Goal: Task Accomplishment & Management: Complete application form

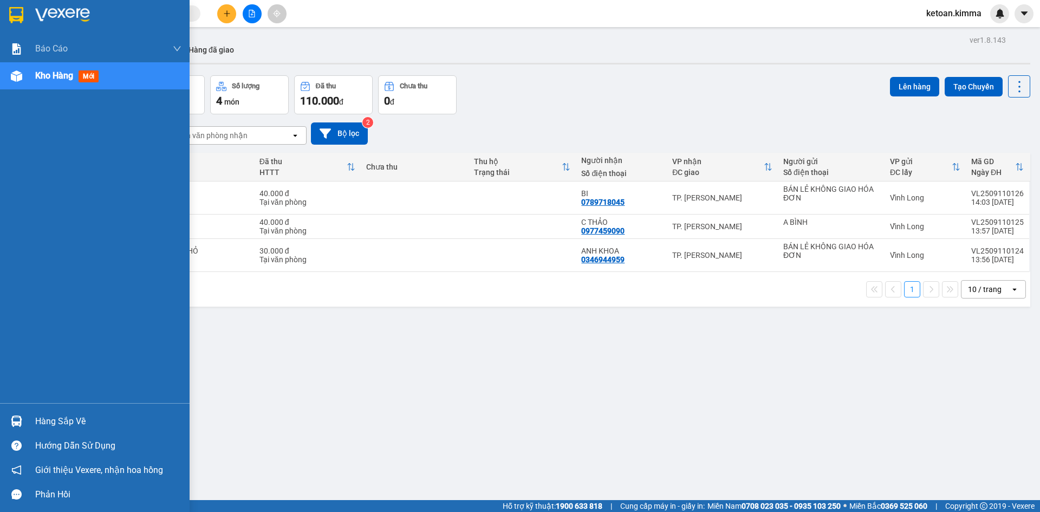
click at [38, 76] on span "Kho hàng" at bounding box center [54, 75] width 38 height 10
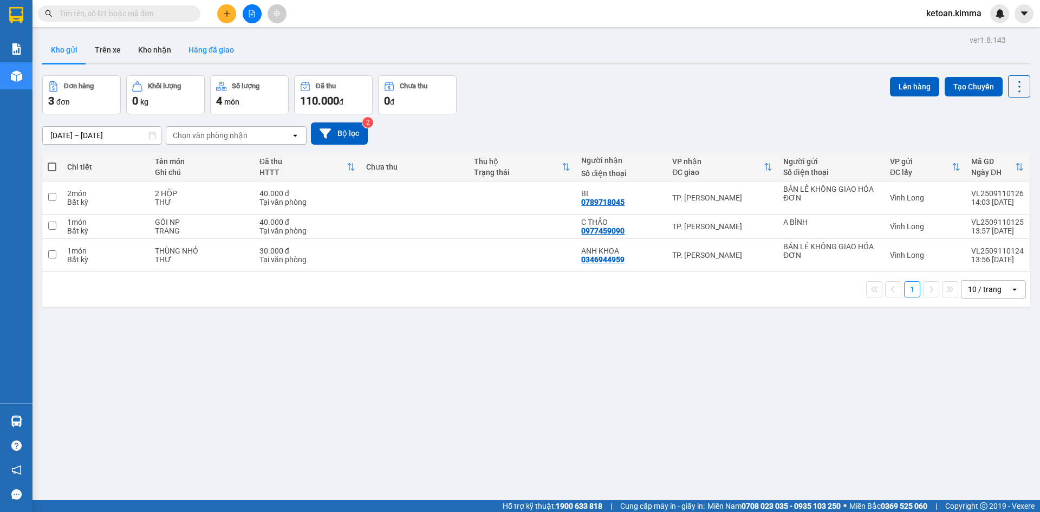
click at [211, 49] on button "Hàng đã giao" at bounding box center [211, 50] width 63 height 26
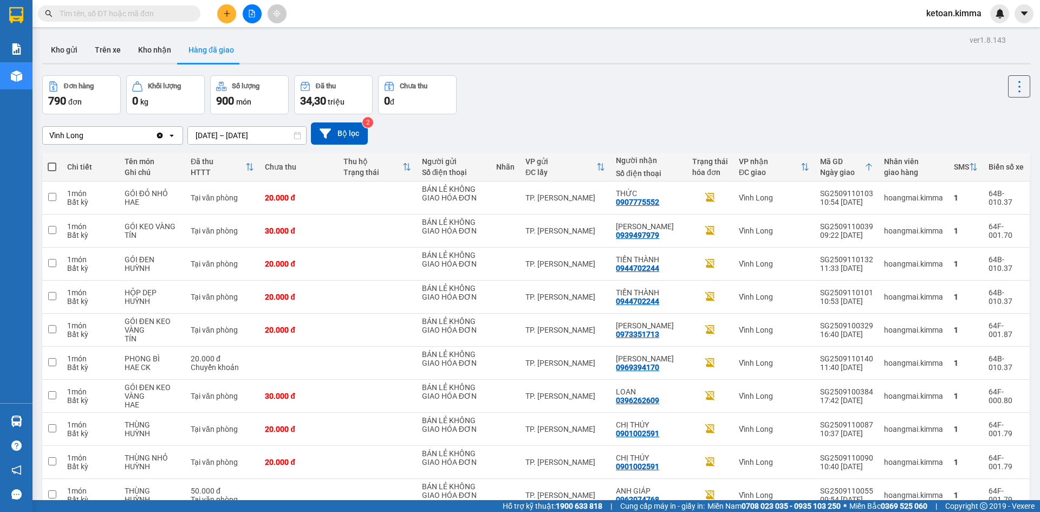
click at [160, 133] on icon "Clear value" at bounding box center [160, 135] width 6 height 6
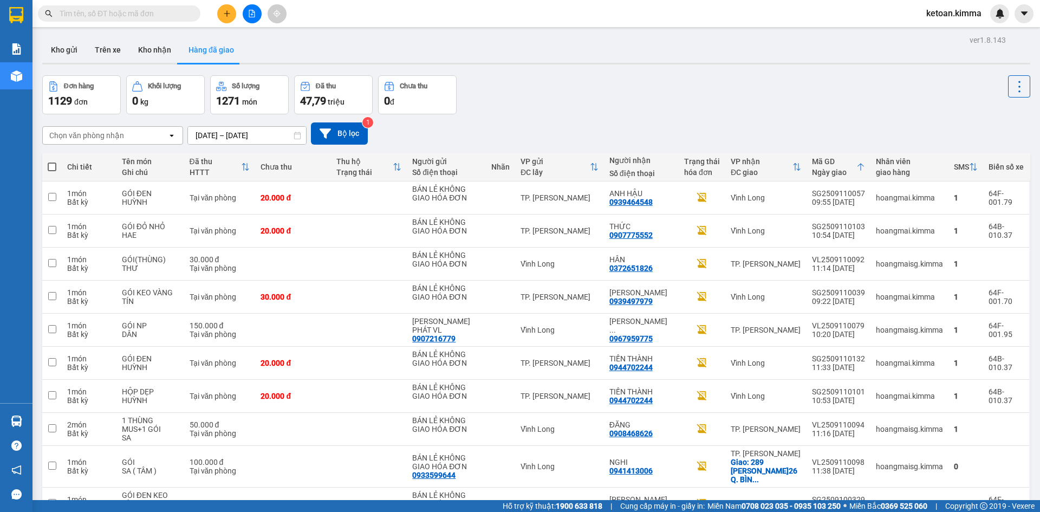
click at [133, 137] on div "Chọn văn phòng nhận" at bounding box center [105, 135] width 125 height 17
click at [73, 157] on span "TP. [PERSON_NAME]" at bounding box center [88, 158] width 75 height 11
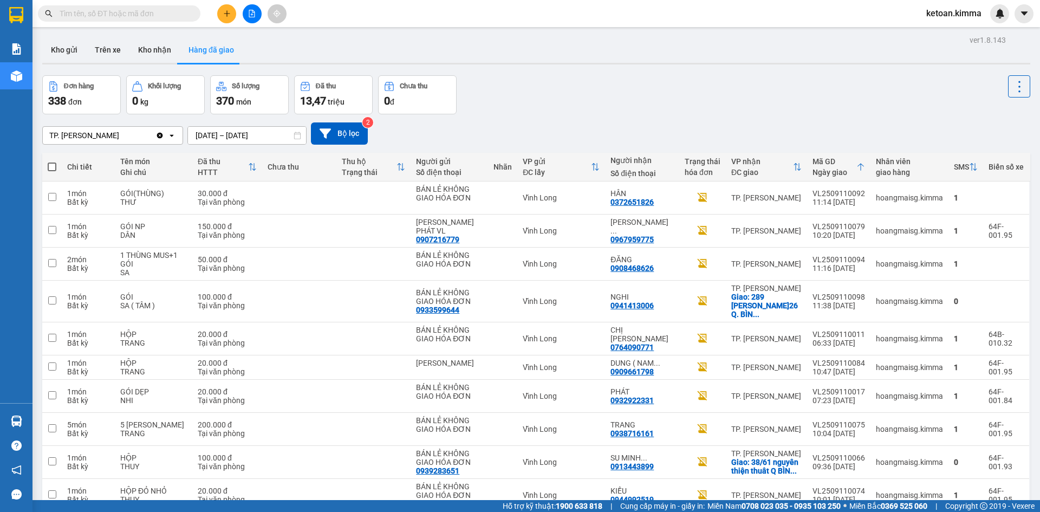
click at [244, 138] on input "[DATE] – [DATE]" at bounding box center [247, 135] width 118 height 17
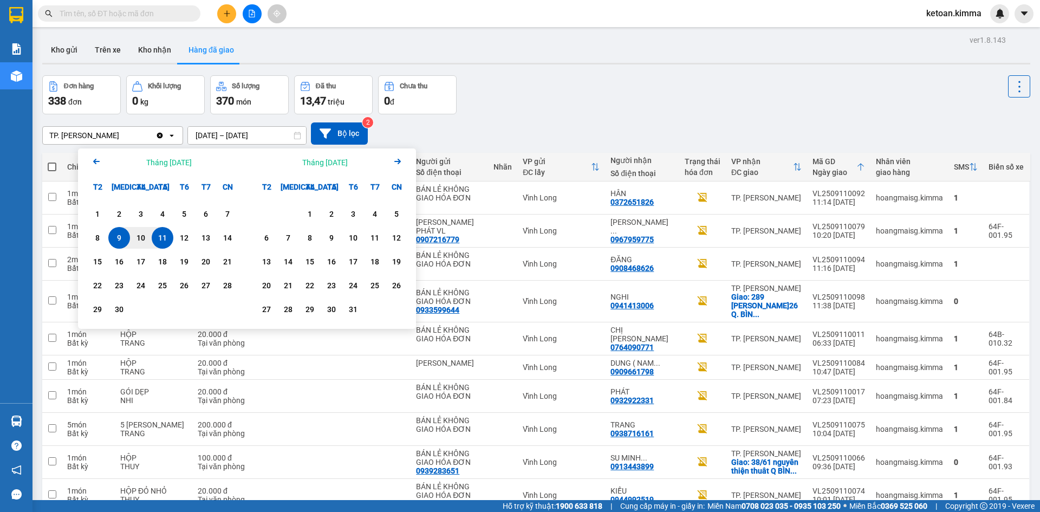
drag, startPoint x: 168, startPoint y: 238, endPoint x: 167, endPoint y: 227, distance: 10.9
click at [167, 237] on div "11" at bounding box center [162, 237] width 15 height 13
drag, startPoint x: 273, startPoint y: 133, endPoint x: 248, endPoint y: 153, distance: 32.4
click at [271, 137] on input "11/09/2025 – / /" at bounding box center [247, 135] width 118 height 17
click at [161, 233] on div "11" at bounding box center [162, 237] width 15 height 13
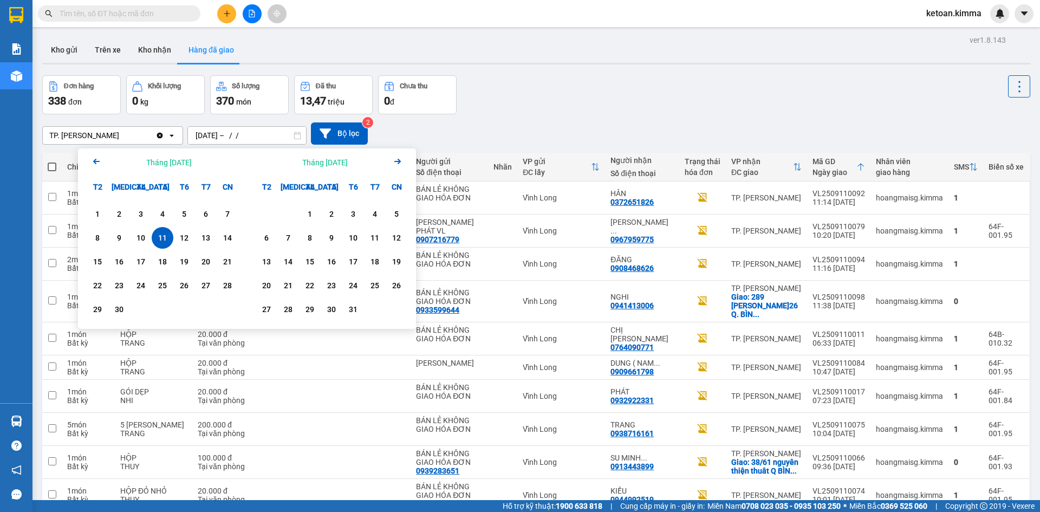
type input "[DATE] – [DATE]"
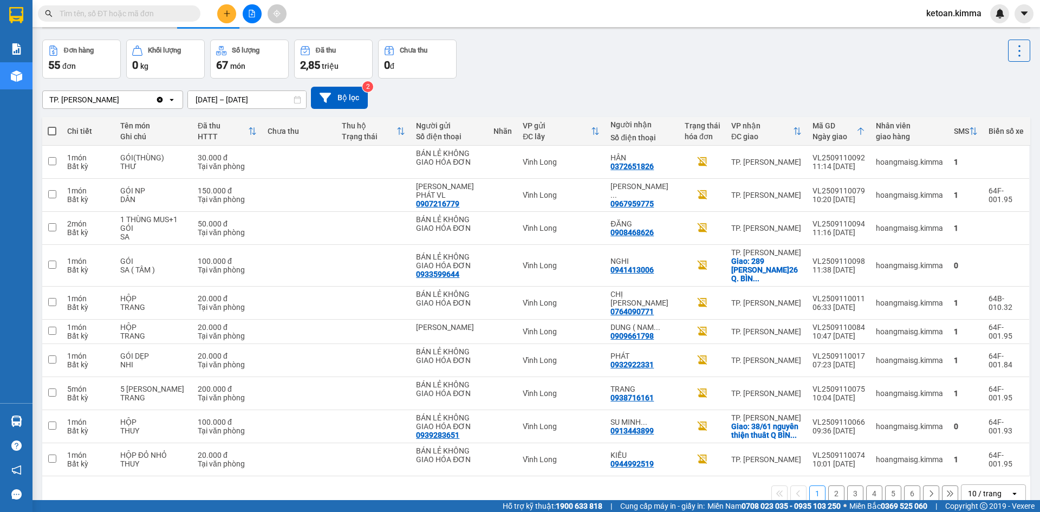
scroll to position [50, 0]
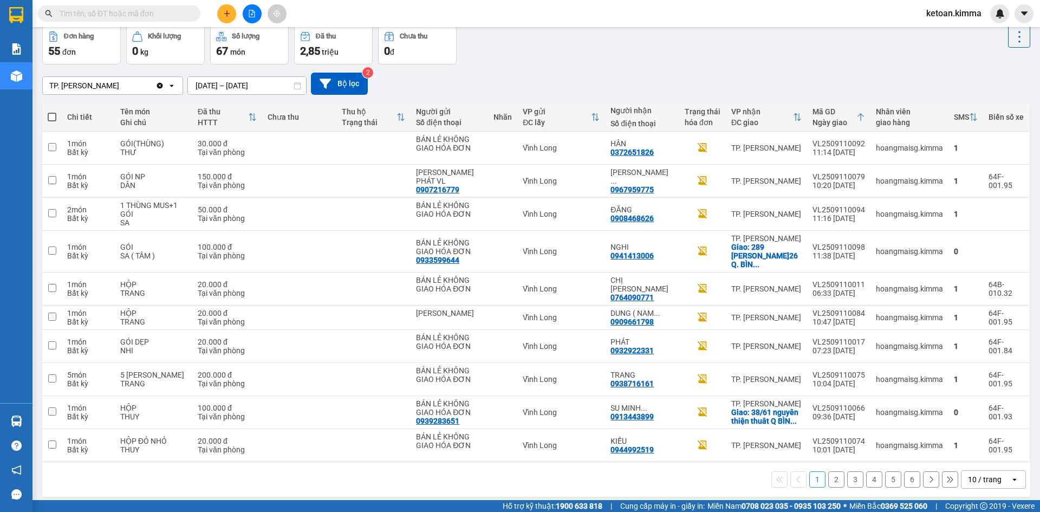
click at [995, 471] on div "10 / trang" at bounding box center [985, 479] width 49 height 17
click at [975, 445] on span "100 / trang" at bounding box center [980, 446] width 39 height 11
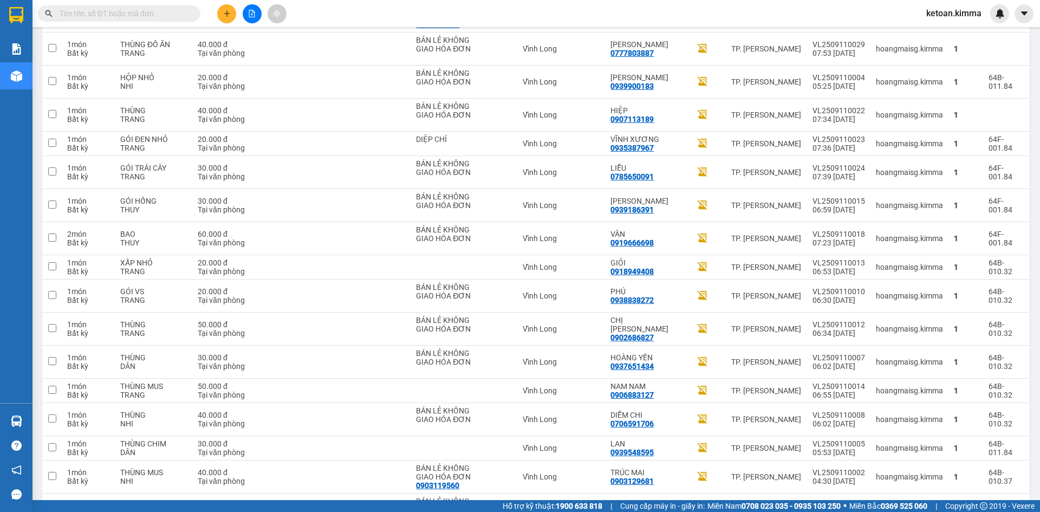
scroll to position [1387, 0]
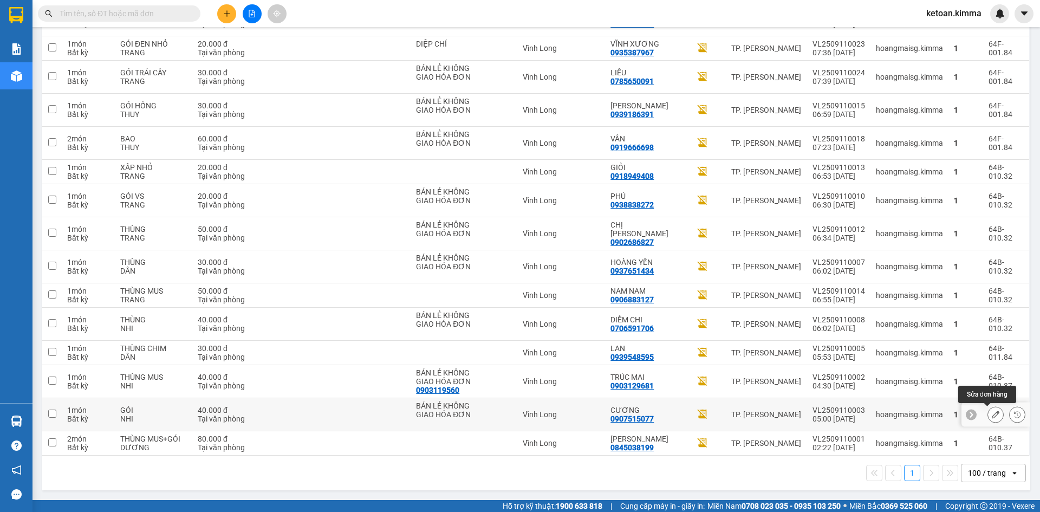
click at [992, 411] on icon at bounding box center [996, 415] width 8 height 8
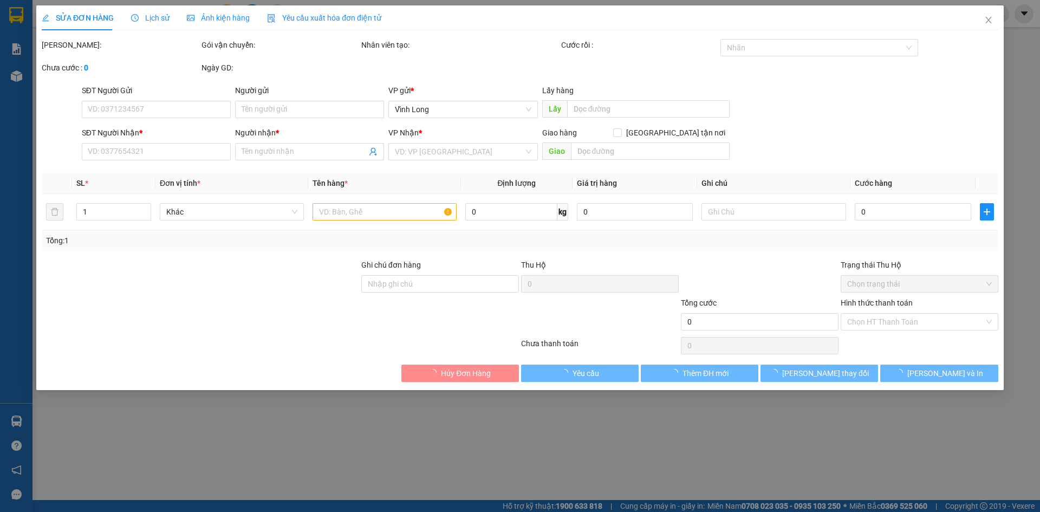
type input "BÁN LẺ KHÔNG GIAO HÓA ĐƠN"
type input "0907515077"
type input "CƯƠNG"
type input "40.000"
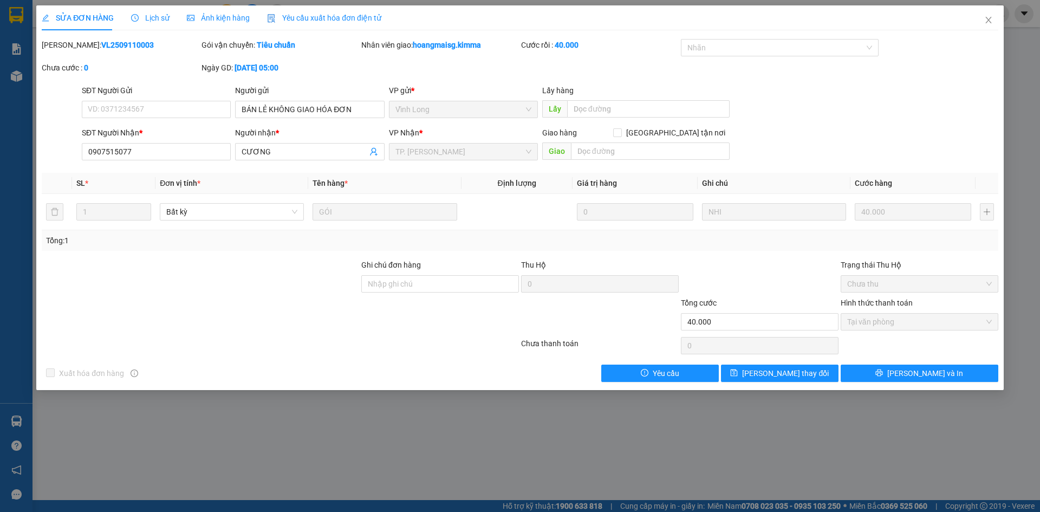
click at [342, 11] on div "Yêu cầu xuất hóa đơn điện tử" at bounding box center [324, 17] width 114 height 25
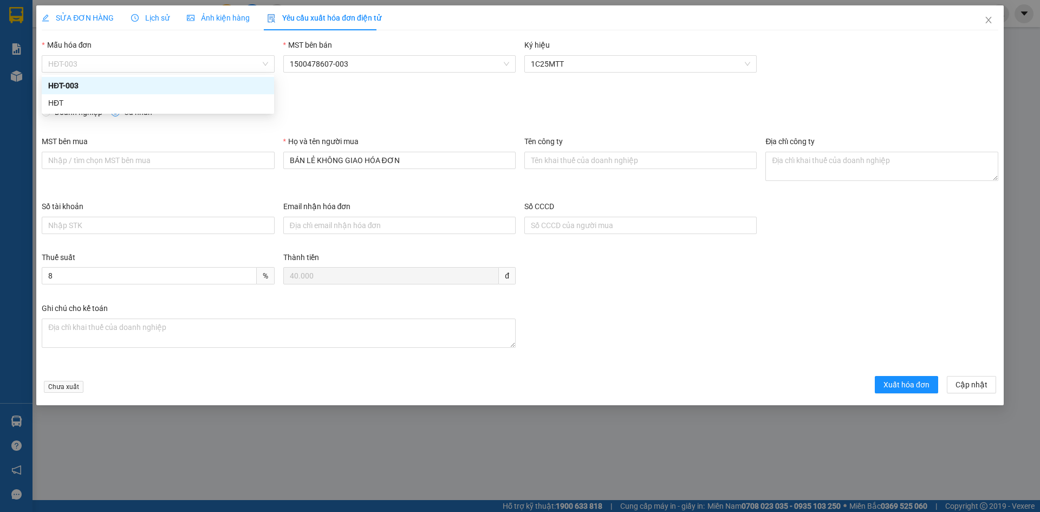
drag, startPoint x: 101, startPoint y: 68, endPoint x: 71, endPoint y: 93, distance: 38.5
click at [101, 70] on span "HĐT-003" at bounding box center [157, 64] width 219 height 16
click at [66, 103] on div "HĐT" at bounding box center [157, 103] width 219 height 12
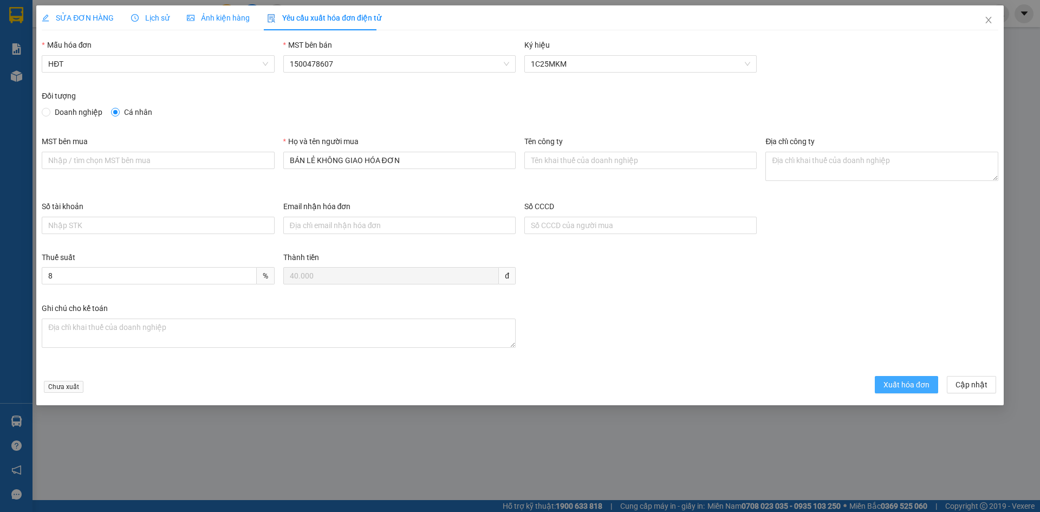
click at [897, 386] on span "Xuất hóa đơn" at bounding box center [906, 385] width 46 height 12
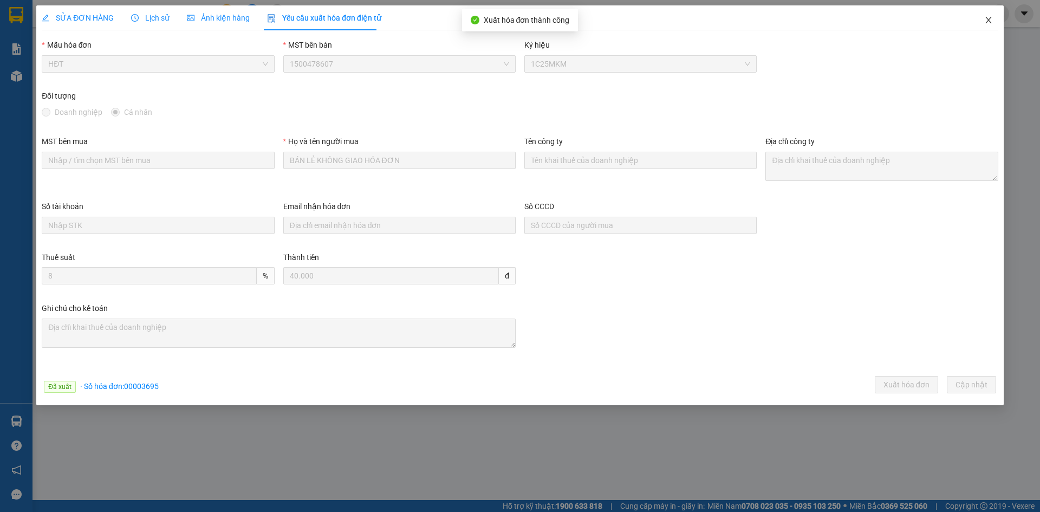
click at [987, 22] on icon "close" at bounding box center [988, 20] width 6 height 6
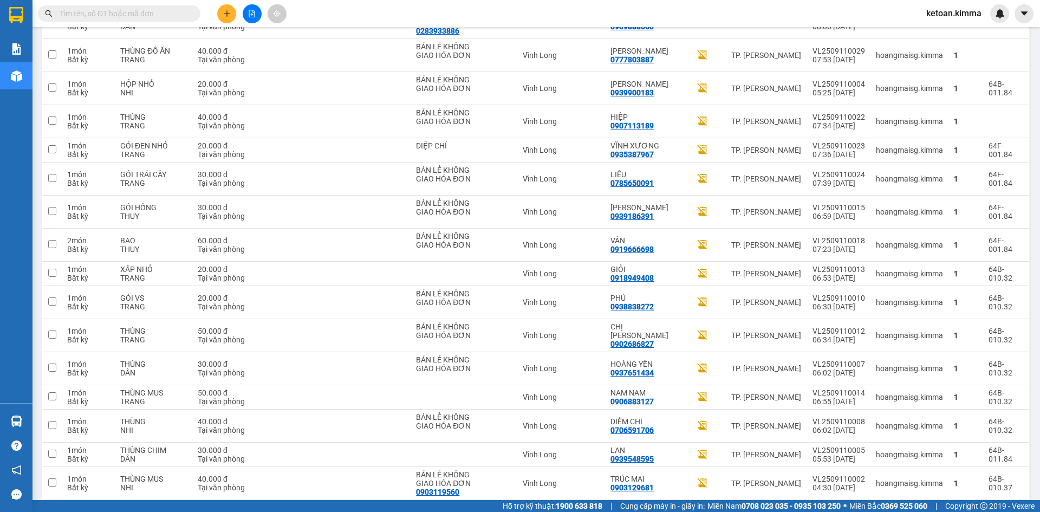
scroll to position [1387, 0]
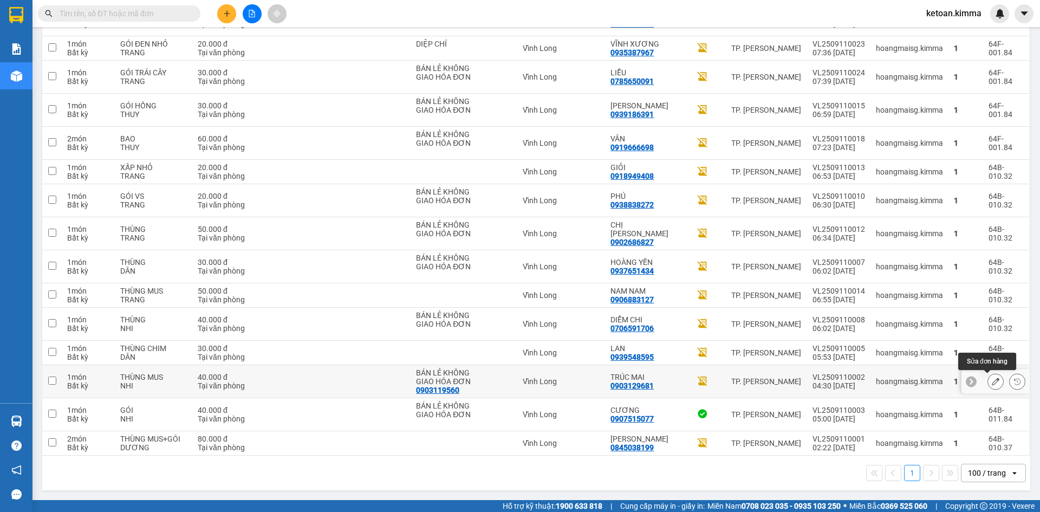
click at [992, 378] on icon at bounding box center [996, 382] width 8 height 8
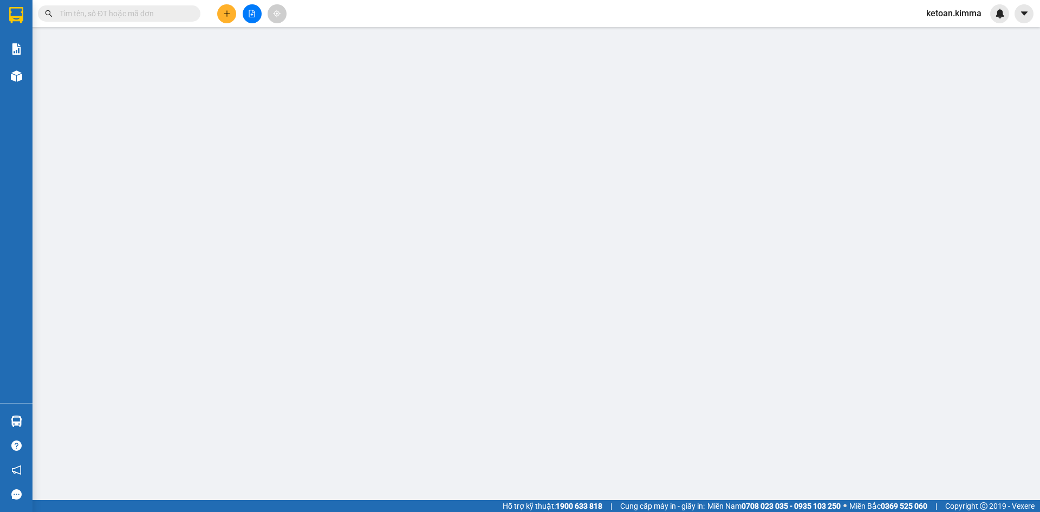
type input "0903119560"
type input "BÁN LẺ KHÔNG GIAO HÓA ĐƠN"
type input "0903129681"
type input "TRÚC MAI"
type input "HAE G"
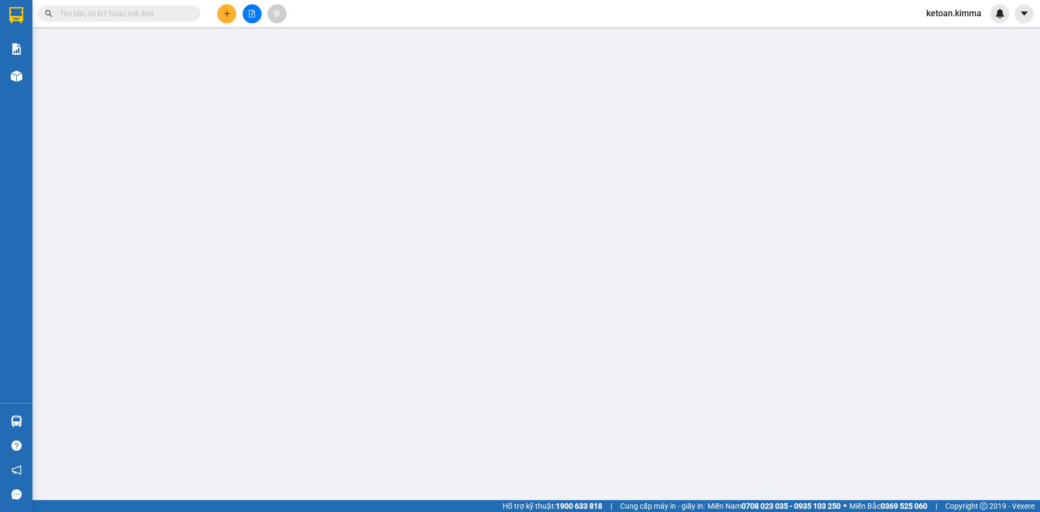
type input "40.000"
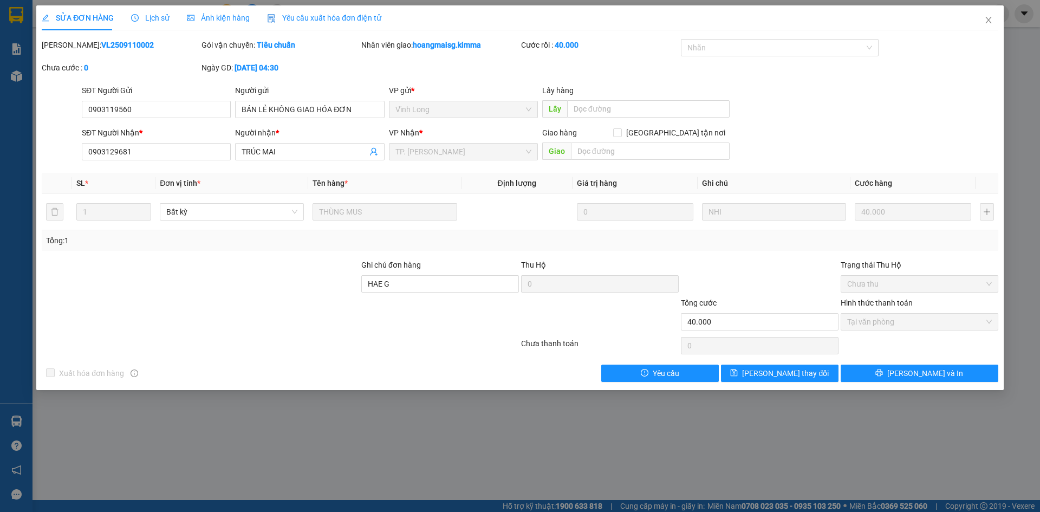
click at [356, 14] on div "Yêu cầu xuất hóa đơn điện tử" at bounding box center [324, 18] width 114 height 12
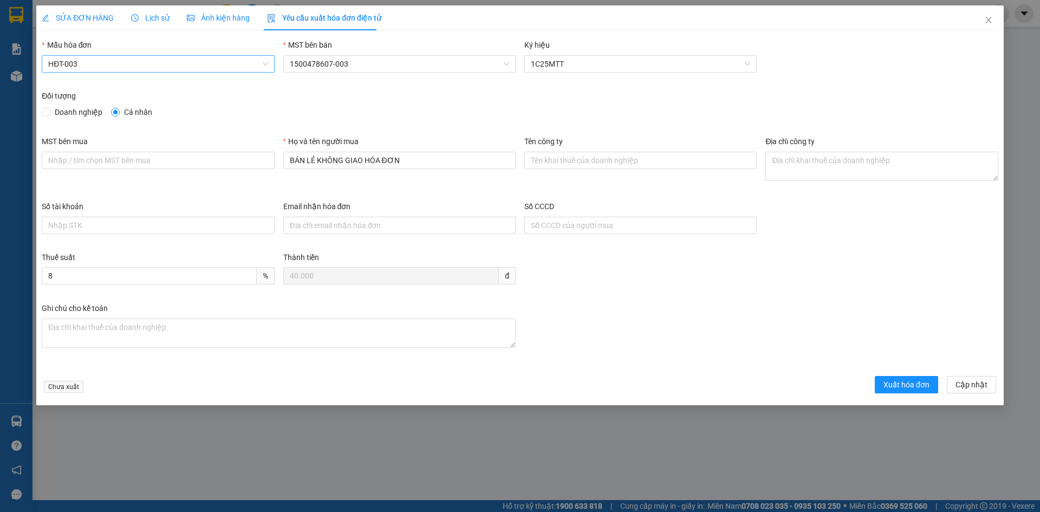
click at [180, 66] on span "HĐT-003" at bounding box center [157, 64] width 219 height 16
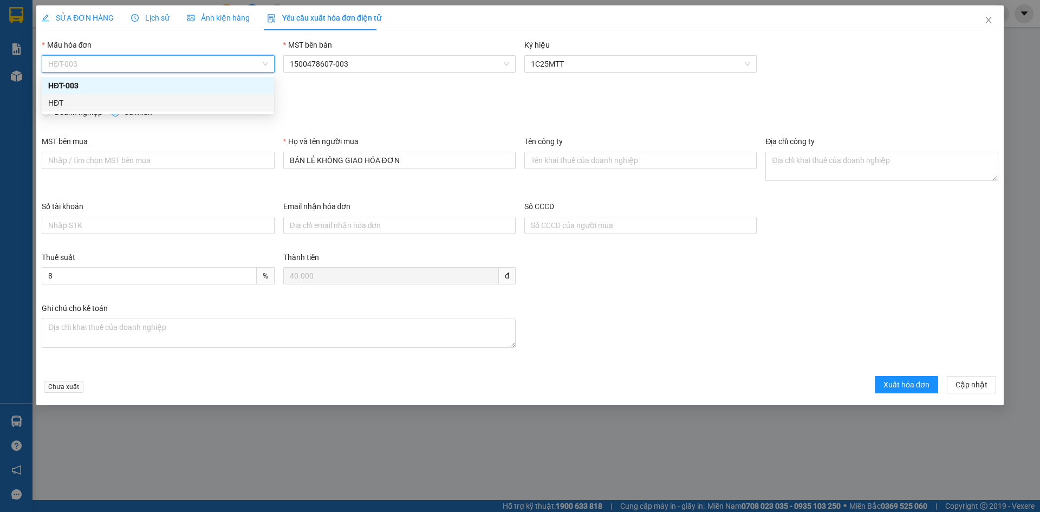
click at [94, 104] on div "HĐT" at bounding box center [157, 103] width 219 height 12
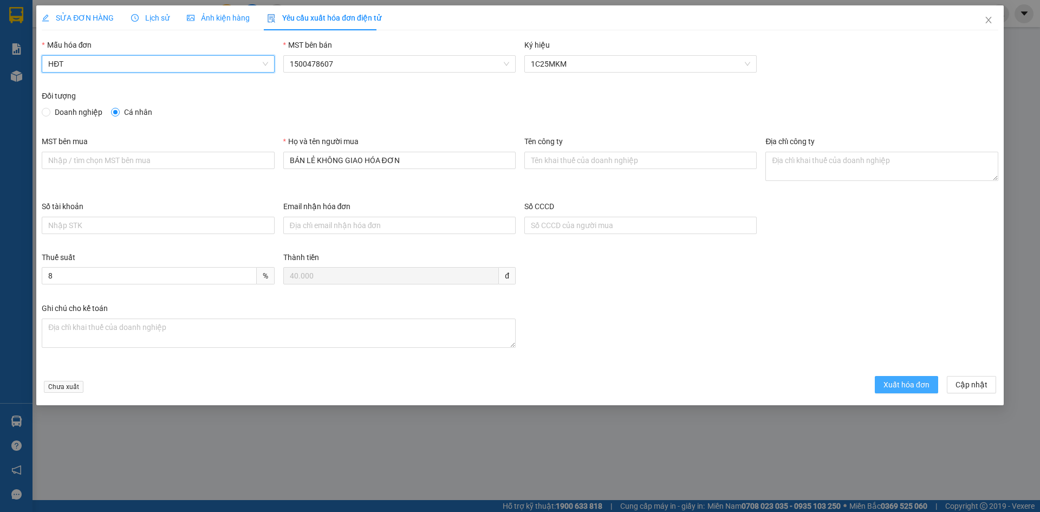
click at [893, 388] on span "Xuất hóa đơn" at bounding box center [906, 385] width 46 height 12
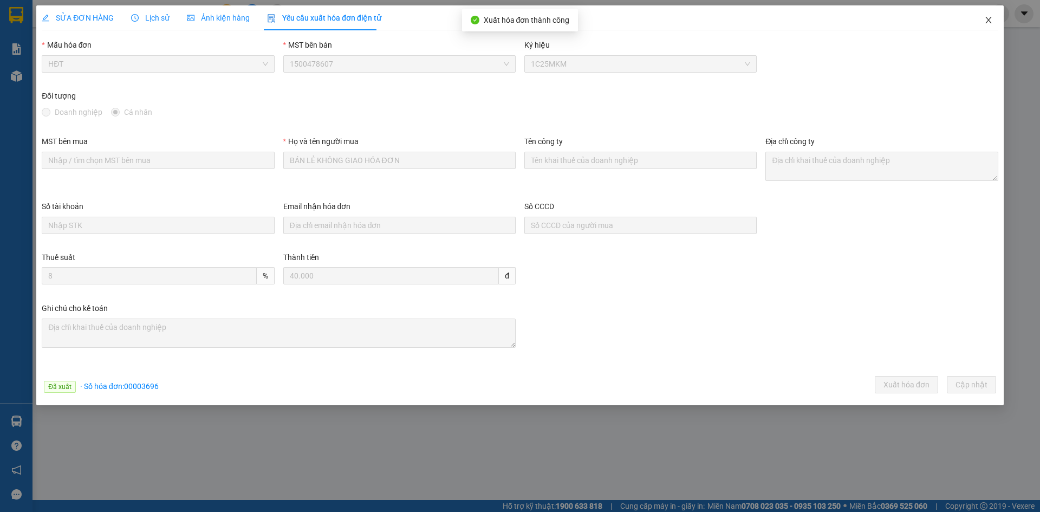
click at [990, 21] on icon "close" at bounding box center [988, 20] width 9 height 9
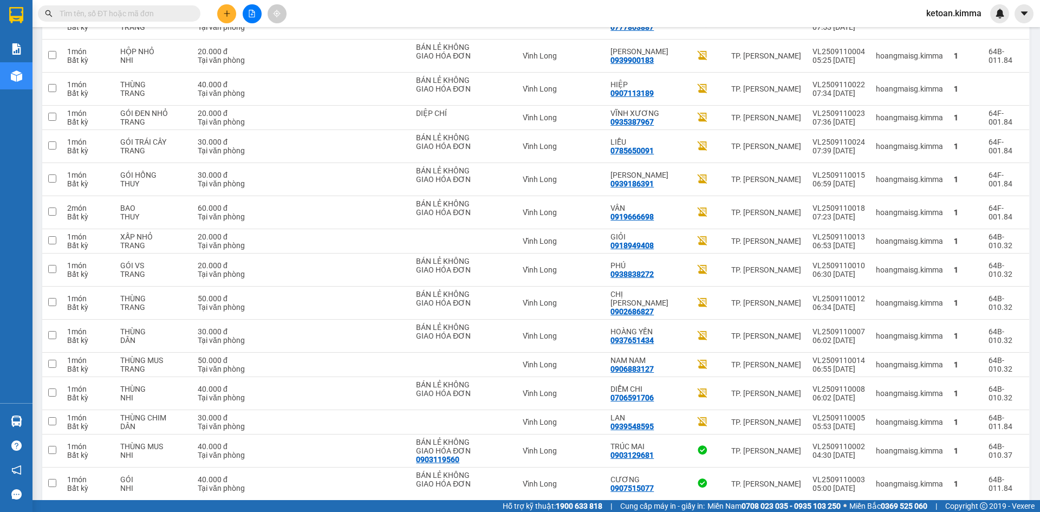
scroll to position [1387, 0]
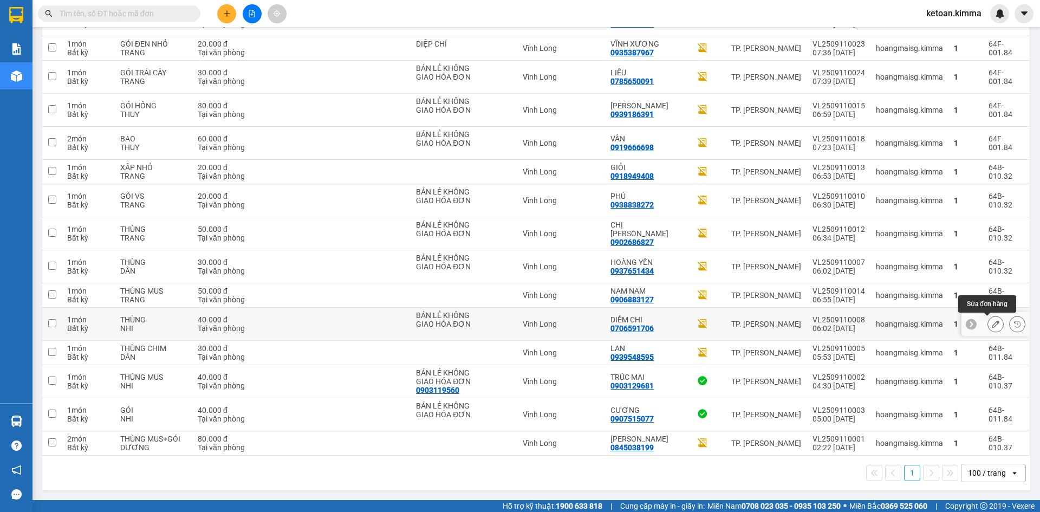
click at [992, 320] on icon at bounding box center [996, 324] width 8 height 8
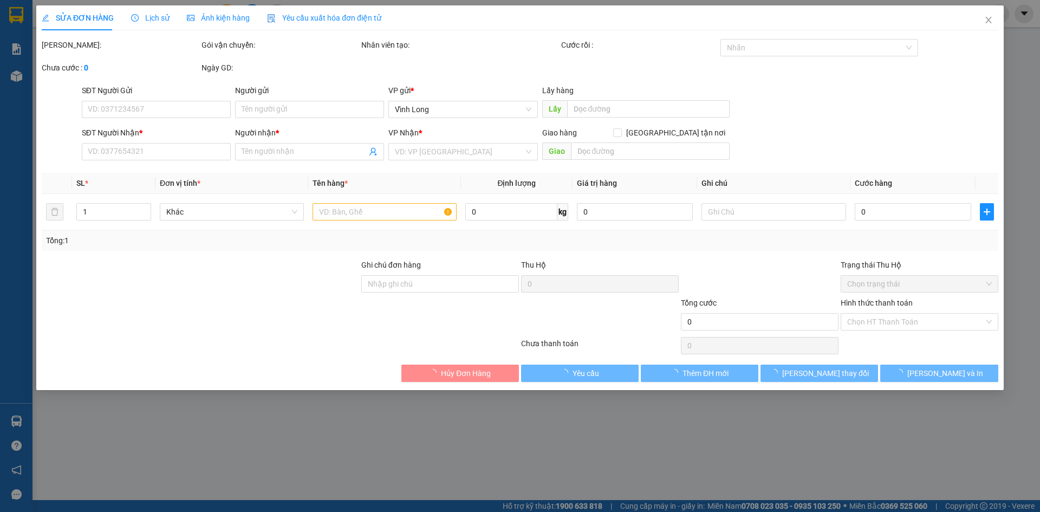
type input "BÁN LẺ KHÔNG GIAO HÓA ĐƠN"
type input "0706591706"
type input "DIỄM CHI"
type input "40.000"
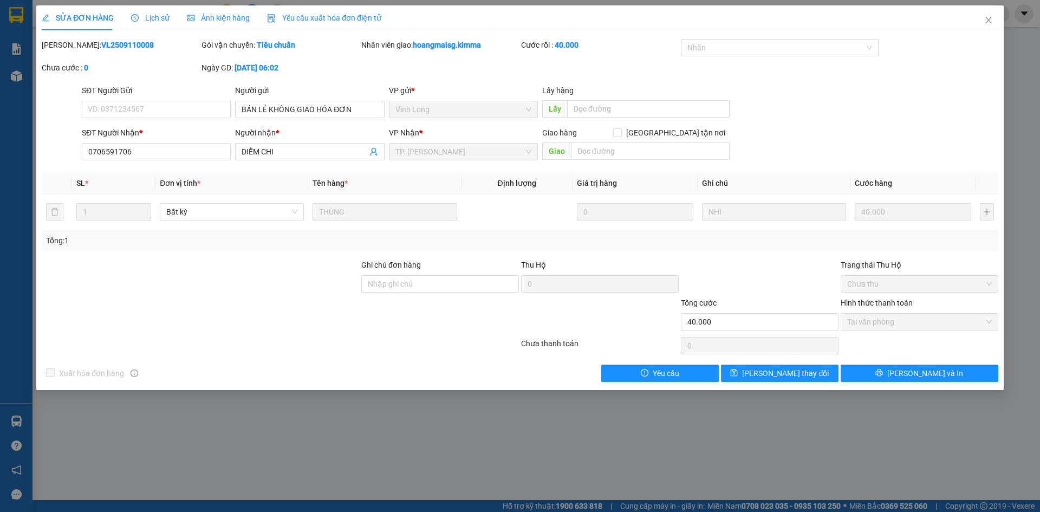
click at [336, 16] on span "Yêu cầu xuất hóa đơn điện tử" at bounding box center [324, 18] width 114 height 9
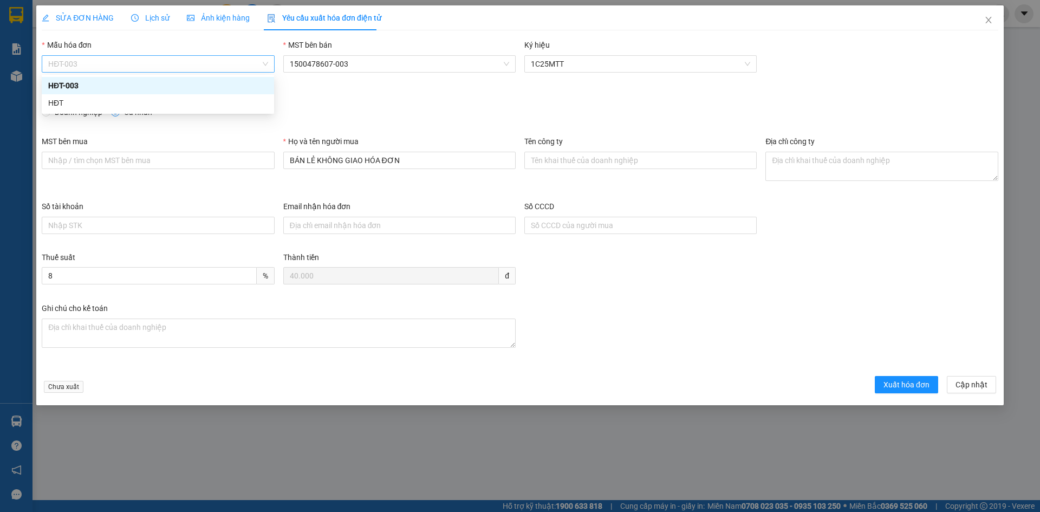
click at [82, 68] on span "HĐT-003" at bounding box center [157, 64] width 219 height 16
click at [62, 105] on div "HĐT" at bounding box center [157, 103] width 219 height 12
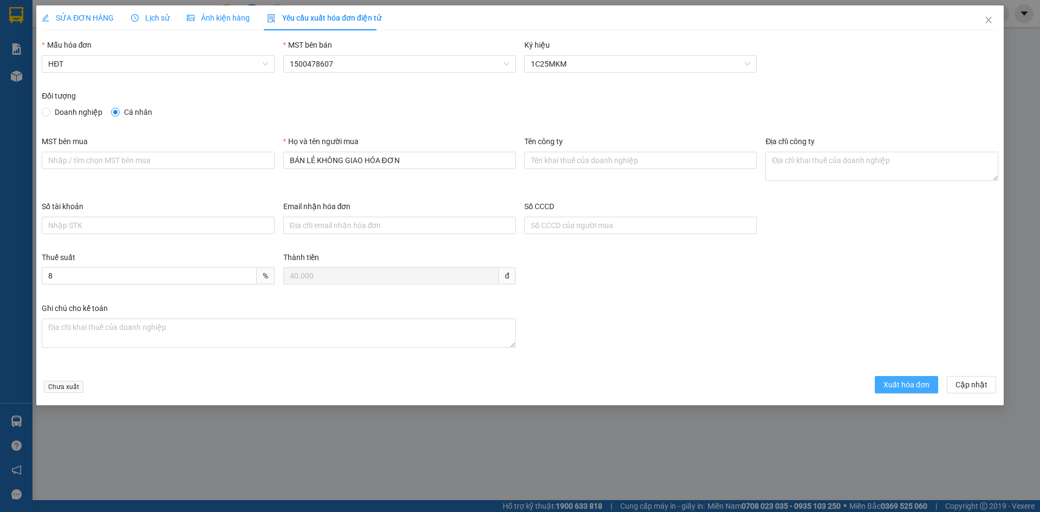
click at [889, 383] on span "Xuất hóa đơn" at bounding box center [906, 385] width 46 height 12
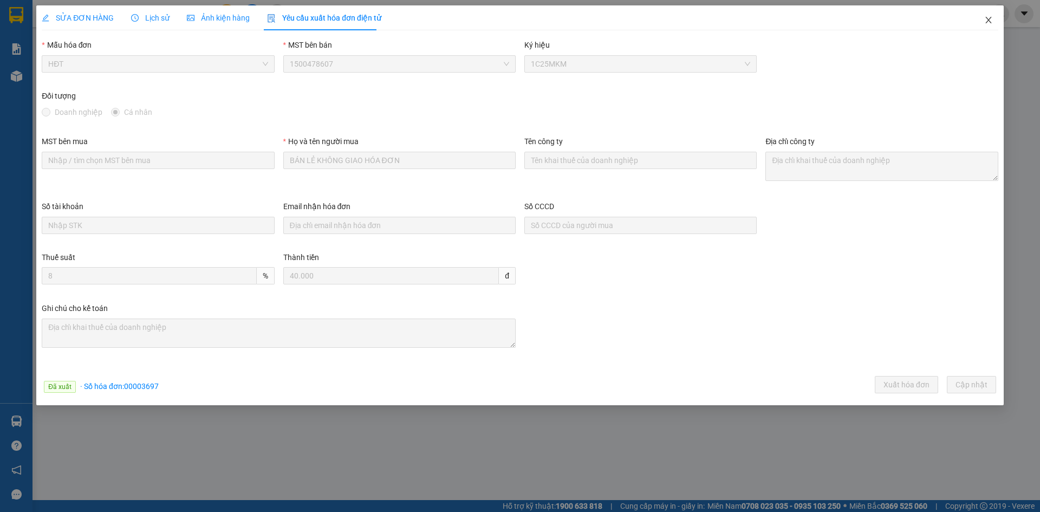
click at [987, 21] on icon "close" at bounding box center [988, 20] width 9 height 9
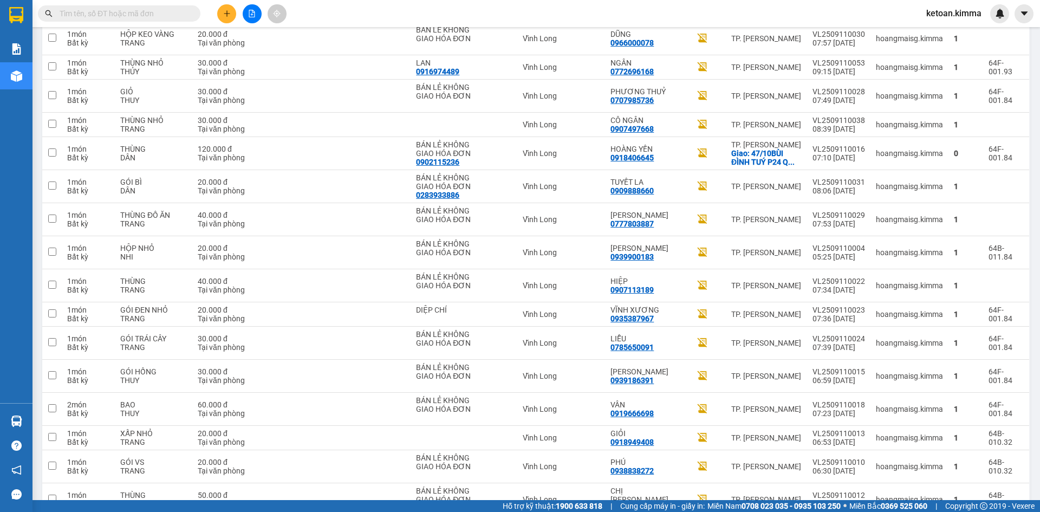
scroll to position [1387, 0]
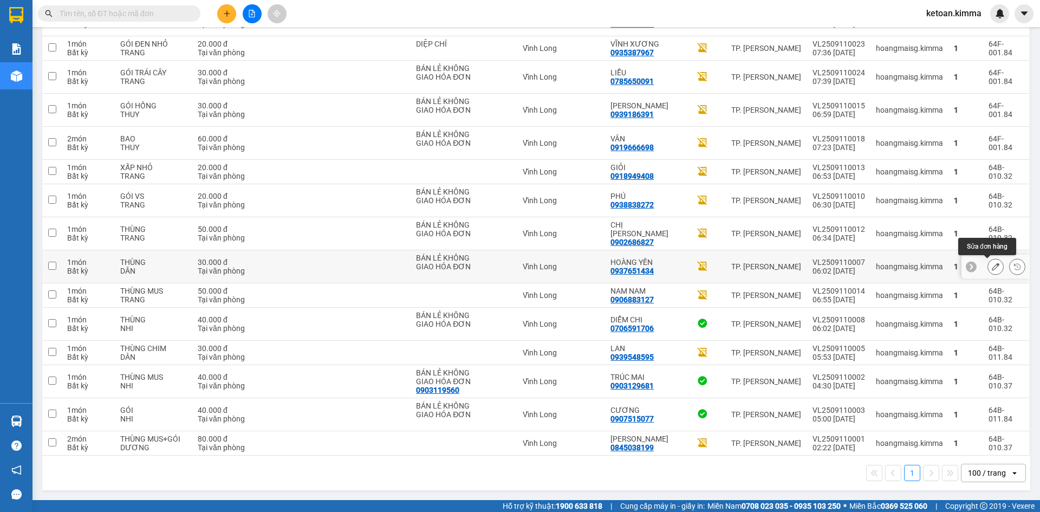
click at [992, 263] on icon at bounding box center [996, 267] width 8 height 8
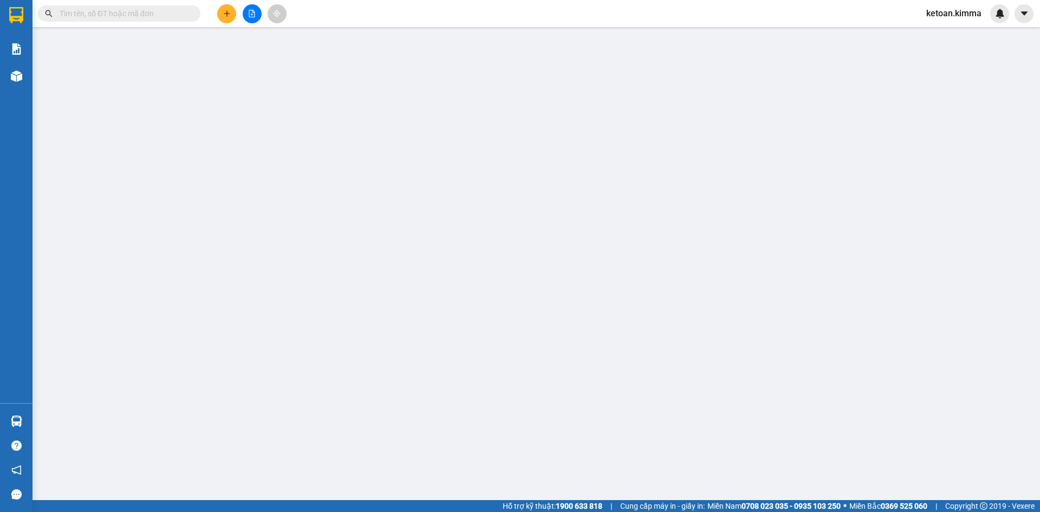
type input "BÁN LẺ KHÔNG GIAO HÓA ĐƠN"
type input "0937651434"
type input "HOÀNG YẾN"
type input "30.000"
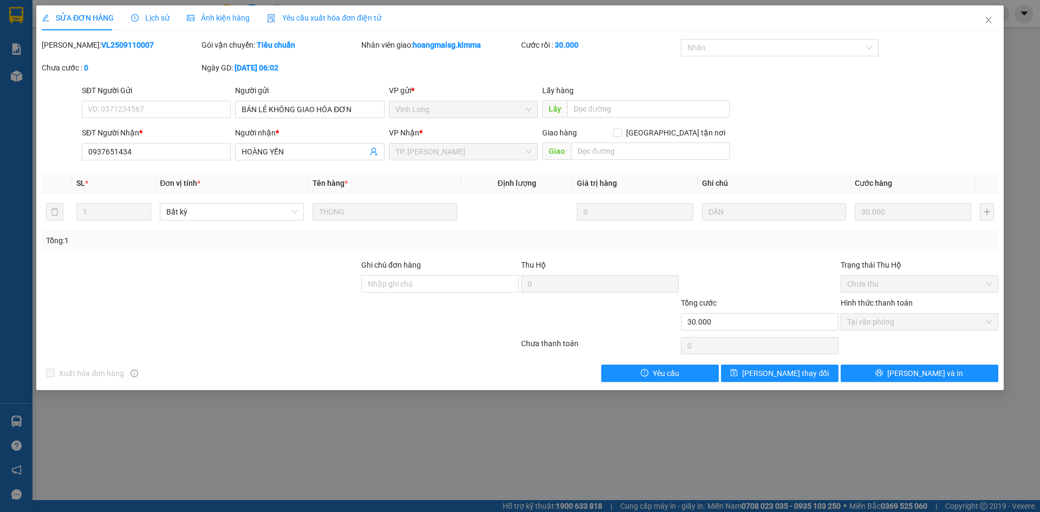
click at [336, 26] on div "Yêu cầu xuất hóa đơn điện tử" at bounding box center [324, 17] width 114 height 25
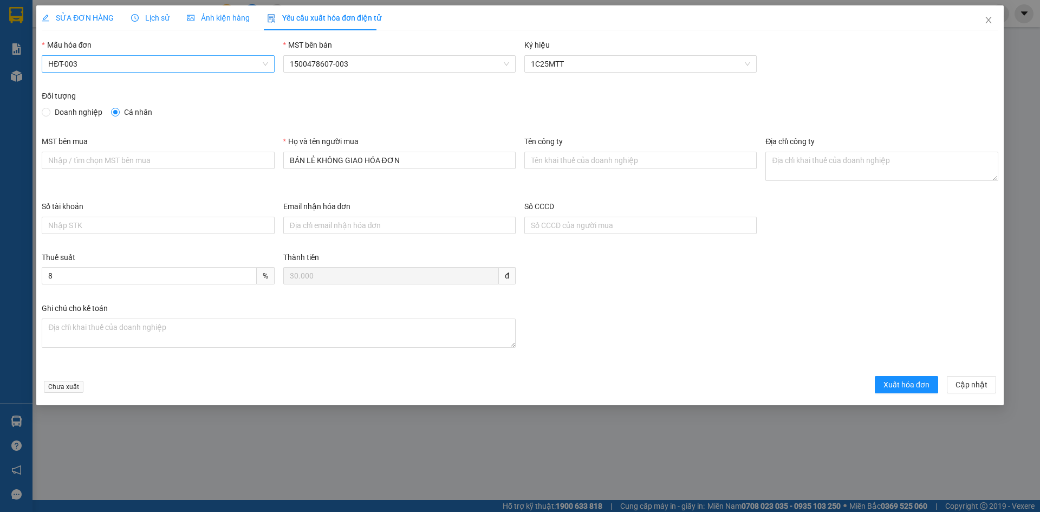
click at [140, 67] on span "HĐT-003" at bounding box center [157, 64] width 219 height 16
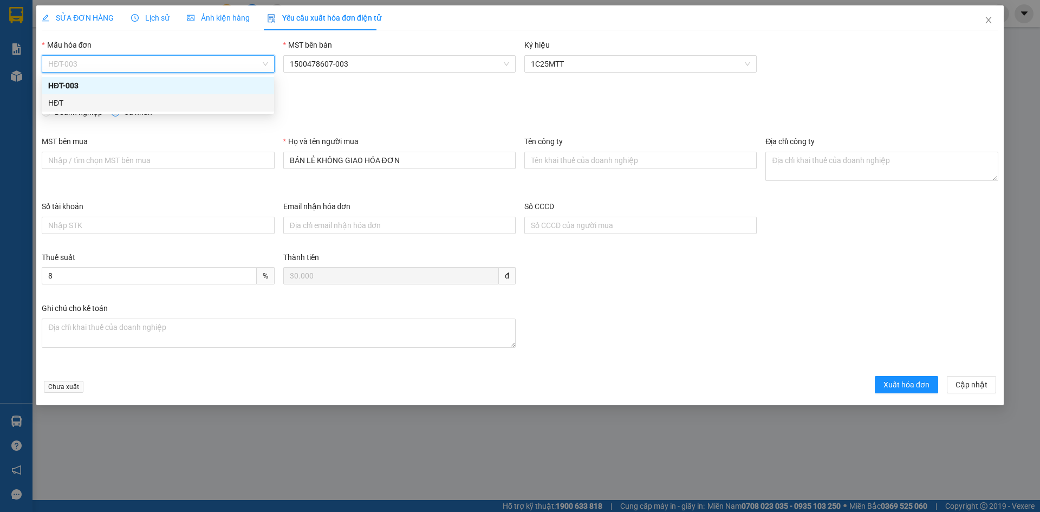
click at [62, 104] on div "HĐT" at bounding box center [157, 103] width 219 height 12
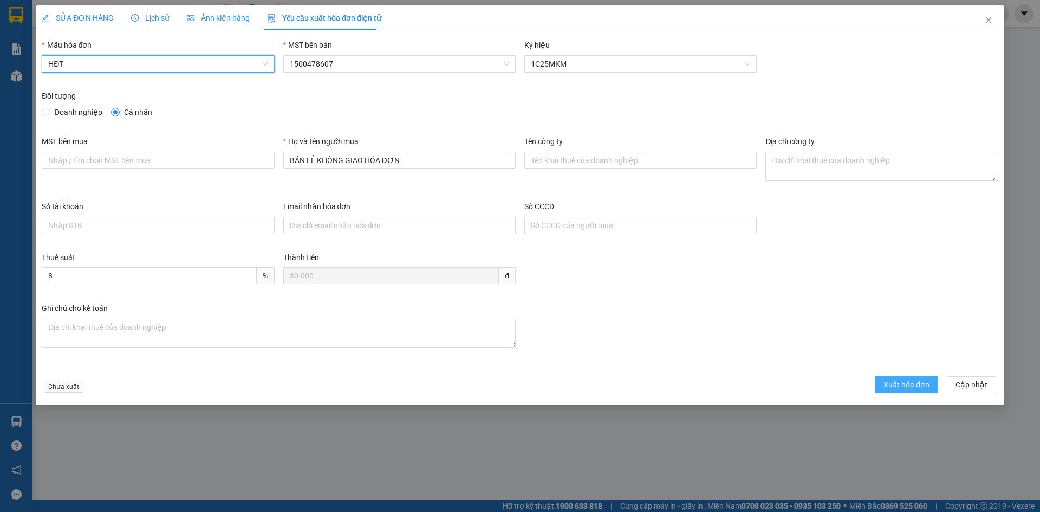
click at [897, 388] on span "Xuất hóa đơn" at bounding box center [906, 385] width 46 height 12
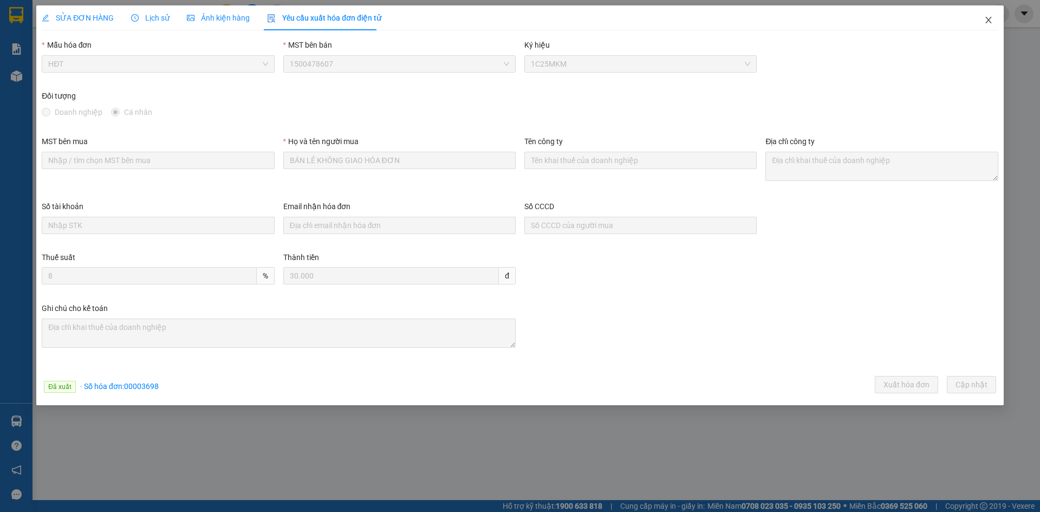
click at [986, 21] on icon "close" at bounding box center [988, 20] width 9 height 9
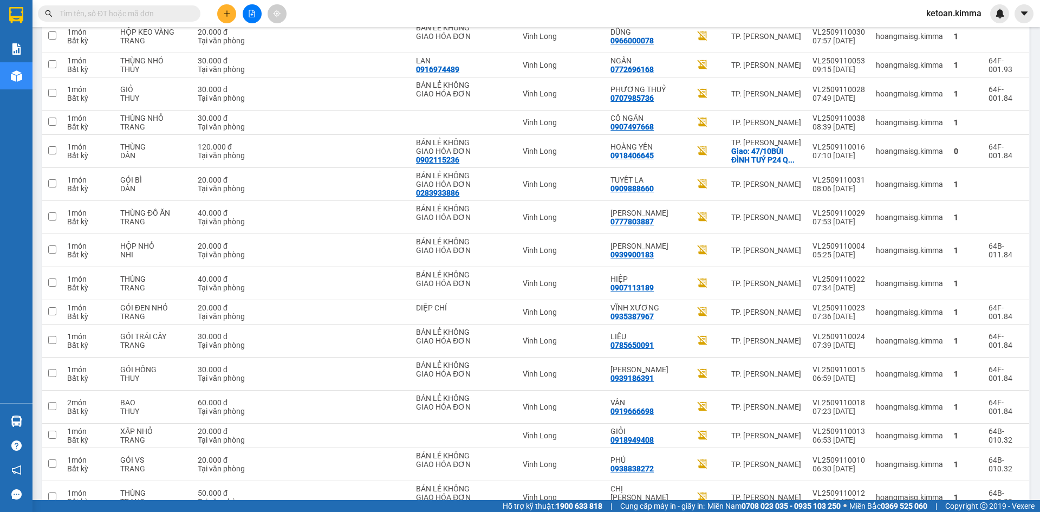
scroll to position [1387, 0]
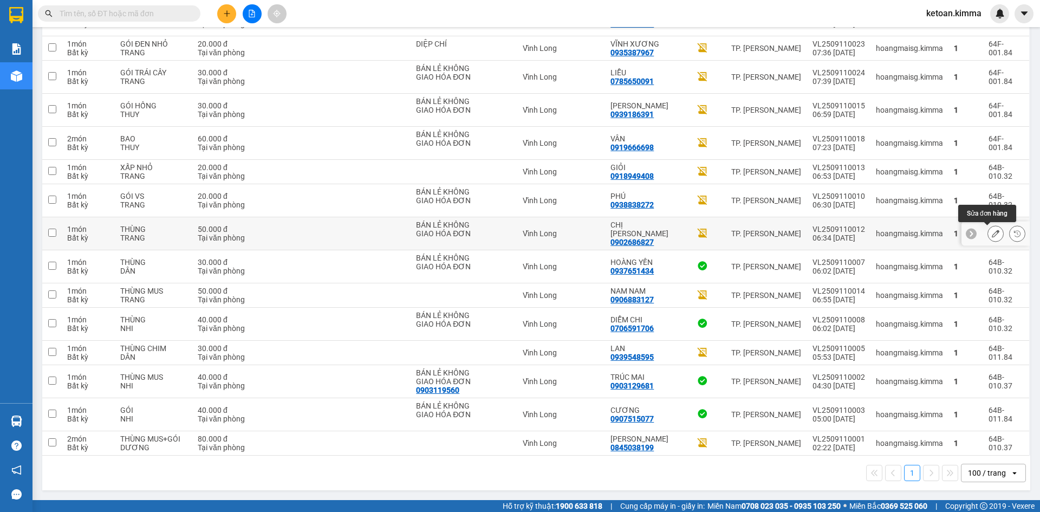
click at [992, 230] on icon at bounding box center [996, 234] width 8 height 8
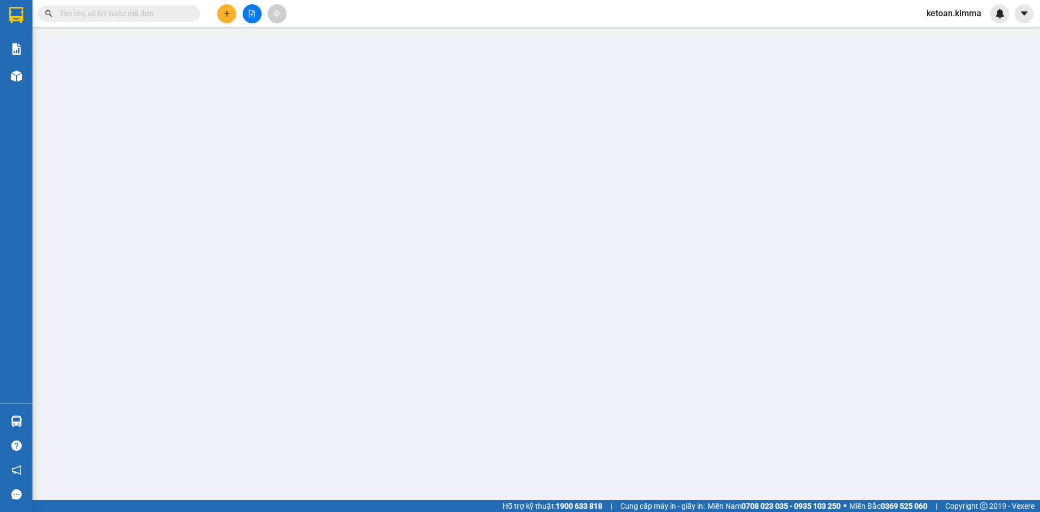
type input "BÁN LẺ KHÔNG GIAO HÓA ĐƠN"
type input "0902686827"
type input "CHỊ SEN"
type input "50.000"
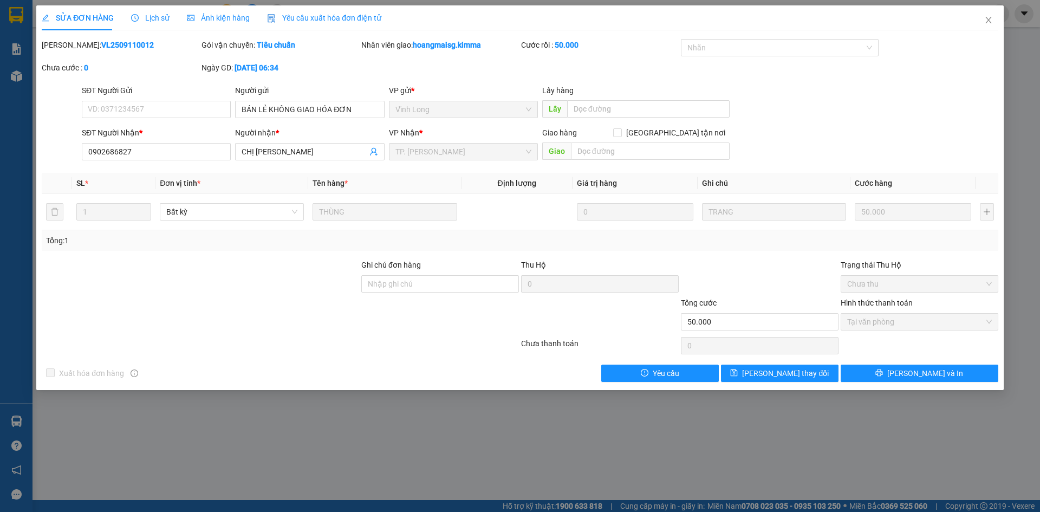
click at [330, 15] on span "Yêu cầu xuất hóa đơn điện tử" at bounding box center [324, 18] width 114 height 9
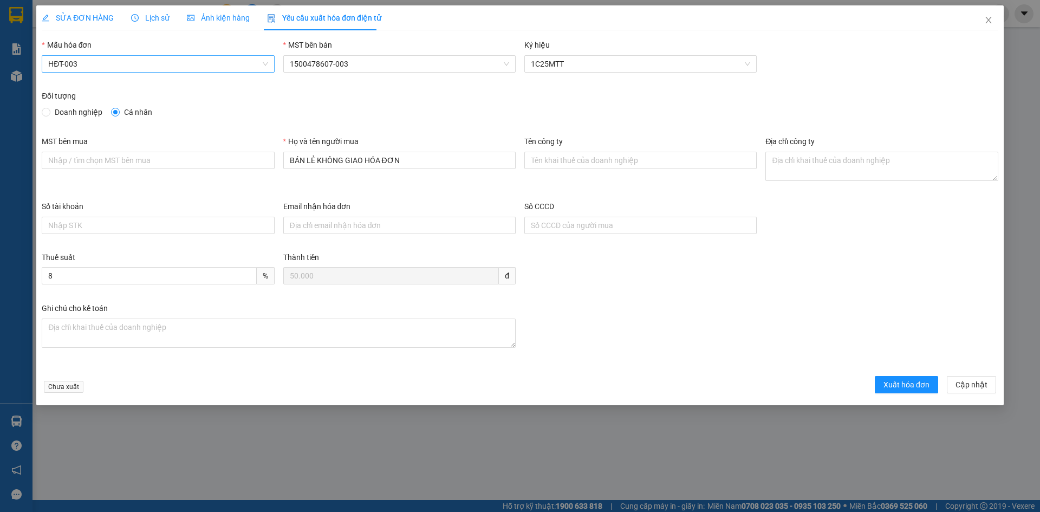
drag, startPoint x: 94, startPoint y: 64, endPoint x: 77, endPoint y: 72, distance: 17.9
click at [89, 67] on span "HĐT-003" at bounding box center [157, 64] width 219 height 16
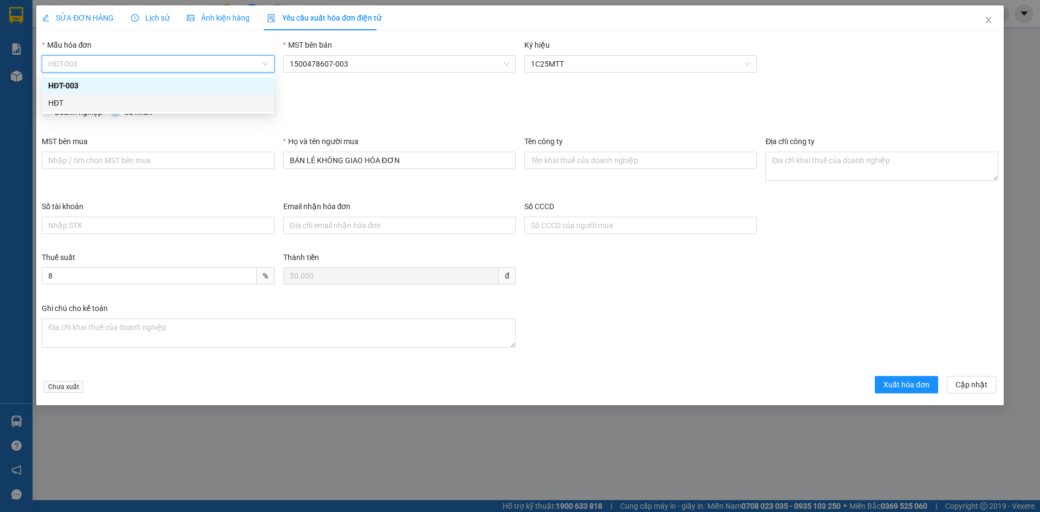
click at [53, 103] on div "HĐT" at bounding box center [157, 103] width 219 height 12
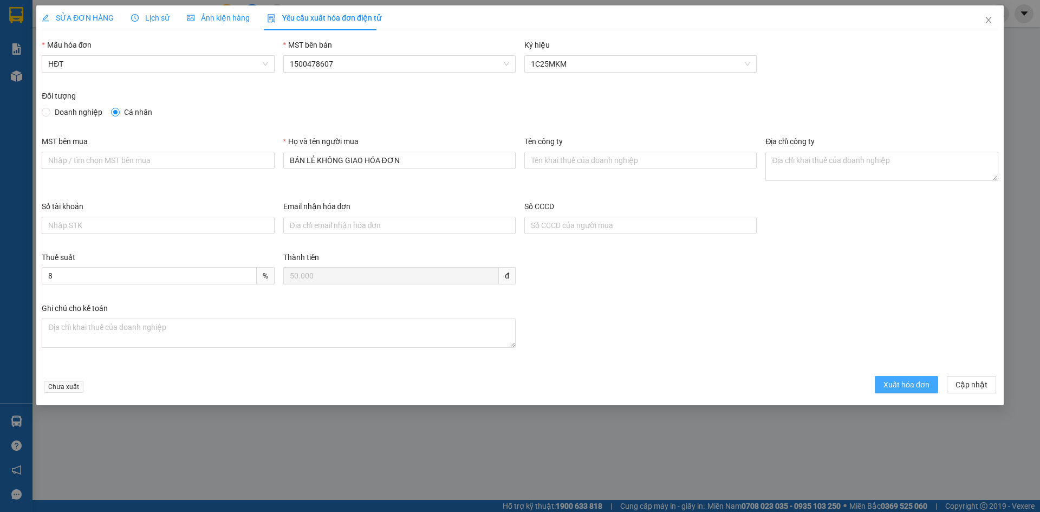
click at [898, 383] on span "Xuất hóa đơn" at bounding box center [906, 385] width 46 height 12
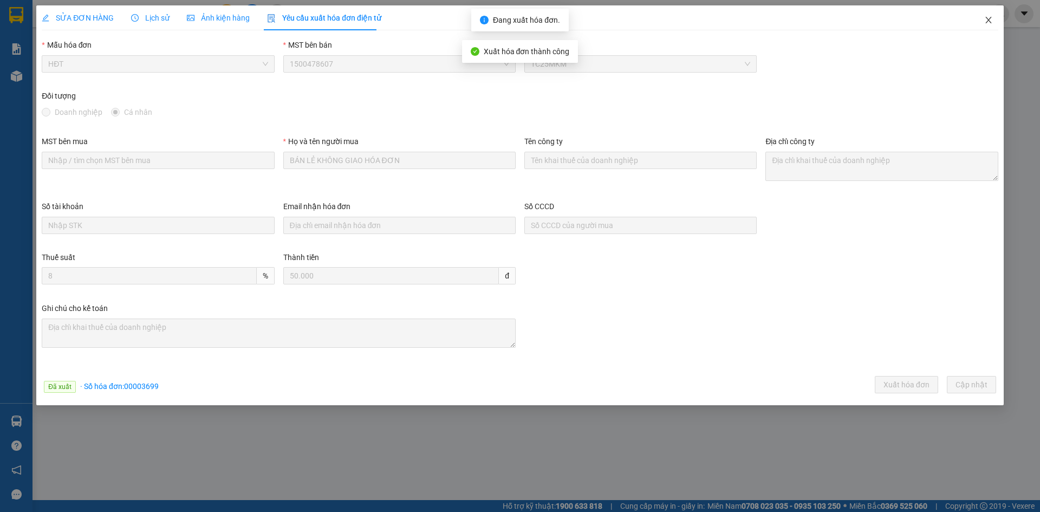
click at [989, 21] on icon "close" at bounding box center [988, 20] width 9 height 9
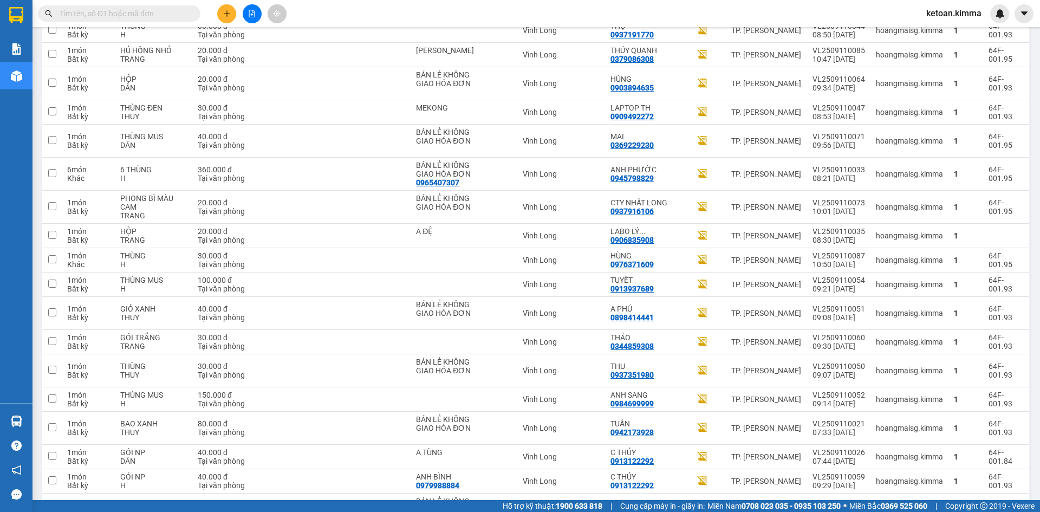
scroll to position [1387, 0]
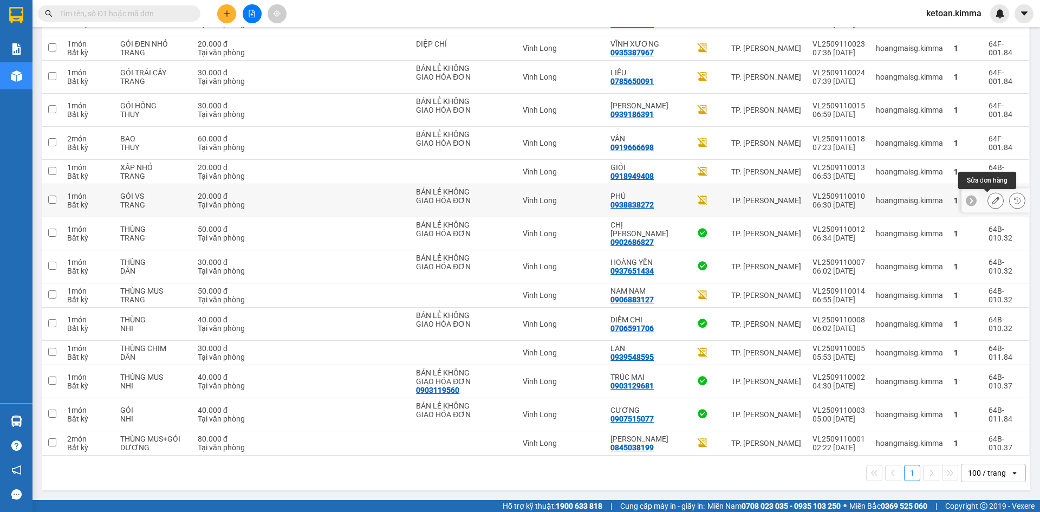
click at [992, 197] on icon at bounding box center [996, 201] width 8 height 8
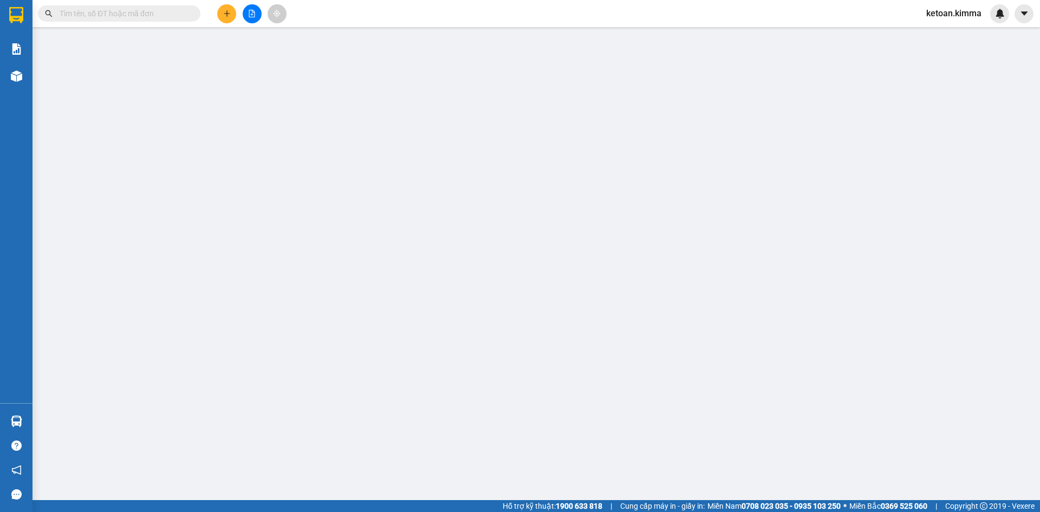
type input "BÁN LẺ KHÔNG GIAO HÓA ĐƠN"
type input "0938838272"
type input "PHÚ"
type input "HAE G"
type input "20.000"
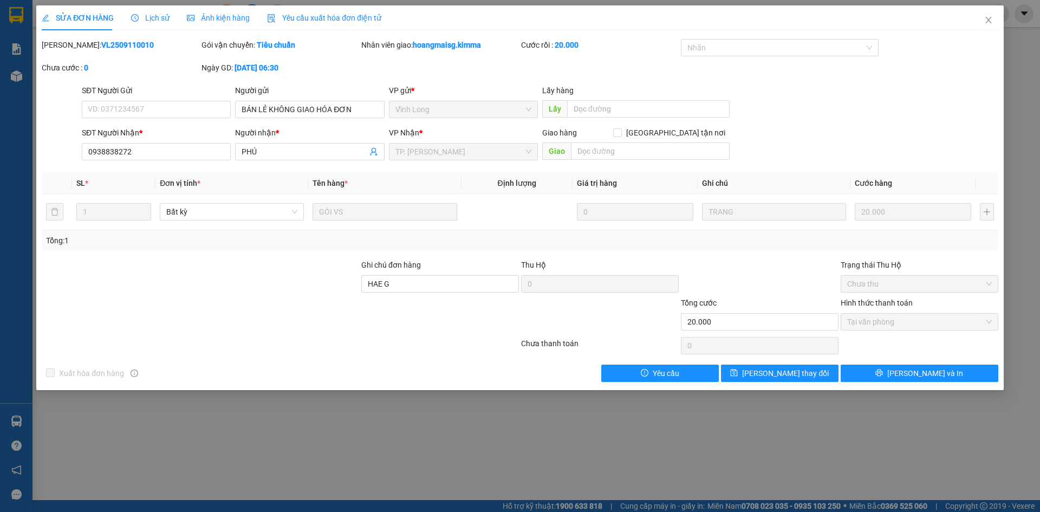
click at [324, 12] on div "Yêu cầu xuất hóa đơn điện tử" at bounding box center [324, 18] width 114 height 12
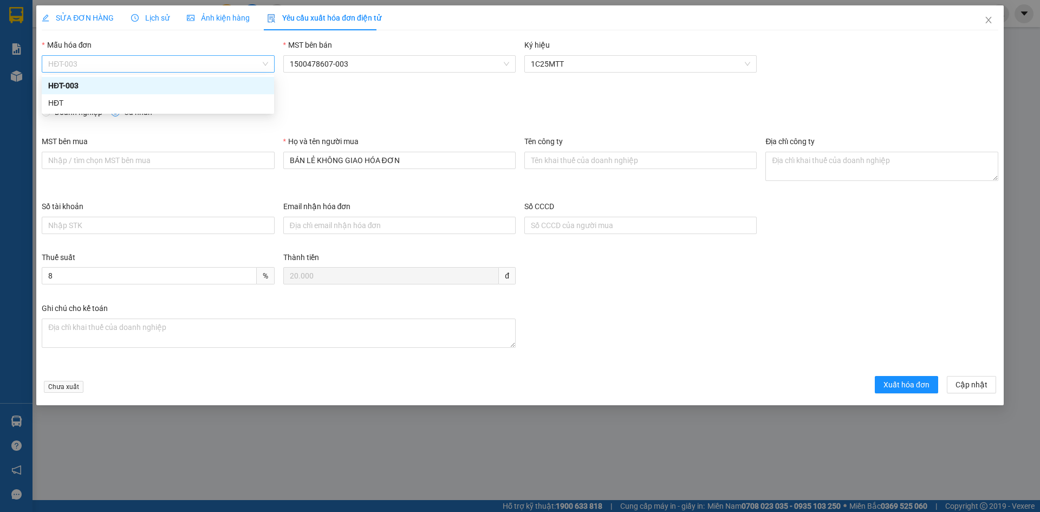
click at [85, 57] on span "HĐT-003" at bounding box center [157, 64] width 219 height 16
click at [76, 104] on div "HĐT" at bounding box center [157, 103] width 219 height 12
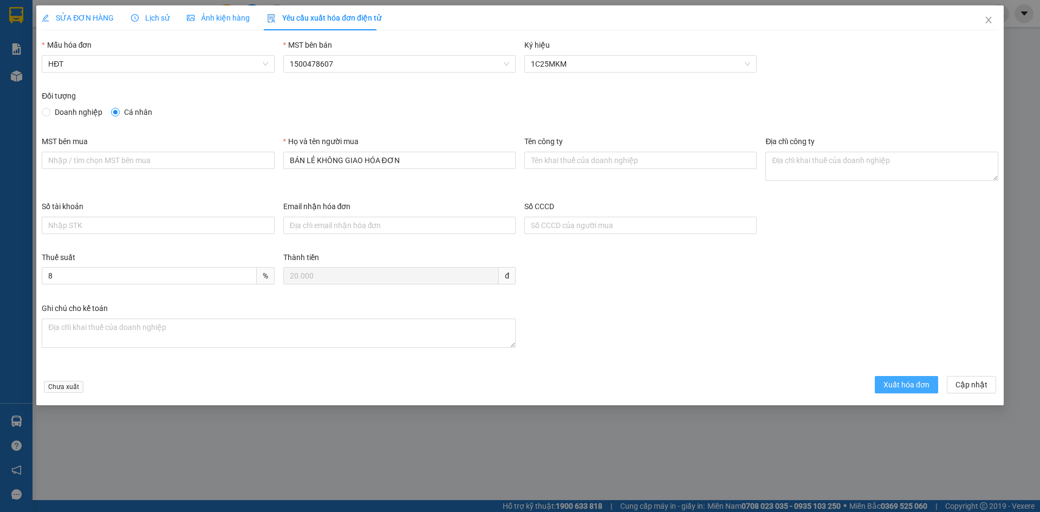
click at [913, 380] on span "Xuất hóa đơn" at bounding box center [906, 385] width 46 height 12
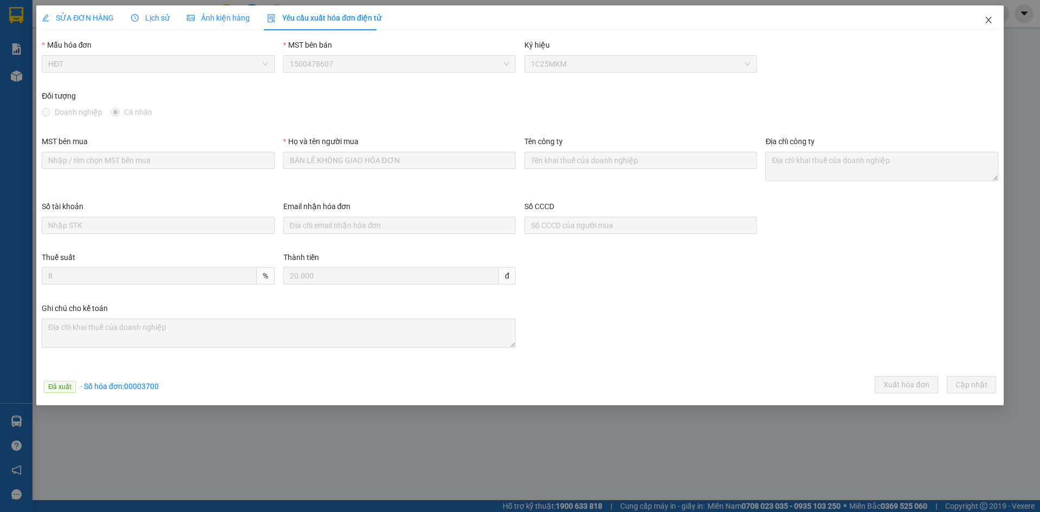
click at [989, 23] on icon "close" at bounding box center [988, 20] width 9 height 9
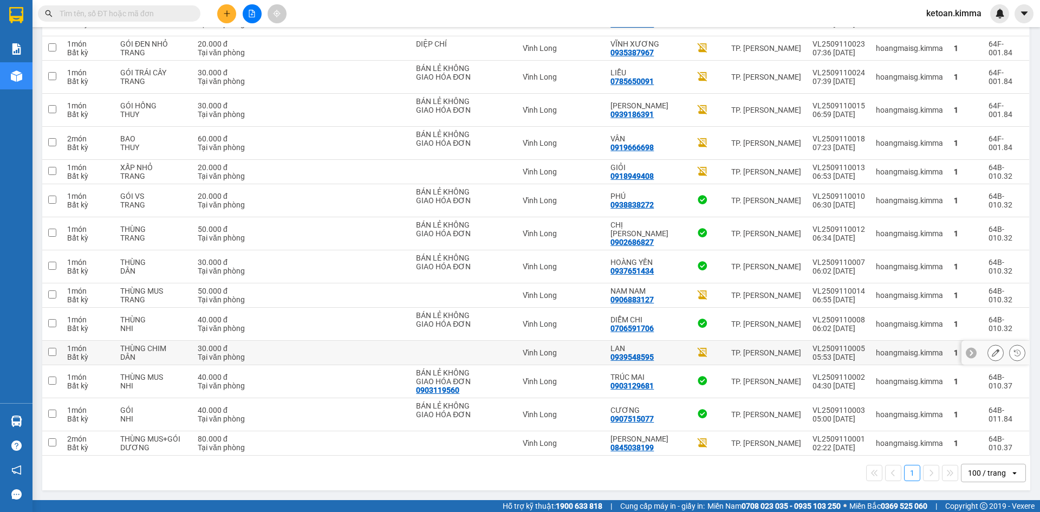
scroll to position [1387, 0]
click at [992, 139] on icon at bounding box center [996, 143] width 8 height 8
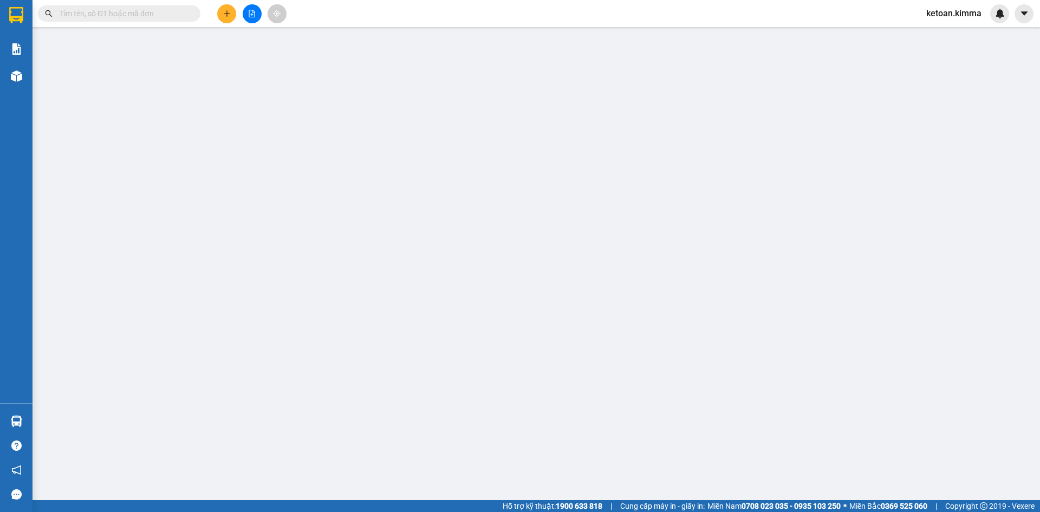
type input "BÁN LẺ KHÔNG GIAO HÓA ĐƠN"
type input "0919666698"
type input "VÂN"
type input "60.000"
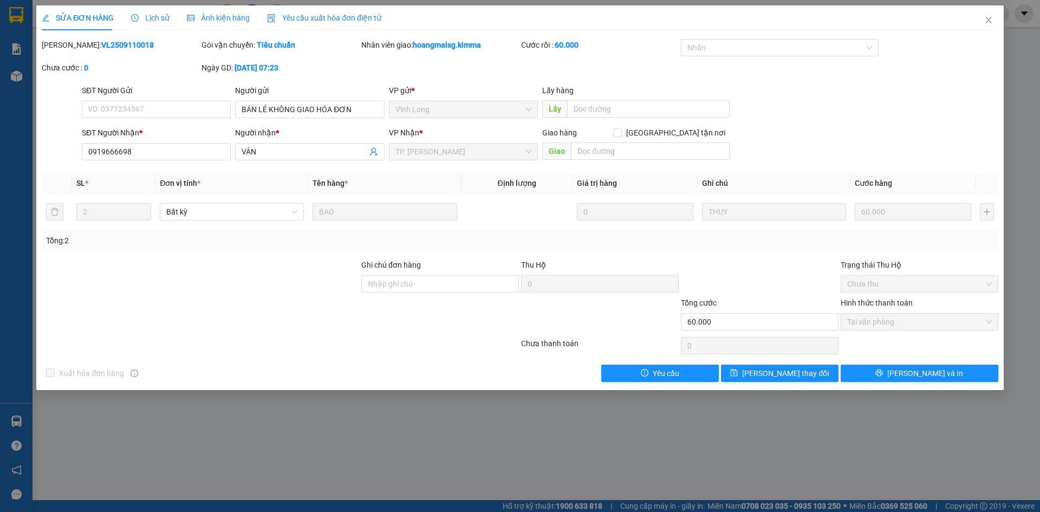
click at [347, 10] on div "Yêu cầu xuất hóa đơn điện tử" at bounding box center [324, 17] width 114 height 25
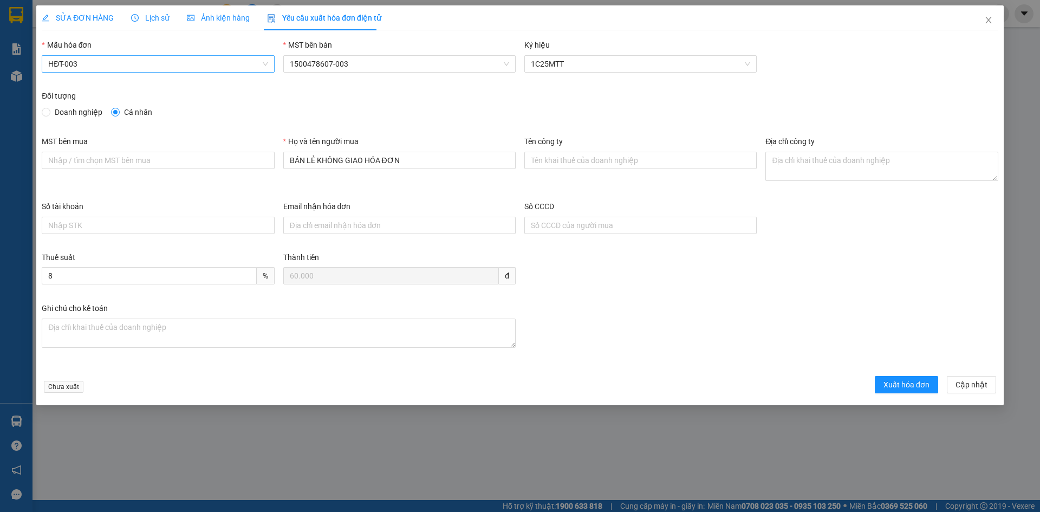
click at [92, 69] on span "HĐT-003" at bounding box center [157, 64] width 219 height 16
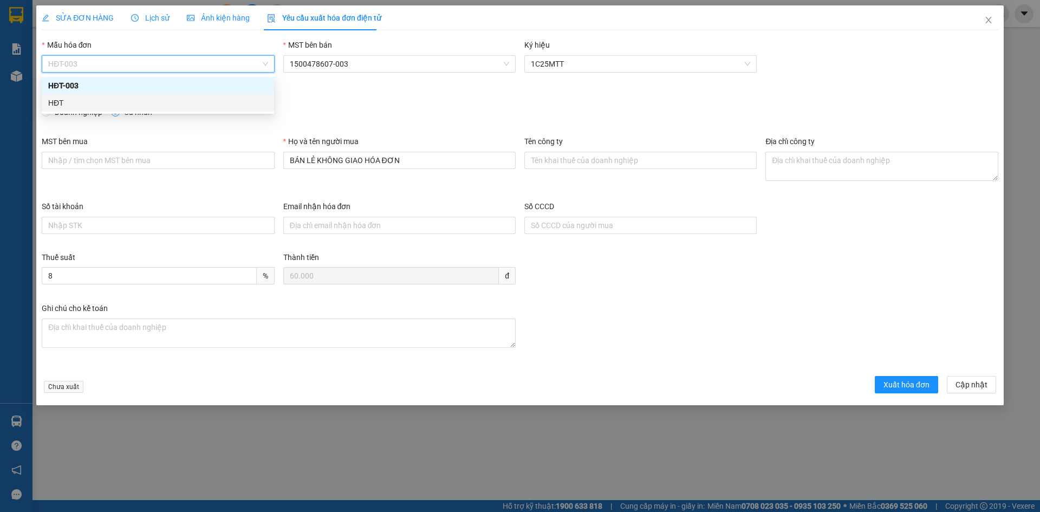
click at [63, 101] on div "HĐT" at bounding box center [157, 103] width 219 height 12
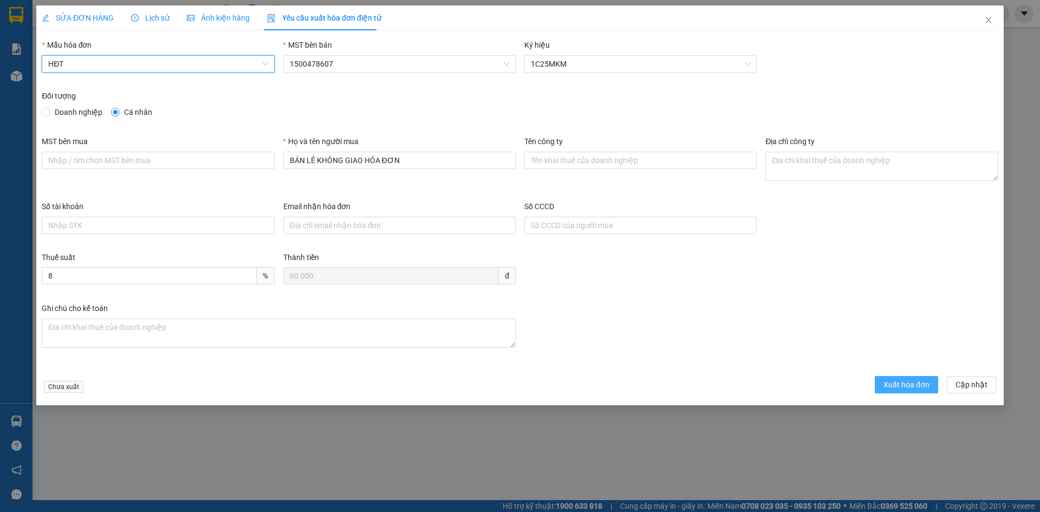
click at [899, 385] on span "Xuất hóa đơn" at bounding box center [906, 385] width 46 height 12
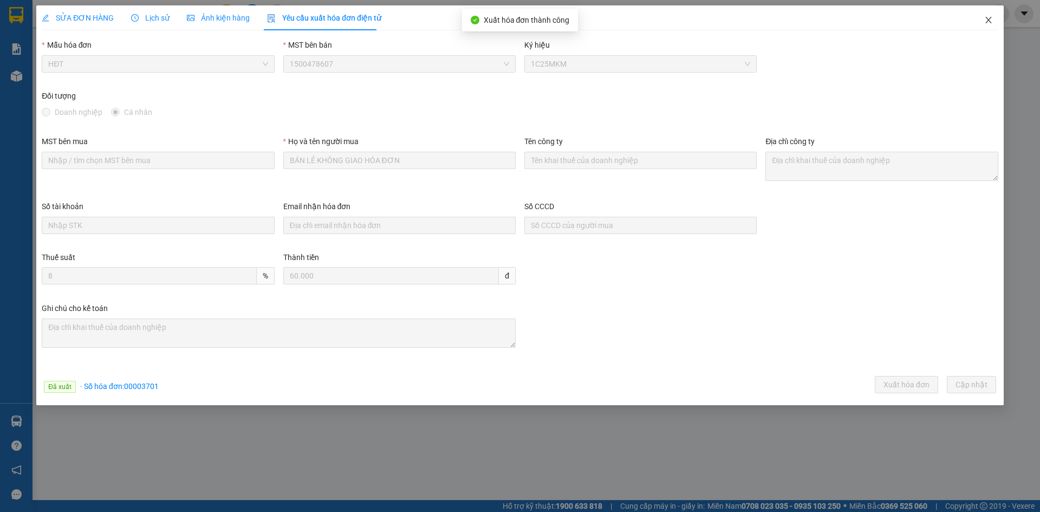
click at [988, 19] on icon "close" at bounding box center [988, 20] width 9 height 9
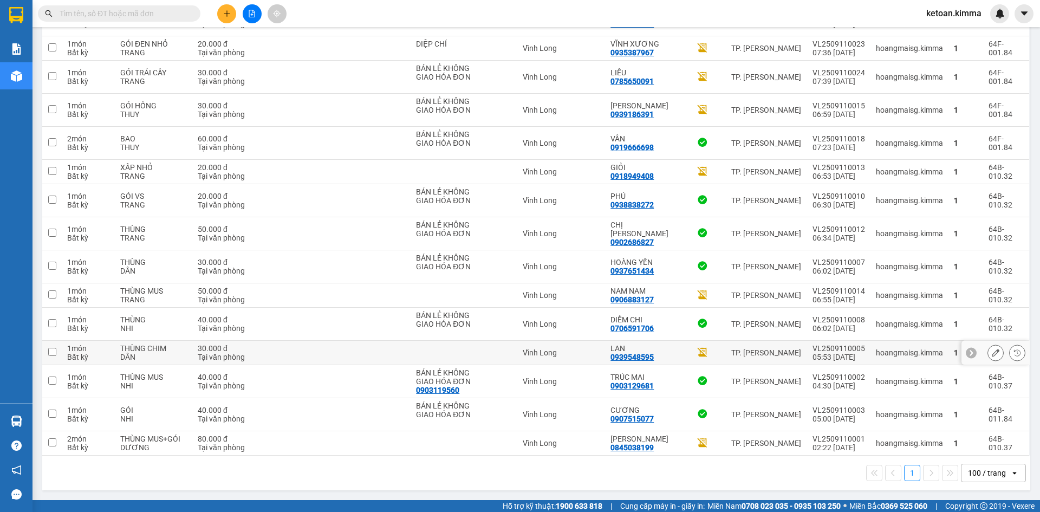
scroll to position [1279, 0]
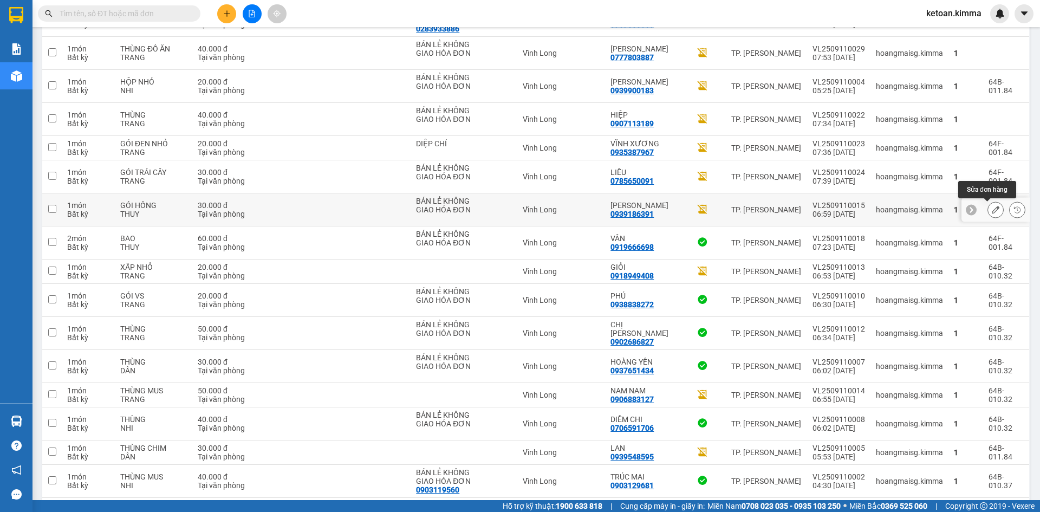
click at [992, 209] on icon at bounding box center [996, 210] width 8 height 8
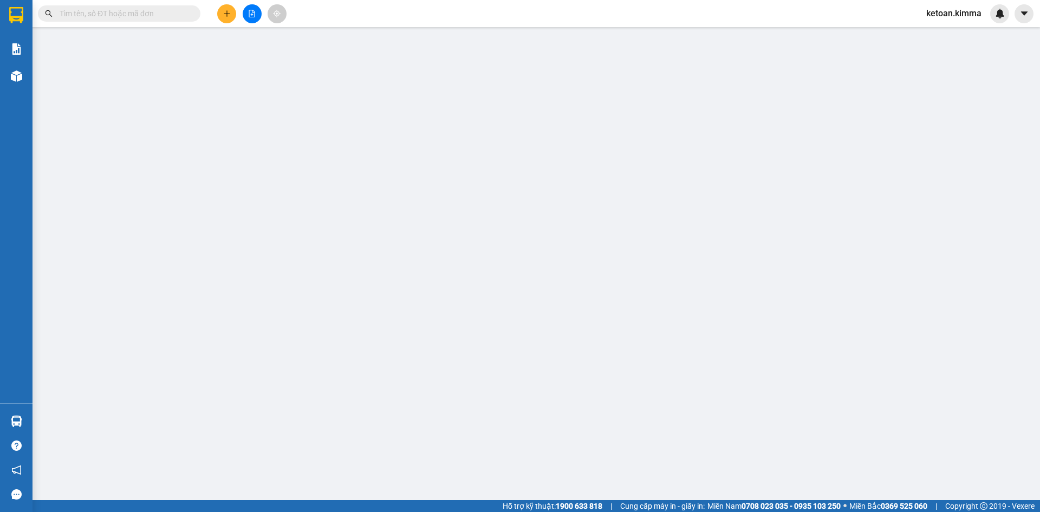
type input "BÁN LẺ KHÔNG GIAO HÓA ĐƠN"
type input "0939186391"
type input "BÉ HƯNG"
type input "30.000"
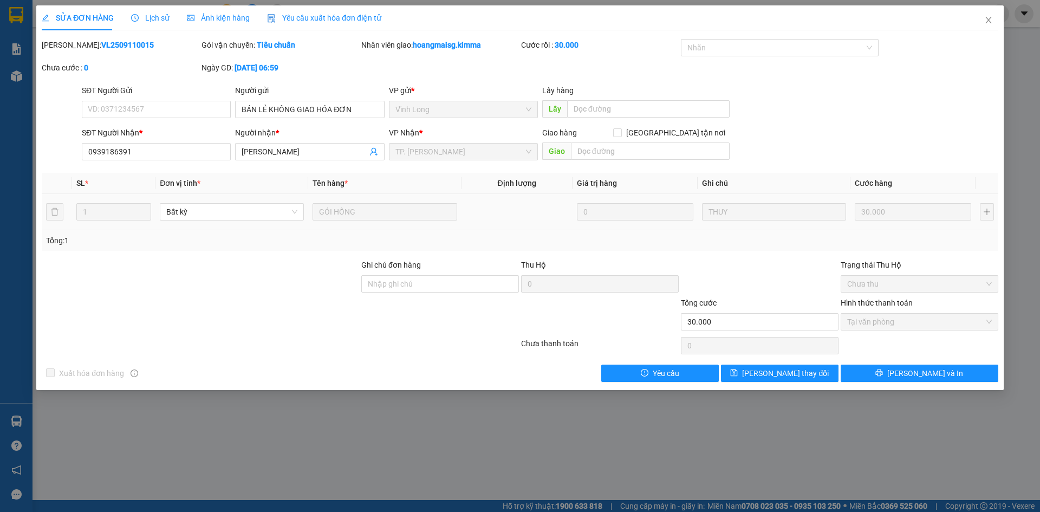
click at [347, 14] on span "Yêu cầu xuất hóa đơn điện tử" at bounding box center [324, 18] width 114 height 9
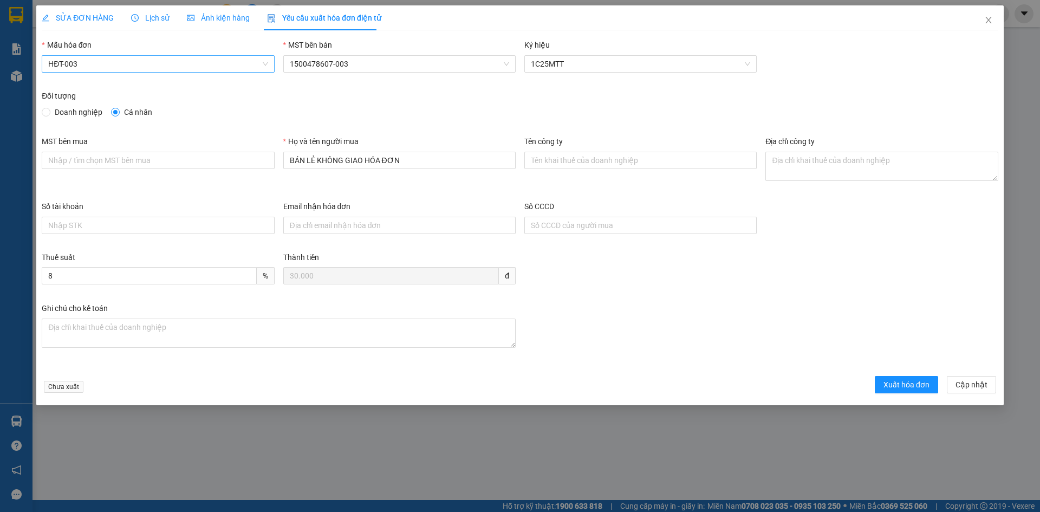
click at [119, 67] on span "HĐT-003" at bounding box center [157, 64] width 219 height 16
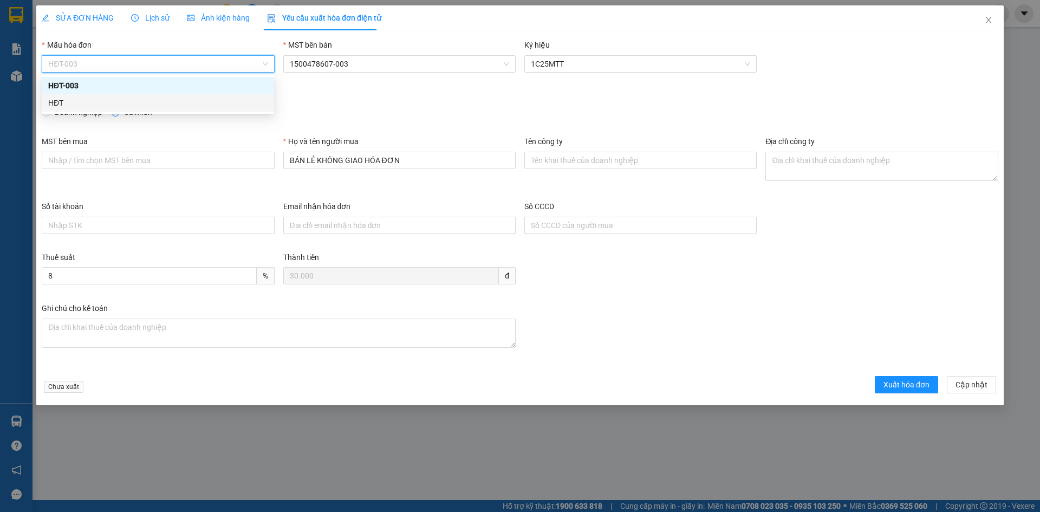
click at [62, 102] on div "HĐT" at bounding box center [157, 103] width 219 height 12
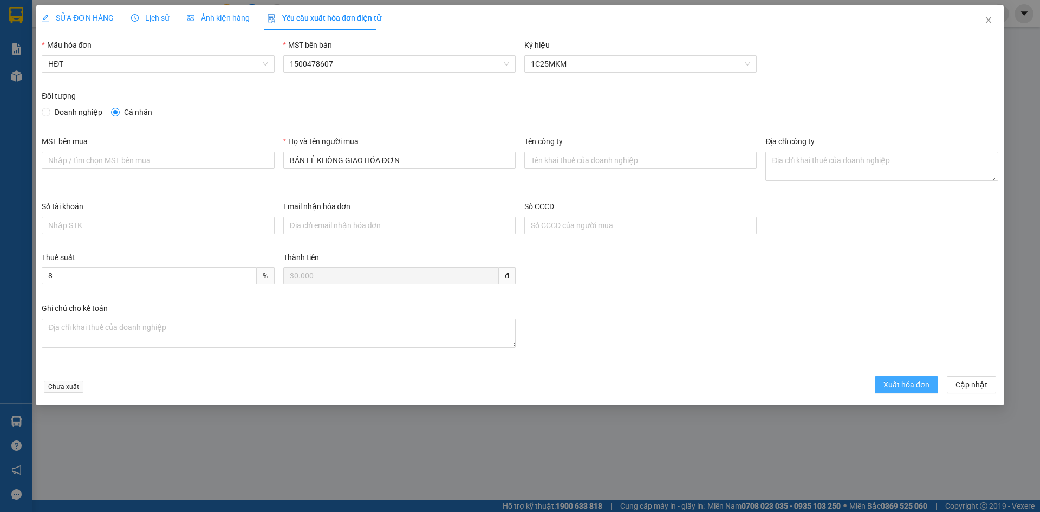
click at [923, 389] on span "Xuất hóa đơn" at bounding box center [906, 385] width 46 height 12
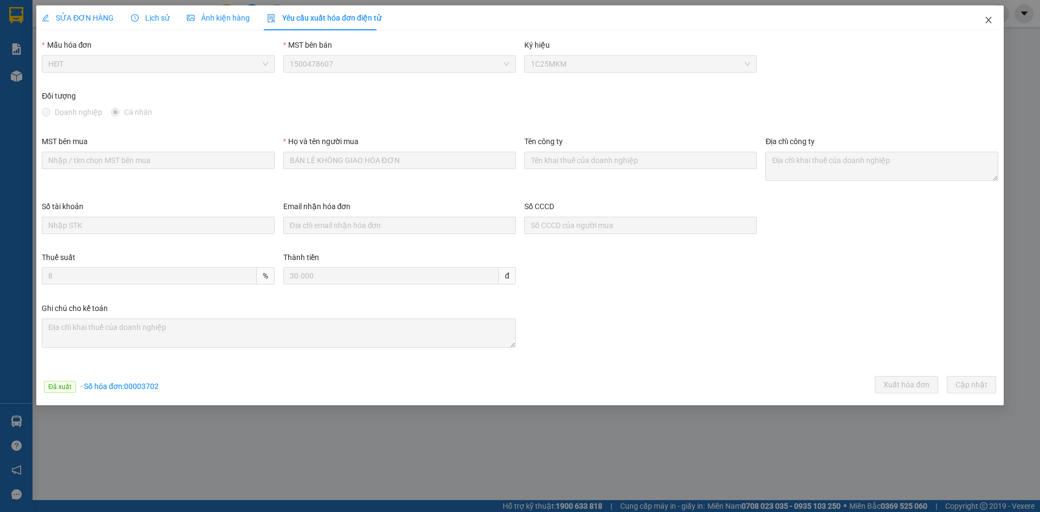
click at [991, 21] on icon "close" at bounding box center [988, 20] width 9 height 9
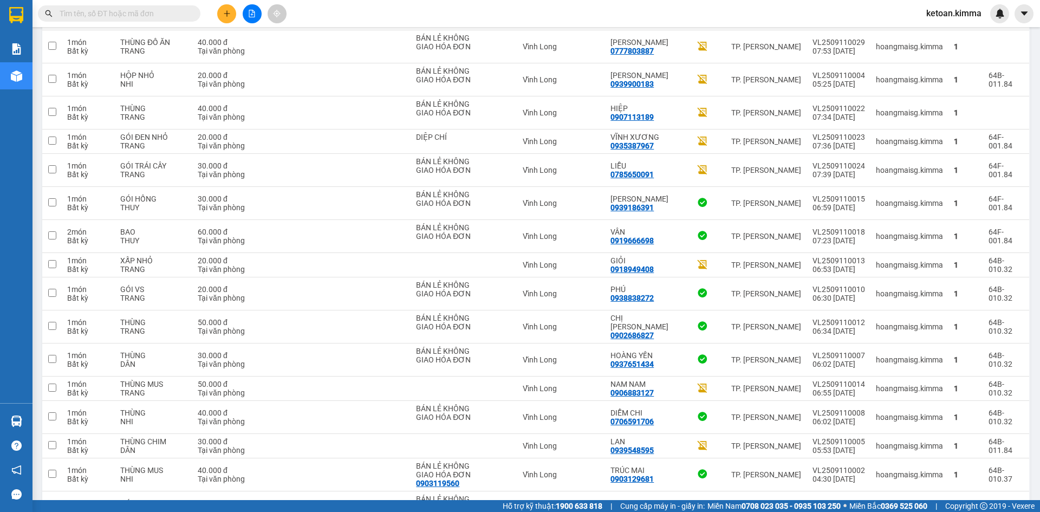
scroll to position [1310, 0]
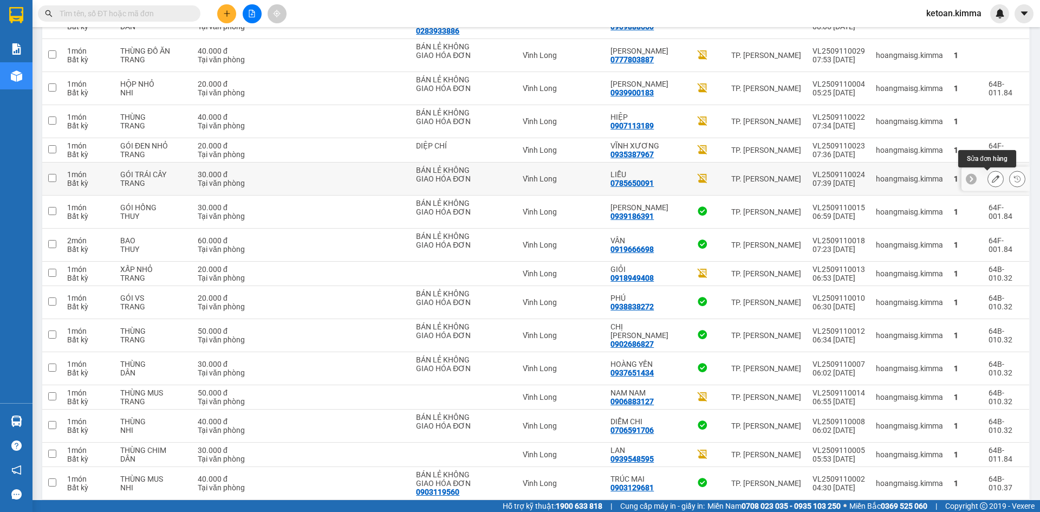
click at [992, 180] on icon at bounding box center [996, 179] width 8 height 8
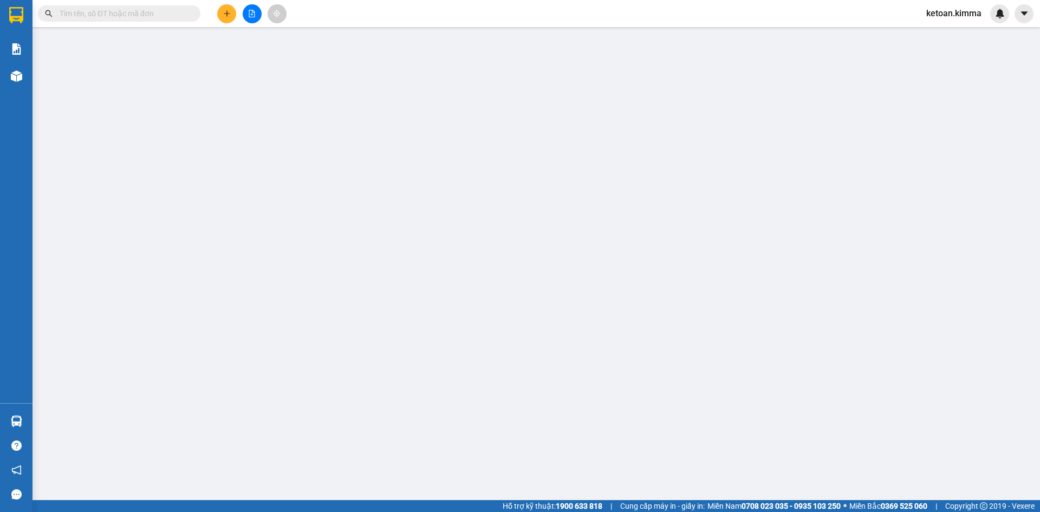
type input "BÁN LẺ KHÔNG GIAO HÓA ĐƠN"
type input "0785650091"
type input "LIỄU"
type input "30.000"
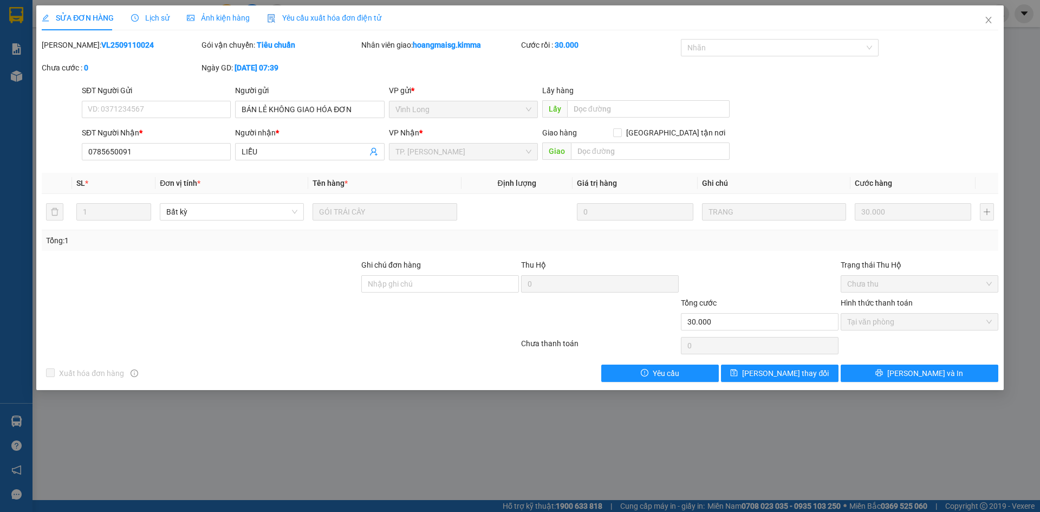
click at [308, 14] on span "Yêu cầu xuất hóa đơn điện tử" at bounding box center [324, 18] width 114 height 9
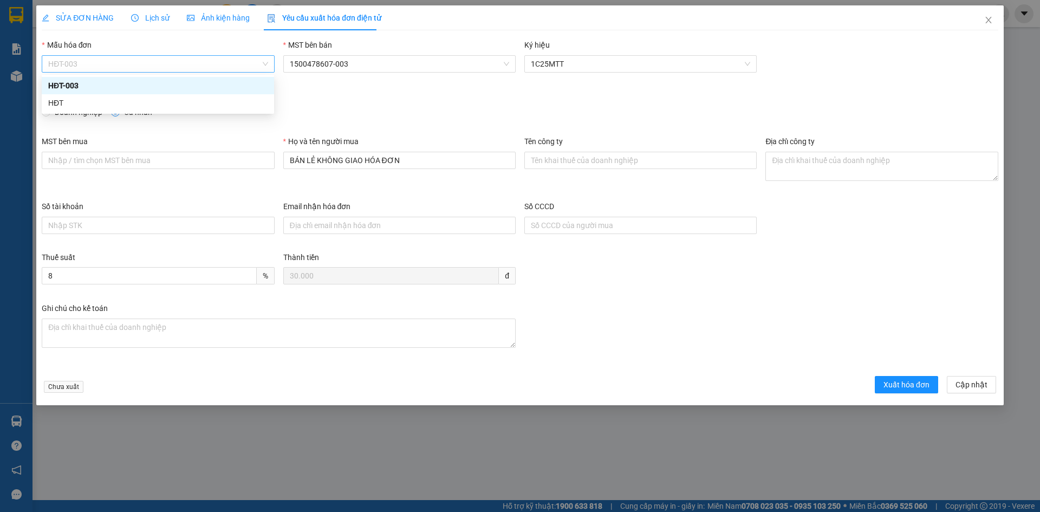
click at [126, 58] on span "HĐT-003" at bounding box center [157, 64] width 219 height 16
click at [55, 103] on div "HĐT" at bounding box center [157, 103] width 219 height 12
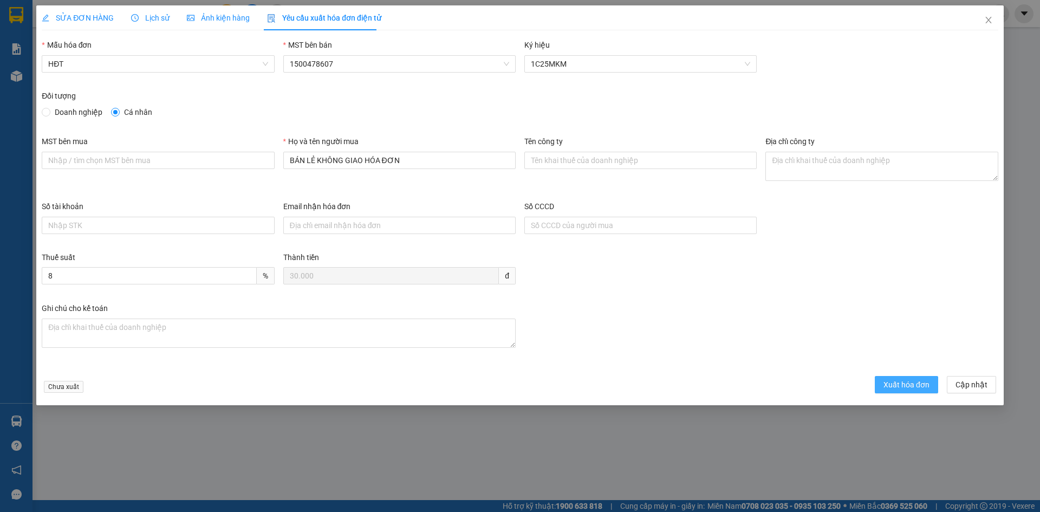
click at [918, 379] on span "Xuất hóa đơn" at bounding box center [906, 385] width 46 height 12
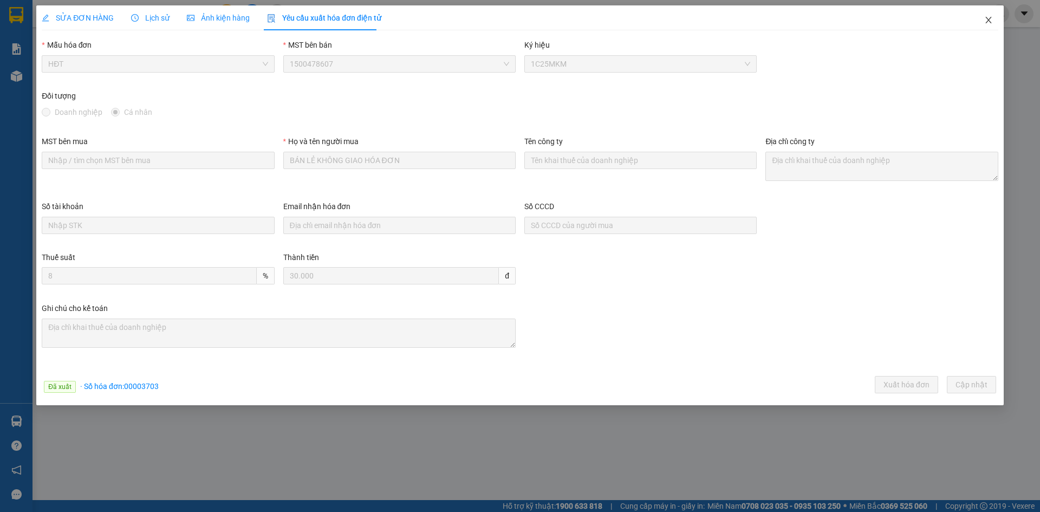
click at [990, 19] on icon "close" at bounding box center [988, 20] width 6 height 6
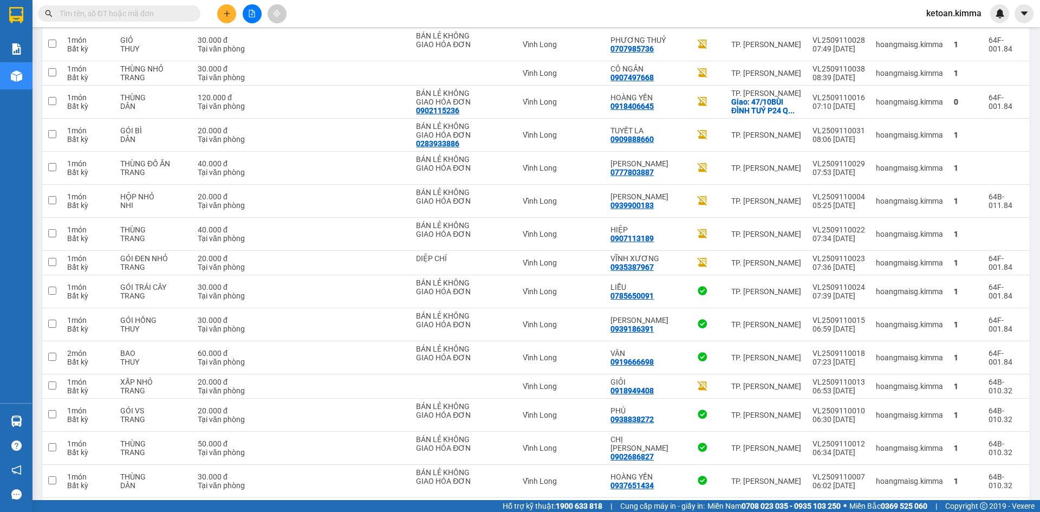
scroll to position [1199, 0]
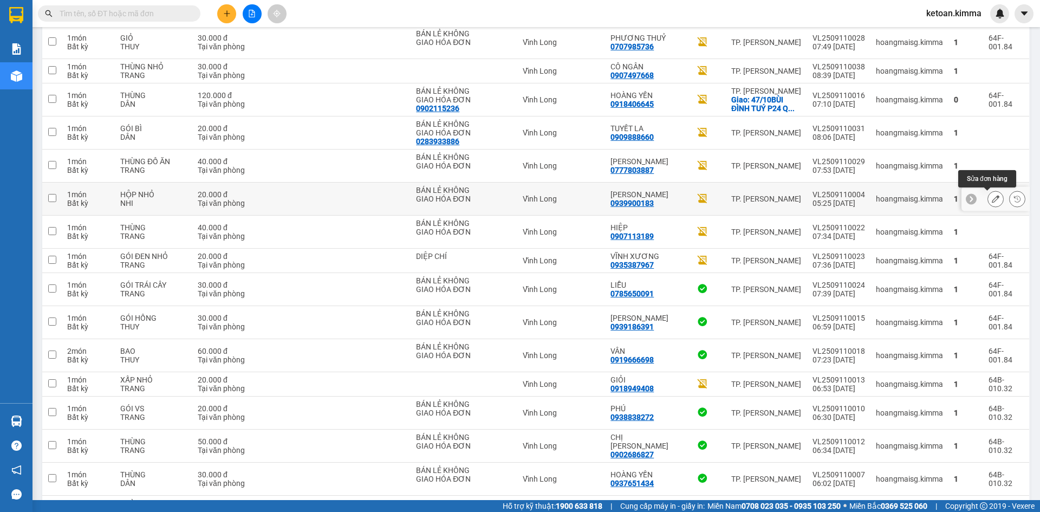
click at [992, 199] on icon at bounding box center [996, 199] width 8 height 8
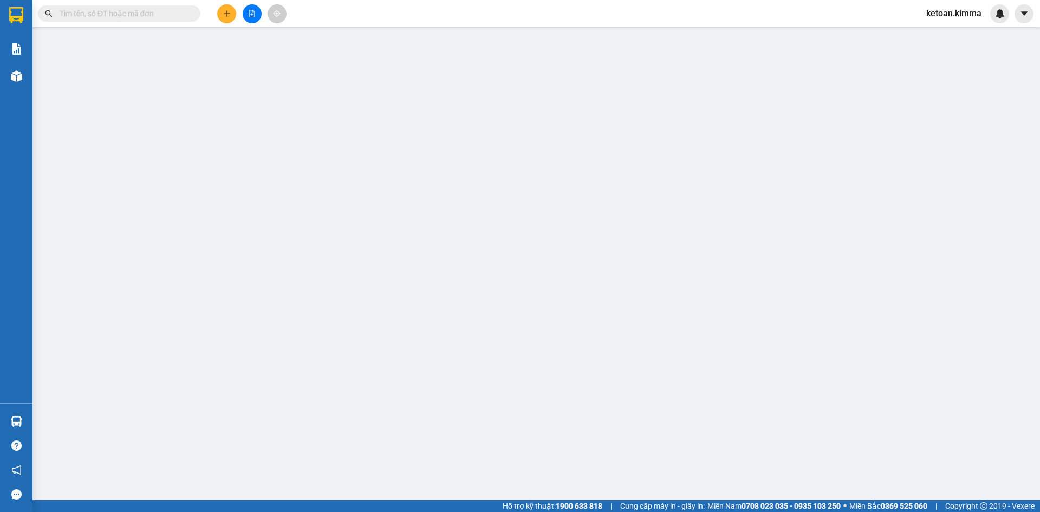
type input "BÁN LẺ KHÔNG GIAO HÓA ĐƠN"
type input "0939900183"
type input "[PERSON_NAME]"
type input "HAE G"
type input "20.000"
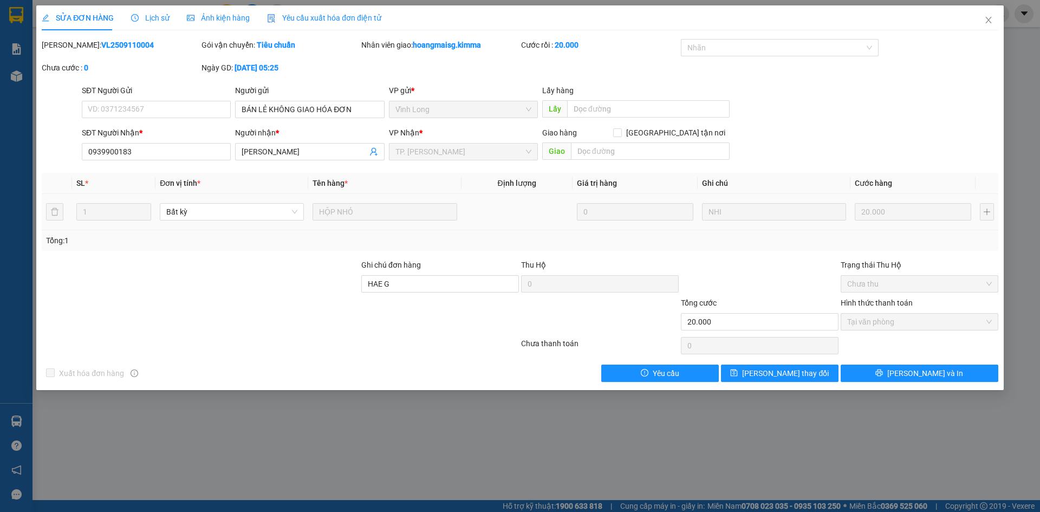
click at [298, 23] on div "Yêu cầu xuất hóa đơn điện tử" at bounding box center [324, 18] width 114 height 12
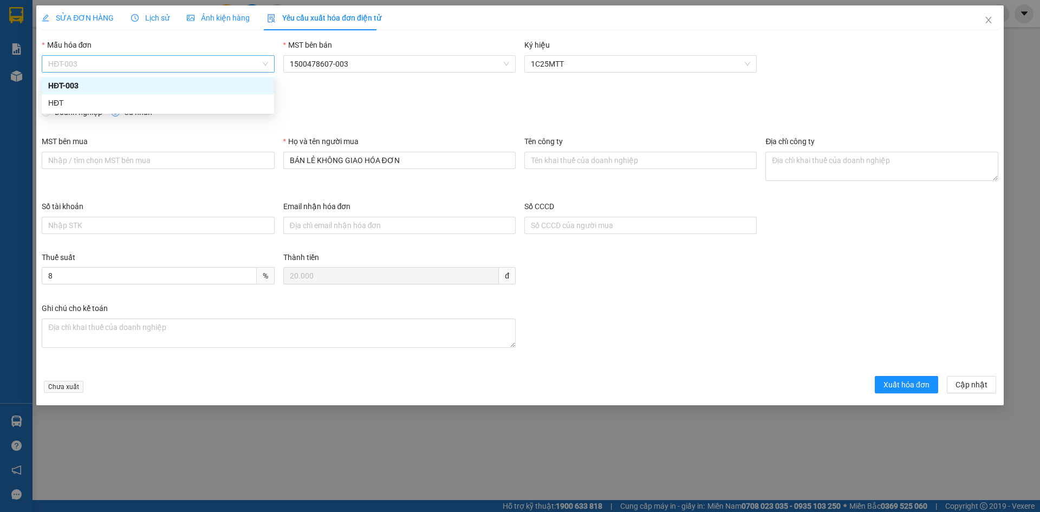
click at [146, 66] on span "HĐT-003" at bounding box center [157, 64] width 219 height 16
click at [68, 103] on div "HĐT" at bounding box center [157, 103] width 219 height 12
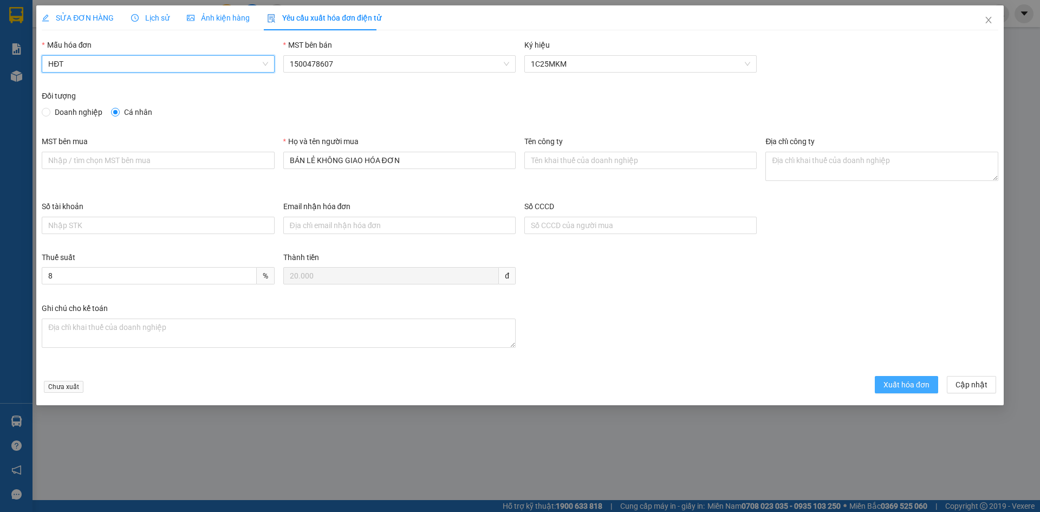
click at [898, 393] on button "Xuất hóa đơn" at bounding box center [906, 384] width 63 height 17
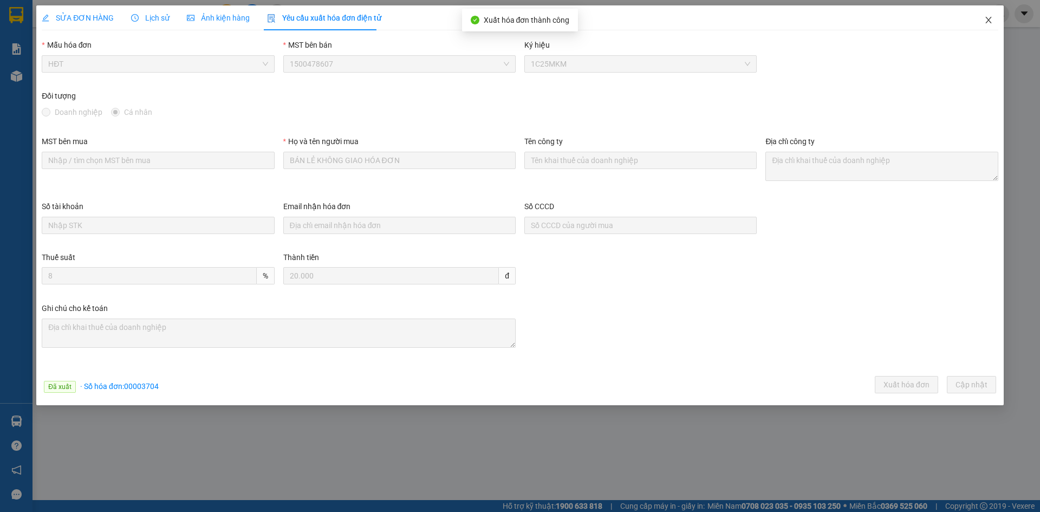
click at [990, 22] on icon "close" at bounding box center [988, 20] width 6 height 6
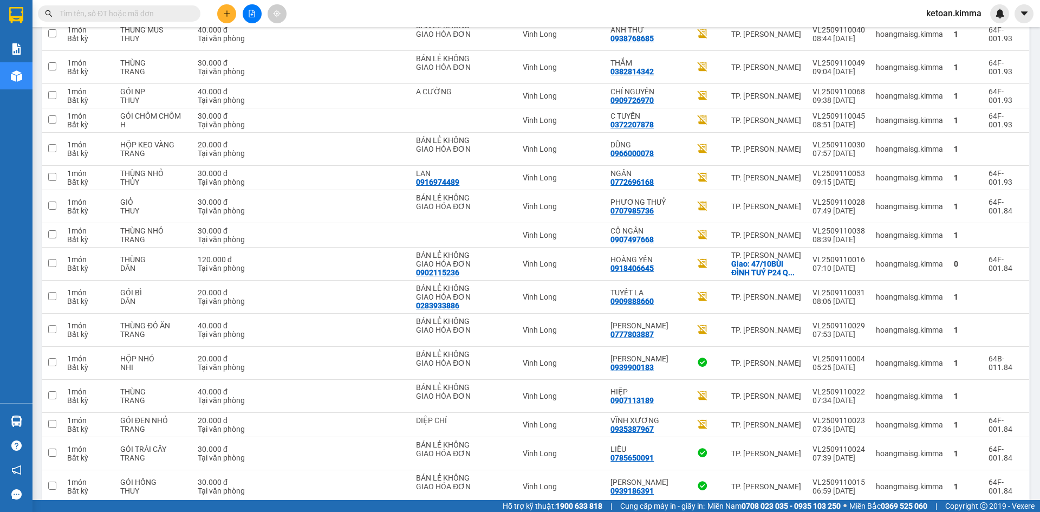
scroll to position [1033, 0]
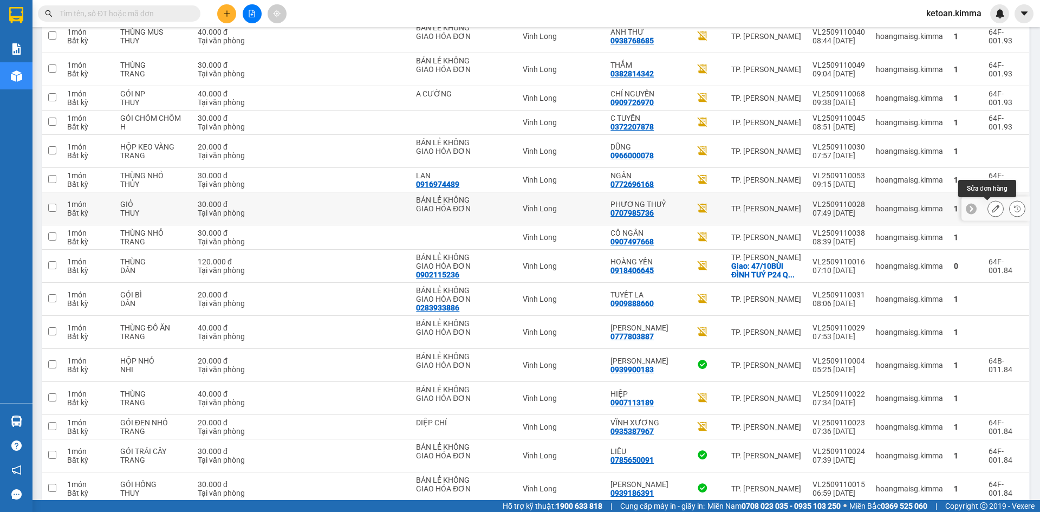
click at [992, 208] on icon at bounding box center [996, 209] width 8 height 8
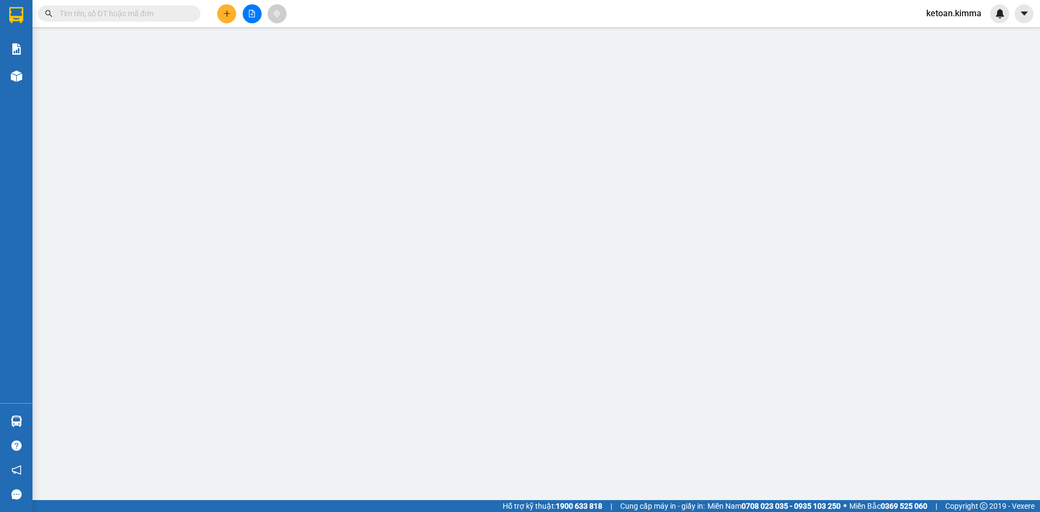
type input "BÁN LẺ KHÔNG GIAO HÓA ĐƠN"
type input "0707985736"
type input "PHƯƠNG THUỶ"
type input "30.000"
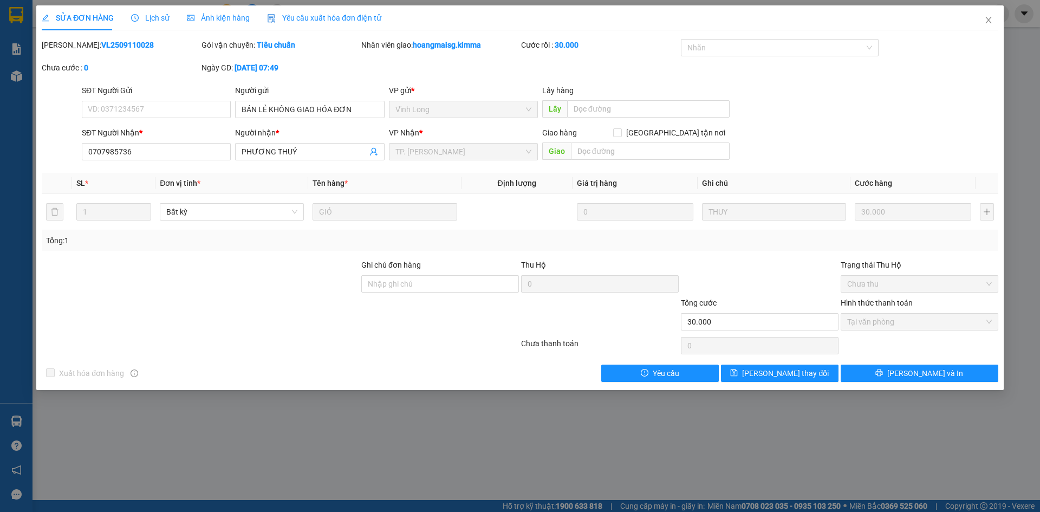
click at [331, 17] on span "Yêu cầu xuất hóa đơn điện tử" at bounding box center [324, 18] width 114 height 9
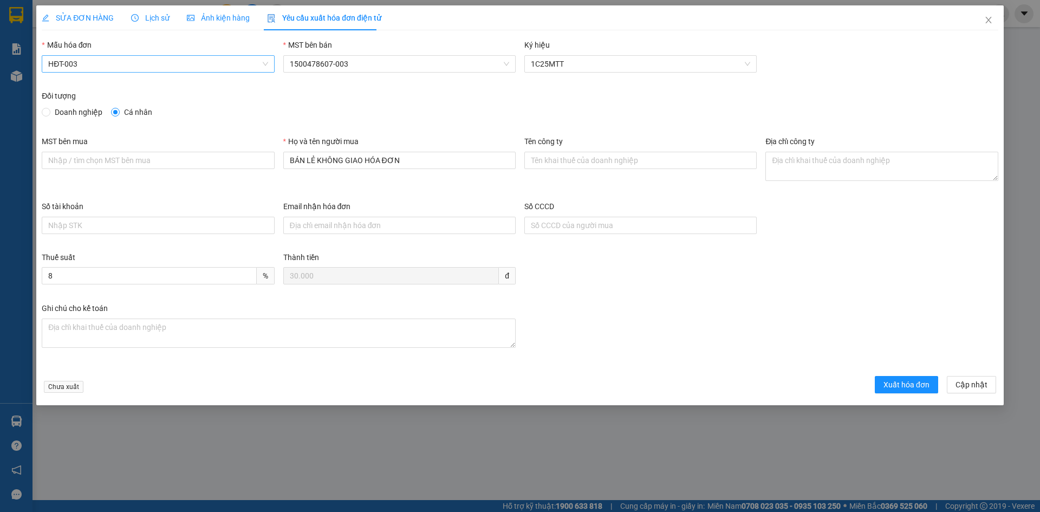
click at [92, 66] on span "HĐT-003" at bounding box center [157, 64] width 219 height 16
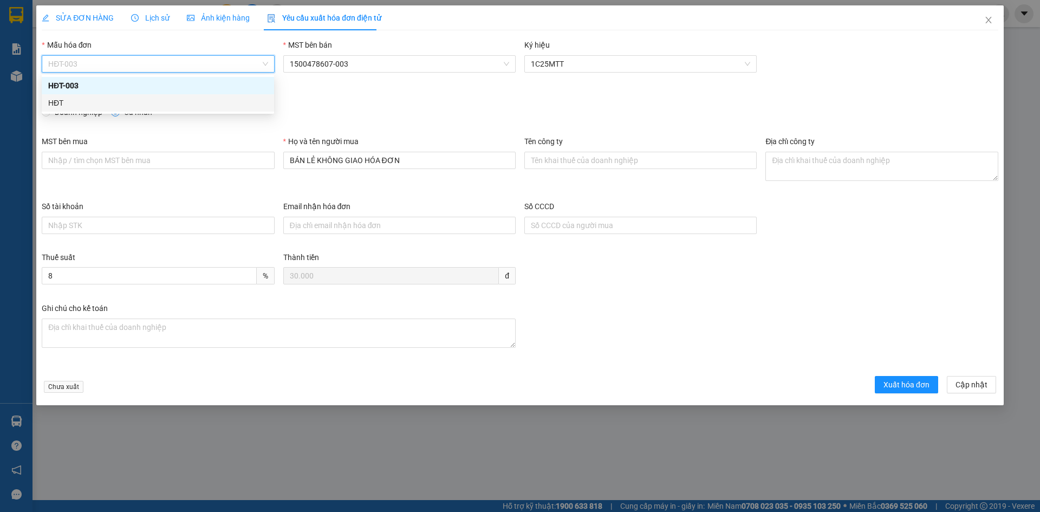
click at [52, 101] on div "HĐT" at bounding box center [157, 103] width 219 height 12
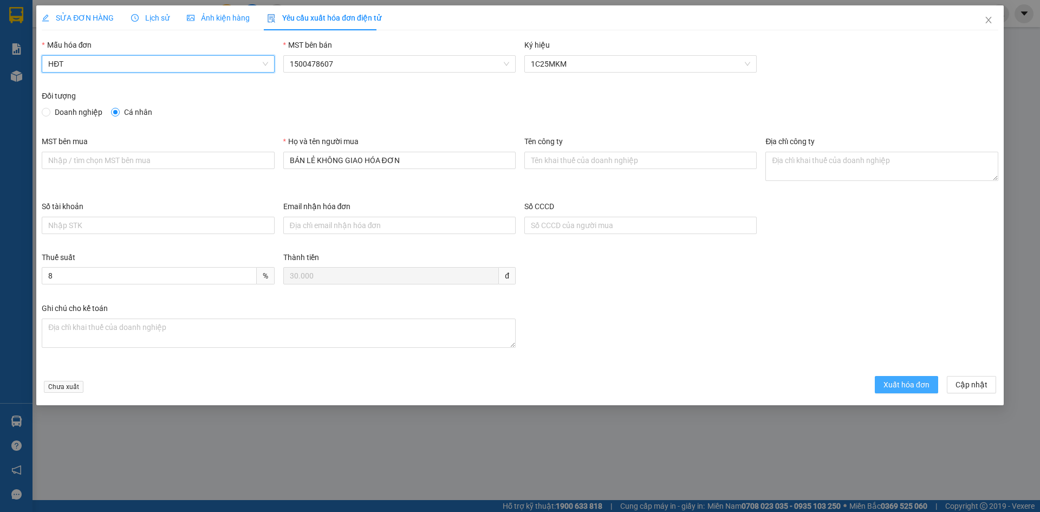
click at [910, 387] on span "Xuất hóa đơn" at bounding box center [906, 385] width 46 height 12
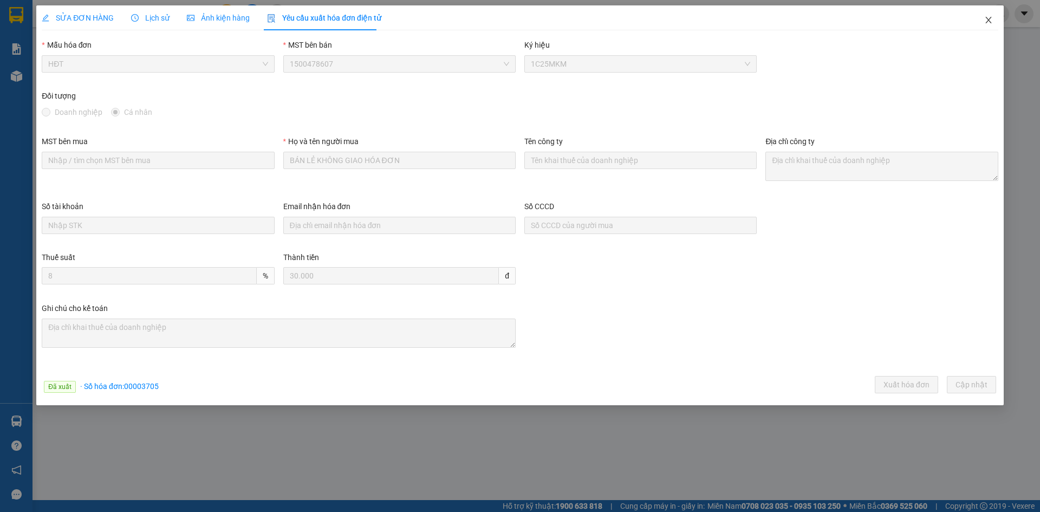
click at [986, 17] on icon "close" at bounding box center [988, 20] width 9 height 9
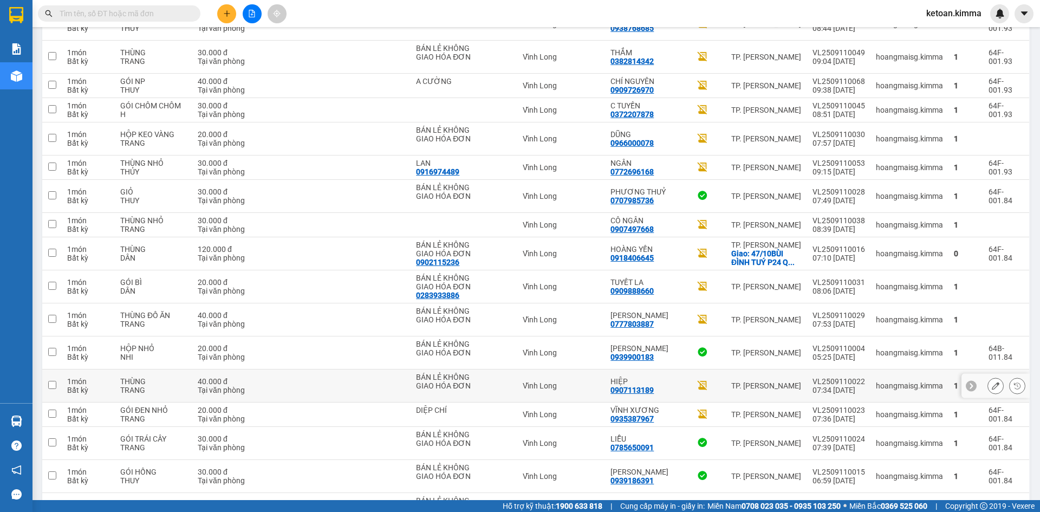
scroll to position [1041, 0]
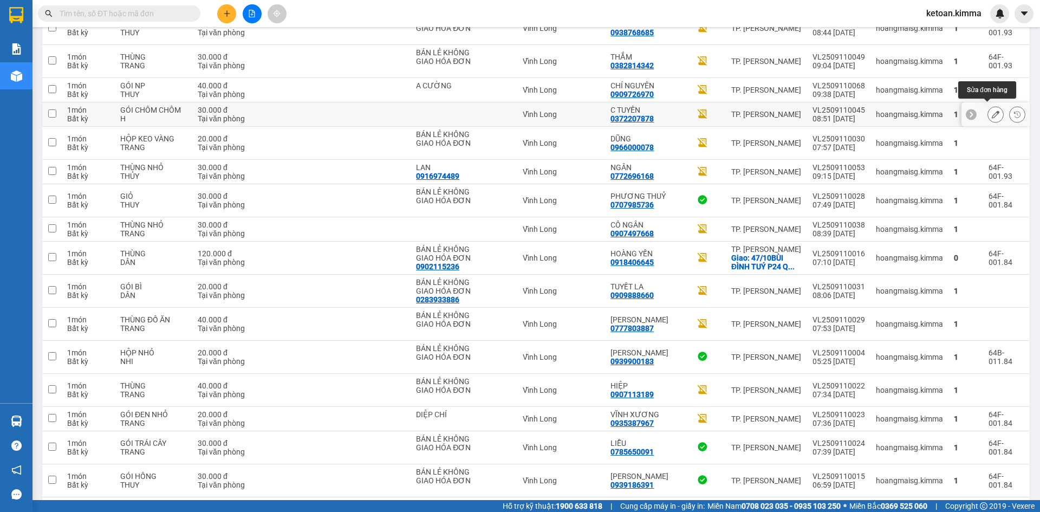
click at [992, 110] on icon at bounding box center [996, 114] width 8 height 8
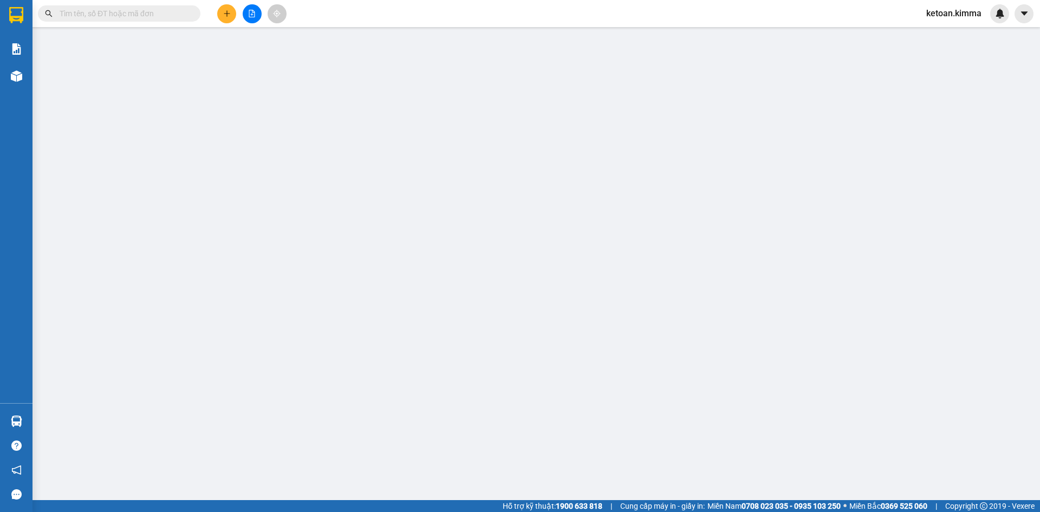
type input "0372207878"
type input "C TUYỀN"
type input "30.000"
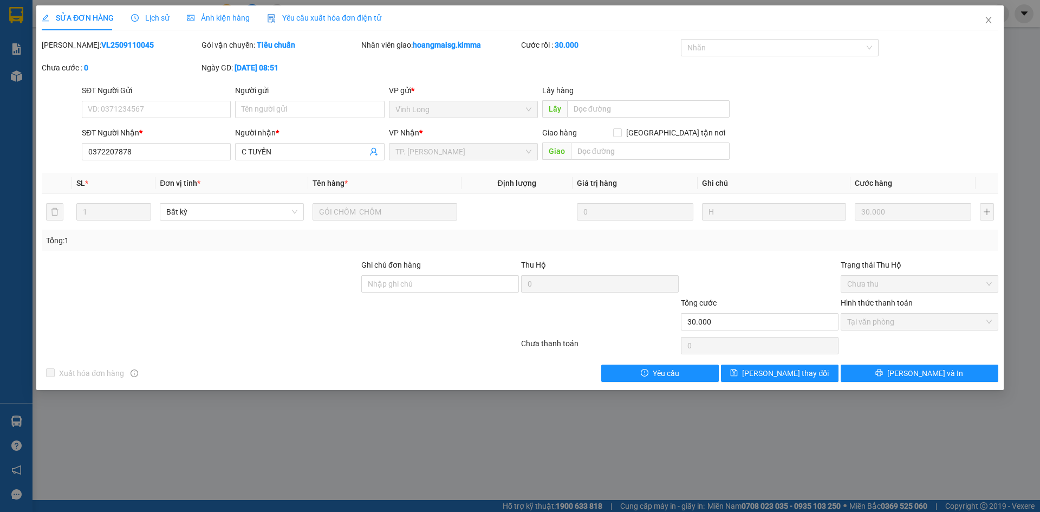
drag, startPoint x: 305, startPoint y: 18, endPoint x: 290, endPoint y: 21, distance: 14.8
click at [305, 18] on span "Yêu cầu xuất hóa đơn điện tử" at bounding box center [324, 18] width 114 height 9
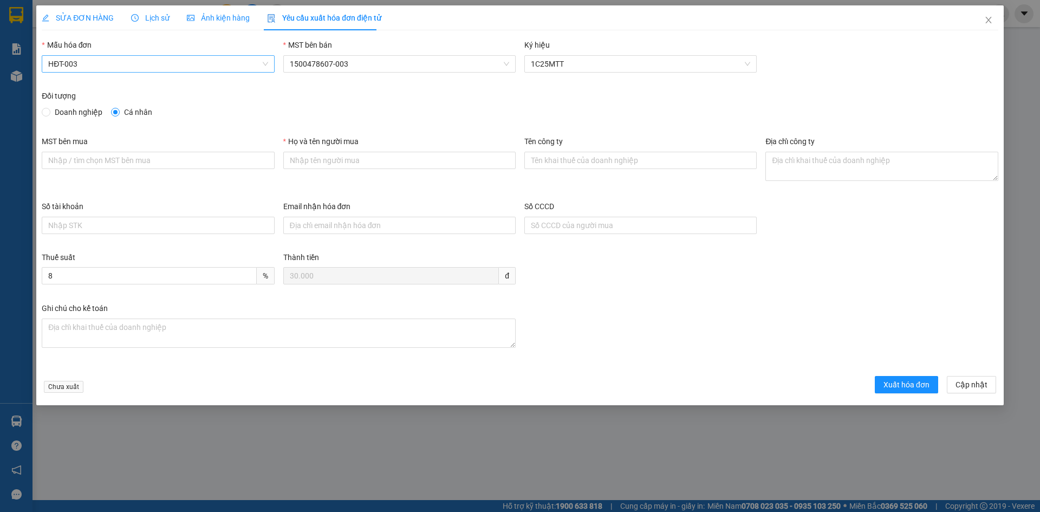
click at [117, 58] on span "HĐT-003" at bounding box center [157, 64] width 219 height 16
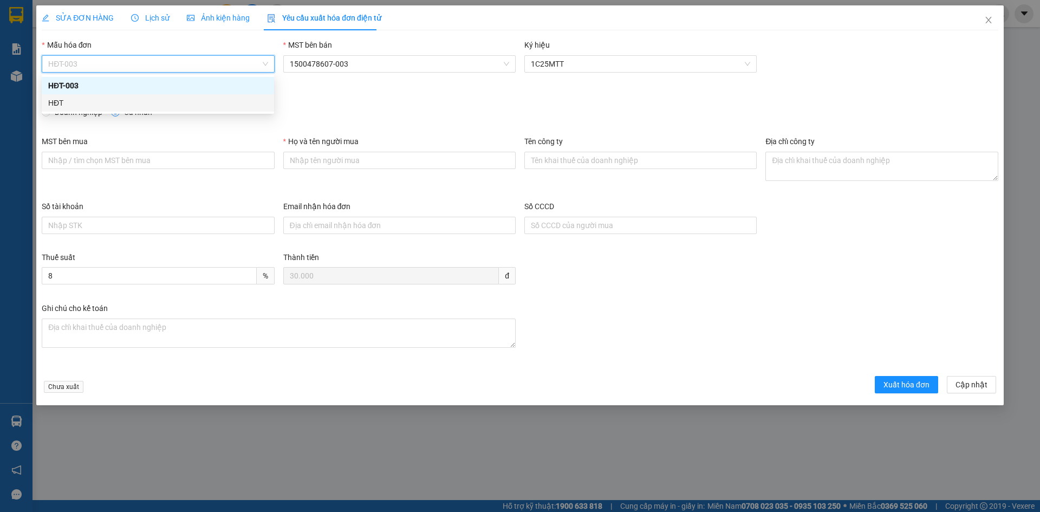
click at [74, 96] on div "HĐT" at bounding box center [158, 102] width 232 height 17
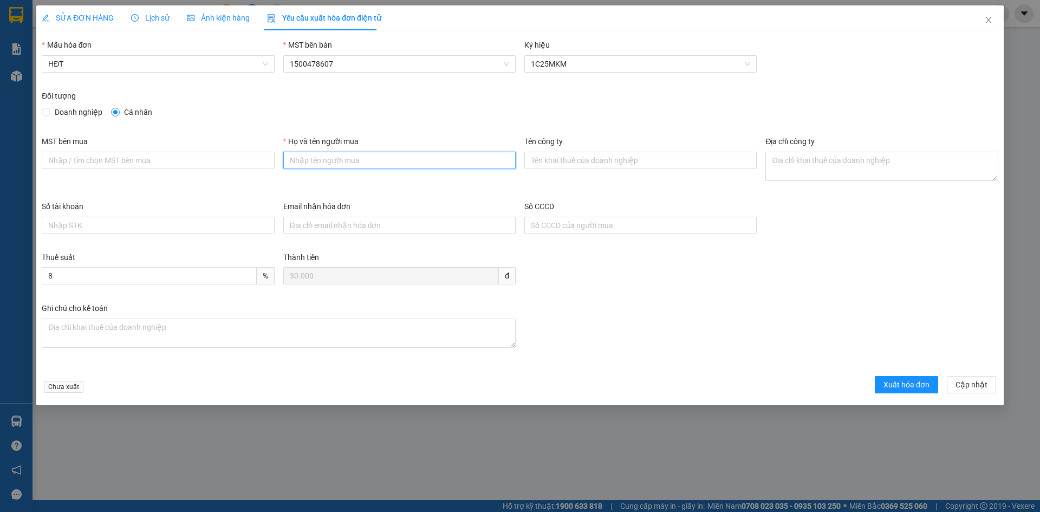
click at [379, 164] on input "Họ và tên người mua" at bounding box center [399, 160] width 232 height 17
type input "Bán lẻ không giao hoá đơn"
click at [891, 384] on span "Xuất hóa đơn" at bounding box center [906, 385] width 46 height 12
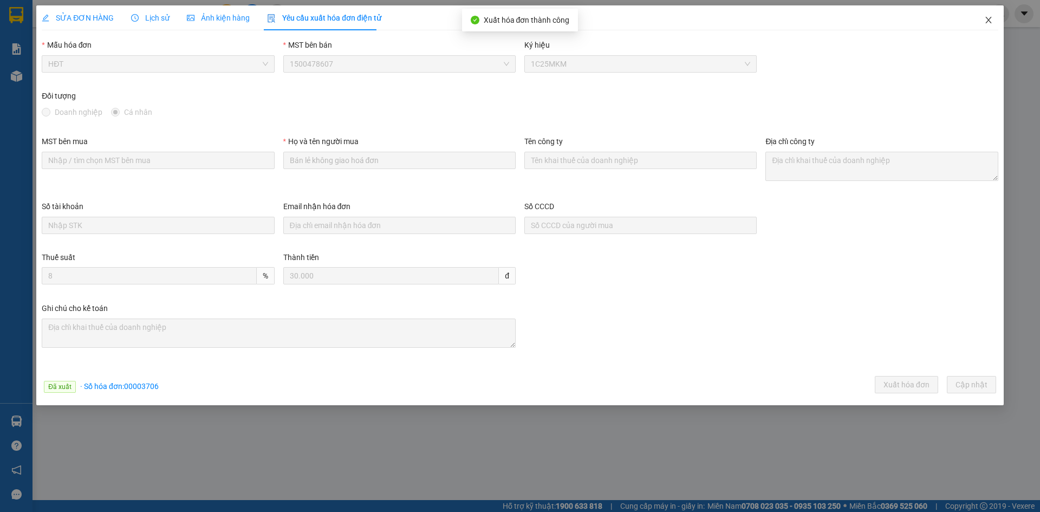
click at [988, 19] on icon "close" at bounding box center [988, 20] width 9 height 9
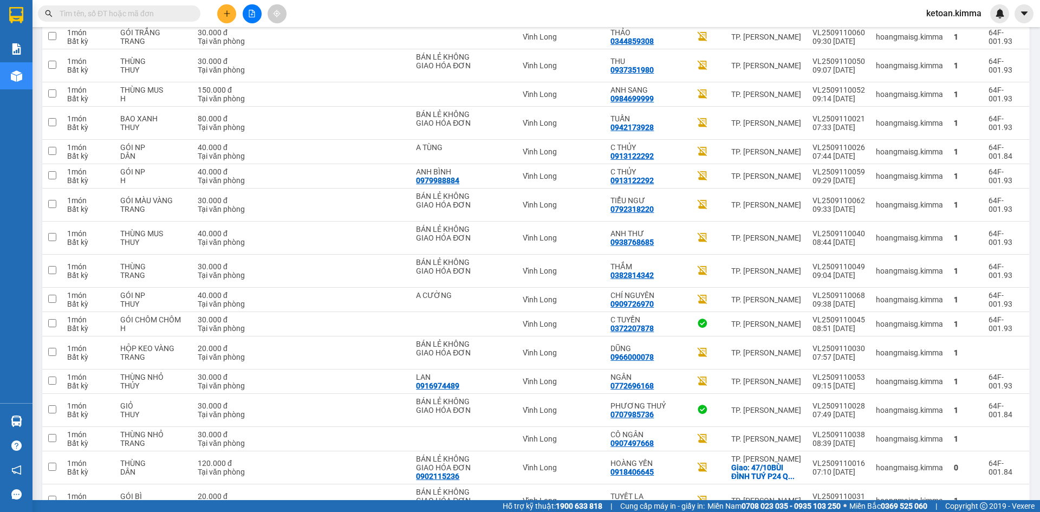
scroll to position [825, 0]
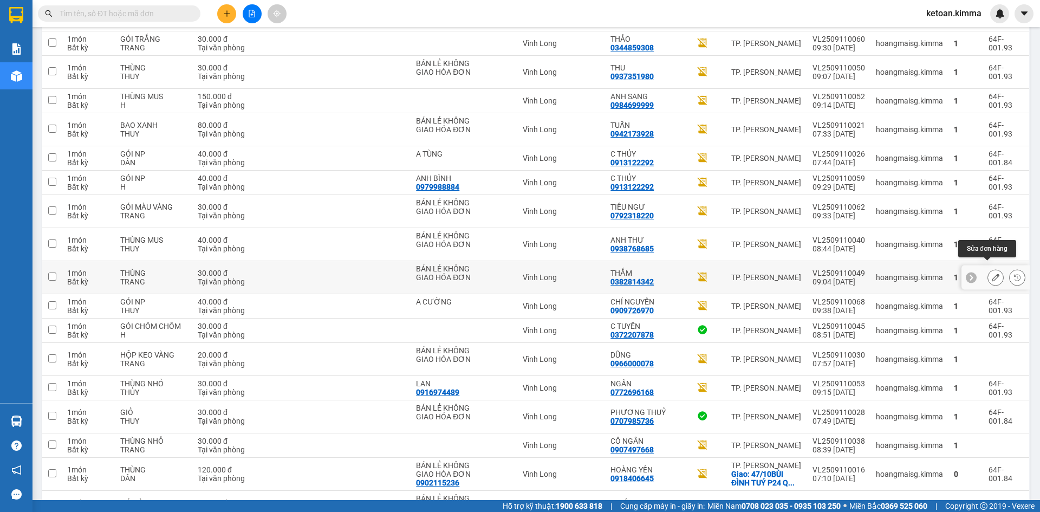
click at [992, 274] on icon at bounding box center [996, 278] width 8 height 8
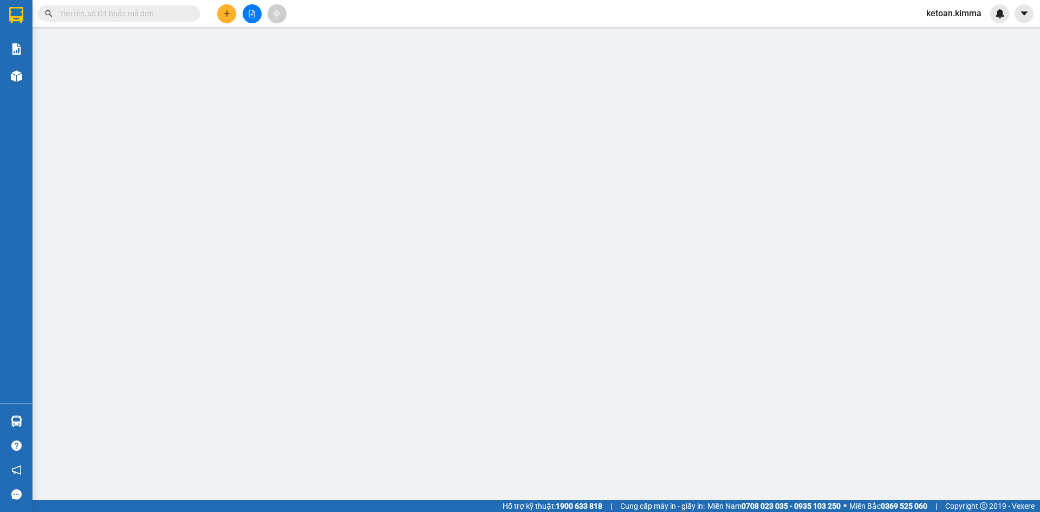
type input "BÁN LẺ KHÔNG GIAO HÓA ĐƠN"
type input "0382814342"
type input "THẮM"
type input "30.000"
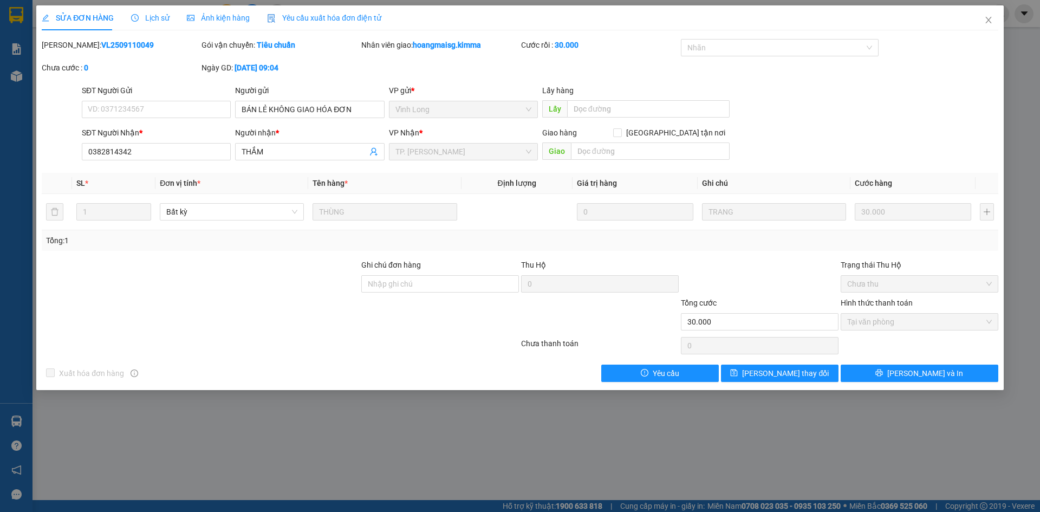
click at [343, 14] on span "Yêu cầu xuất hóa đơn điện tử" at bounding box center [324, 18] width 114 height 9
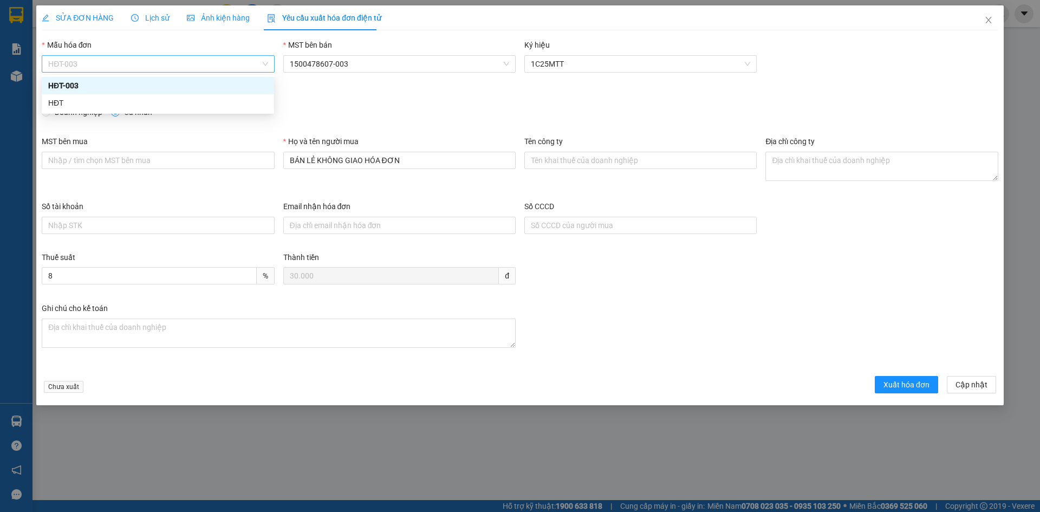
drag, startPoint x: 97, startPoint y: 61, endPoint x: 64, endPoint y: 96, distance: 48.3
click at [96, 61] on span "HĐT-003" at bounding box center [157, 64] width 219 height 16
click at [61, 108] on div "HĐT" at bounding box center [157, 103] width 219 height 12
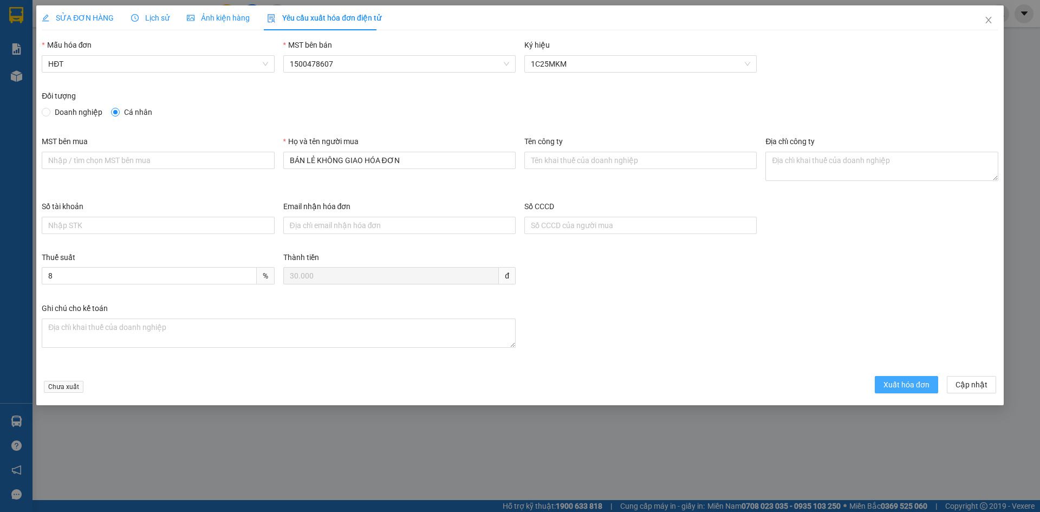
click at [895, 393] on div "Chưa xuất Xuất hóa đơn Cập nhật" at bounding box center [520, 386] width 961 height 21
click at [906, 390] on span "Xuất hóa đơn" at bounding box center [906, 385] width 46 height 12
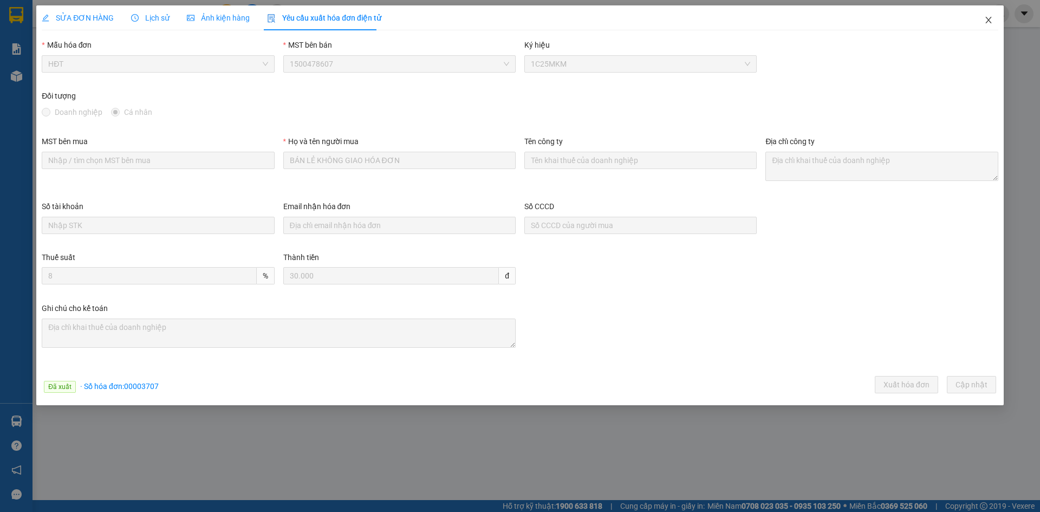
click at [990, 19] on icon "close" at bounding box center [988, 20] width 6 height 6
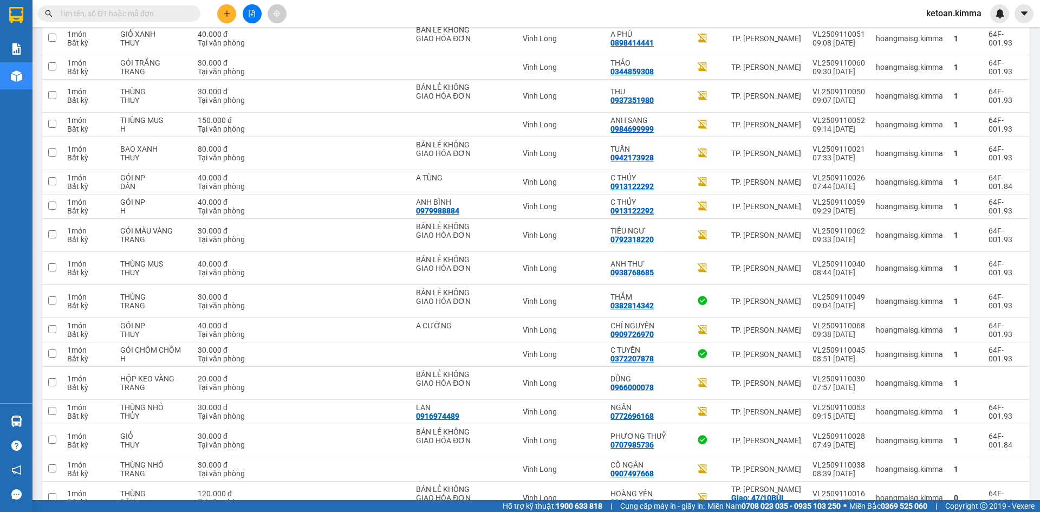
scroll to position [862, 0]
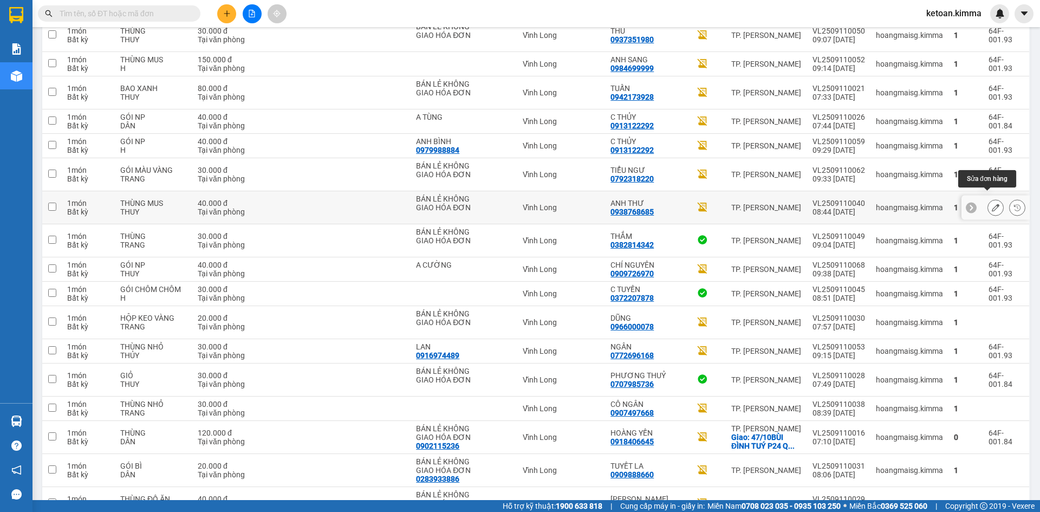
click at [992, 204] on icon at bounding box center [996, 208] width 8 height 8
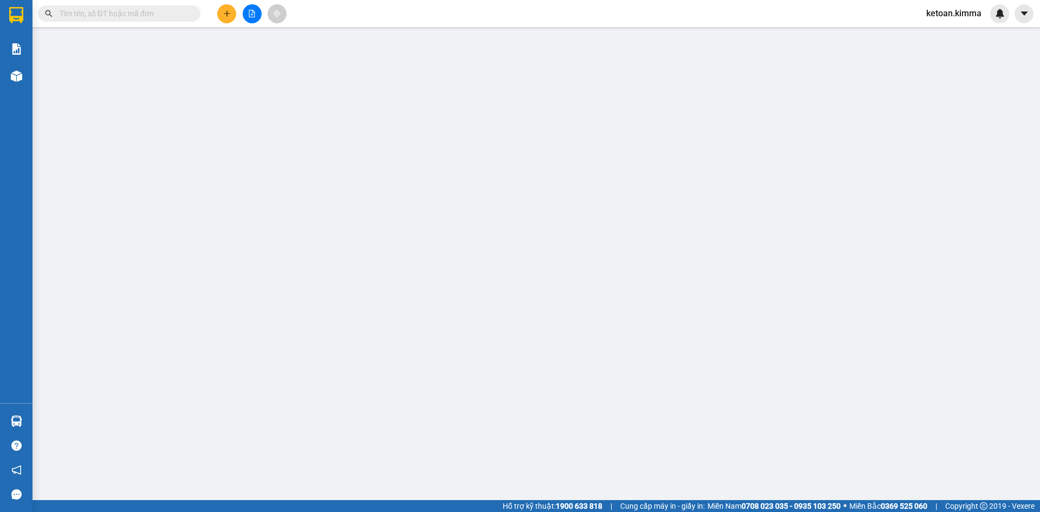
type input "BÁN LẺ KHÔNG GIAO HÓA ĐƠN"
type input "0938768685"
type input "ANH THƯ"
type input "HAE G"
type input "40.000"
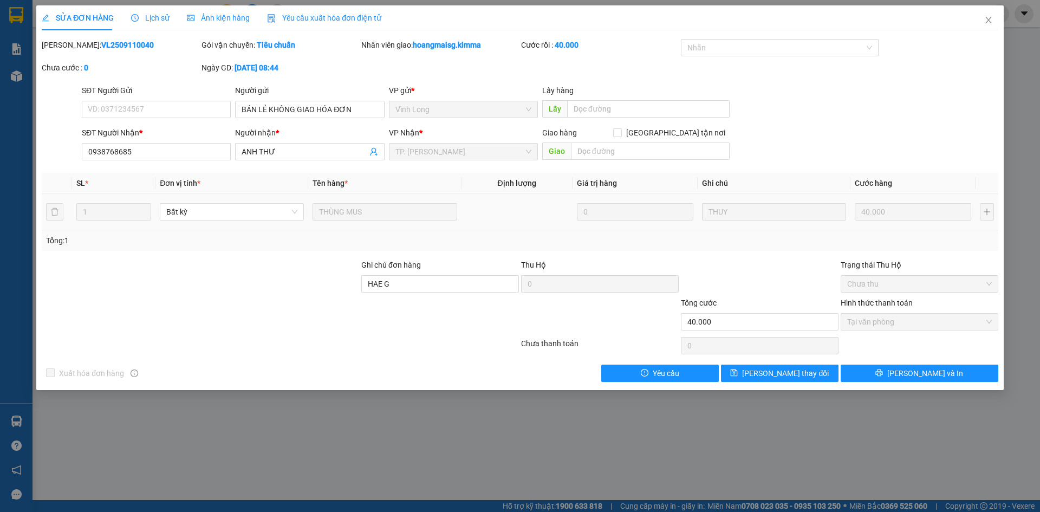
click at [324, 20] on span "Yêu cầu xuất hóa đơn điện tử" at bounding box center [324, 18] width 114 height 9
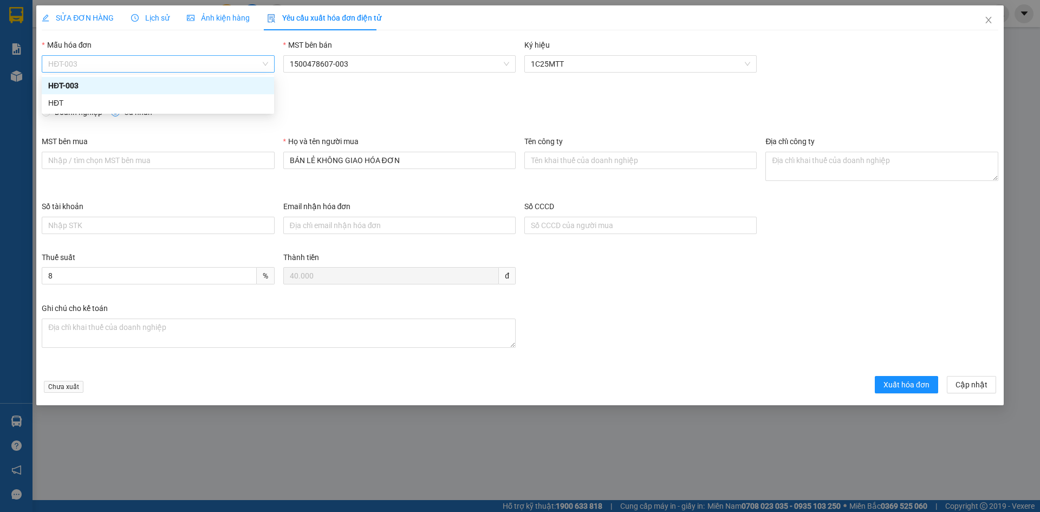
click at [142, 65] on span "HĐT-003" at bounding box center [157, 64] width 219 height 16
click at [73, 102] on div "HĐT" at bounding box center [157, 103] width 219 height 12
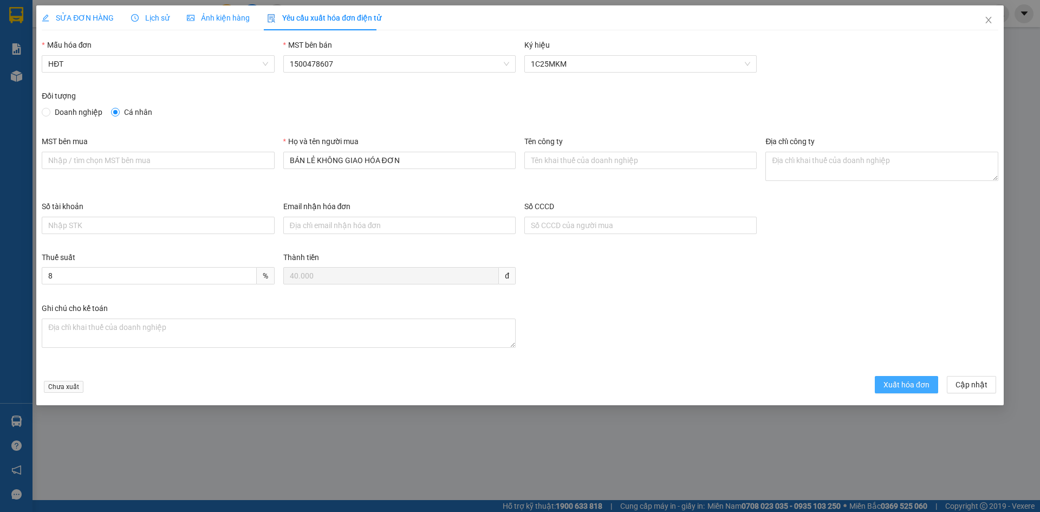
click at [890, 389] on span "Xuất hóa đơn" at bounding box center [906, 385] width 46 height 12
click at [988, 17] on icon "close" at bounding box center [988, 20] width 9 height 9
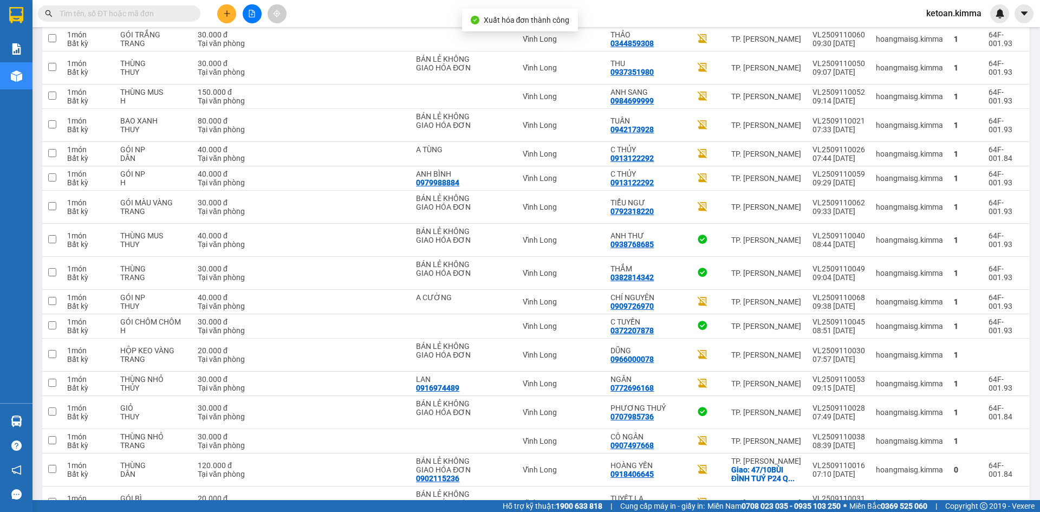
scroll to position [831, 0]
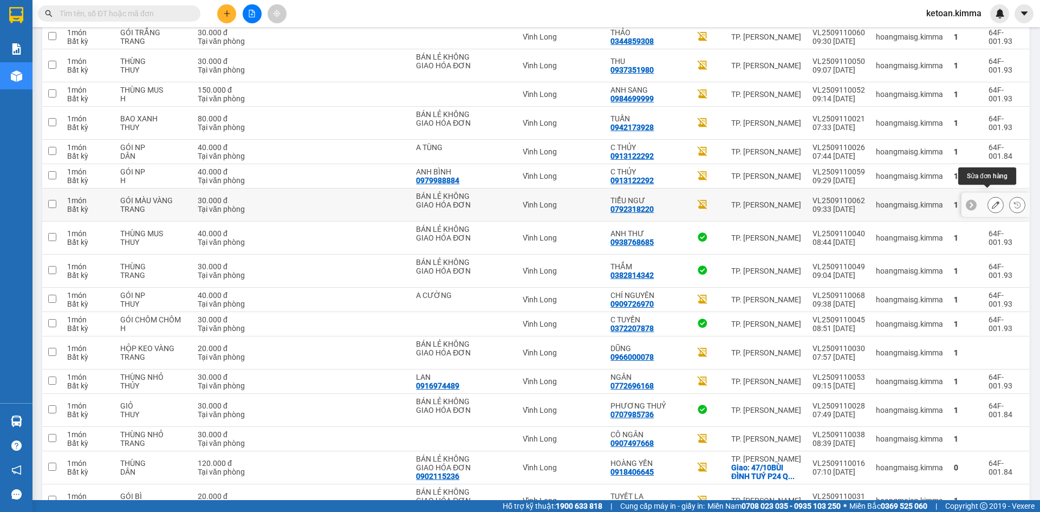
click at [992, 201] on icon at bounding box center [996, 205] width 8 height 8
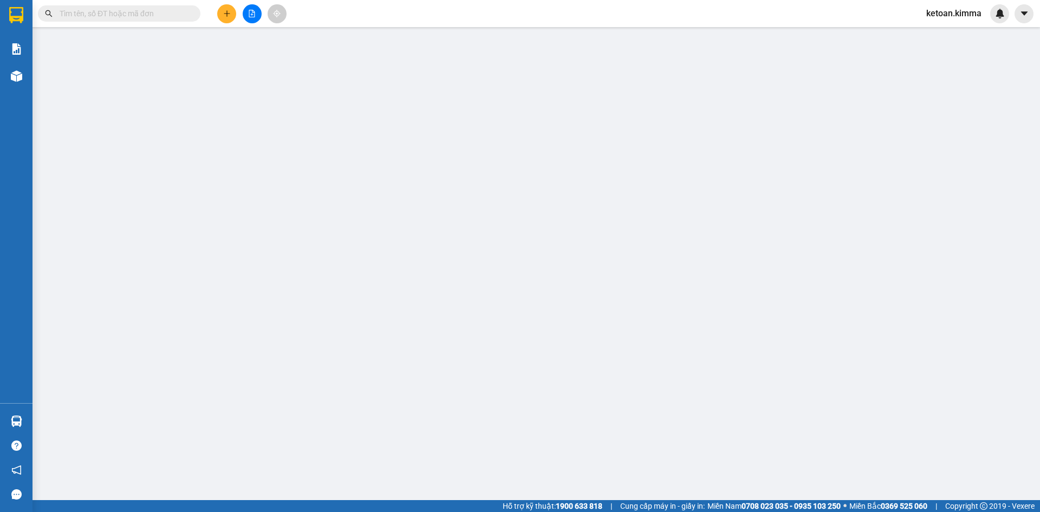
type input "BÁN LẺ KHÔNG GIAO HÓA ĐƠN"
type input "0792318220"
type input "TIỂU NGƯ"
type input "30.000"
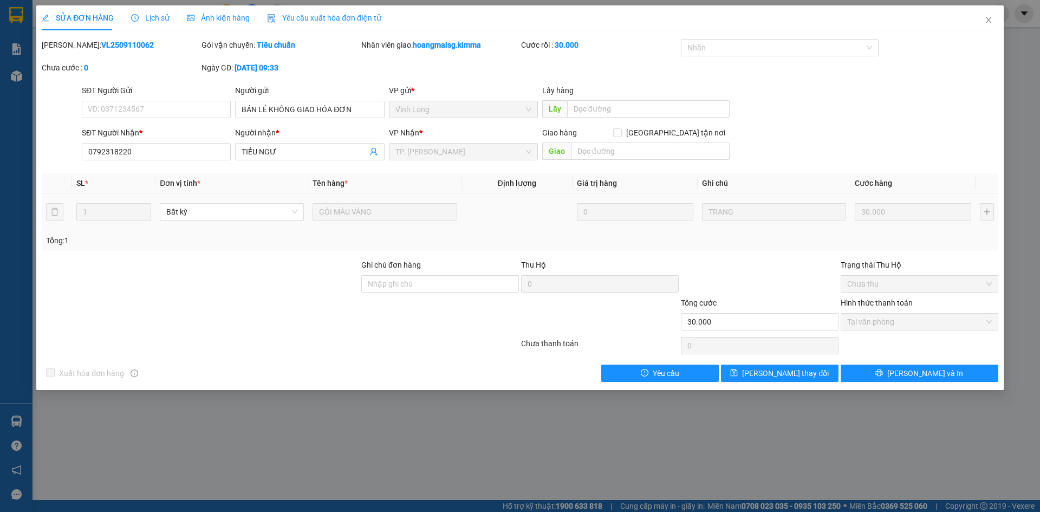
click at [338, 18] on span "Yêu cầu xuất hóa đơn điện tử" at bounding box center [324, 18] width 114 height 9
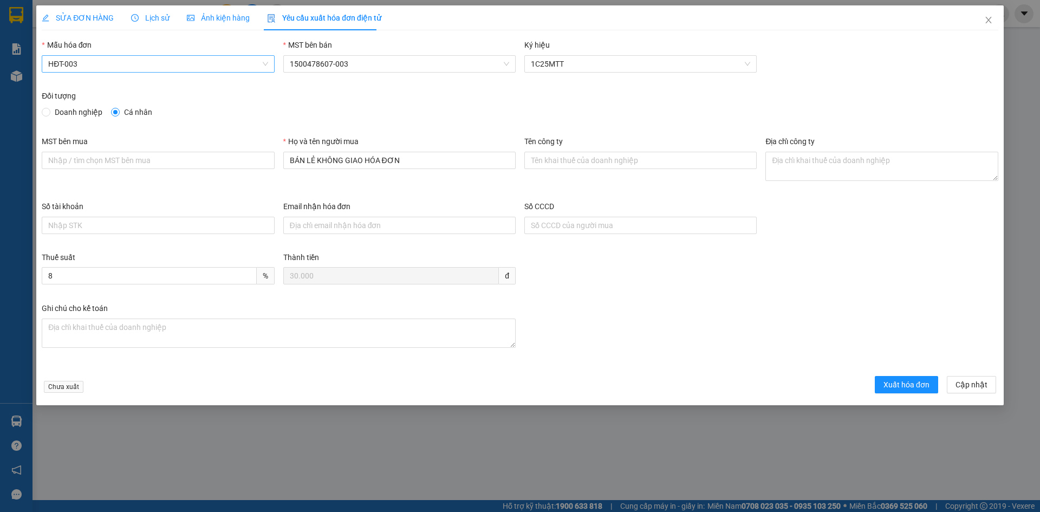
click at [122, 66] on span "HĐT-003" at bounding box center [157, 64] width 219 height 16
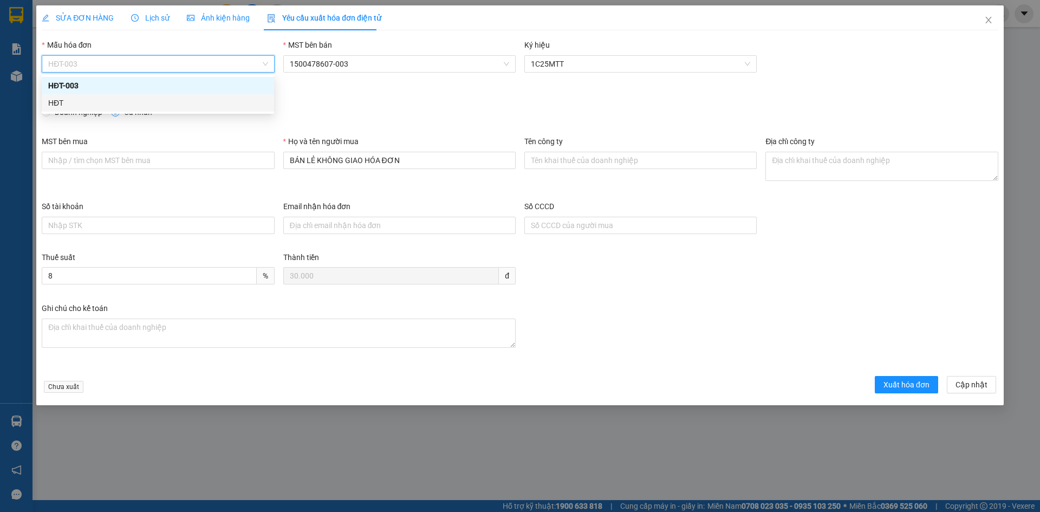
click at [65, 107] on div "HĐT" at bounding box center [157, 103] width 219 height 12
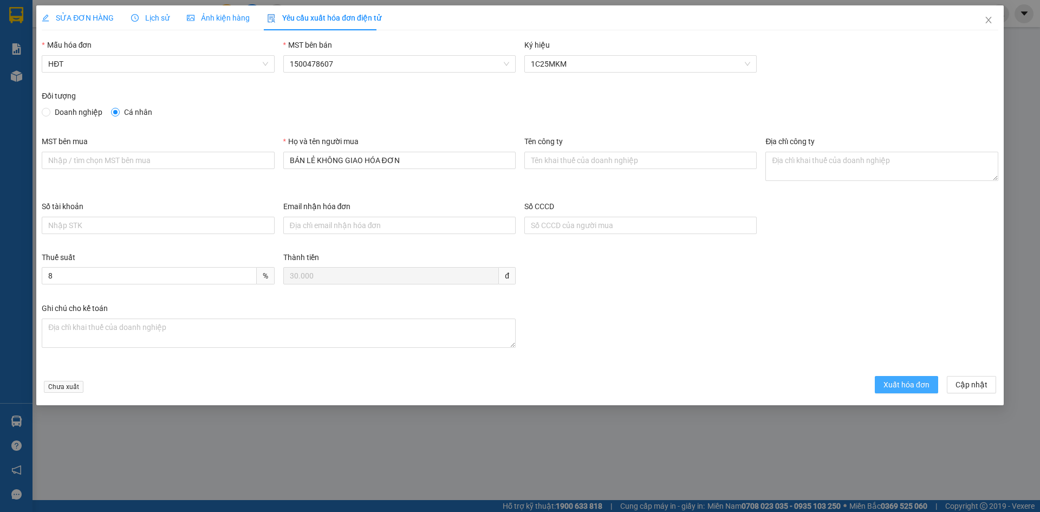
click at [908, 385] on span "Xuất hóa đơn" at bounding box center [906, 385] width 46 height 12
click at [987, 19] on icon "close" at bounding box center [988, 20] width 6 height 6
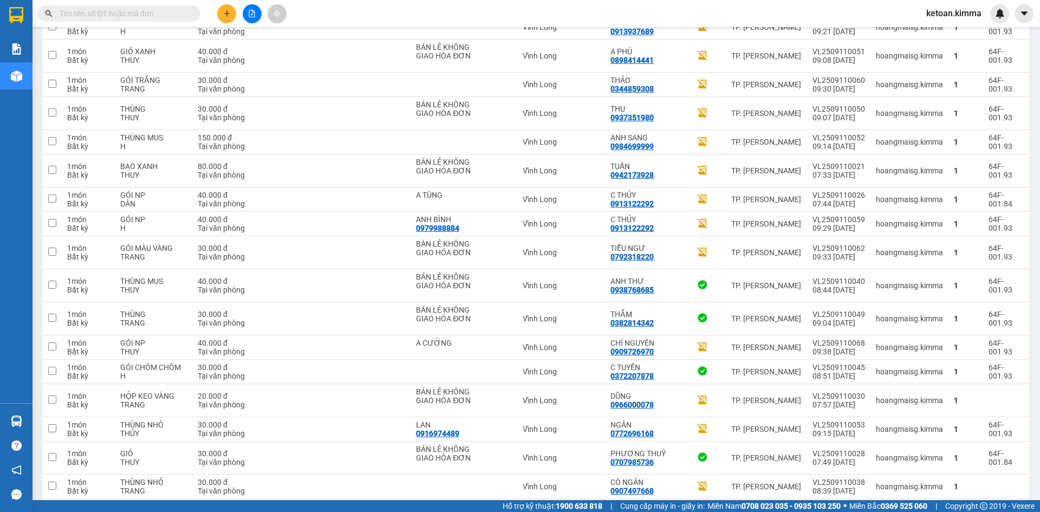
scroll to position [786, 0]
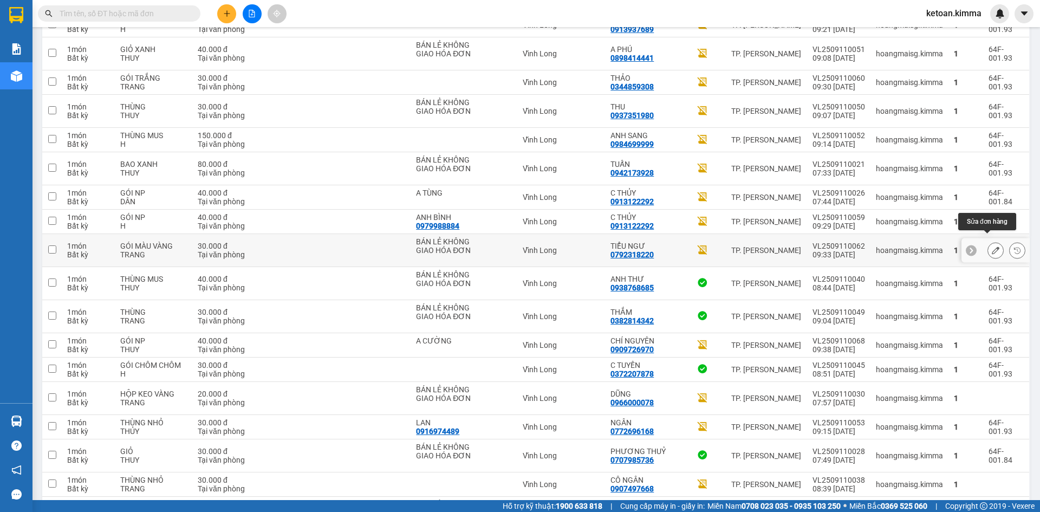
click at [992, 246] on icon at bounding box center [996, 250] width 8 height 8
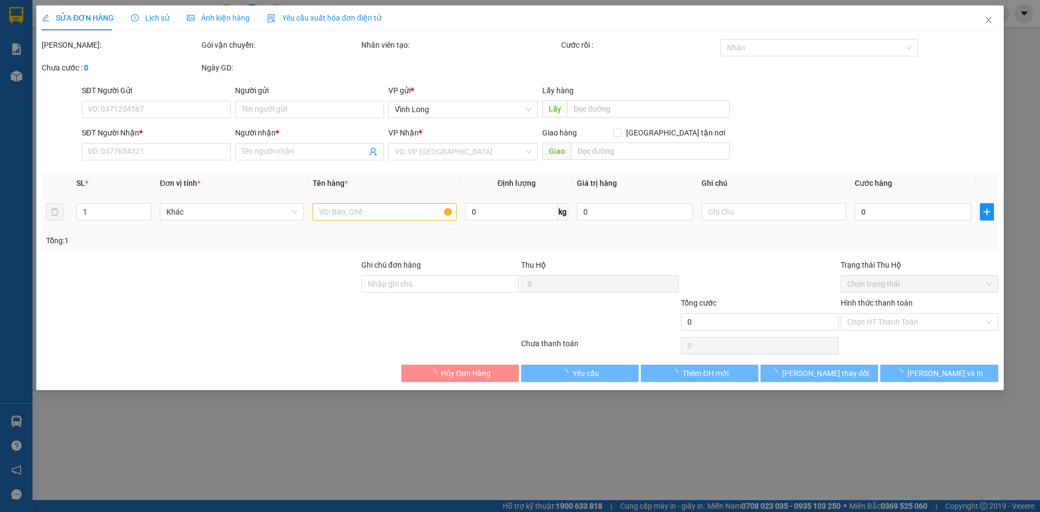
type input "BÁN LẺ KHÔNG GIAO HÓA ĐƠN"
type input "0792318220"
type input "TIỂU NGƯ"
type input "30.000"
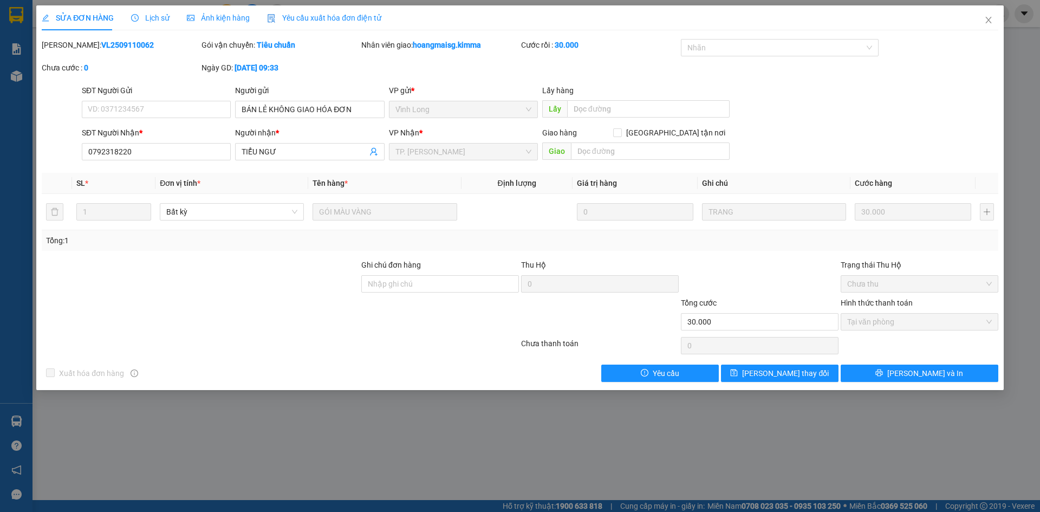
click at [354, 21] on span "Yêu cầu xuất hóa đơn điện tử" at bounding box center [324, 18] width 114 height 9
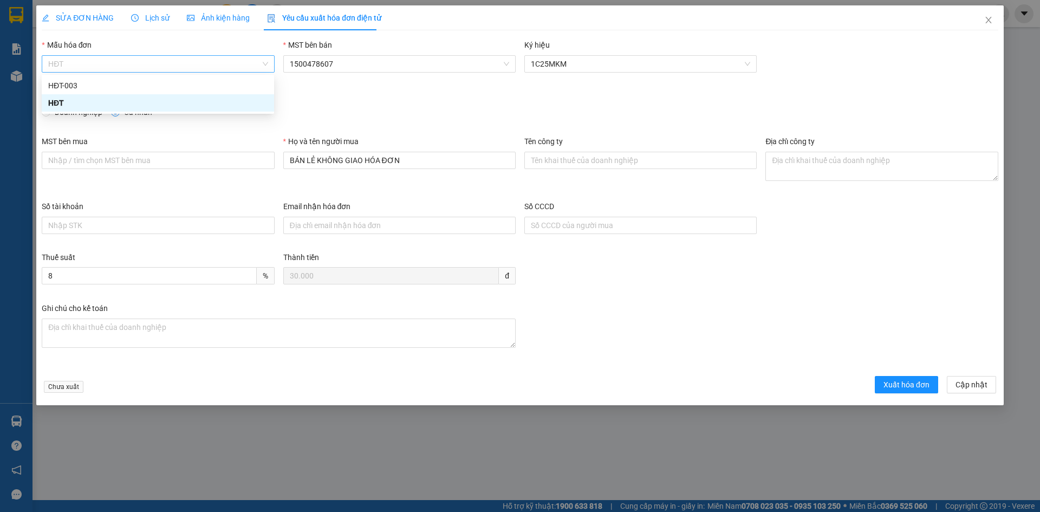
click at [156, 69] on span "HĐT" at bounding box center [157, 64] width 219 height 16
click at [89, 102] on div "HĐT" at bounding box center [157, 103] width 219 height 12
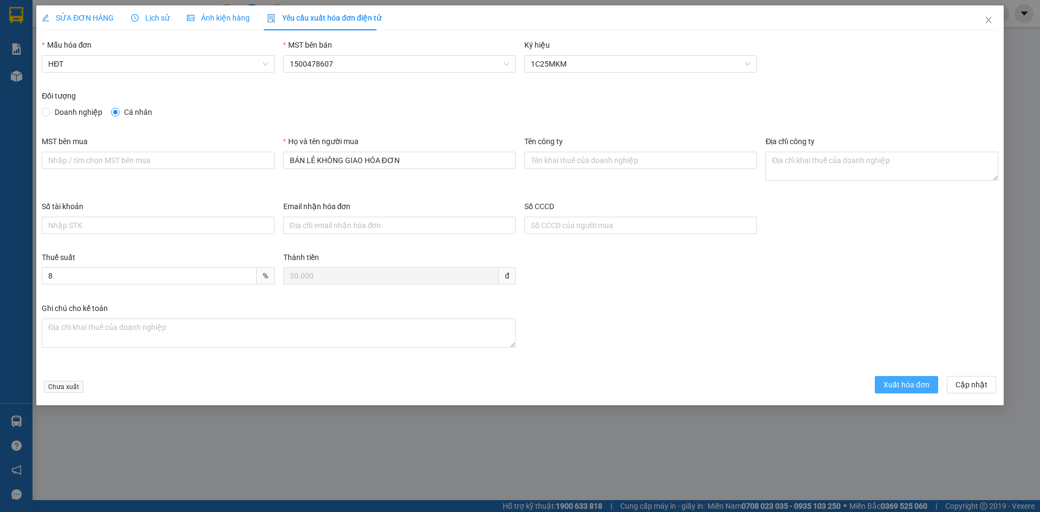
click at [905, 384] on span "Xuất hóa đơn" at bounding box center [906, 385] width 46 height 12
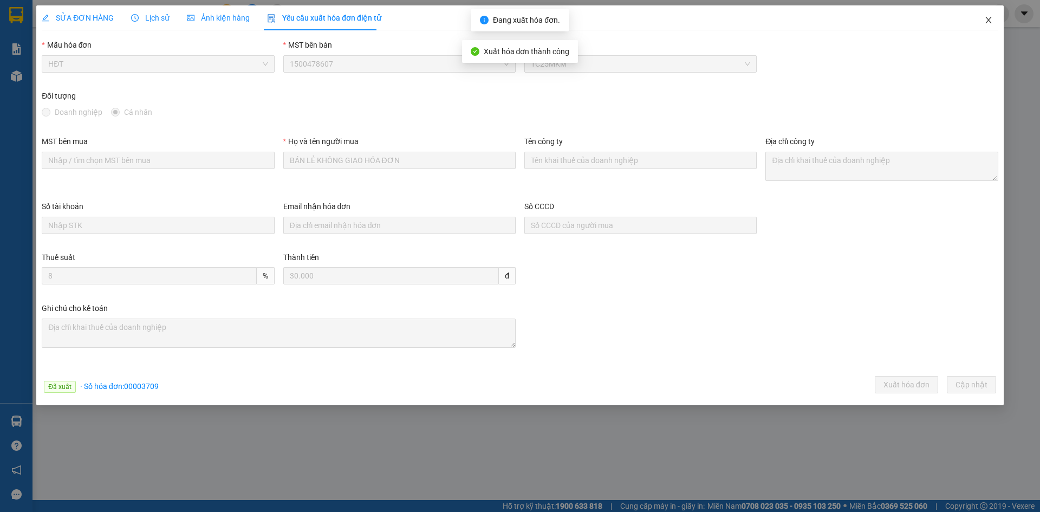
click at [991, 18] on icon "close" at bounding box center [988, 20] width 6 height 6
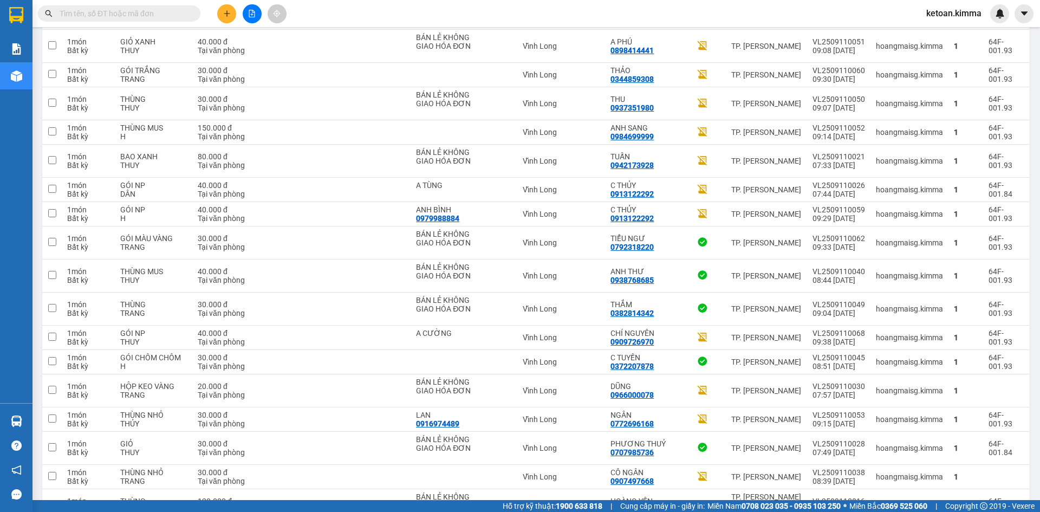
scroll to position [820, 0]
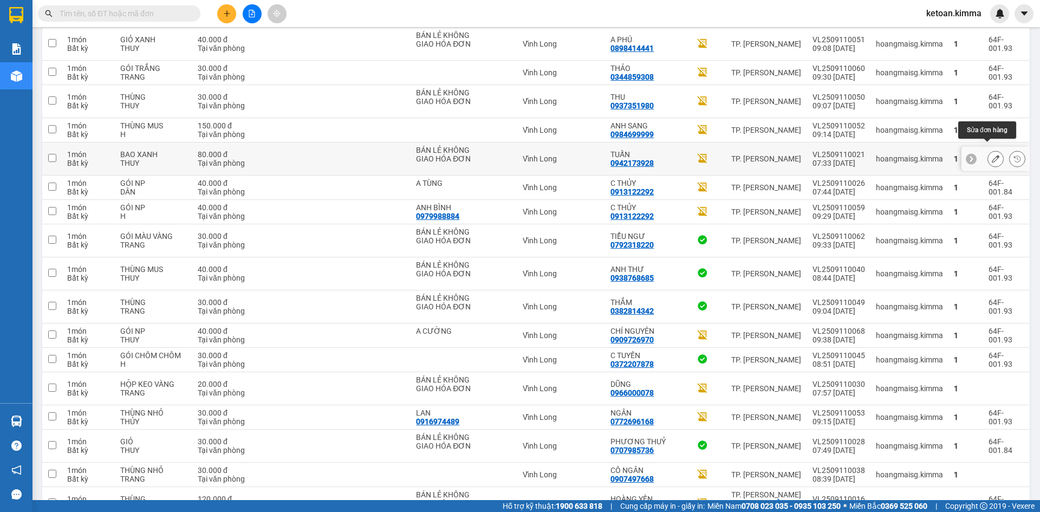
click at [992, 155] on icon at bounding box center [996, 159] width 8 height 8
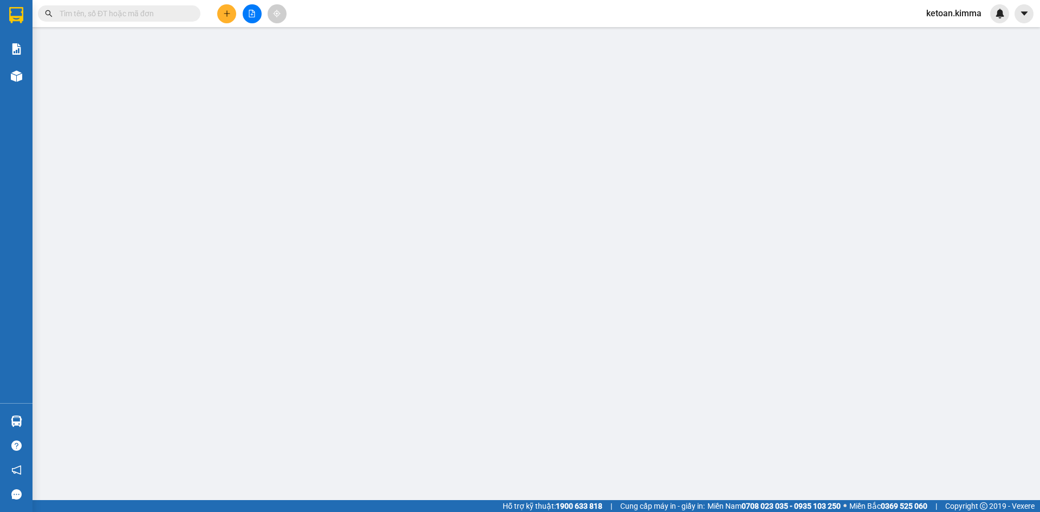
type input "BÁN LẺ KHÔNG GIAO HÓA ĐƠN"
type input "0942173928"
type input "TUẤN"
type input "HAE G"
type input "80.000"
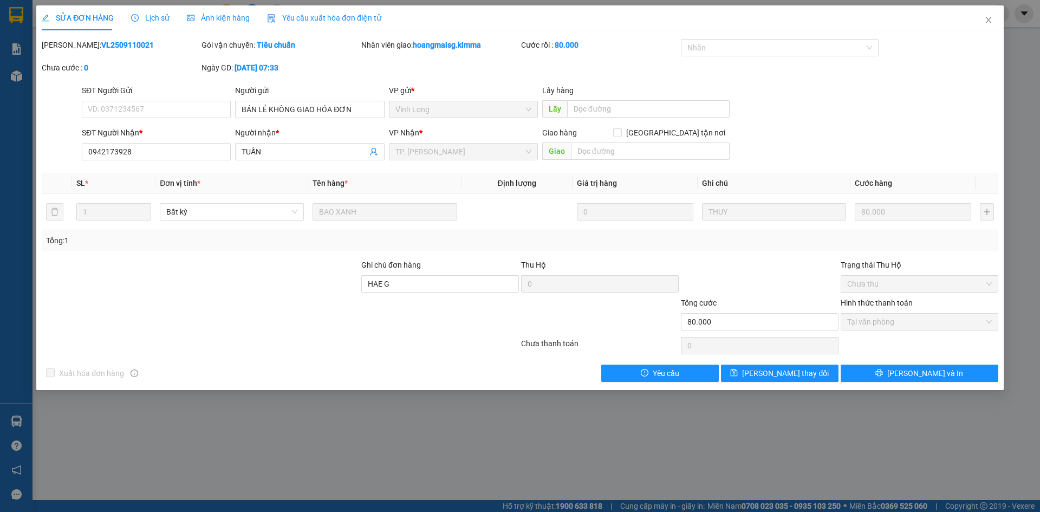
click at [359, 17] on span "Yêu cầu xuất hóa đơn điện tử" at bounding box center [324, 18] width 114 height 9
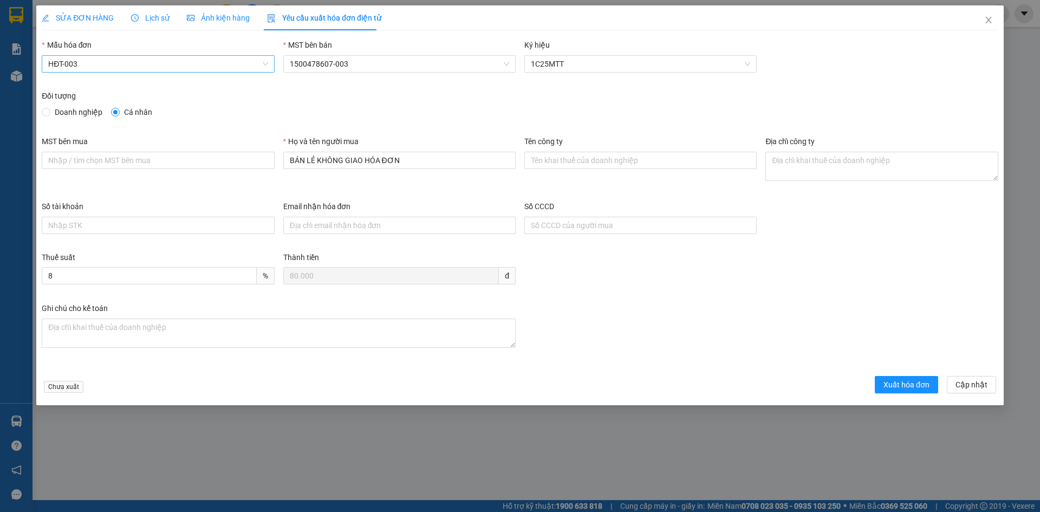
drag, startPoint x: 100, startPoint y: 60, endPoint x: 92, endPoint y: 73, distance: 14.9
click at [99, 61] on span "HĐT-003" at bounding box center [157, 64] width 219 height 16
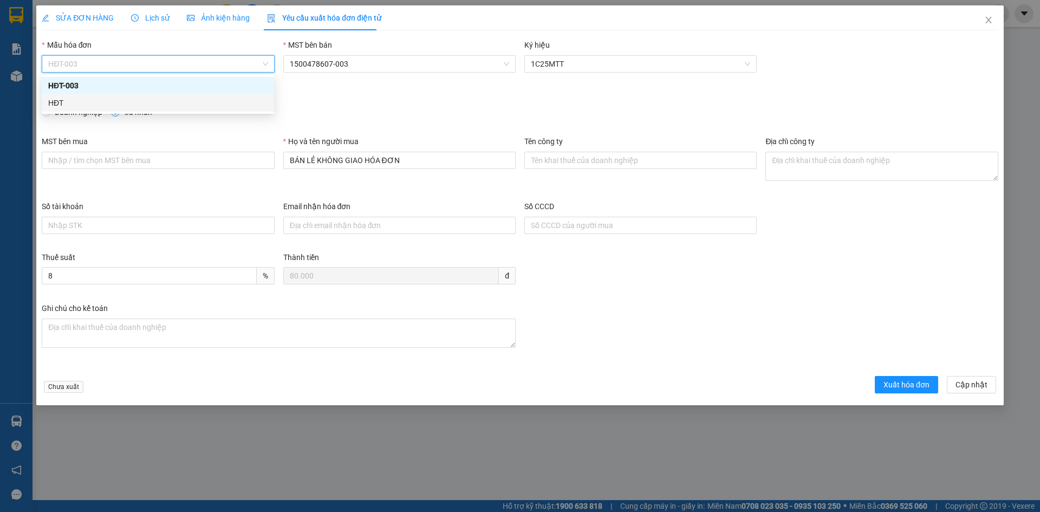
click at [59, 105] on div "HĐT" at bounding box center [157, 103] width 219 height 12
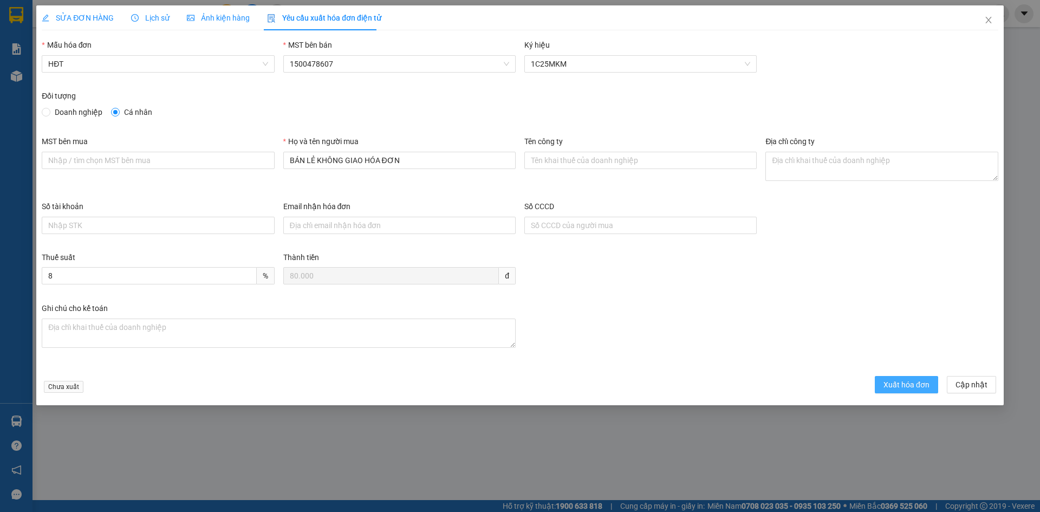
click at [901, 391] on button "Xuất hóa đơn" at bounding box center [906, 384] width 63 height 17
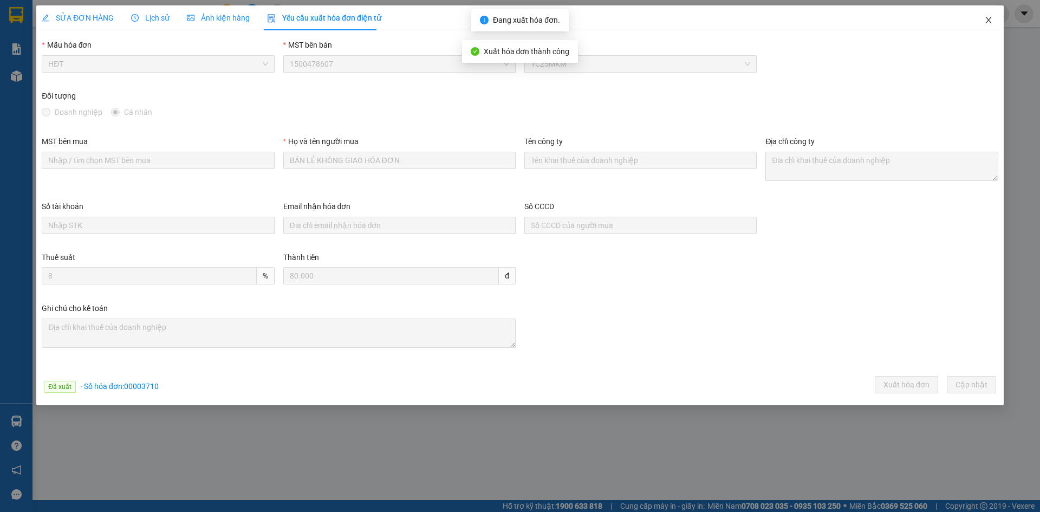
click at [987, 20] on icon "close" at bounding box center [988, 20] width 9 height 9
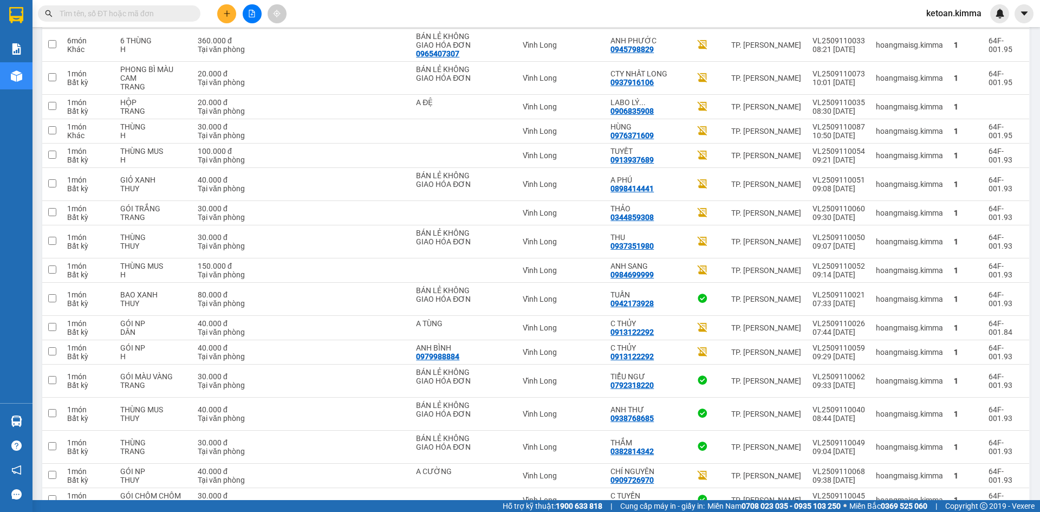
scroll to position [678, 0]
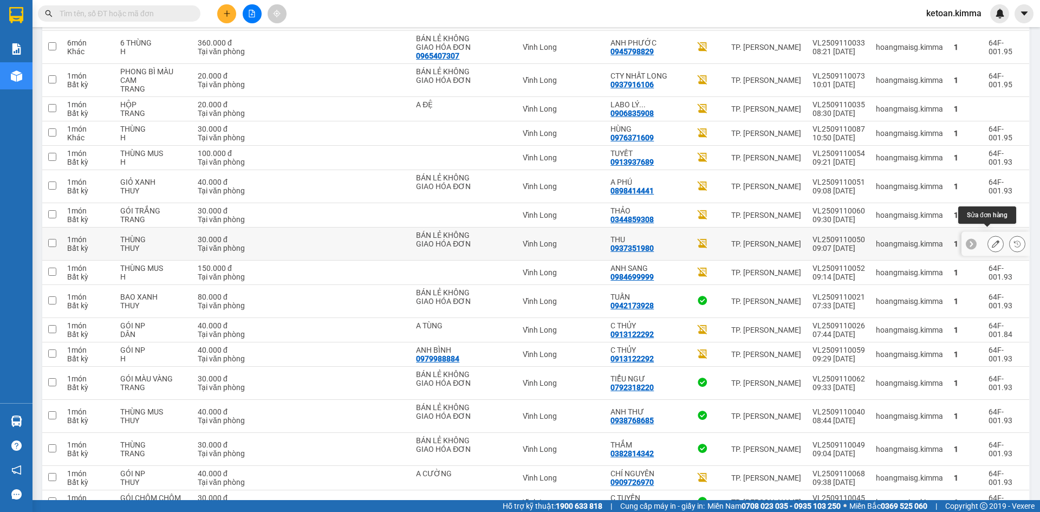
click at [992, 240] on icon at bounding box center [996, 244] width 8 height 8
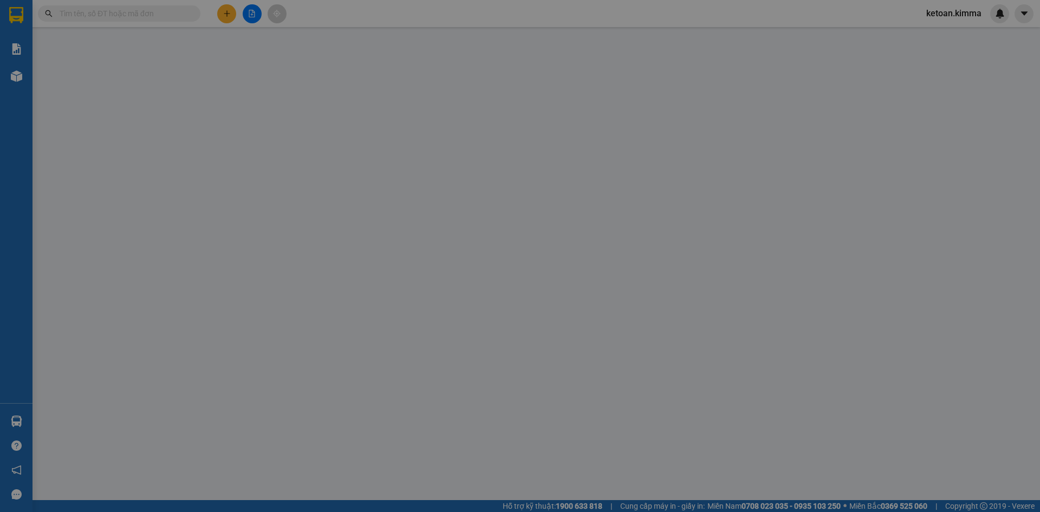
type input "BÁN LẺ KHÔNG GIAO HÓA ĐƠN"
type input "0937351980"
type input "THU"
type input "30.000"
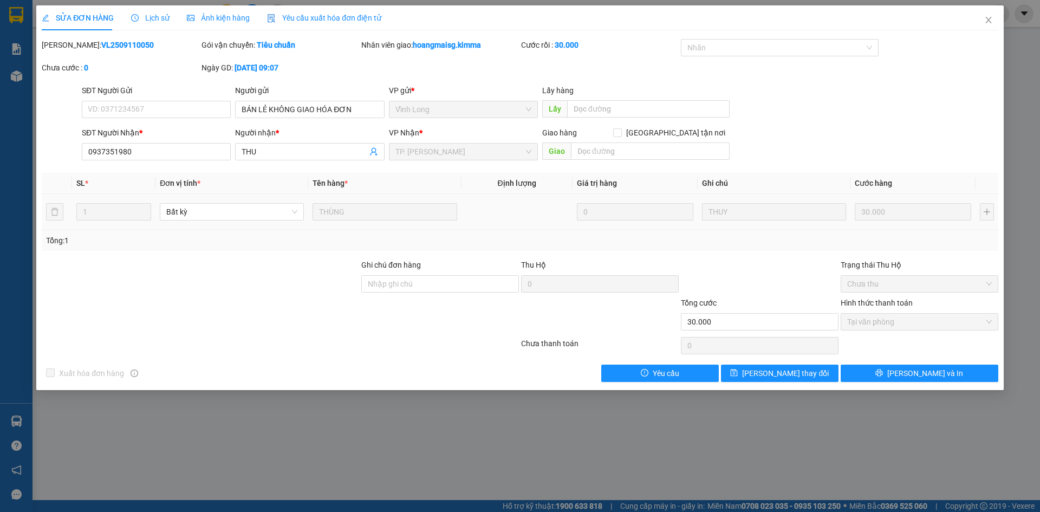
click at [297, 24] on div "Yêu cầu xuất hóa đơn điện tử" at bounding box center [324, 17] width 114 height 25
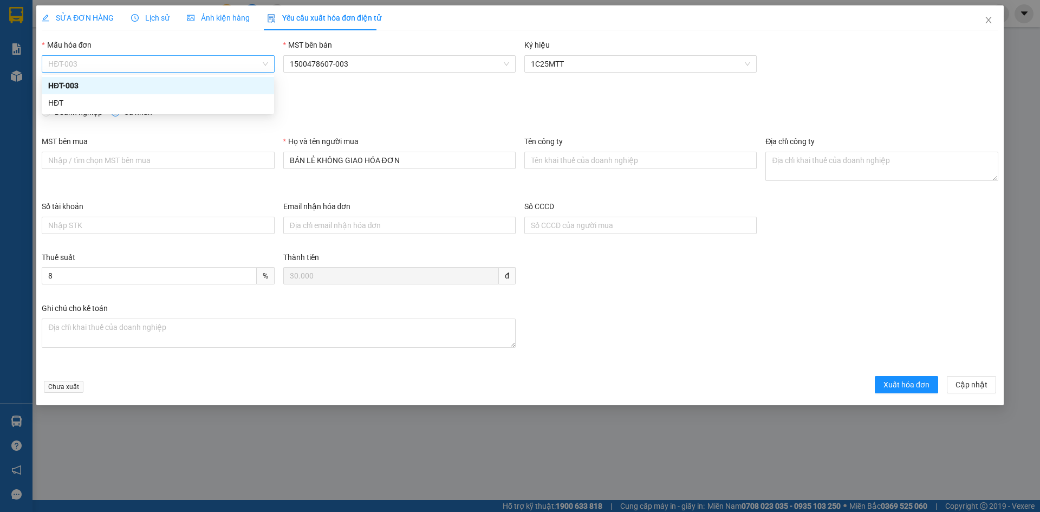
click at [149, 71] on span "HĐT-003" at bounding box center [157, 64] width 219 height 16
click at [84, 106] on div "HĐT" at bounding box center [157, 103] width 219 height 12
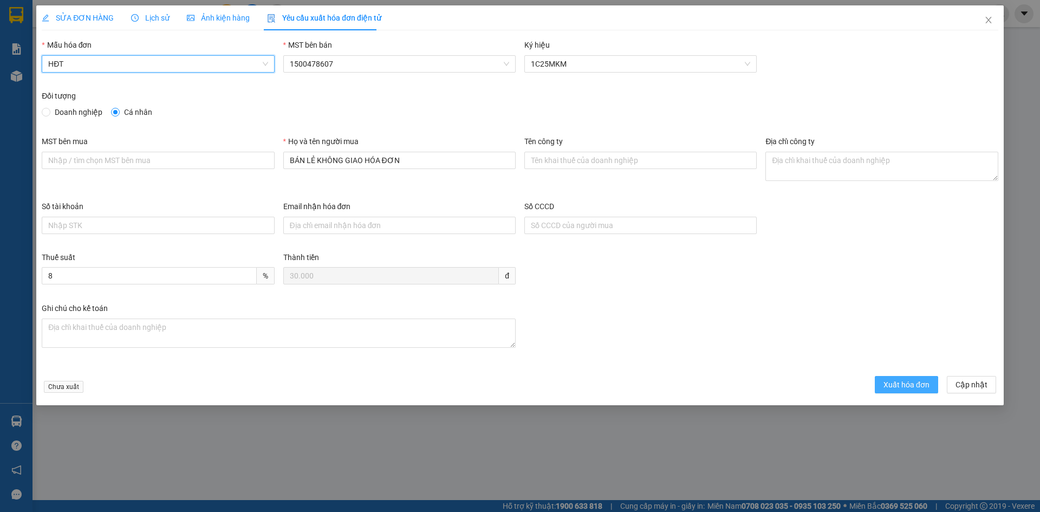
click at [893, 384] on span "Xuất hóa đơn" at bounding box center [906, 385] width 46 height 12
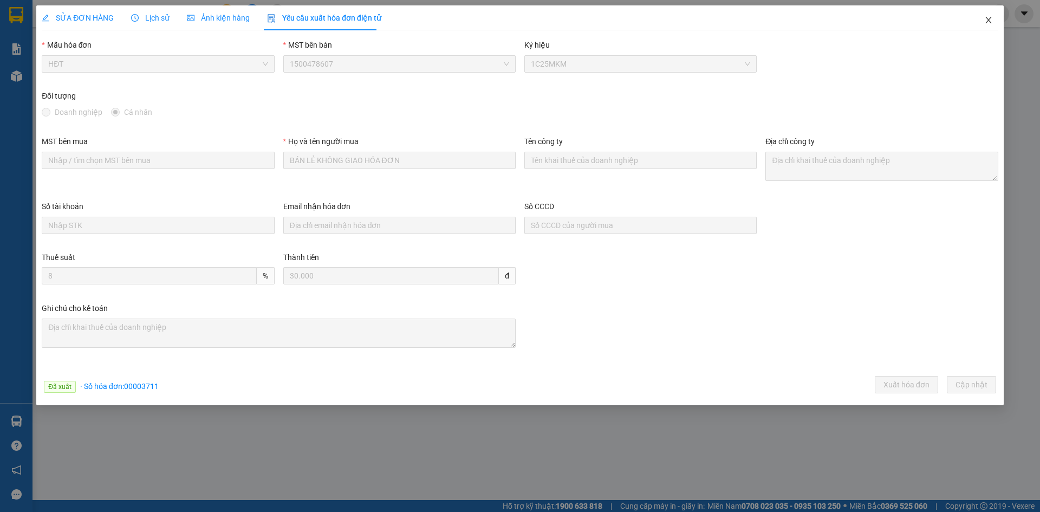
click at [989, 19] on icon "close" at bounding box center [988, 20] width 6 height 6
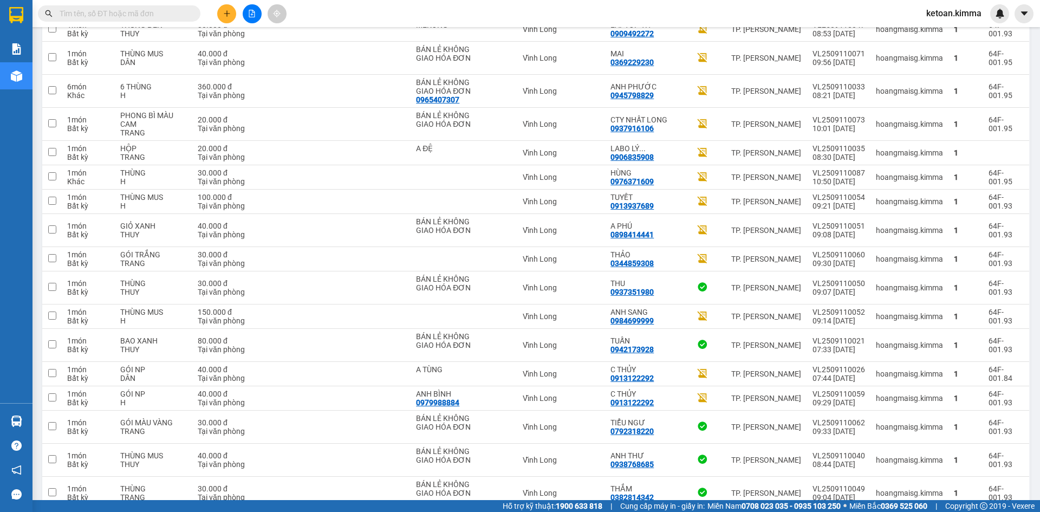
scroll to position [636, 0]
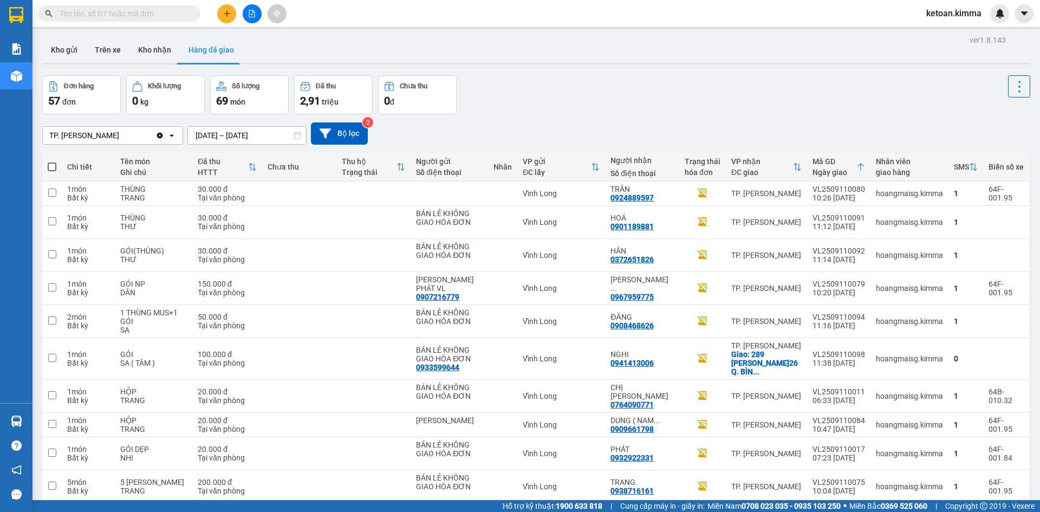
scroll to position [636, 0]
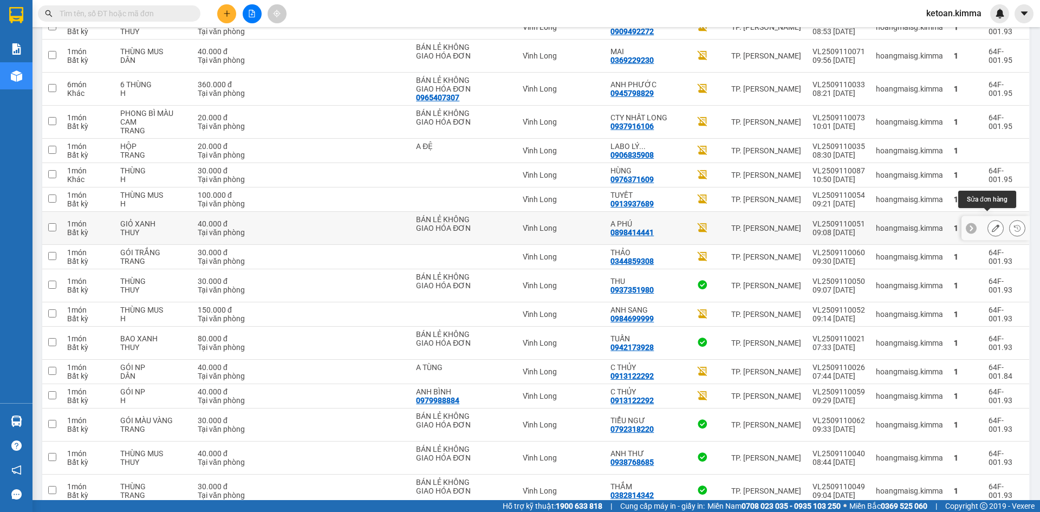
click at [992, 224] on icon at bounding box center [996, 228] width 8 height 8
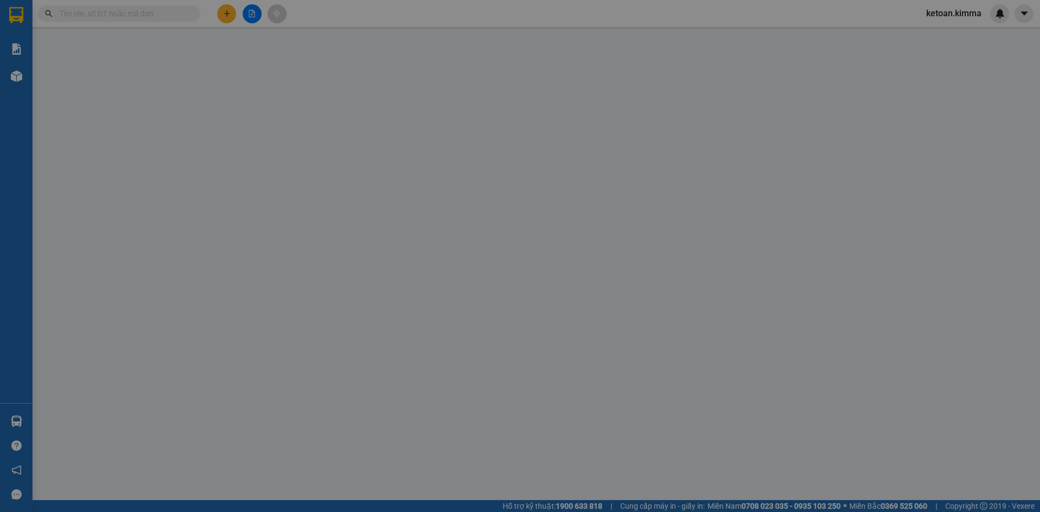
type input "BÁN LẺ KHÔNG GIAO HÓA ĐƠN"
type input "0898414441"
type input "A PHÚ"
type input "HAE G"
type input "40.000"
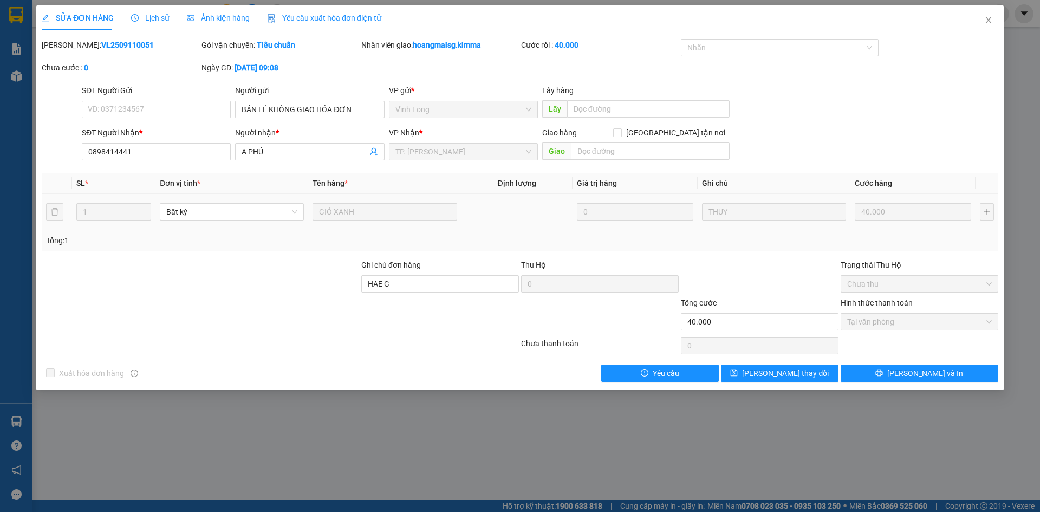
drag, startPoint x: 347, startPoint y: 18, endPoint x: 309, endPoint y: 28, distance: 39.1
click at [347, 17] on span "Yêu cầu xuất hóa đơn điện tử" at bounding box center [324, 18] width 114 height 9
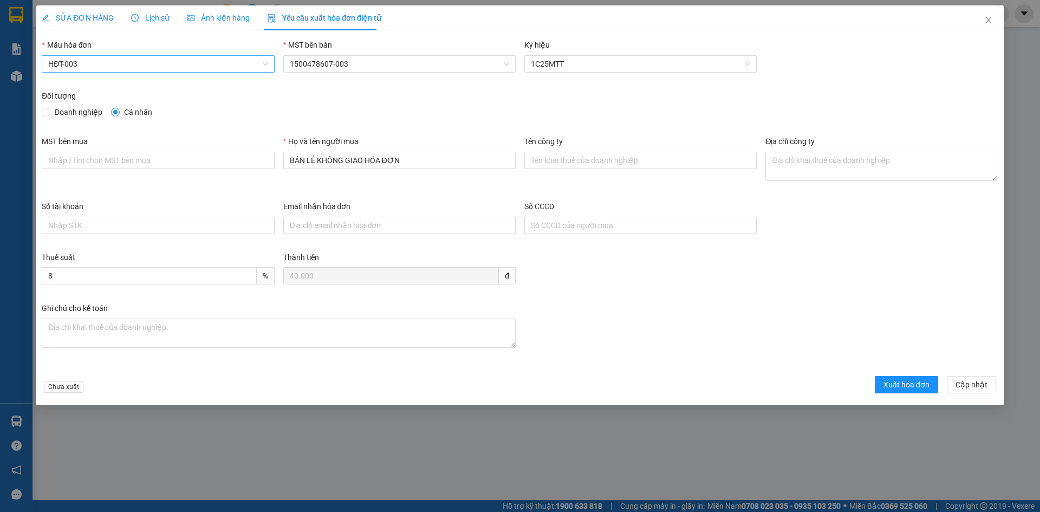
click at [102, 67] on span "HĐT-003" at bounding box center [157, 64] width 219 height 16
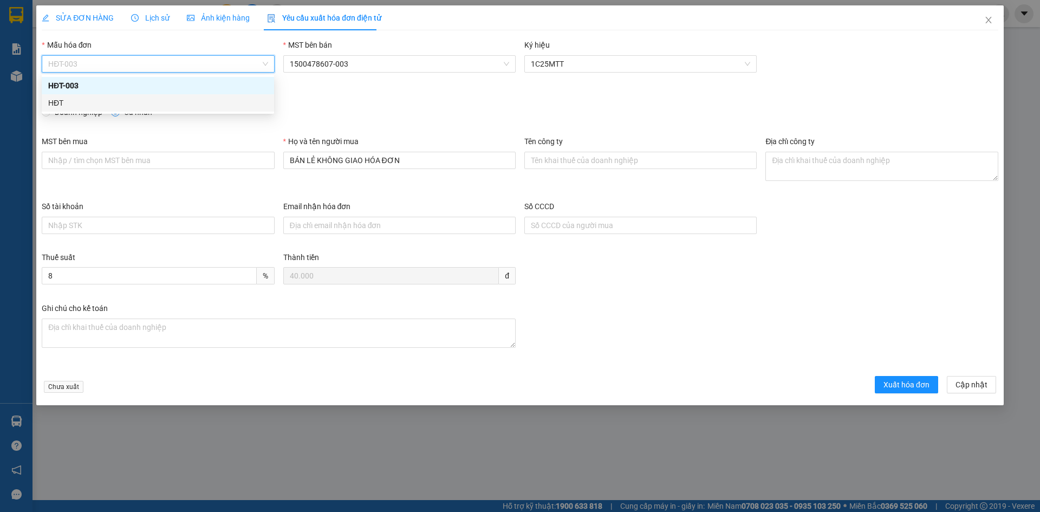
click at [56, 103] on div "HĐT" at bounding box center [157, 103] width 219 height 12
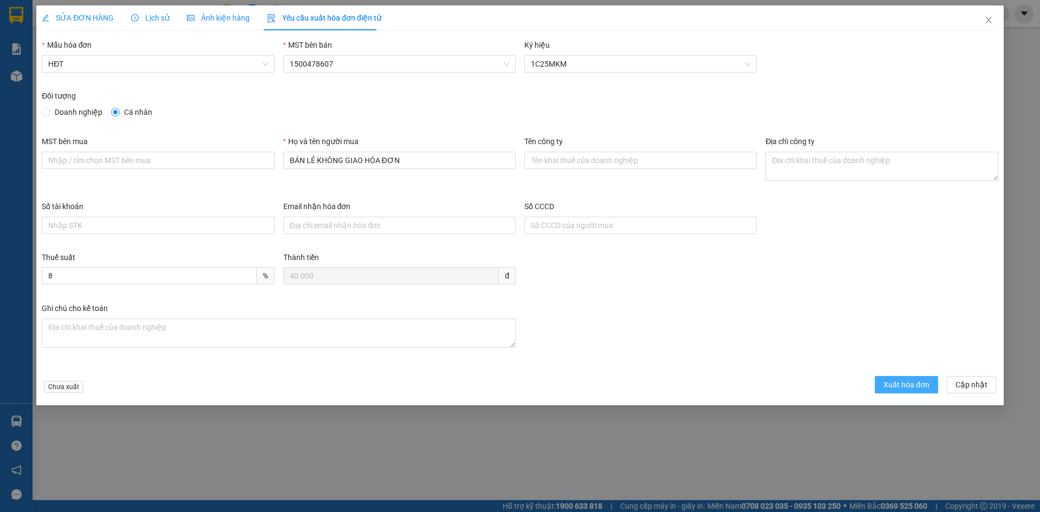
click at [913, 386] on span "Xuất hóa đơn" at bounding box center [906, 385] width 46 height 12
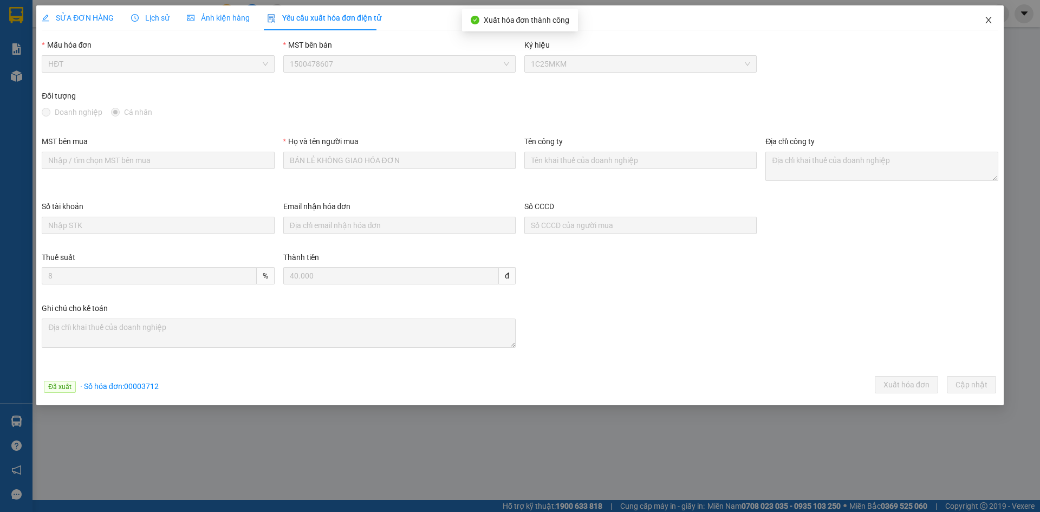
click at [990, 19] on icon "close" at bounding box center [988, 20] width 6 height 6
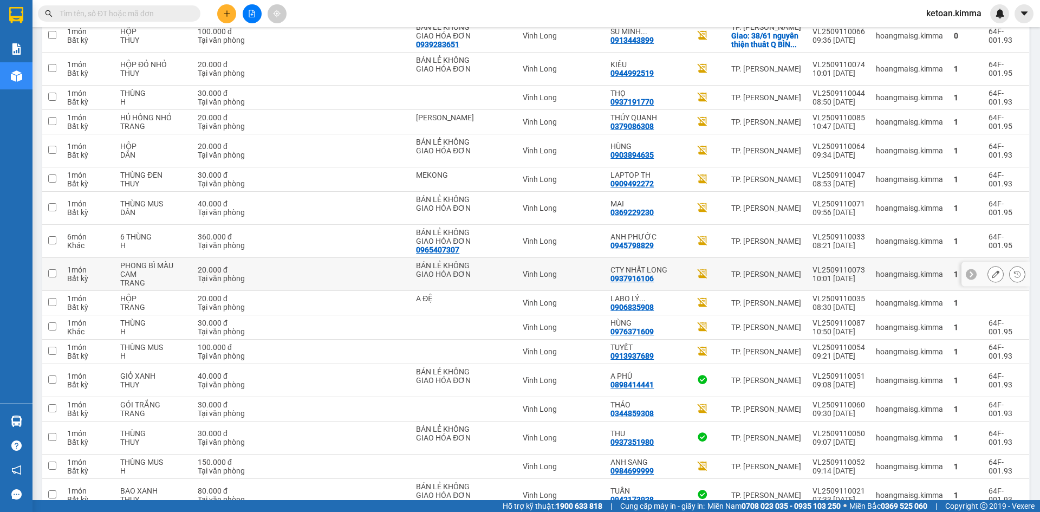
scroll to position [515, 0]
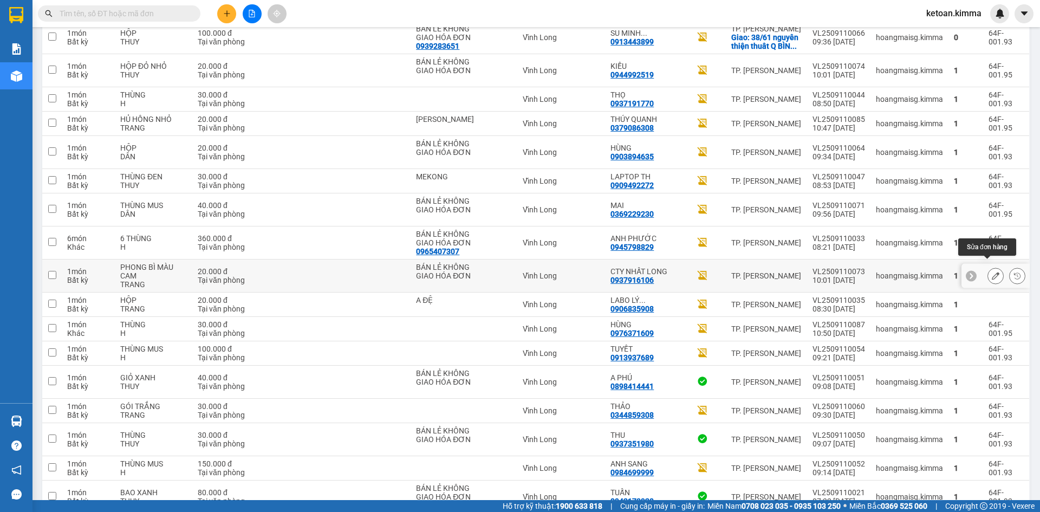
click at [992, 272] on icon at bounding box center [996, 276] width 8 height 8
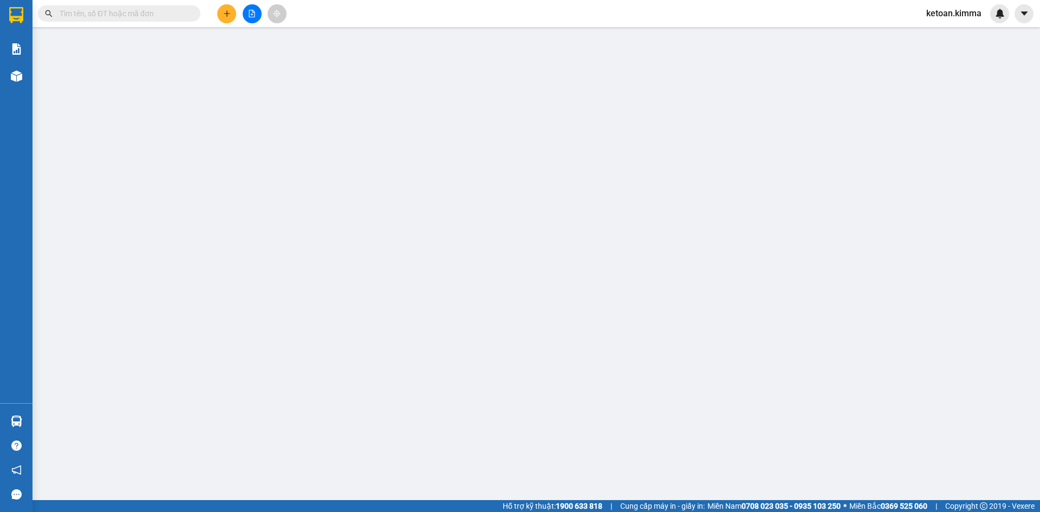
type input "BÁN LẺ KHÔNG GIAO HÓA ĐƠN"
type input "0937916106"
type input "CTY NHẤT LONG"
type input "20.000"
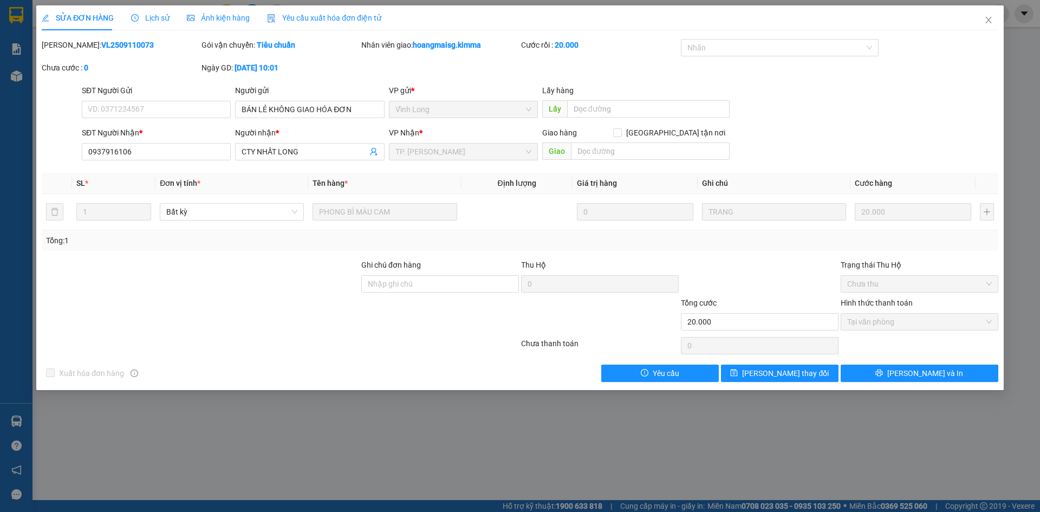
click at [315, 17] on span "Yêu cầu xuất hóa đơn điện tử" at bounding box center [324, 18] width 114 height 9
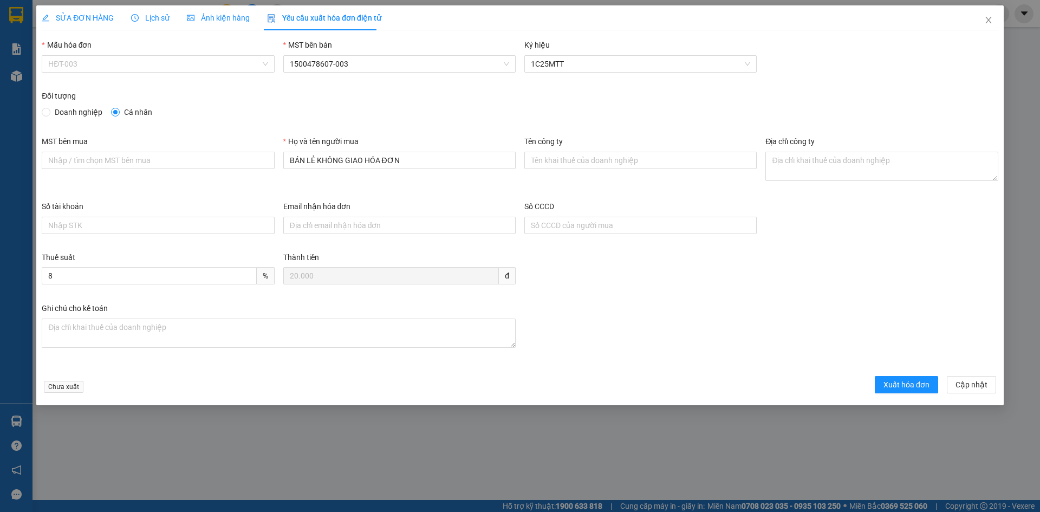
drag, startPoint x: 108, startPoint y: 63, endPoint x: 60, endPoint y: 89, distance: 55.2
click at [108, 63] on span "HĐT-003" at bounding box center [157, 64] width 219 height 16
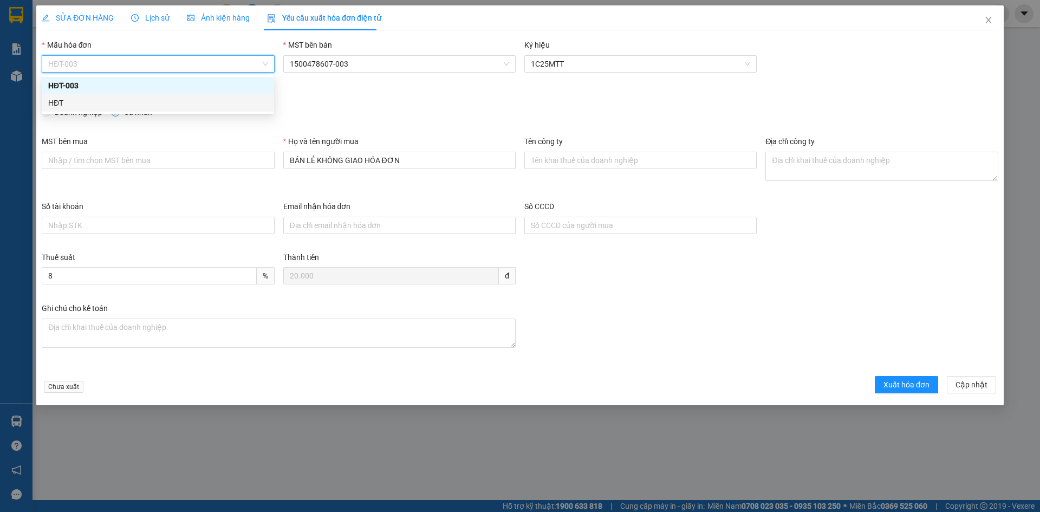
click at [61, 106] on div "HĐT" at bounding box center [157, 103] width 219 height 12
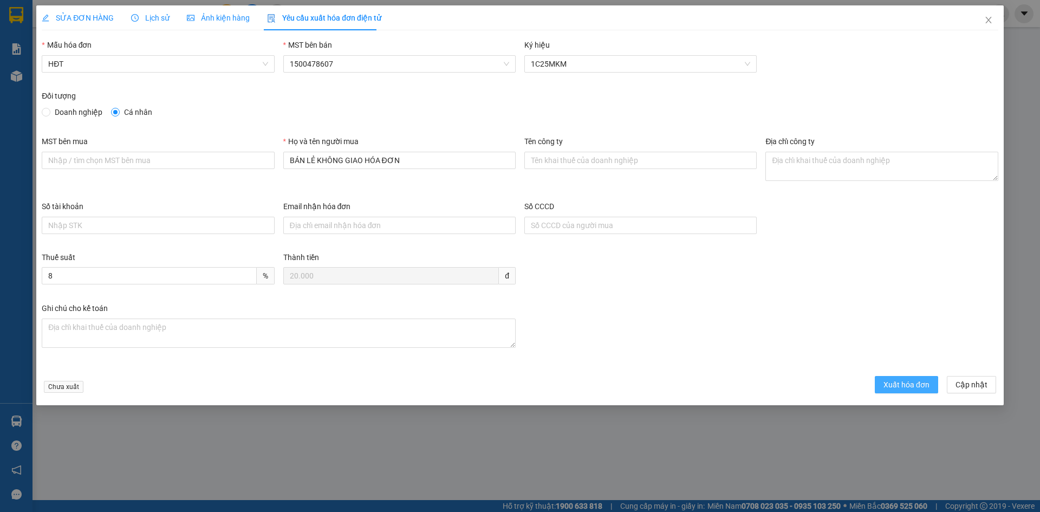
click at [905, 387] on span "Xuất hóa đơn" at bounding box center [906, 385] width 46 height 12
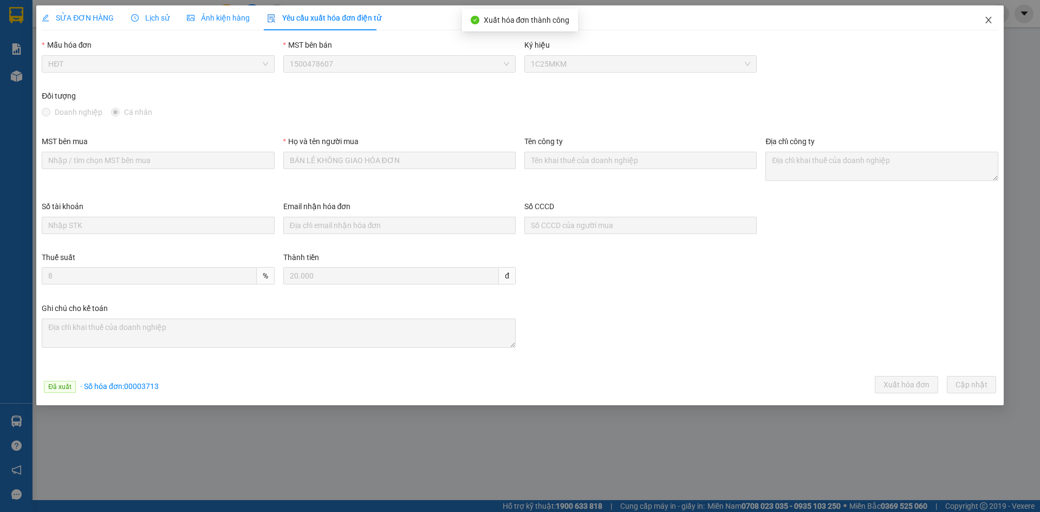
click at [988, 20] on icon "close" at bounding box center [988, 20] width 6 height 6
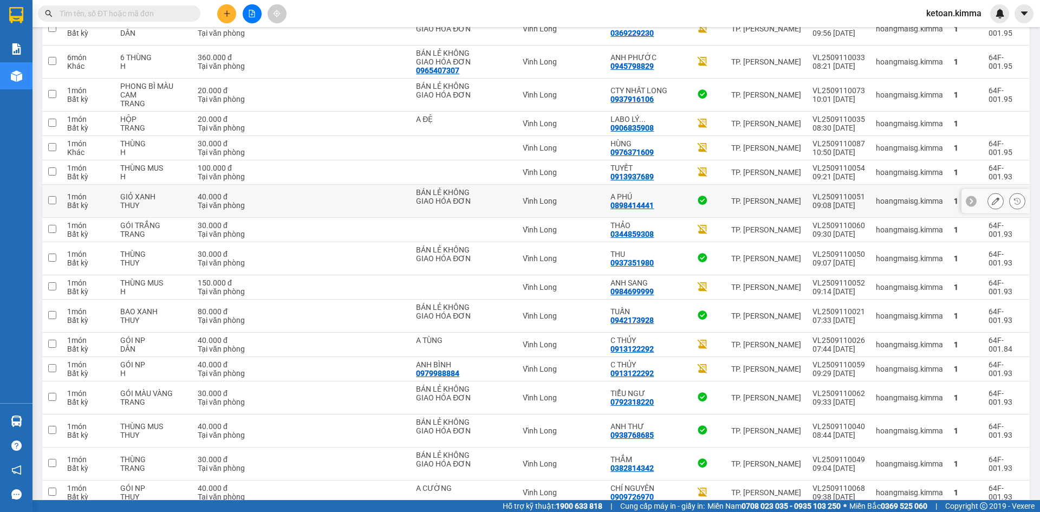
scroll to position [581, 0]
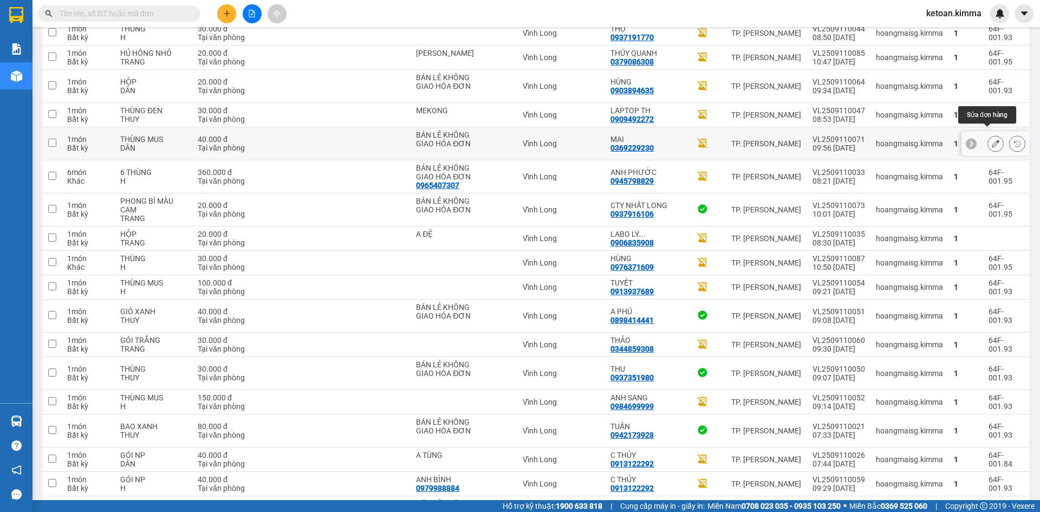
click at [992, 140] on icon at bounding box center [996, 144] width 8 height 8
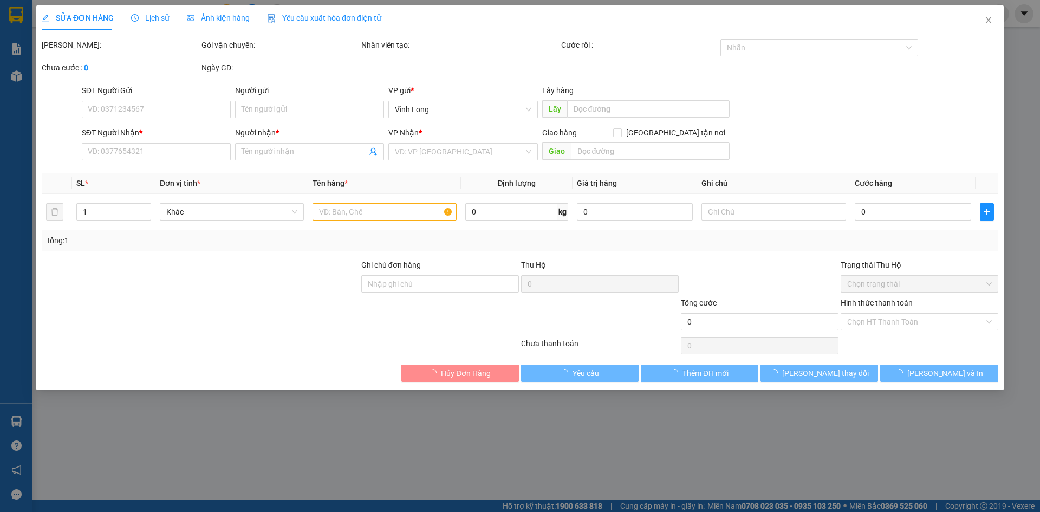
type input "BÁN LẺ KHÔNG GIAO HÓA ĐƠN"
type input "0369229230"
type input "MAI"
type input "40.000"
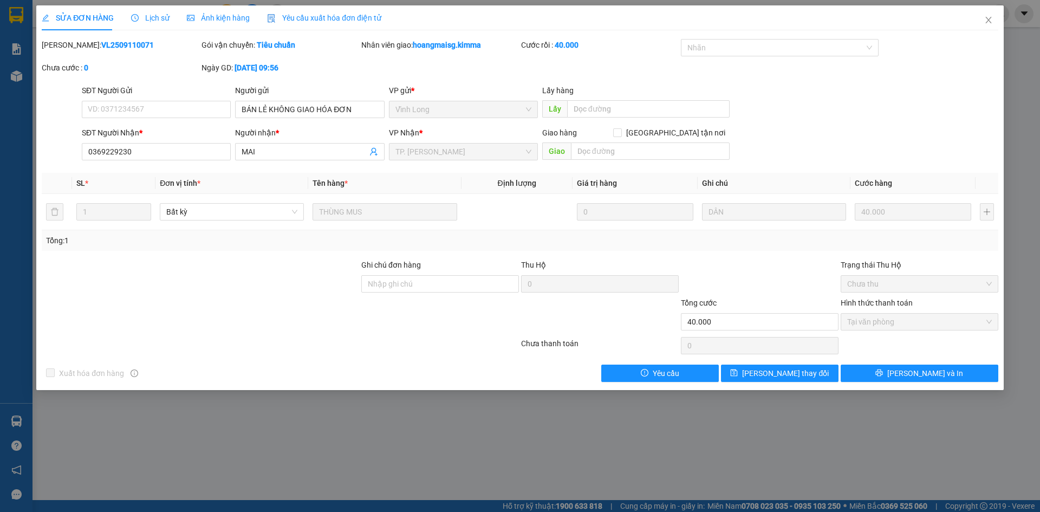
click at [295, 16] on span "Yêu cầu xuất hóa đơn điện tử" at bounding box center [324, 18] width 114 height 9
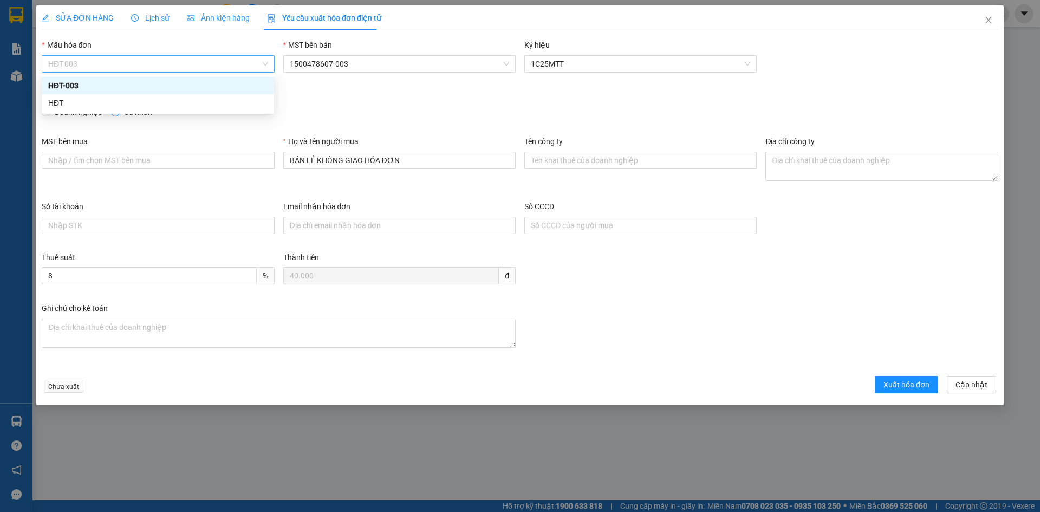
click at [73, 63] on span "HĐT-003" at bounding box center [157, 64] width 219 height 16
click at [64, 101] on div "HĐT" at bounding box center [157, 103] width 219 height 12
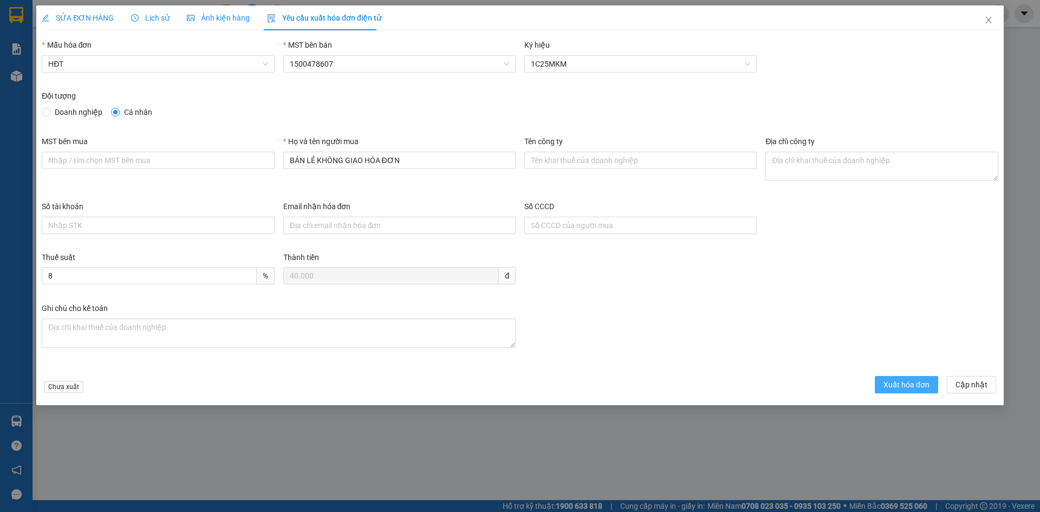
click at [896, 390] on span "Xuất hóa đơn" at bounding box center [906, 385] width 46 height 12
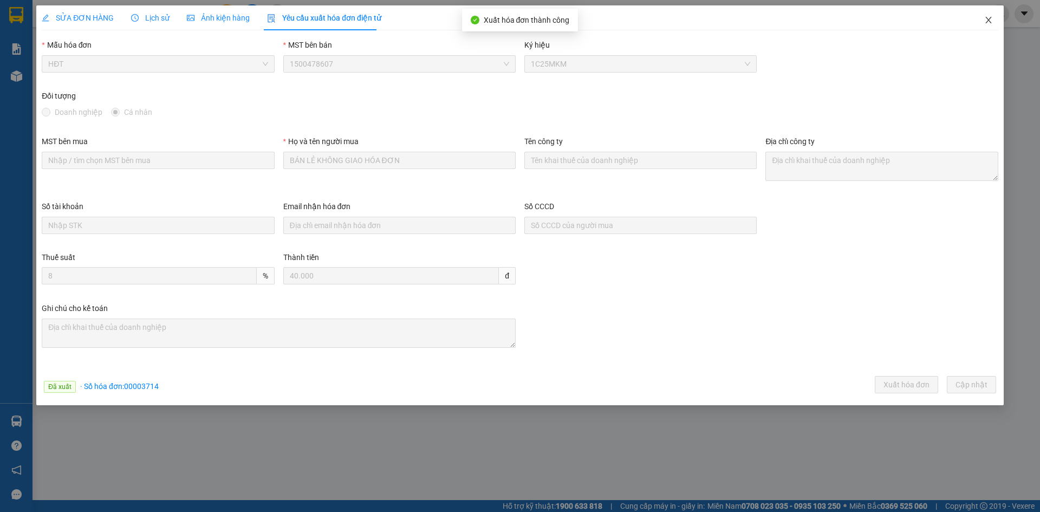
click at [988, 19] on icon "close" at bounding box center [988, 20] width 6 height 6
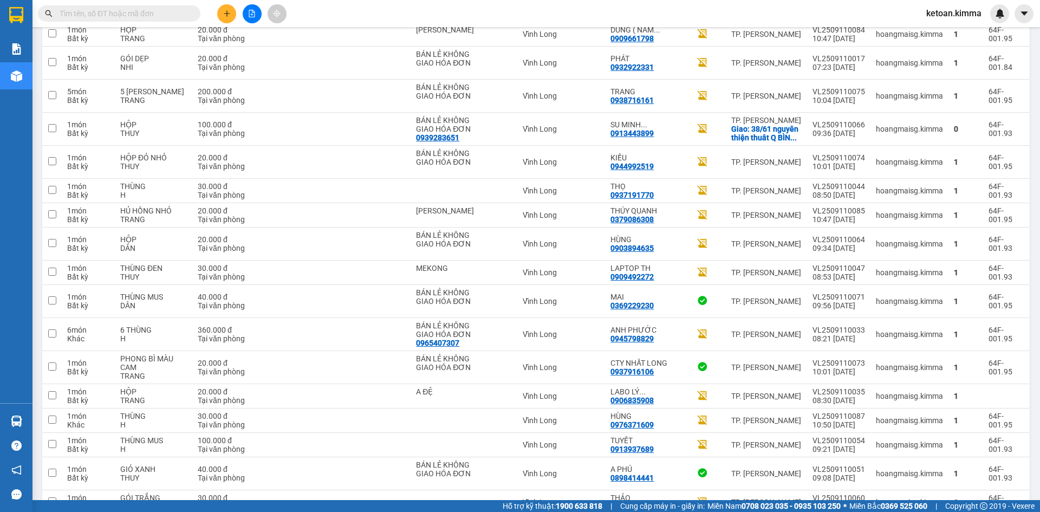
scroll to position [426, 0]
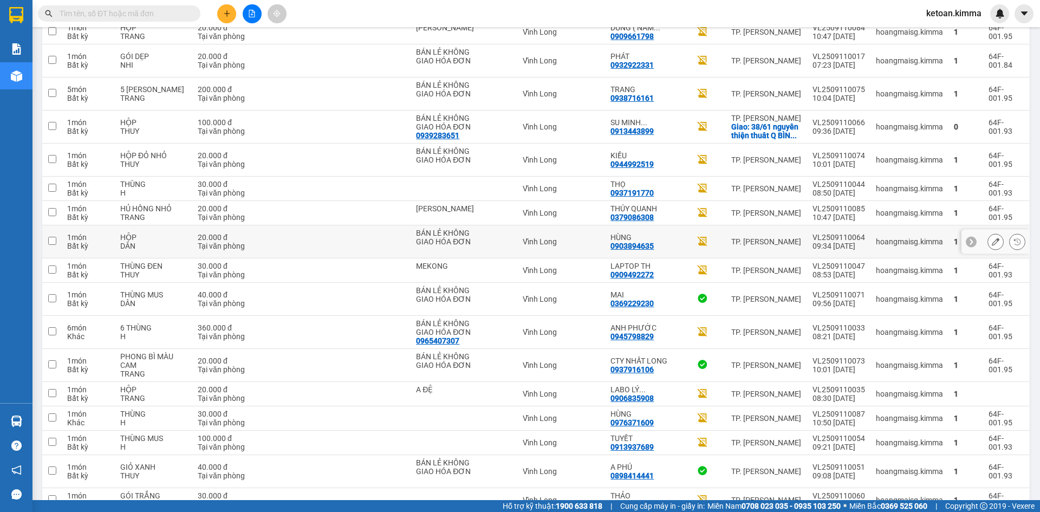
click at [992, 238] on icon at bounding box center [996, 242] width 8 height 8
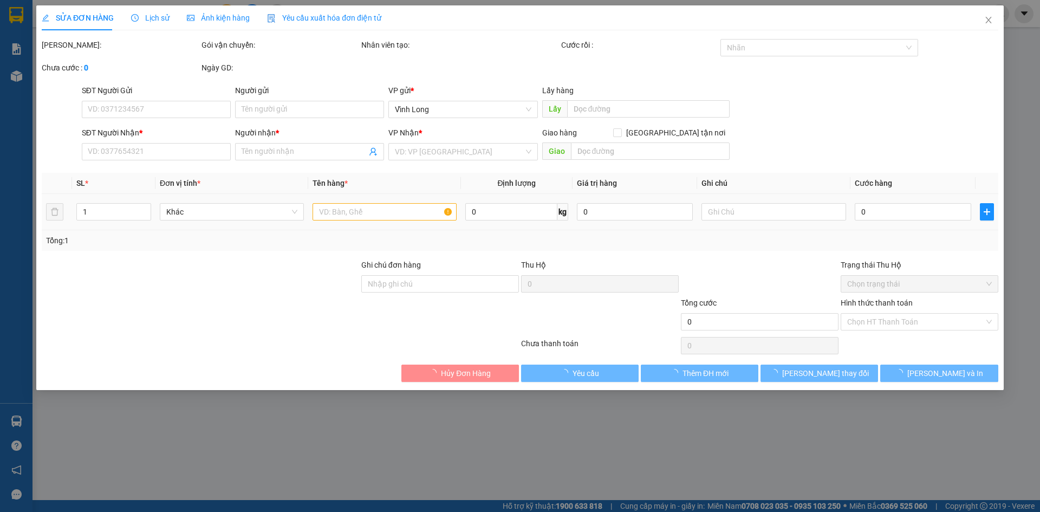
type input "BÁN LẺ KHÔNG GIAO HÓA ĐƠN"
type input "0903894635"
type input "HÙNG"
type input "20.000"
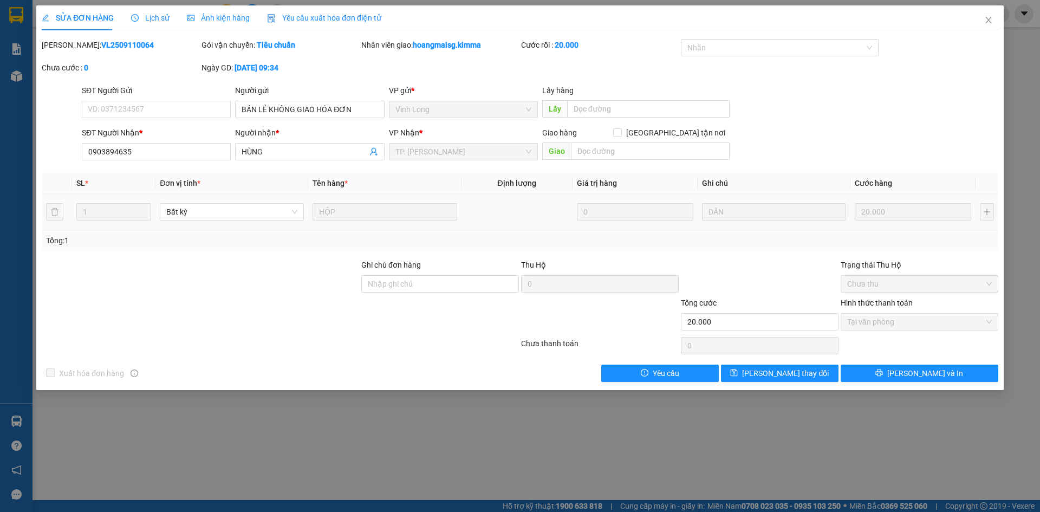
click at [315, 22] on span "Yêu cầu xuất hóa đơn điện tử" at bounding box center [324, 18] width 114 height 9
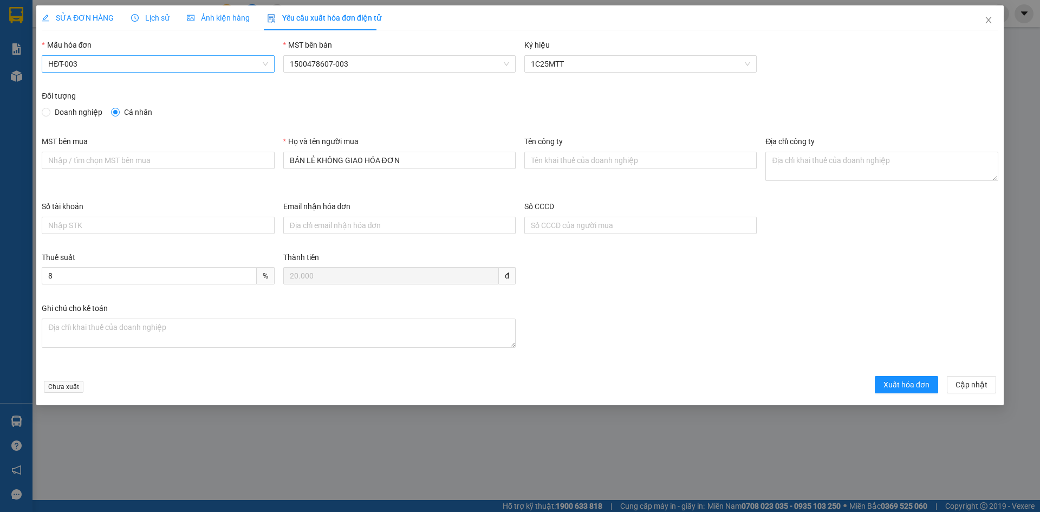
click at [102, 63] on span "HĐT-003" at bounding box center [157, 64] width 219 height 16
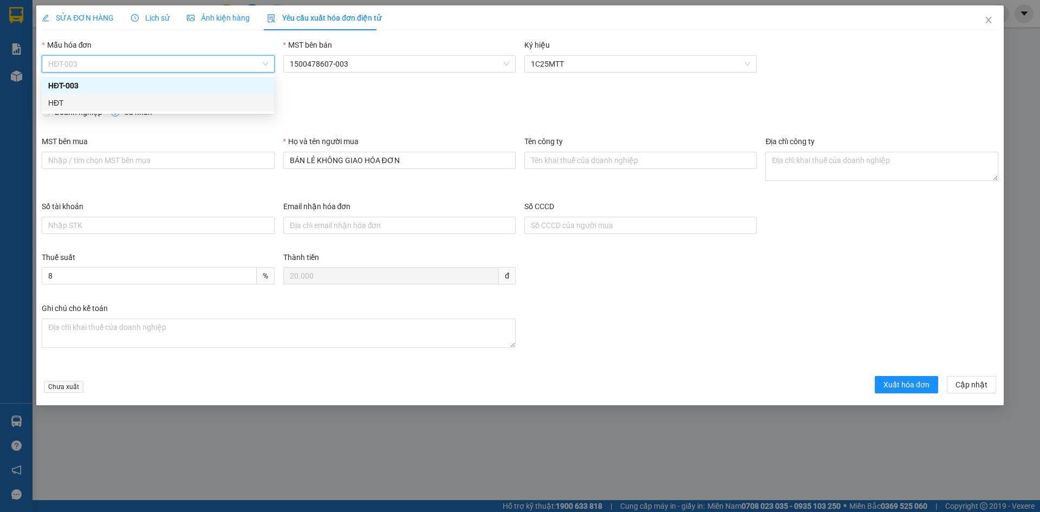
click at [63, 102] on div "HĐT" at bounding box center [157, 103] width 219 height 12
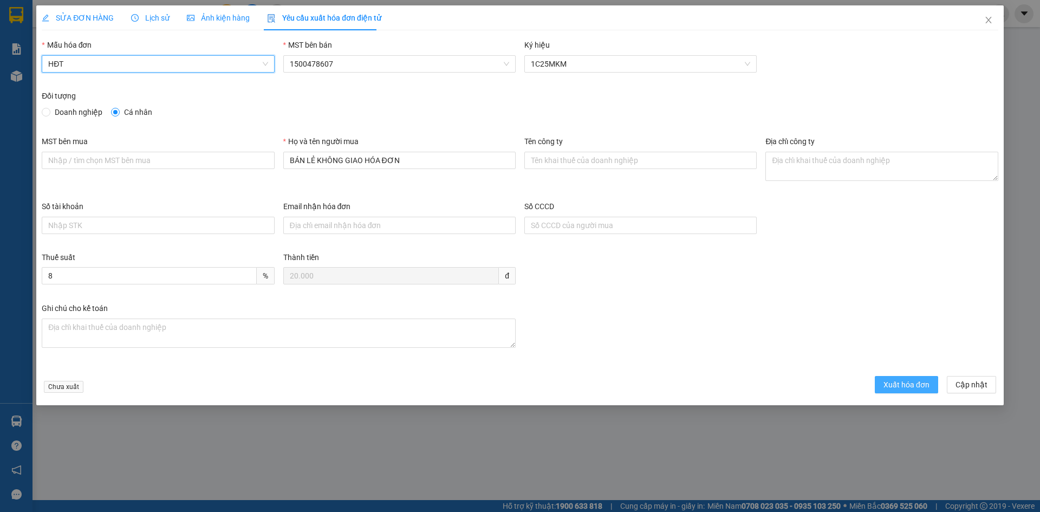
click at [895, 388] on span "Xuất hóa đơn" at bounding box center [906, 385] width 46 height 12
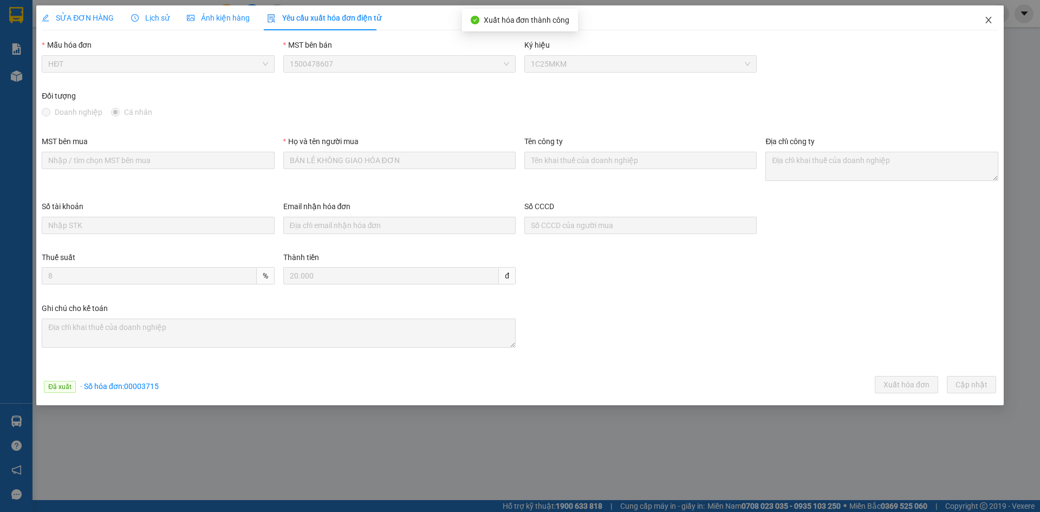
click at [987, 17] on icon "close" at bounding box center [988, 20] width 9 height 9
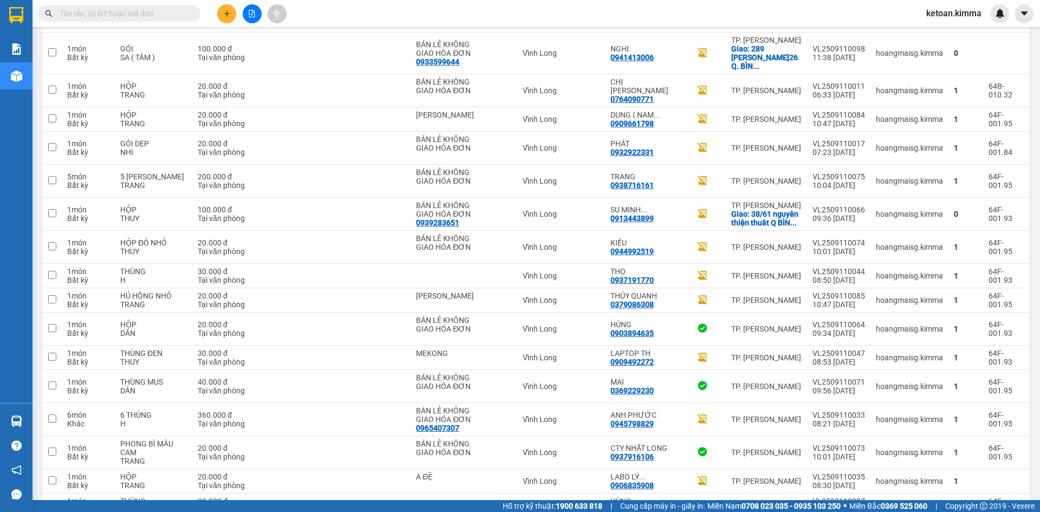
scroll to position [332, 0]
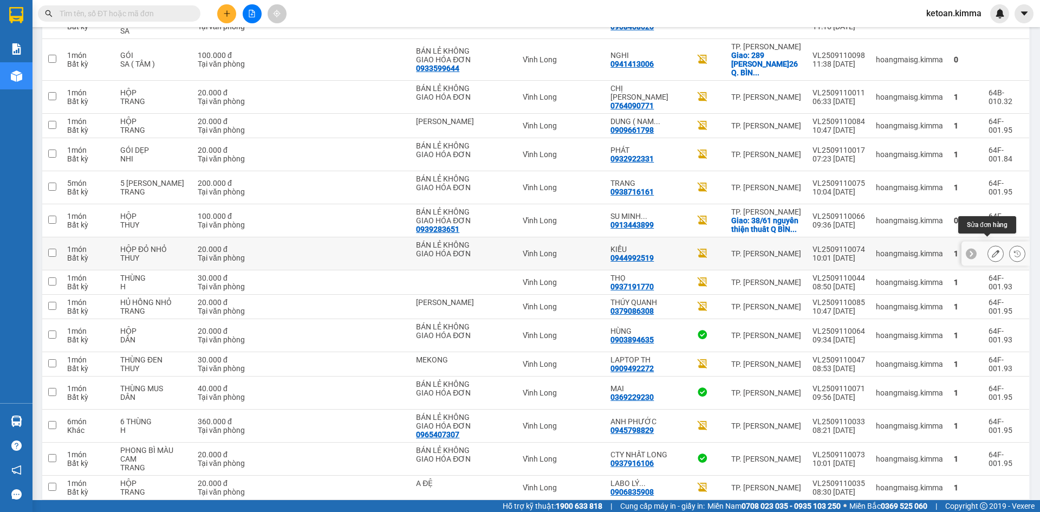
click at [992, 250] on icon at bounding box center [996, 254] width 8 height 8
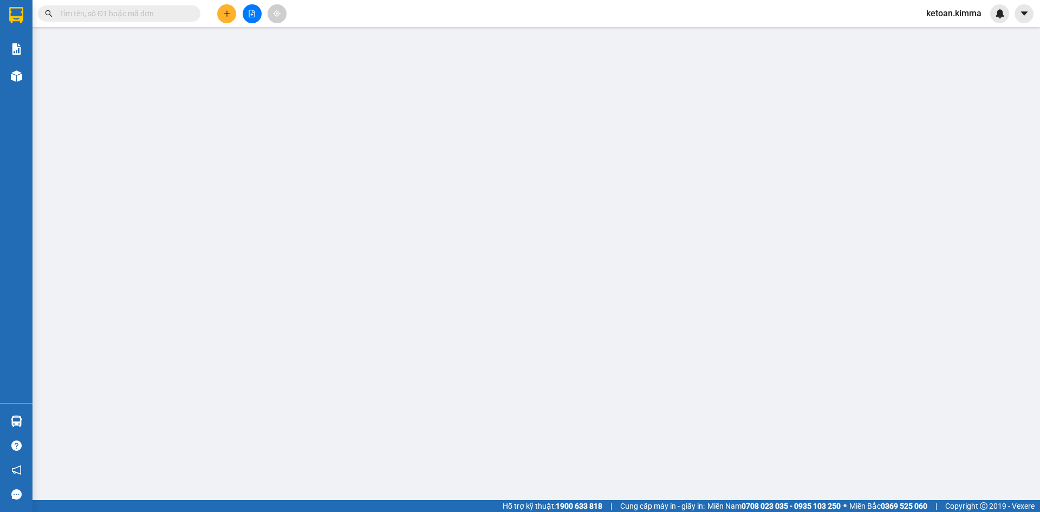
type input "BÁN LẺ KHÔNG GIAO HÓA ĐƠN"
type input "0944992519"
type input "KIỀU"
type input "20.000"
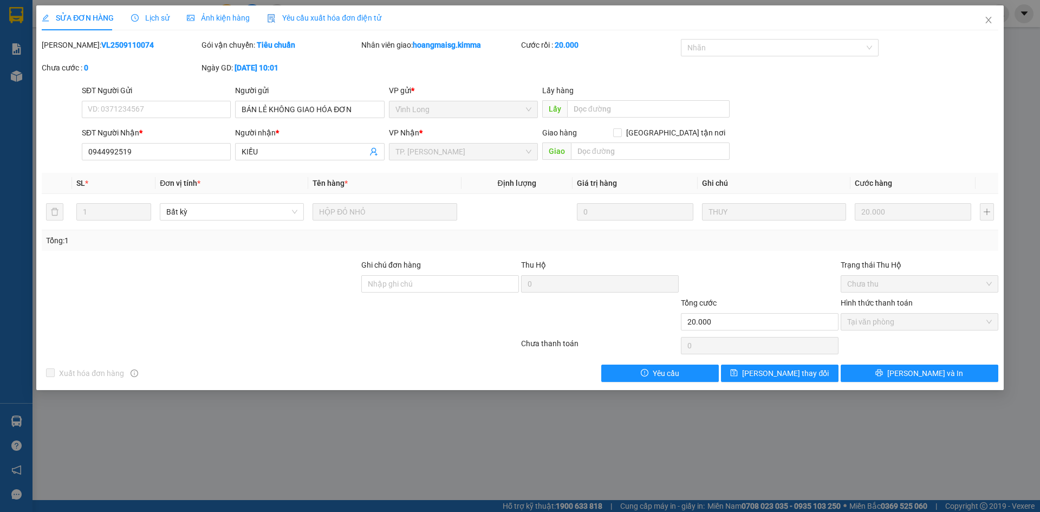
click at [335, 17] on span "Yêu cầu xuất hóa đơn điện tử" at bounding box center [324, 18] width 114 height 9
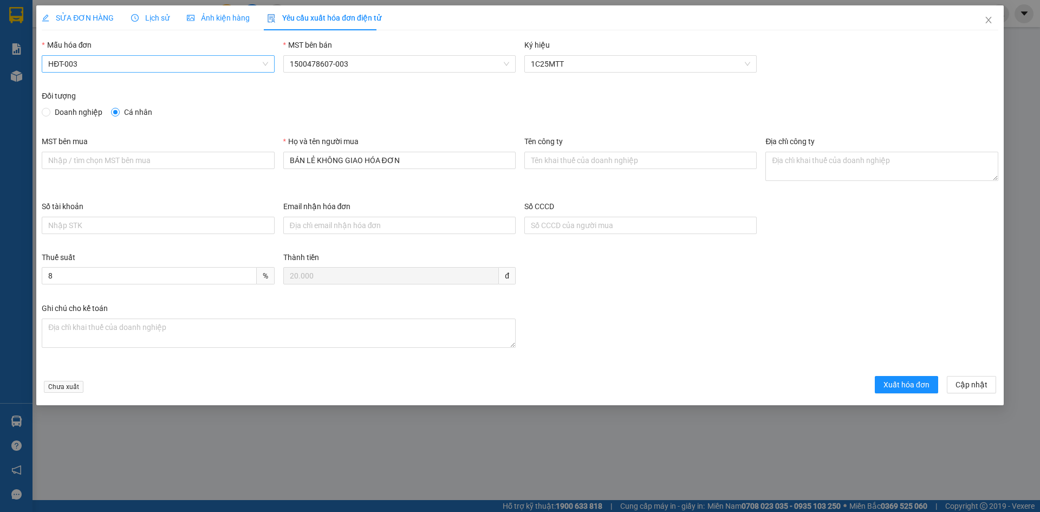
click at [110, 61] on span "HĐT-003" at bounding box center [157, 64] width 219 height 16
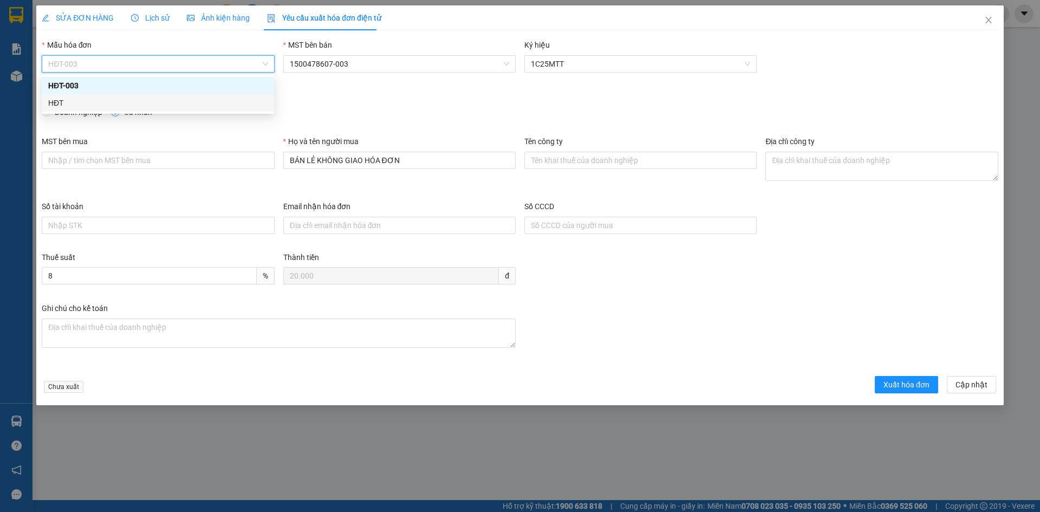
click at [53, 102] on div "HĐT" at bounding box center [157, 103] width 219 height 12
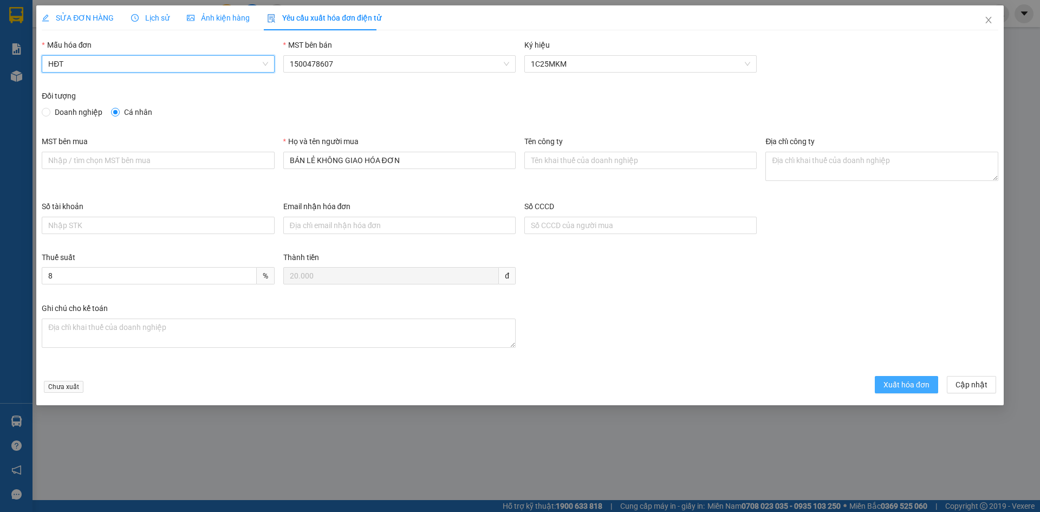
click at [912, 389] on span "Xuất hóa đơn" at bounding box center [906, 385] width 46 height 12
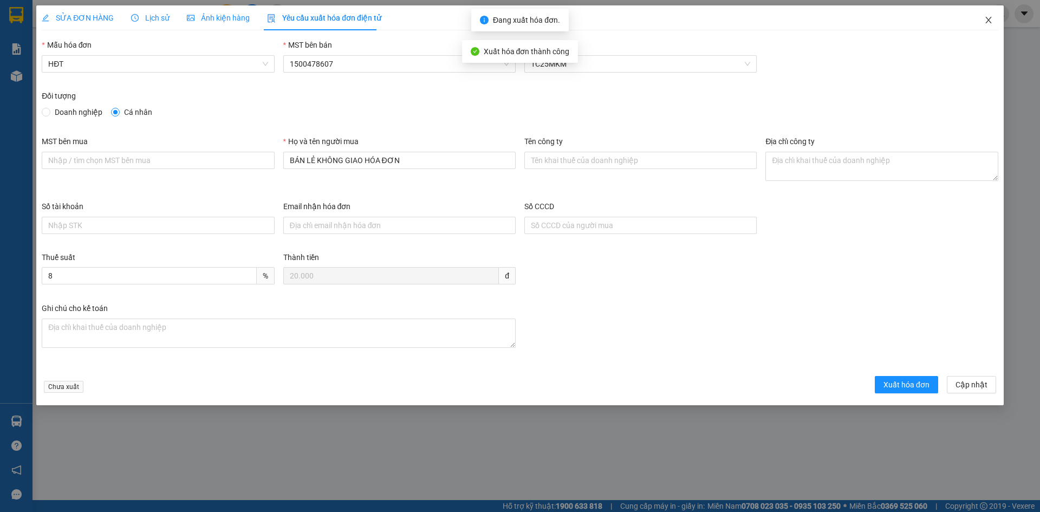
click at [987, 22] on icon "close" at bounding box center [988, 20] width 6 height 6
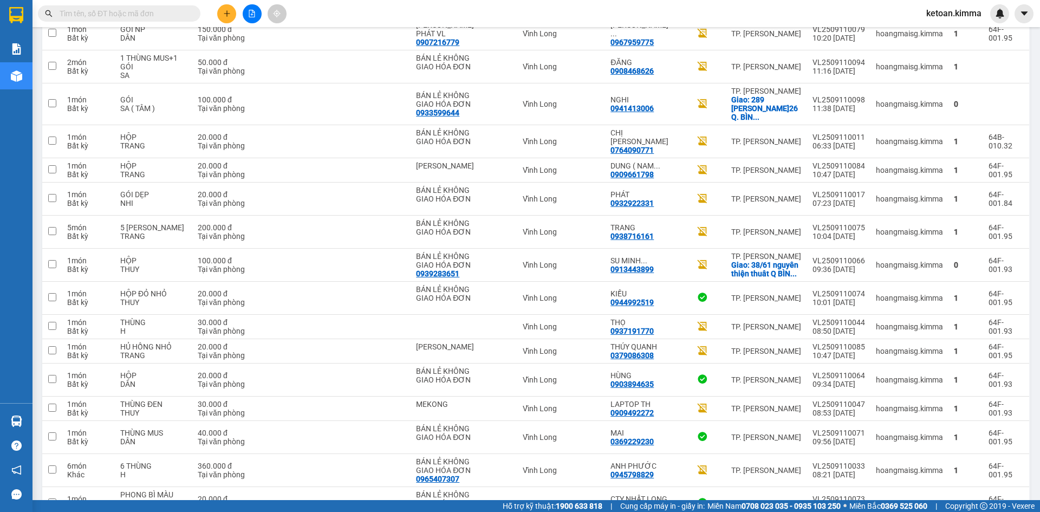
scroll to position [318, 0]
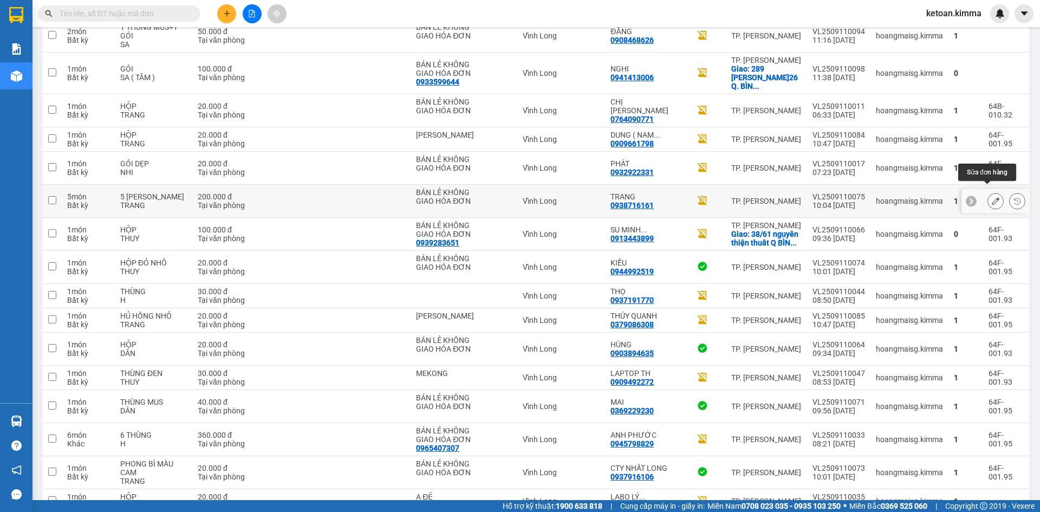
click at [992, 197] on icon at bounding box center [996, 201] width 8 height 8
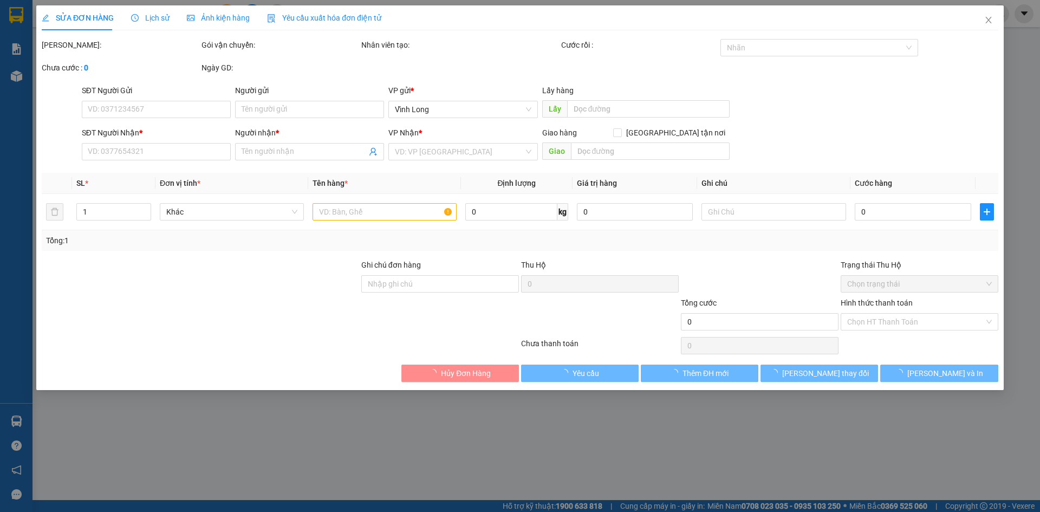
type input "BÁN LẺ KHÔNG GIAO HÓA ĐƠN"
type input "0938716161"
type input "TRANG"
type input "HAE G"
type input "200.000"
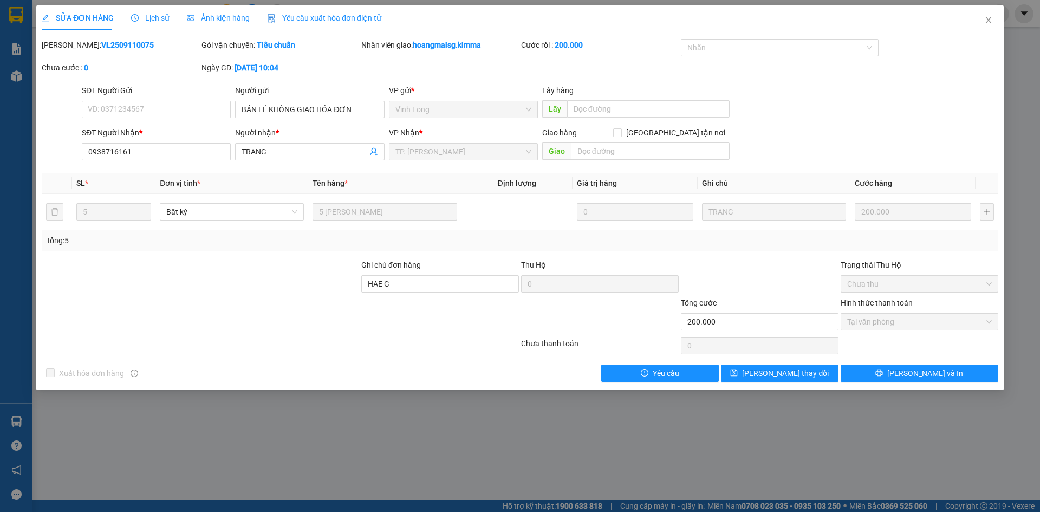
click at [305, 18] on span "Yêu cầu xuất hóa đơn điện tử" at bounding box center [324, 18] width 114 height 9
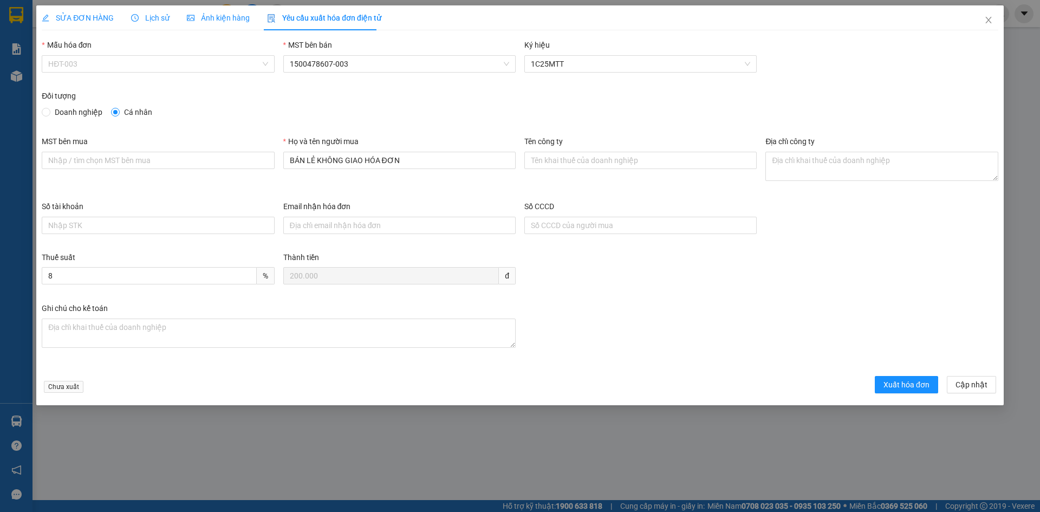
drag, startPoint x: 96, startPoint y: 64, endPoint x: 75, endPoint y: 93, distance: 35.6
click at [95, 66] on span "HĐT-003" at bounding box center [157, 64] width 219 height 16
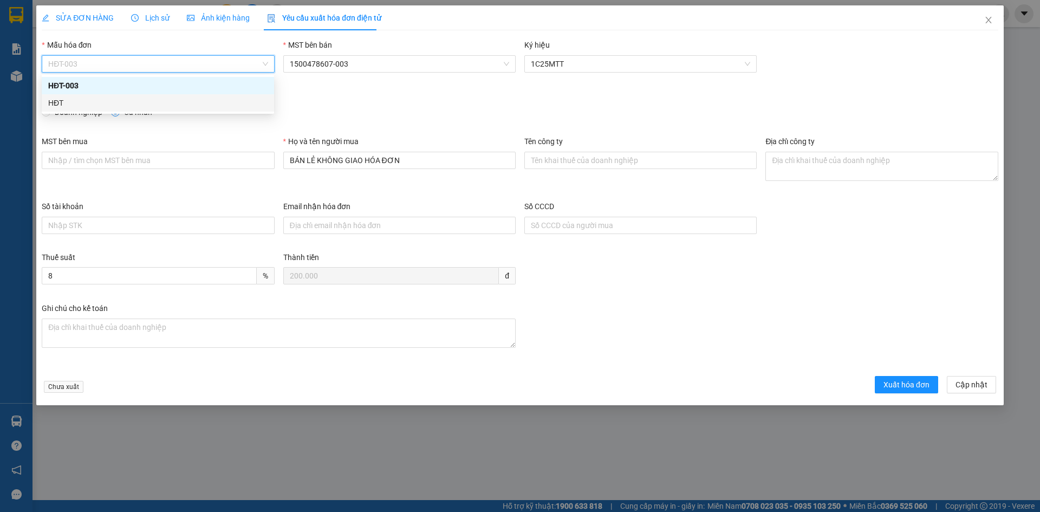
click at [68, 104] on div "HĐT" at bounding box center [157, 103] width 219 height 12
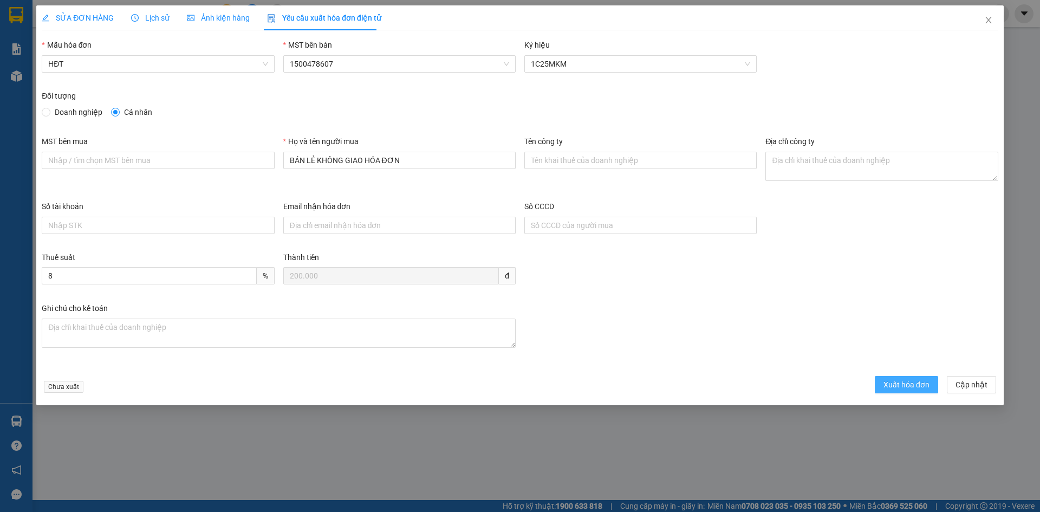
drag, startPoint x: 912, startPoint y: 386, endPoint x: 732, endPoint y: 359, distance: 181.9
click at [732, 361] on form "Mẫu hóa đơn HĐT MST bên bán 1500478607 Ký hiệu 1C25MKM Đối tượng Doanh nghiệp C…" at bounding box center [520, 218] width 957 height 358
click at [993, 21] on span "Close" at bounding box center [988, 20] width 30 height 30
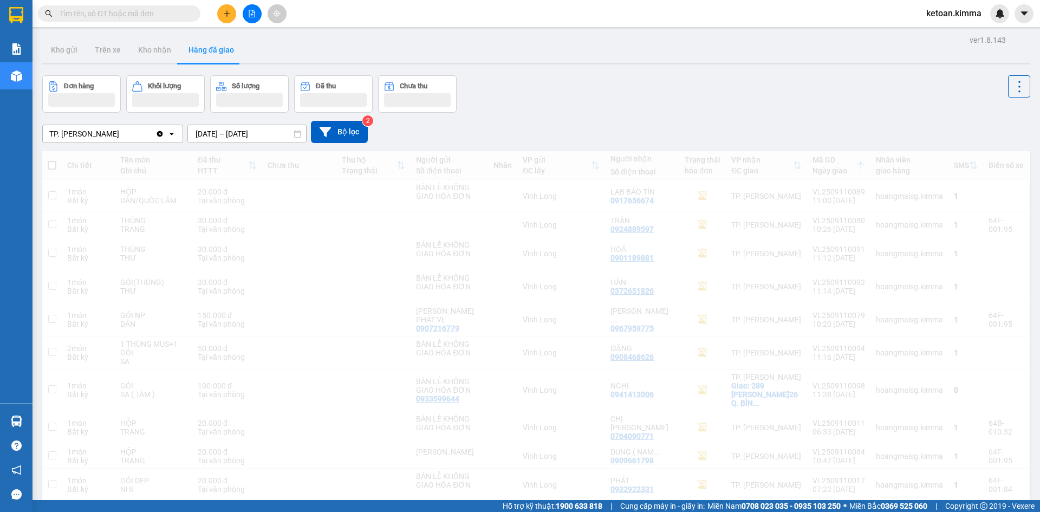
click at [989, 20] on span "ketoan.kimma" at bounding box center [954, 13] width 73 height 14
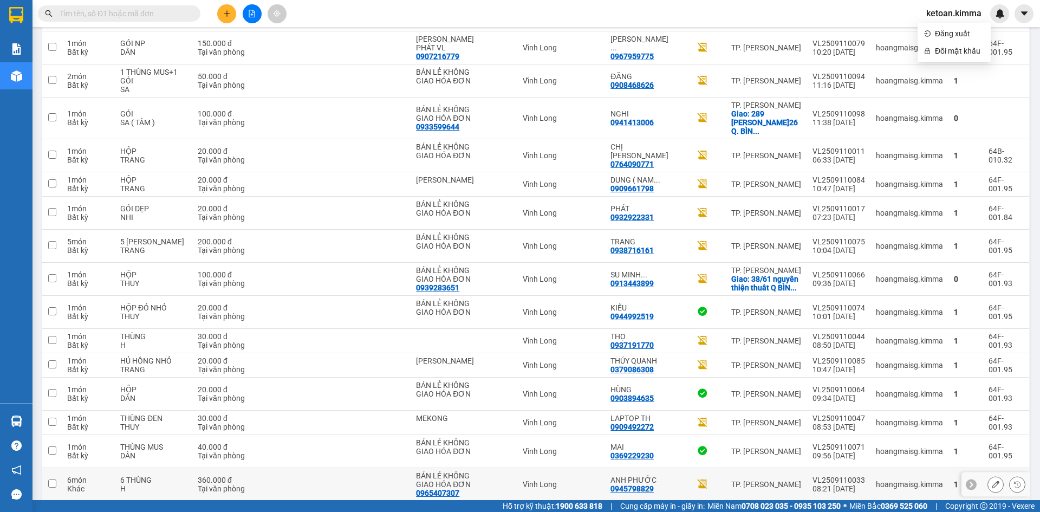
scroll to position [271, 0]
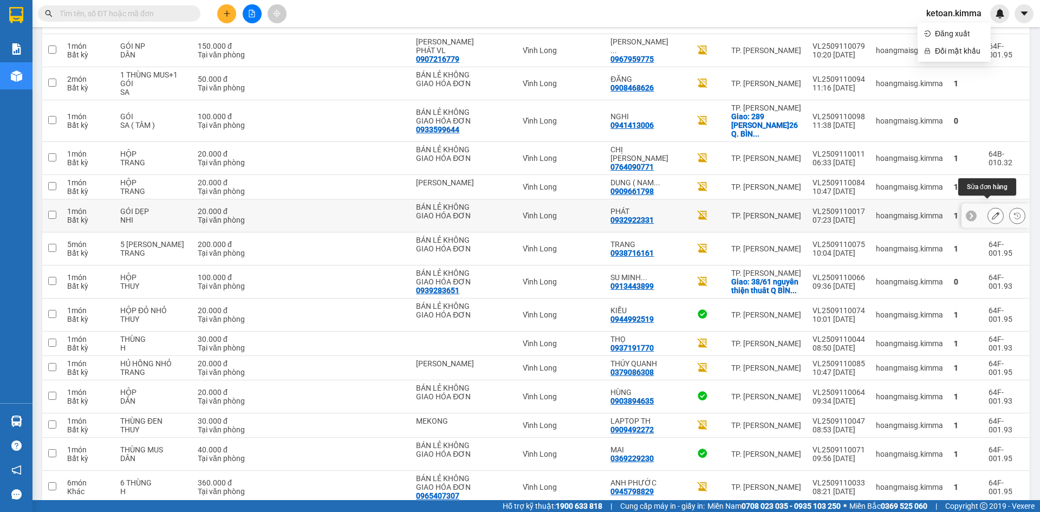
click at [992, 212] on icon at bounding box center [996, 216] width 8 height 8
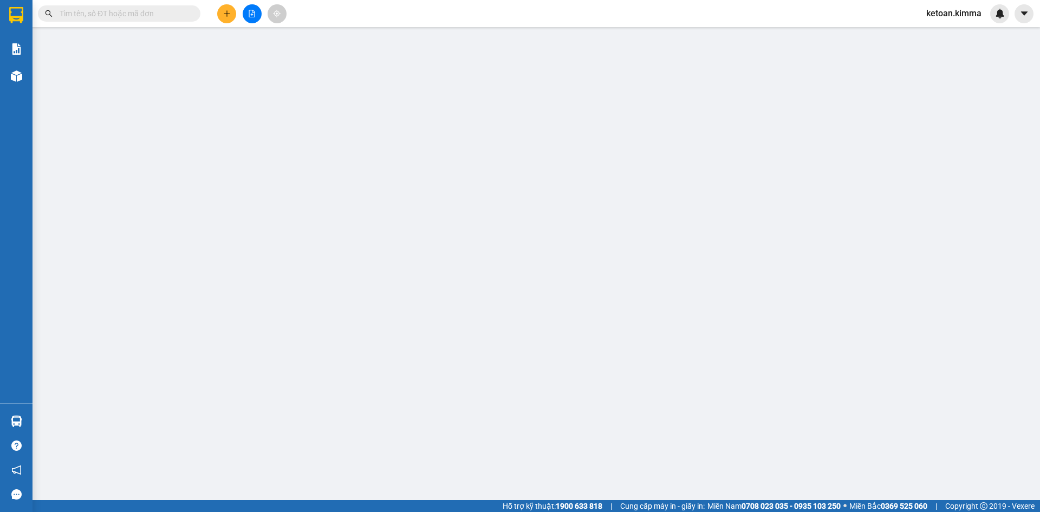
type input "BÁN LẺ KHÔNG GIAO HÓA ĐƠN"
type input "0932922331"
type input "PHÁT"
type input "20.000"
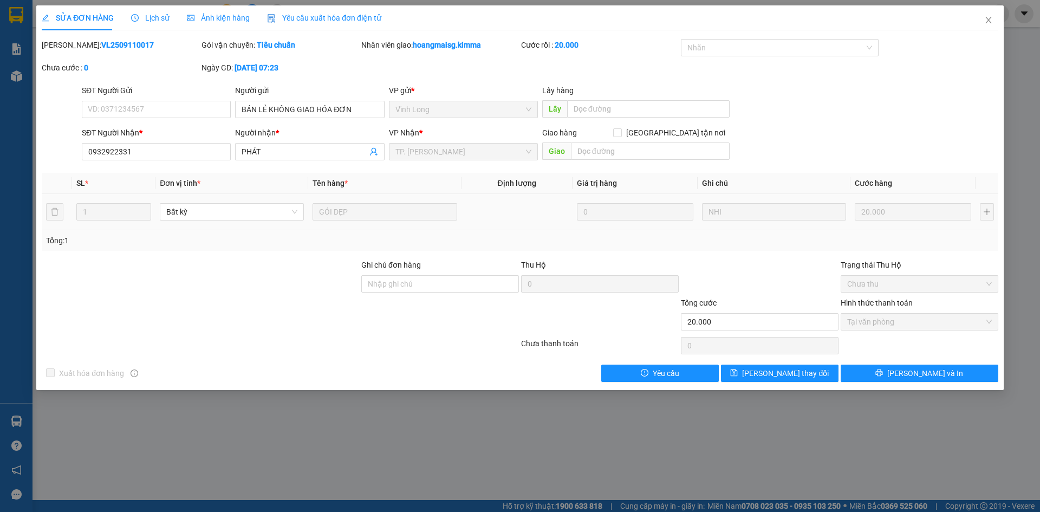
click at [301, 18] on span "Yêu cầu xuất hóa đơn điện tử" at bounding box center [324, 18] width 114 height 9
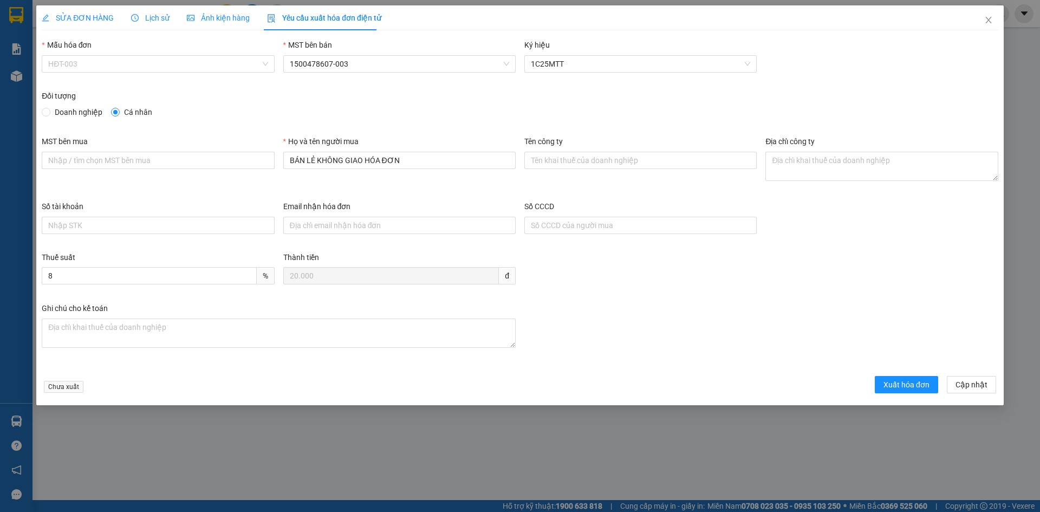
drag, startPoint x: 128, startPoint y: 66, endPoint x: 107, endPoint y: 85, distance: 28.7
click at [128, 67] on span "HĐT-003" at bounding box center [157, 64] width 219 height 16
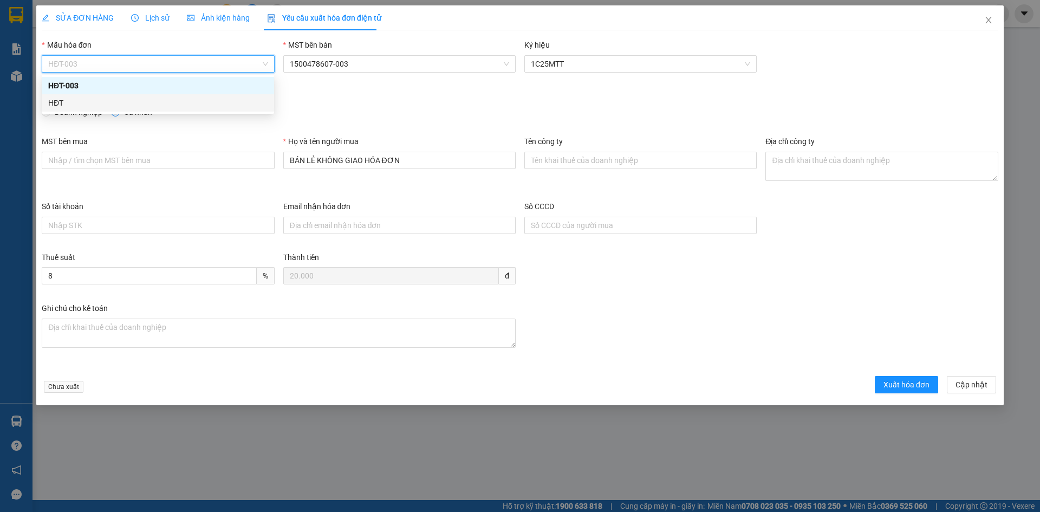
click at [82, 105] on div "HĐT" at bounding box center [157, 103] width 219 height 12
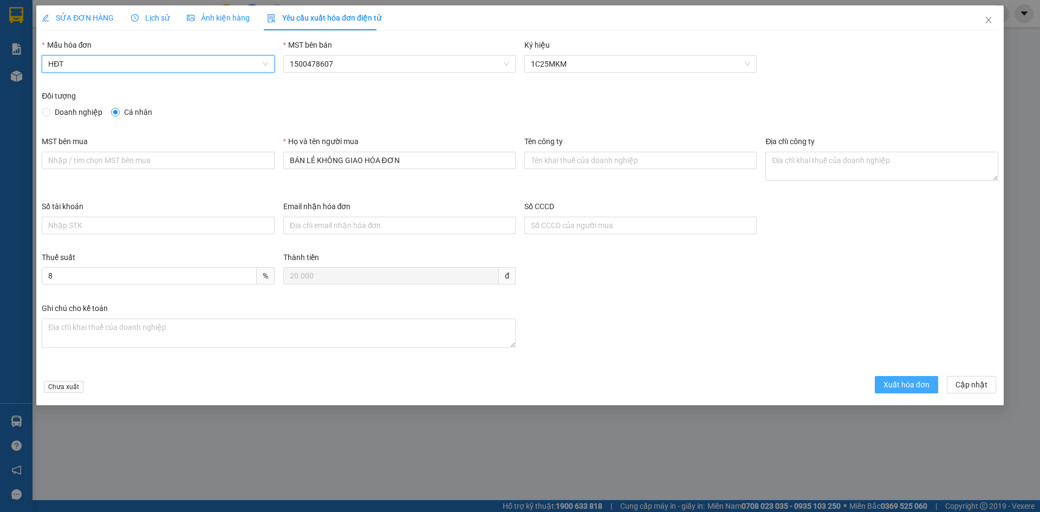
click at [884, 392] on button "Xuất hóa đơn" at bounding box center [906, 384] width 63 height 17
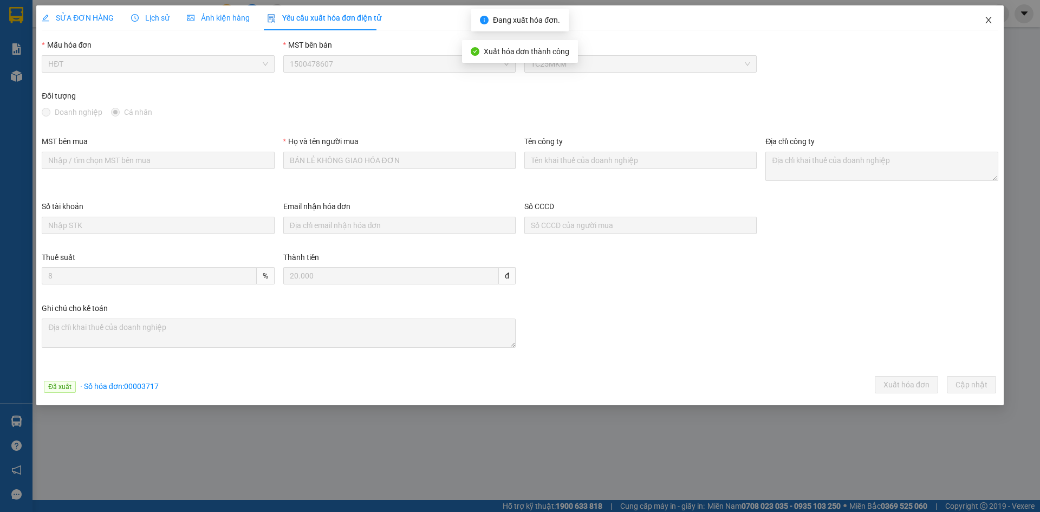
drag, startPoint x: 989, startPoint y: 23, endPoint x: 979, endPoint y: 29, distance: 11.6
click at [988, 23] on icon "close" at bounding box center [988, 20] width 9 height 9
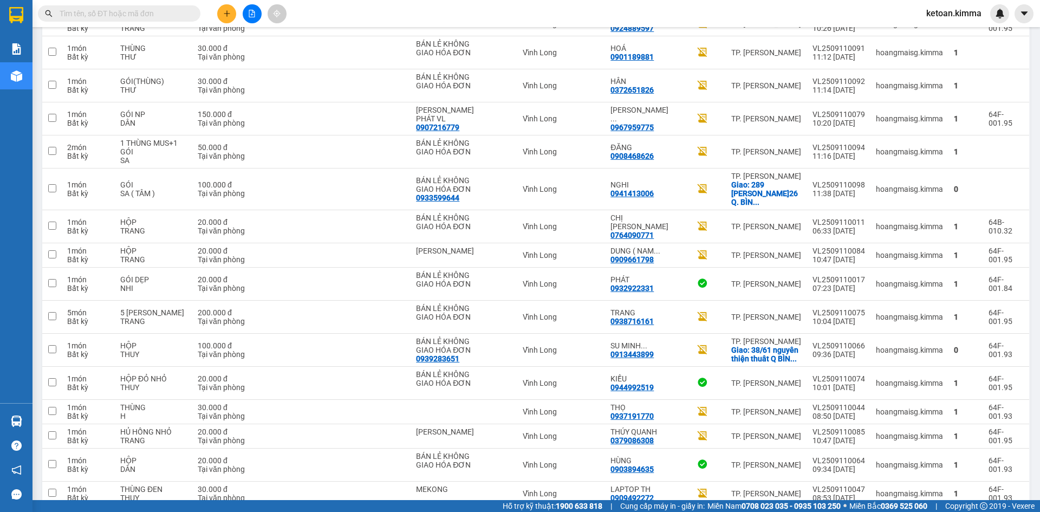
scroll to position [174, 0]
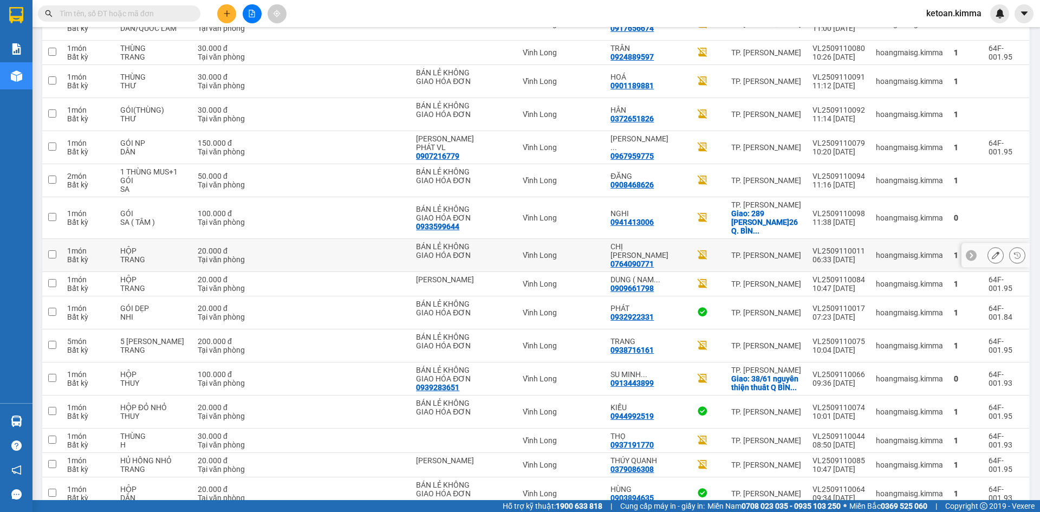
click at [992, 251] on icon at bounding box center [996, 255] width 8 height 8
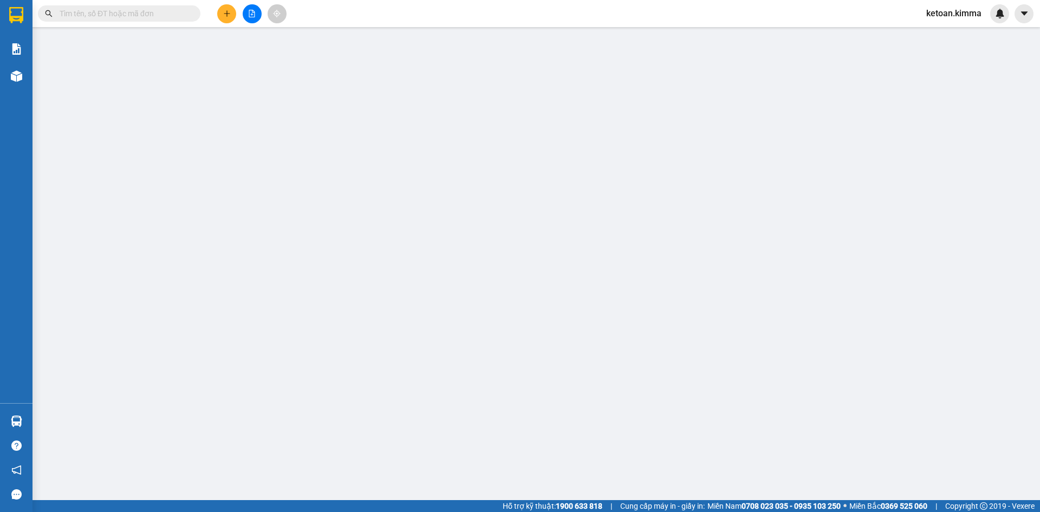
type input "BÁN LẺ KHÔNG GIAO HÓA ĐƠN"
type input "0764090771"
type input "CHỊ LAN"
type input "HAE G"
type input "20.000"
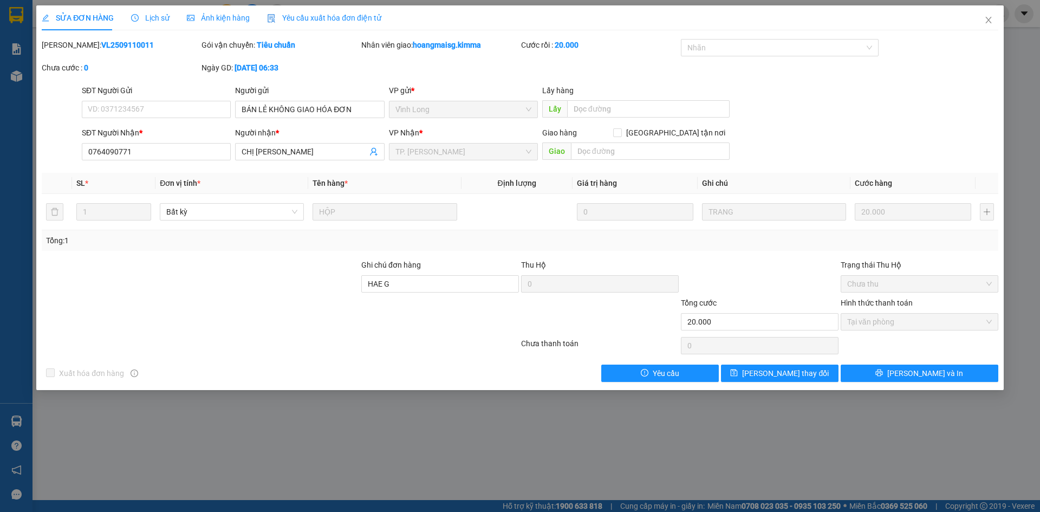
click at [295, 23] on div "Yêu cầu xuất hóa đơn điện tử" at bounding box center [324, 18] width 114 height 12
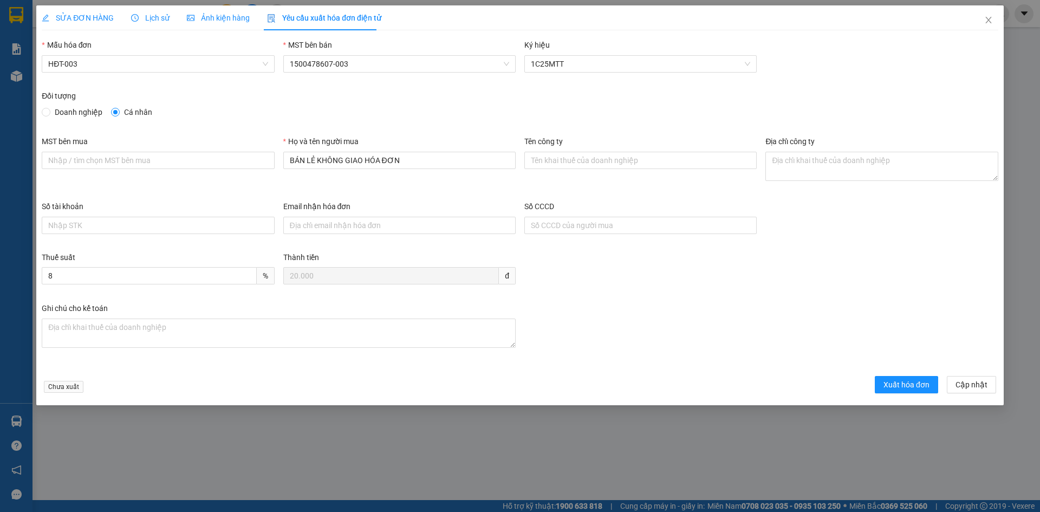
click at [108, 73] on div "Mẫu hóa đơn HĐT-003" at bounding box center [158, 58] width 232 height 38
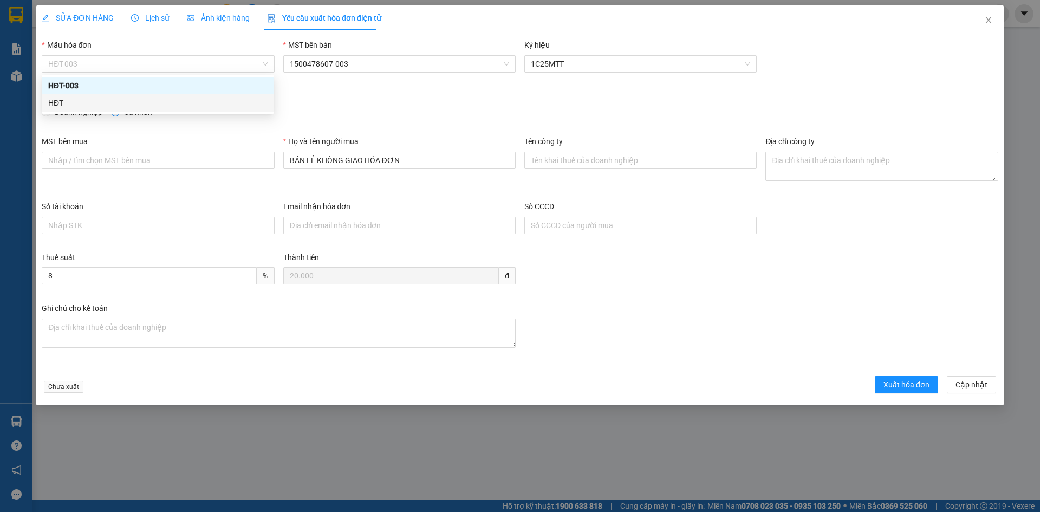
click at [72, 105] on div "HĐT" at bounding box center [157, 103] width 219 height 12
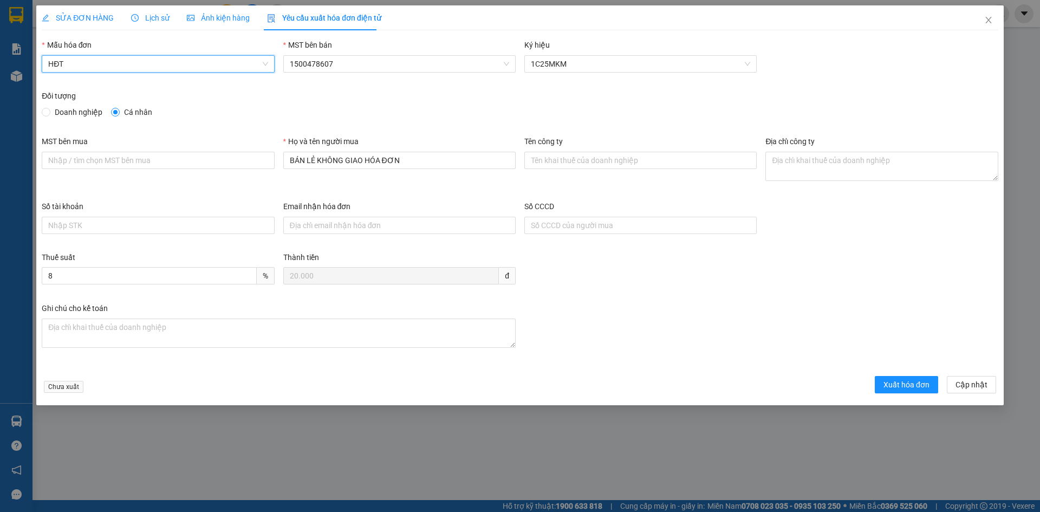
click at [898, 395] on div "Chưa xuất Xuất hóa đơn Cập nhật" at bounding box center [520, 386] width 961 height 21
click at [897, 386] on span "Xuất hóa đơn" at bounding box center [906, 385] width 46 height 12
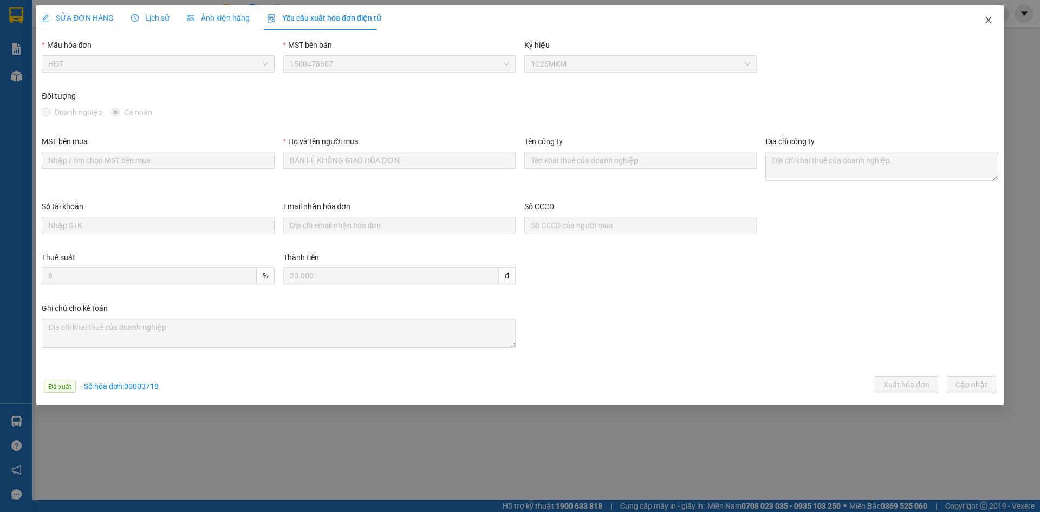
click at [990, 19] on icon "close" at bounding box center [988, 20] width 6 height 6
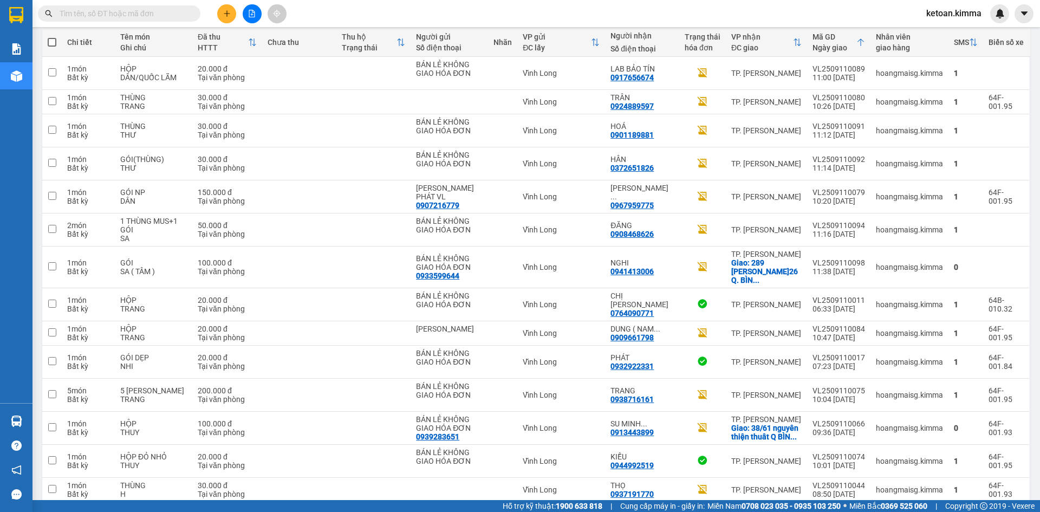
scroll to position [118, 0]
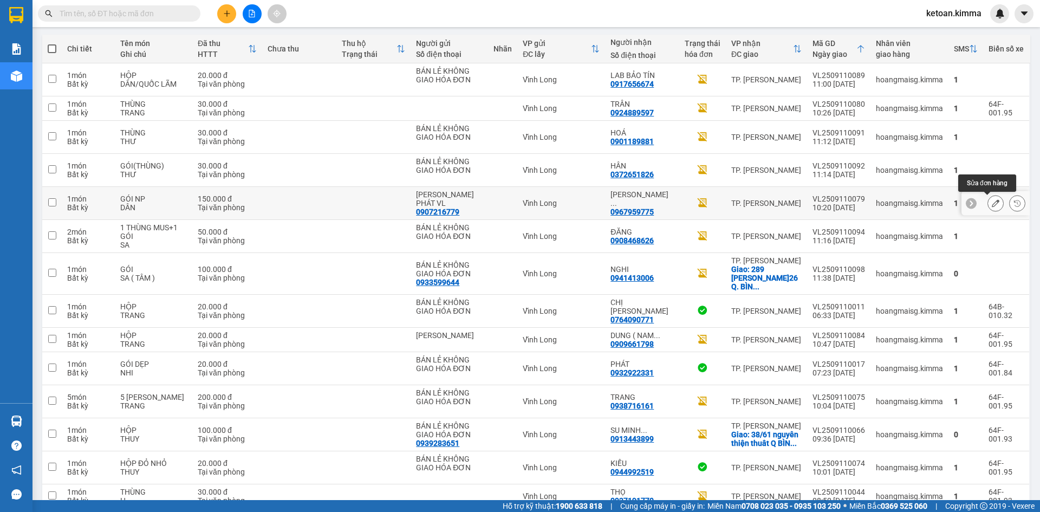
click at [992, 202] on icon at bounding box center [996, 203] width 8 height 8
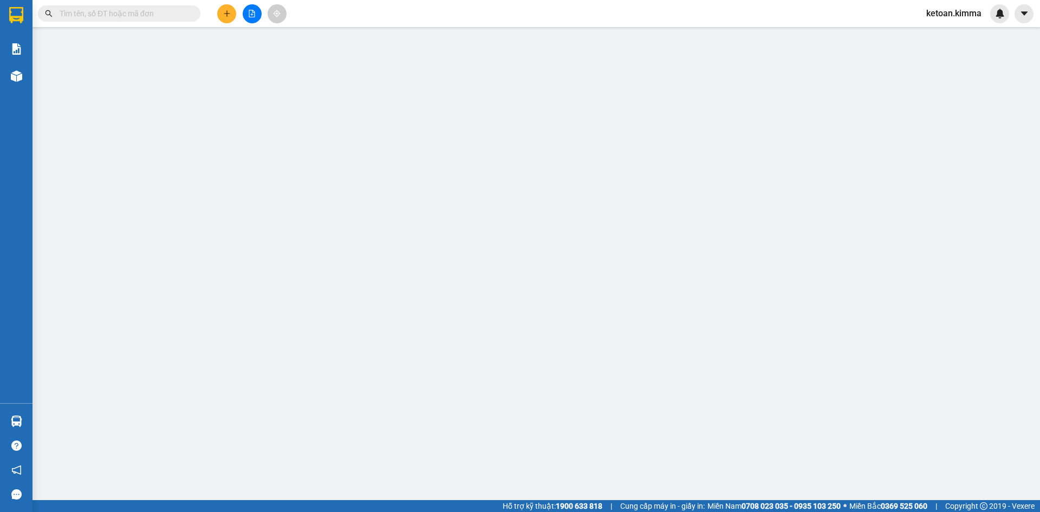
type input "0907216779"
type input "QUANG MINH PHÁT VL"
type input "0967959775"
type input "HUỲNH GIANG NGỌC LINH"
type input "150.000"
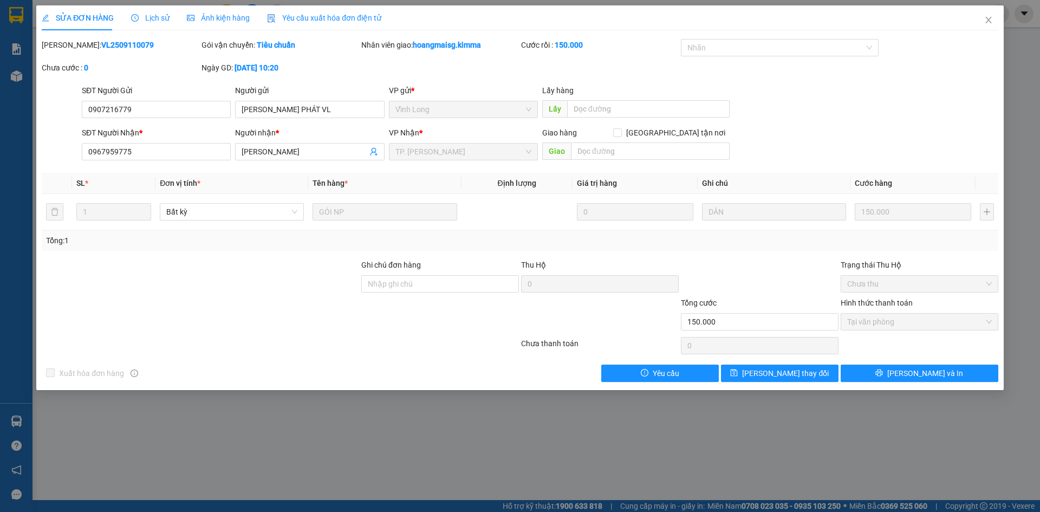
click at [343, 14] on span "Yêu cầu xuất hóa đơn điện tử" at bounding box center [324, 18] width 114 height 9
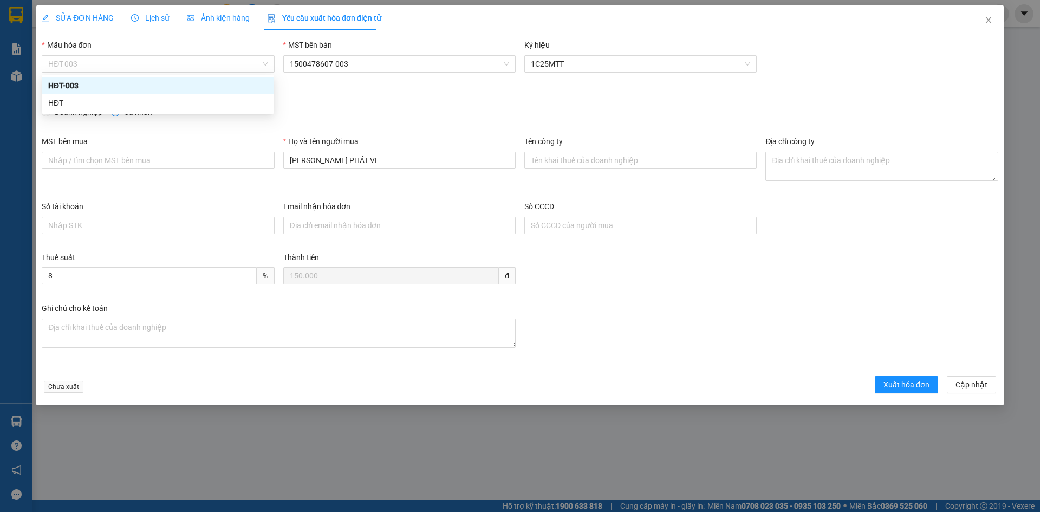
drag, startPoint x: 82, startPoint y: 59, endPoint x: 86, endPoint y: 95, distance: 36.4
click at [83, 61] on span "HĐT-003" at bounding box center [157, 64] width 219 height 16
click at [70, 105] on div "HĐT" at bounding box center [157, 103] width 219 height 12
click at [990, 19] on icon "close" at bounding box center [988, 20] width 6 height 6
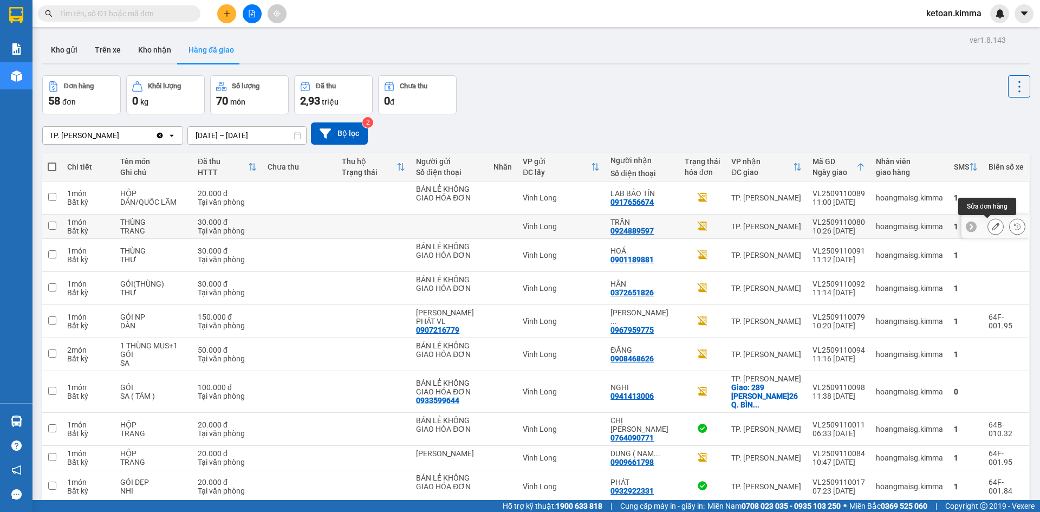
click at [992, 224] on icon at bounding box center [996, 227] width 8 height 8
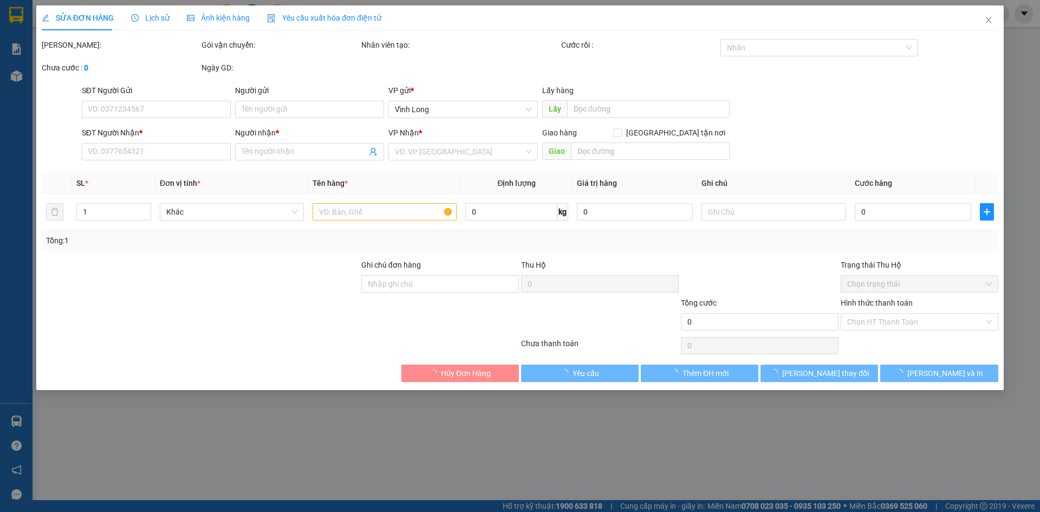
type input "0924889597"
type input "TRÂN"
type input "30.000"
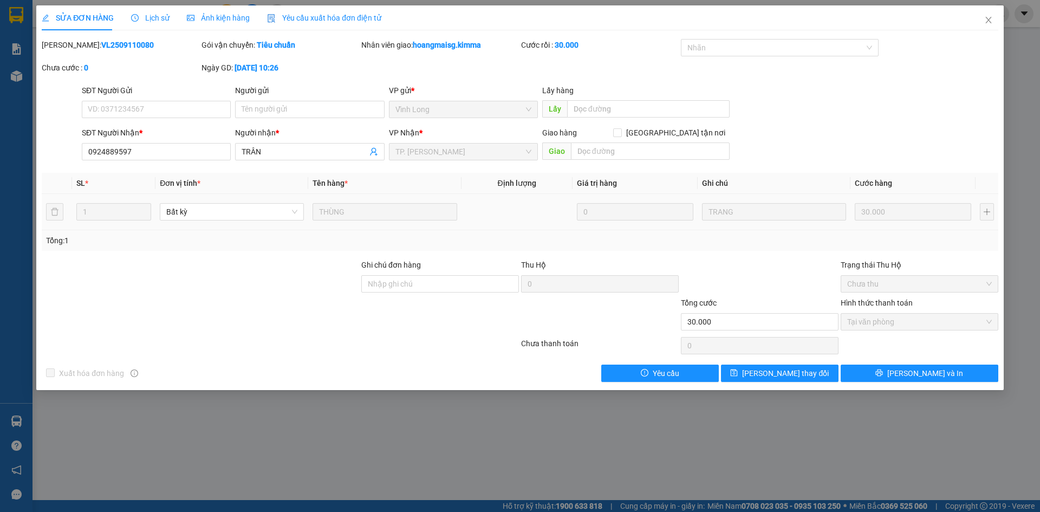
drag, startPoint x: 319, startPoint y: 18, endPoint x: 308, endPoint y: 37, distance: 22.1
click at [319, 19] on span "Yêu cầu xuất hóa đơn điện tử" at bounding box center [324, 18] width 114 height 9
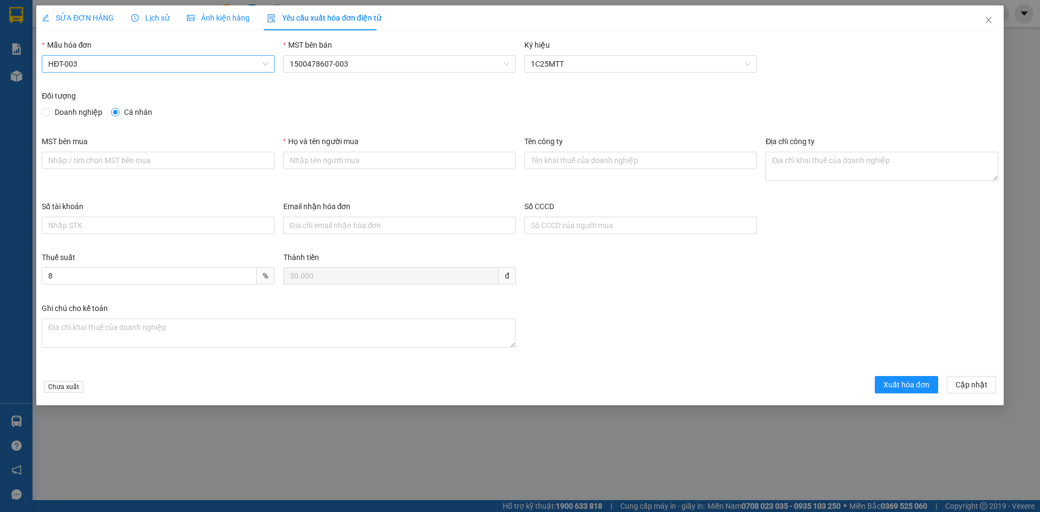
click at [112, 67] on span "HĐT-003" at bounding box center [157, 64] width 219 height 16
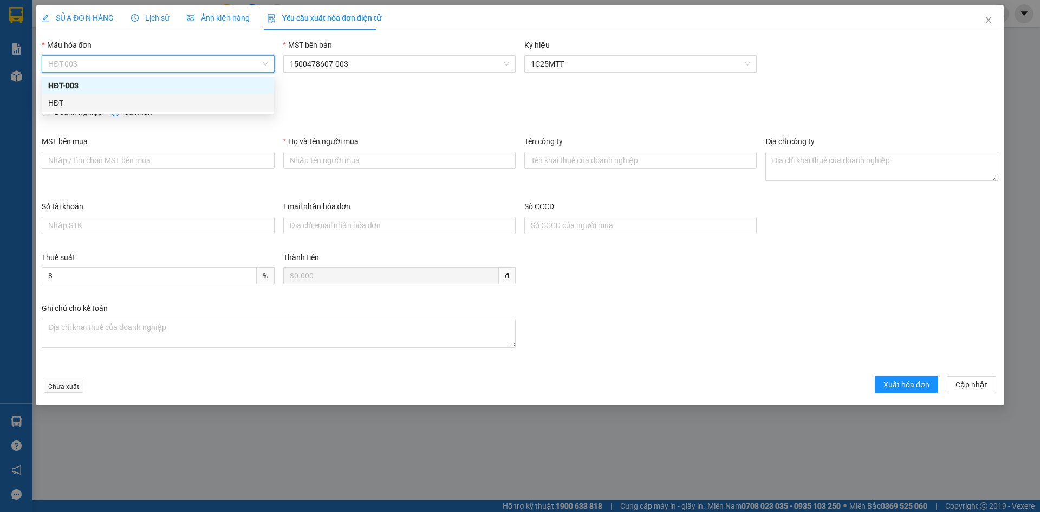
click at [79, 108] on div "HĐT" at bounding box center [157, 103] width 219 height 12
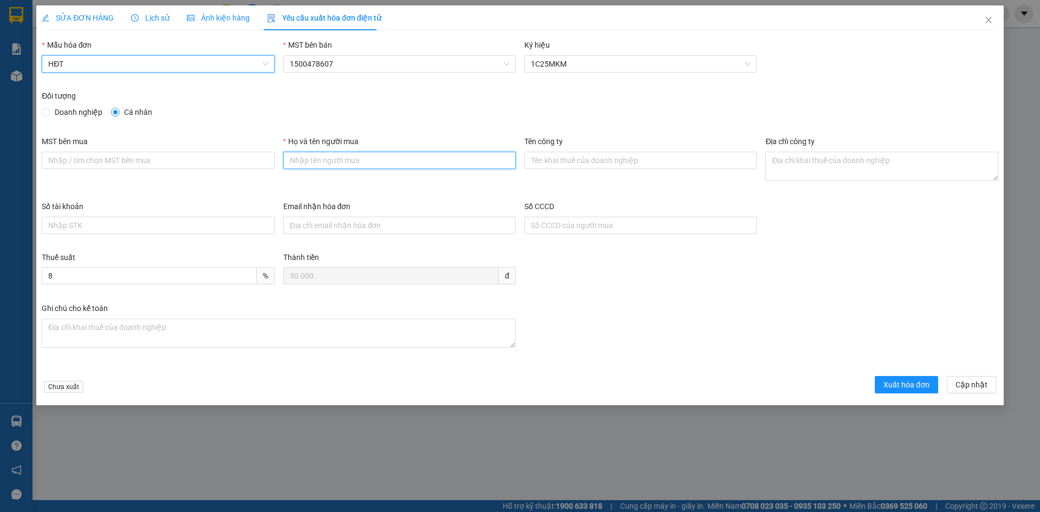
drag, startPoint x: 367, startPoint y: 158, endPoint x: 367, endPoint y: 168, distance: 10.3
click at [367, 160] on input "Họ và tên người mua" at bounding box center [399, 160] width 232 height 17
type input "Bán lẻ không giao hoá đơn"
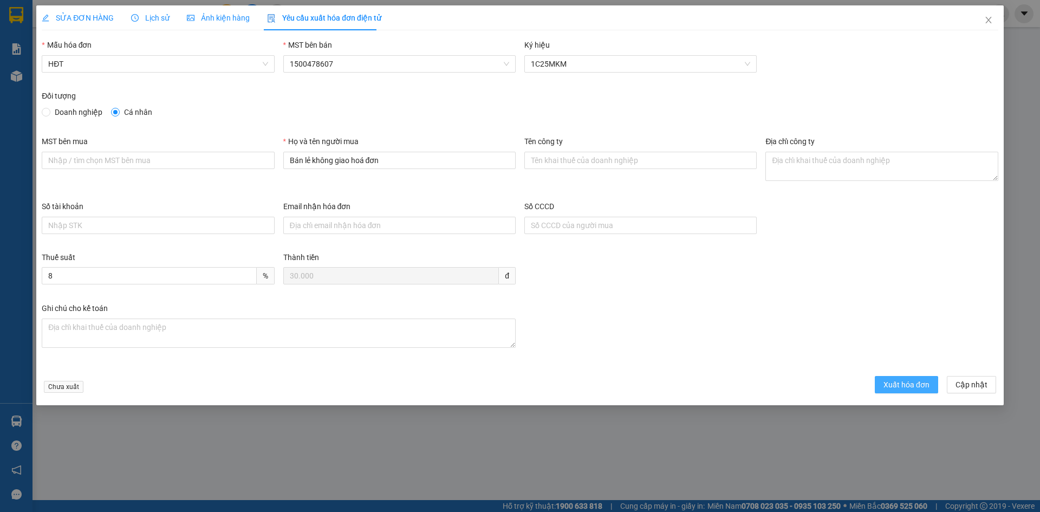
click at [908, 386] on span "Xuất hóa đơn" at bounding box center [906, 385] width 46 height 12
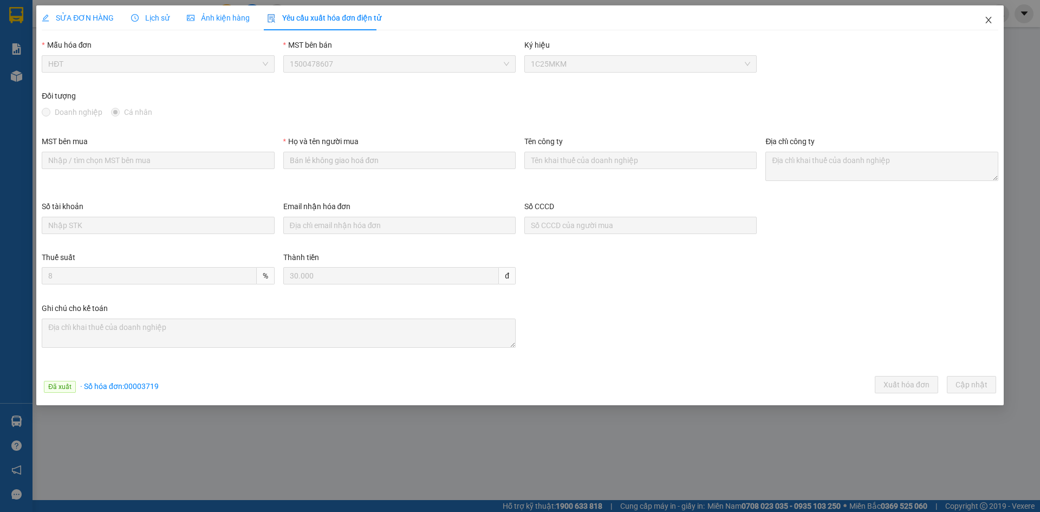
click at [991, 18] on icon "close" at bounding box center [988, 20] width 9 height 9
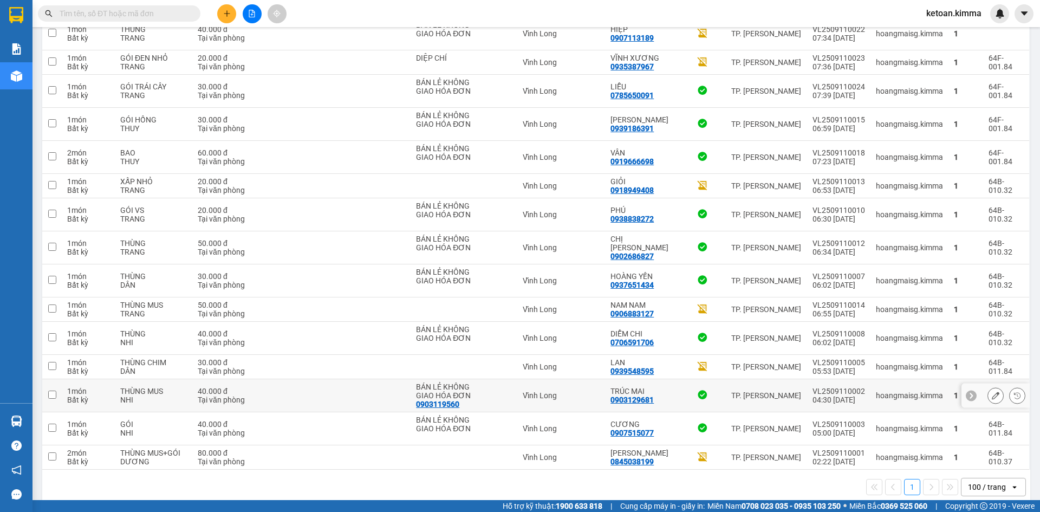
scroll to position [1478, 0]
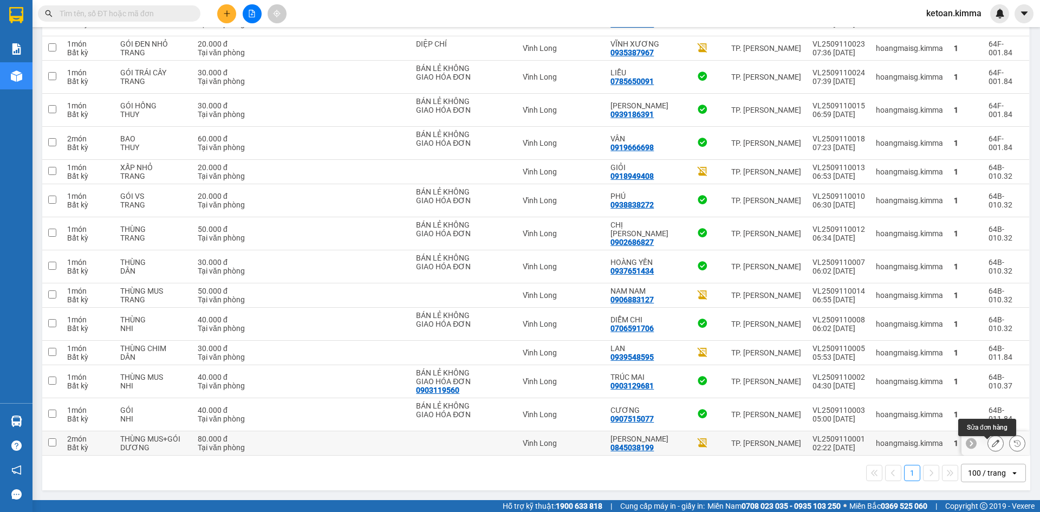
click at [988, 439] on button at bounding box center [995, 443] width 15 height 19
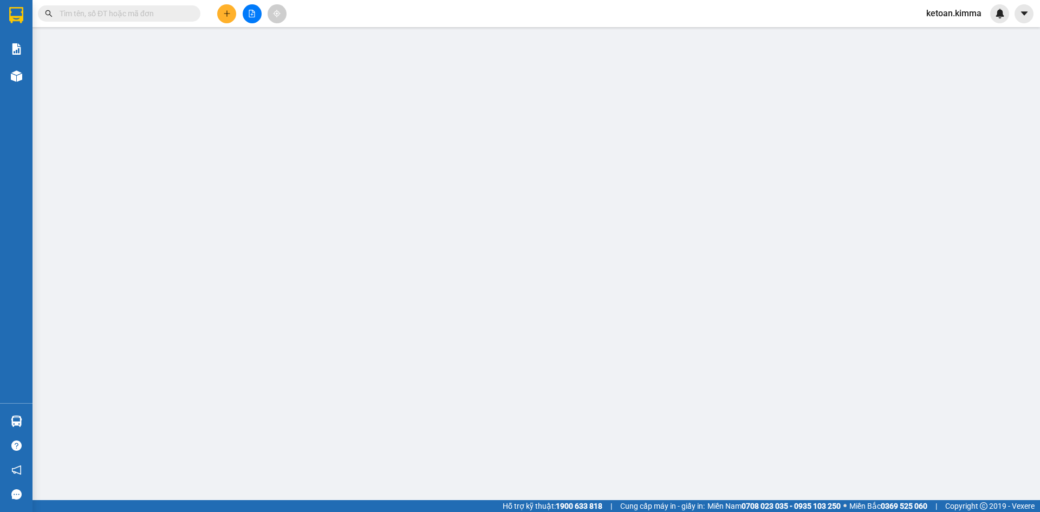
type input "0845038199"
type input "HOÀNG ANH"
type input "80.000"
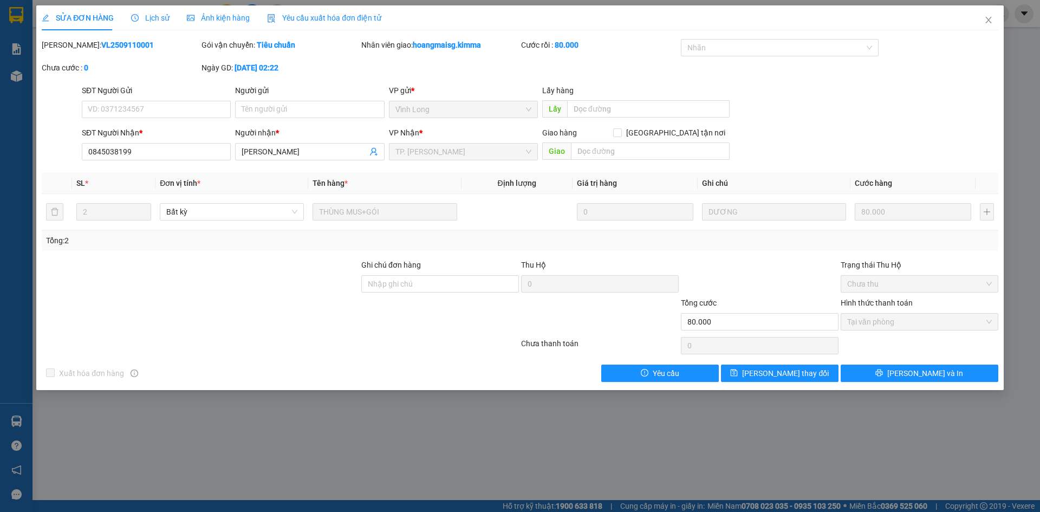
click at [348, 21] on span "Yêu cầu xuất hóa đơn điện tử" at bounding box center [324, 18] width 114 height 9
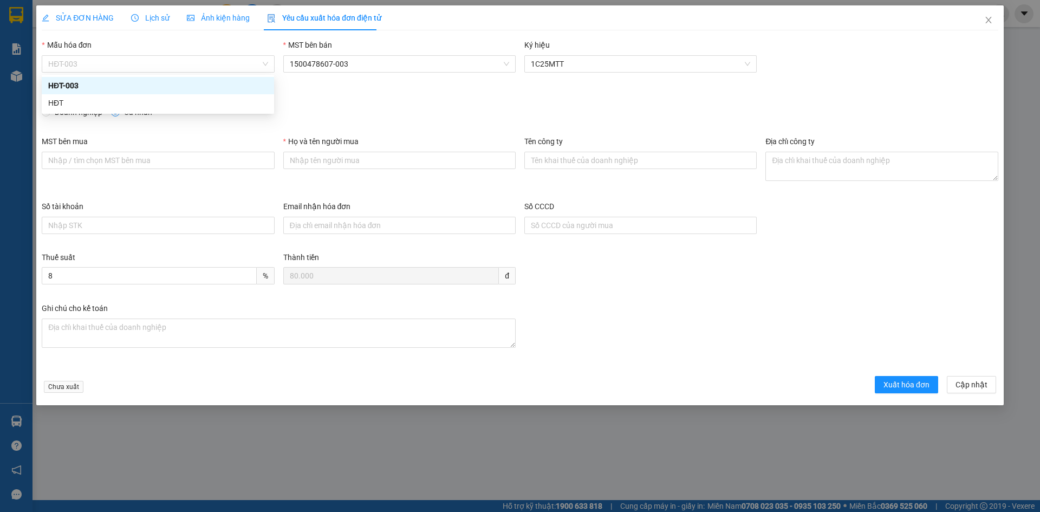
drag, startPoint x: 163, startPoint y: 62, endPoint x: 118, endPoint y: 87, distance: 51.4
click at [158, 66] on span "HĐT-003" at bounding box center [157, 64] width 219 height 16
click at [84, 105] on div "HĐT" at bounding box center [157, 103] width 219 height 12
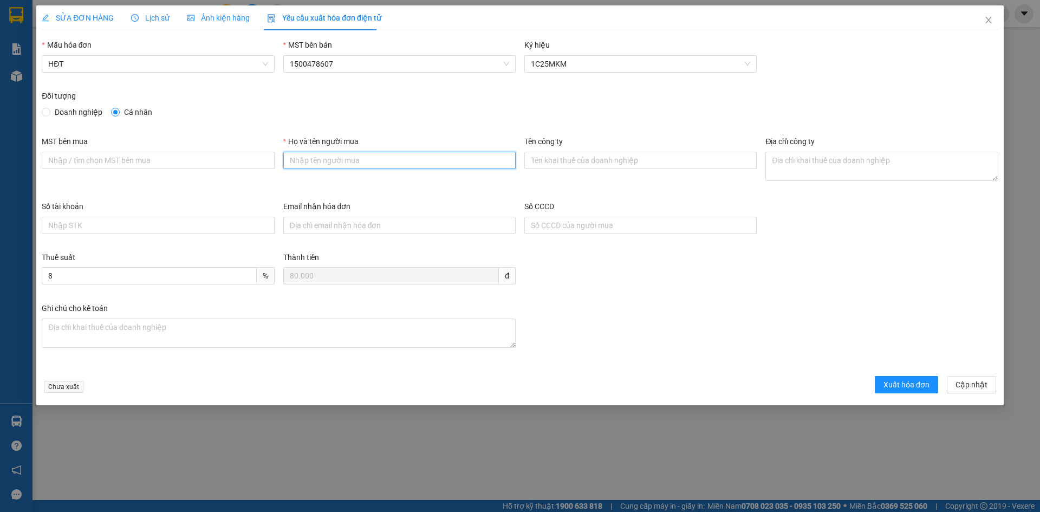
click at [398, 157] on input "Họ và tên người mua" at bounding box center [399, 160] width 232 height 17
type input "Bán lẻ không giao hoá đơn"
click at [894, 383] on span "Xuất hóa đơn" at bounding box center [906, 385] width 46 height 12
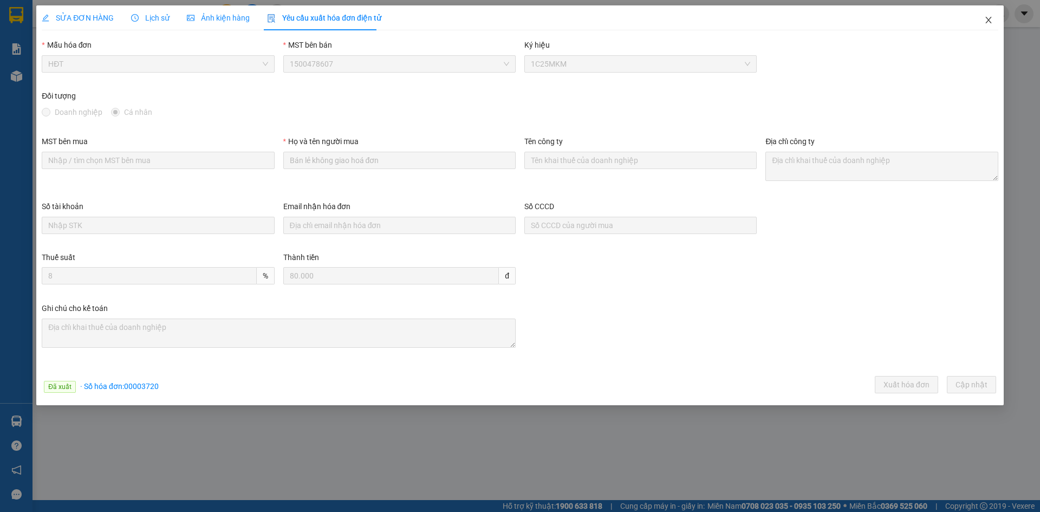
click at [987, 19] on icon "close" at bounding box center [988, 20] width 9 height 9
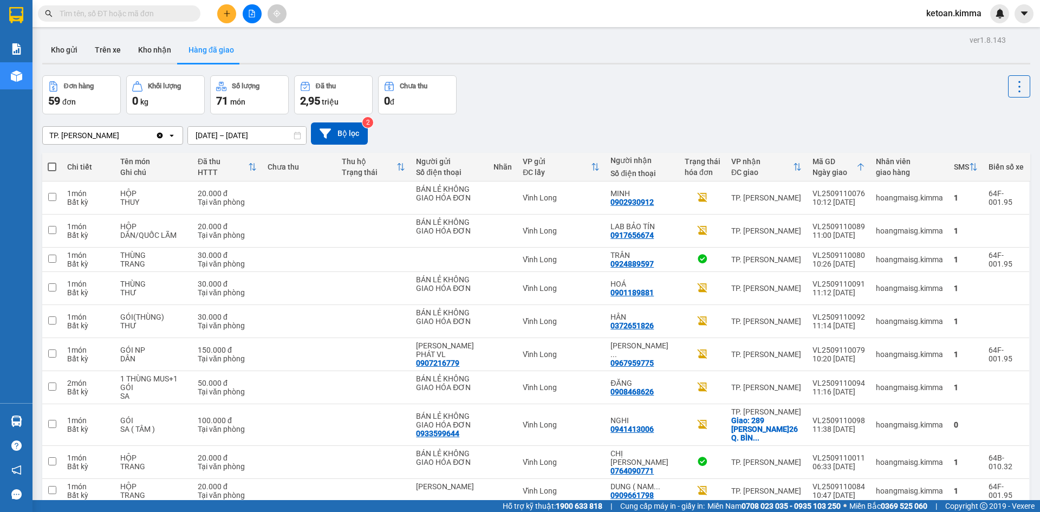
click at [120, 135] on div "TP. [PERSON_NAME]" at bounding box center [99, 135] width 113 height 17
click at [57, 179] on span "Vĩnh Long" at bounding box center [69, 177] width 36 height 11
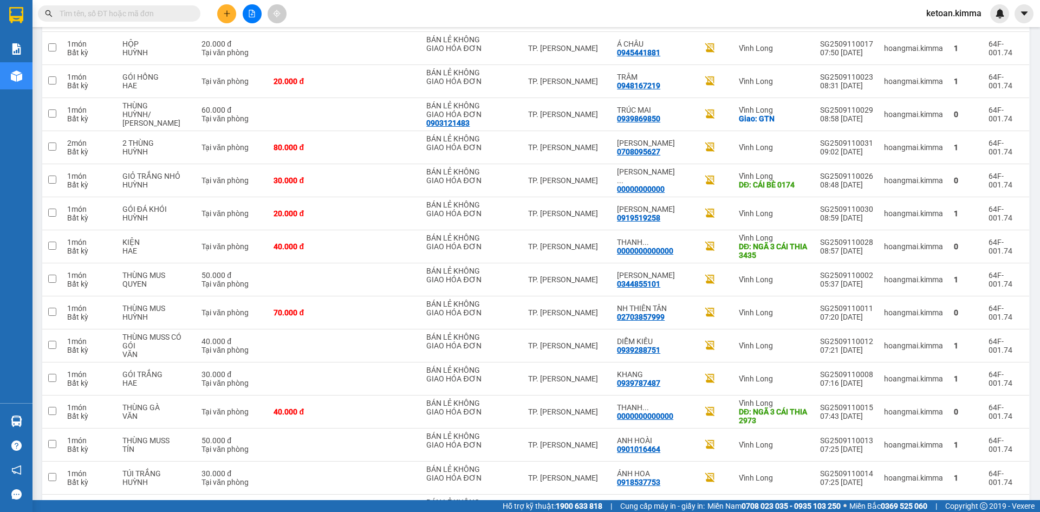
scroll to position [1444, 0]
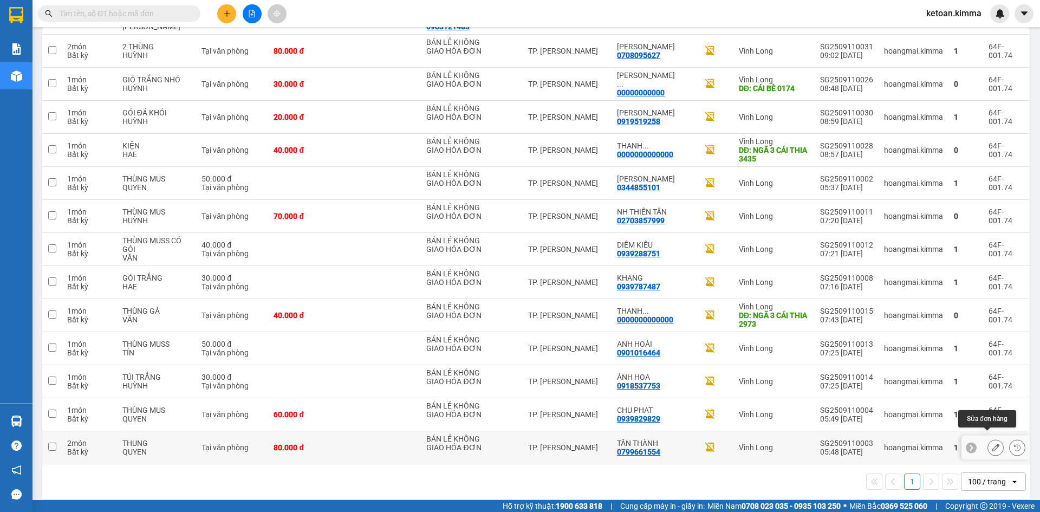
click at [992, 444] on icon at bounding box center [996, 448] width 8 height 8
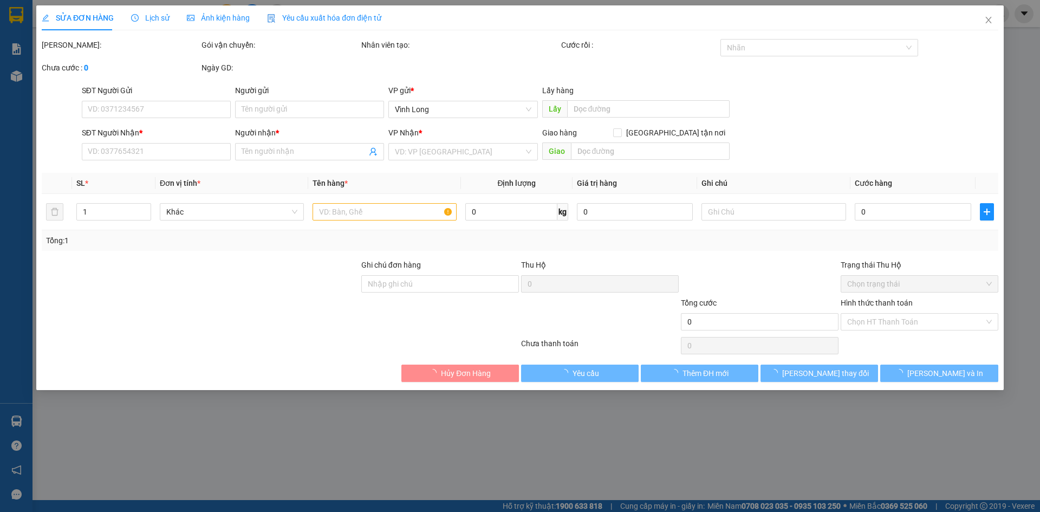
type input "BÁN LẺ KHÔNG GIAO HÓA ĐƠN"
type input "0799661554"
type input "TÂN THÀNH"
type input "NHI G"
type input "80.000"
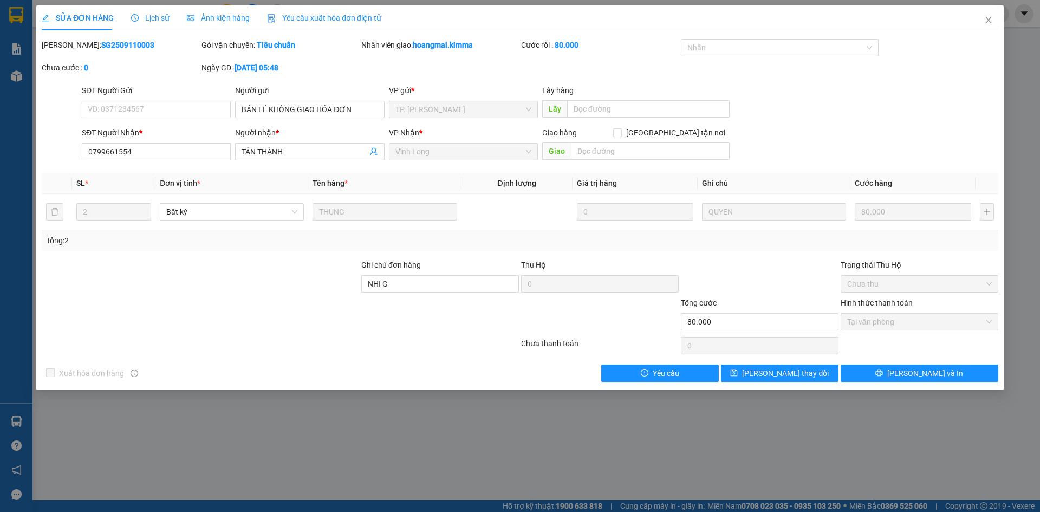
drag, startPoint x: 314, startPoint y: 17, endPoint x: 313, endPoint y: 23, distance: 5.5
click at [314, 18] on span "Yêu cầu xuất hóa đơn điện tử" at bounding box center [324, 18] width 114 height 9
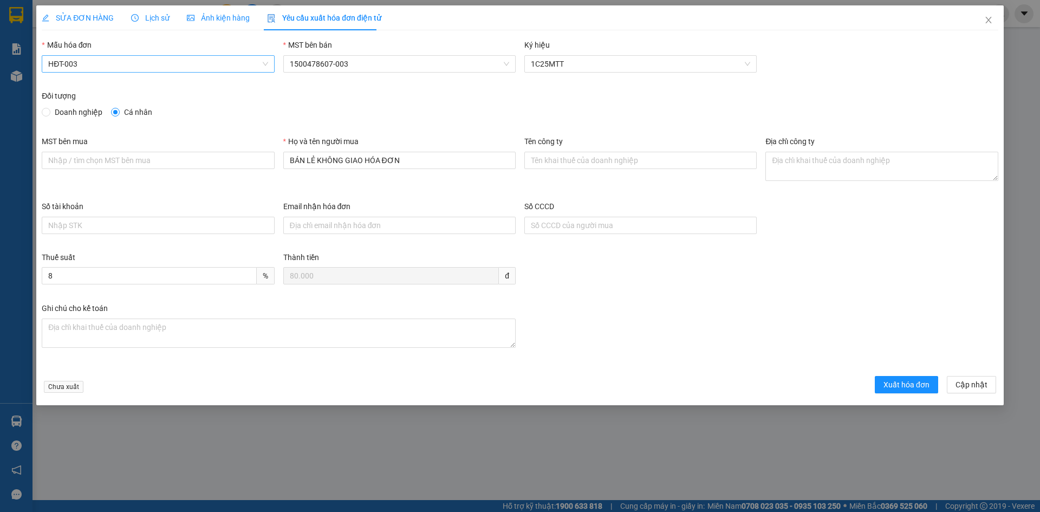
click at [131, 66] on span "HĐT-003" at bounding box center [157, 64] width 219 height 16
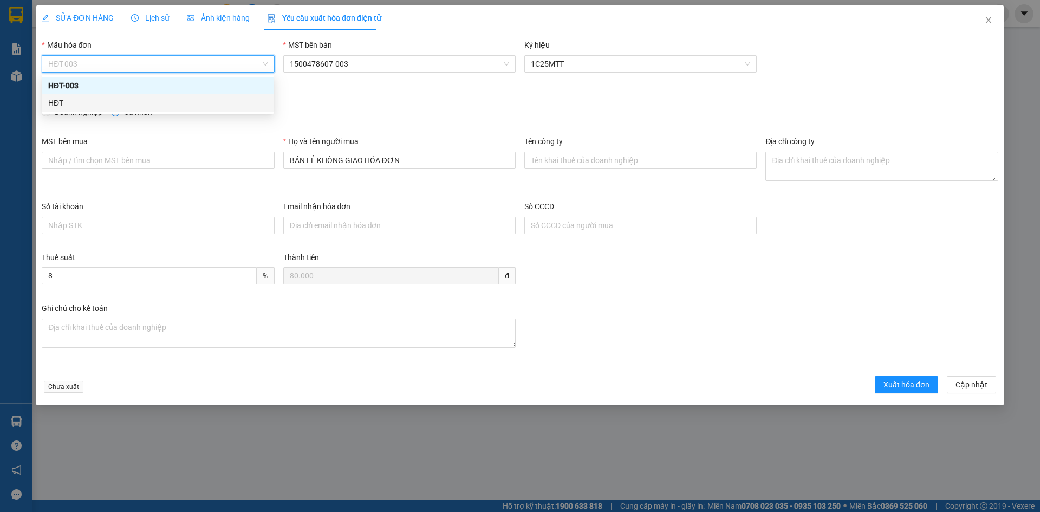
click at [56, 103] on div "HĐT" at bounding box center [157, 103] width 219 height 12
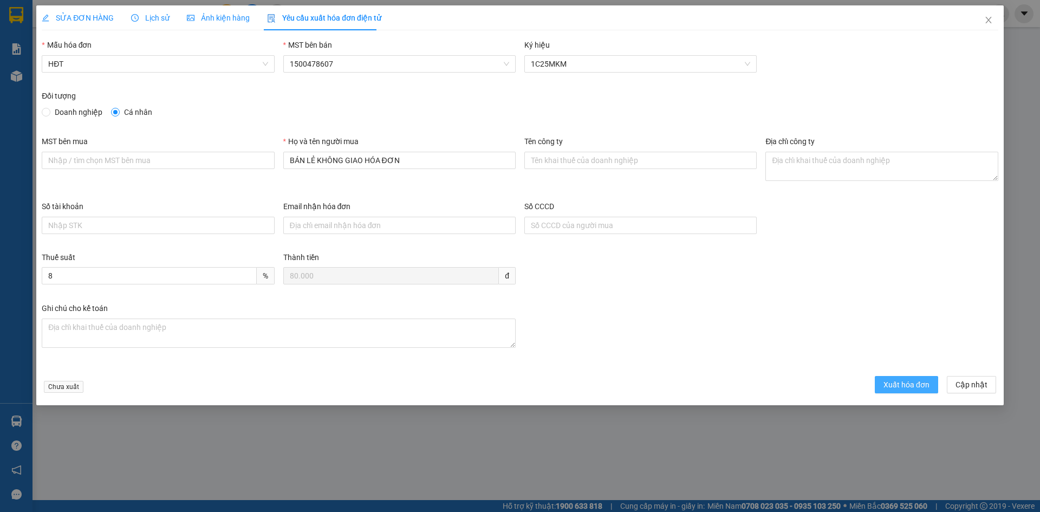
drag, startPoint x: 888, startPoint y: 386, endPoint x: 880, endPoint y: 384, distance: 7.8
click at [888, 386] on span "Xuất hóa đơn" at bounding box center [906, 385] width 46 height 12
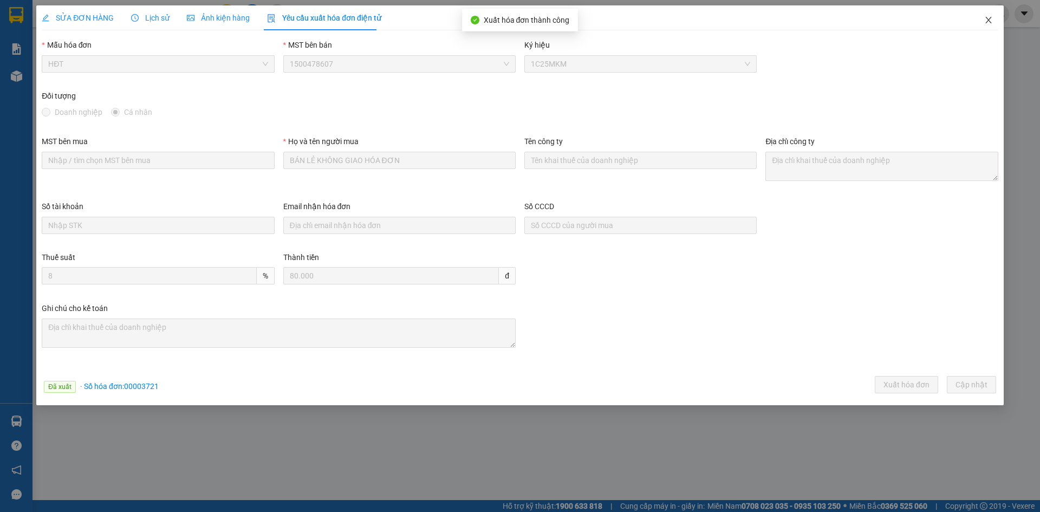
click at [990, 18] on icon "close" at bounding box center [988, 20] width 9 height 9
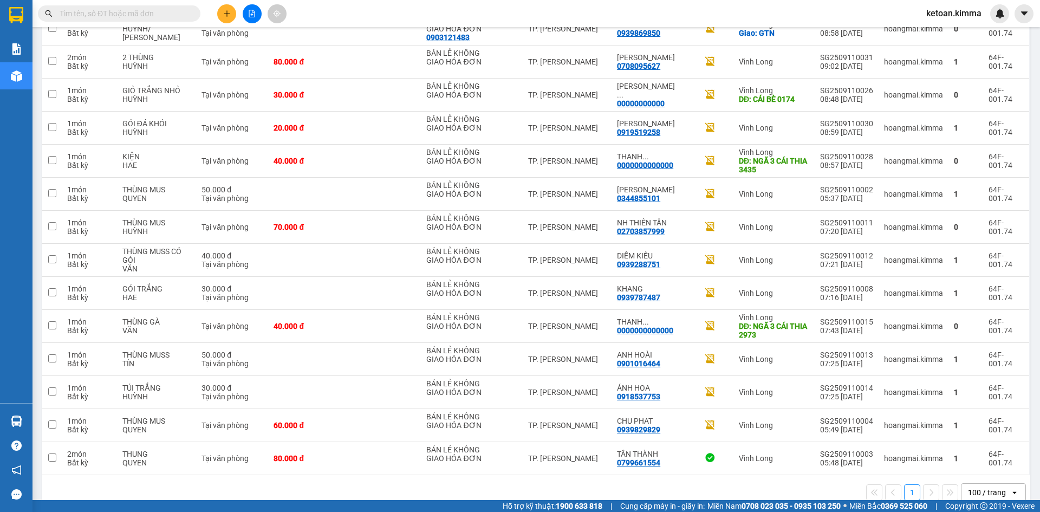
scroll to position [1444, 0]
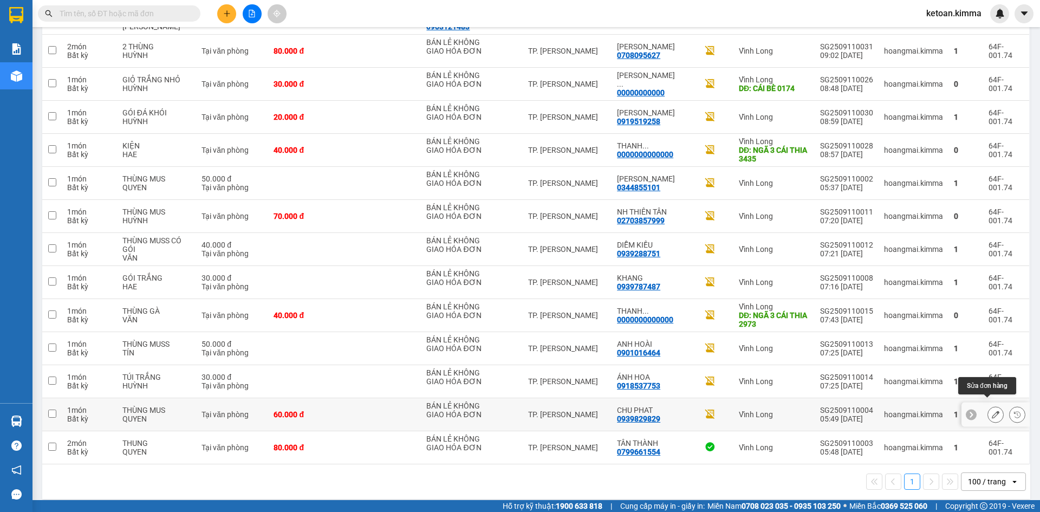
click at [992, 411] on icon at bounding box center [996, 415] width 8 height 8
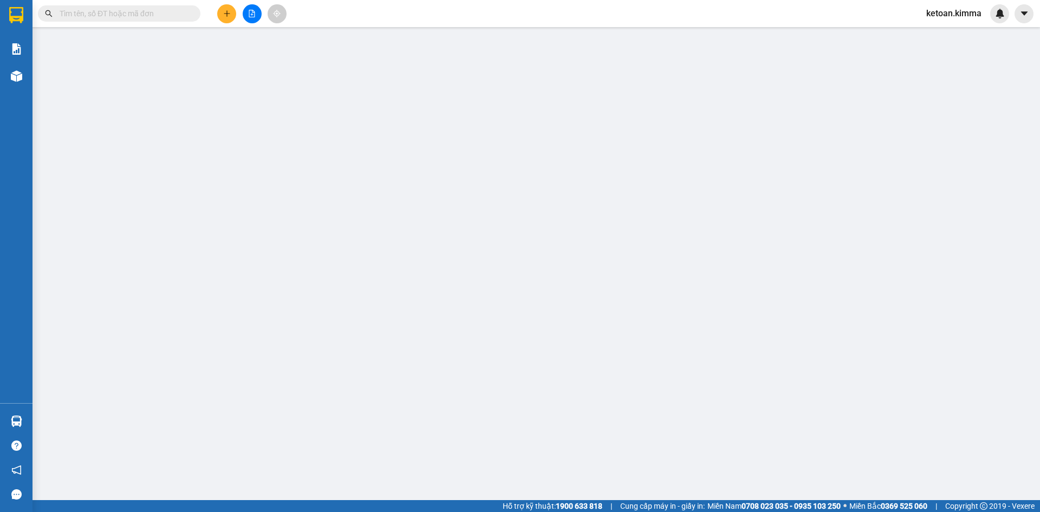
type input "BÁN LẺ KHÔNG GIAO HÓA ĐƠN"
type input "0939829829"
type input "CHU PHAT"
type input "60.000"
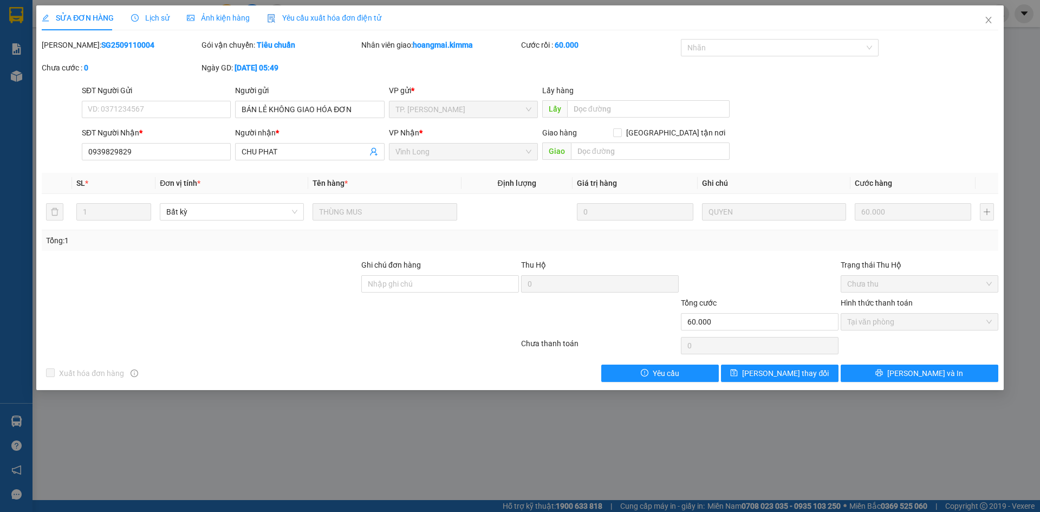
click at [352, 17] on span "Yêu cầu xuất hóa đơn điện tử" at bounding box center [324, 18] width 114 height 9
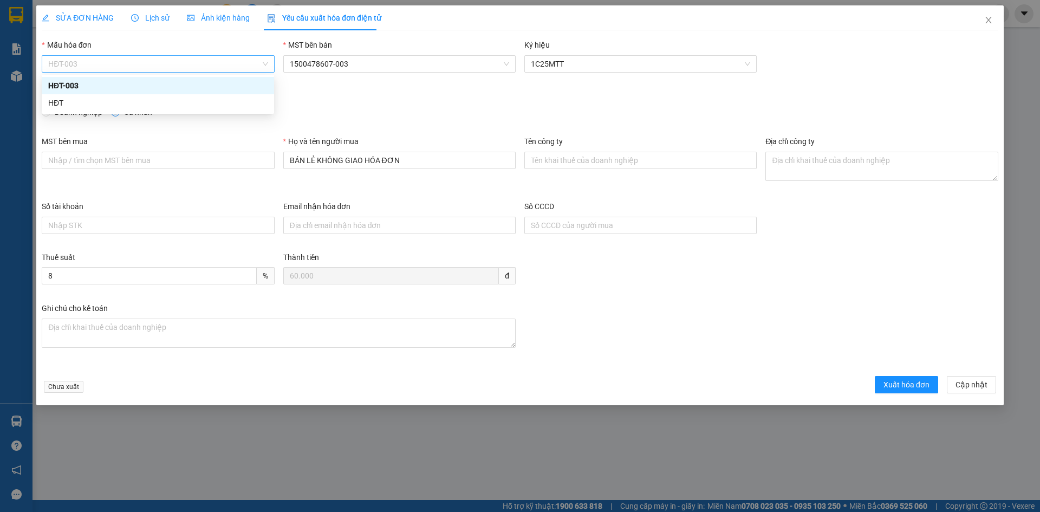
click at [81, 62] on span "HĐT-003" at bounding box center [157, 64] width 219 height 16
click at [56, 103] on div "HĐT" at bounding box center [157, 103] width 219 height 12
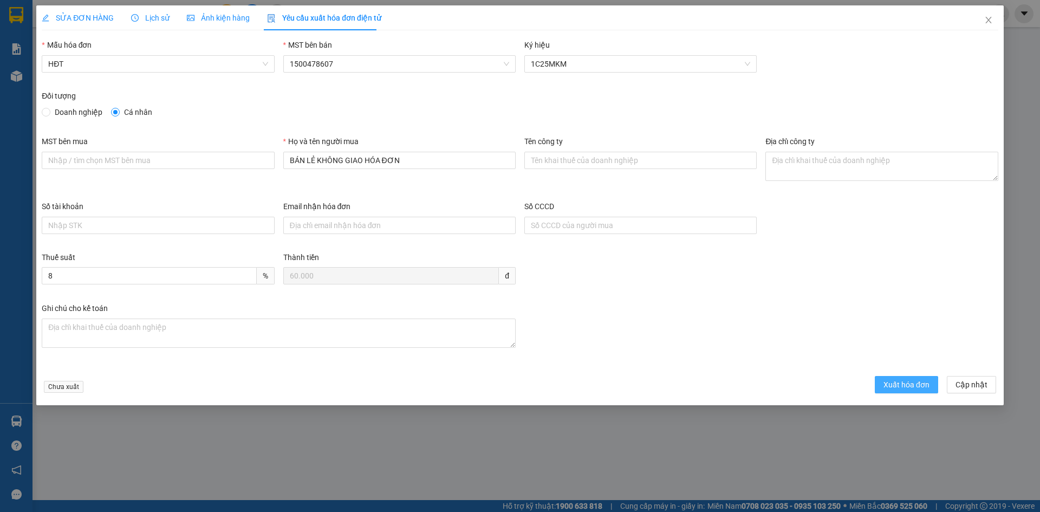
click at [899, 382] on span "Xuất hóa đơn" at bounding box center [906, 385] width 46 height 12
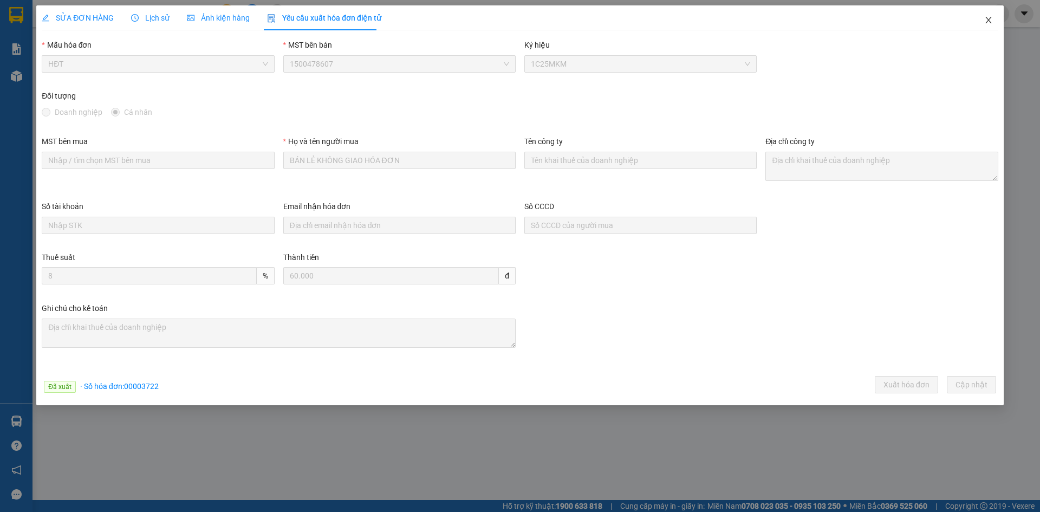
click at [989, 14] on span "Close" at bounding box center [988, 20] width 30 height 30
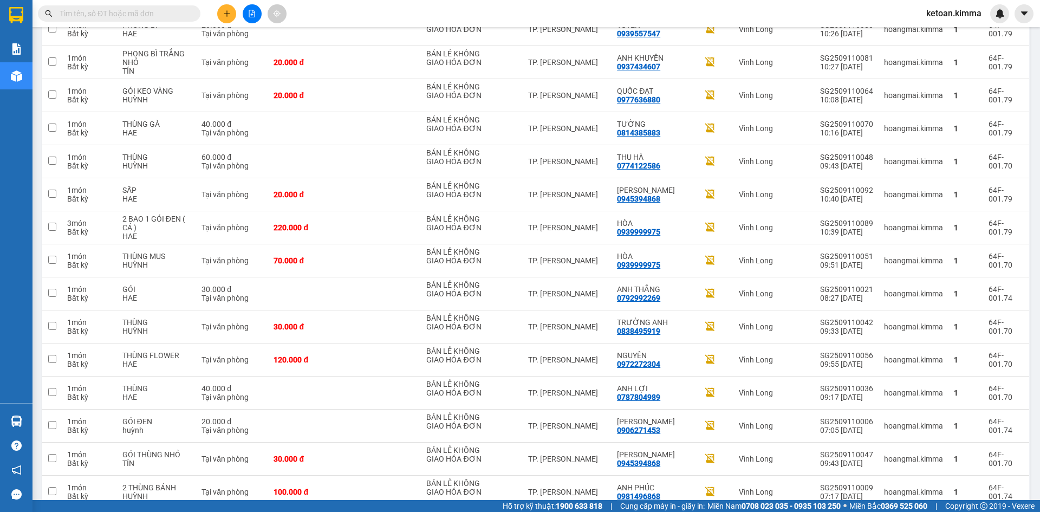
scroll to position [1444, 0]
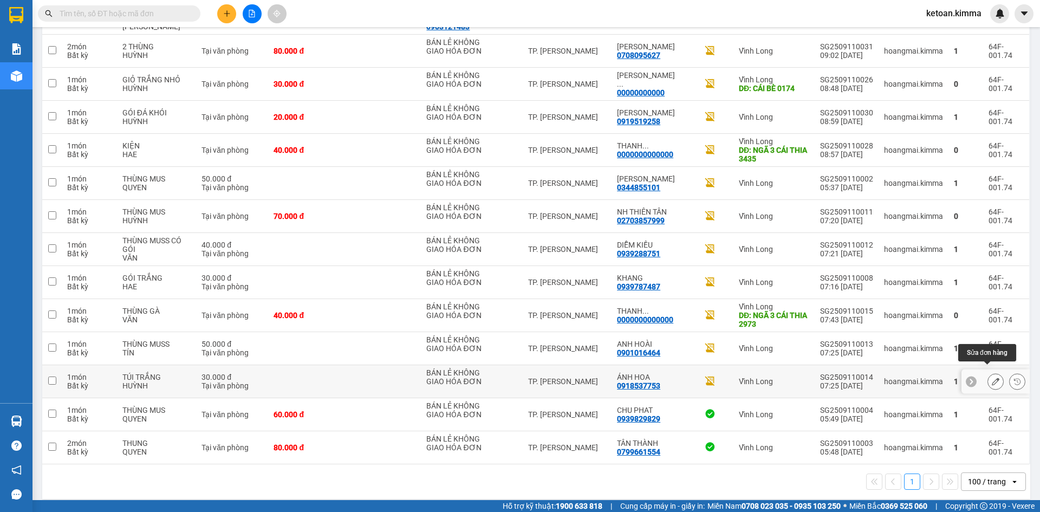
click at [992, 378] on icon at bounding box center [996, 382] width 8 height 8
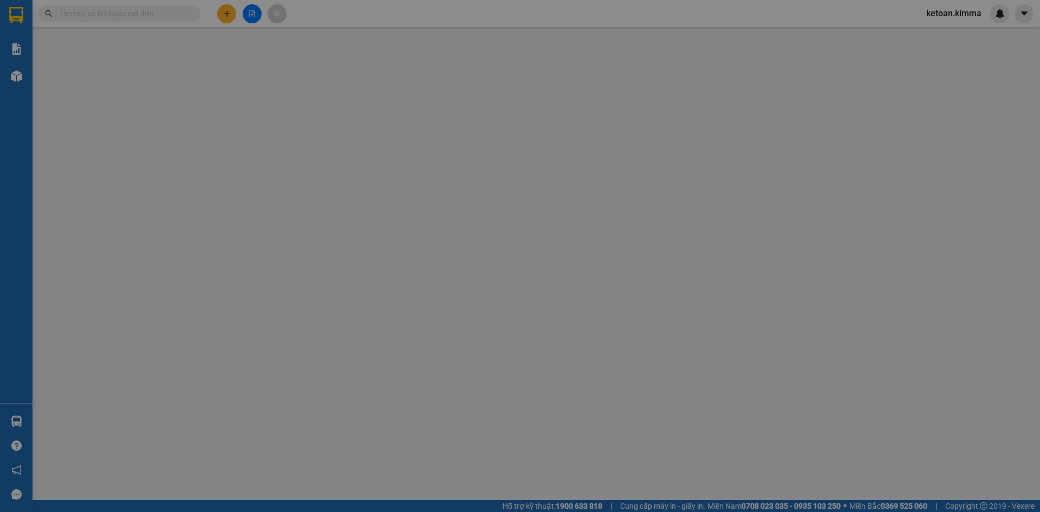
type input "BÁN LẺ KHÔNG GIAO HÓA ĐƠN"
type input "0918537753"
type input "ÁNH HOA"
type input "30.000"
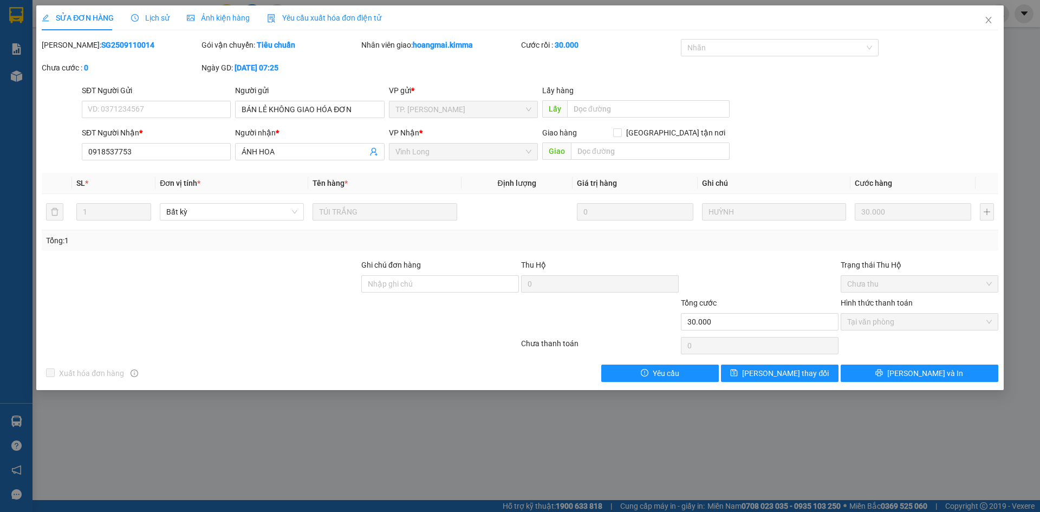
click at [298, 18] on span "Yêu cầu xuất hóa đơn điện tử" at bounding box center [324, 18] width 114 height 9
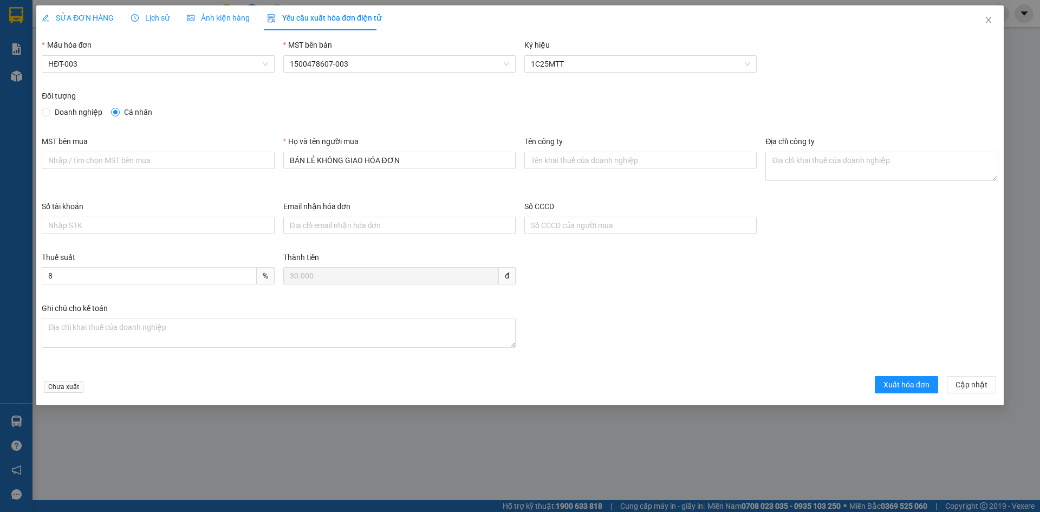
drag, startPoint x: 84, startPoint y: 67, endPoint x: 77, endPoint y: 73, distance: 8.8
click at [83, 67] on span "HĐT-003" at bounding box center [157, 64] width 219 height 16
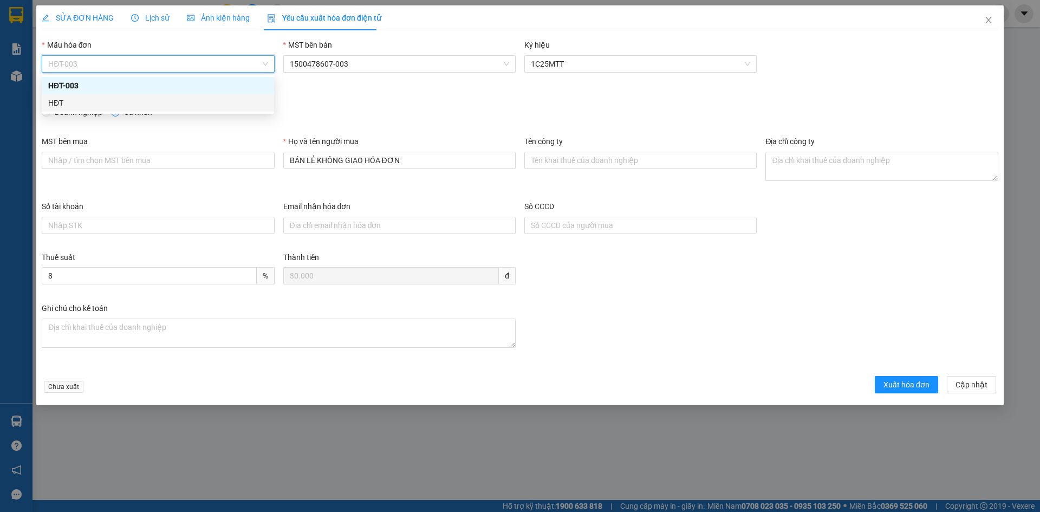
click at [56, 103] on div "HĐT" at bounding box center [157, 103] width 219 height 12
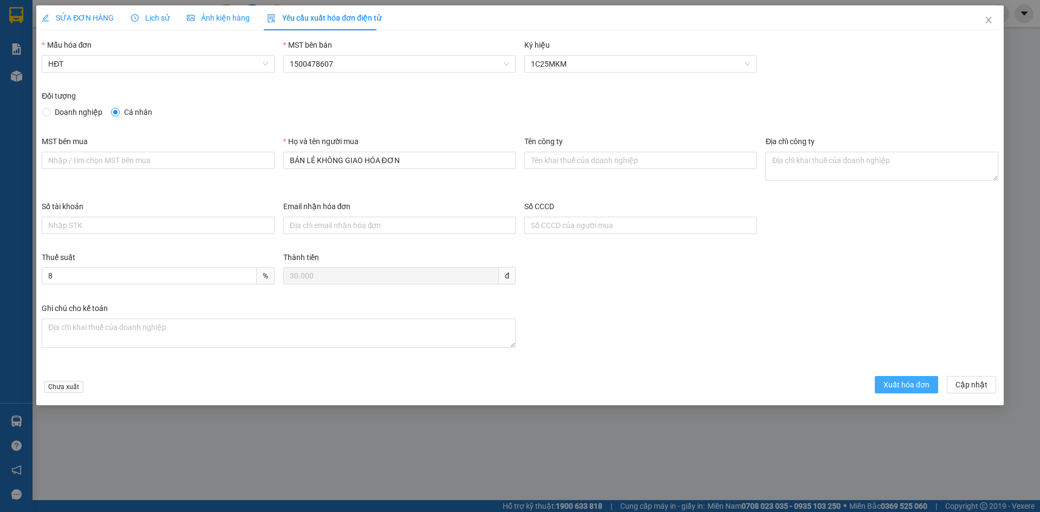
click at [896, 383] on span "Xuất hóa đơn" at bounding box center [906, 385] width 46 height 12
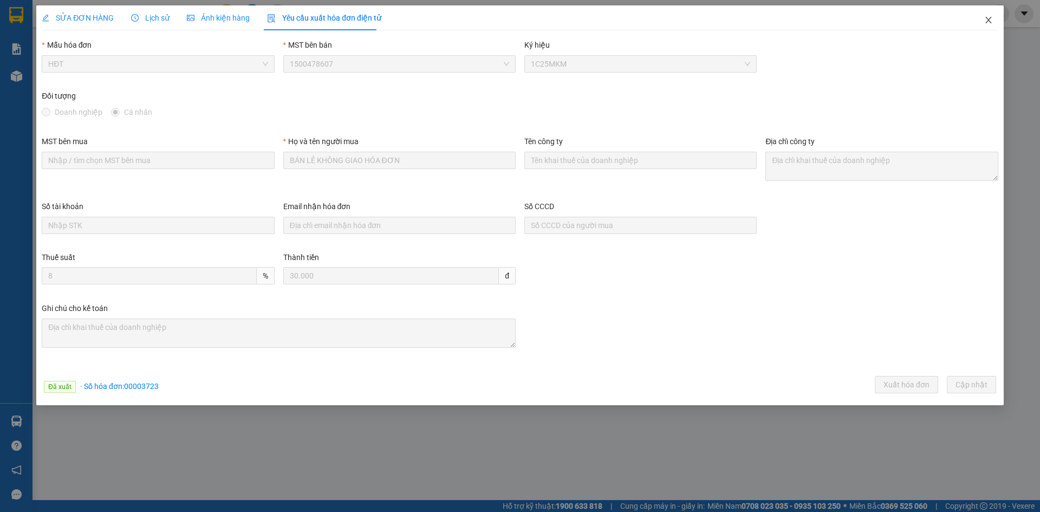
click at [988, 17] on icon "close" at bounding box center [988, 20] width 9 height 9
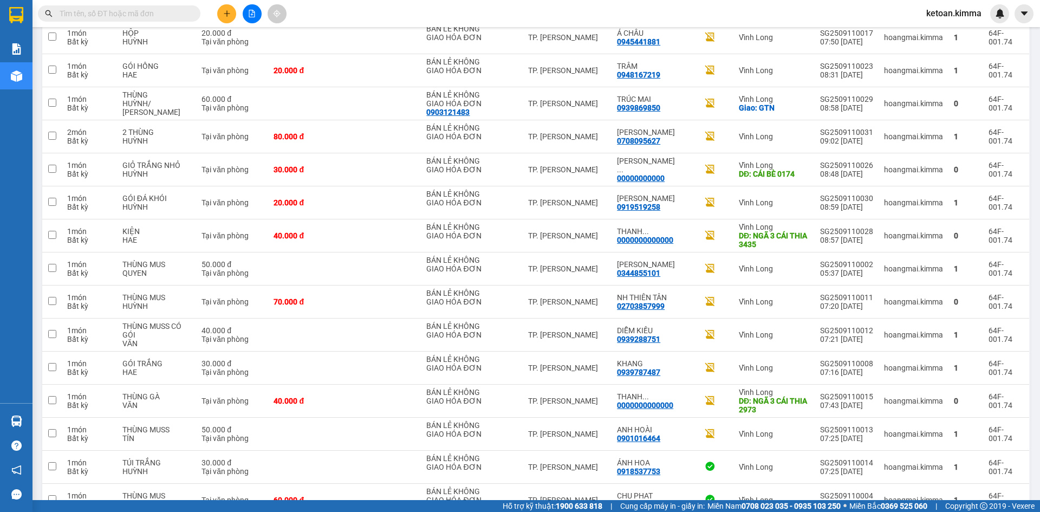
scroll to position [1444, 0]
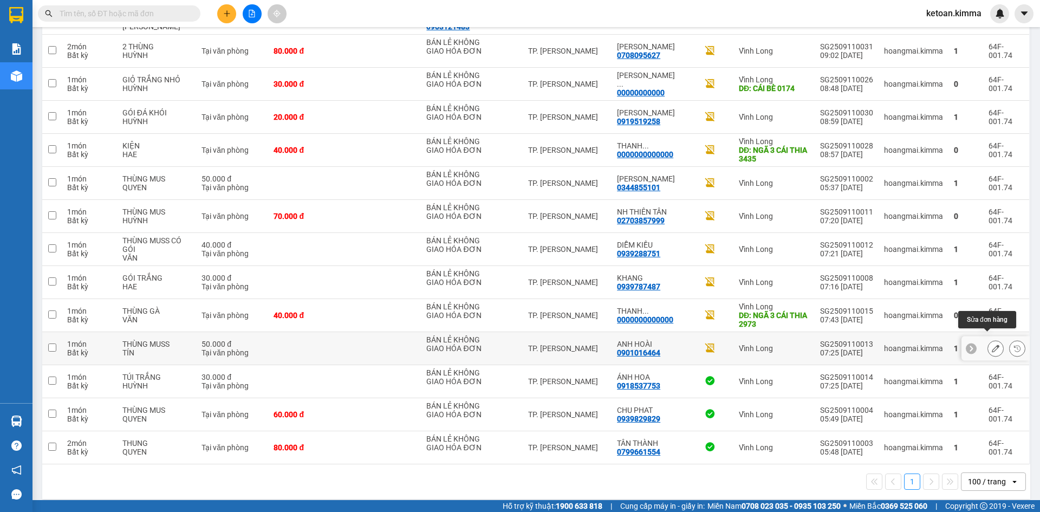
click at [992, 344] on icon at bounding box center [996, 348] width 8 height 8
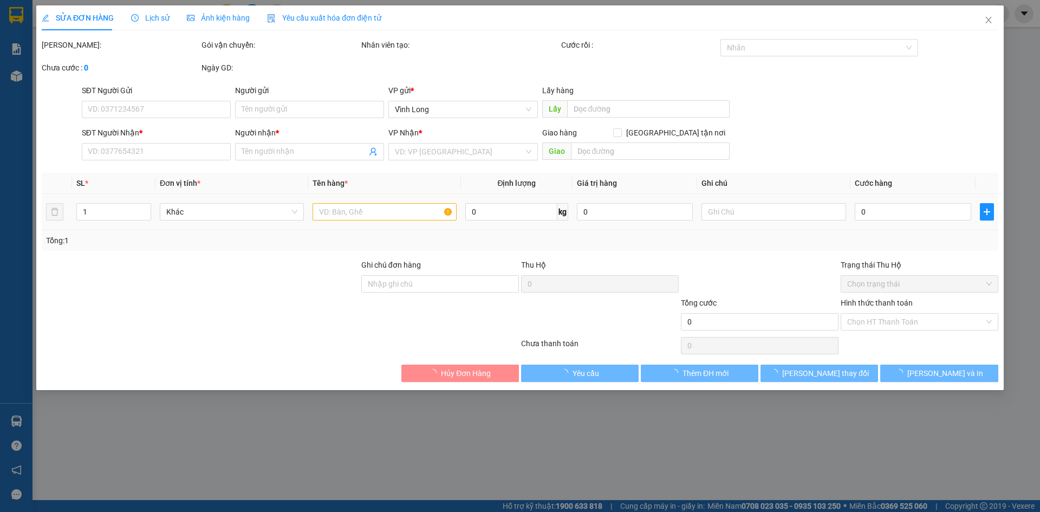
type input "BÁN LẺ KHÔNG GIAO HÓA ĐƠN"
type input "0901016464"
type input "ANH HOÀI"
type input "50.000"
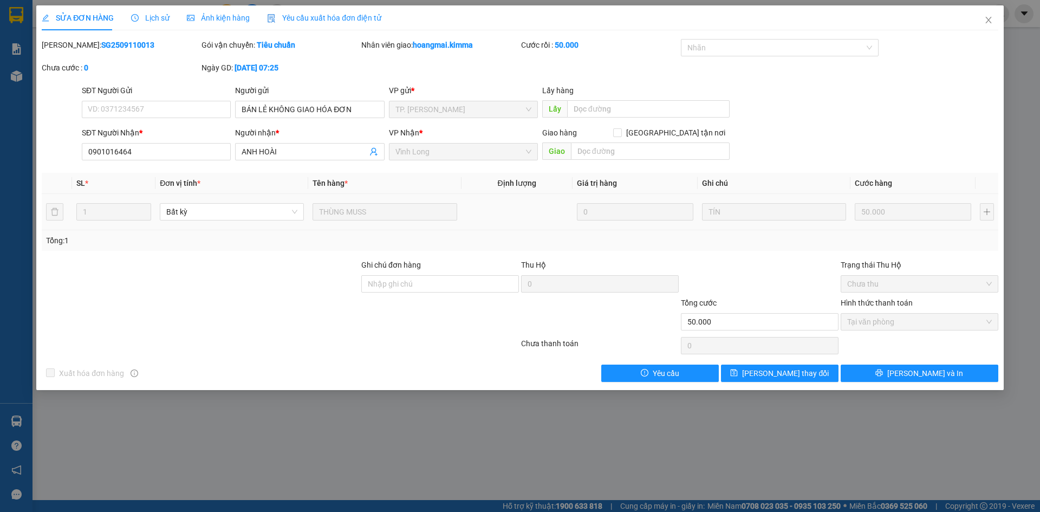
click at [296, 15] on span "Yêu cầu xuất hóa đơn điện tử" at bounding box center [324, 18] width 114 height 9
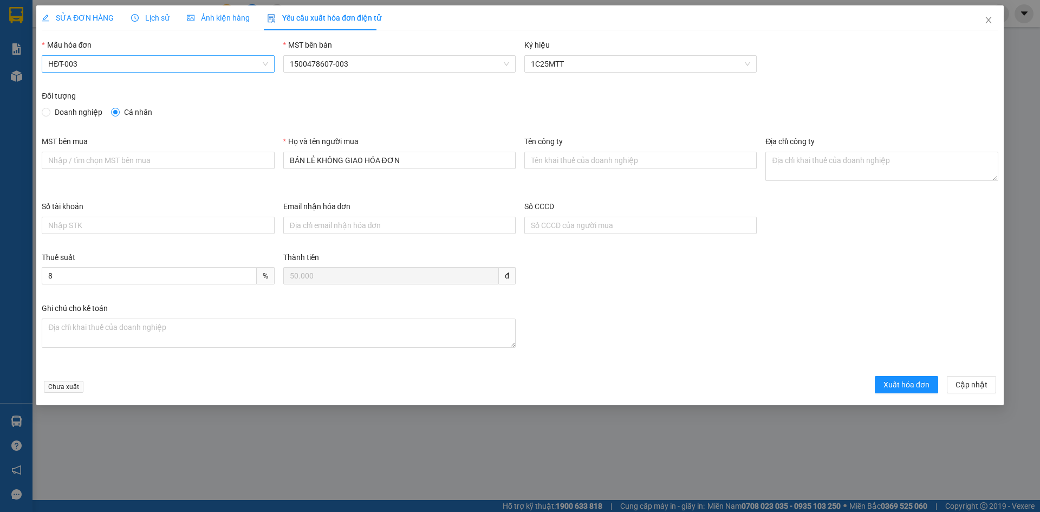
click at [153, 67] on span "HĐT-003" at bounding box center [157, 64] width 219 height 16
click at [906, 385] on span "Xuất hóa đơn" at bounding box center [906, 385] width 46 height 12
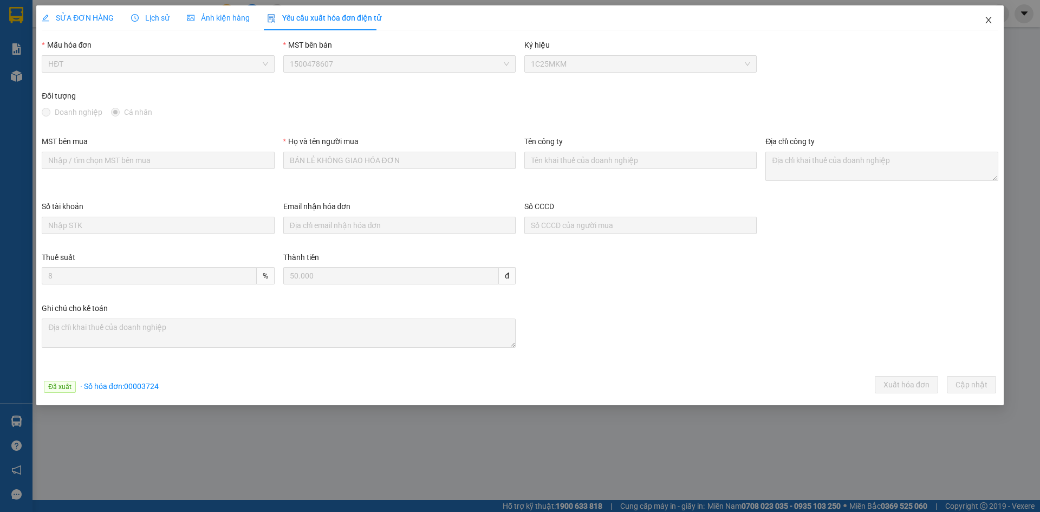
click at [988, 18] on icon "close" at bounding box center [988, 20] width 9 height 9
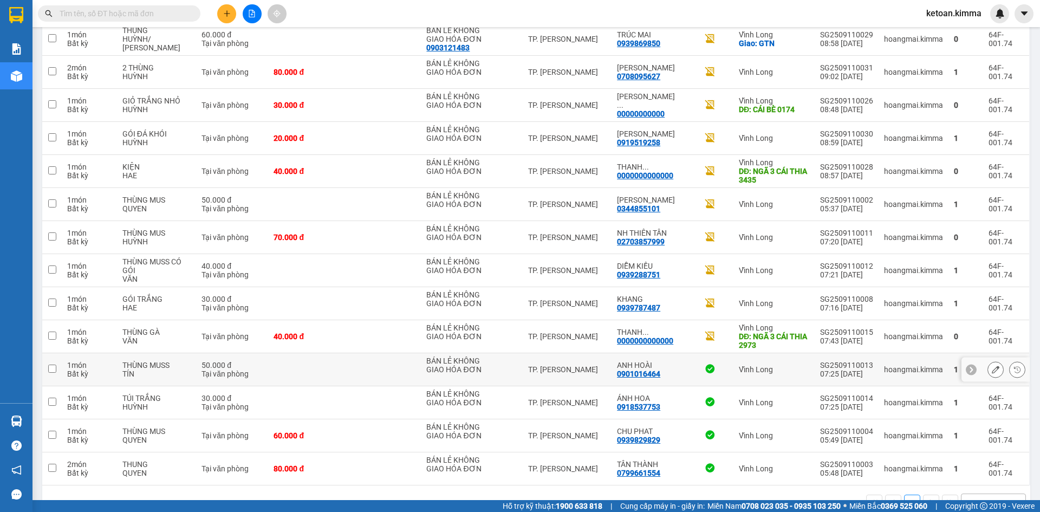
scroll to position [1423, 0]
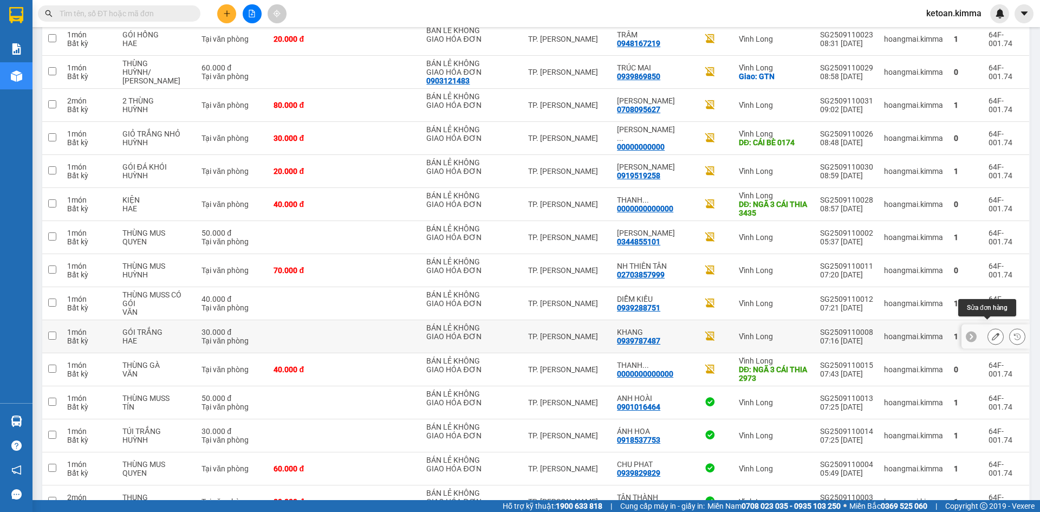
click at [992, 333] on icon at bounding box center [996, 337] width 8 height 8
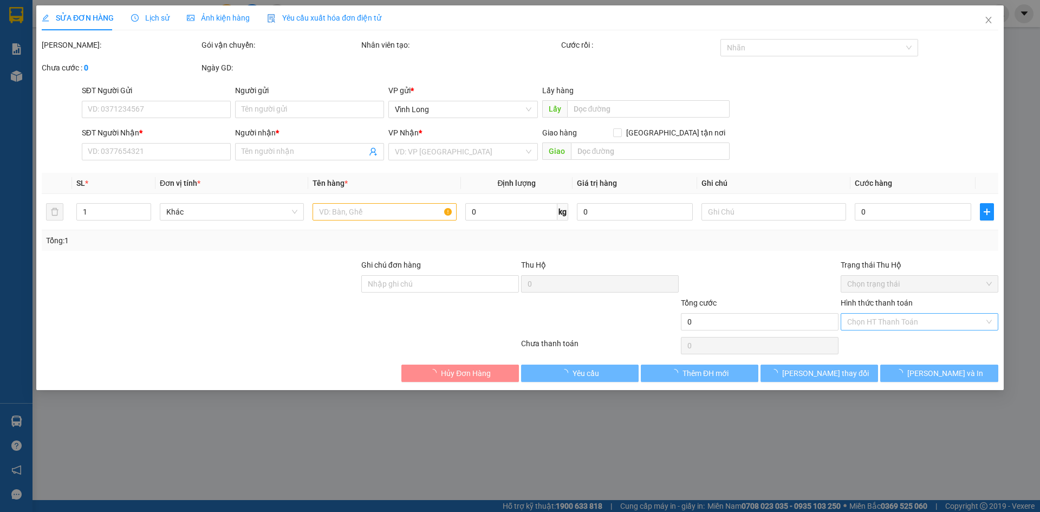
type input "BÁN LẺ KHÔNG GIAO HÓA ĐƠN"
type input "0939787487"
type input "KHANG"
type input "30.000"
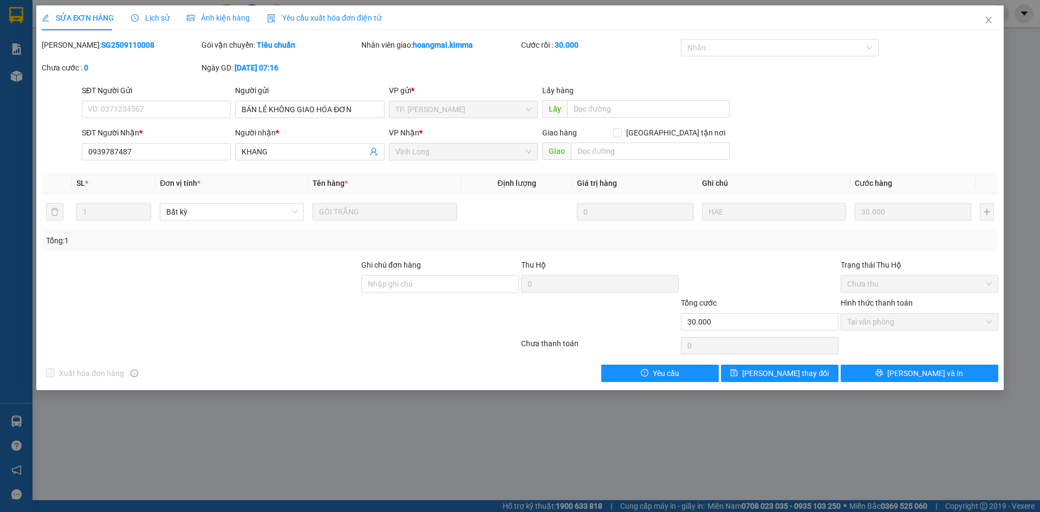
click at [340, 15] on span "Yêu cầu xuất hóa đơn điện tử" at bounding box center [324, 18] width 114 height 9
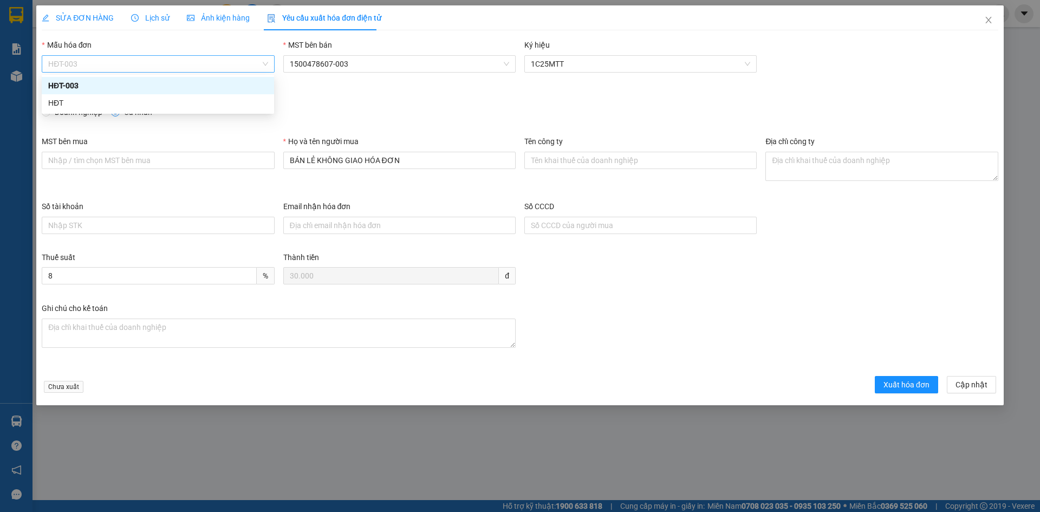
click at [82, 66] on span "HĐT-003" at bounding box center [157, 64] width 219 height 16
click at [55, 103] on div "HĐT" at bounding box center [157, 103] width 219 height 12
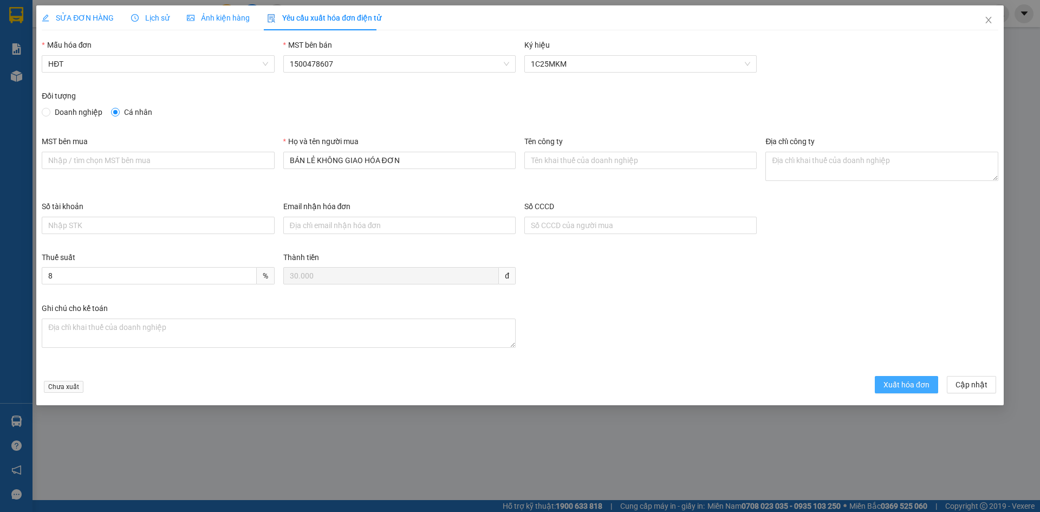
click at [893, 392] on button "Xuất hóa đơn" at bounding box center [906, 384] width 63 height 17
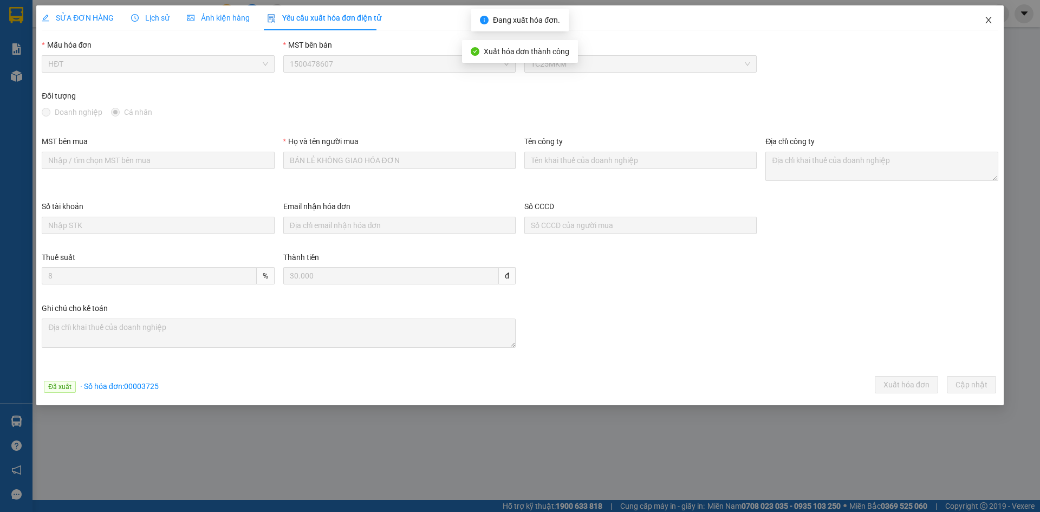
click at [986, 19] on icon "close" at bounding box center [988, 20] width 9 height 9
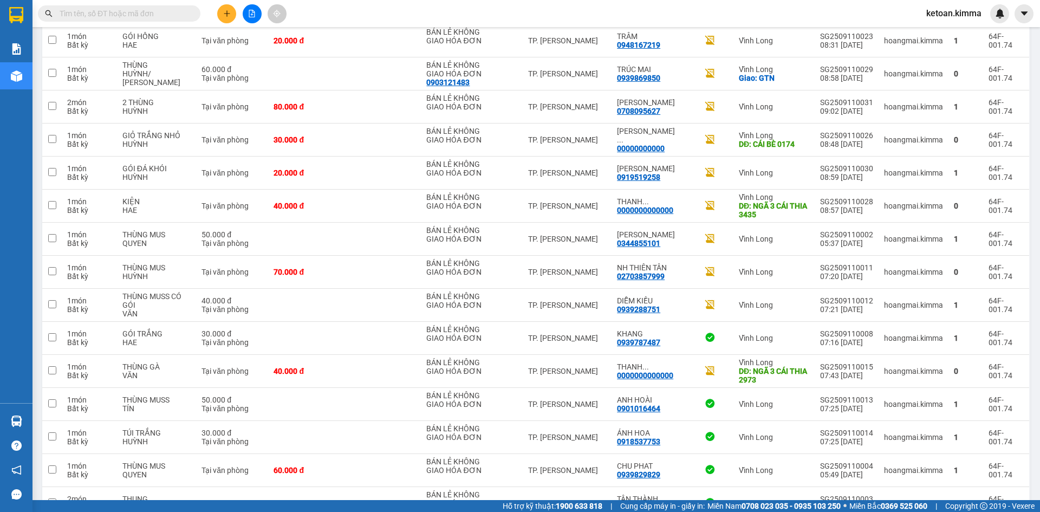
scroll to position [1423, 0]
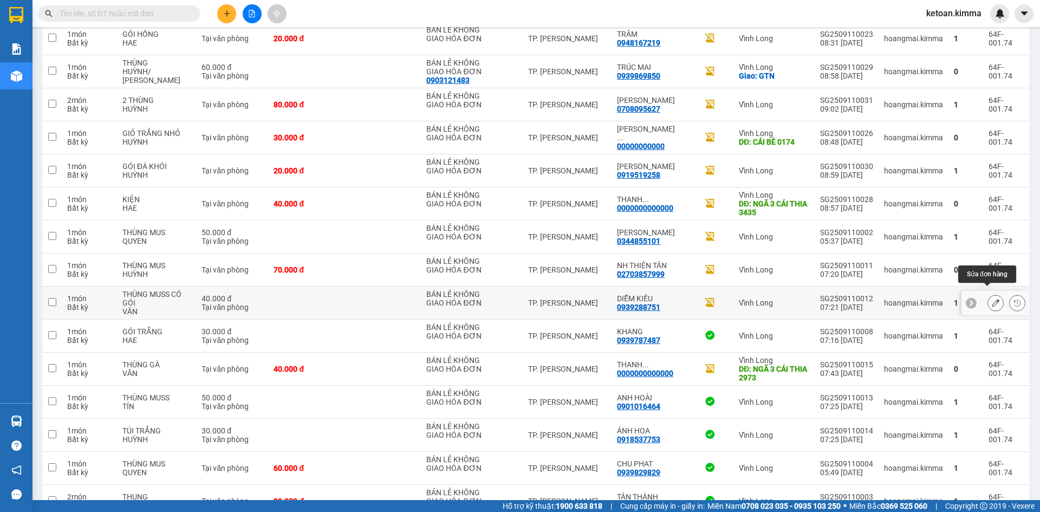
click at [992, 299] on icon at bounding box center [996, 303] width 8 height 8
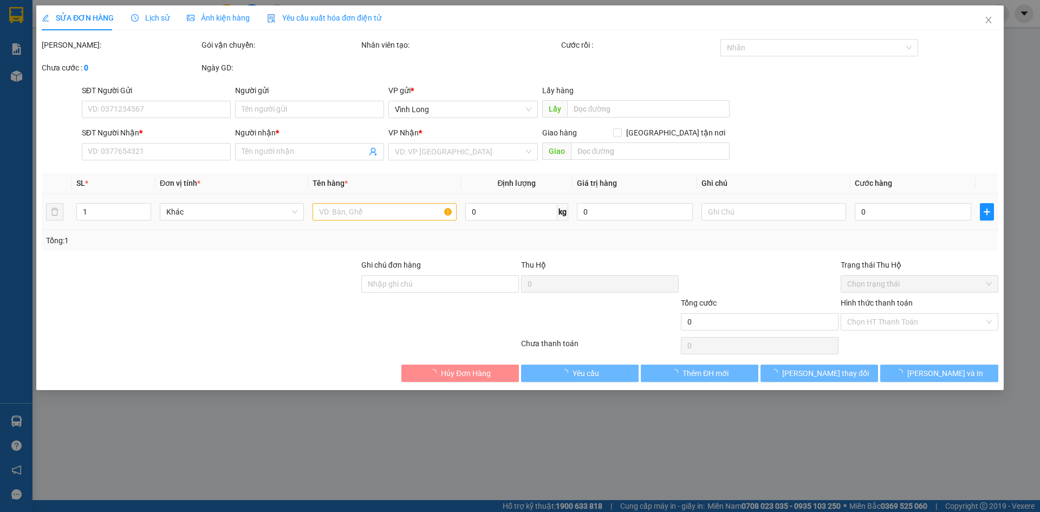
type input "BÁN LẺ KHÔNG GIAO HÓA ĐƠN"
type input "0939288751"
type input "DIỄM KIỀU"
type input "40.000"
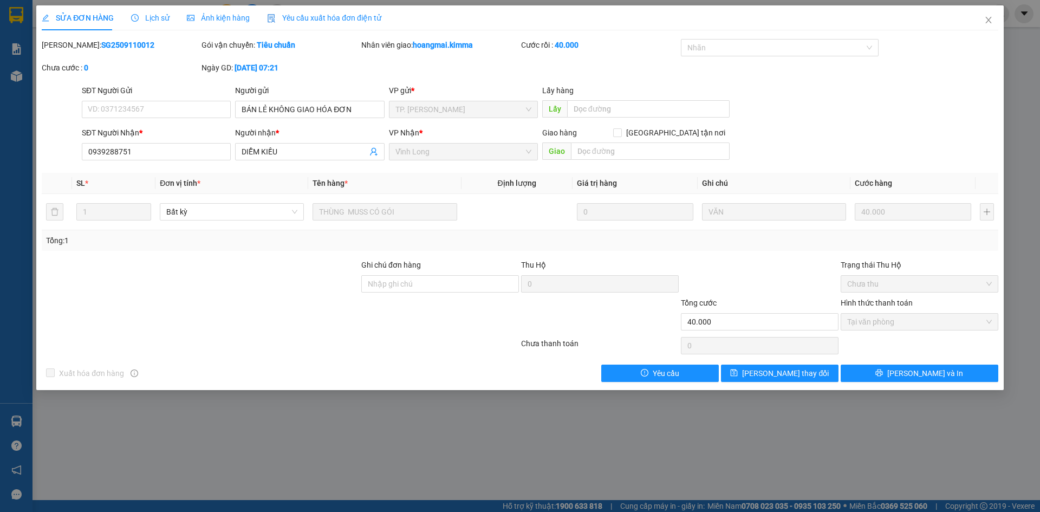
click at [302, 17] on span "Yêu cầu xuất hóa đơn điện tử" at bounding box center [324, 18] width 114 height 9
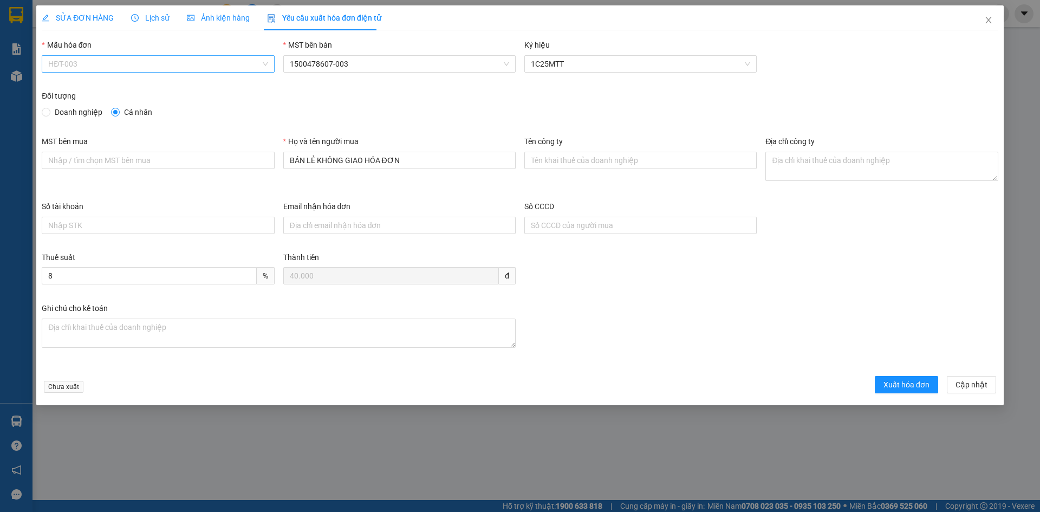
click at [103, 64] on span "HĐT-003" at bounding box center [157, 64] width 219 height 16
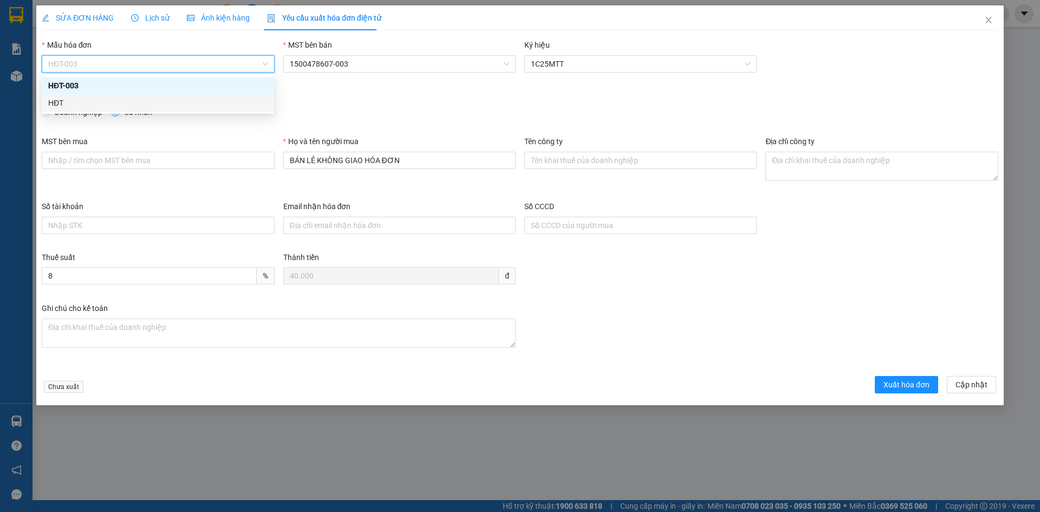
click at [55, 101] on div "HĐT" at bounding box center [157, 103] width 219 height 12
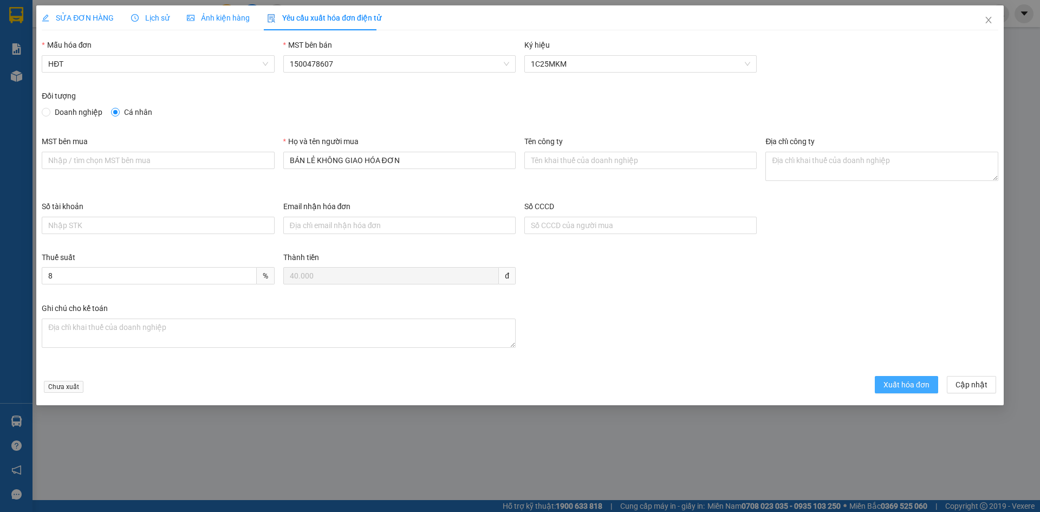
click at [890, 385] on span "Xuất hóa đơn" at bounding box center [906, 385] width 46 height 12
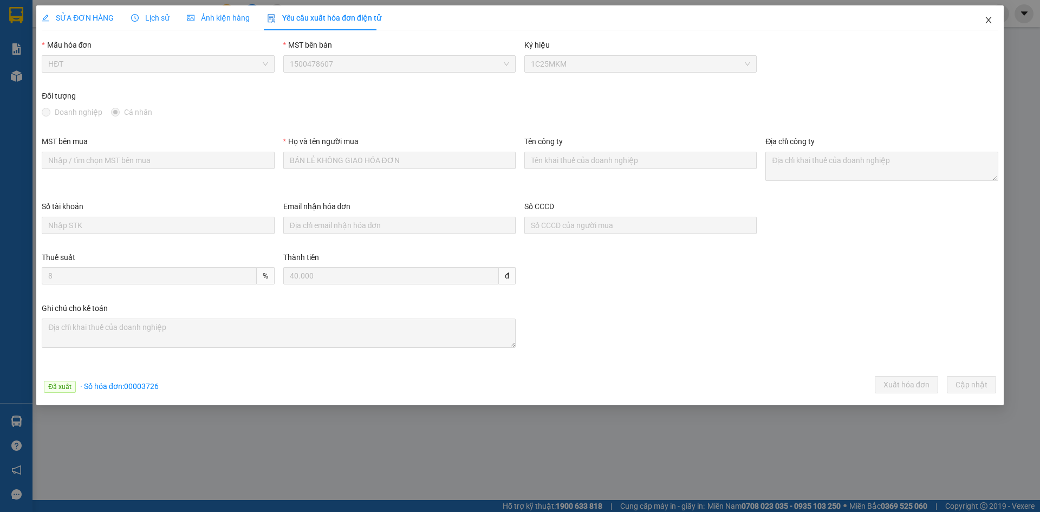
click at [987, 22] on icon "close" at bounding box center [988, 20] width 6 height 6
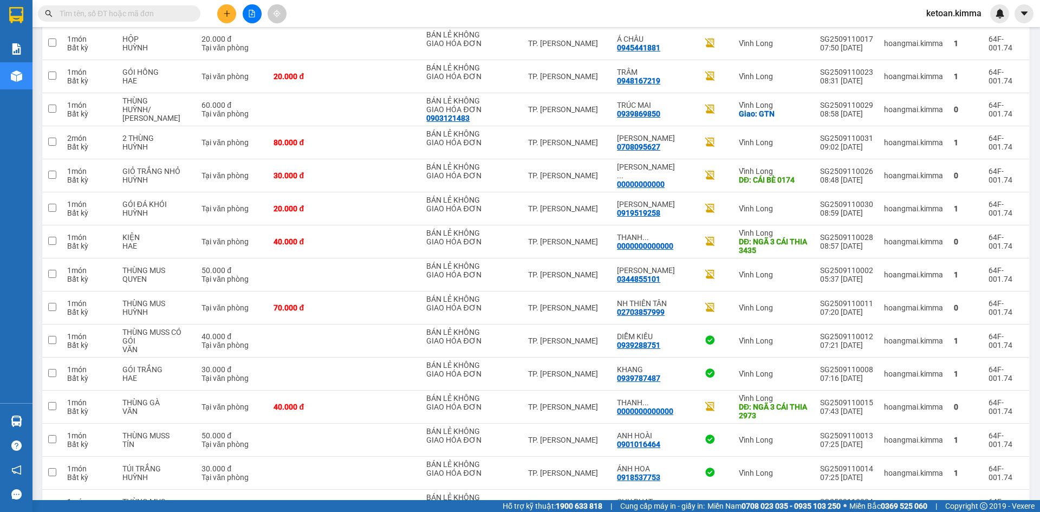
scroll to position [1388, 0]
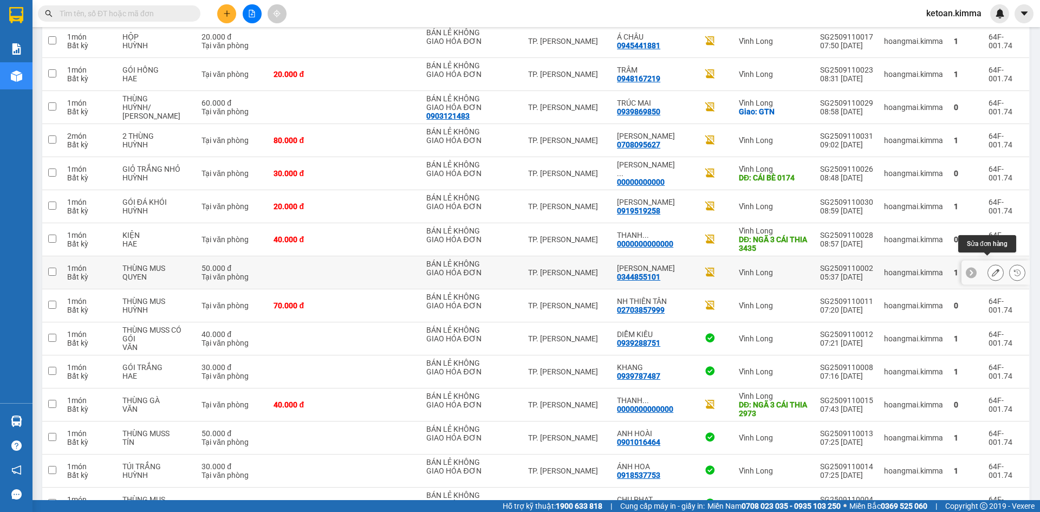
click at [992, 269] on icon at bounding box center [996, 273] width 8 height 8
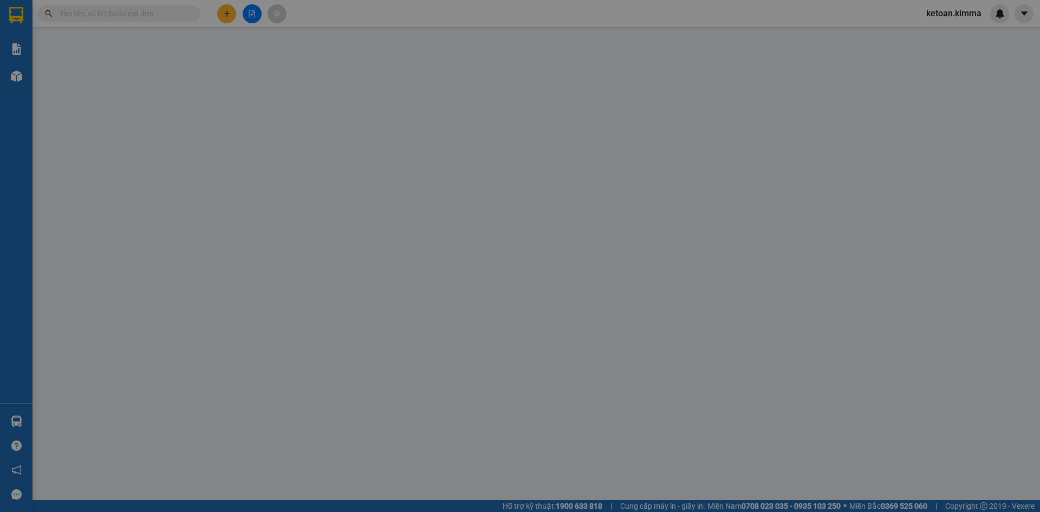
type input "BÁN LẺ KHÔNG GIAO HÓA ĐƠN"
type input "0344855101"
type input "[PERSON_NAME]"
type input "50.000"
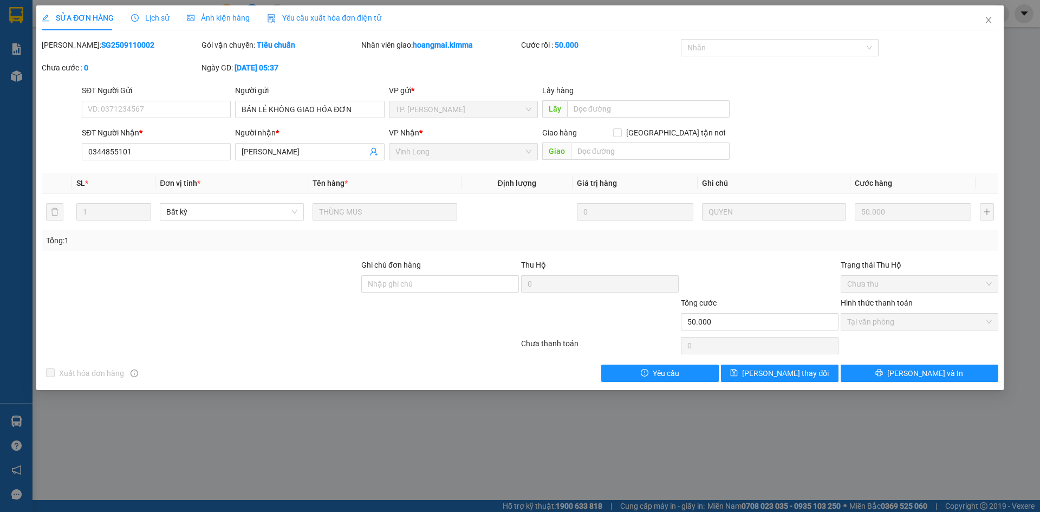
click at [298, 16] on span "Yêu cầu xuất hóa đơn điện tử" at bounding box center [324, 18] width 114 height 9
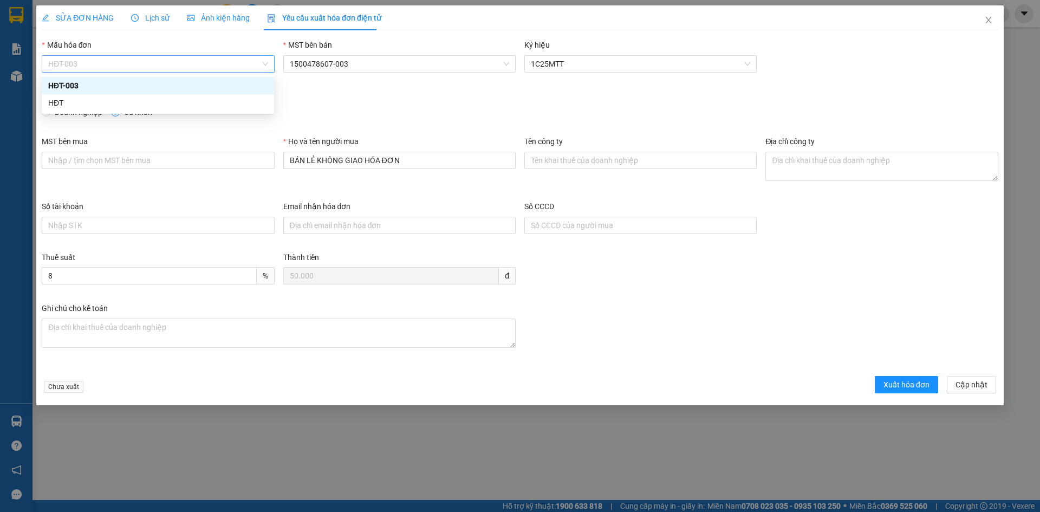
click at [123, 60] on span "HĐT-003" at bounding box center [157, 64] width 219 height 16
click at [75, 105] on div "HĐT" at bounding box center [157, 103] width 219 height 12
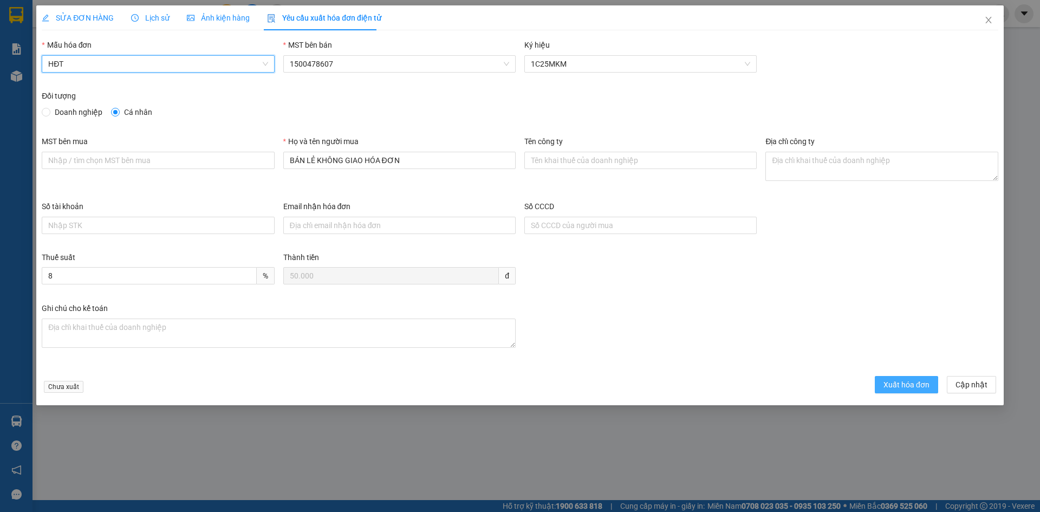
click at [900, 389] on span "Xuất hóa đơn" at bounding box center [906, 385] width 46 height 12
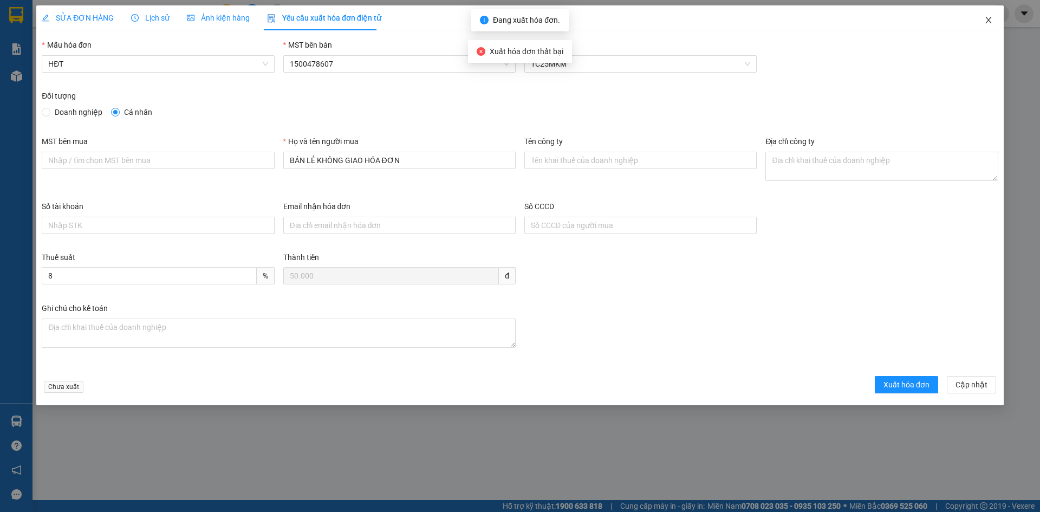
click at [991, 19] on icon "close" at bounding box center [988, 20] width 9 height 9
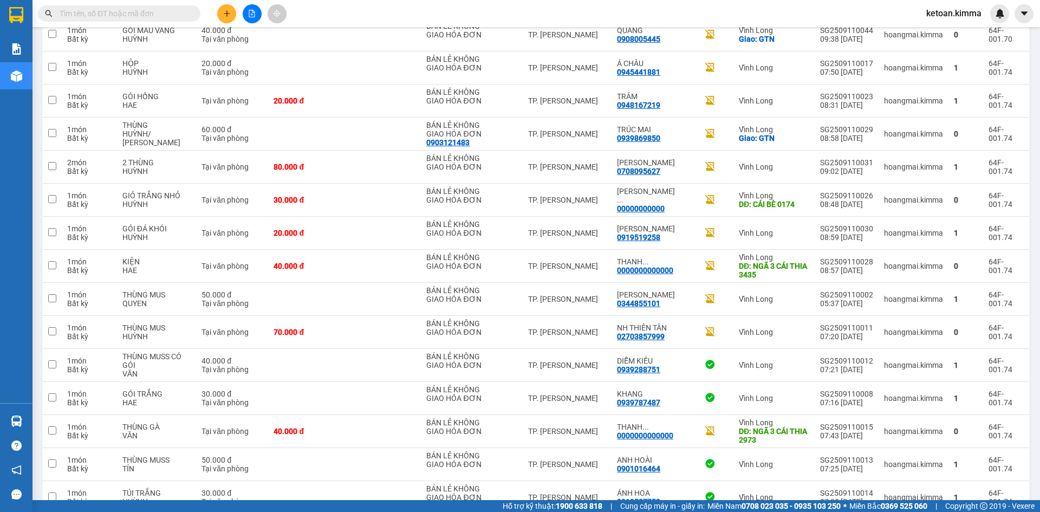
scroll to position [1368, 0]
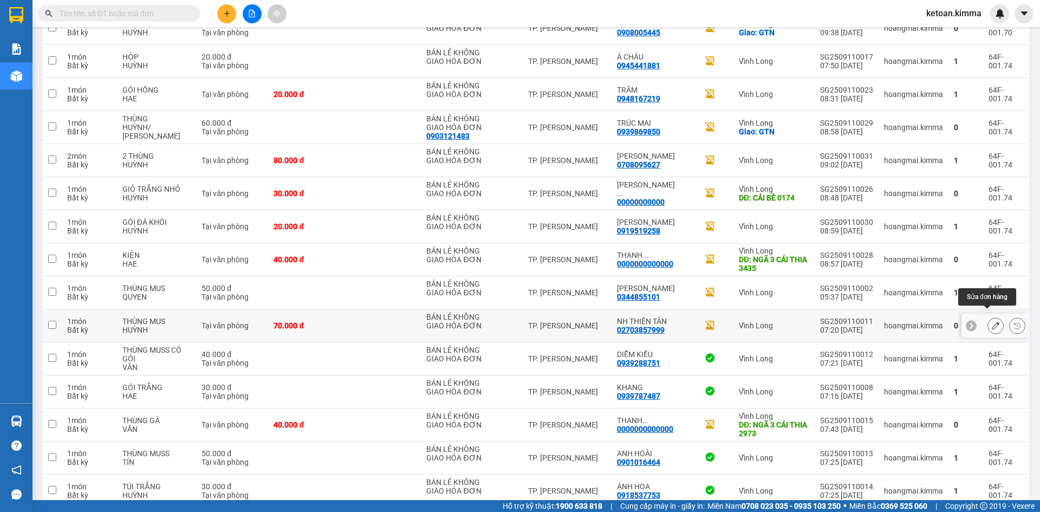
click at [992, 322] on icon at bounding box center [996, 326] width 8 height 8
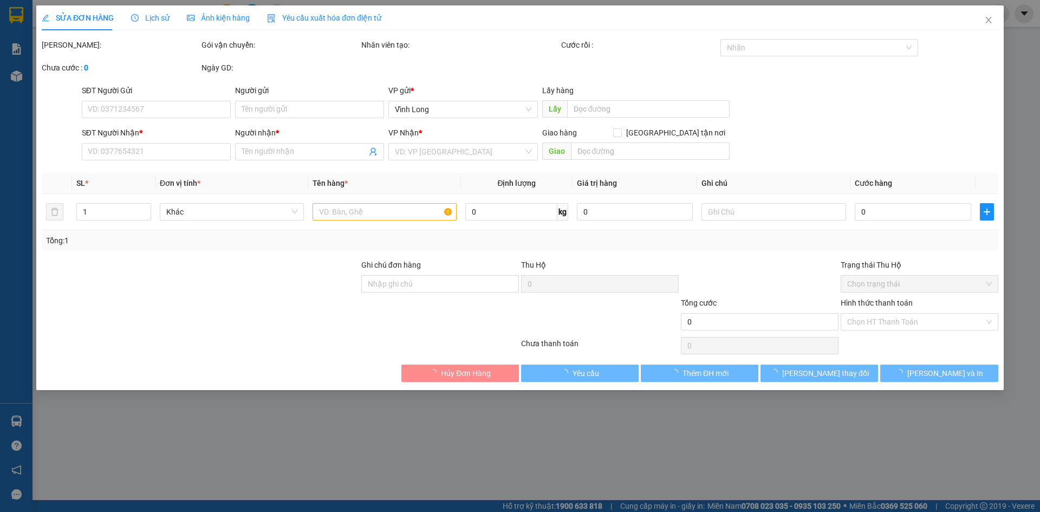
type input "BÁN LẺ KHÔNG GIAO HÓA ĐƠN"
type input "02703857999"
type input "NH THIÊN TÂN"
type input "70.000"
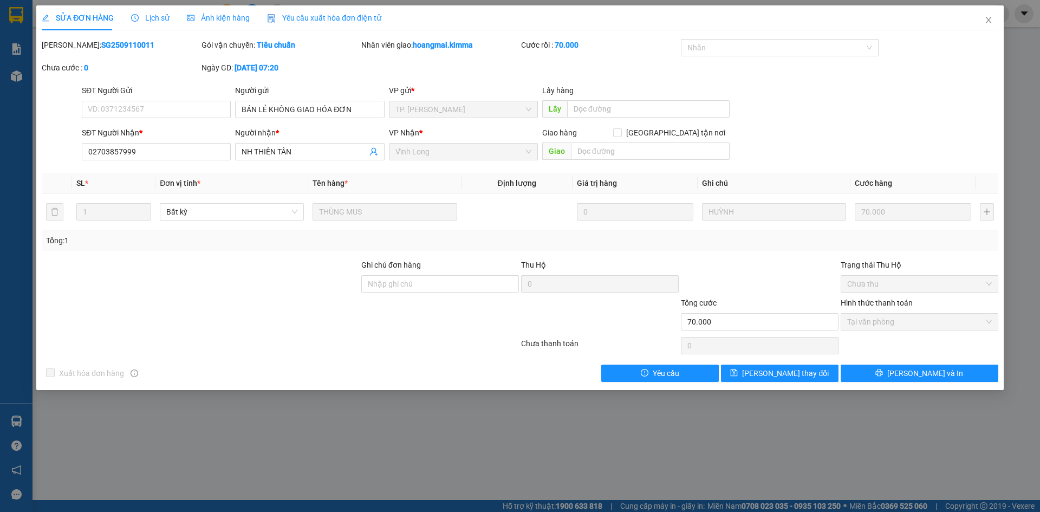
click at [329, 16] on span "Yêu cầu xuất hóa đơn điện tử" at bounding box center [324, 18] width 114 height 9
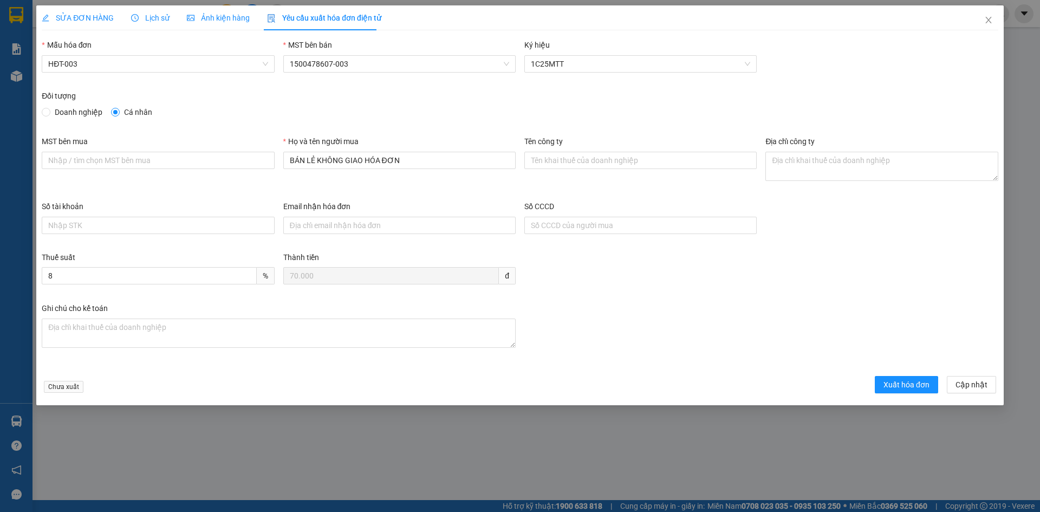
drag, startPoint x: 100, startPoint y: 63, endPoint x: 90, endPoint y: 74, distance: 14.2
click at [99, 65] on span "HĐT-003" at bounding box center [157, 64] width 219 height 16
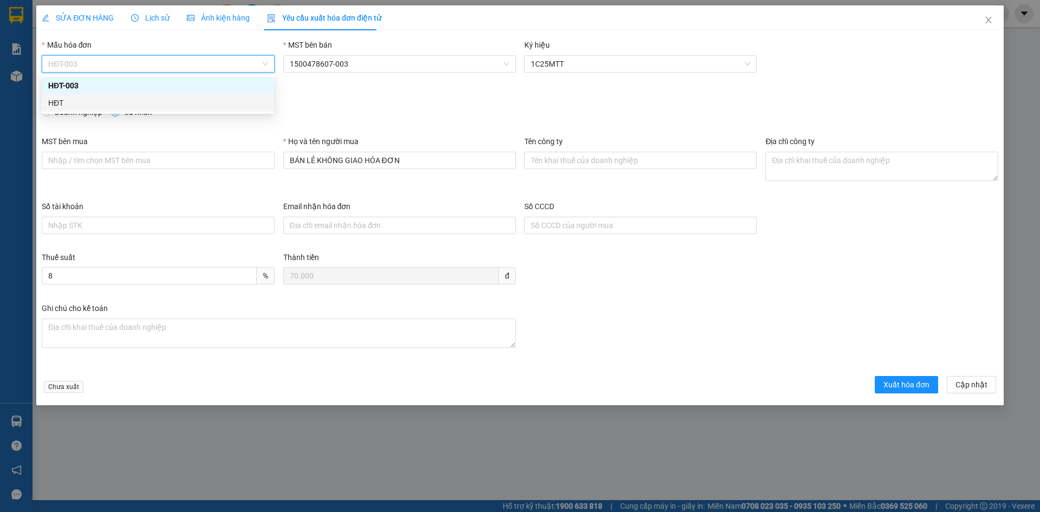
click at [57, 103] on div "HĐT" at bounding box center [157, 103] width 219 height 12
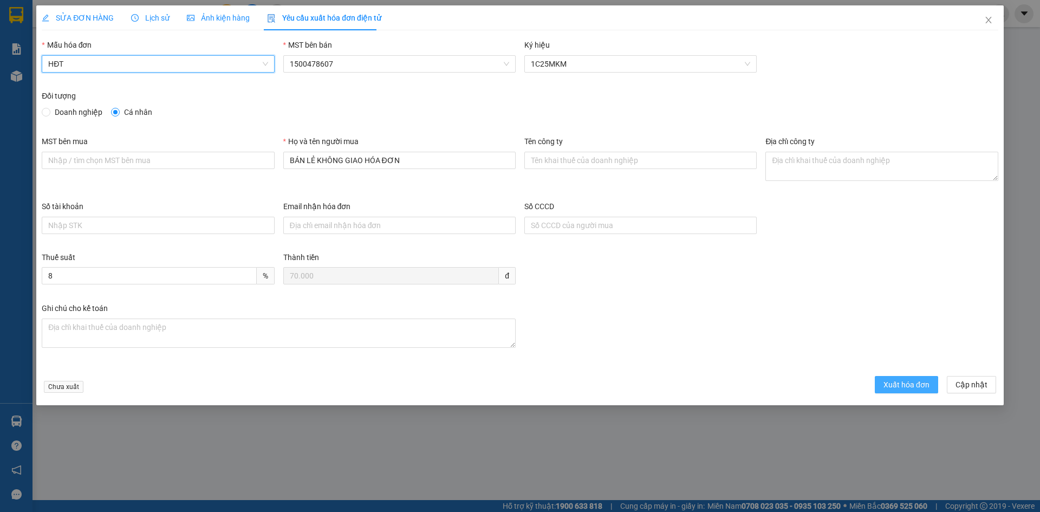
click at [905, 381] on span "Xuất hóa đơn" at bounding box center [906, 385] width 46 height 12
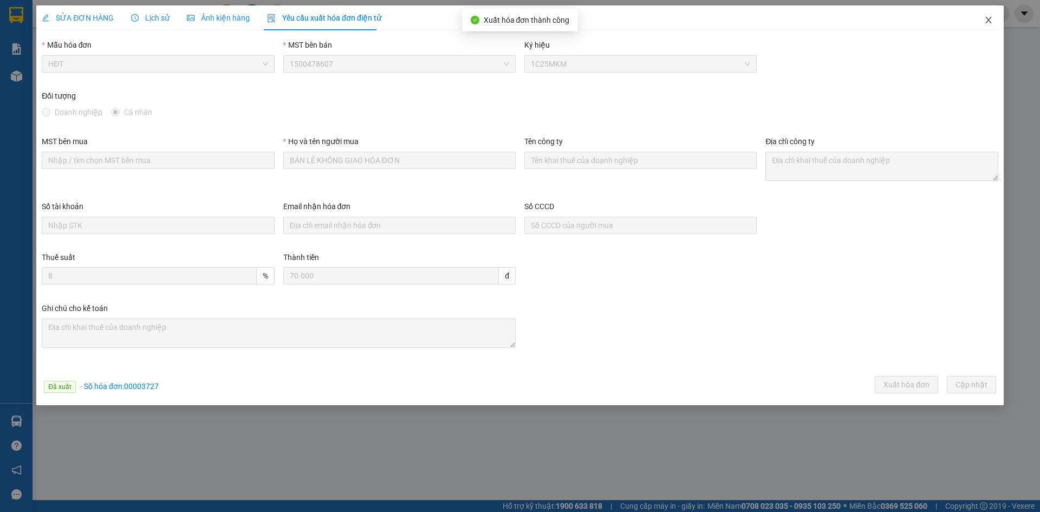
click at [987, 19] on icon "close" at bounding box center [988, 20] width 9 height 9
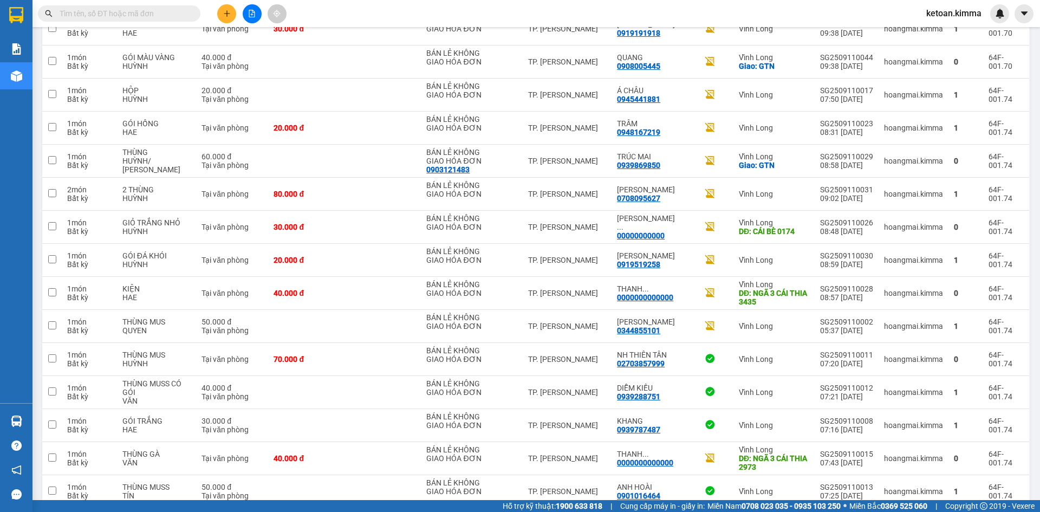
scroll to position [1395, 0]
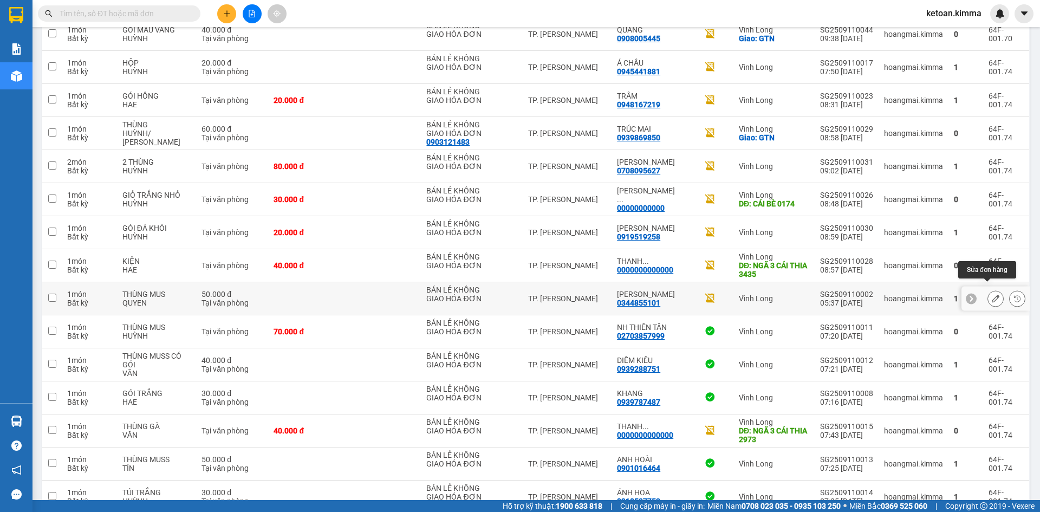
click at [992, 295] on icon at bounding box center [996, 299] width 8 height 8
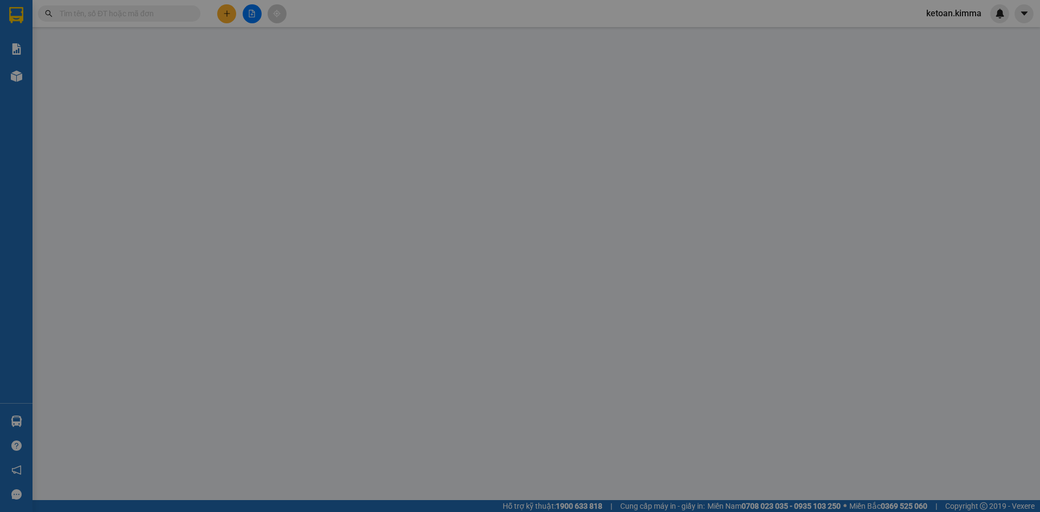
type input "BÁN LẺ KHÔNG GIAO HÓA ĐƠN"
type input "0344855101"
type input "[PERSON_NAME]"
type input "50.000"
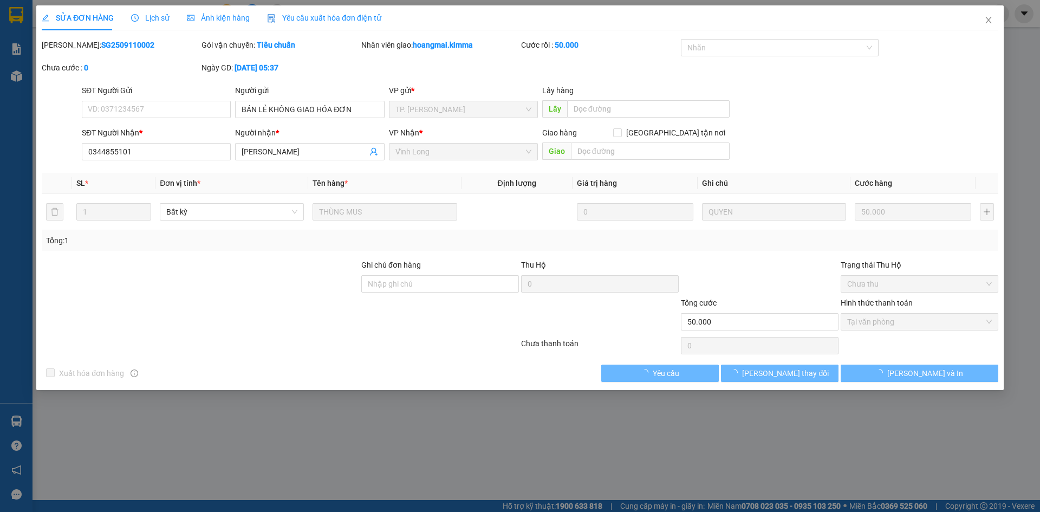
click at [347, 15] on span "Yêu cầu xuất hóa đơn điện tử" at bounding box center [324, 18] width 114 height 9
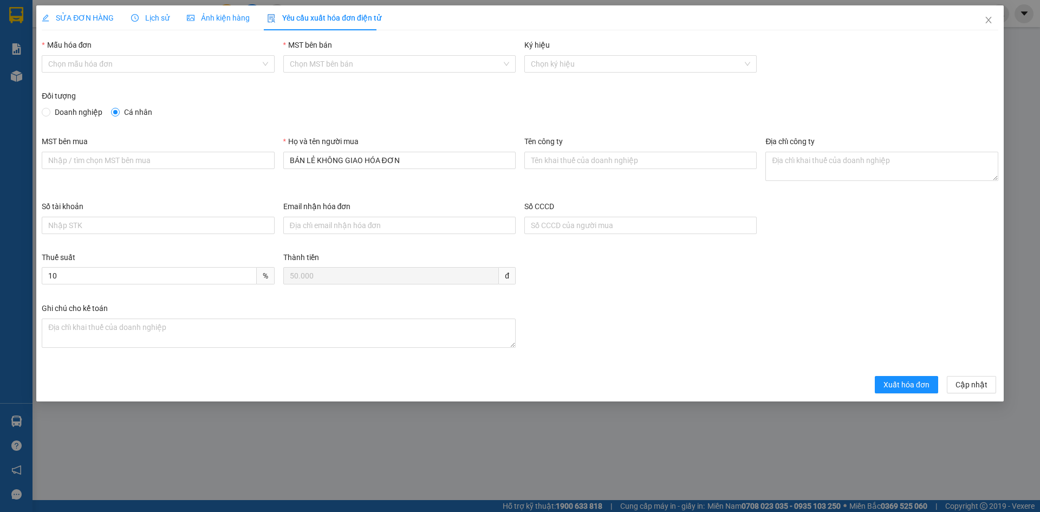
type input "8"
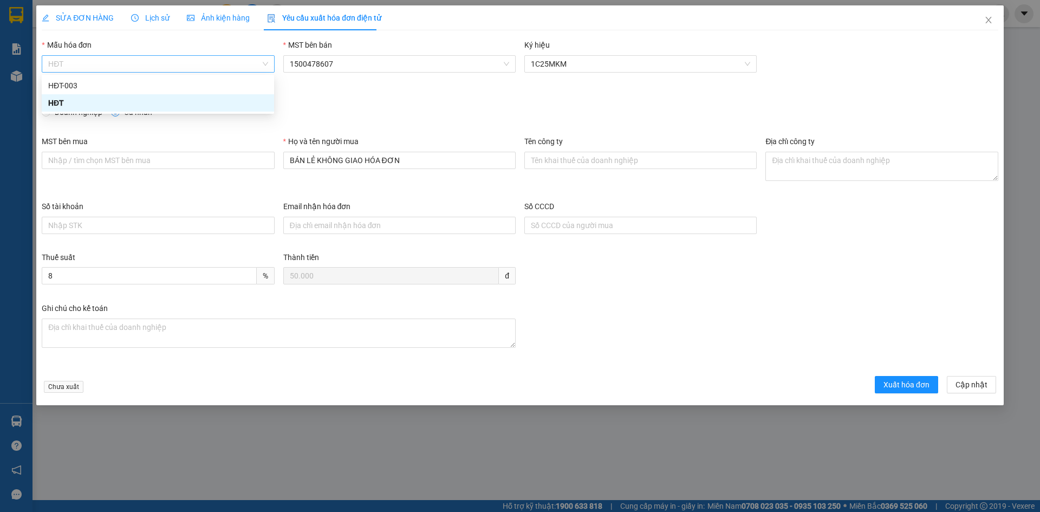
click at [103, 61] on span "HĐT" at bounding box center [157, 64] width 219 height 16
click at [67, 102] on div "HĐT" at bounding box center [157, 103] width 219 height 12
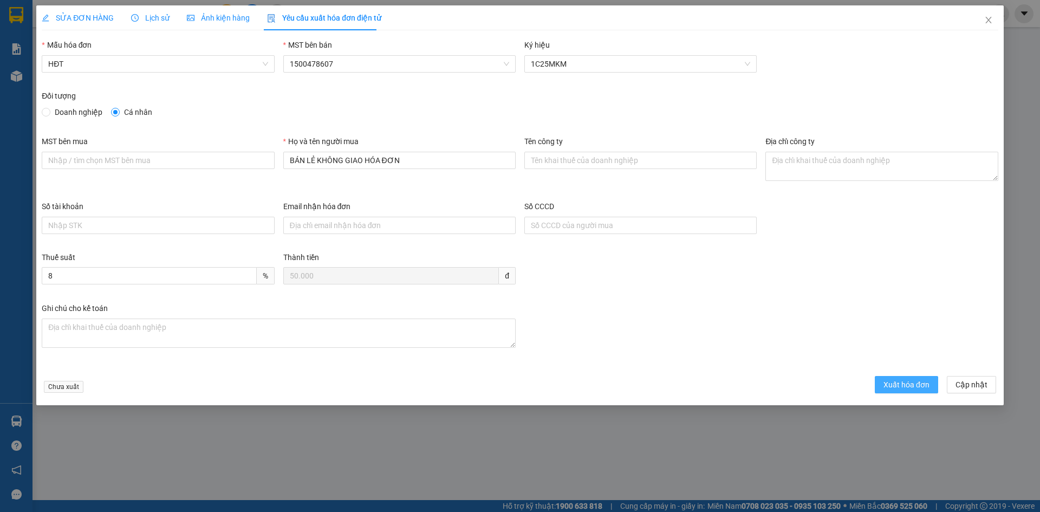
click at [906, 382] on span "Xuất hóa đơn" at bounding box center [906, 385] width 46 height 12
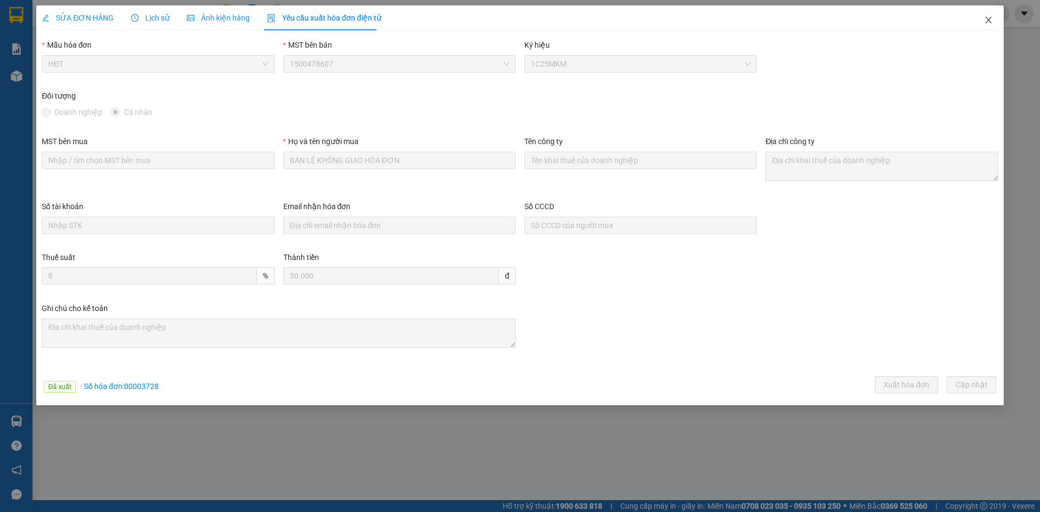
click at [987, 19] on icon "close" at bounding box center [988, 20] width 6 height 6
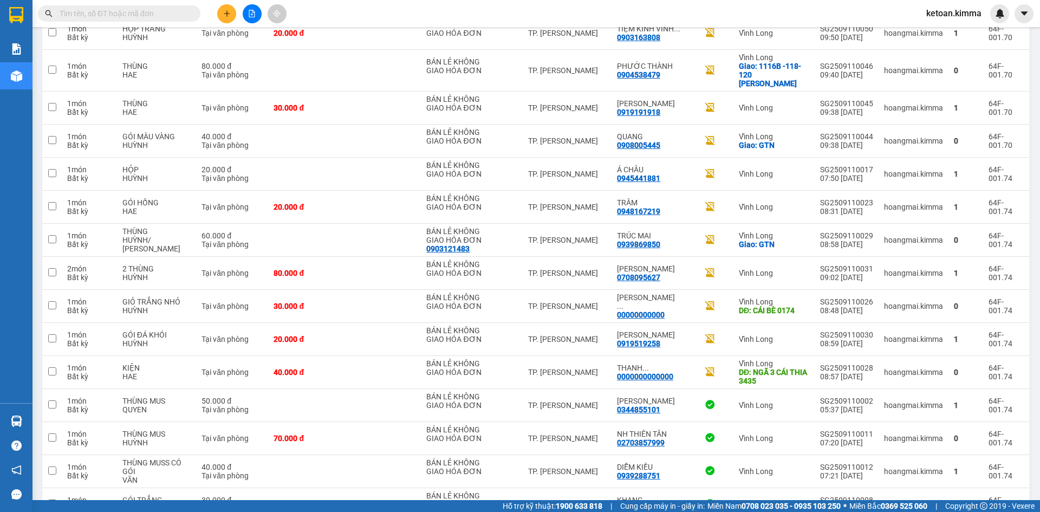
scroll to position [1286, 0]
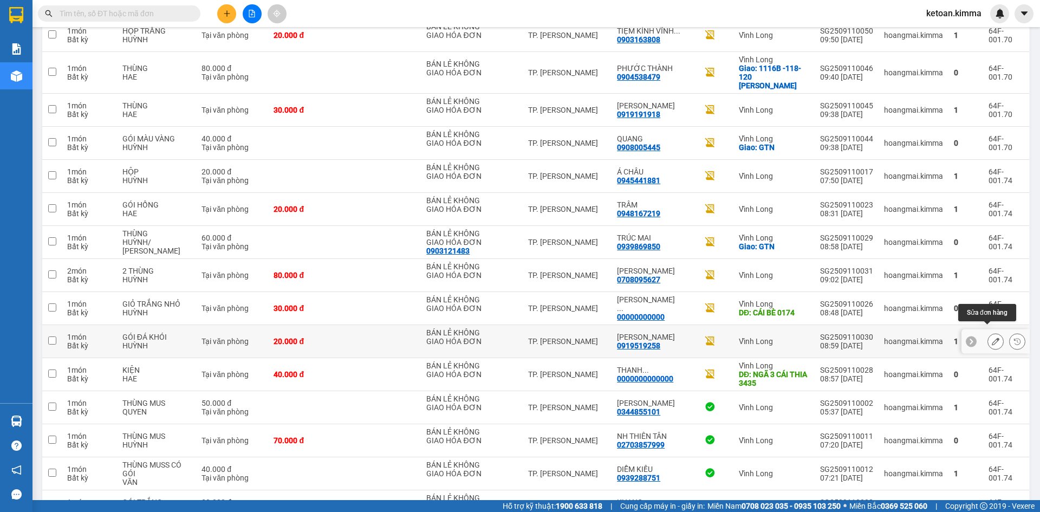
click at [992, 337] on icon at bounding box center [996, 341] width 8 height 8
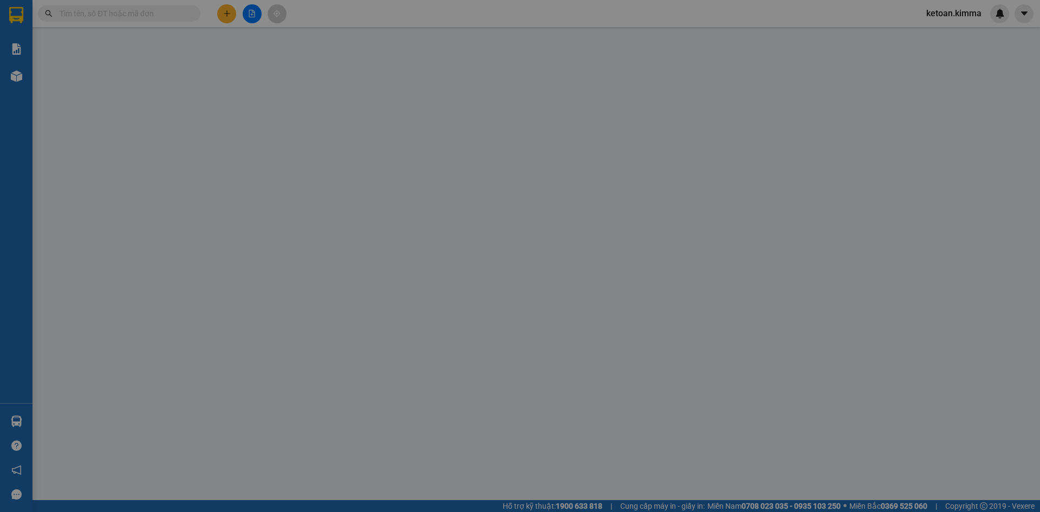
type input "BÁN LẺ KHÔNG GIAO HÓA ĐƠN"
type input "0919519258"
type input "[PERSON_NAME]"
type input "20.000"
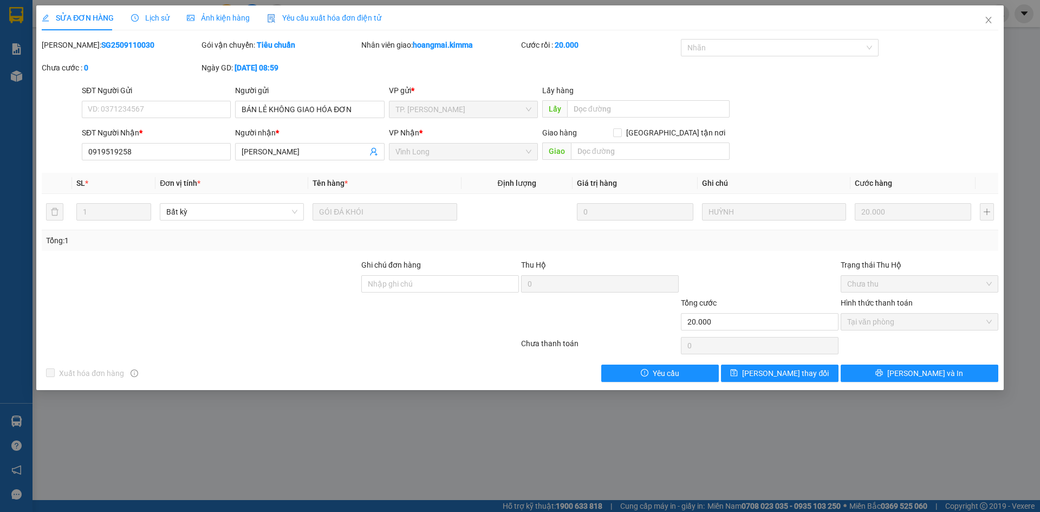
click at [300, 8] on div "Yêu cầu xuất hóa đơn điện tử" at bounding box center [324, 17] width 114 height 25
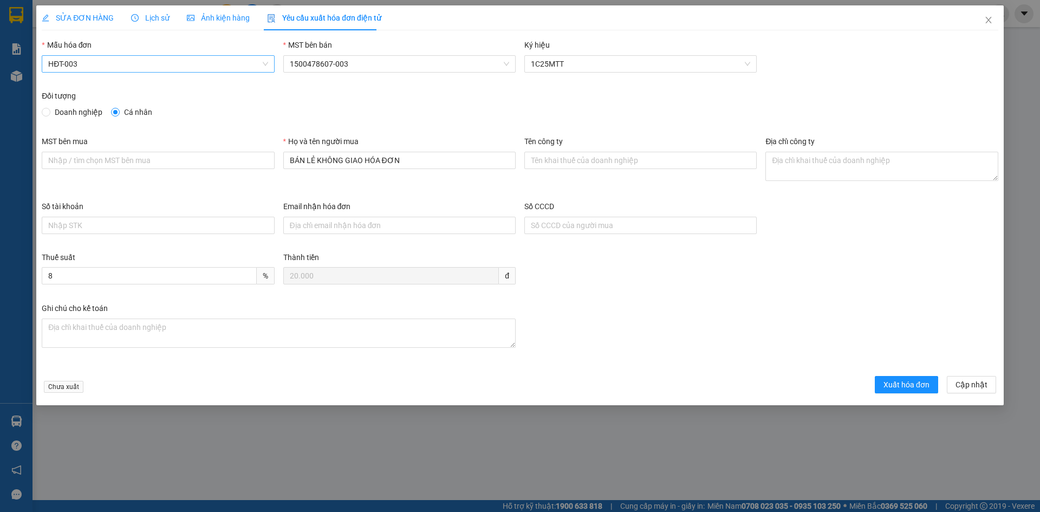
click at [126, 64] on span "HĐT-003" at bounding box center [157, 64] width 219 height 16
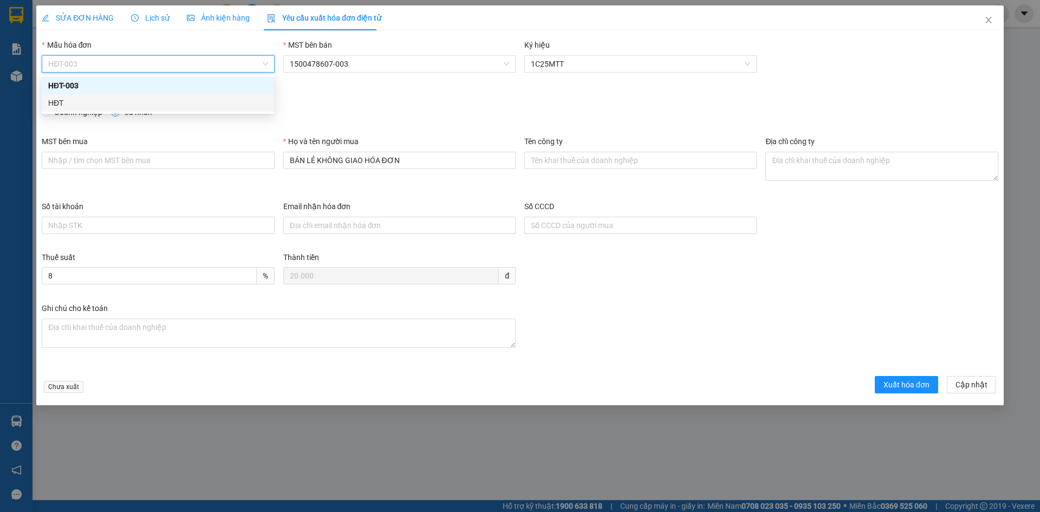
click at [67, 100] on div "HĐT" at bounding box center [157, 103] width 219 height 12
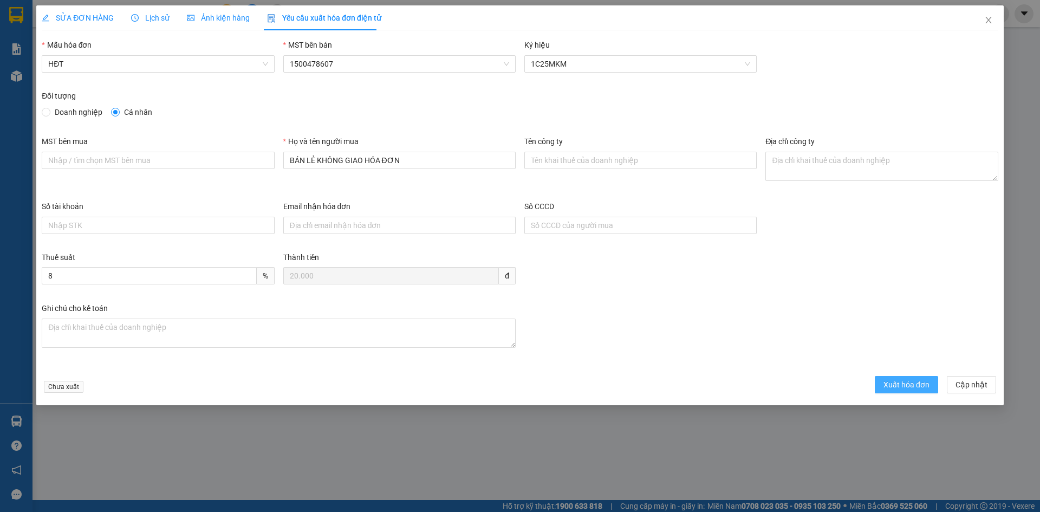
click at [897, 388] on span "Xuất hóa đơn" at bounding box center [906, 385] width 46 height 12
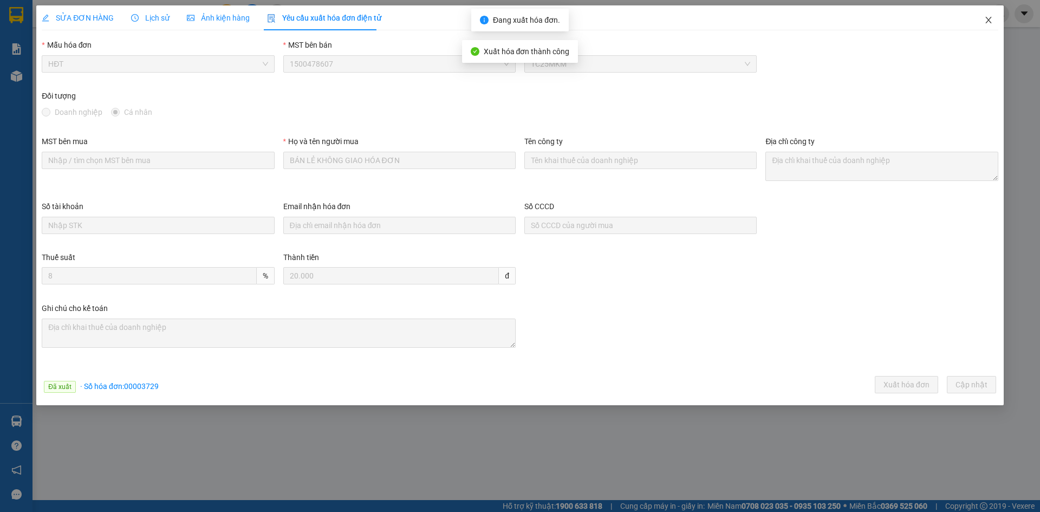
click at [988, 18] on icon "close" at bounding box center [988, 20] width 9 height 9
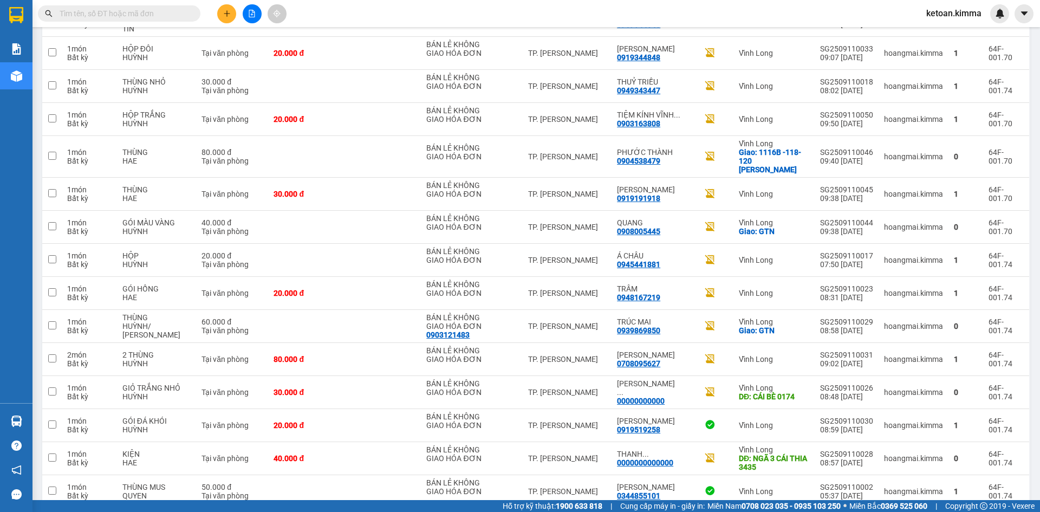
scroll to position [1190, 0]
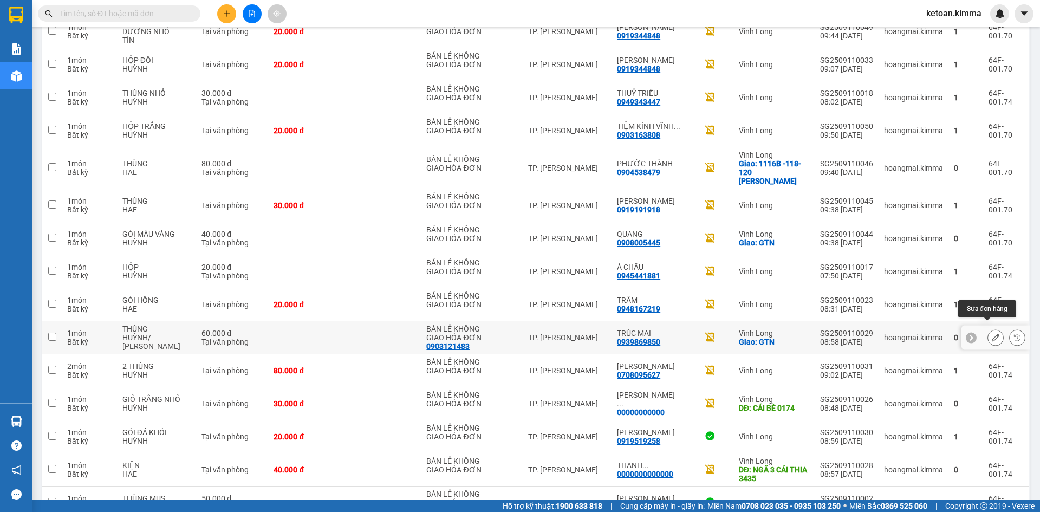
click at [992, 334] on icon at bounding box center [996, 338] width 8 height 8
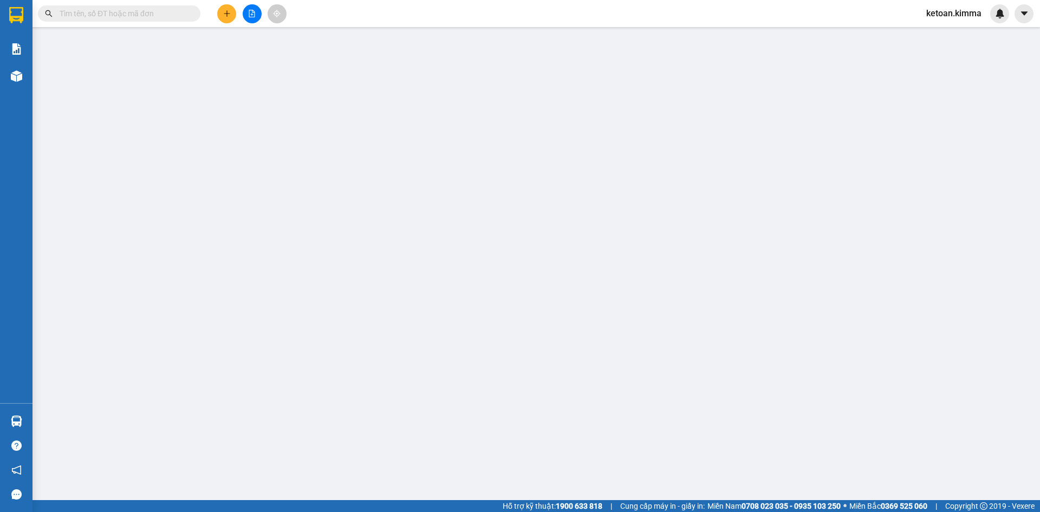
type input "0903121483"
type input "BÁN LẺ KHÔNG GIAO HÓA ĐƠN"
type input "0939869850"
type input "TRÚC MAI"
checkbox input "true"
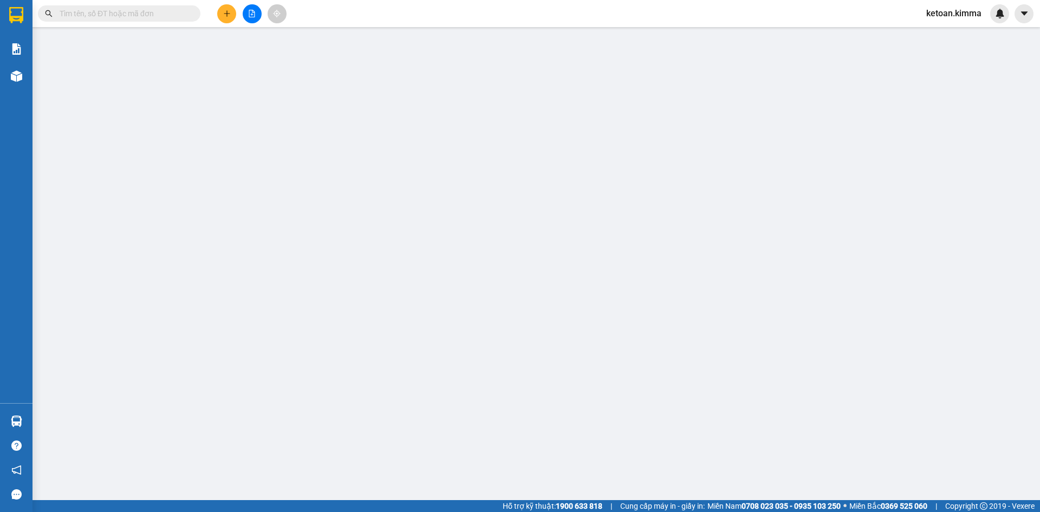
type input "GTN"
type input "60.000"
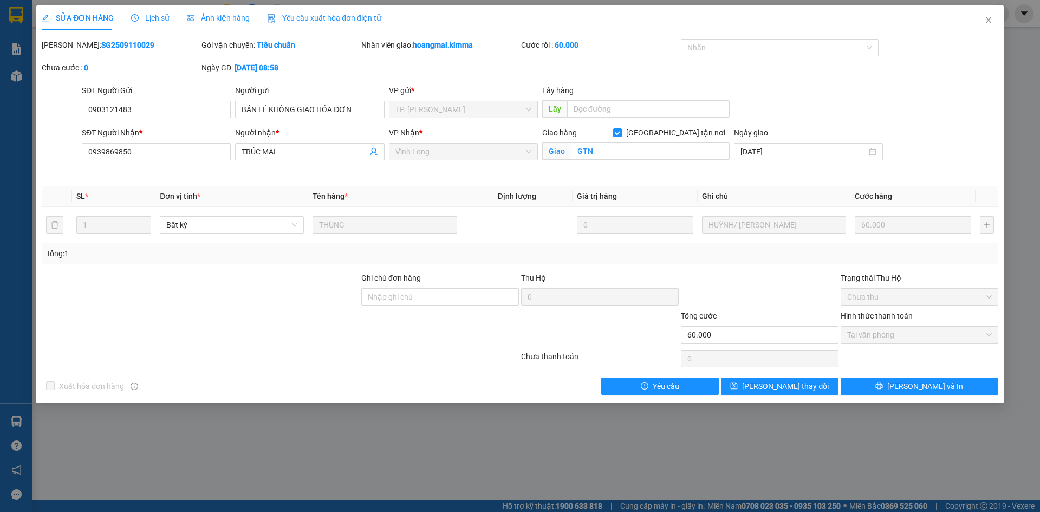
click at [305, 19] on span "Yêu cầu xuất hóa đơn điện tử" at bounding box center [324, 18] width 114 height 9
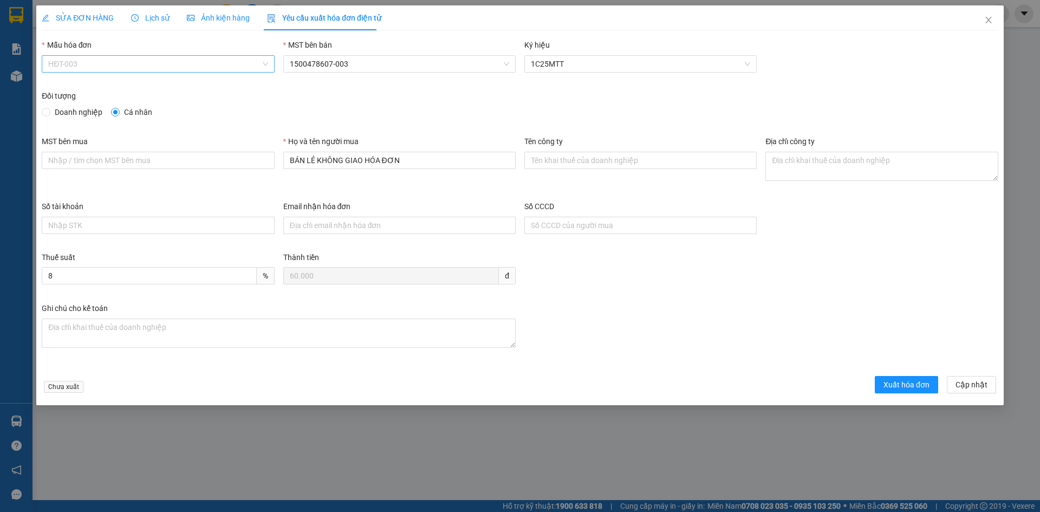
click at [90, 61] on span "HĐT-003" at bounding box center [157, 64] width 219 height 16
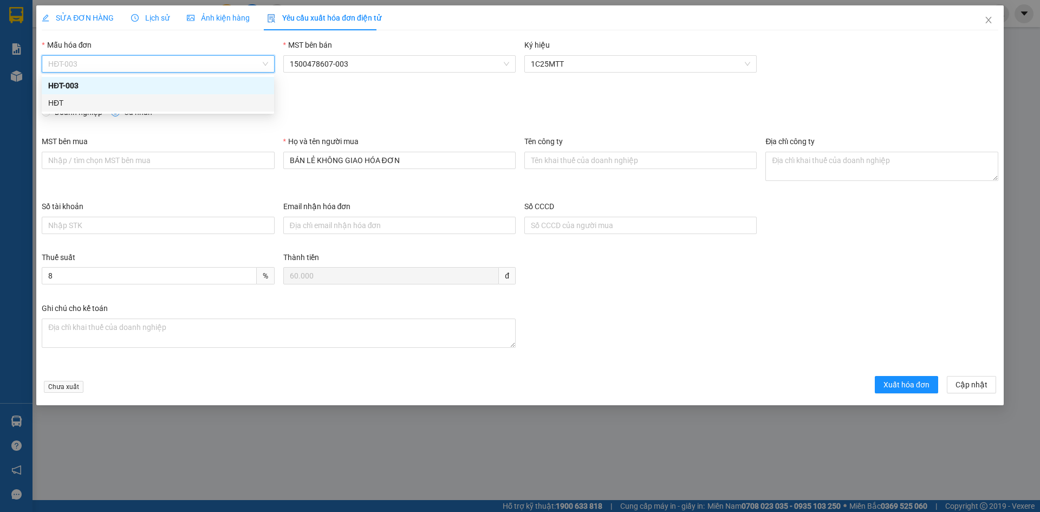
click at [71, 103] on div "HĐT" at bounding box center [157, 103] width 219 height 12
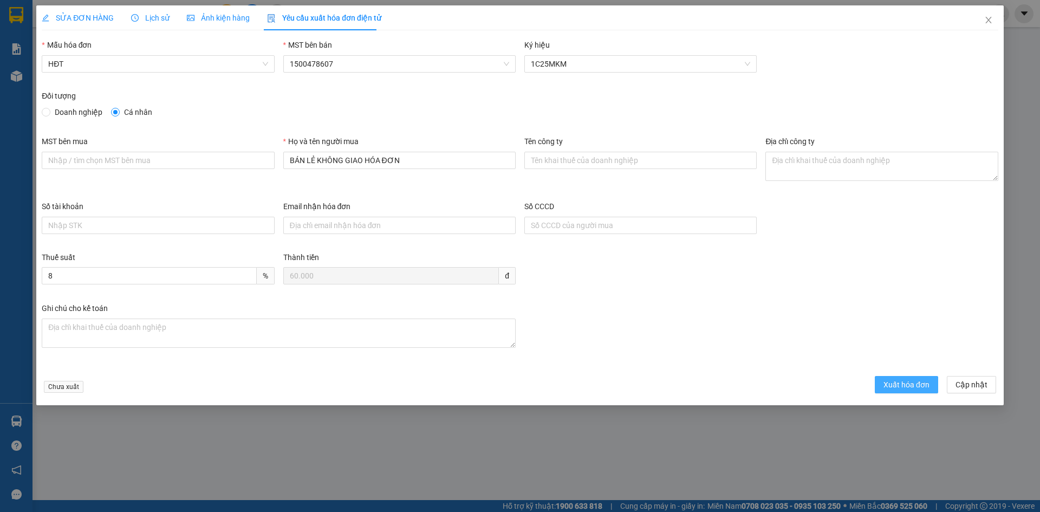
click at [902, 376] on button "Xuất hóa đơn" at bounding box center [906, 384] width 63 height 17
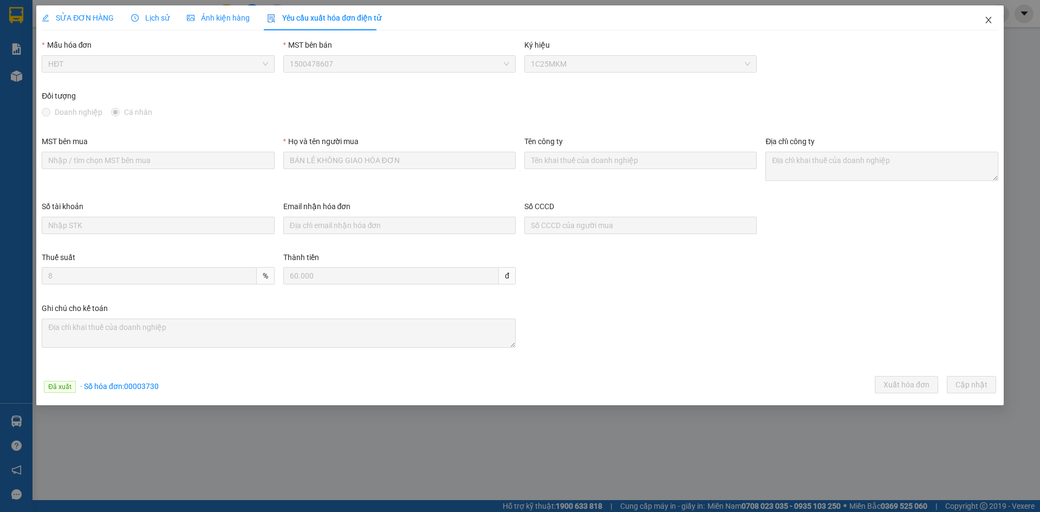
click at [990, 22] on icon "close" at bounding box center [988, 20] width 6 height 6
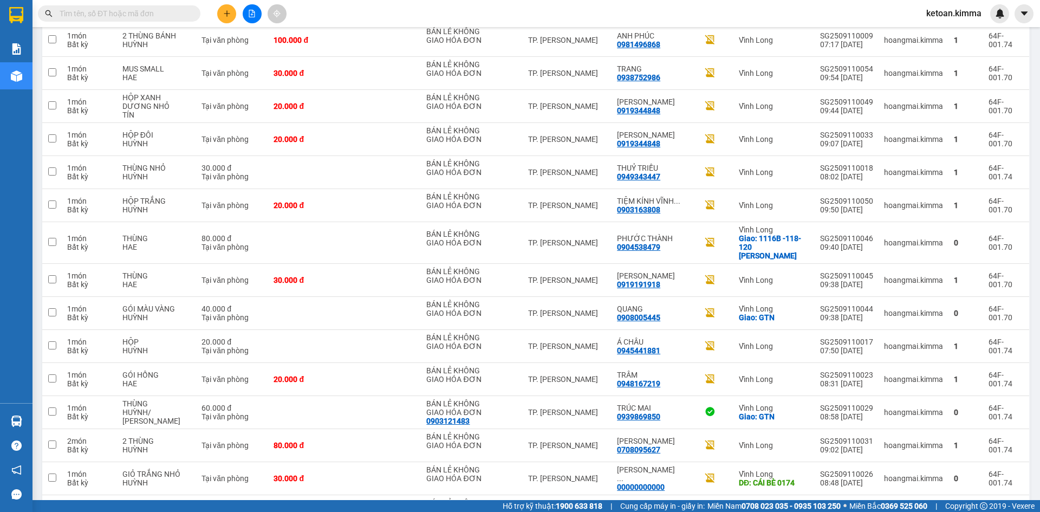
scroll to position [1109, 0]
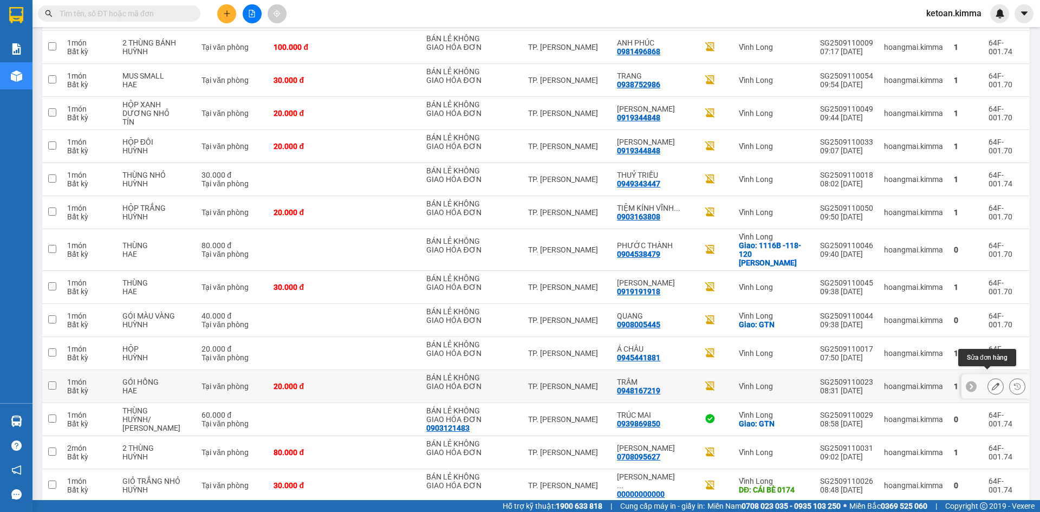
click at [992, 382] on icon at bounding box center [996, 386] width 8 height 8
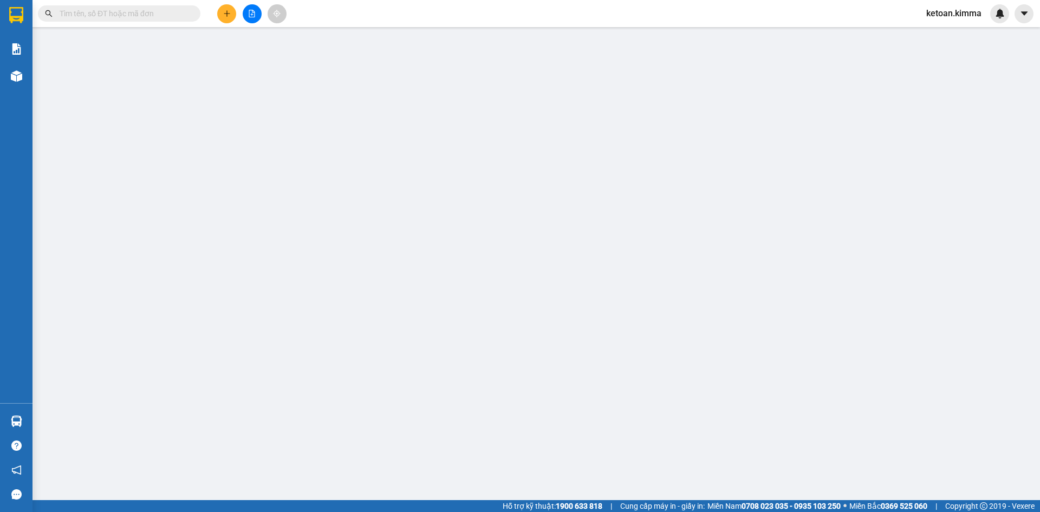
type input "BÁN LẺ KHÔNG GIAO HÓA ĐƠN"
type input "0948167219"
type input "TRÂM"
type input "20.000"
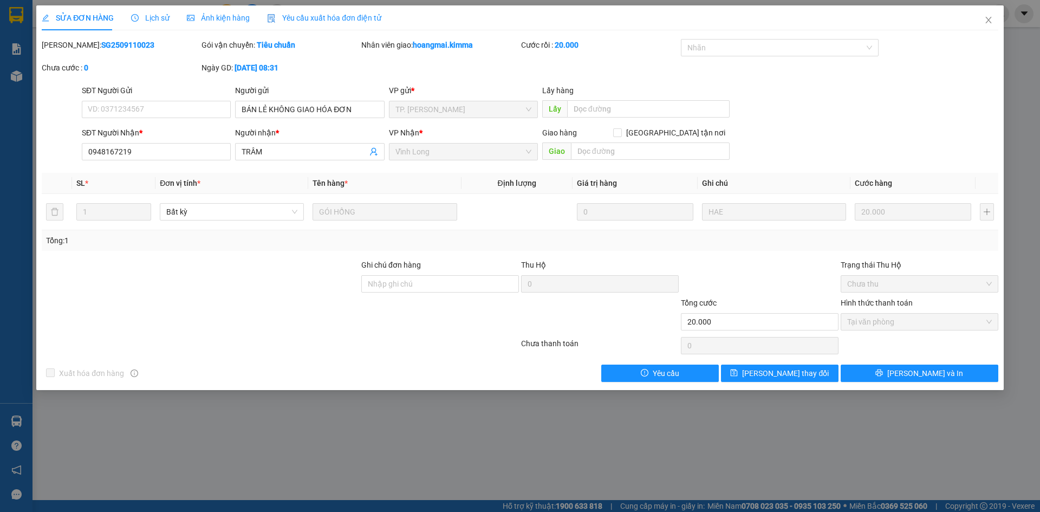
click at [305, 22] on span "Yêu cầu xuất hóa đơn điện tử" at bounding box center [324, 18] width 114 height 9
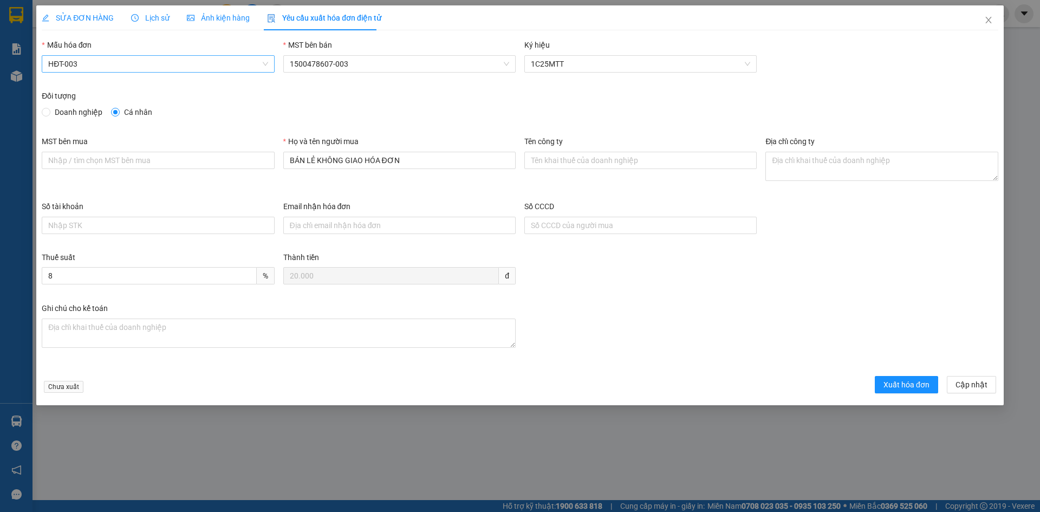
click at [99, 64] on span "HĐT-003" at bounding box center [157, 64] width 219 height 16
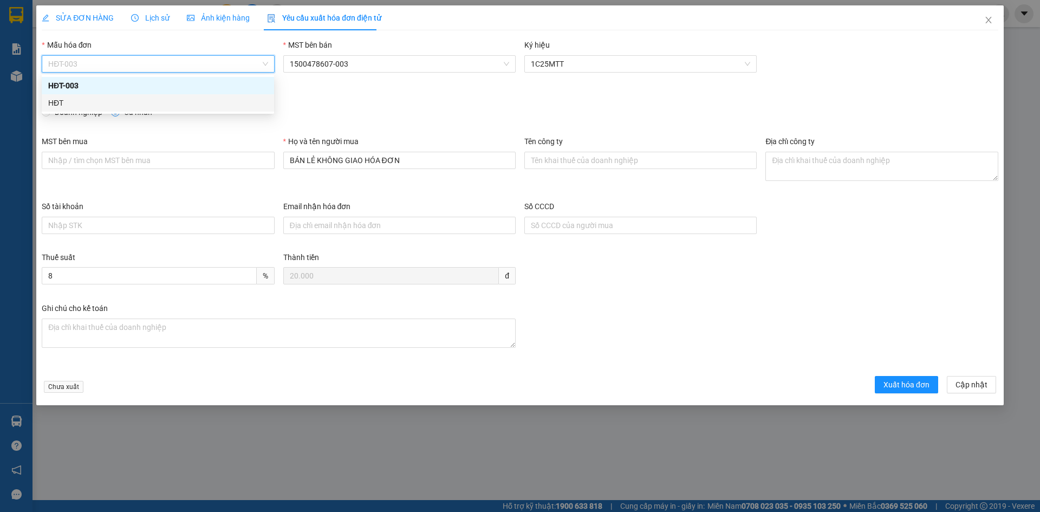
click at [58, 103] on div "HĐT" at bounding box center [157, 103] width 219 height 12
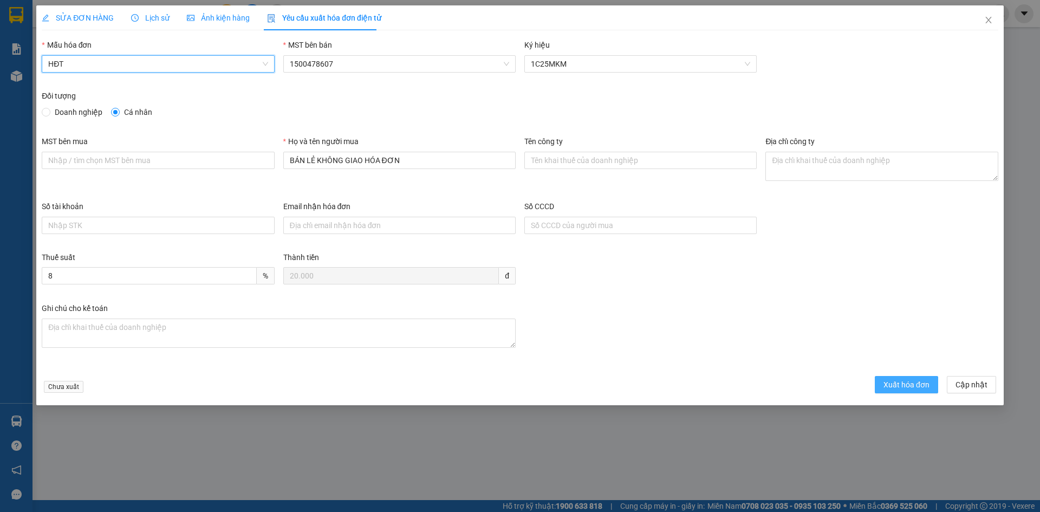
click at [895, 385] on span "Xuất hóa đơn" at bounding box center [906, 385] width 46 height 12
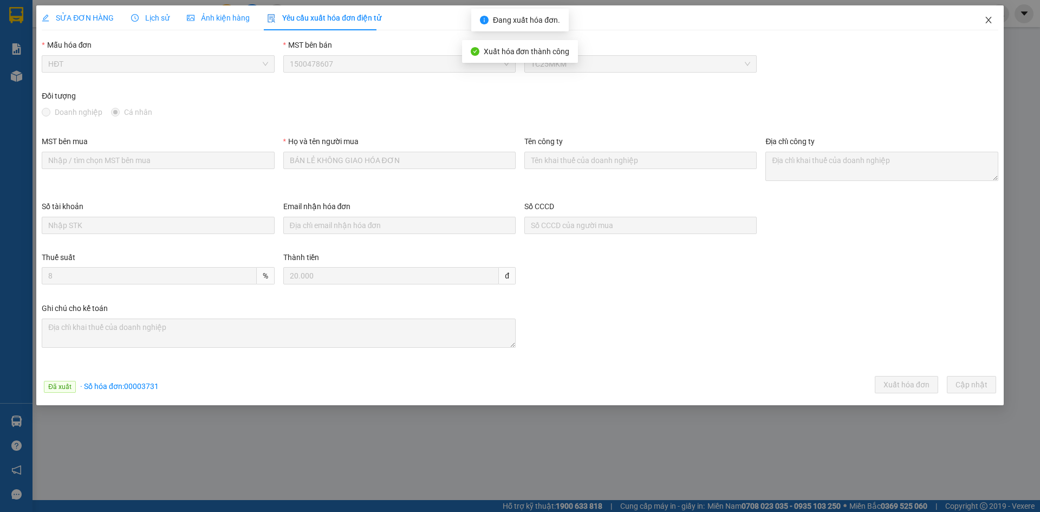
click at [989, 20] on icon "close" at bounding box center [988, 20] width 6 height 6
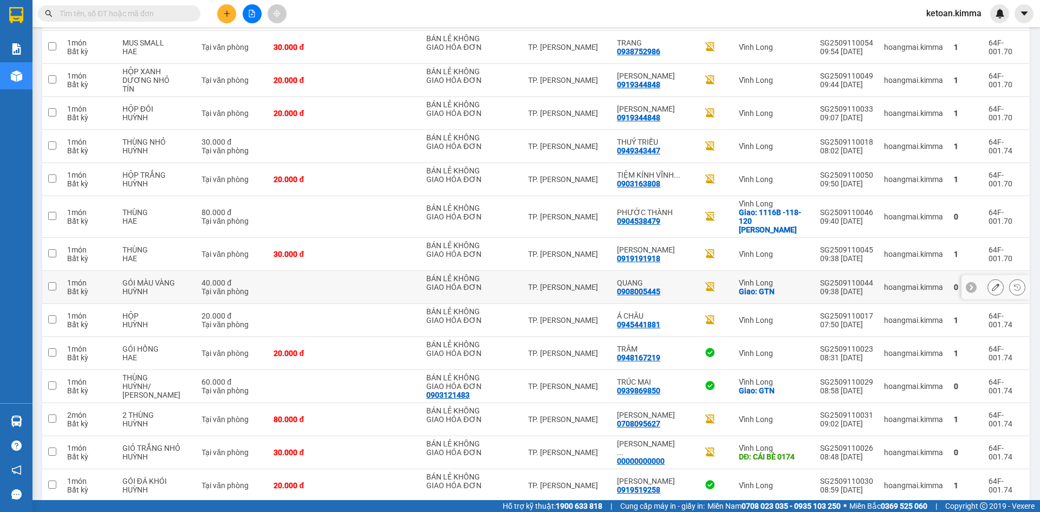
scroll to position [1200, 0]
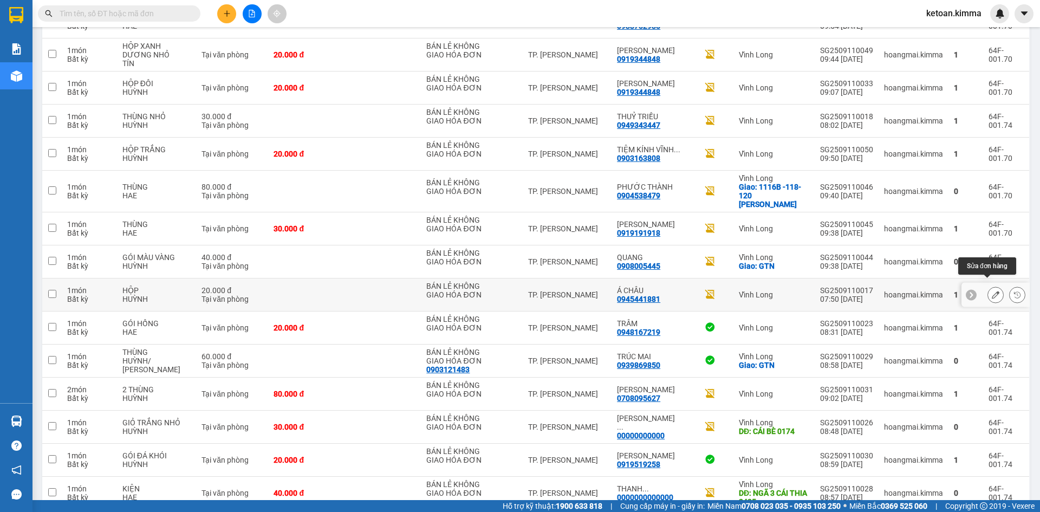
click at [992, 291] on icon at bounding box center [996, 295] width 8 height 8
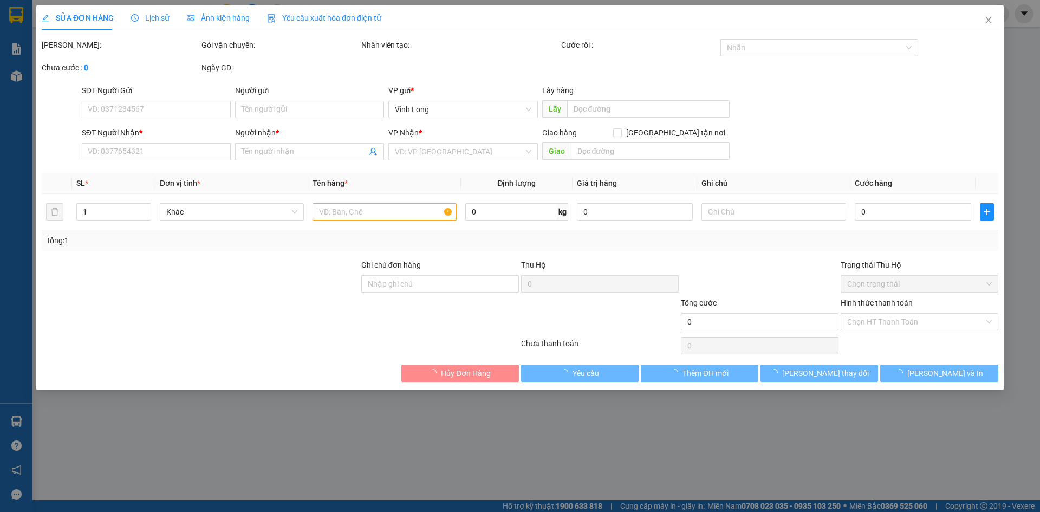
type input "BÁN LẺ KHÔNG GIAO HÓA ĐƠN"
type input "0945441881"
type input "Á CHÂU"
type input "20.000"
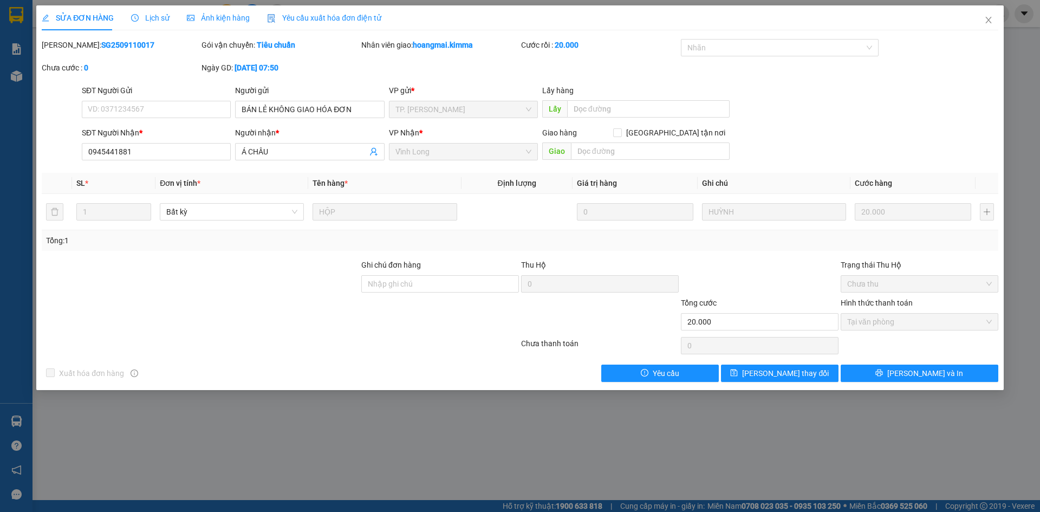
click at [293, 14] on span "Yêu cầu xuất hóa đơn điện tử" at bounding box center [324, 18] width 114 height 9
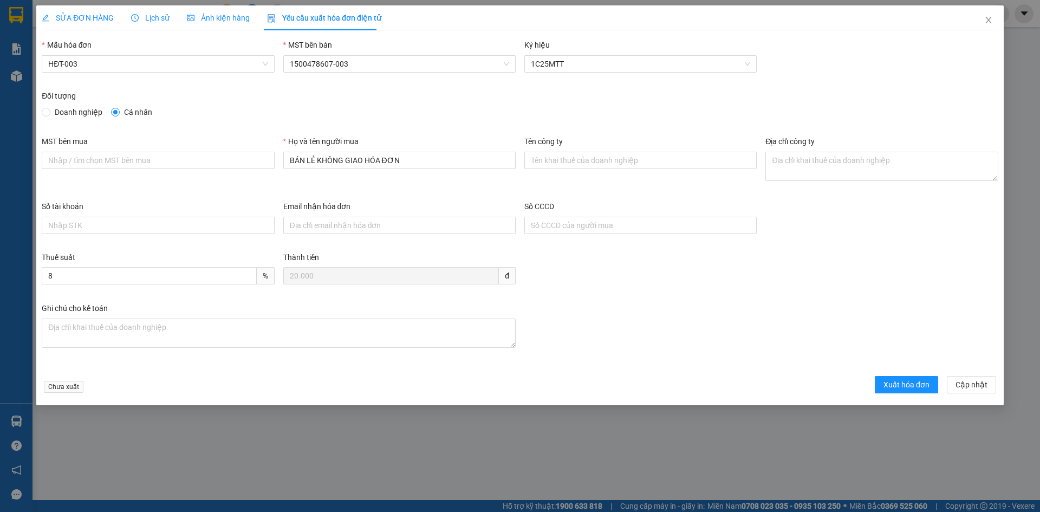
drag, startPoint x: 93, startPoint y: 66, endPoint x: 86, endPoint y: 73, distance: 10.3
click at [93, 66] on span "HĐT-003" at bounding box center [157, 64] width 219 height 16
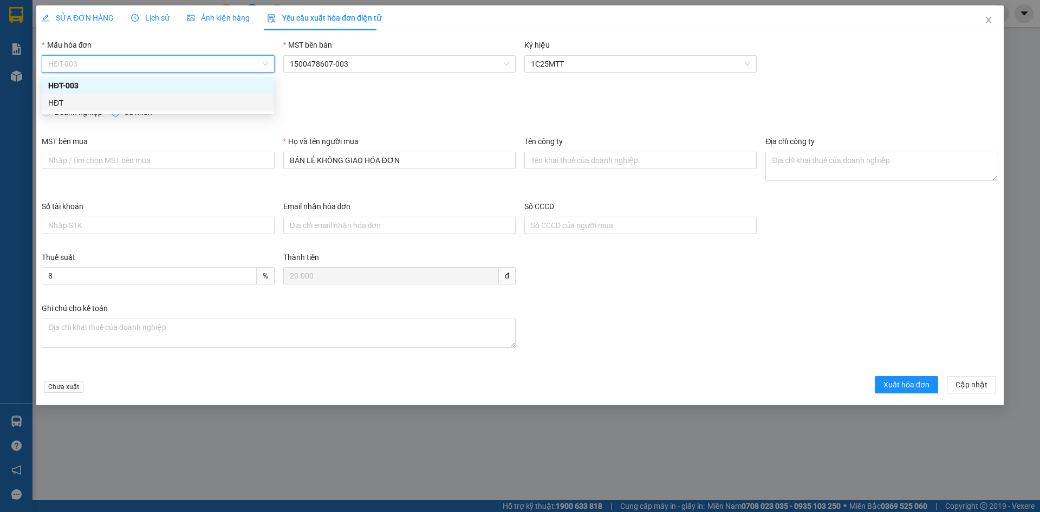
click at [63, 101] on div "HĐT" at bounding box center [157, 103] width 219 height 12
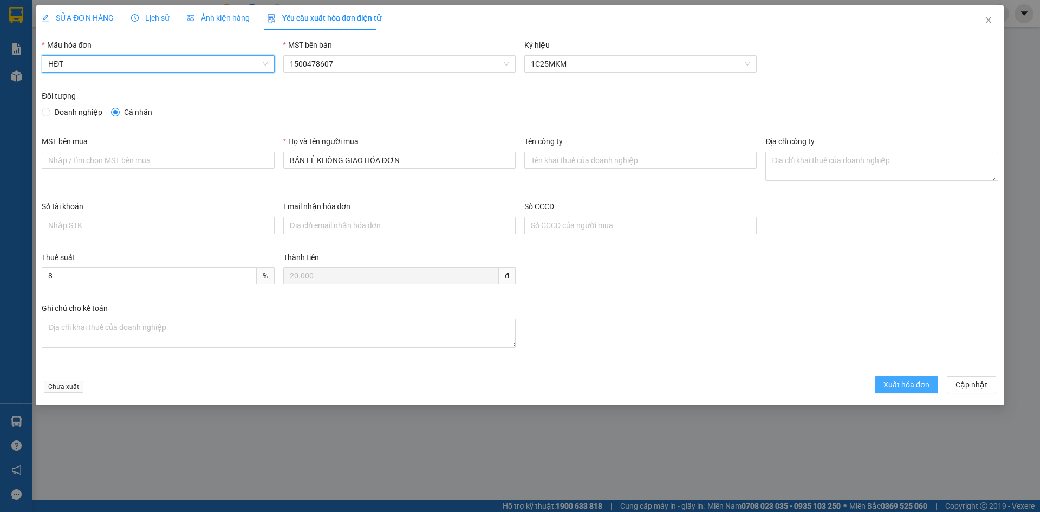
click at [929, 387] on span "Xuất hóa đơn" at bounding box center [906, 385] width 46 height 12
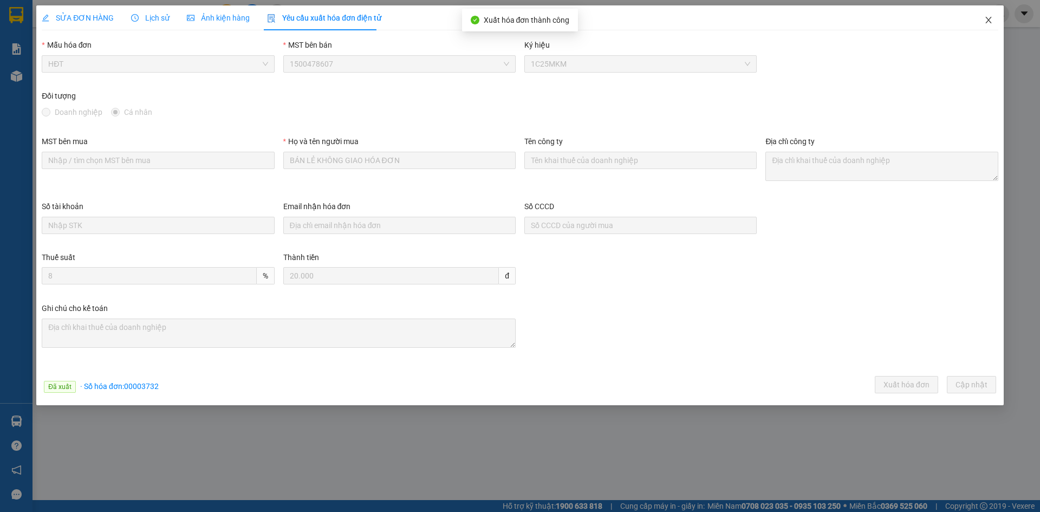
click at [985, 18] on icon "close" at bounding box center [988, 20] width 9 height 9
click at [989, 22] on div "ketoan.kimma" at bounding box center [964, 13] width 92 height 19
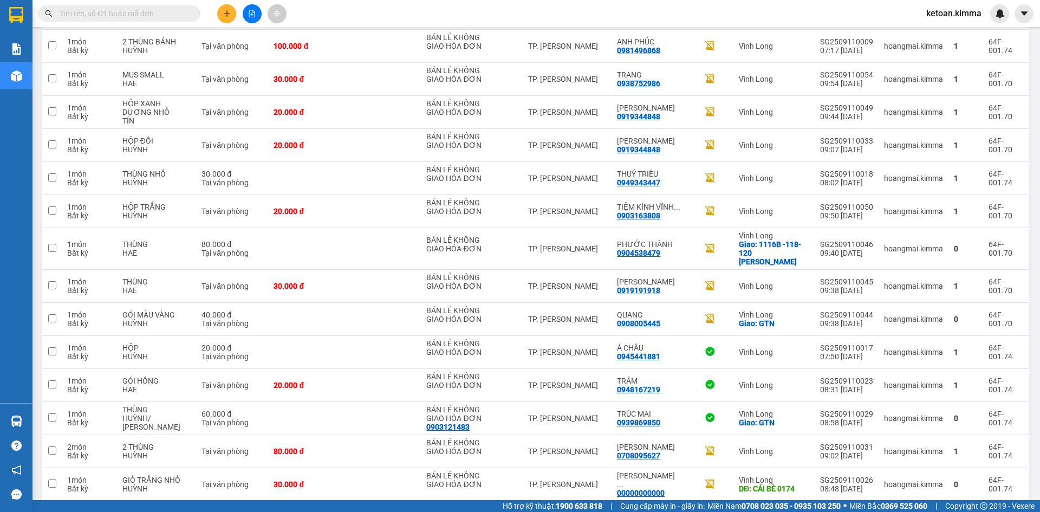
scroll to position [1232, 0]
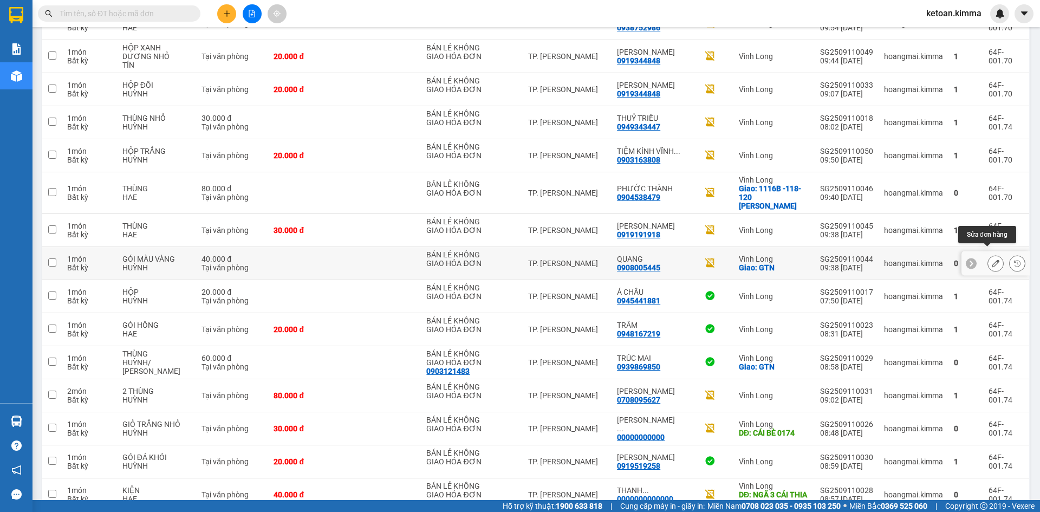
click at [992, 259] on icon at bounding box center [996, 263] width 8 height 8
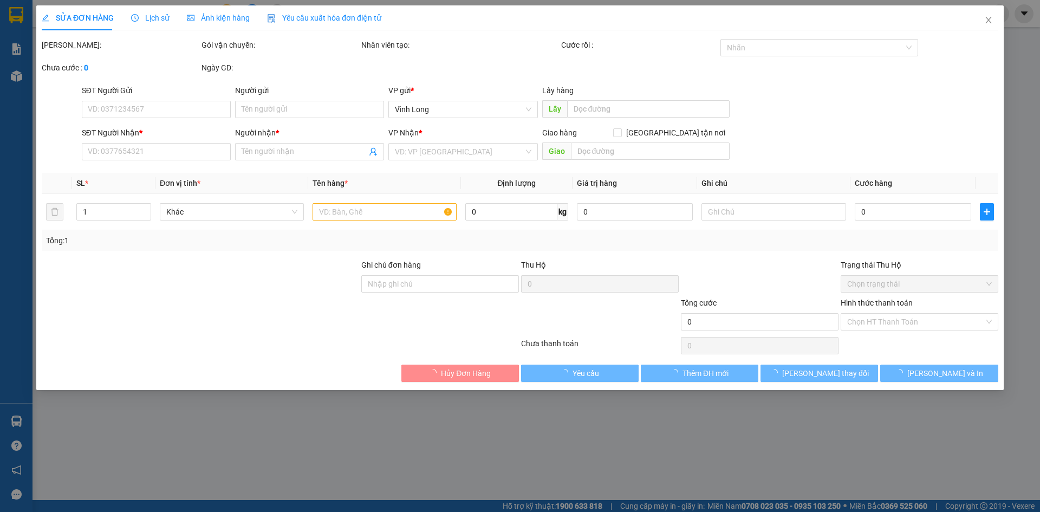
type input "BÁN LẺ KHÔNG GIAO HÓA ĐƠN"
type input "0908005445"
type input "QUANG"
checkbox input "true"
type input "GTN"
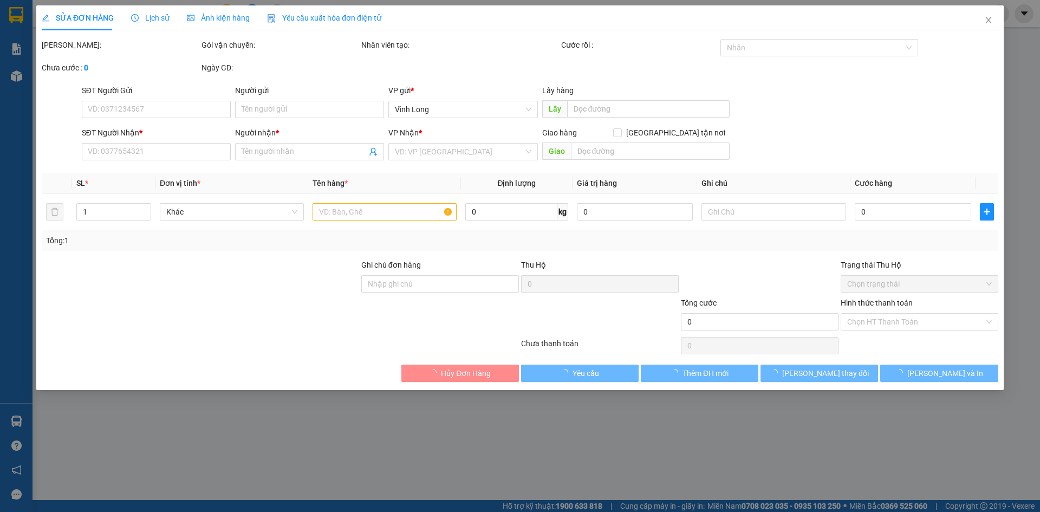
type input "HUY G"
type input "40.000"
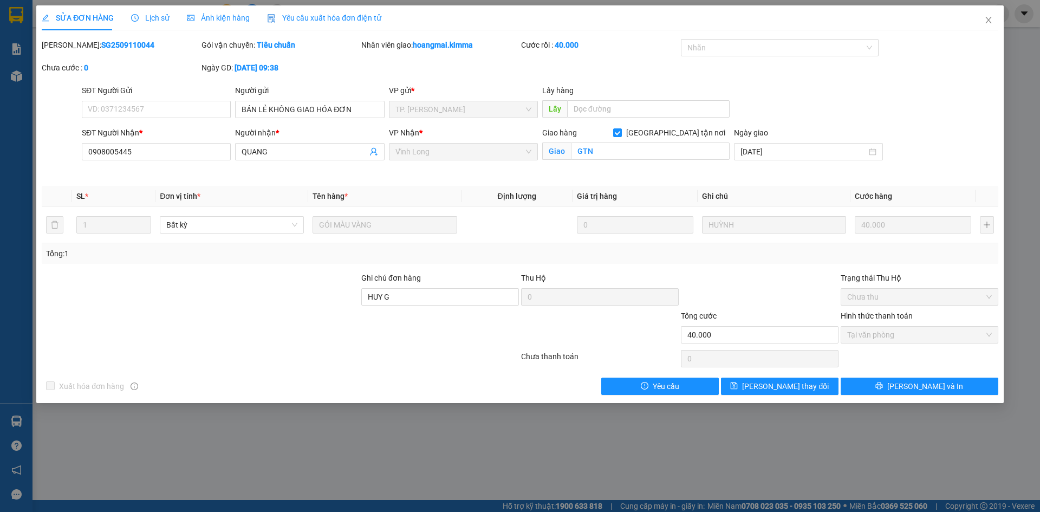
click at [314, 10] on div "Yêu cầu xuất hóa đơn điện tử" at bounding box center [324, 17] width 114 height 25
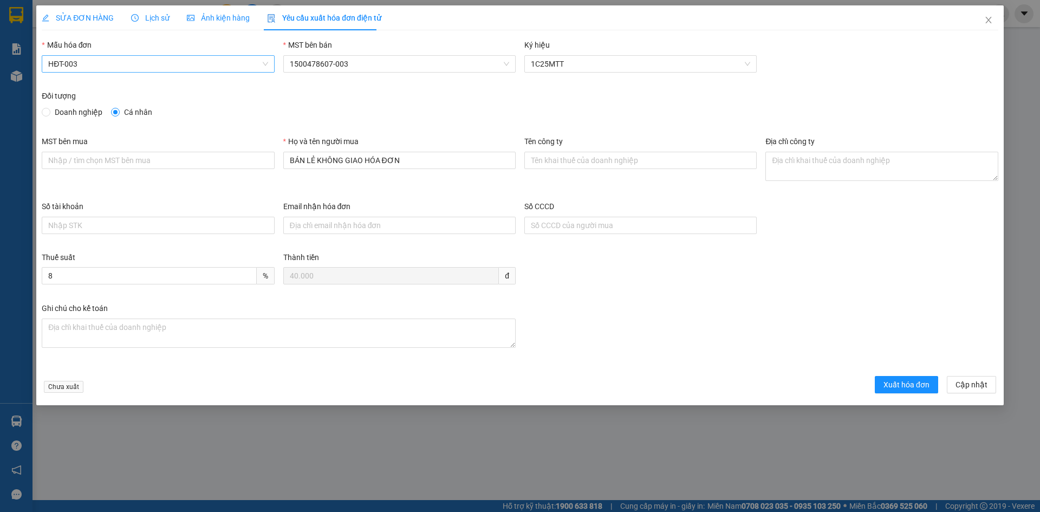
drag, startPoint x: 121, startPoint y: 64, endPoint x: 109, endPoint y: 71, distance: 13.7
click at [120, 64] on span "HĐT-003" at bounding box center [157, 64] width 219 height 16
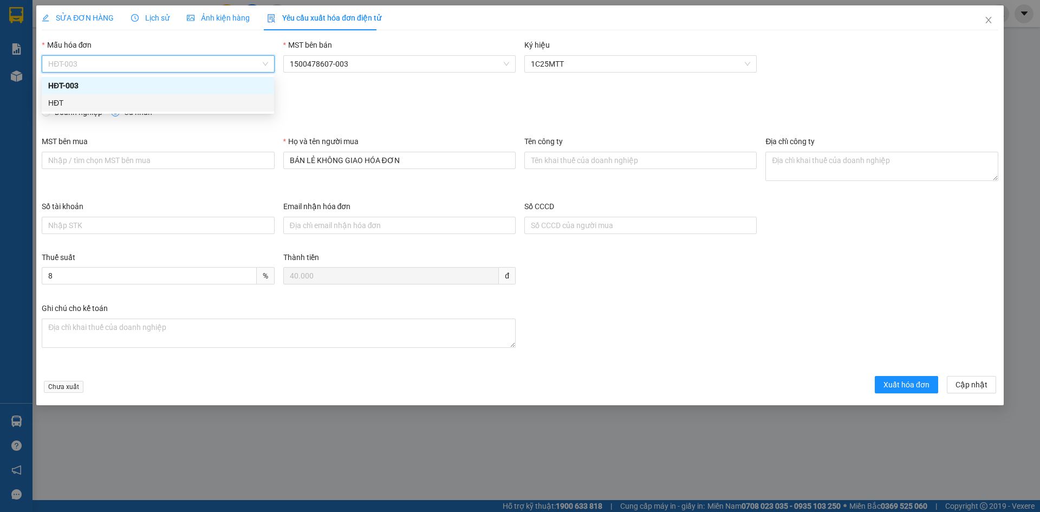
click at [60, 109] on div "HĐT" at bounding box center [158, 102] width 232 height 17
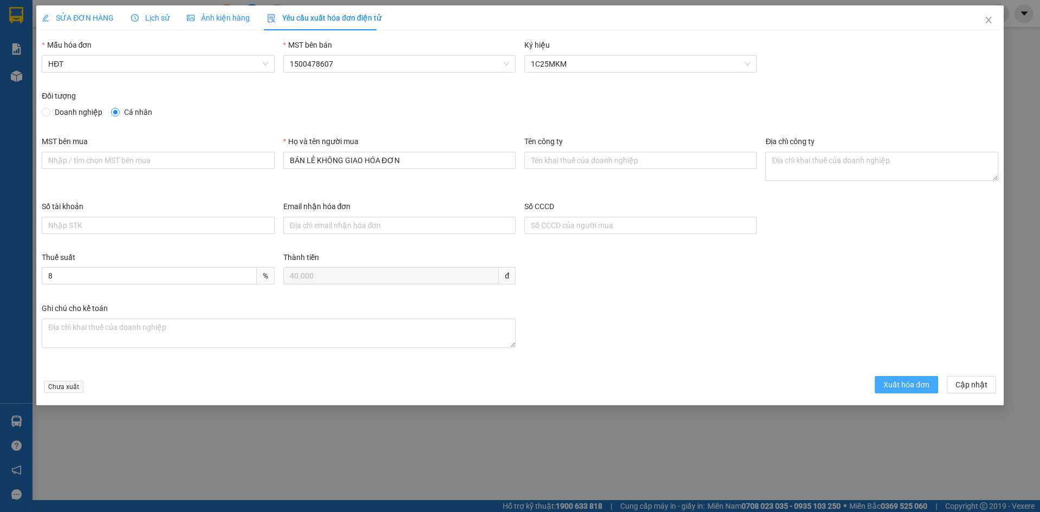
click at [908, 381] on span "Xuất hóa đơn" at bounding box center [906, 385] width 46 height 12
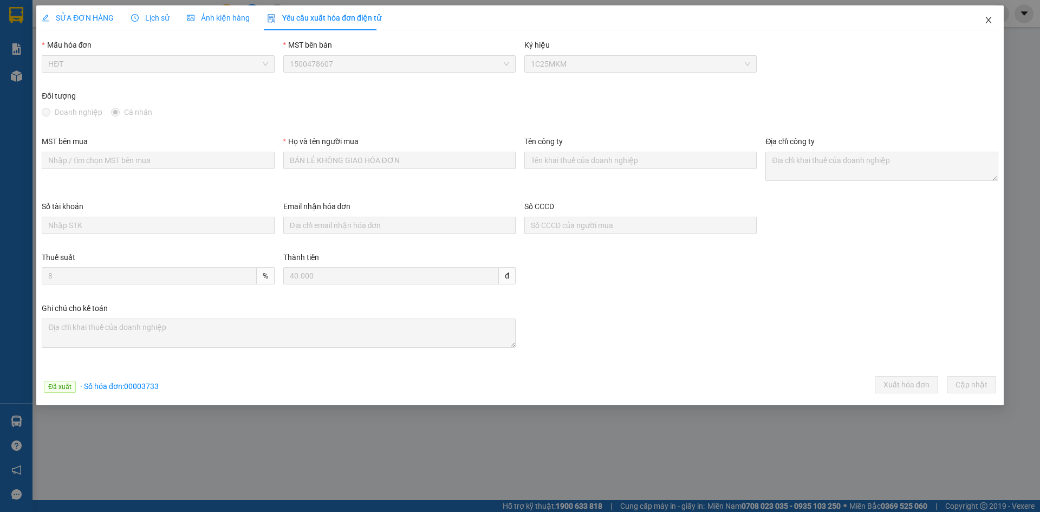
click at [985, 17] on icon "close" at bounding box center [988, 20] width 9 height 9
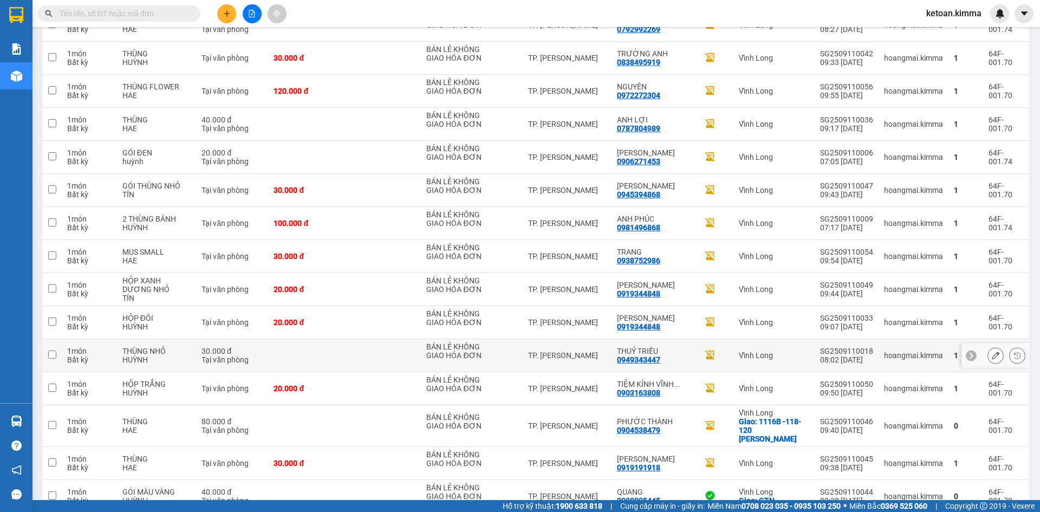
scroll to position [1143, 0]
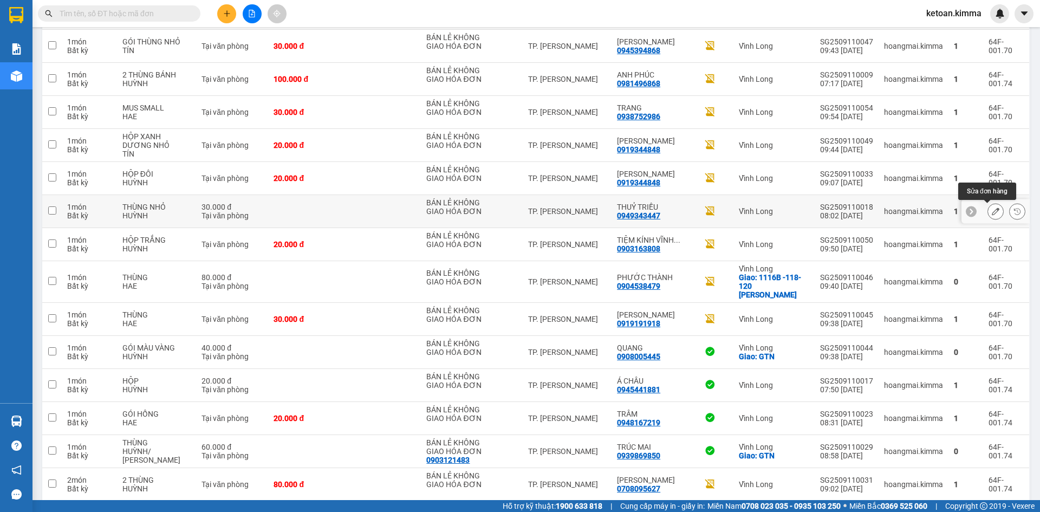
click at [988, 208] on button at bounding box center [995, 211] width 15 height 19
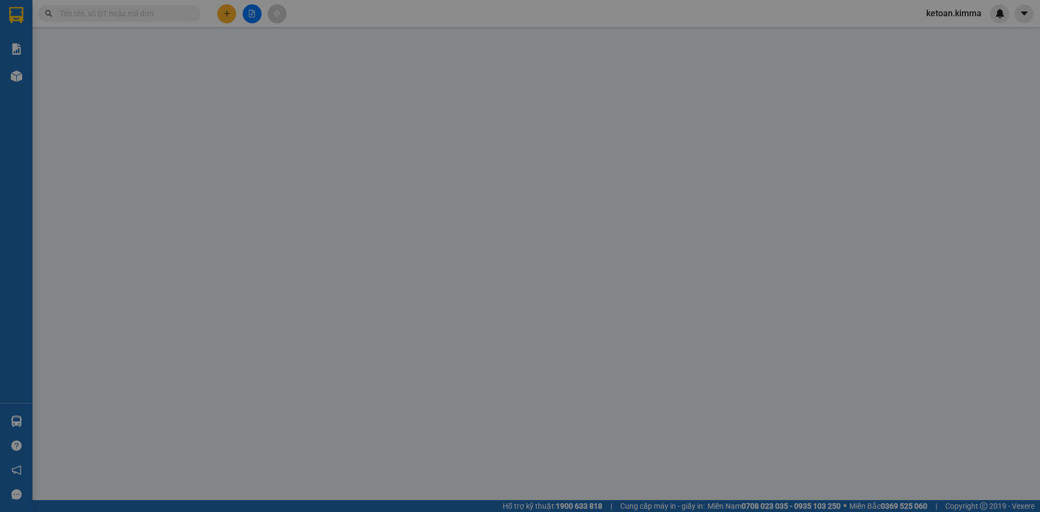
type input "BÁN LẺ KHÔNG GIAO HÓA ĐƠN"
type input "0949343447"
type input "THUỶ TRIỀU"
type input "SA G THƠM"
type input "30.000"
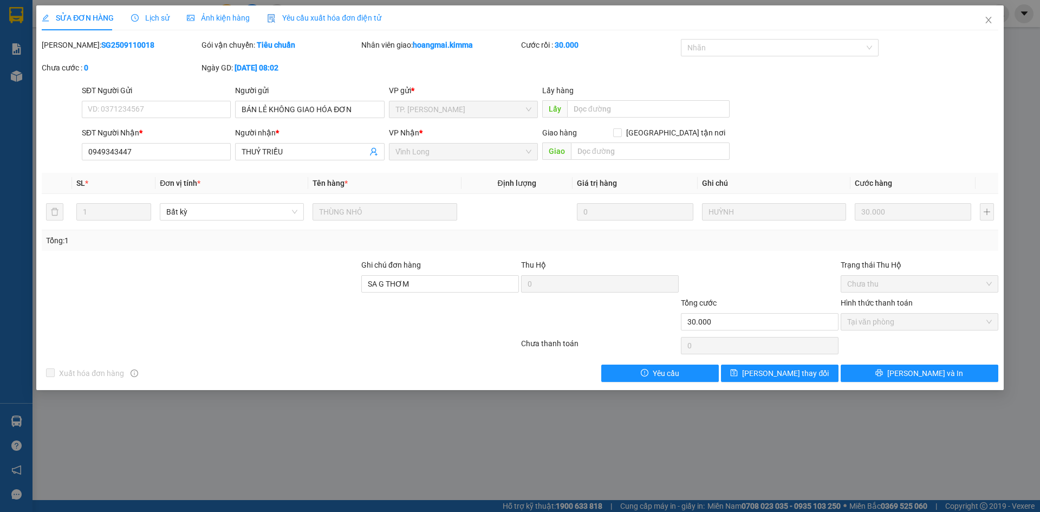
click at [303, 15] on span "Yêu cầu xuất hóa đơn điện tử" at bounding box center [324, 18] width 114 height 9
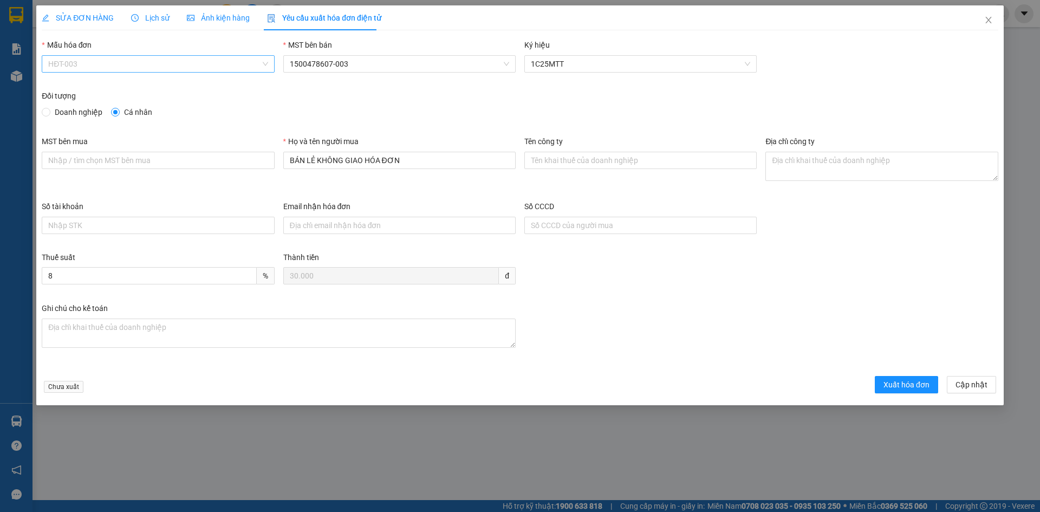
click at [97, 68] on span "HĐT-003" at bounding box center [157, 64] width 219 height 16
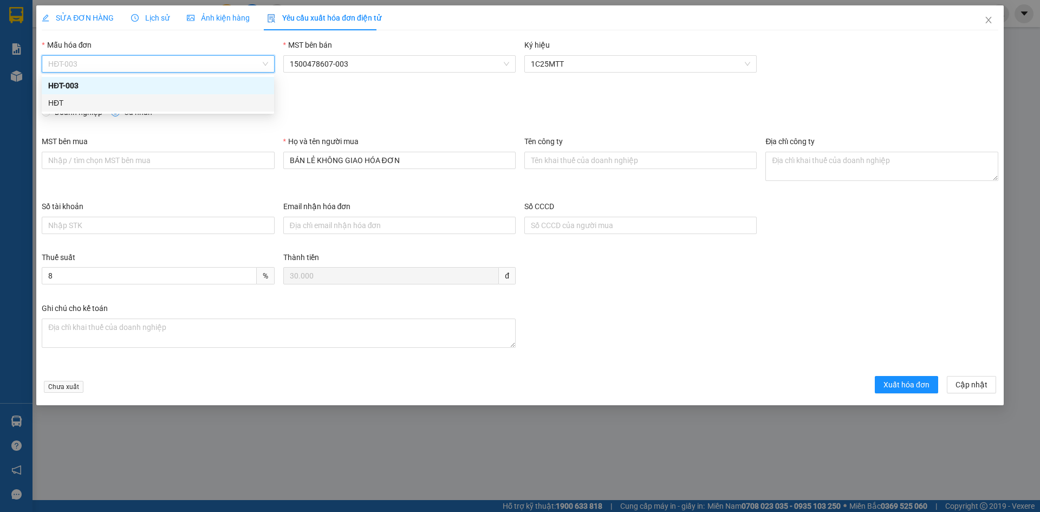
click at [61, 99] on div "HĐT" at bounding box center [157, 103] width 219 height 12
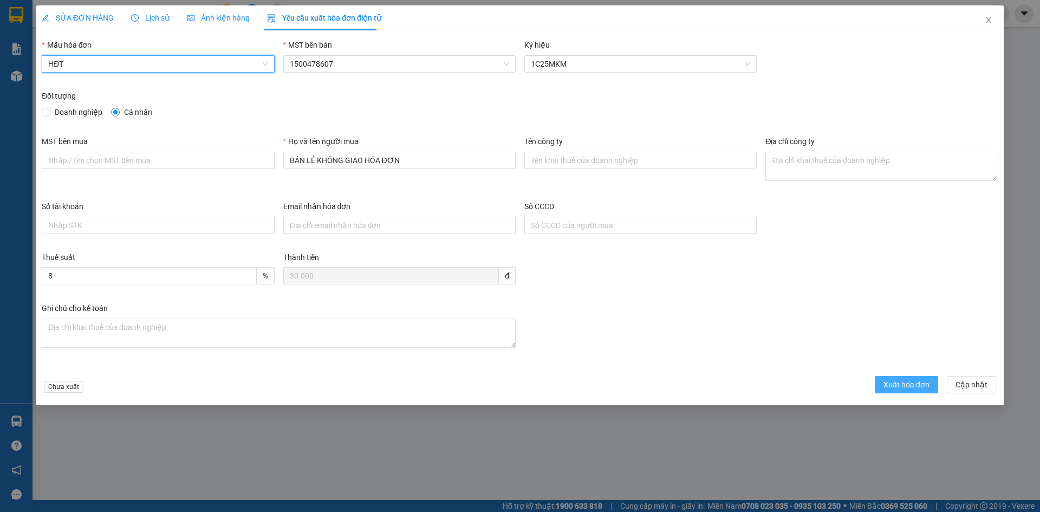
click at [911, 382] on span "Xuất hóa đơn" at bounding box center [906, 385] width 46 height 12
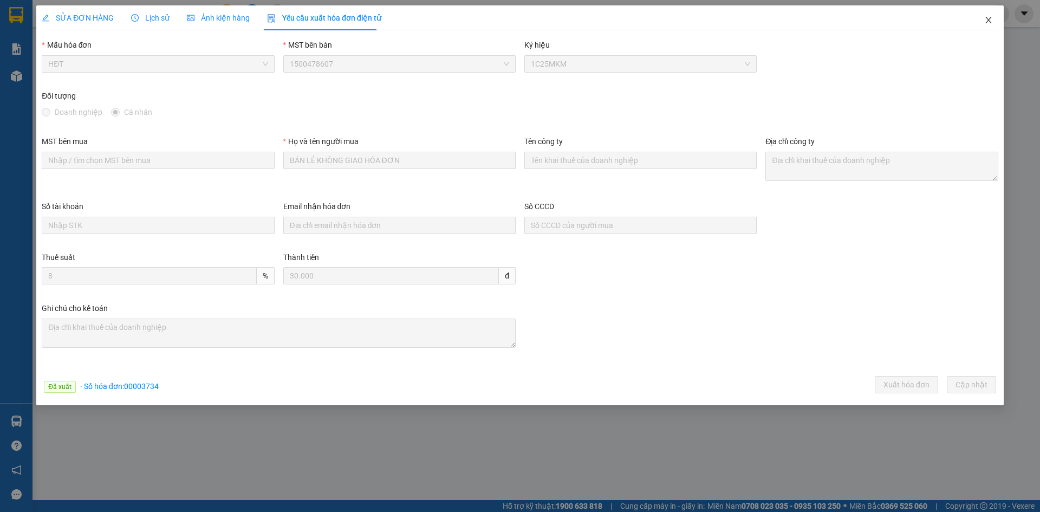
click at [987, 16] on span "Close" at bounding box center [988, 20] width 30 height 30
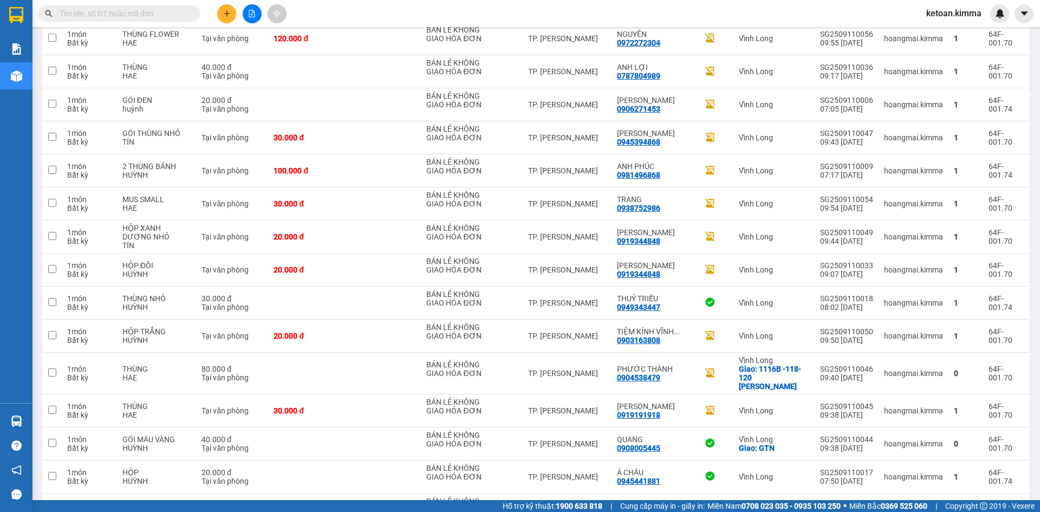
scroll to position [1056, 0]
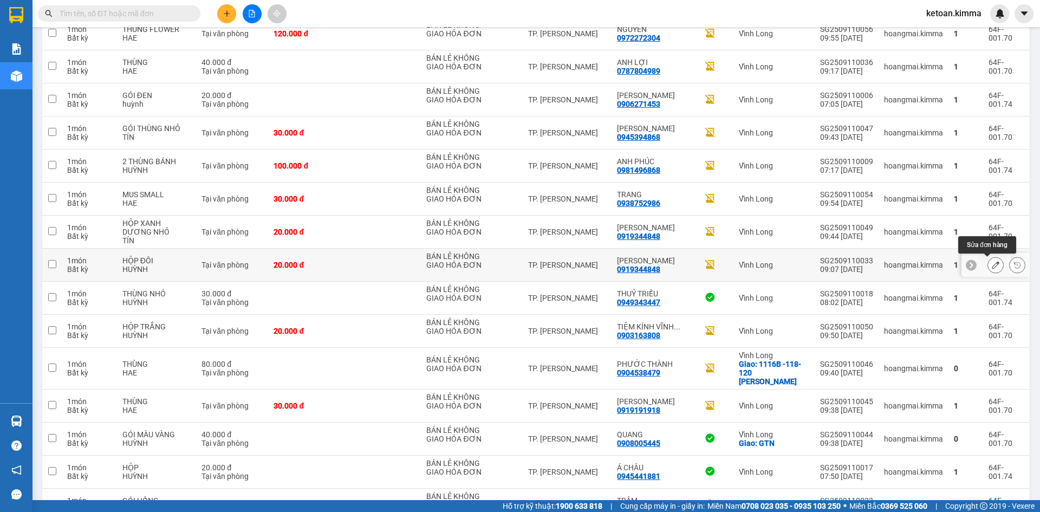
click at [992, 266] on icon at bounding box center [996, 265] width 8 height 8
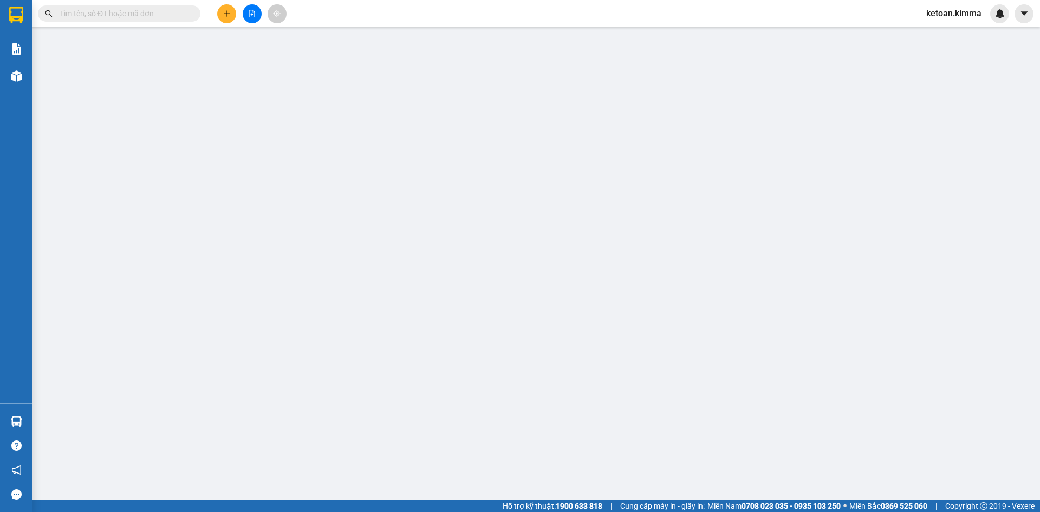
type input "BÁN LẺ KHÔNG GIAO HÓA ĐƠN"
type input "0919344848"
type input "[PERSON_NAME]"
type input "20.000"
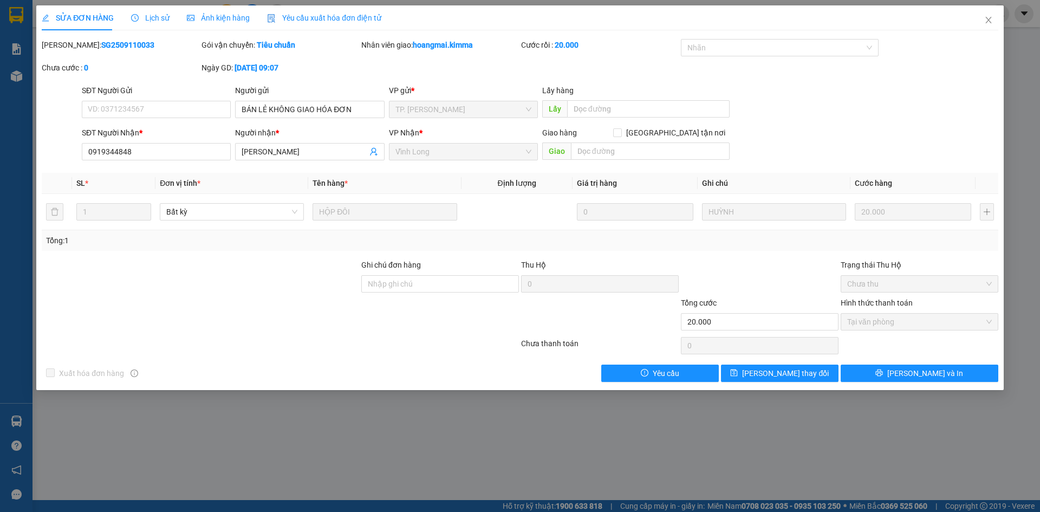
click at [311, 17] on span "Yêu cầu xuất hóa đơn điện tử" at bounding box center [324, 18] width 114 height 9
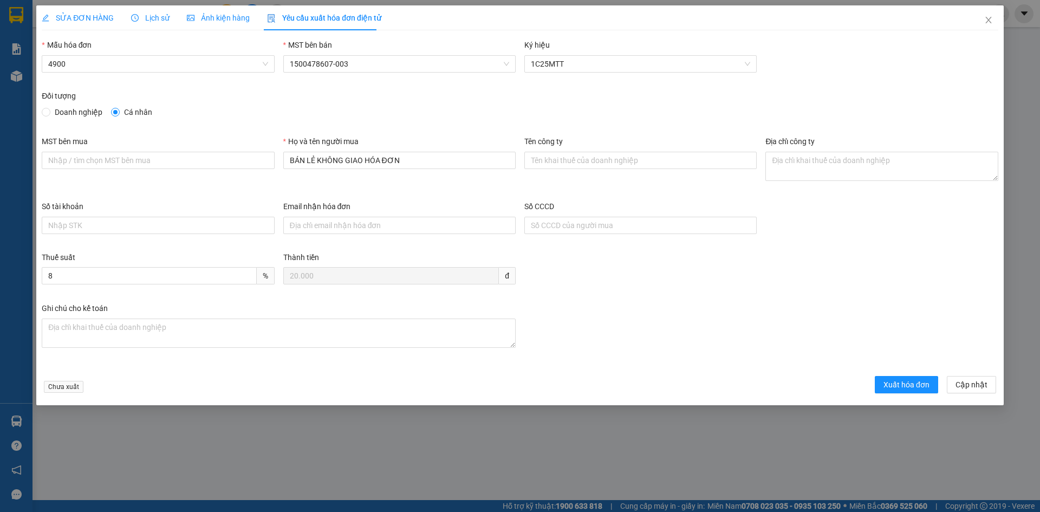
click at [95, 75] on div "Mẫu hóa đơn 4900" at bounding box center [158, 58] width 232 height 38
click at [88, 66] on span "HĐT-003" at bounding box center [157, 64] width 219 height 16
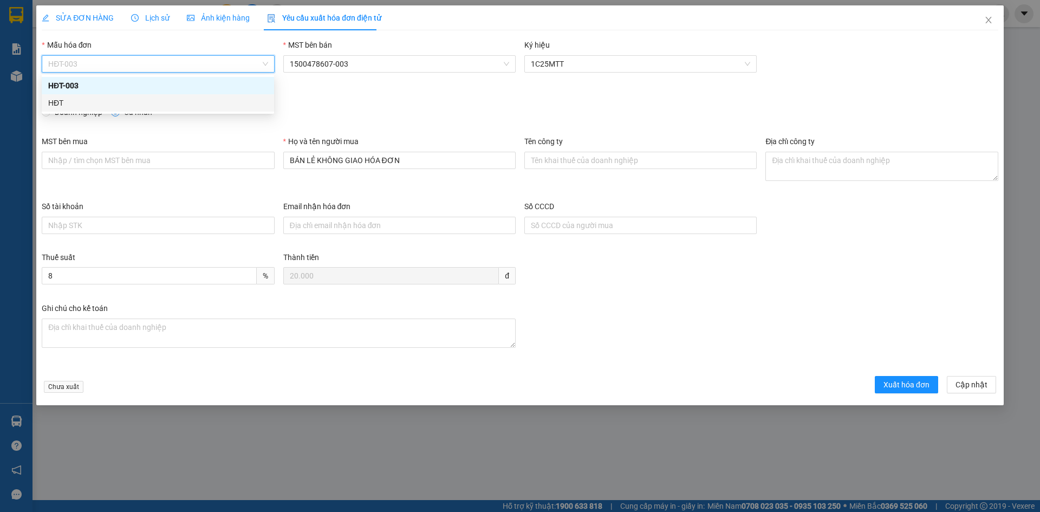
click at [62, 97] on div "HĐT" at bounding box center [158, 102] width 232 height 17
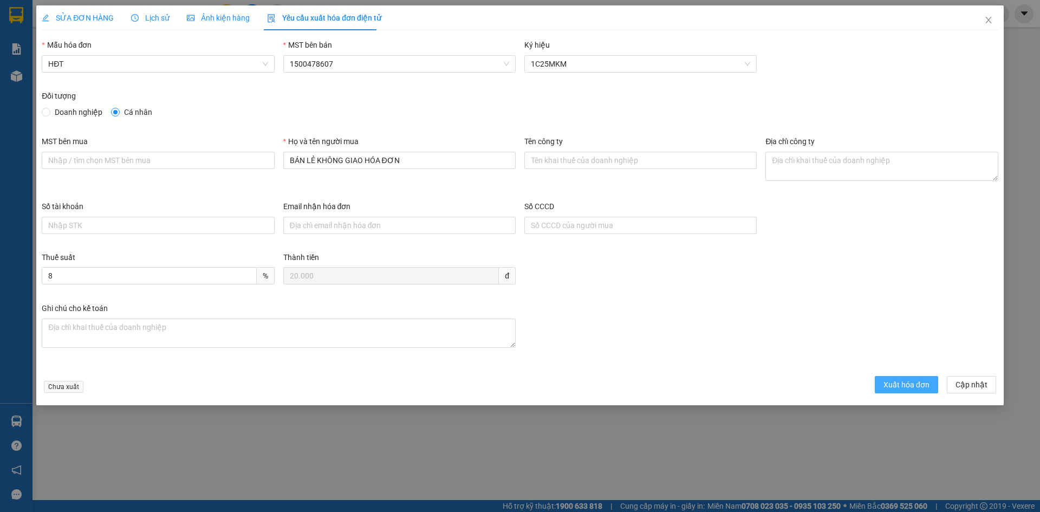
click at [888, 385] on span "Xuất hóa đơn" at bounding box center [906, 385] width 46 height 12
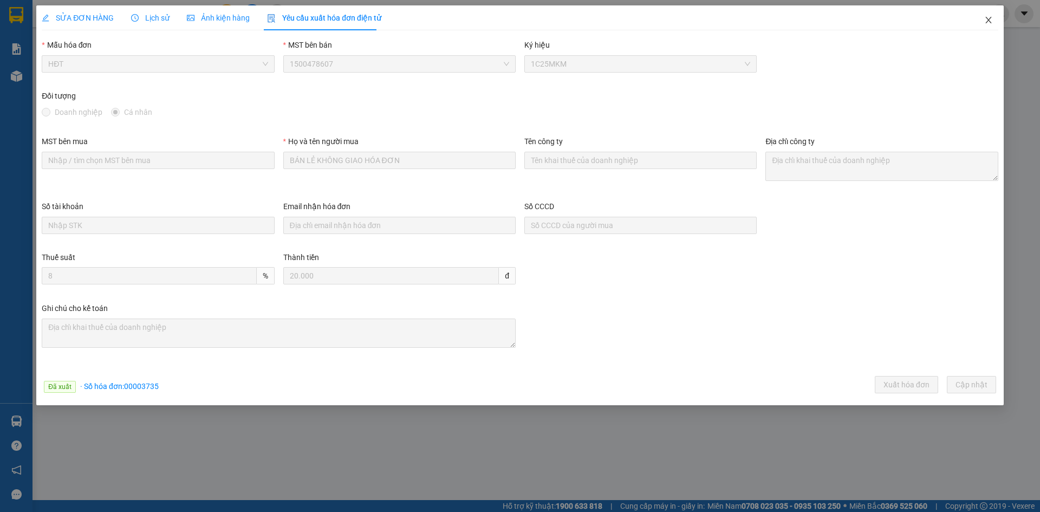
click at [992, 19] on icon "close" at bounding box center [988, 20] width 9 height 9
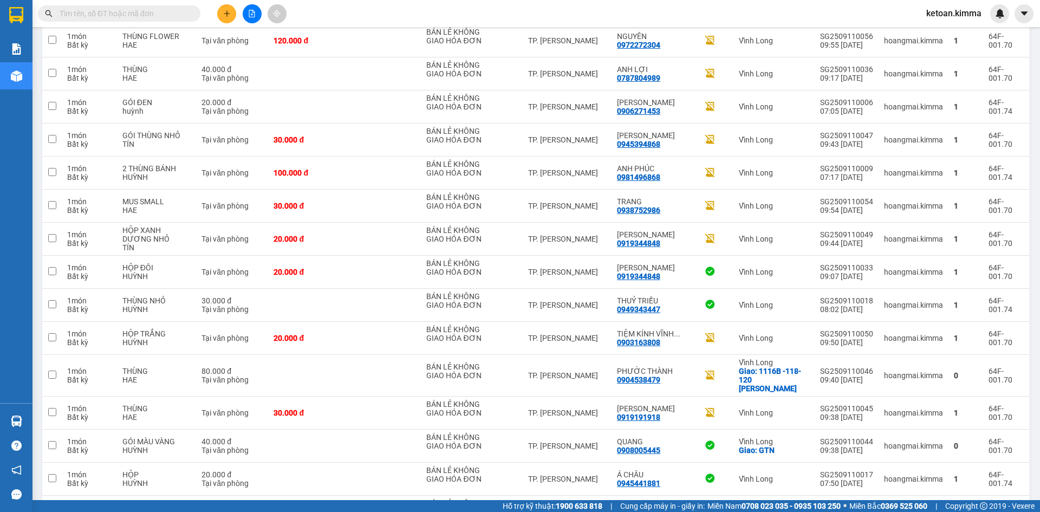
scroll to position [1044, 0]
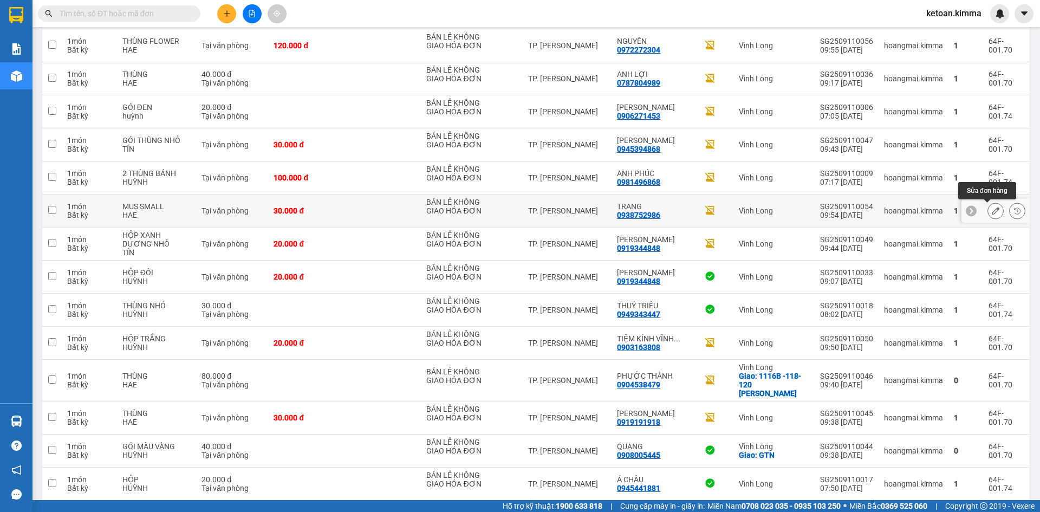
click at [992, 211] on icon at bounding box center [996, 211] width 8 height 8
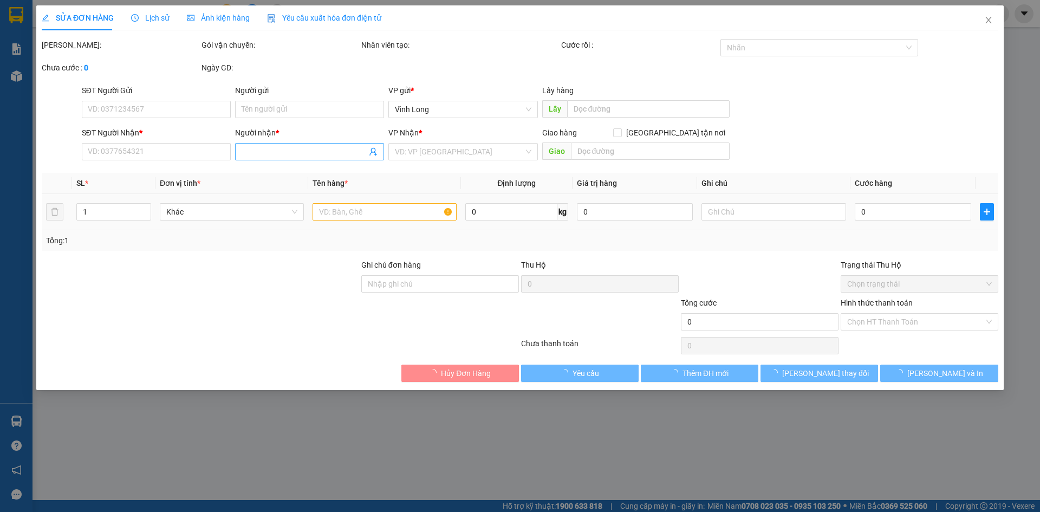
type input "BÁN LẺ KHÔNG GIAO HÓA ĐƠN"
type input "0938752986"
type input "TRANG"
type input "SA G"
type input "30.000"
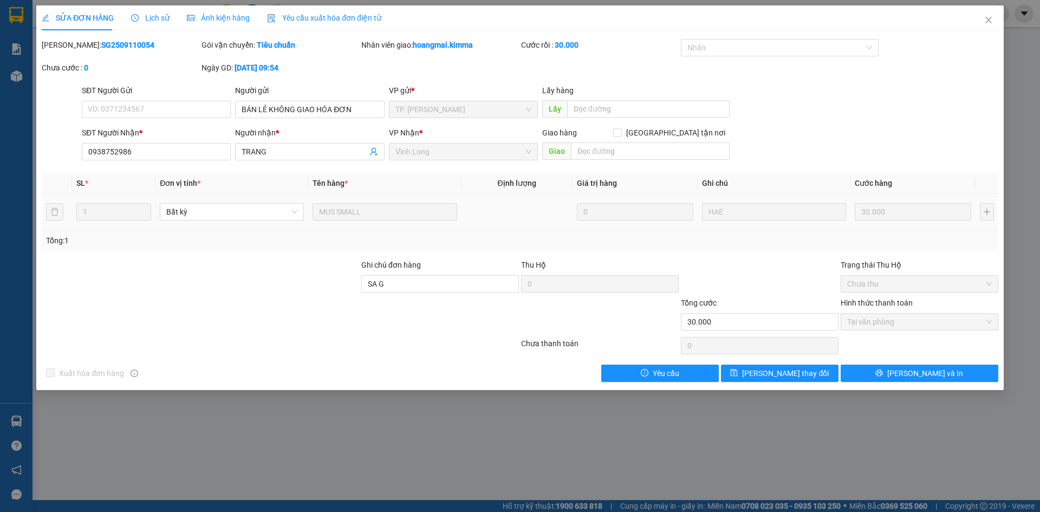
click at [308, 14] on span "Yêu cầu xuất hóa đơn điện tử" at bounding box center [324, 18] width 114 height 9
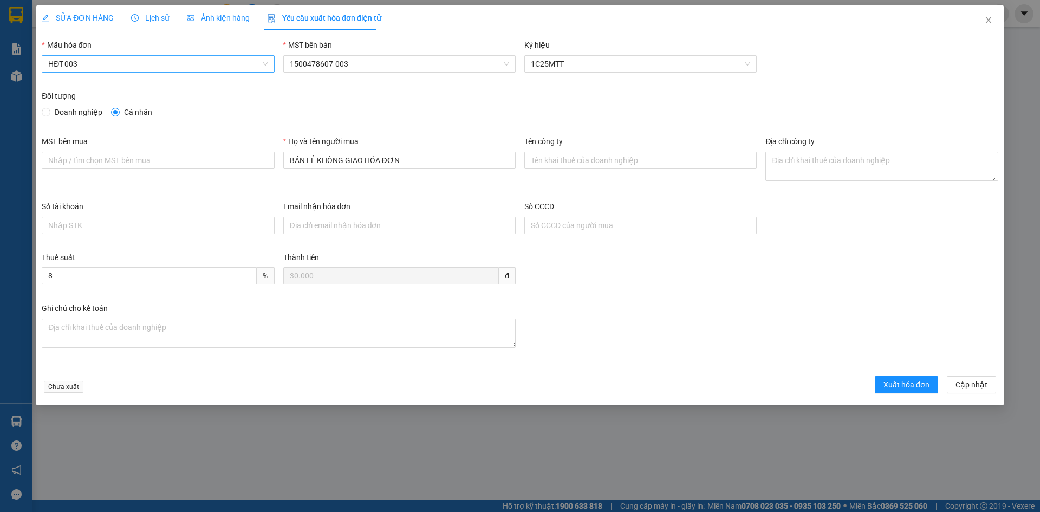
click at [120, 69] on span "HĐT-003" at bounding box center [157, 64] width 219 height 16
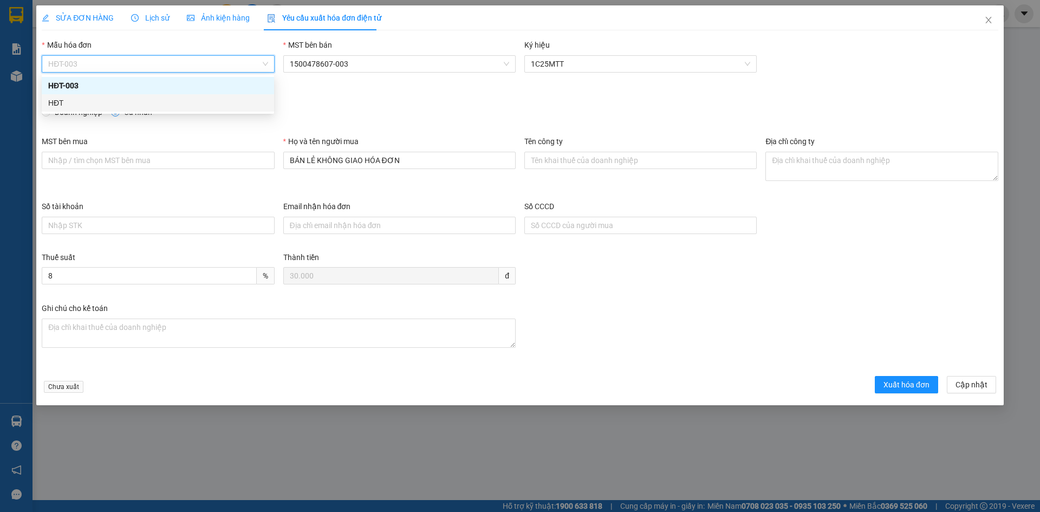
click at [56, 108] on div "HĐT" at bounding box center [157, 103] width 219 height 12
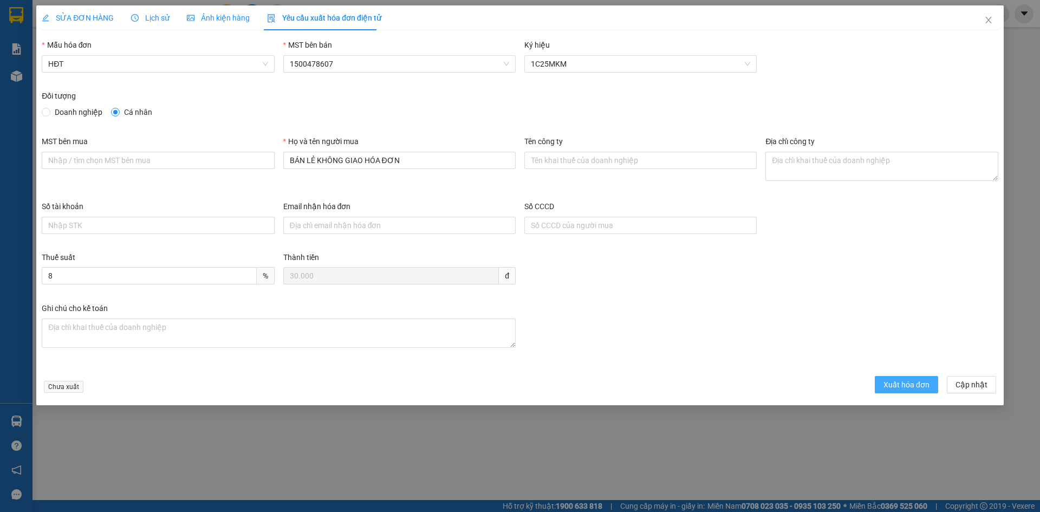
click at [900, 386] on span "Xuất hóa đơn" at bounding box center [906, 385] width 46 height 12
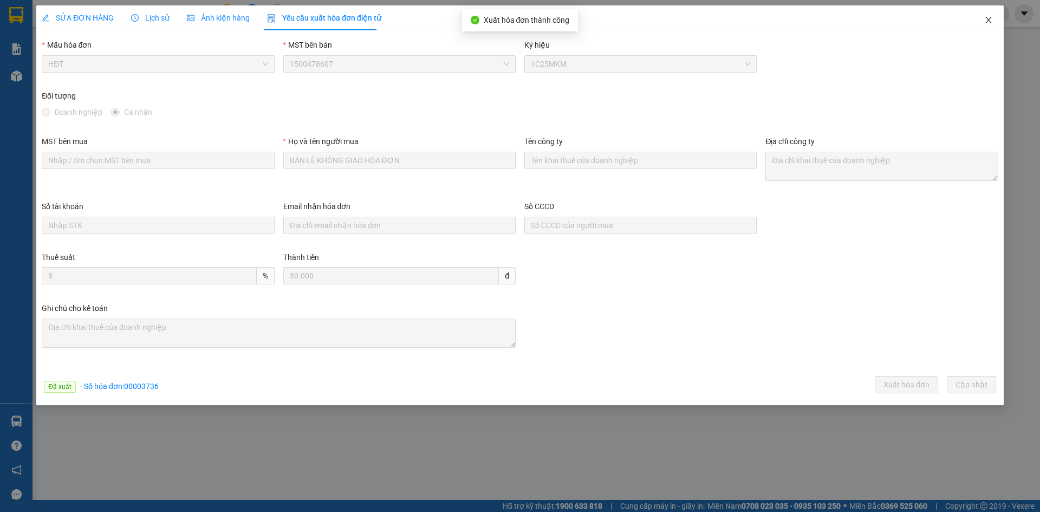
click at [985, 21] on icon "close" at bounding box center [988, 20] width 9 height 9
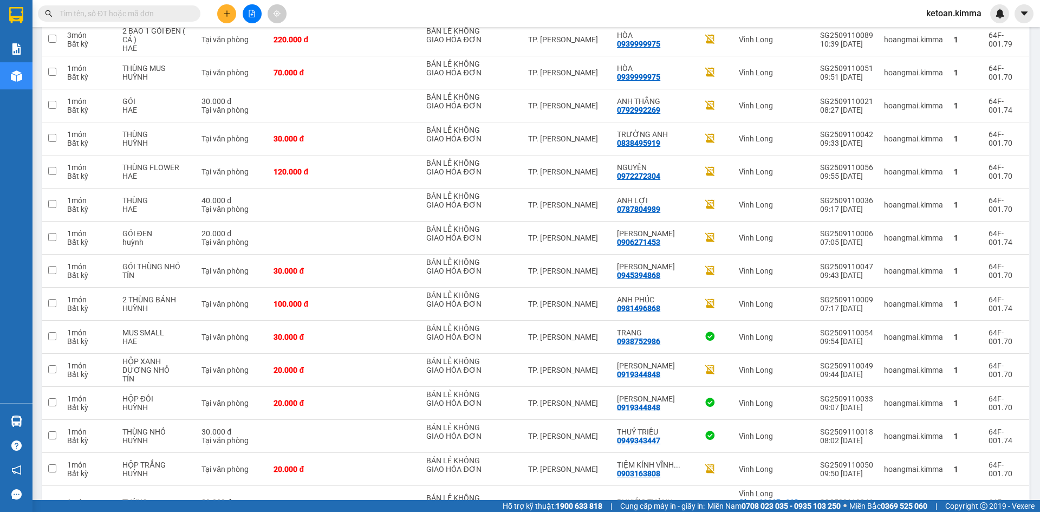
scroll to position [920, 0]
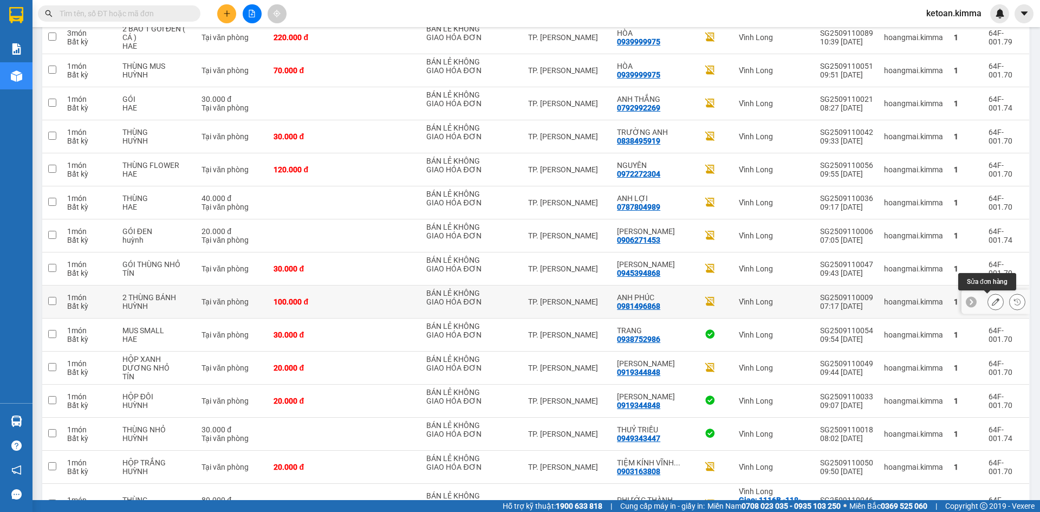
click at [992, 301] on icon at bounding box center [996, 302] width 8 height 8
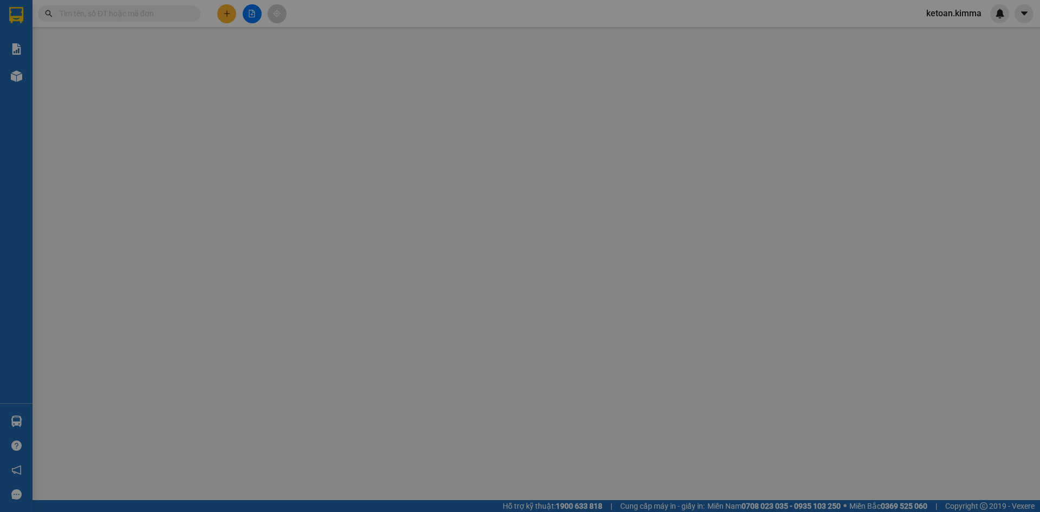
type input "BÁN LẺ KHÔNG GIAO HÓA ĐƠN"
type input "0981496868"
type input "ANH PHÚC"
type input "SA G"
type input "100.000"
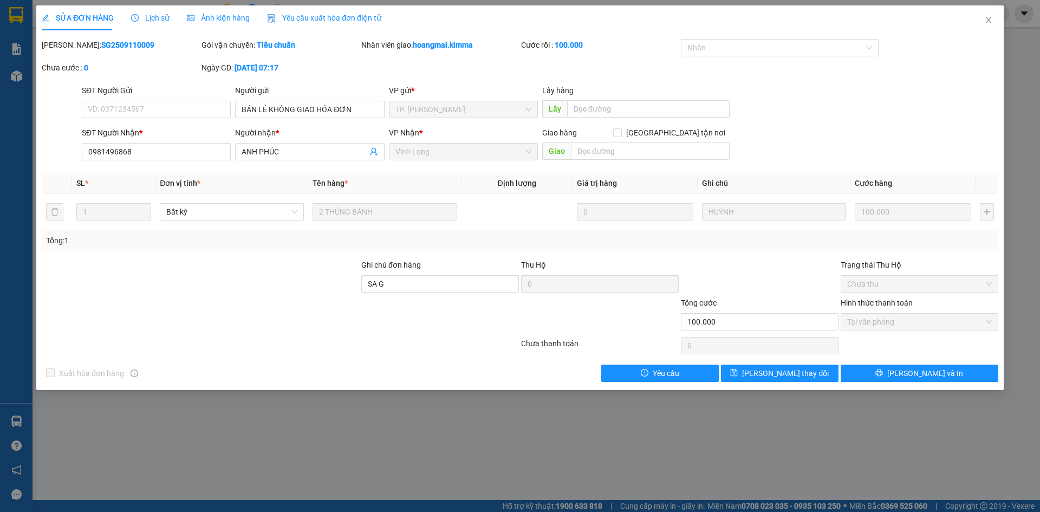
click at [336, 19] on span "Yêu cầu xuất hóa đơn điện tử" at bounding box center [324, 18] width 114 height 9
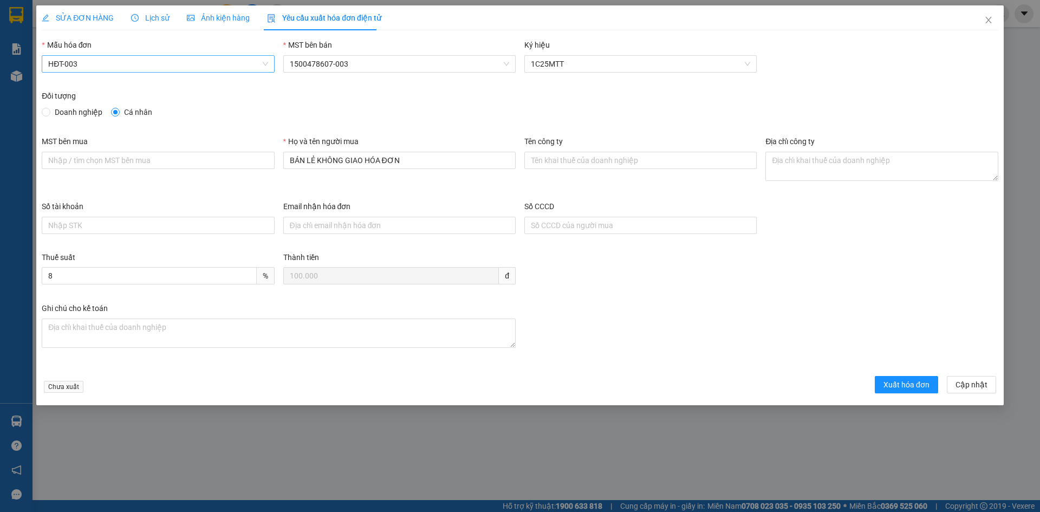
click at [114, 66] on span "HĐT-003" at bounding box center [157, 64] width 219 height 16
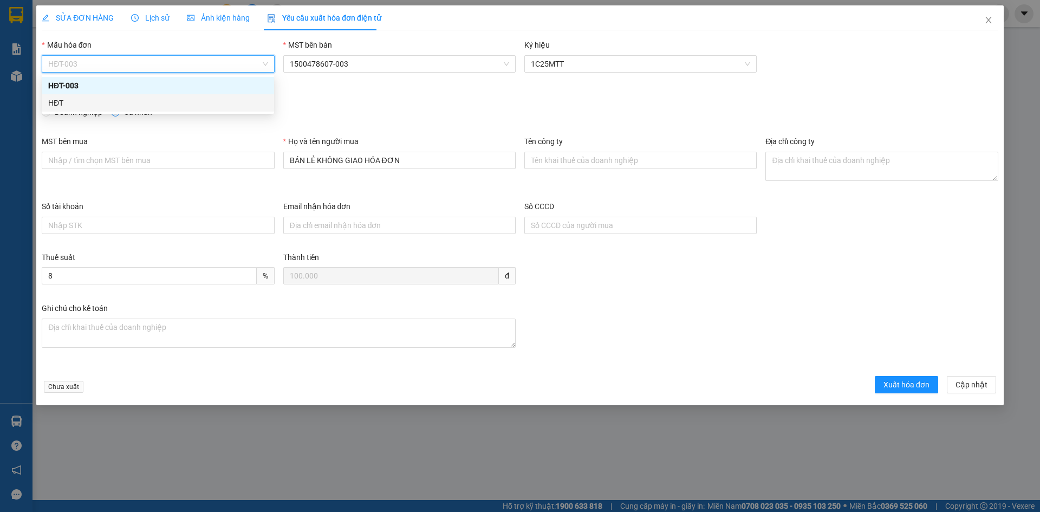
click at [66, 103] on div "HĐT" at bounding box center [157, 103] width 219 height 12
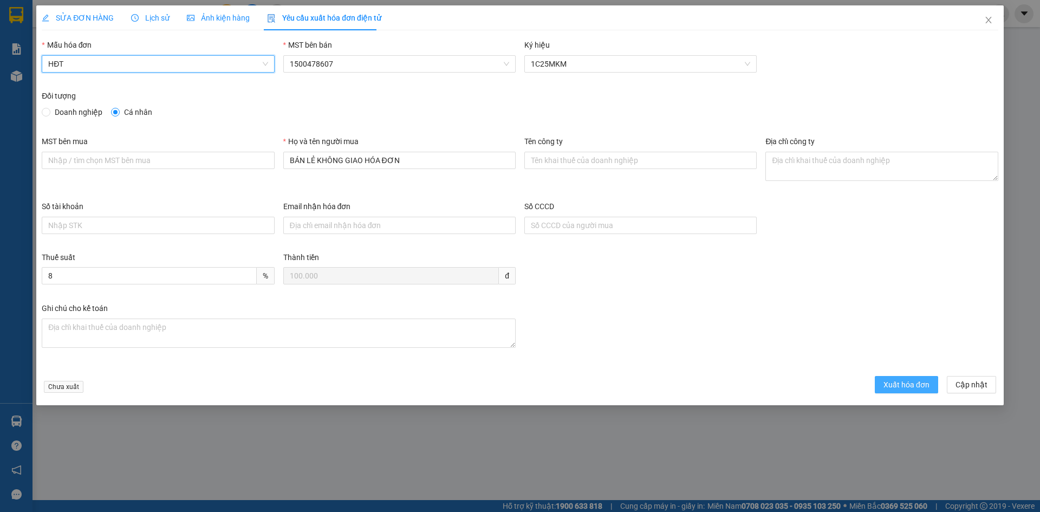
click at [883, 383] on button "Xuất hóa đơn" at bounding box center [906, 384] width 63 height 17
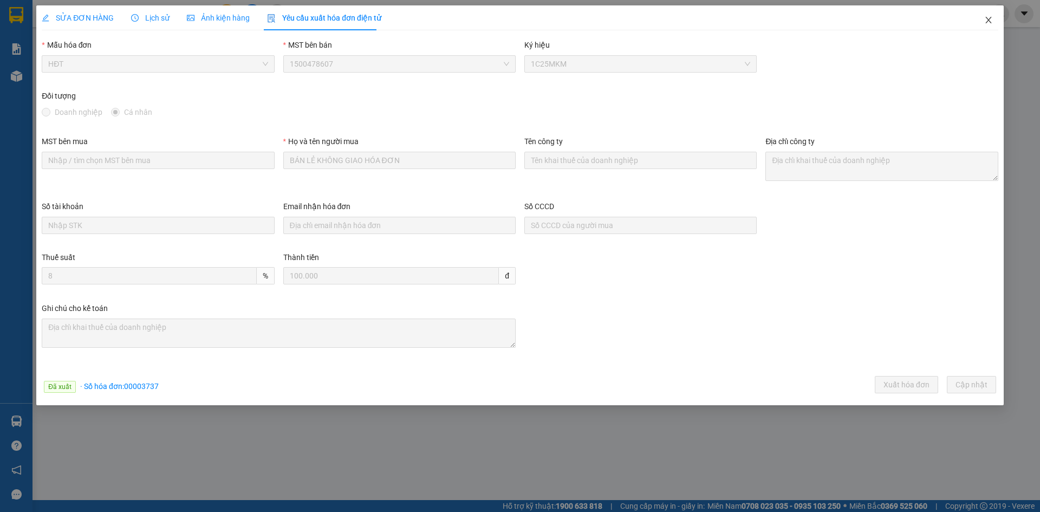
click at [988, 18] on icon "close" at bounding box center [988, 20] width 9 height 9
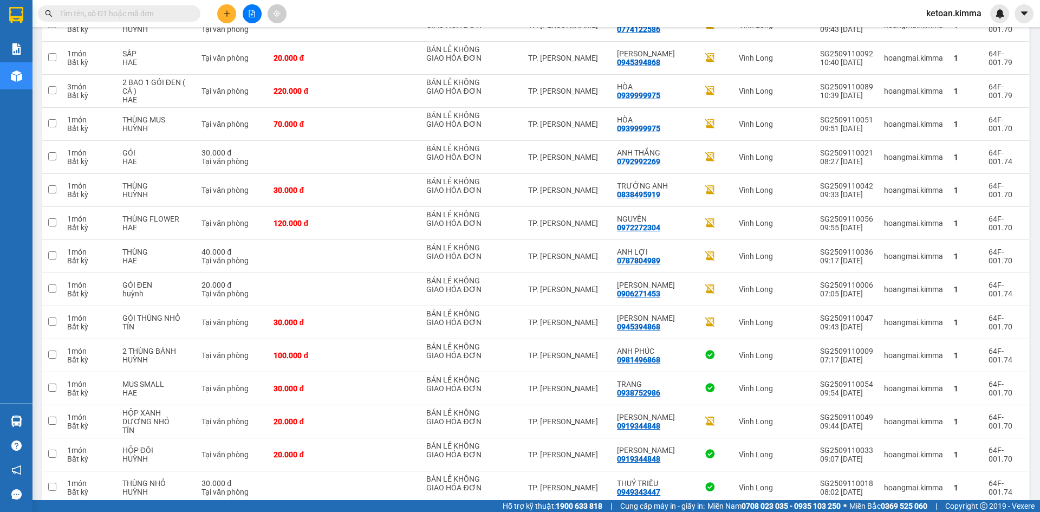
scroll to position [878, 0]
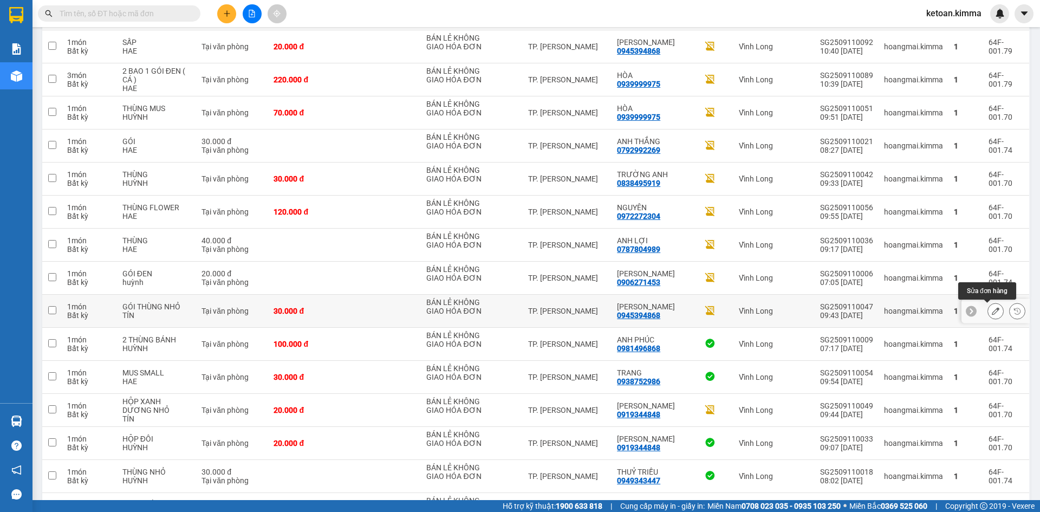
click at [992, 312] on icon at bounding box center [996, 311] width 8 height 8
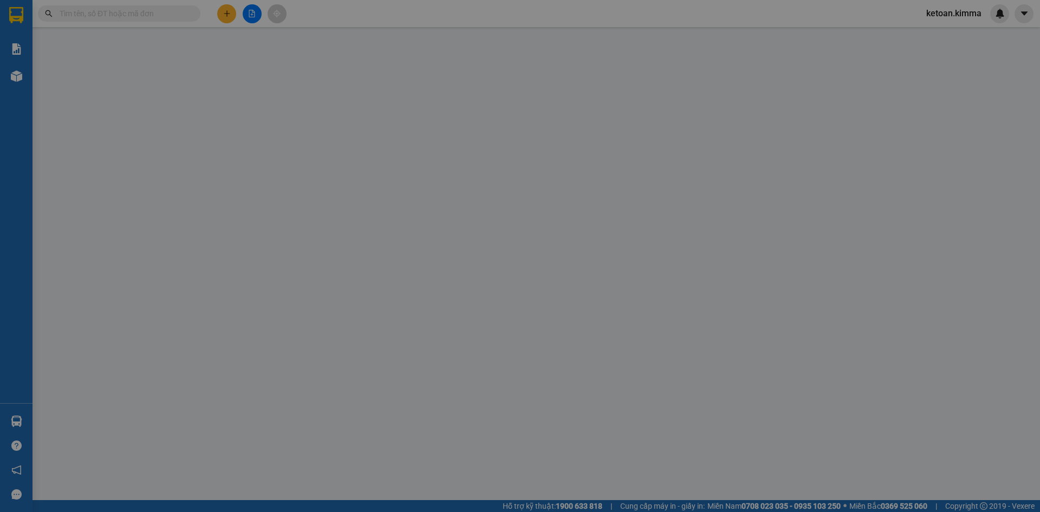
type input "BÁN LẺ KHÔNG GIAO HÓA ĐƠN"
type input "0945394868"
type input "[PERSON_NAME]"
type input "SA G"
type input "30.000"
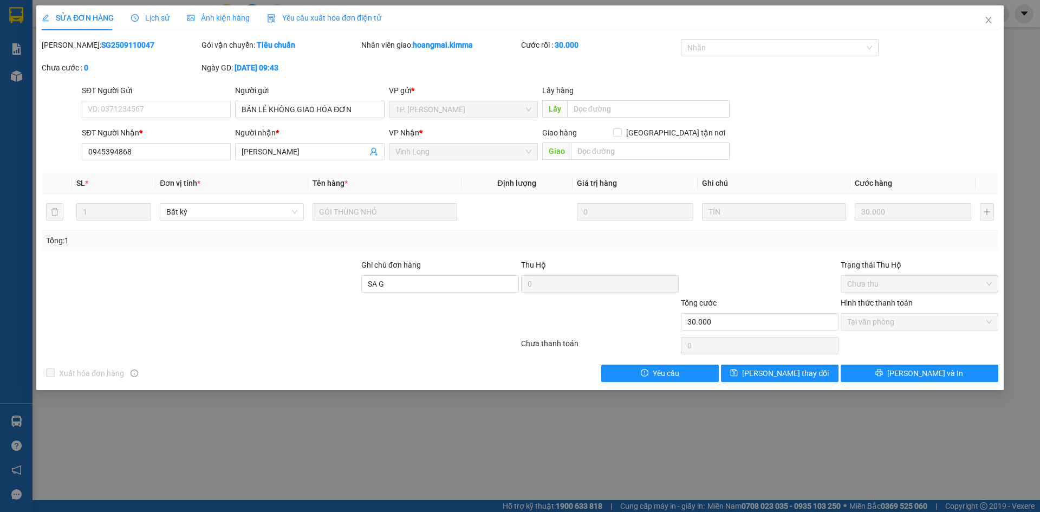
click at [357, 15] on span "Yêu cầu xuất hóa đơn điện tử" at bounding box center [324, 18] width 114 height 9
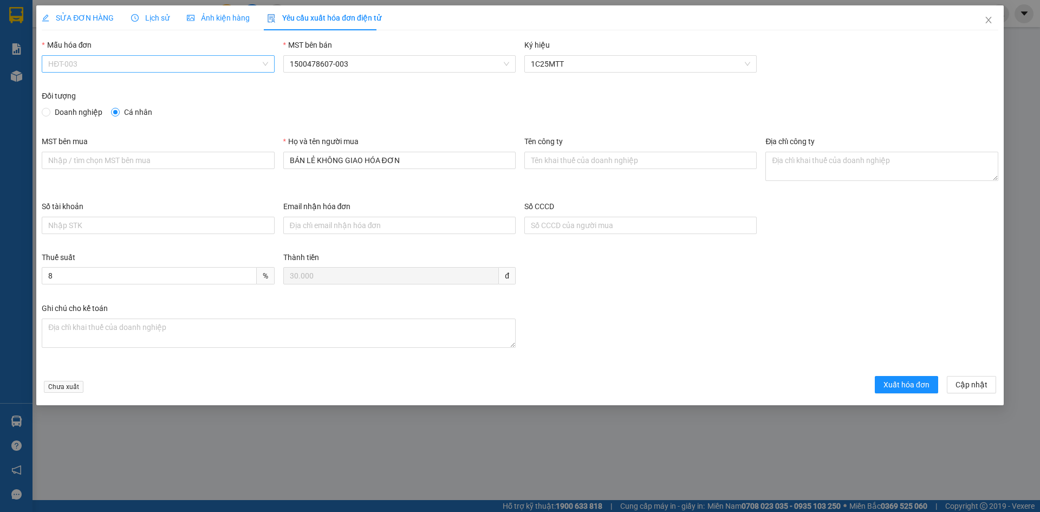
click at [120, 58] on span "HĐT-003" at bounding box center [157, 64] width 219 height 16
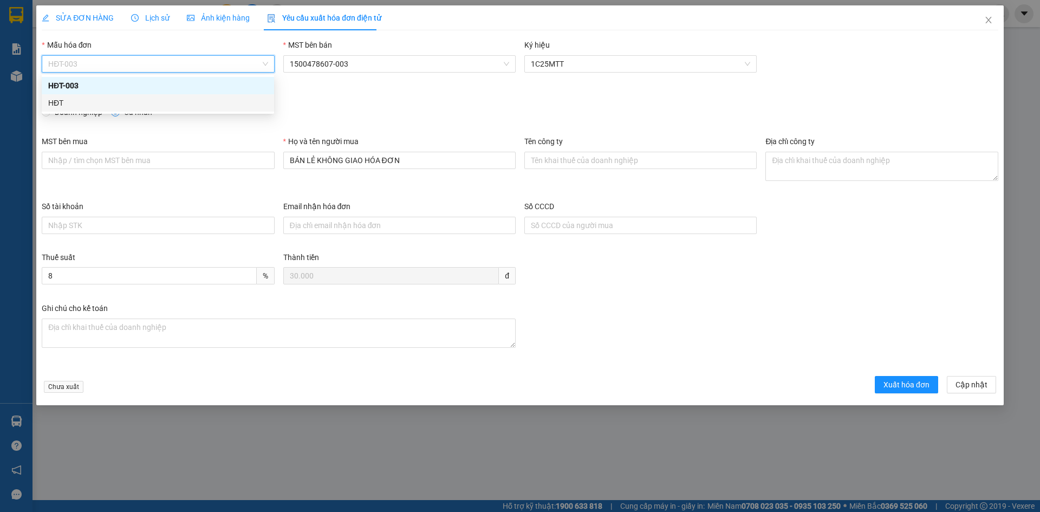
click at [64, 107] on div "HĐT" at bounding box center [157, 103] width 219 height 12
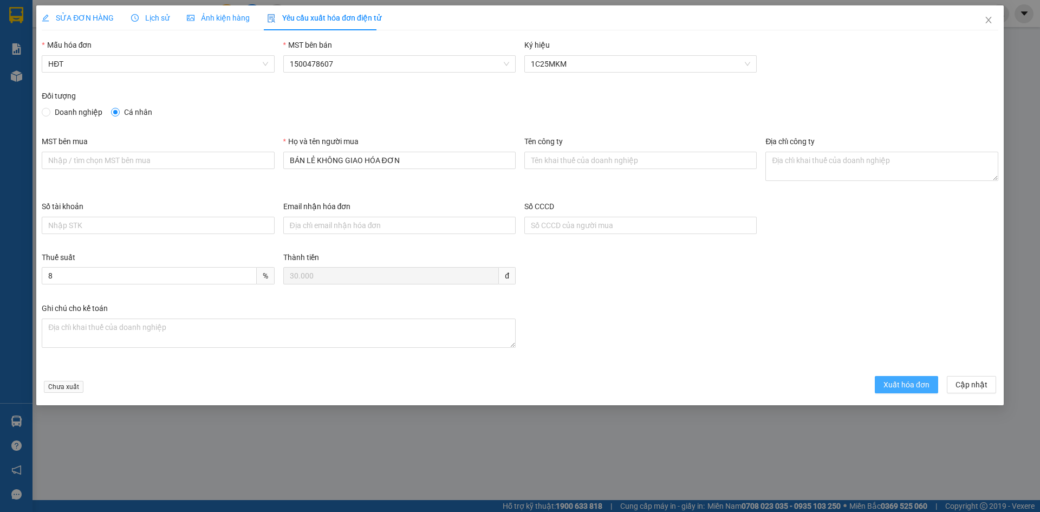
click at [907, 379] on span "Xuất hóa đơn" at bounding box center [906, 385] width 46 height 12
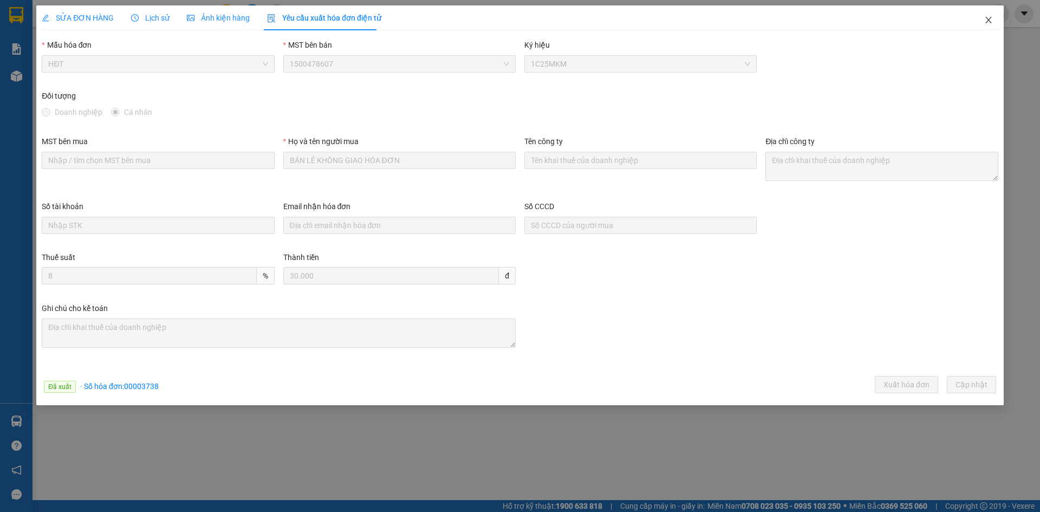
click at [991, 22] on icon "close" at bounding box center [988, 20] width 9 height 9
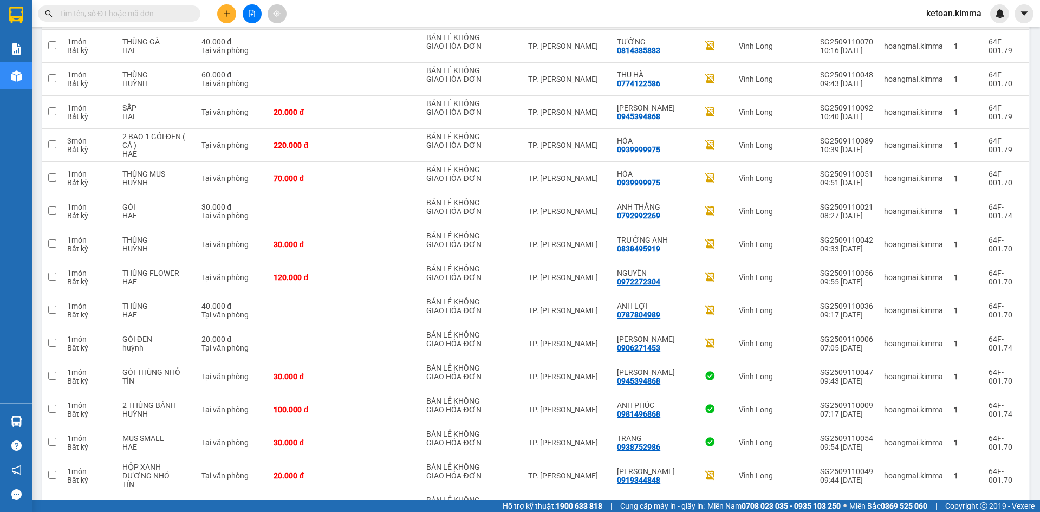
scroll to position [836, 0]
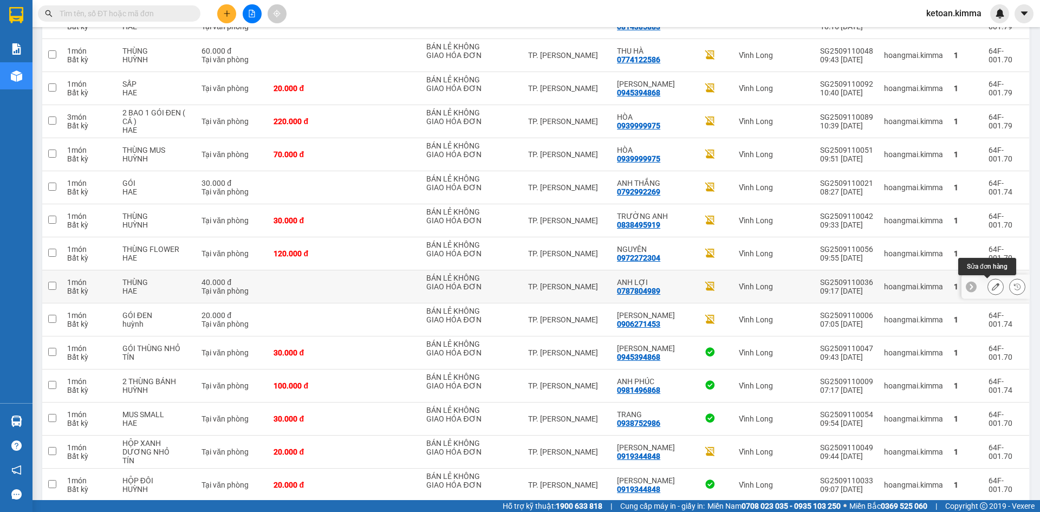
click at [992, 284] on icon at bounding box center [996, 287] width 8 height 8
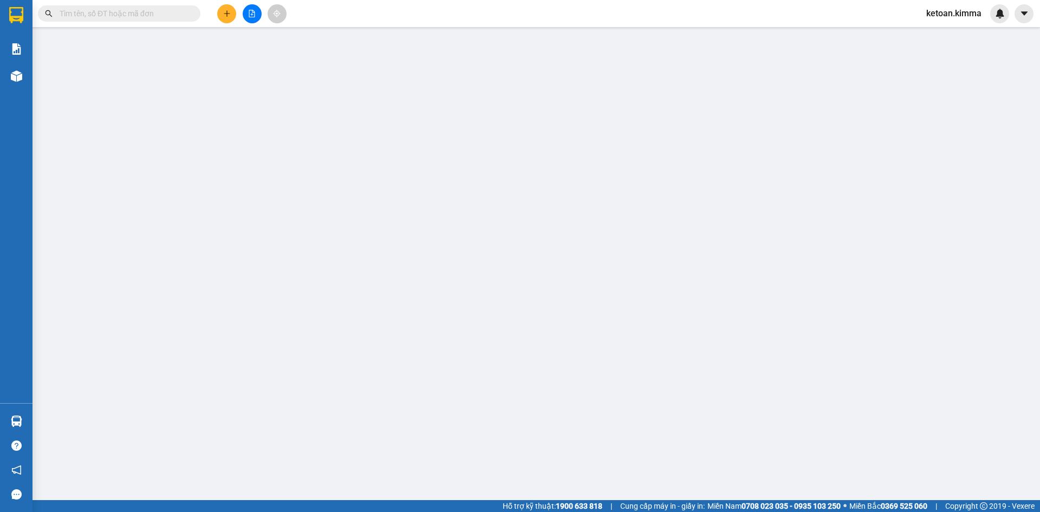
type input "BÁN LẺ KHÔNG GIAO HÓA ĐƠN"
type input "0787804989"
type input "ANH LỢI"
type input "SA G"
type input "40.000"
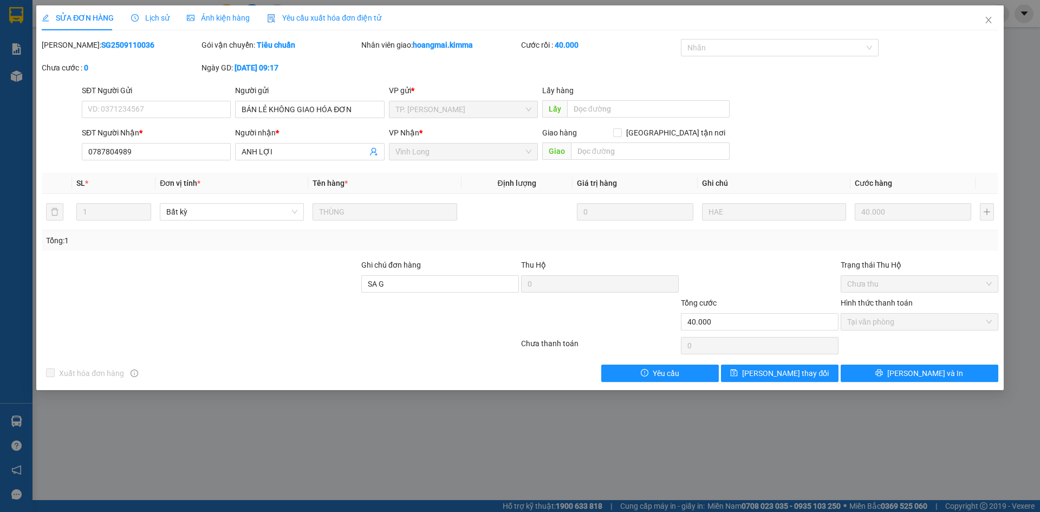
click at [309, 19] on span "Yêu cầu xuất hóa đơn điện tử" at bounding box center [324, 18] width 114 height 9
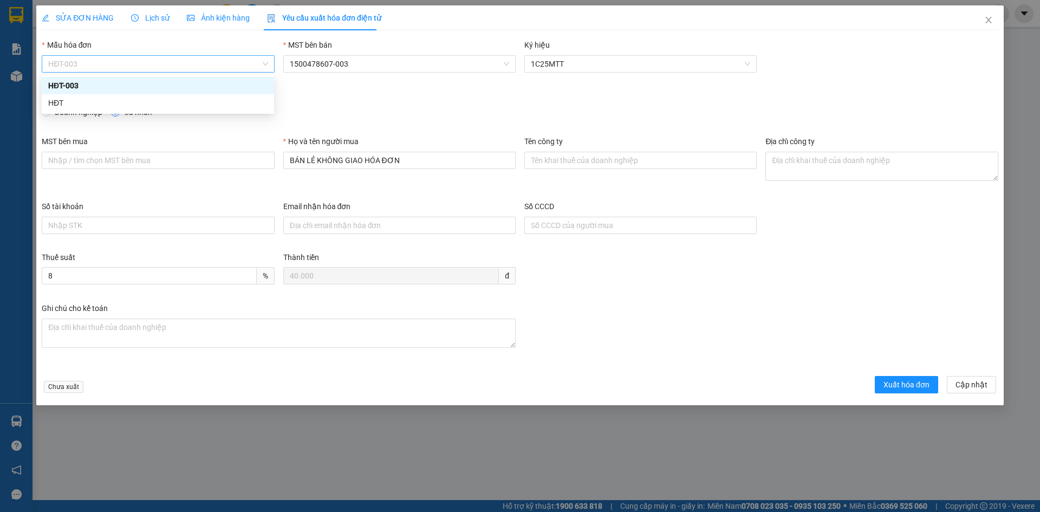
click at [103, 65] on span "HĐT-003" at bounding box center [157, 64] width 219 height 16
click at [64, 105] on div "HĐT" at bounding box center [157, 103] width 219 height 12
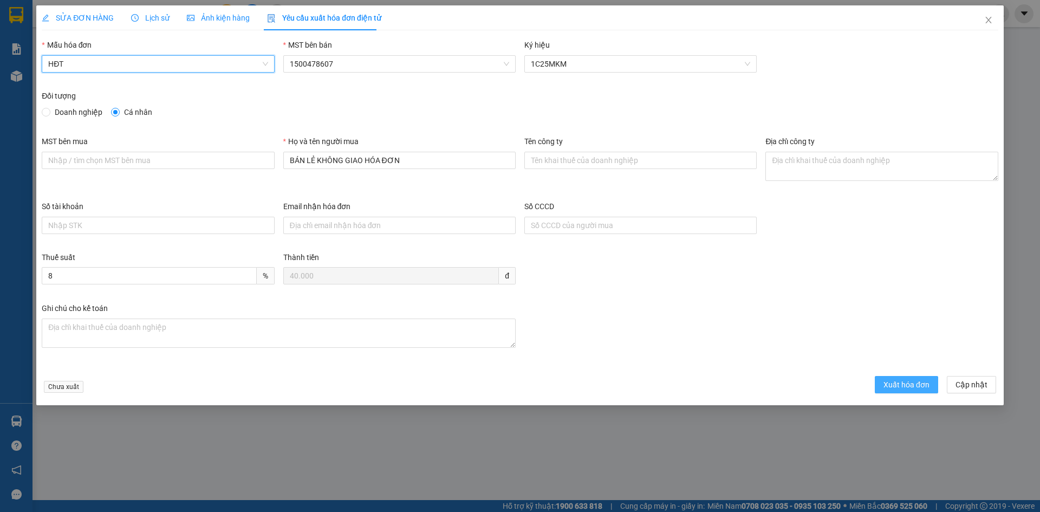
click at [897, 381] on span "Xuất hóa đơn" at bounding box center [906, 385] width 46 height 12
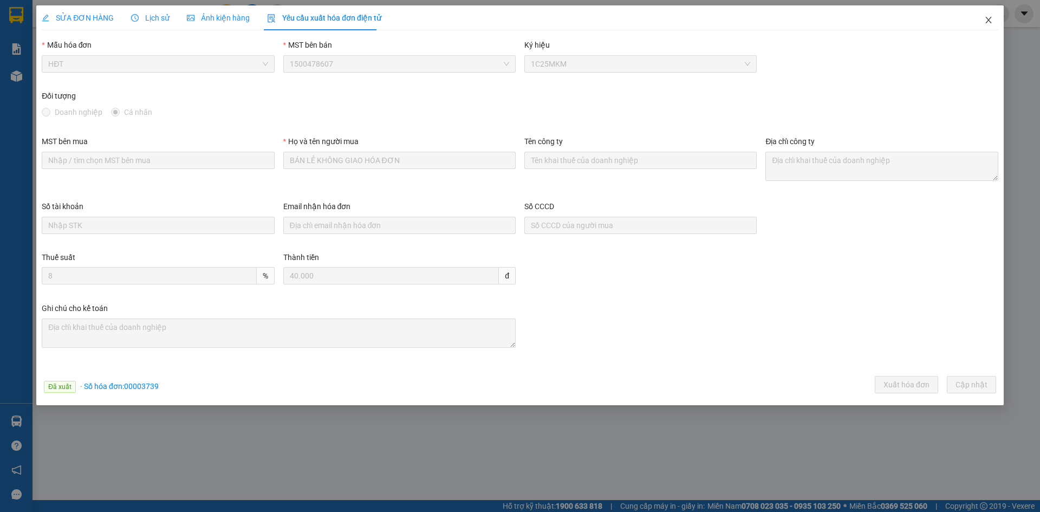
click at [990, 22] on icon "close" at bounding box center [988, 20] width 9 height 9
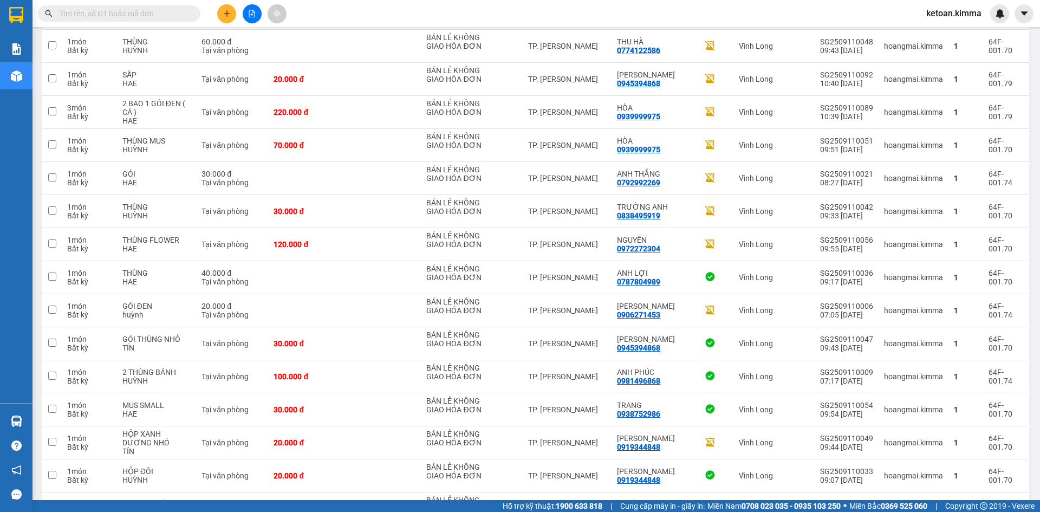
scroll to position [853, 0]
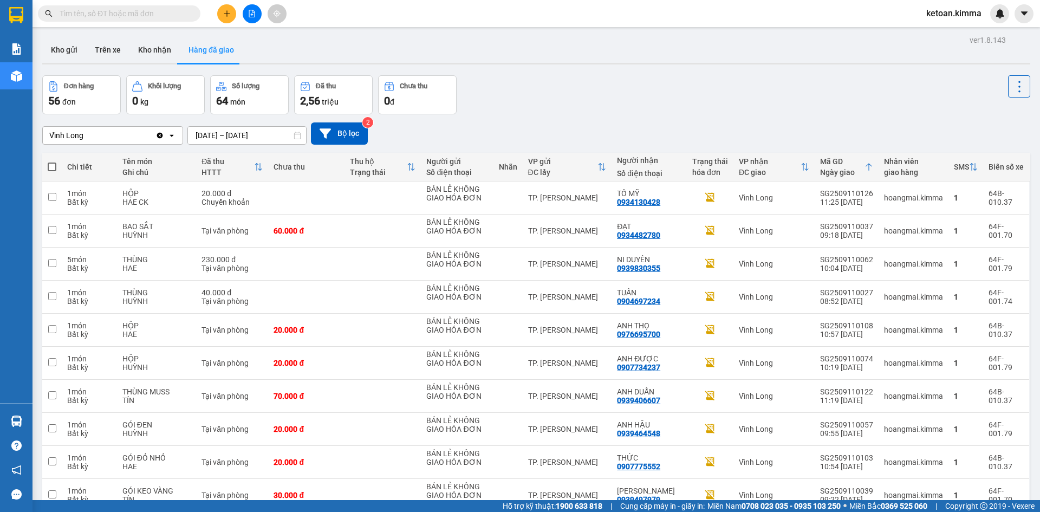
scroll to position [853, 0]
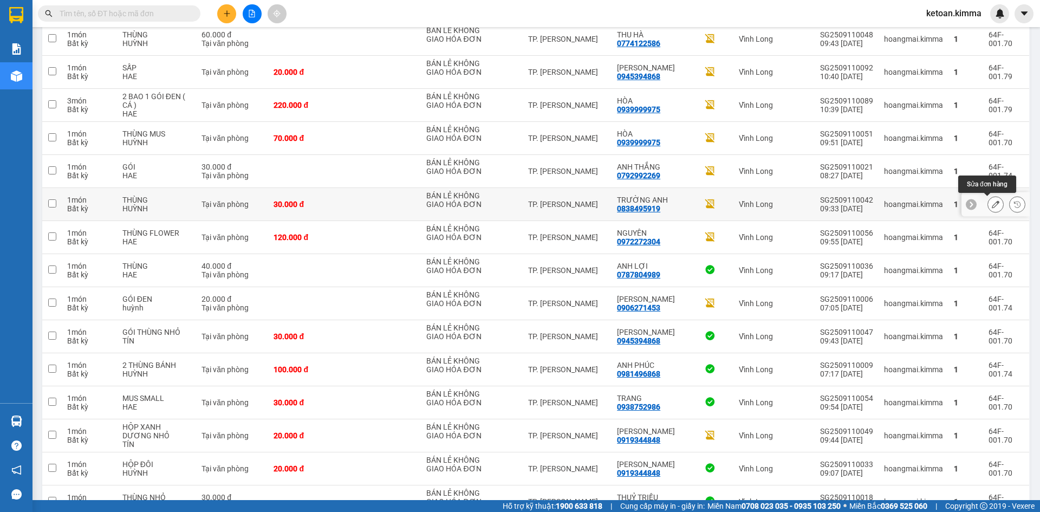
click at [992, 206] on icon at bounding box center [996, 204] width 8 height 8
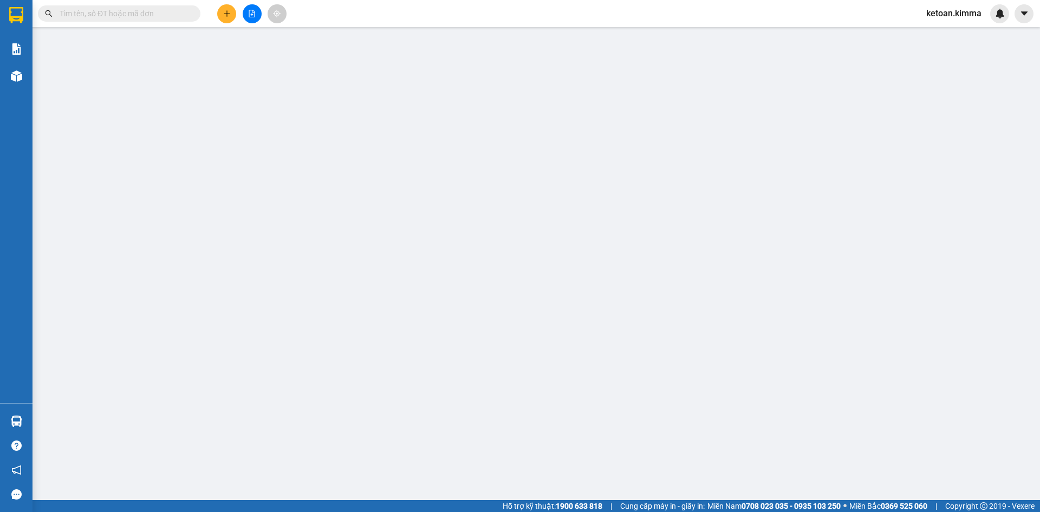
type input "BÁN LẺ KHÔNG GIAO HÓA ĐƠN"
type input "0838495919"
type input "TRƯỜNG ANH"
type input "30.000"
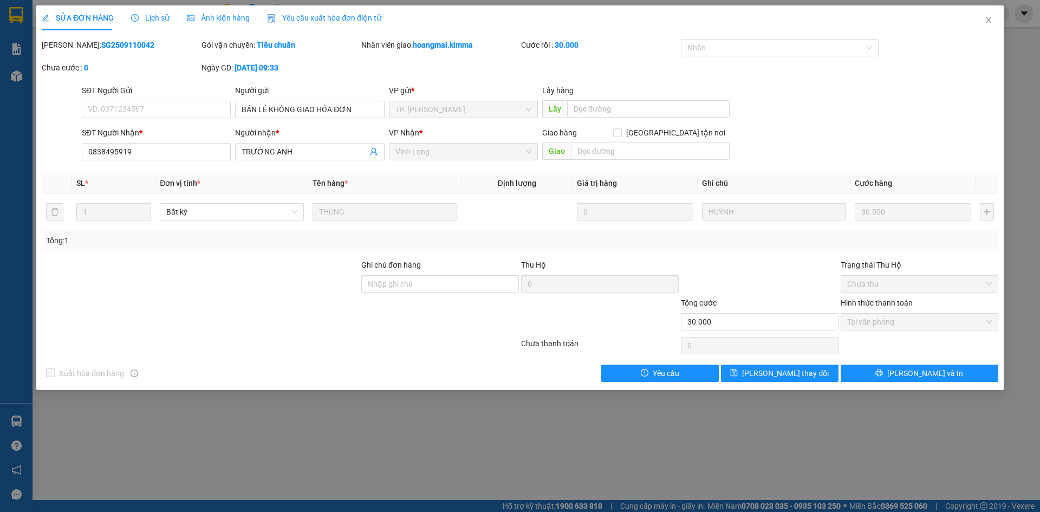
click at [324, 17] on span "Yêu cầu xuất hóa đơn điện tử" at bounding box center [324, 18] width 114 height 9
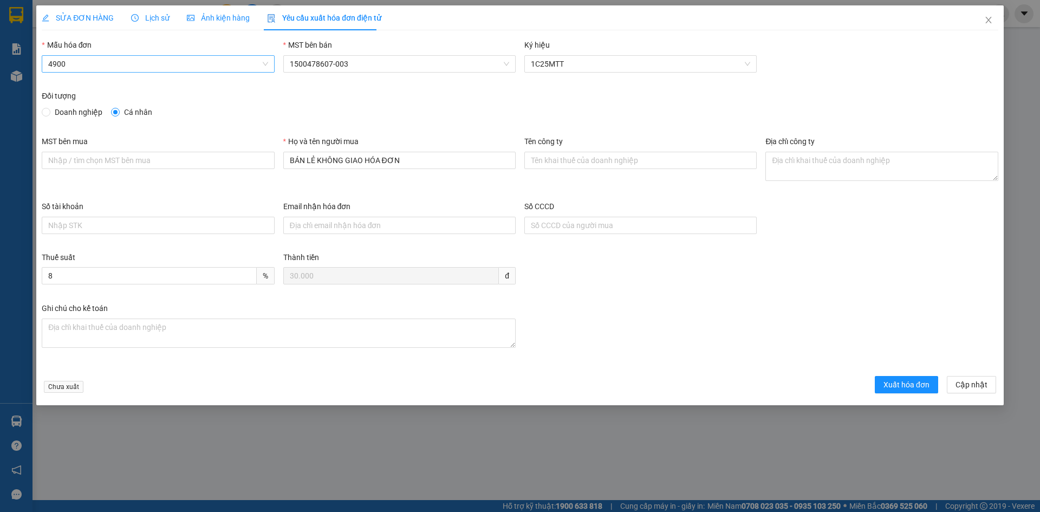
click at [132, 68] on span "4900" at bounding box center [157, 64] width 219 height 16
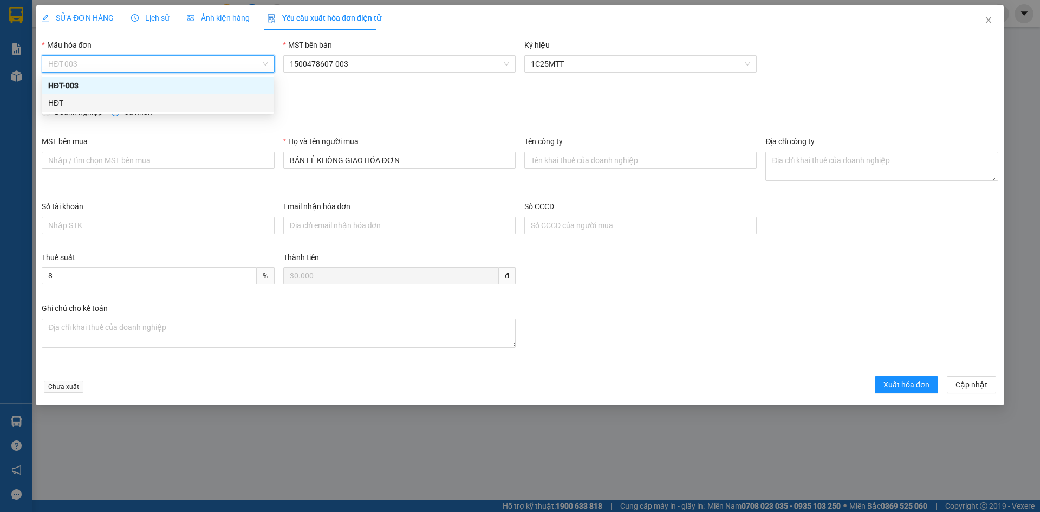
click at [64, 104] on div "HĐT" at bounding box center [157, 103] width 219 height 12
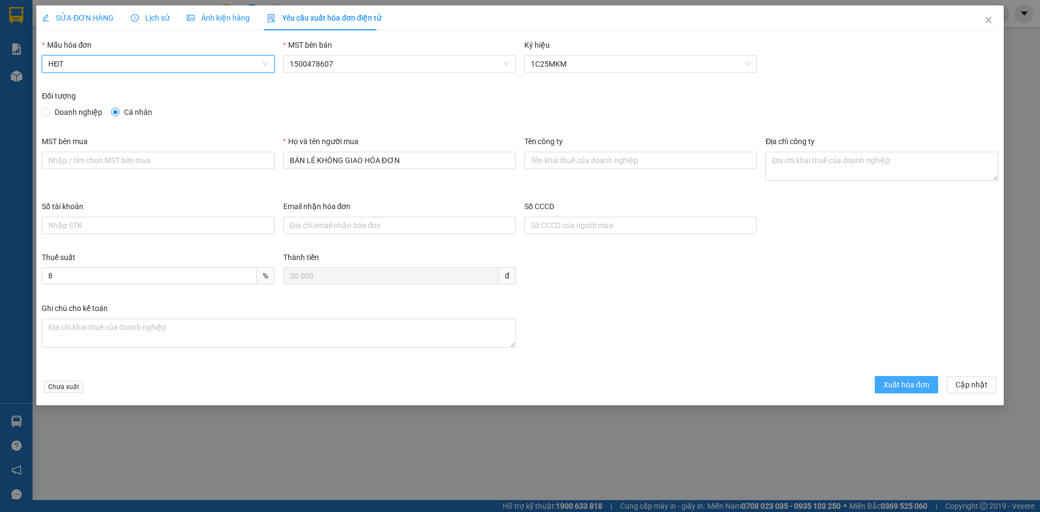
click at [887, 390] on span "Xuất hóa đơn" at bounding box center [906, 385] width 46 height 12
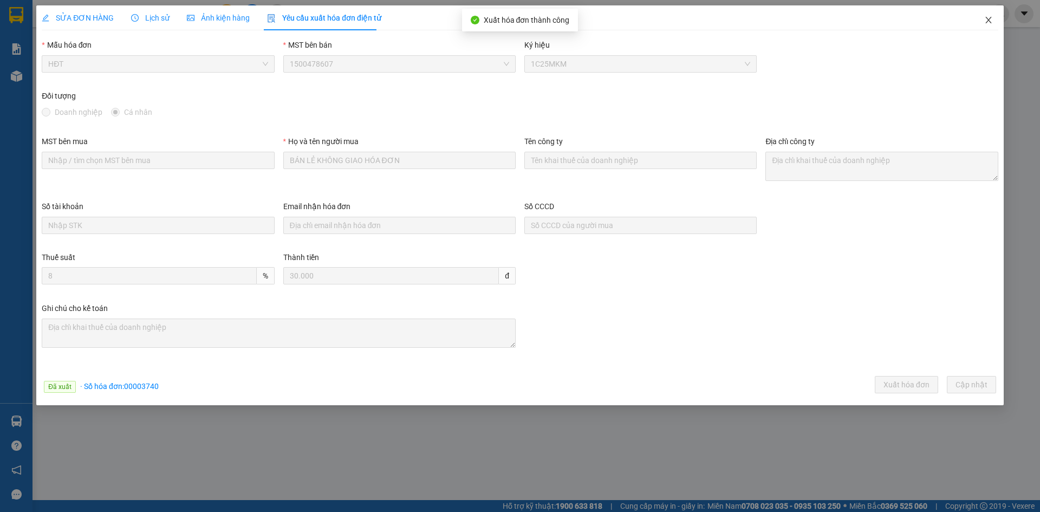
click at [992, 19] on icon "close" at bounding box center [988, 20] width 9 height 9
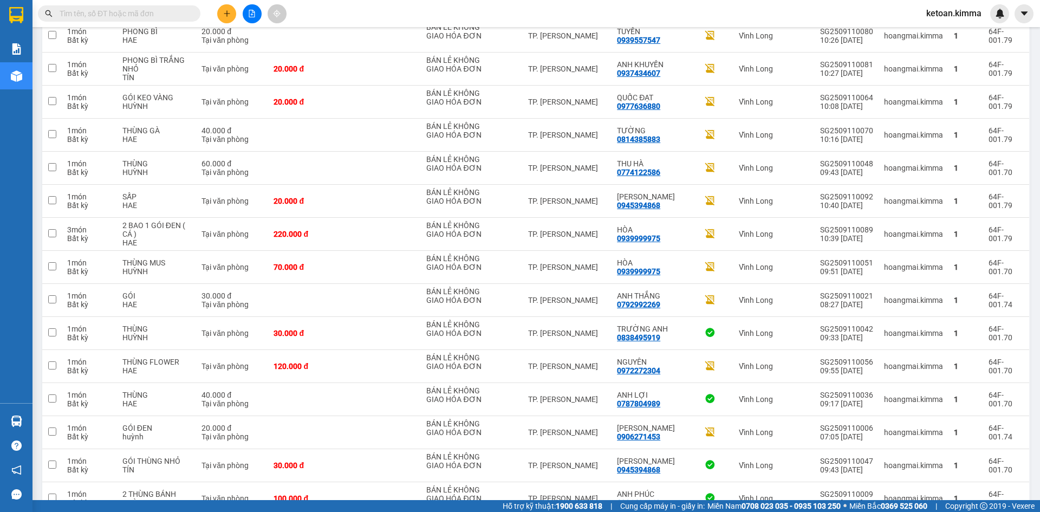
scroll to position [745, 0]
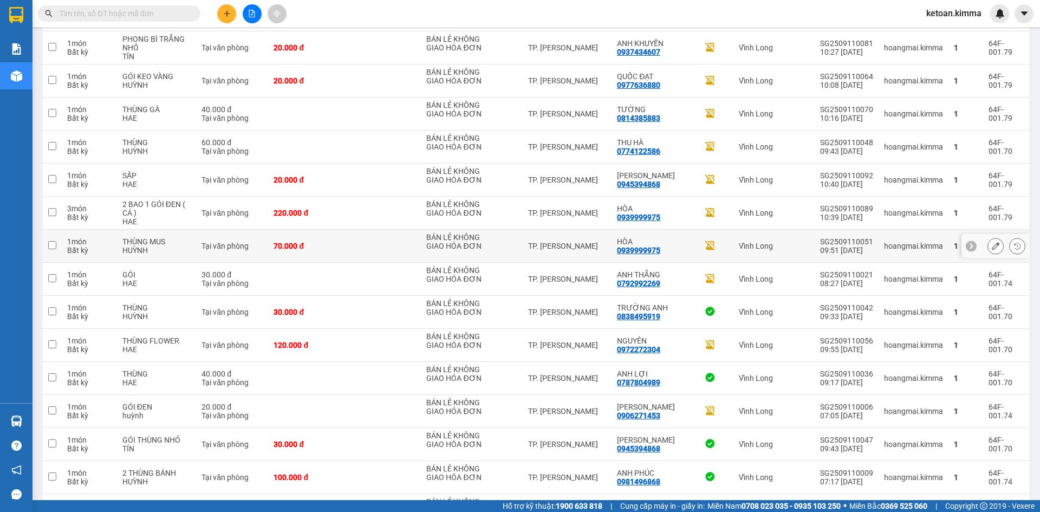
click at [992, 244] on icon at bounding box center [996, 246] width 8 height 8
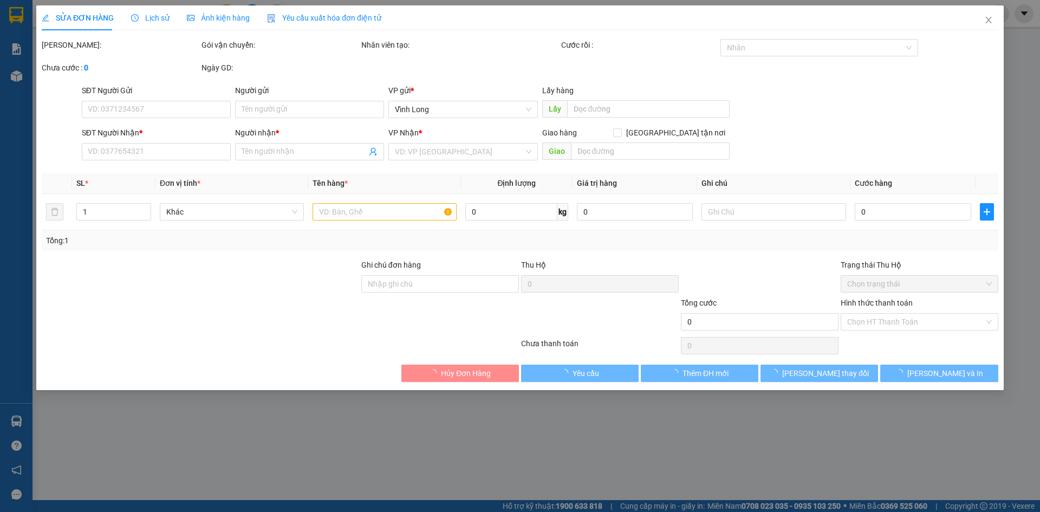
type input "BÁN LẺ KHÔNG GIAO HÓA ĐƠN"
type input "0939999975"
type input "HÒA"
type input "HGSA G"
type input "70.000"
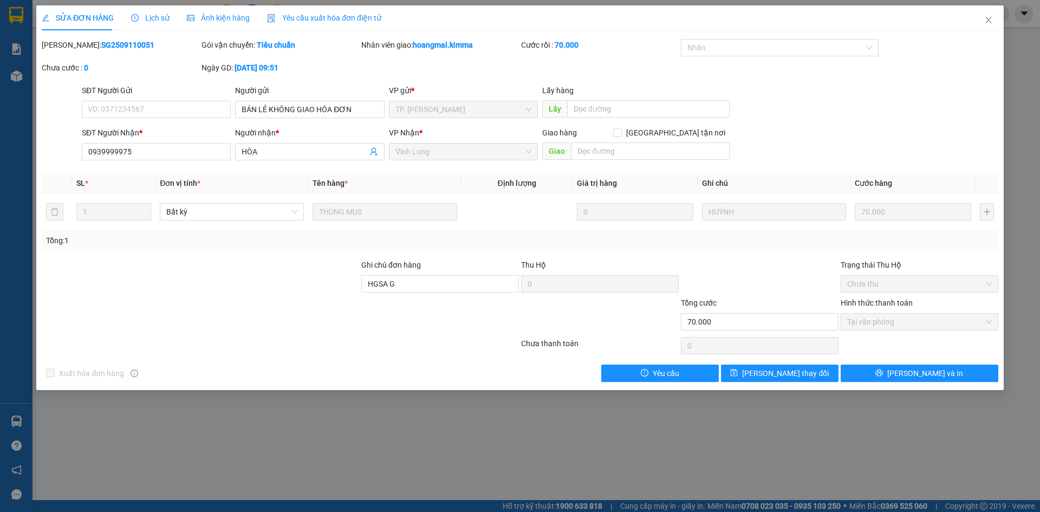
click at [295, 14] on span "Yêu cầu xuất hóa đơn điện tử" at bounding box center [324, 18] width 114 height 9
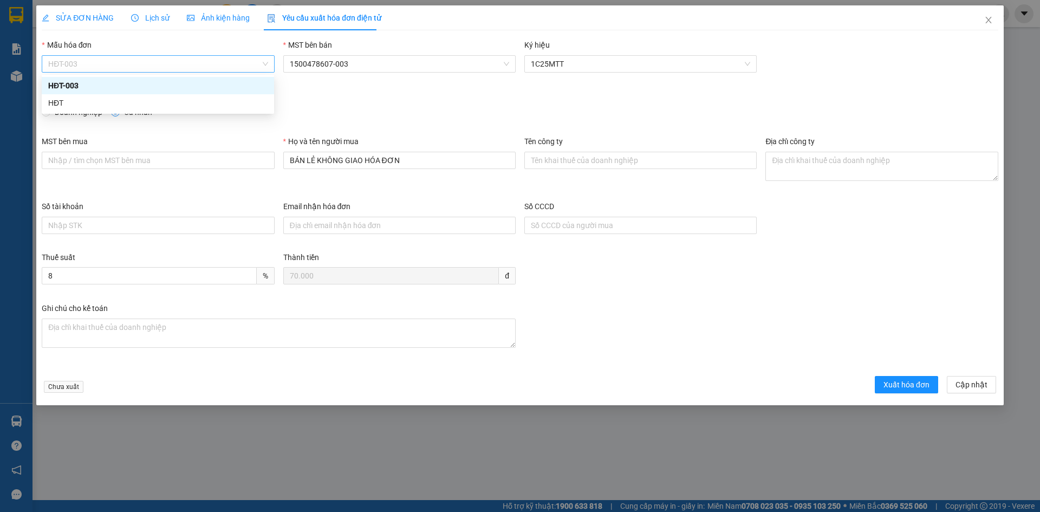
click at [78, 59] on span "HĐT-003" at bounding box center [157, 64] width 219 height 16
click at [63, 99] on div "HĐT" at bounding box center [157, 103] width 219 height 12
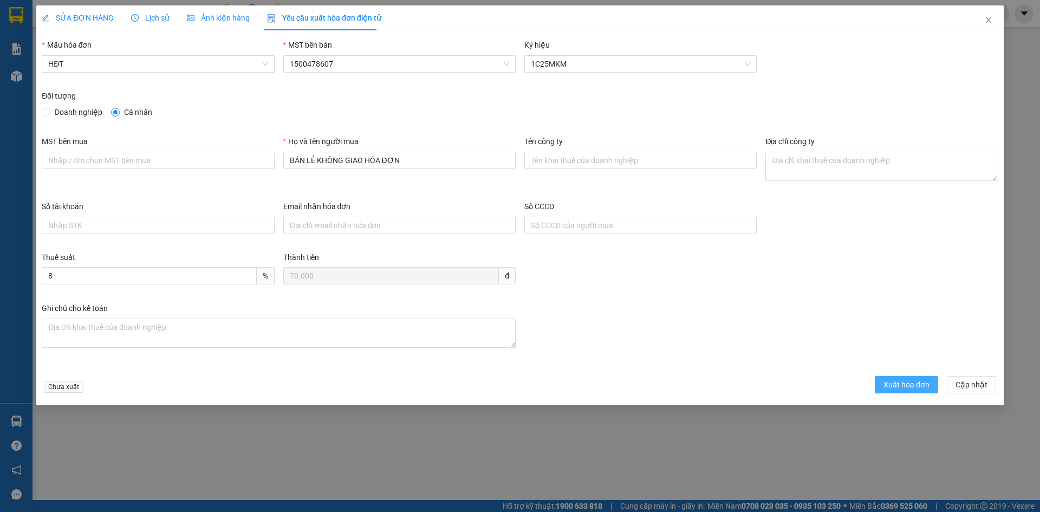
click at [893, 385] on span "Xuất hóa đơn" at bounding box center [906, 385] width 46 height 12
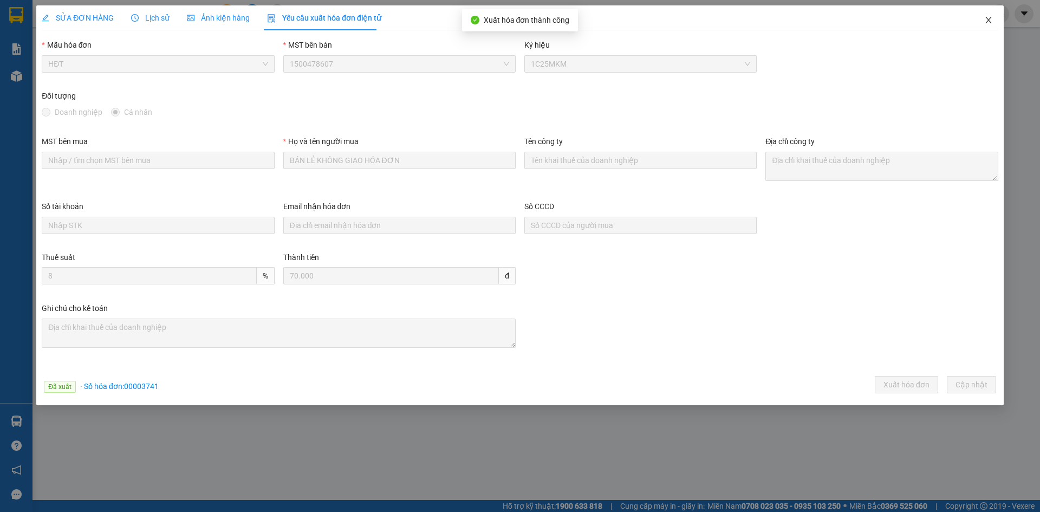
click at [988, 21] on icon "close" at bounding box center [988, 20] width 6 height 6
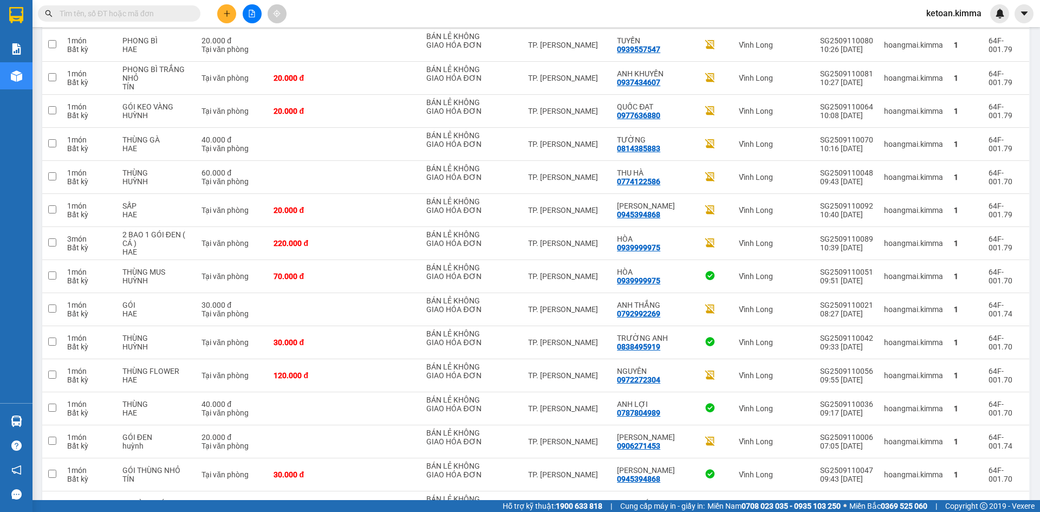
scroll to position [686, 0]
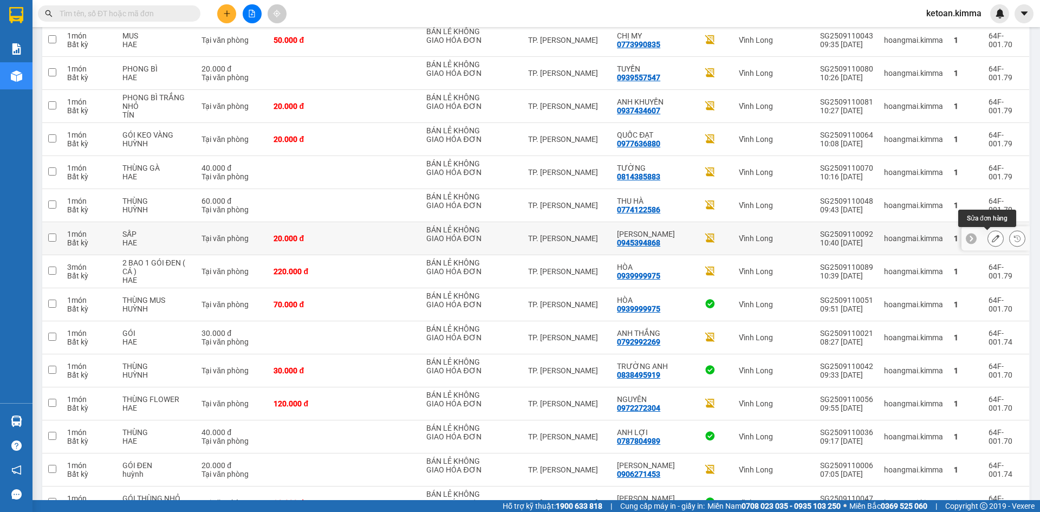
click at [992, 237] on icon at bounding box center [996, 239] width 8 height 8
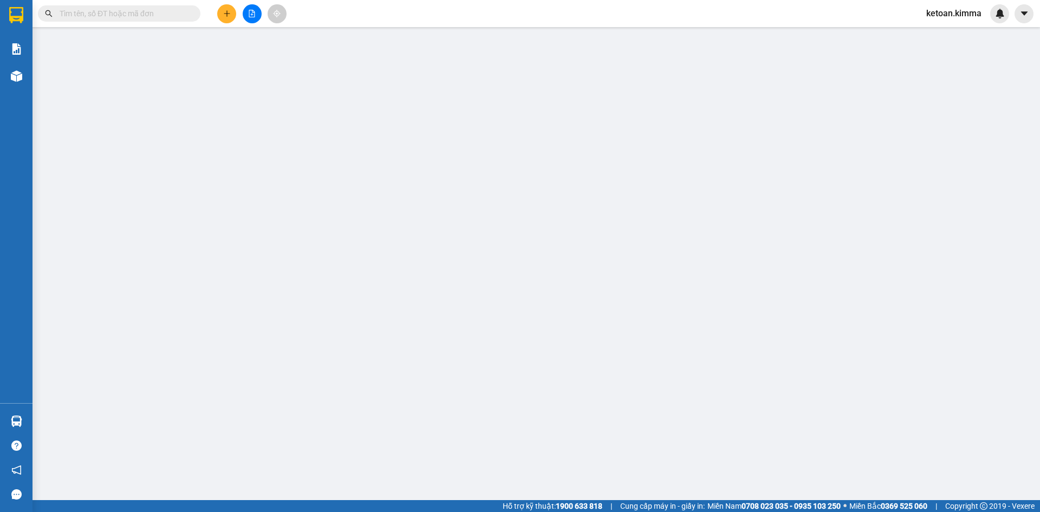
type input "BÁN LẺ KHÔNG GIAO HÓA ĐƠN"
type input "0945394868"
type input "[PERSON_NAME]"
type input "SA G"
type input "20.000"
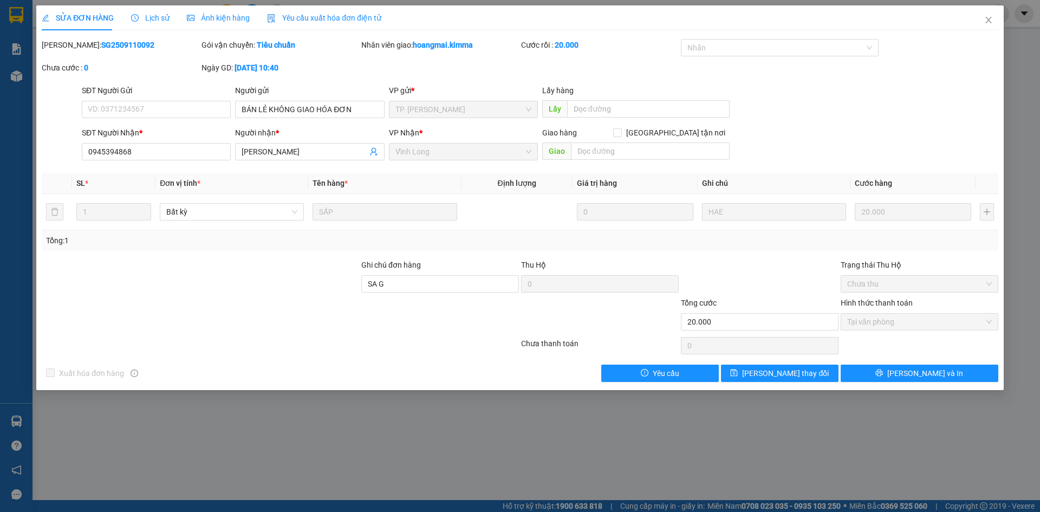
click at [327, 16] on span "Yêu cầu xuất hóa đơn điện tử" at bounding box center [324, 18] width 114 height 9
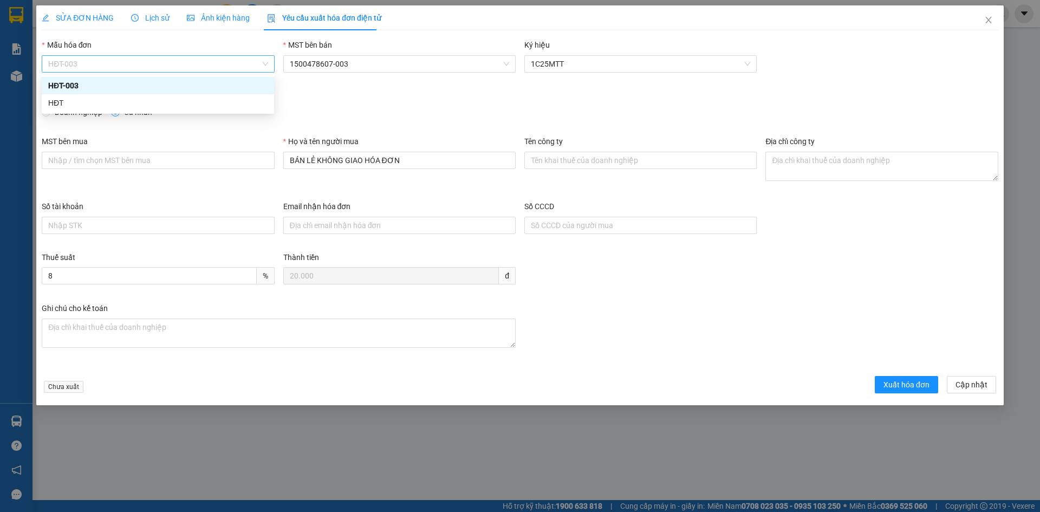
drag, startPoint x: 165, startPoint y: 62, endPoint x: 82, endPoint y: 107, distance: 94.3
click at [164, 64] on span "HĐT-003" at bounding box center [157, 64] width 219 height 16
click at [64, 108] on div "HĐT" at bounding box center [157, 103] width 219 height 12
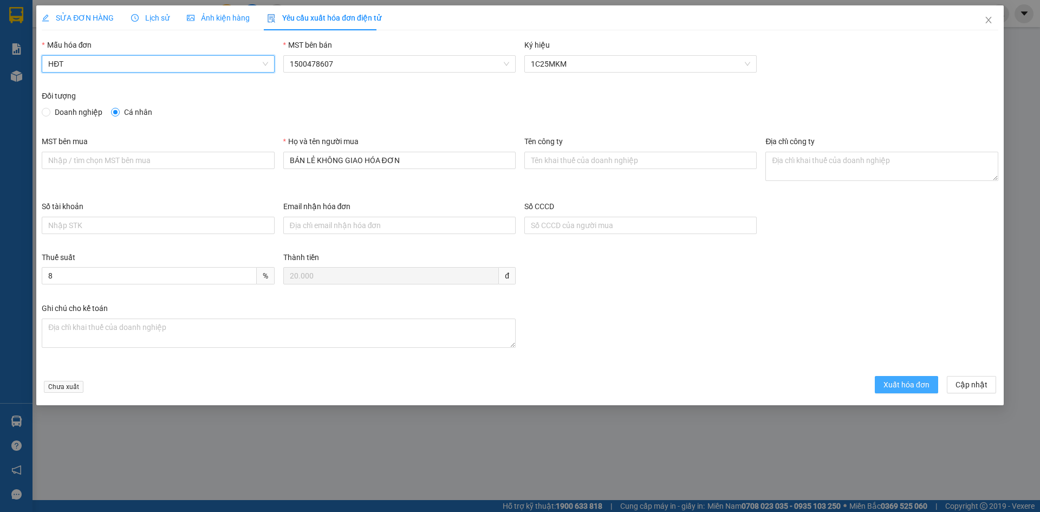
click at [901, 387] on span "Xuất hóa đơn" at bounding box center [906, 385] width 46 height 12
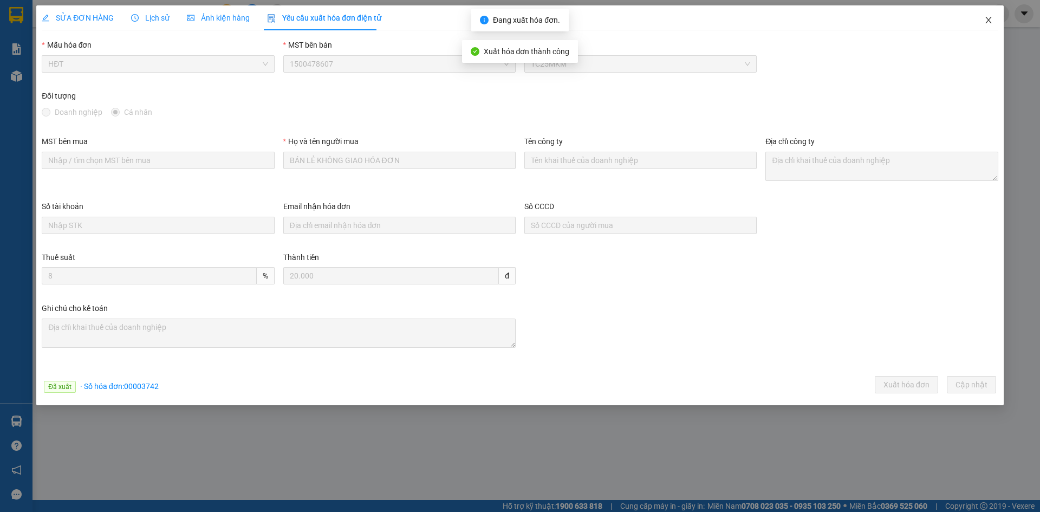
click at [989, 17] on icon "close" at bounding box center [988, 20] width 9 height 9
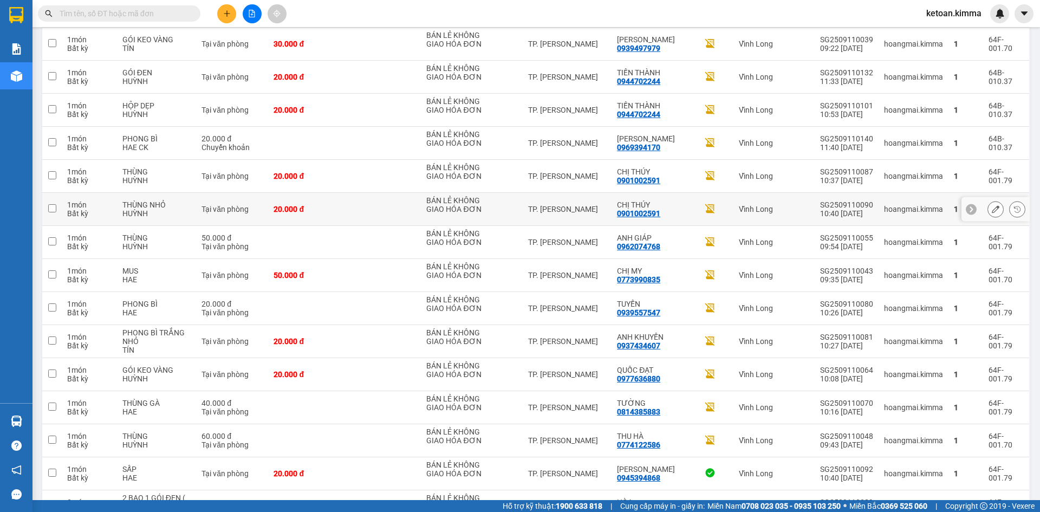
scroll to position [650, 0]
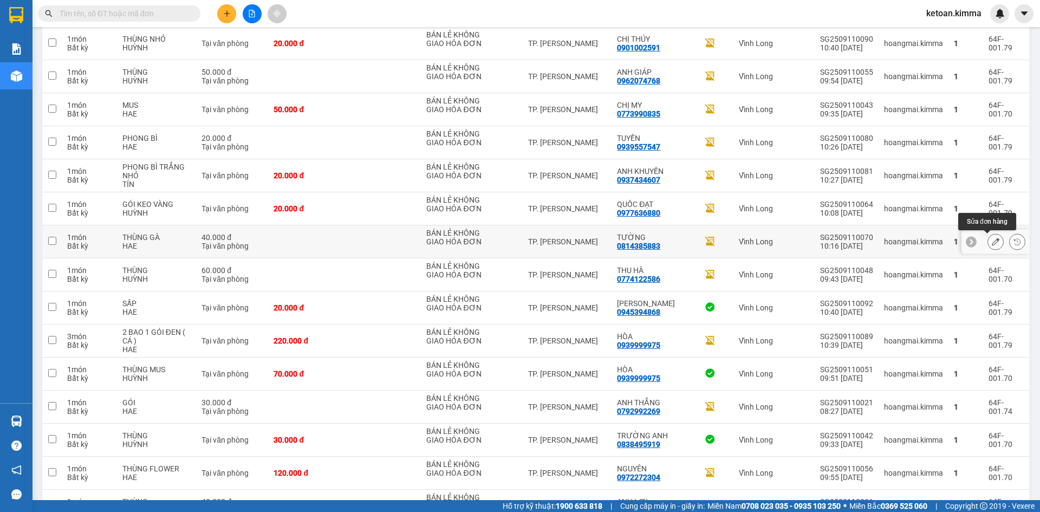
click at [992, 239] on icon at bounding box center [996, 242] width 8 height 8
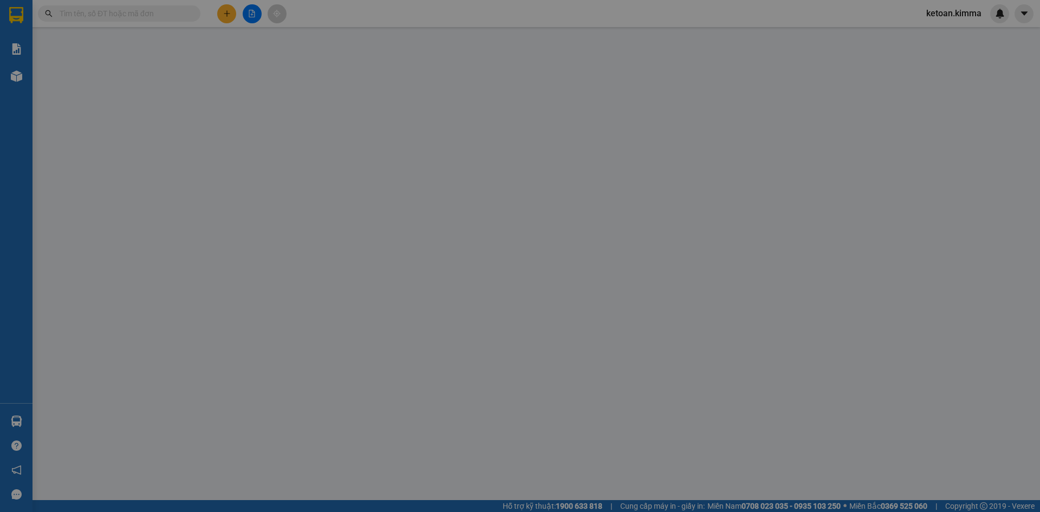
type input "BÁN LẺ KHÔNG GIAO HÓA ĐƠN"
type input "0814385883"
type input "TƯỜNG"
type input "SA G"
type input "40.000"
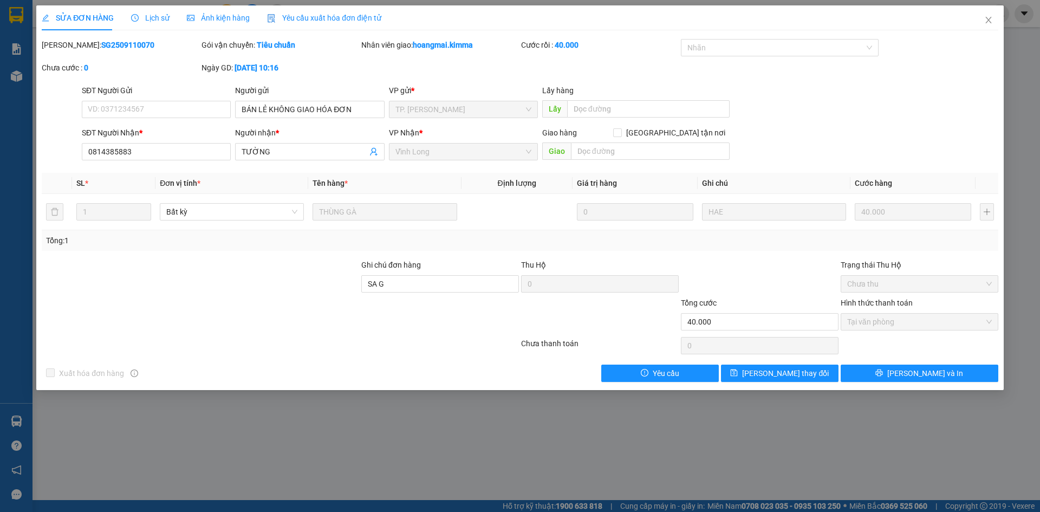
click at [327, 11] on div "Yêu cầu xuất hóa đơn điện tử" at bounding box center [324, 17] width 114 height 25
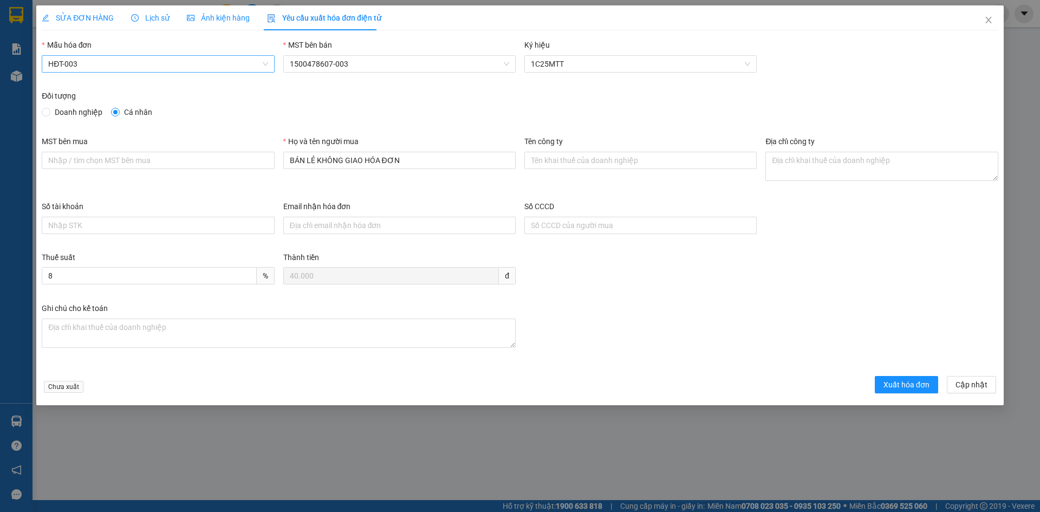
click at [69, 64] on span "HĐT-003" at bounding box center [157, 64] width 219 height 16
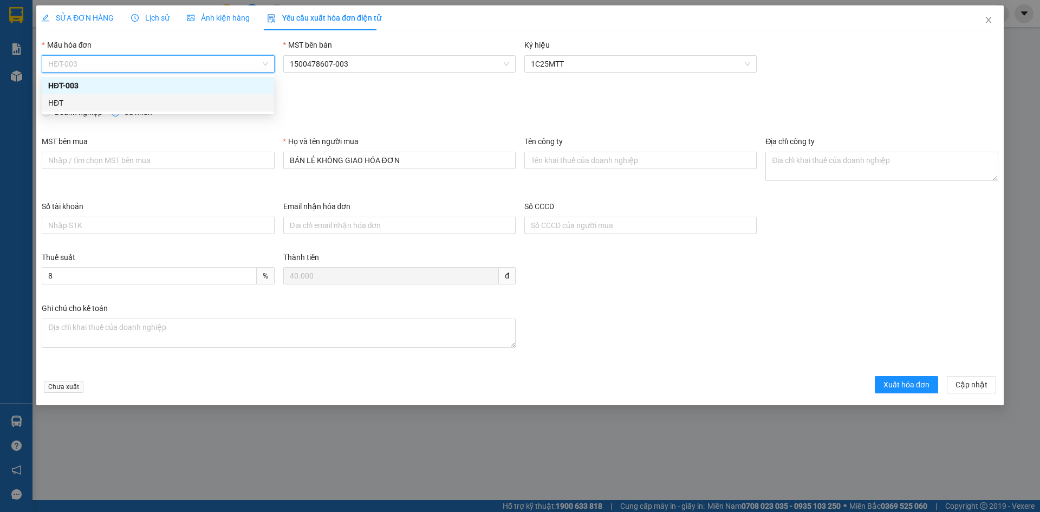
click at [60, 98] on div "HĐT" at bounding box center [157, 103] width 219 height 12
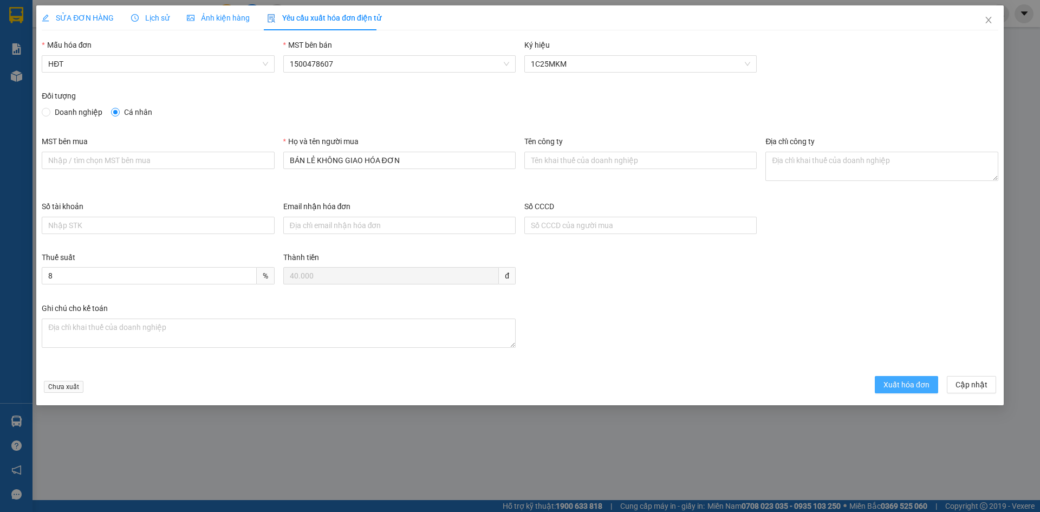
click at [913, 378] on button "Xuất hóa đơn" at bounding box center [906, 384] width 63 height 17
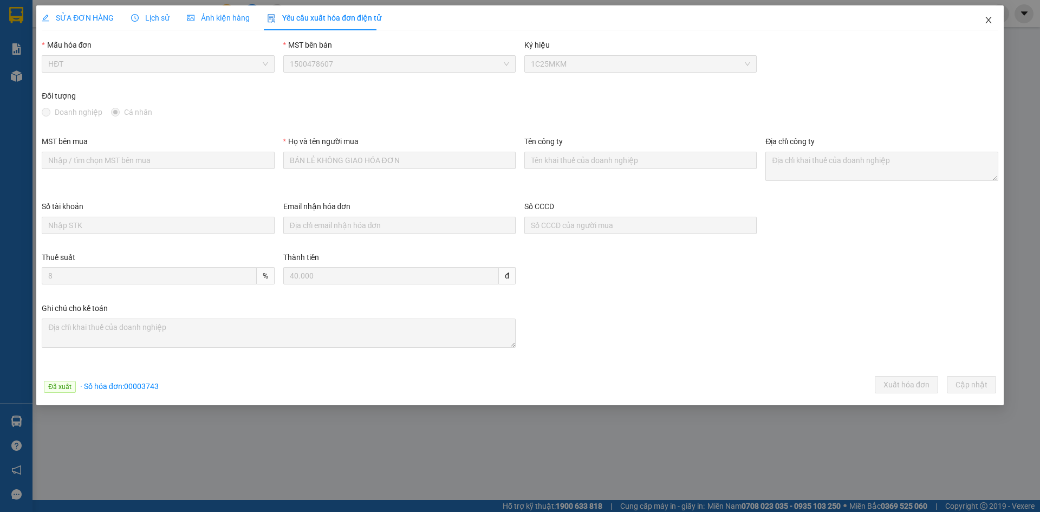
click at [988, 16] on icon "close" at bounding box center [988, 20] width 9 height 9
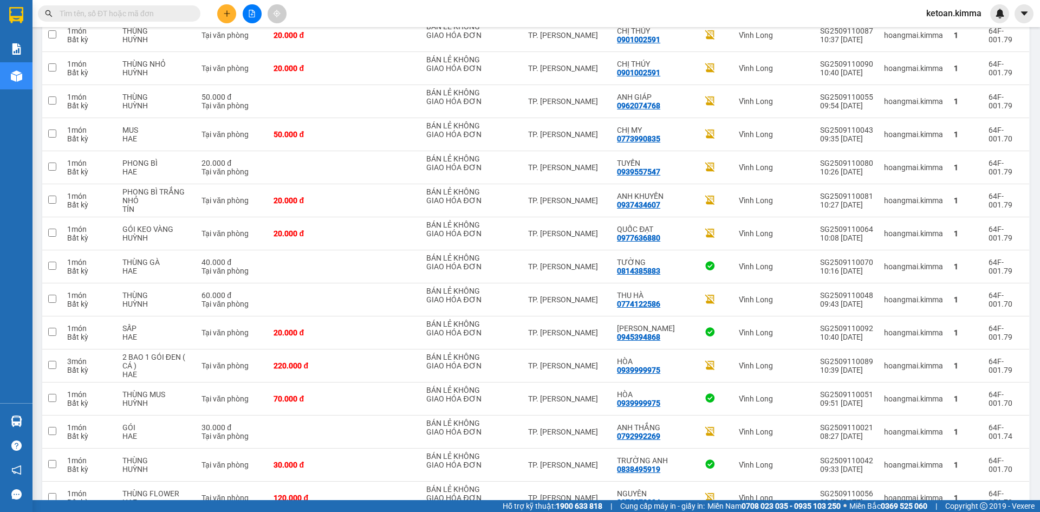
scroll to position [628, 0]
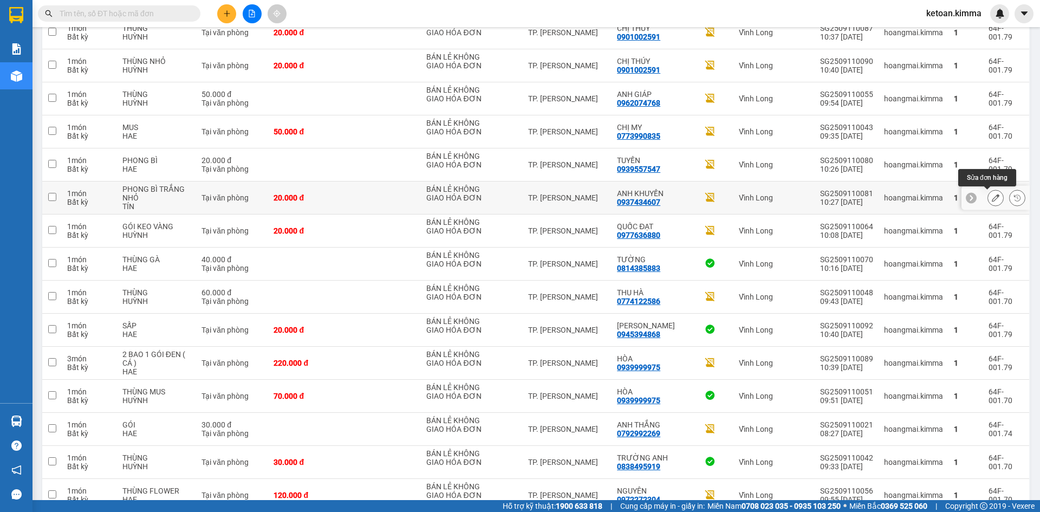
click at [988, 194] on button at bounding box center [995, 197] width 15 height 19
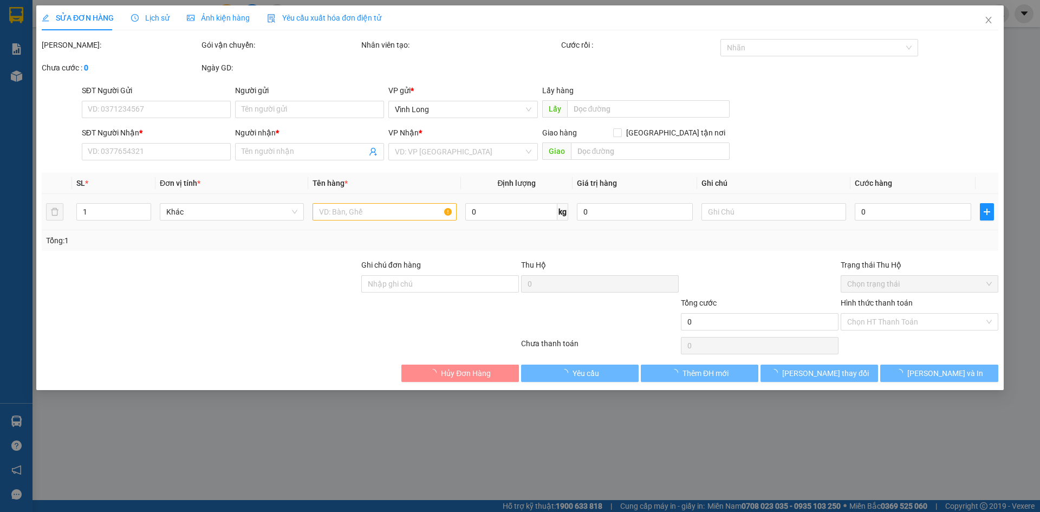
type input "BÁN LẺ KHÔNG GIAO HÓA ĐƠN"
type input "0937434607"
type input "ANH KHUYẾN"
type input "20.000"
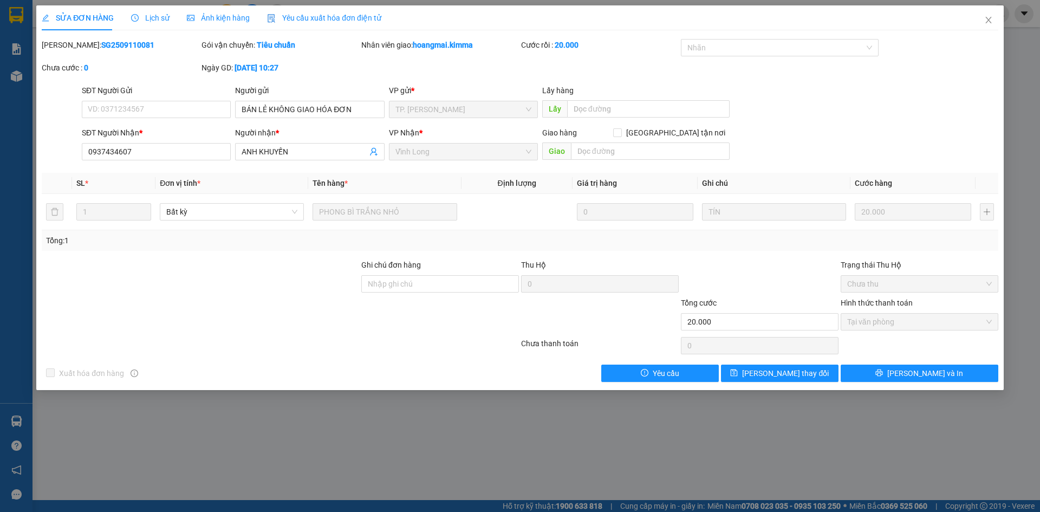
click at [297, 18] on span "Yêu cầu xuất hóa đơn điện tử" at bounding box center [324, 18] width 114 height 9
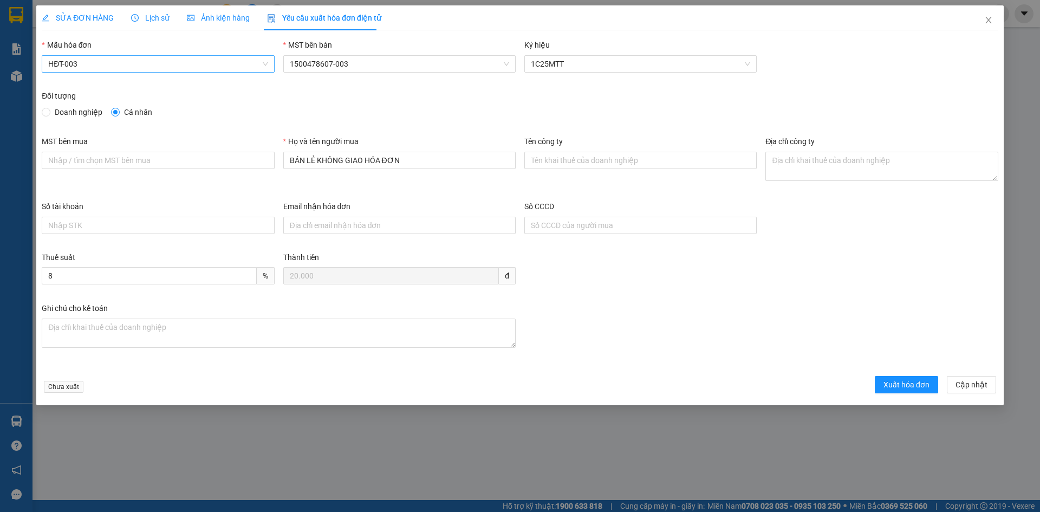
click at [120, 58] on span "HĐT-003" at bounding box center [157, 64] width 219 height 16
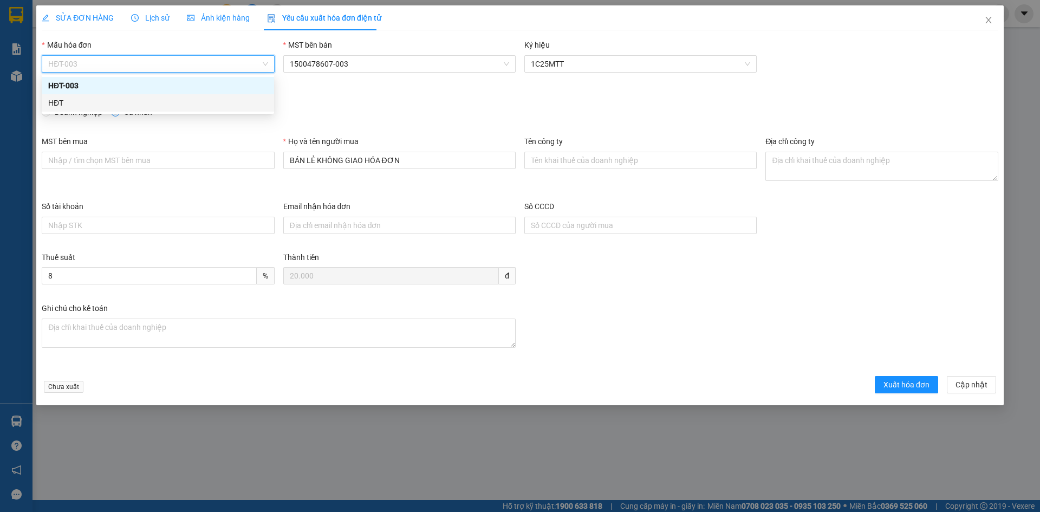
click at [57, 104] on div "HĐT" at bounding box center [157, 103] width 219 height 12
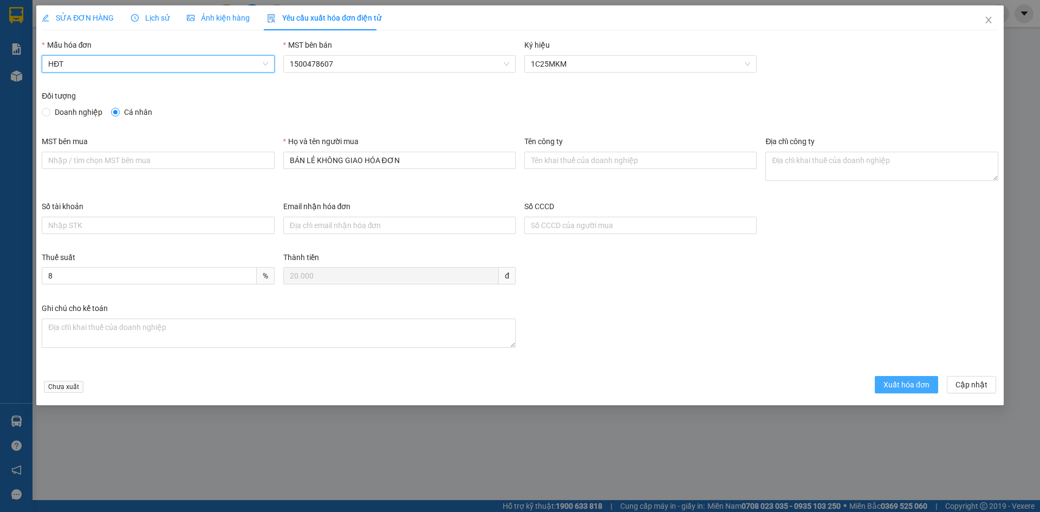
click at [910, 387] on span "Xuất hóa đơn" at bounding box center [906, 385] width 46 height 12
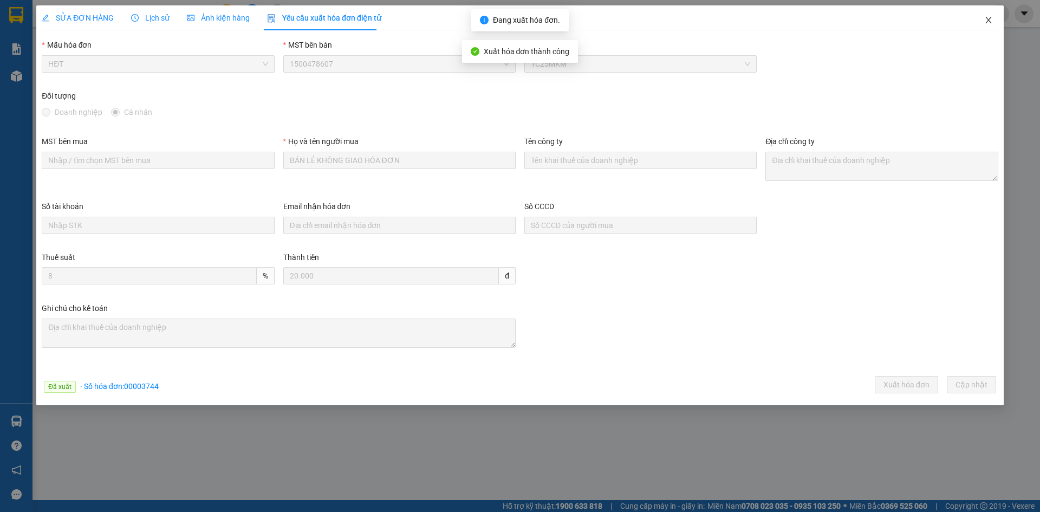
click at [990, 22] on icon "close" at bounding box center [988, 20] width 9 height 9
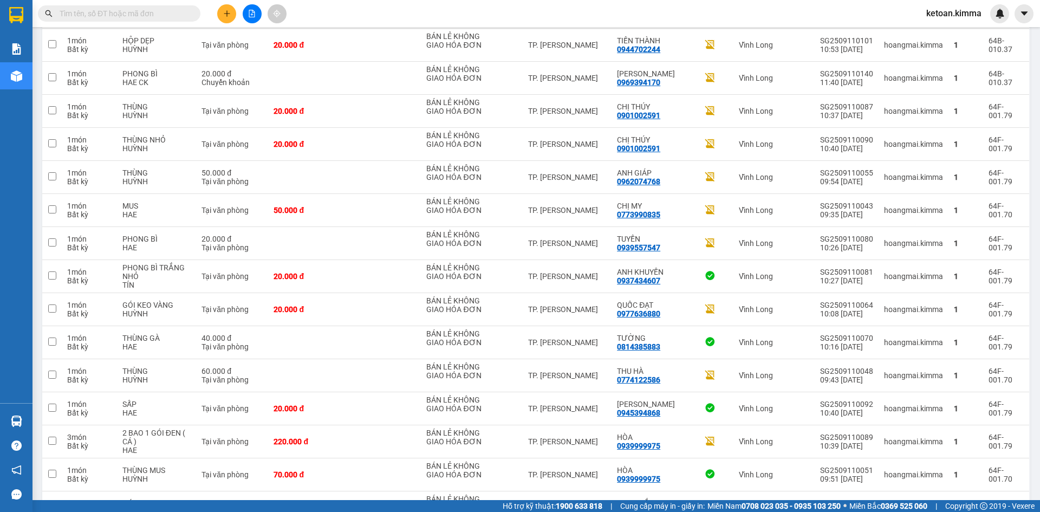
scroll to position [572, 0]
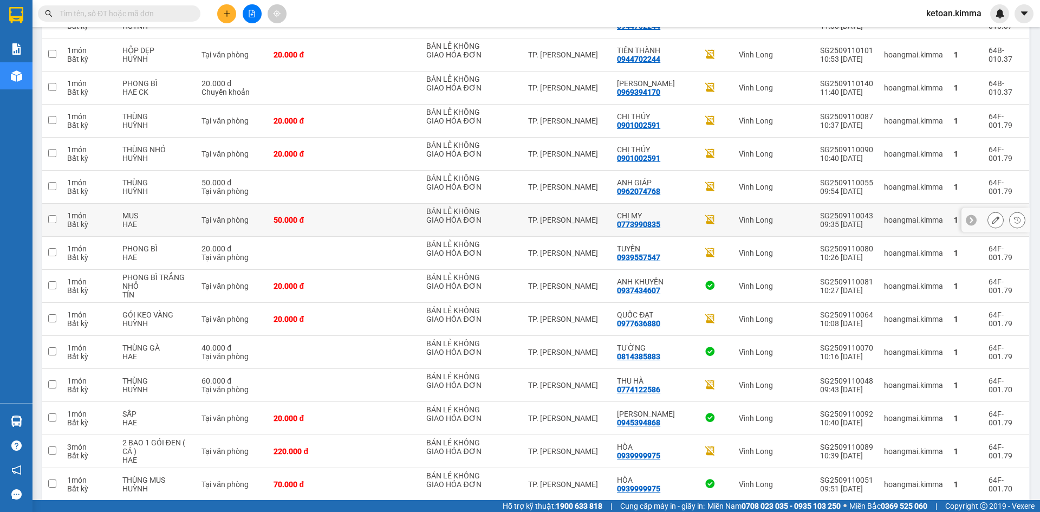
click at [992, 221] on icon at bounding box center [996, 220] width 8 height 8
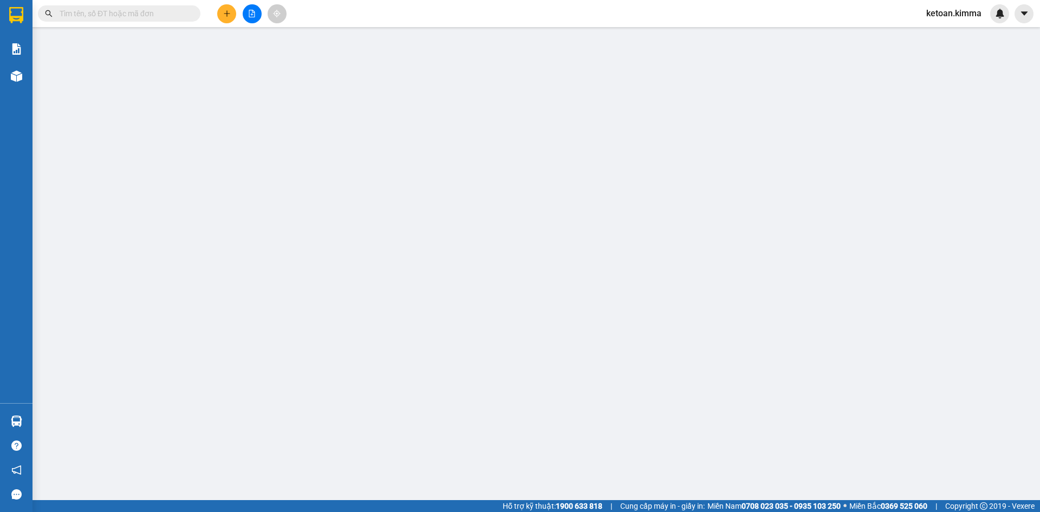
type input "BÁN LẺ KHÔNG GIAO HÓA ĐƠN"
type input "0773990835"
type input "CHỊ MY"
type input "50.000"
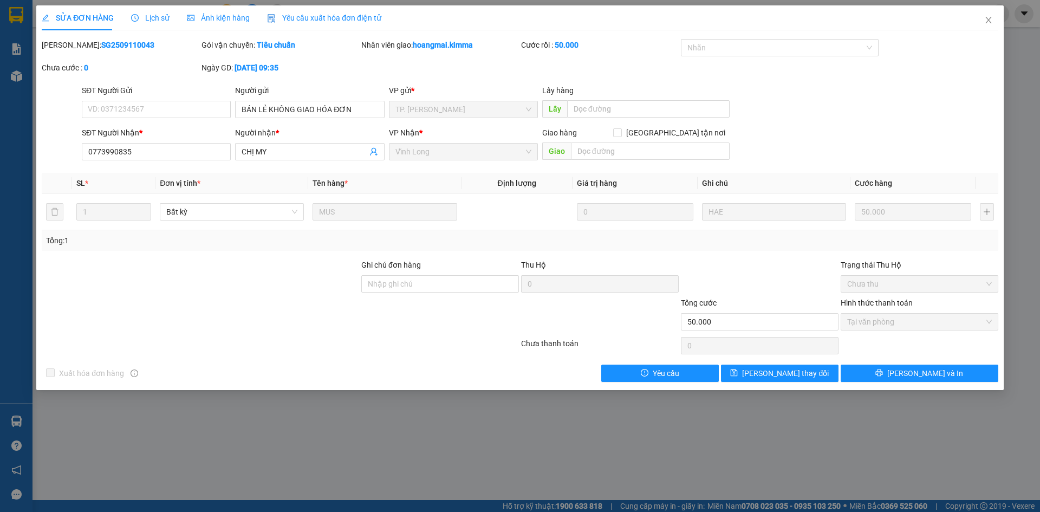
click at [340, 8] on div "Yêu cầu xuất hóa đơn điện tử" at bounding box center [324, 17] width 114 height 25
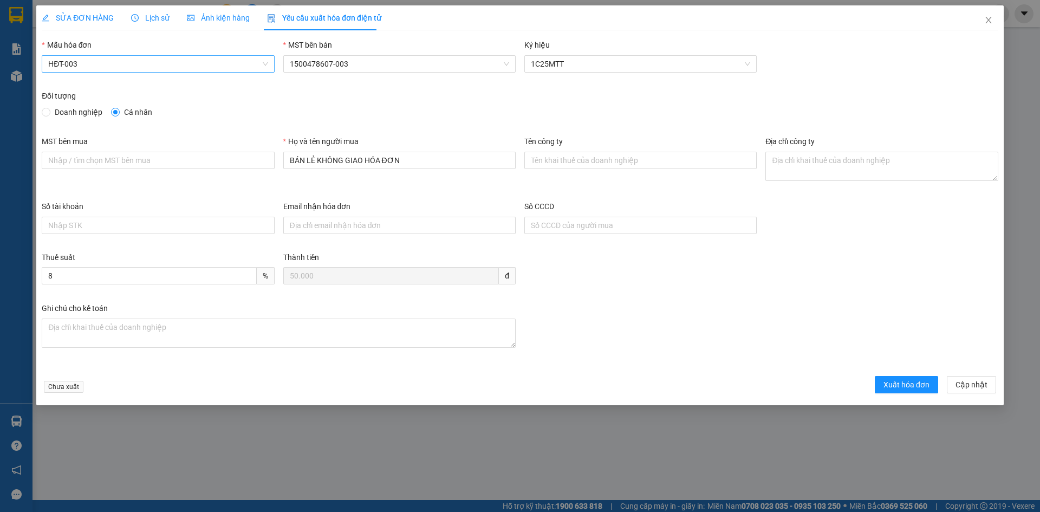
drag, startPoint x: 112, startPoint y: 58, endPoint x: 103, endPoint y: 68, distance: 12.6
click at [112, 58] on span "HĐT-003" at bounding box center [157, 64] width 219 height 16
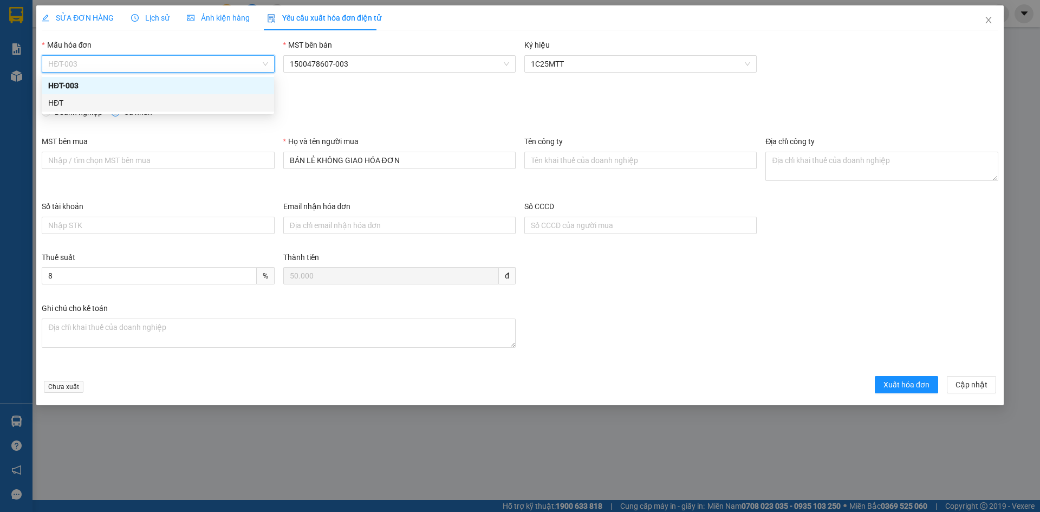
click at [53, 103] on div "HĐT" at bounding box center [157, 103] width 219 height 12
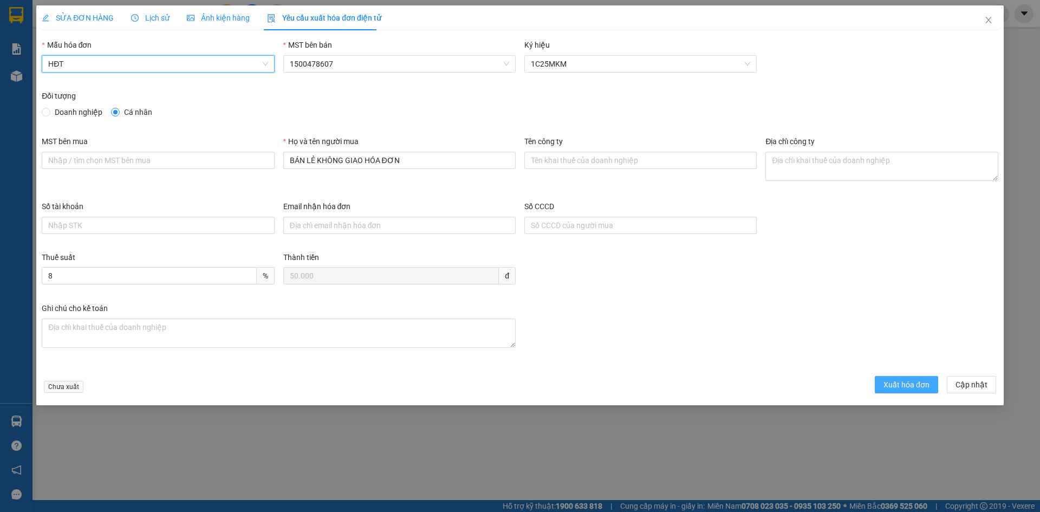
click at [897, 391] on button "Xuất hóa đơn" at bounding box center [906, 384] width 63 height 17
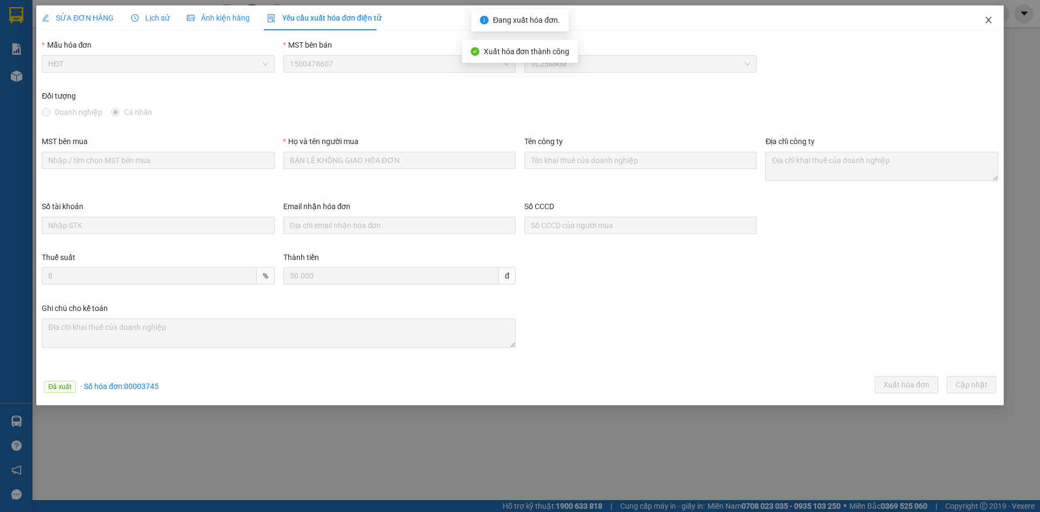
click at [988, 21] on icon "close" at bounding box center [988, 20] width 6 height 6
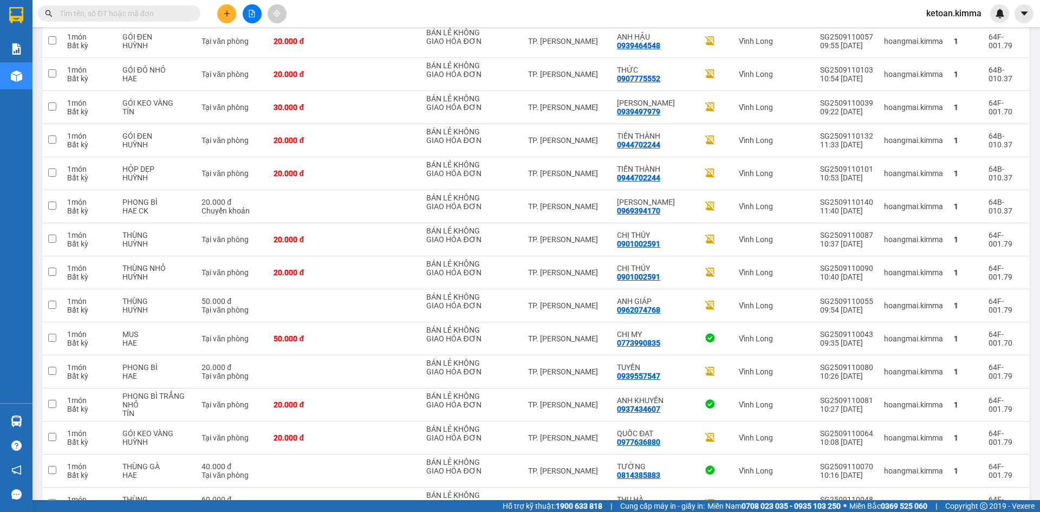
scroll to position [442, 0]
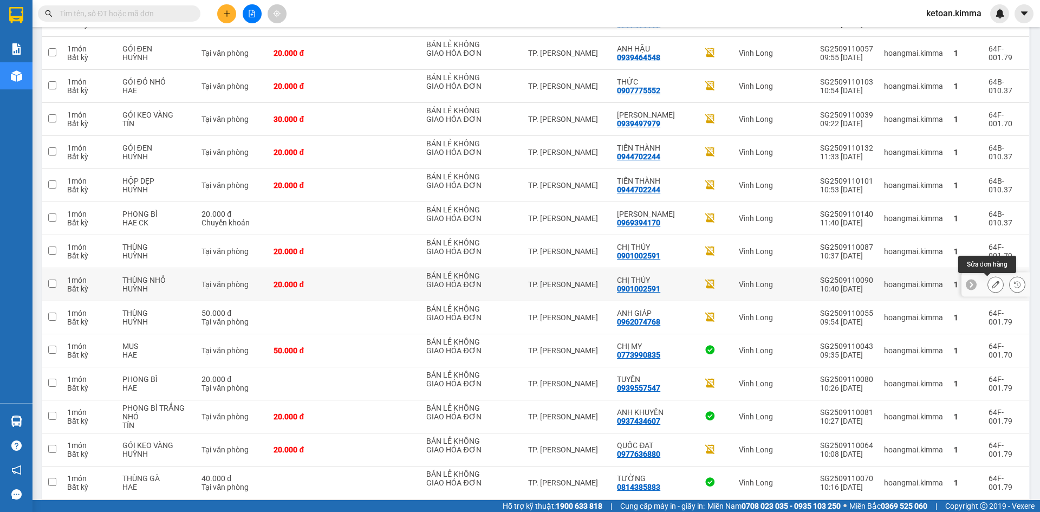
click at [992, 285] on icon at bounding box center [996, 285] width 8 height 8
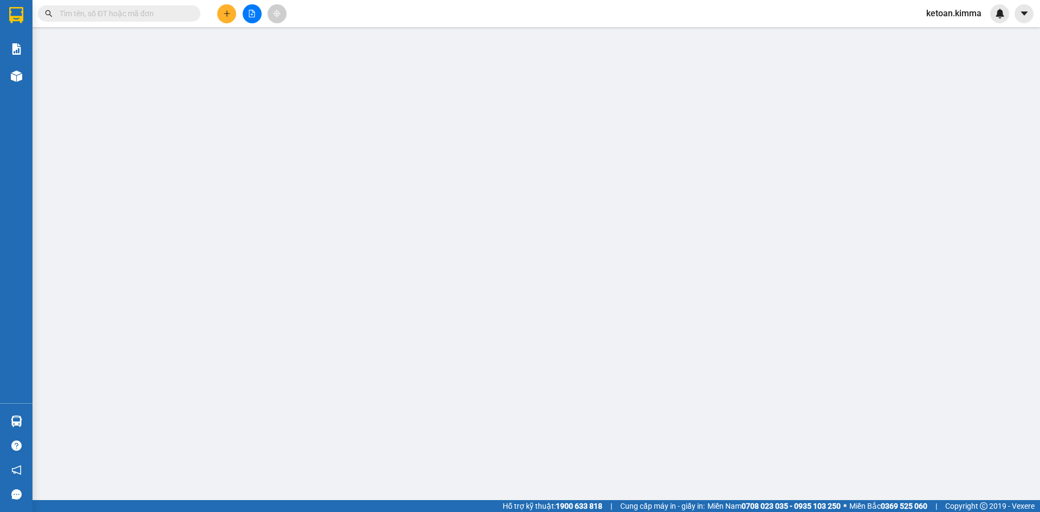
type input "BÁN LẺ KHÔNG GIAO HÓA ĐƠN"
type input "0901002591"
type input "CHỊ THÚY"
type input "SA G"
type input "20.000"
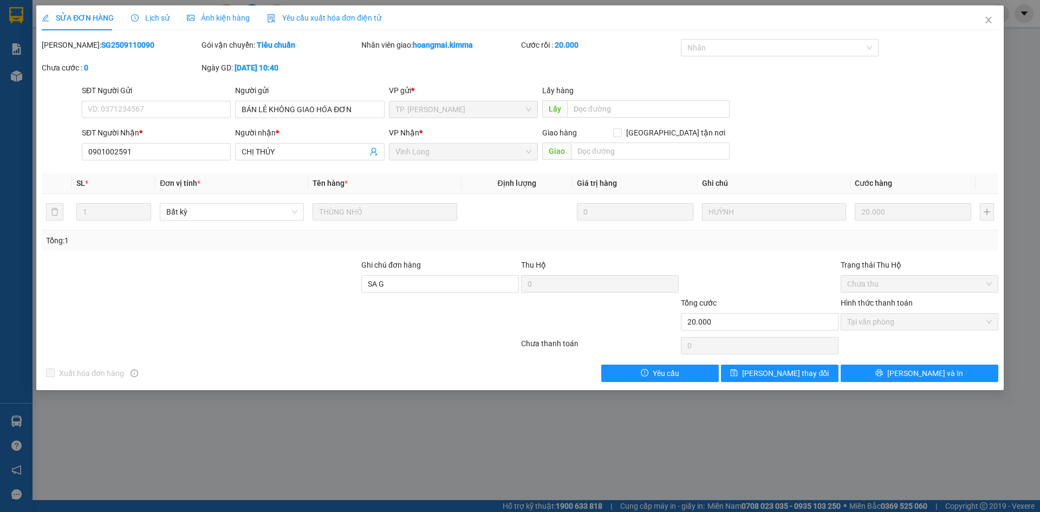
click at [300, 20] on span "Yêu cầu xuất hóa đơn điện tử" at bounding box center [324, 18] width 114 height 9
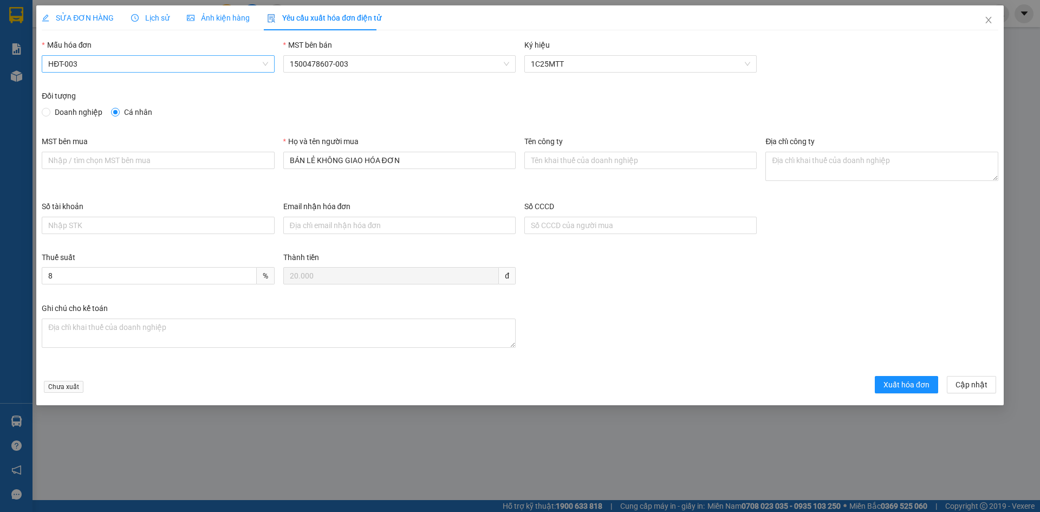
click at [108, 68] on span "HĐT-003" at bounding box center [157, 64] width 219 height 16
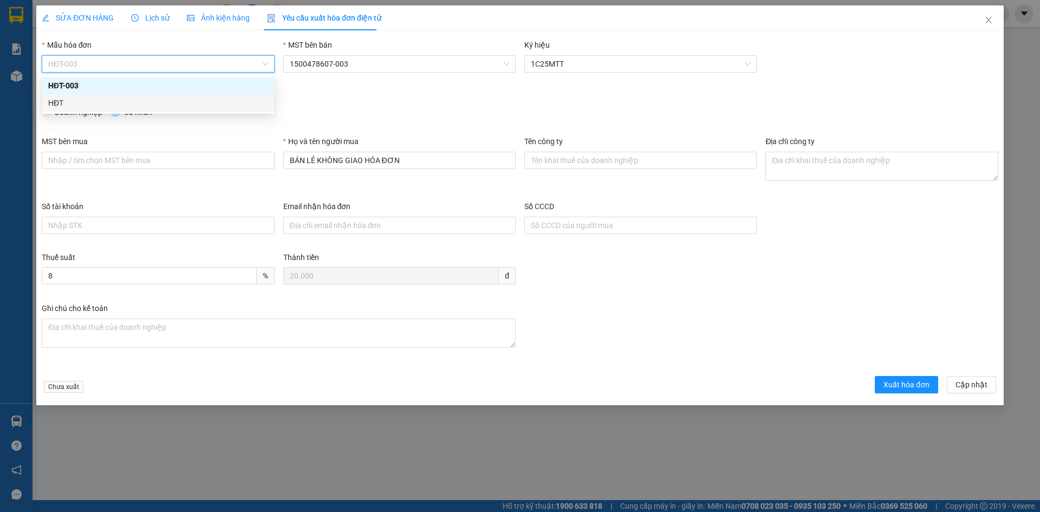
click at [71, 104] on div "HĐT" at bounding box center [157, 103] width 219 height 12
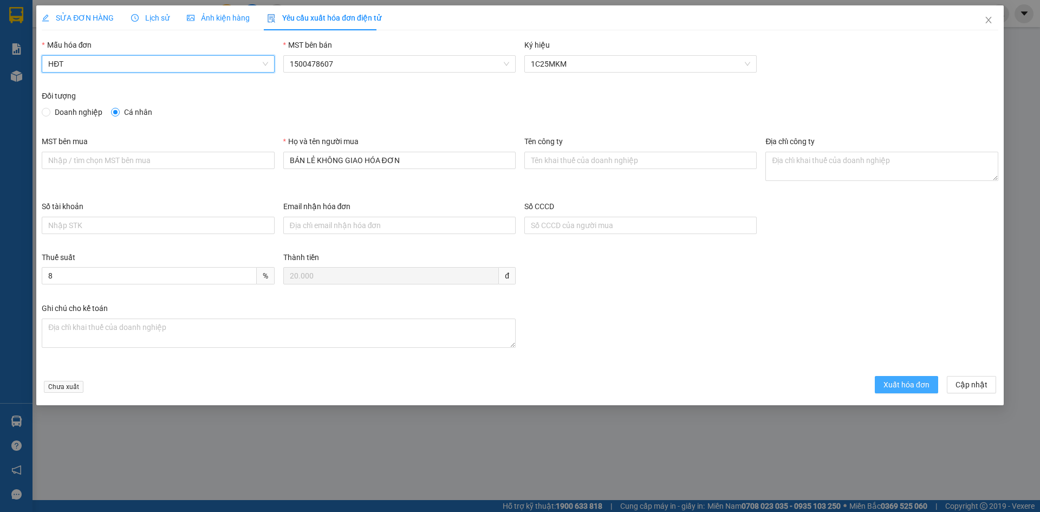
click at [896, 383] on span "Xuất hóa đơn" at bounding box center [906, 385] width 46 height 12
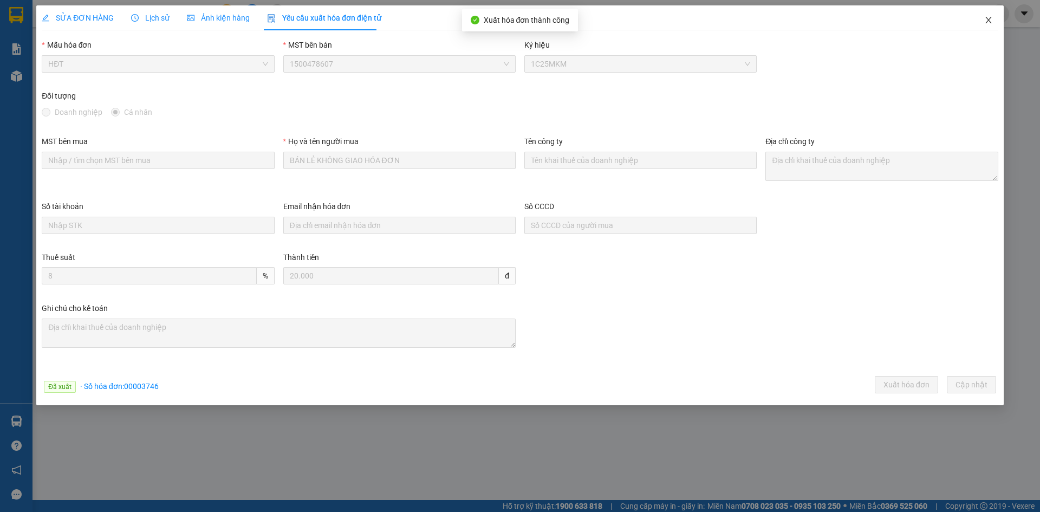
click at [990, 20] on icon "close" at bounding box center [988, 20] width 9 height 9
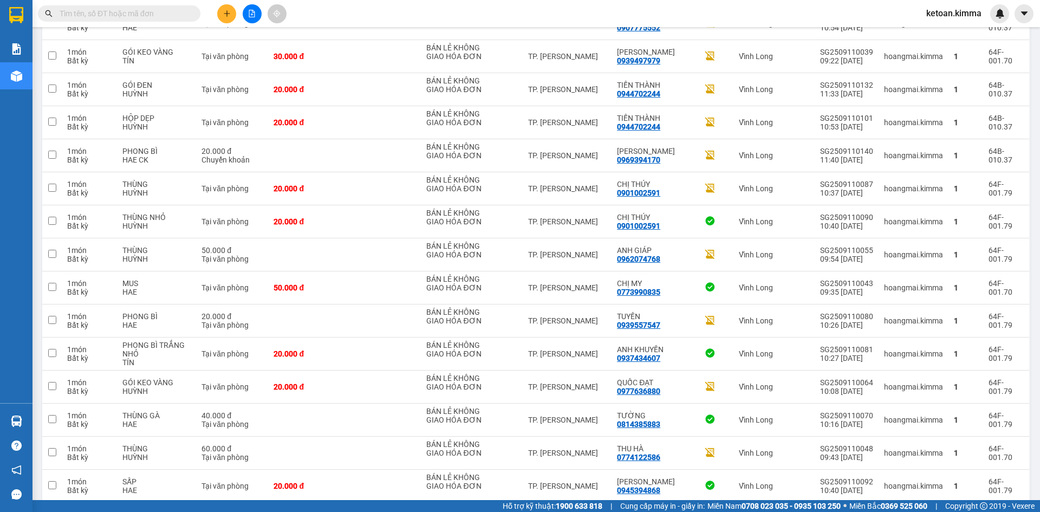
scroll to position [517, 0]
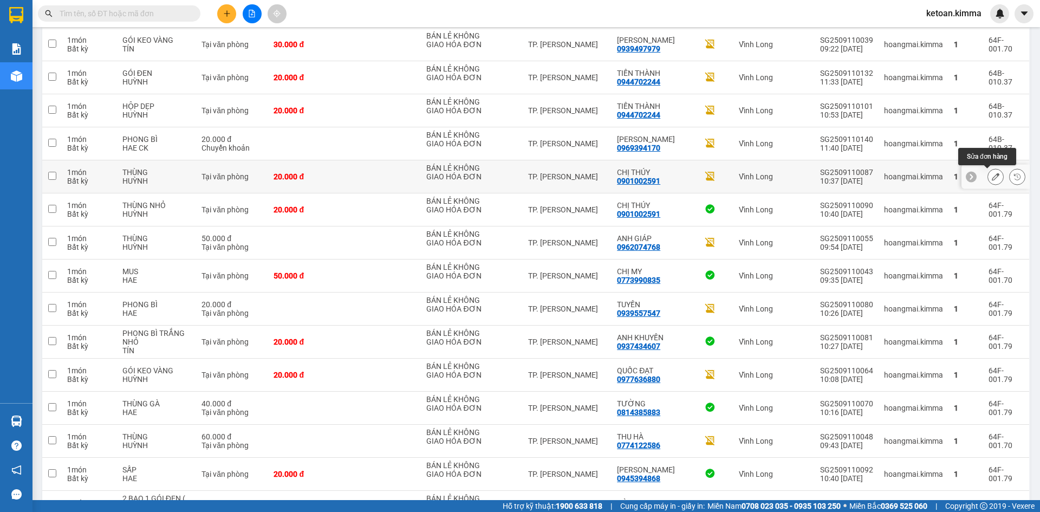
click at [992, 177] on icon at bounding box center [996, 177] width 8 height 8
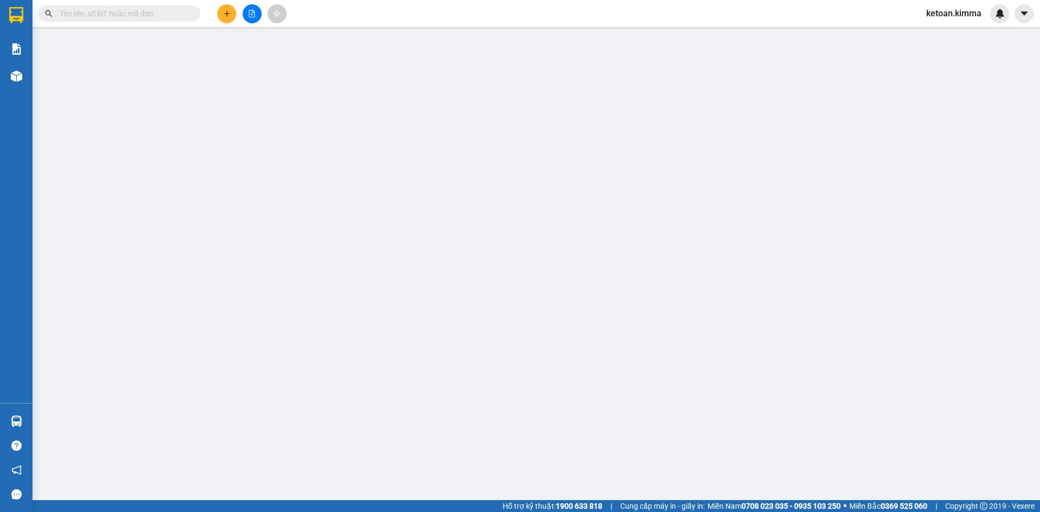
type input "BÁN LẺ KHÔNG GIAO HÓA ĐƠN"
type input "0901002591"
type input "CHỊ THÚY"
type input "SA G"
type input "20.000"
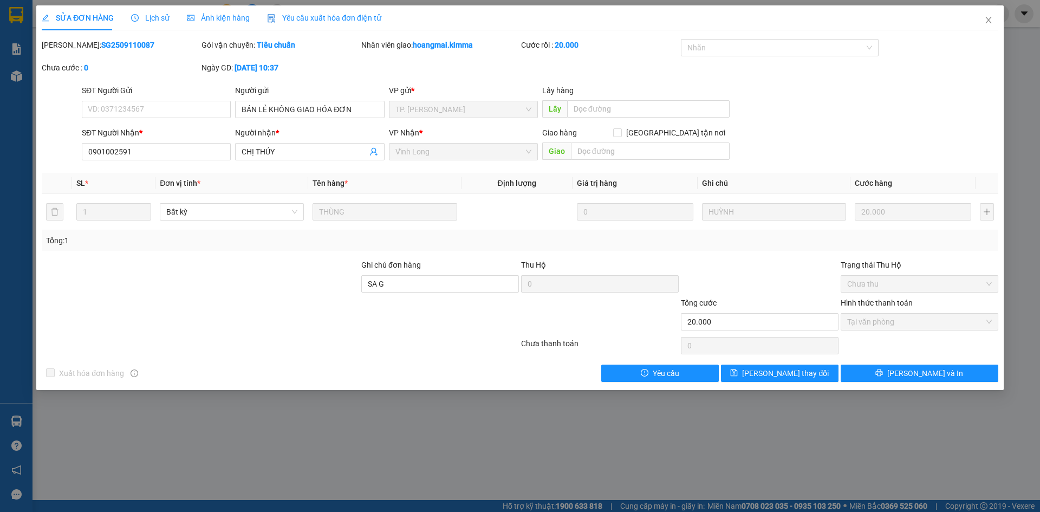
click at [309, 14] on span "Yêu cầu xuất hóa đơn điện tử" at bounding box center [324, 18] width 114 height 9
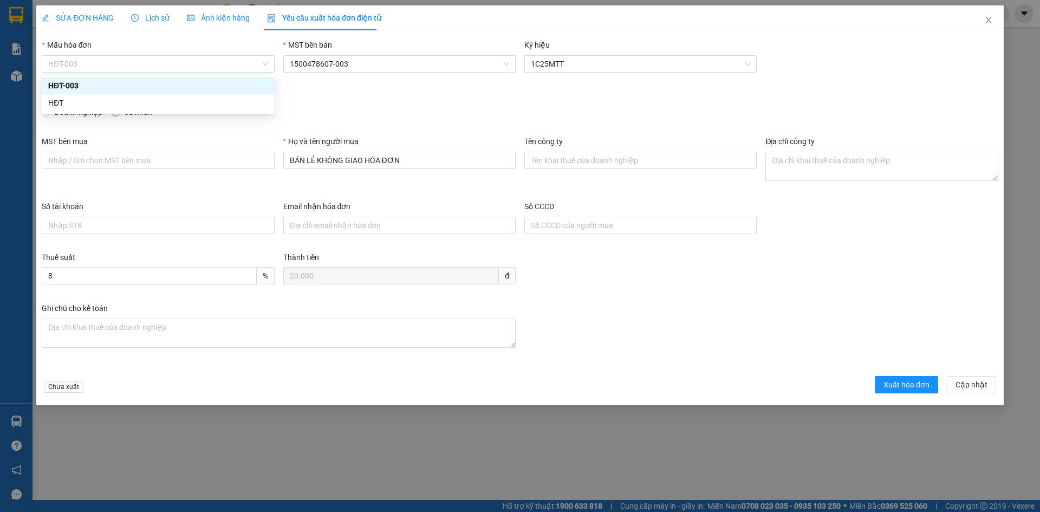
drag, startPoint x: 103, startPoint y: 62, endPoint x: 79, endPoint y: 85, distance: 34.1
click at [103, 62] on span "HĐT-003" at bounding box center [157, 64] width 219 height 16
click at [62, 103] on div "HĐT" at bounding box center [157, 103] width 219 height 12
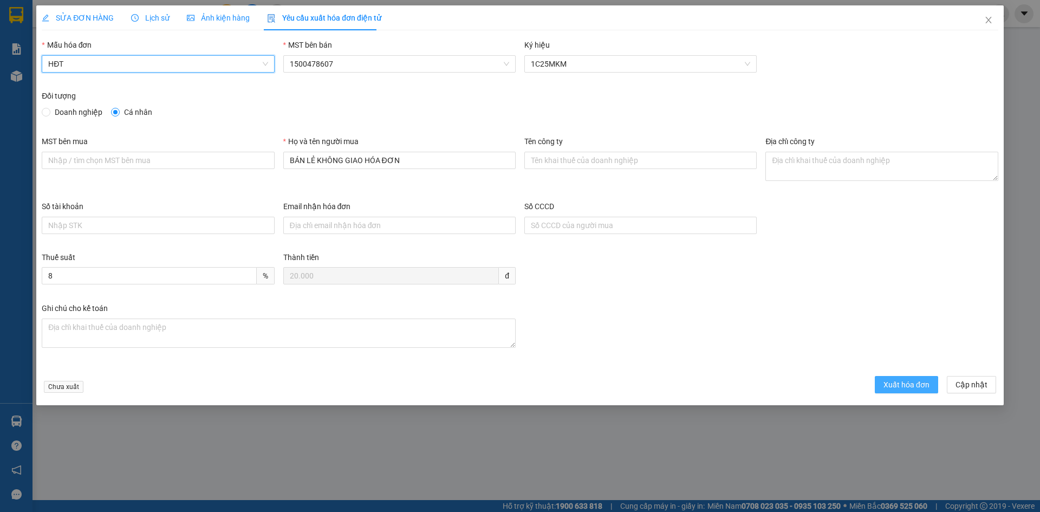
click at [899, 383] on span "Xuất hóa đơn" at bounding box center [906, 385] width 46 height 12
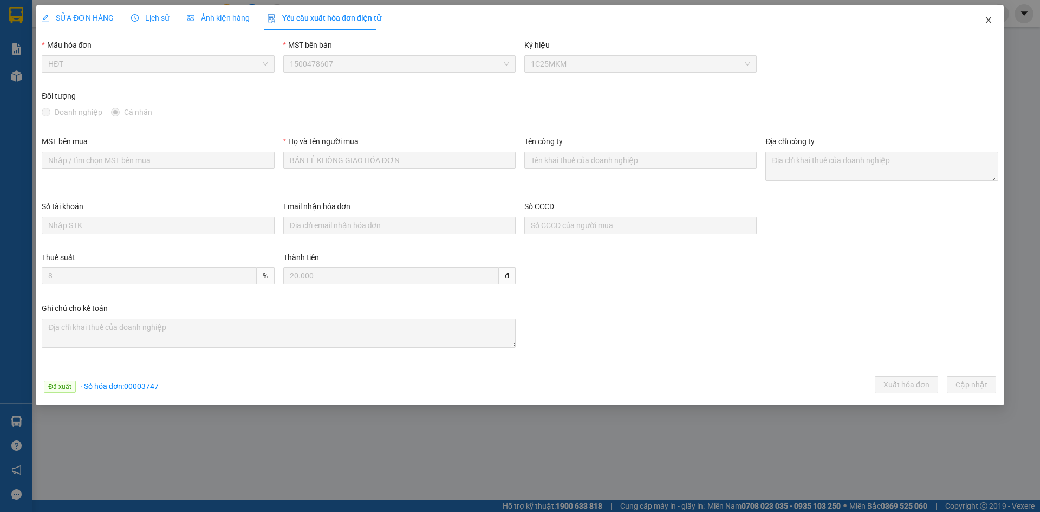
click at [990, 18] on icon "close" at bounding box center [988, 20] width 9 height 9
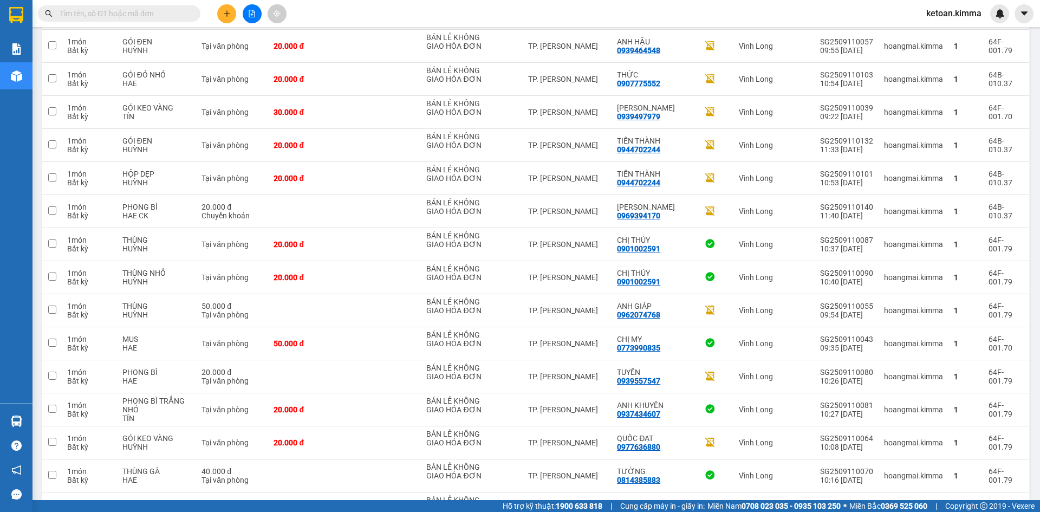
scroll to position [444, 0]
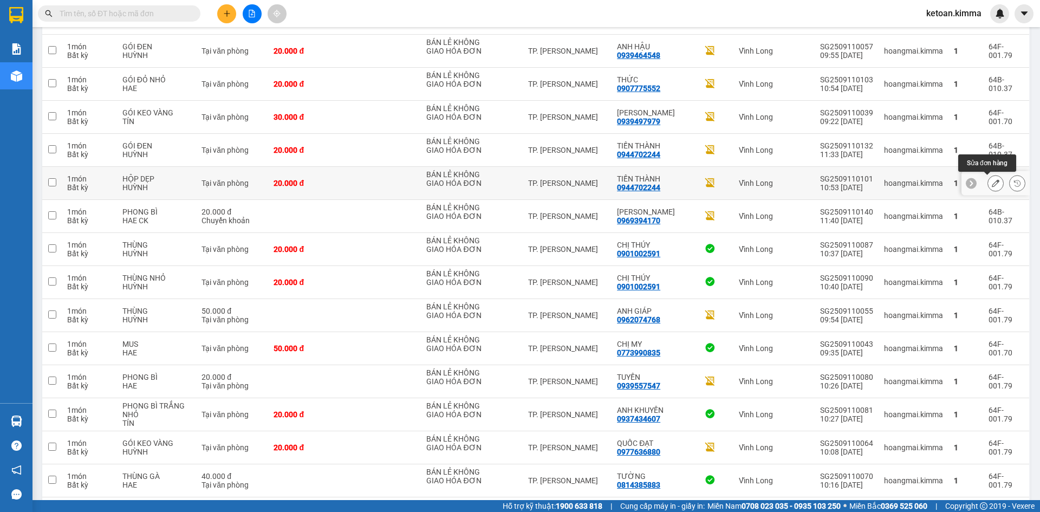
click at [987, 179] on div at bounding box center [995, 183] width 16 height 16
click at [992, 182] on icon at bounding box center [996, 183] width 8 height 8
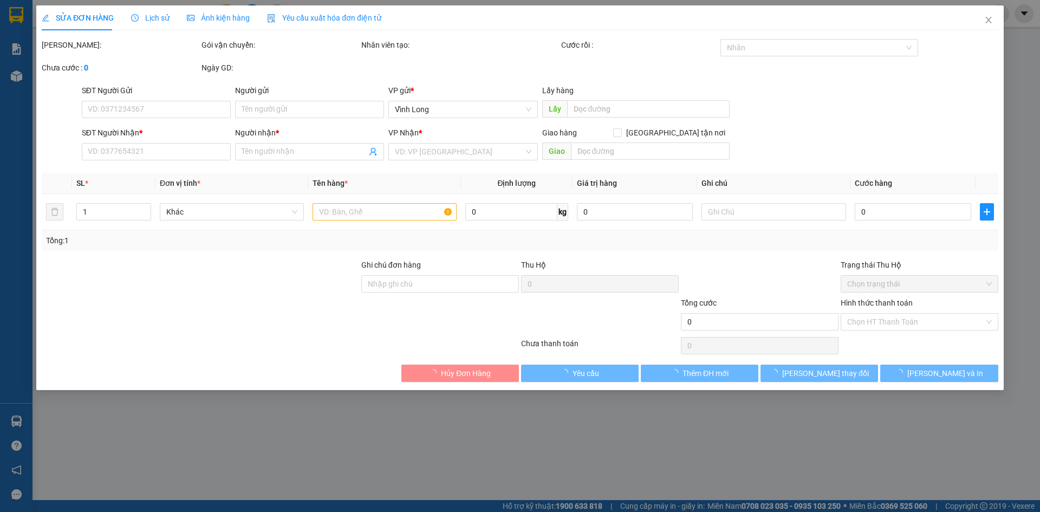
type input "BÁN LẺ KHÔNG GIAO HÓA ĐƠN"
type input "0944702244"
type input "TIẾN THÀNH"
type input "SA G"
type input "20.000"
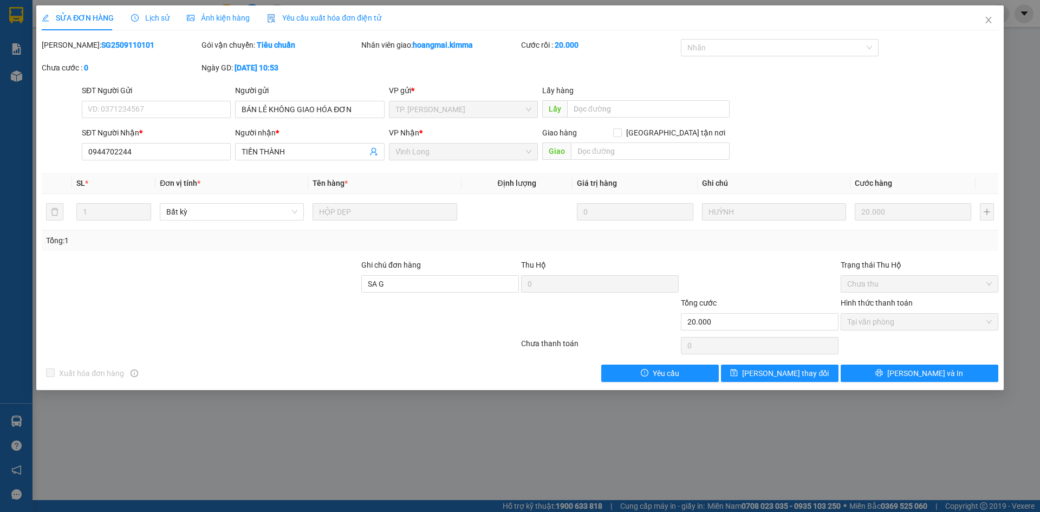
click at [308, 14] on span "Yêu cầu xuất hóa đơn điện tử" at bounding box center [324, 18] width 114 height 9
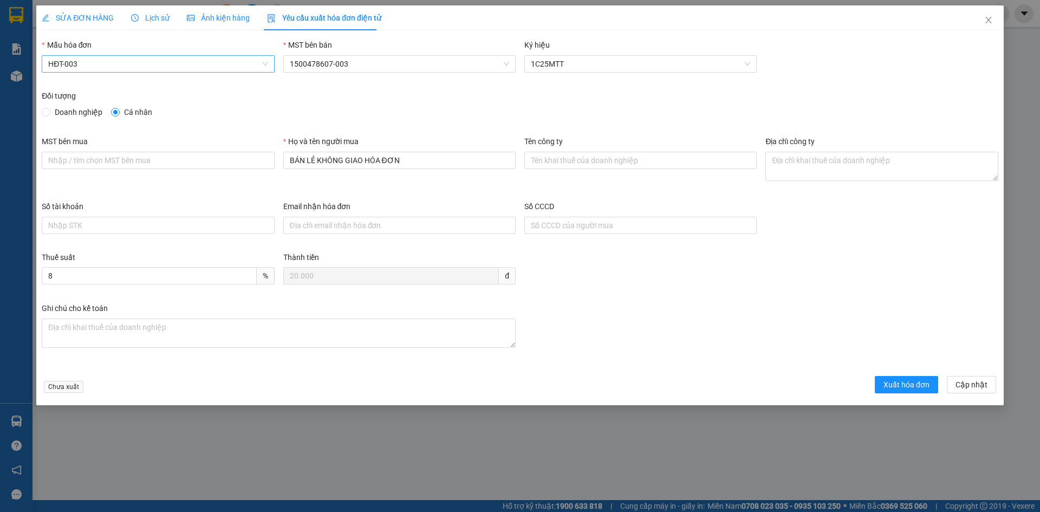
click at [135, 67] on span "HĐT-003" at bounding box center [157, 64] width 219 height 16
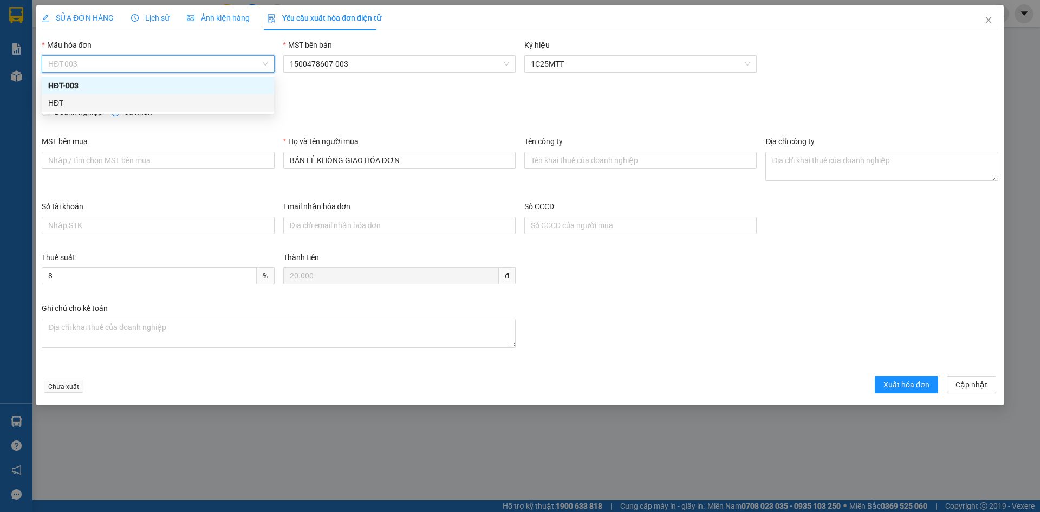
click at [78, 102] on div "HĐT" at bounding box center [157, 103] width 219 height 12
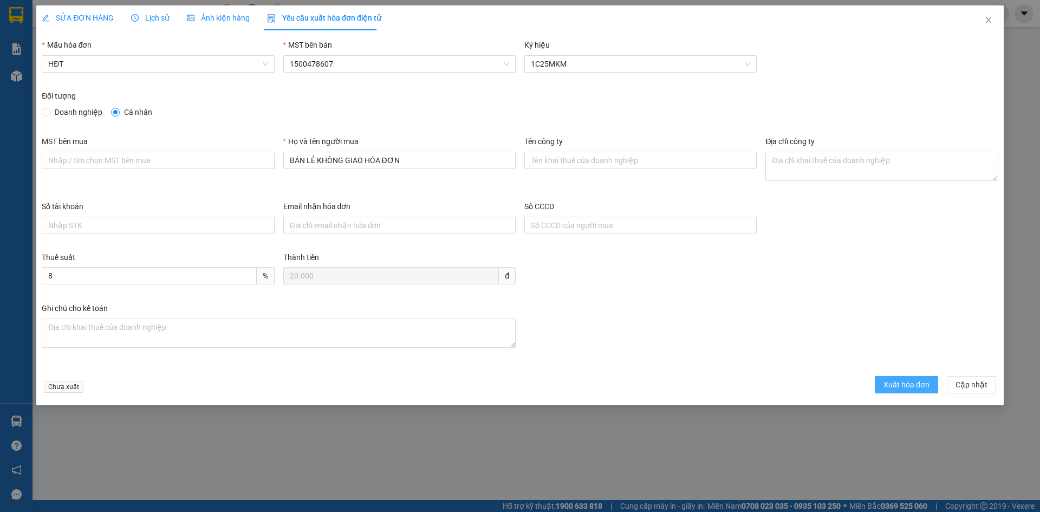
click at [913, 387] on span "Xuất hóa đơn" at bounding box center [906, 385] width 46 height 12
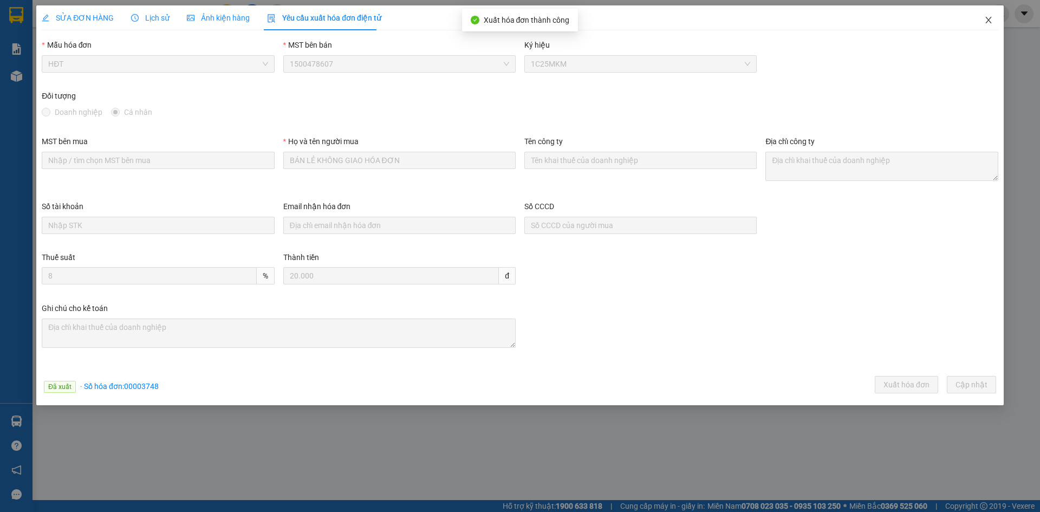
click at [988, 19] on icon "close" at bounding box center [988, 20] width 9 height 9
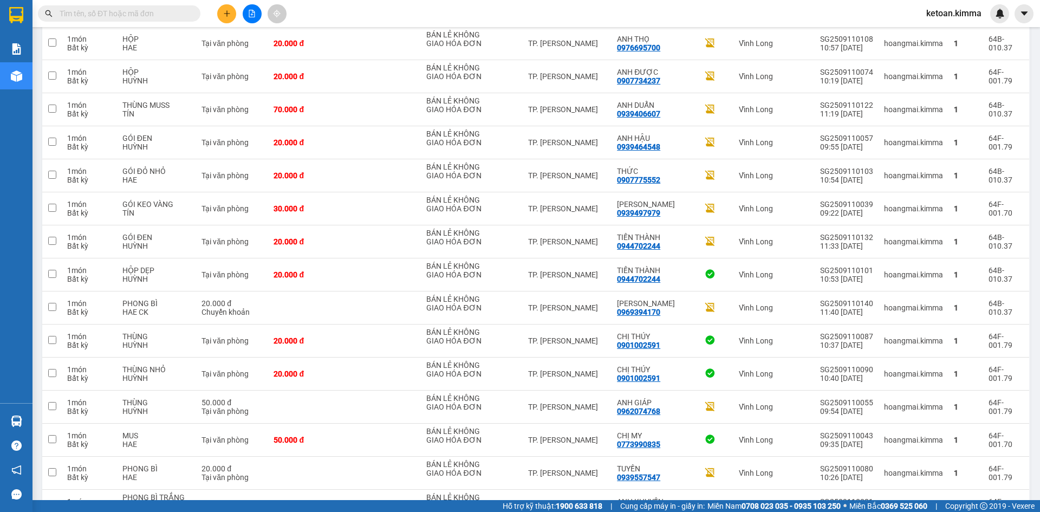
scroll to position [357, 0]
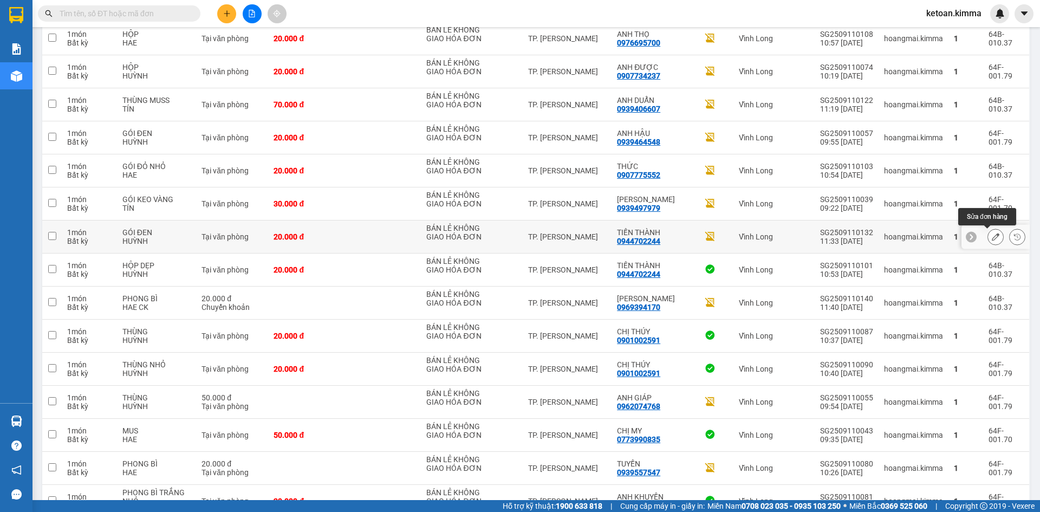
click at [992, 237] on icon at bounding box center [996, 237] width 8 height 8
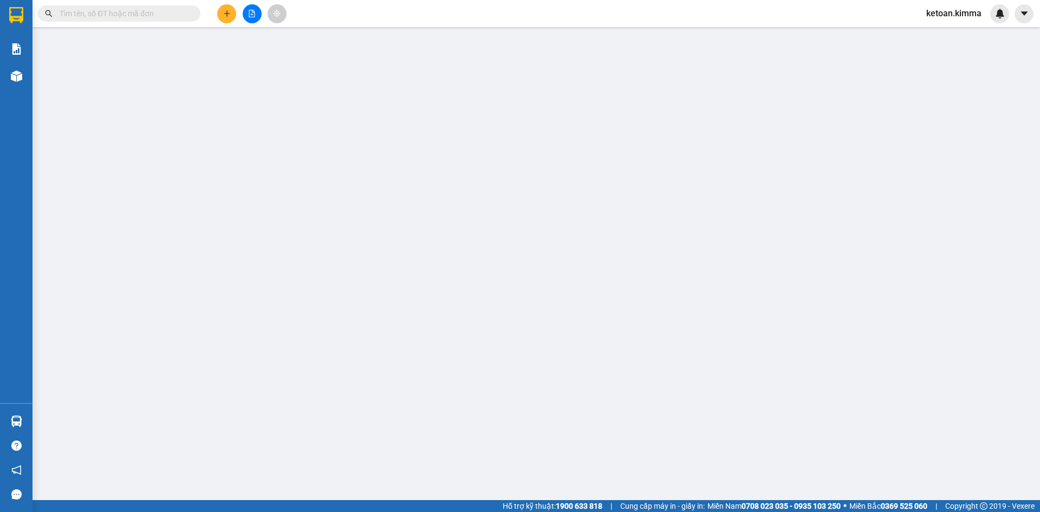
type input "BÁN LẺ KHÔNG GIAO HÓA ĐƠN"
type input "0944702244"
type input "TIẾN THÀNH"
type input "SA G"
type input "20.000"
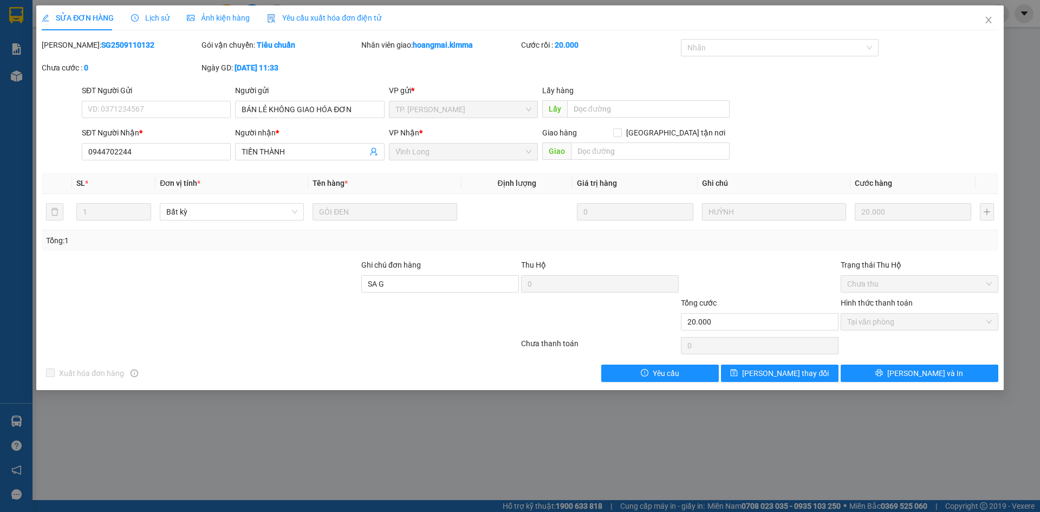
click at [342, 14] on span "Yêu cầu xuất hóa đơn điện tử" at bounding box center [324, 18] width 114 height 9
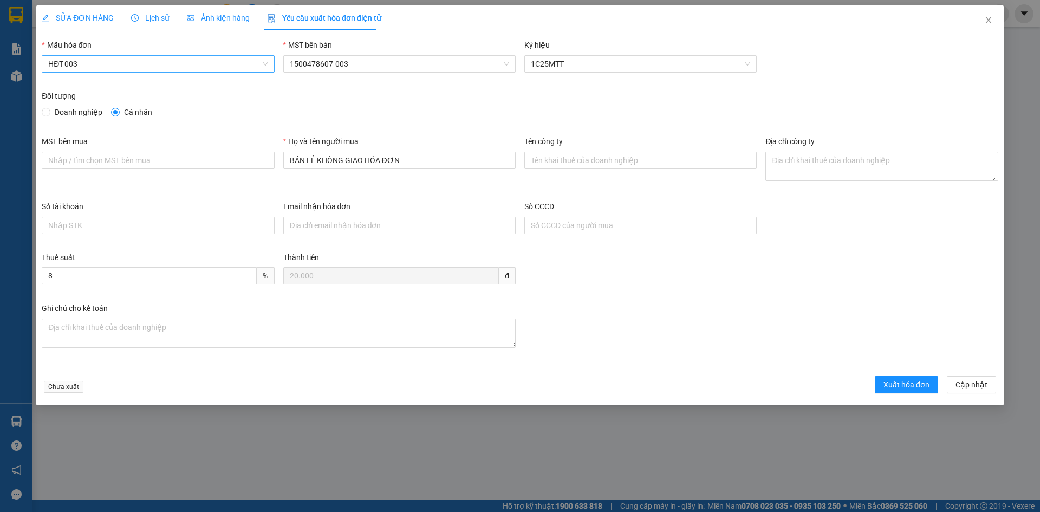
click at [108, 67] on span "HĐT-003" at bounding box center [157, 64] width 219 height 16
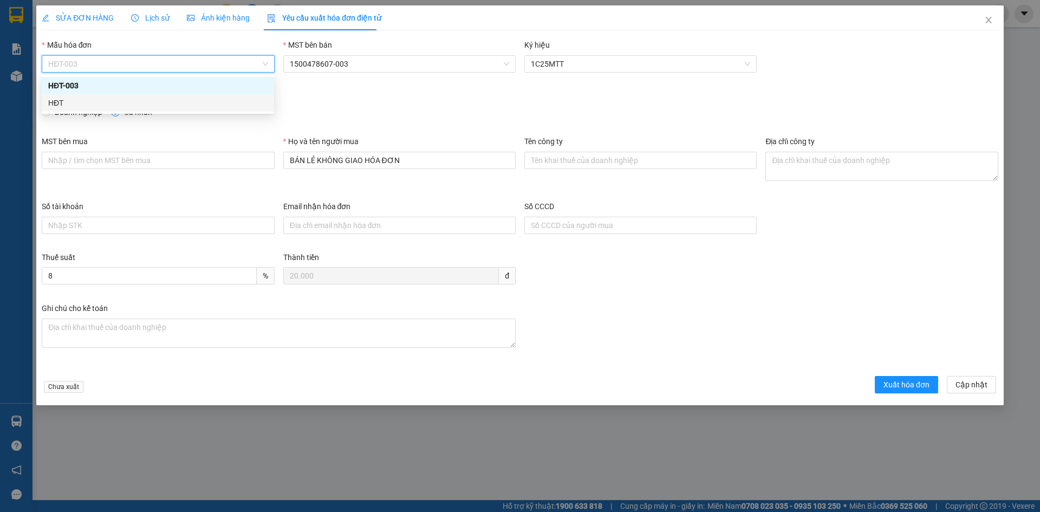
click at [67, 105] on div "HĐT" at bounding box center [157, 103] width 219 height 12
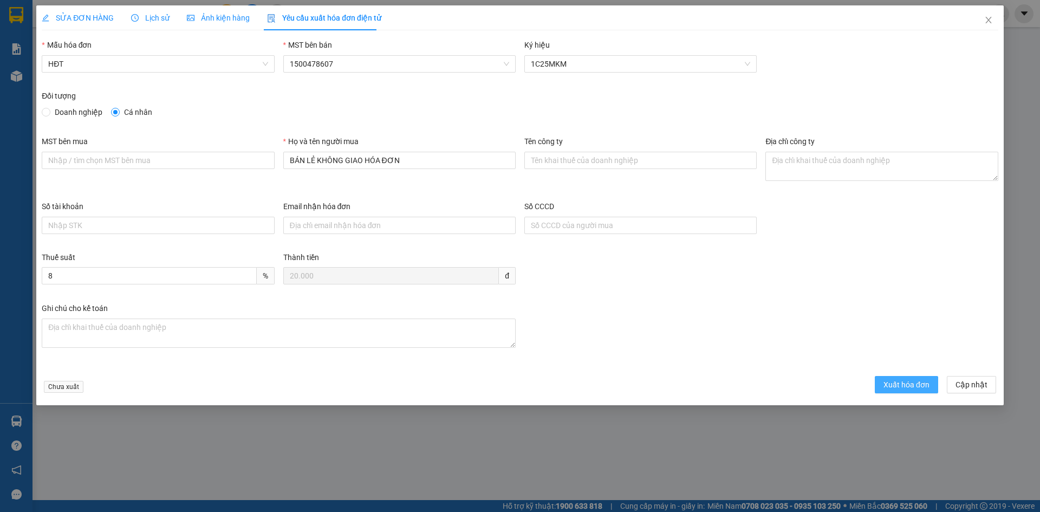
click at [897, 385] on span "Xuất hóa đơn" at bounding box center [906, 385] width 46 height 12
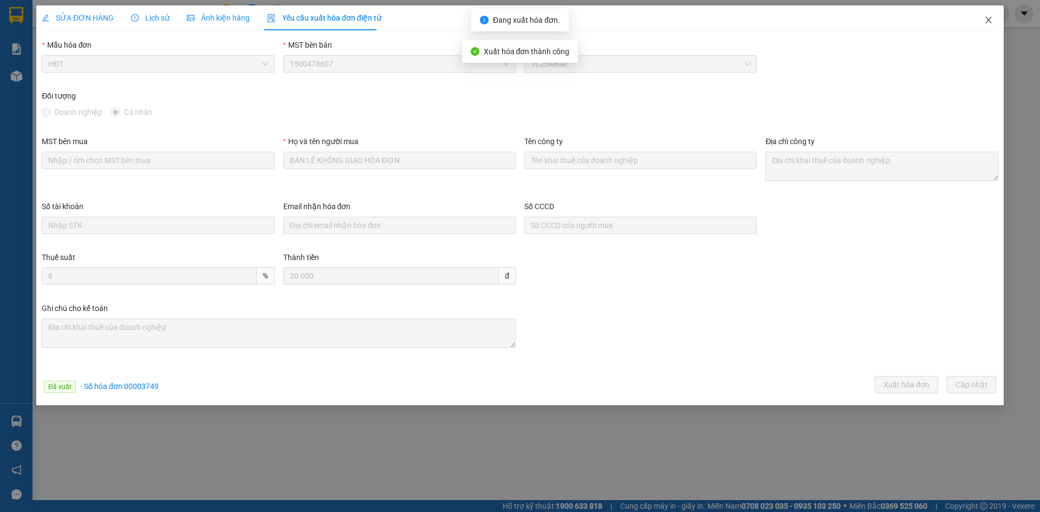
click at [988, 19] on icon "close" at bounding box center [988, 20] width 6 height 6
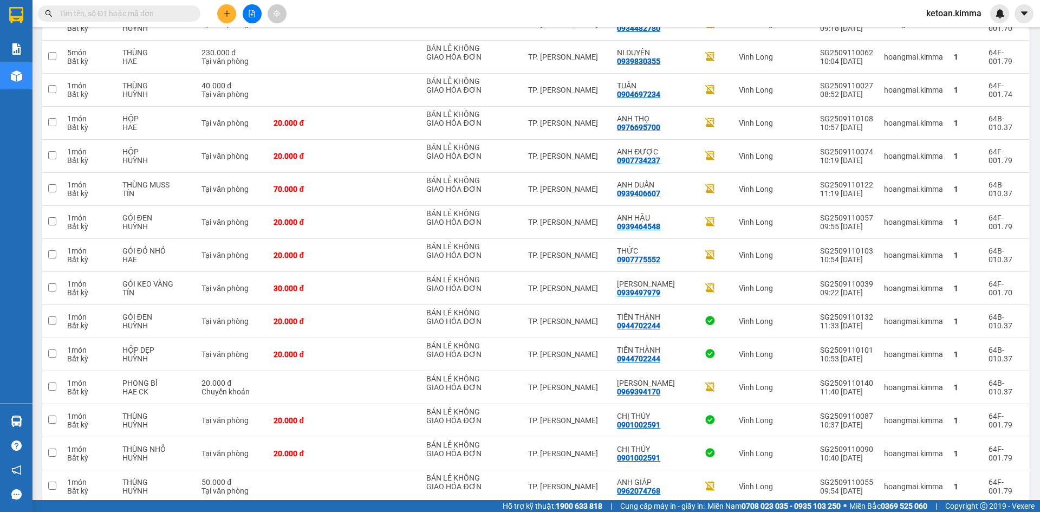
scroll to position [321, 0]
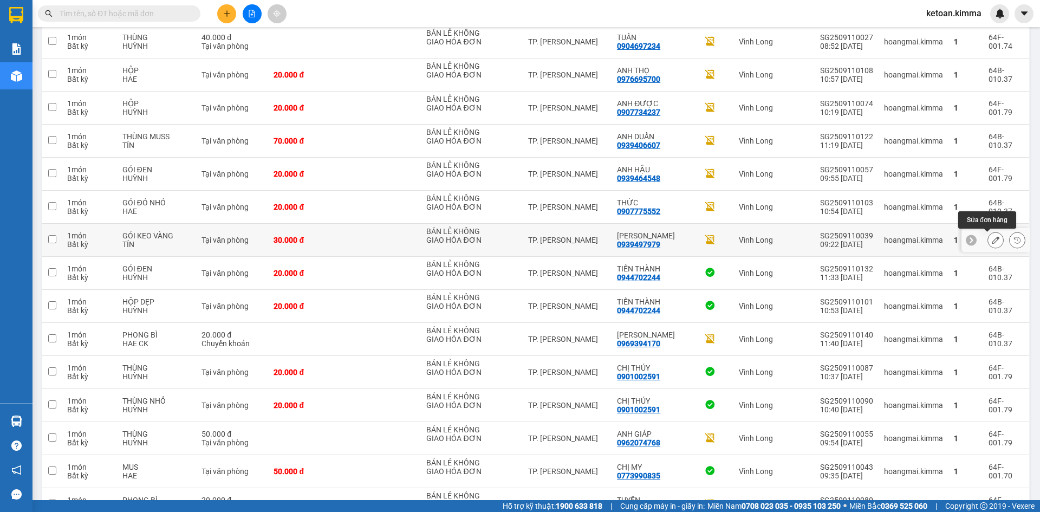
click at [992, 238] on button at bounding box center [995, 240] width 15 height 19
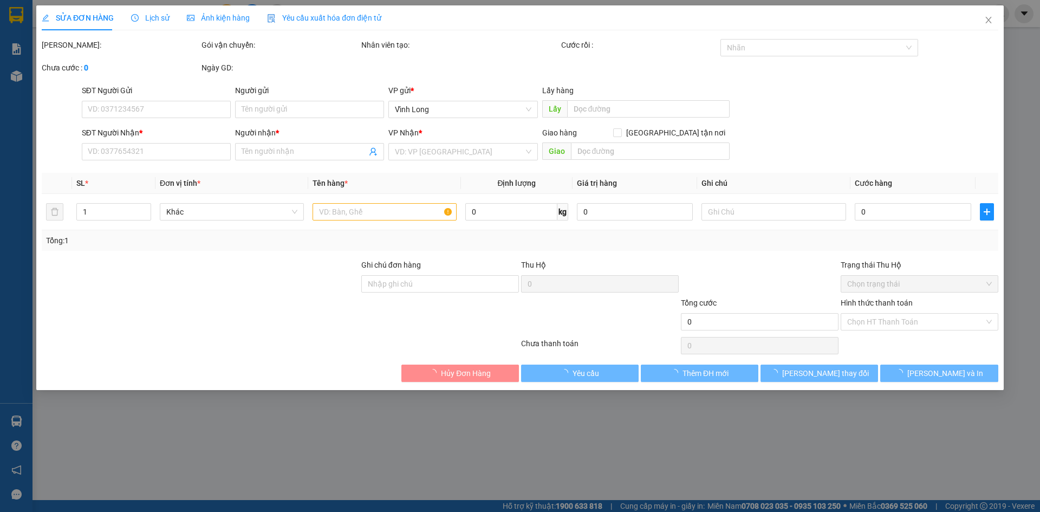
type input "BÁN LẺ KHÔNG GIAO HÓA ĐƠN"
type input "0939497979"
type input "[PERSON_NAME]"
type input "SA G"
type input "30.000"
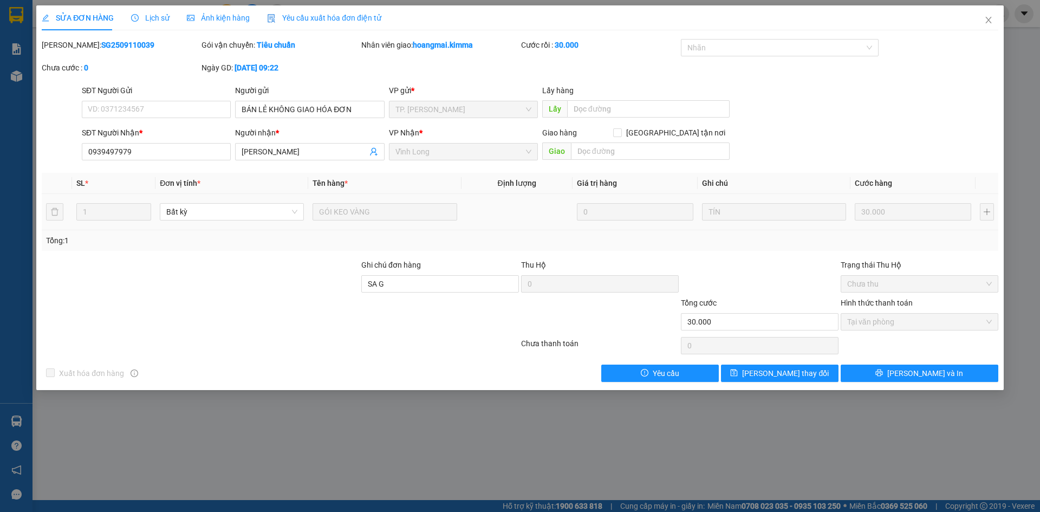
click at [351, 14] on span "Yêu cầu xuất hóa đơn điện tử" at bounding box center [324, 18] width 114 height 9
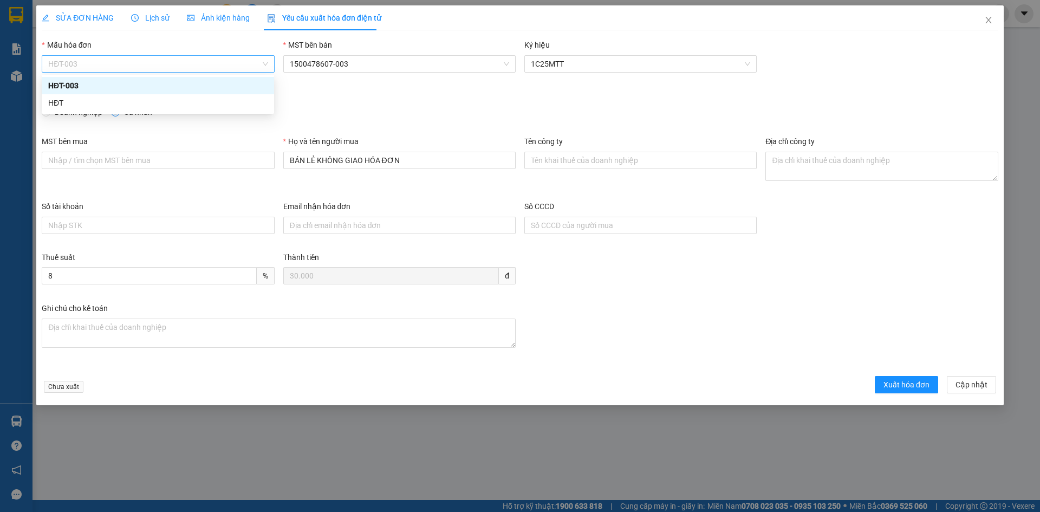
click at [92, 66] on span "HĐT-003" at bounding box center [157, 64] width 219 height 16
click at [49, 103] on div "HĐT" at bounding box center [157, 103] width 219 height 12
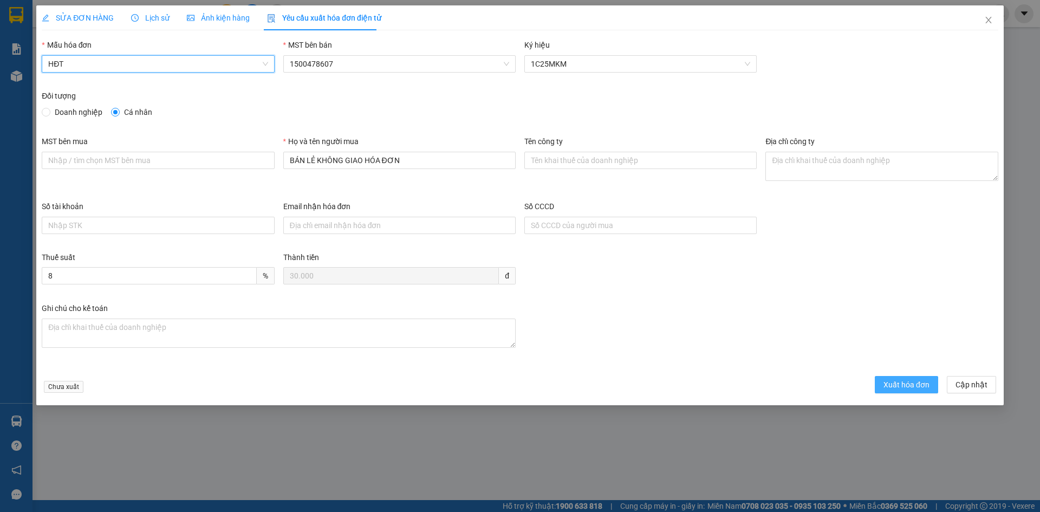
click at [892, 387] on span "Xuất hóa đơn" at bounding box center [906, 385] width 46 height 12
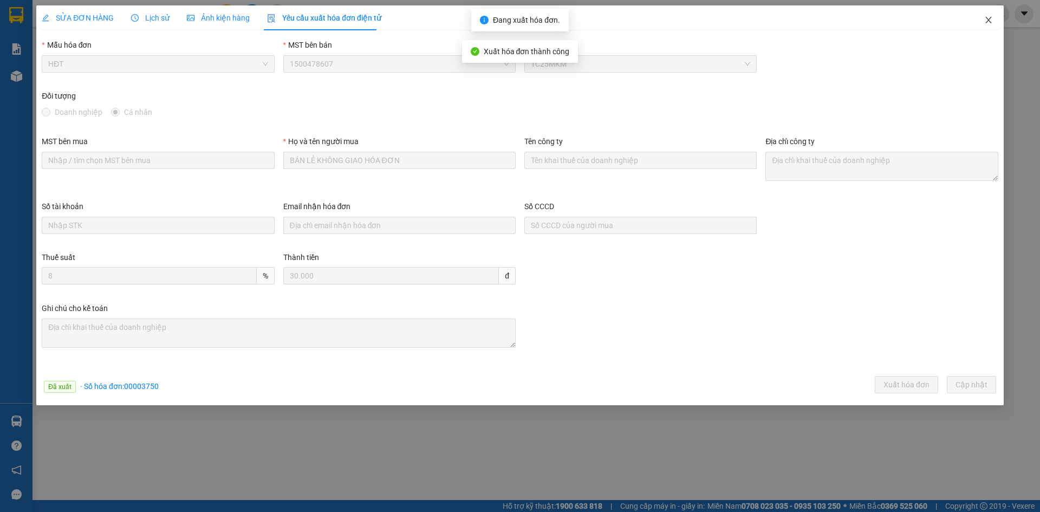
click at [990, 16] on icon "close" at bounding box center [988, 20] width 9 height 9
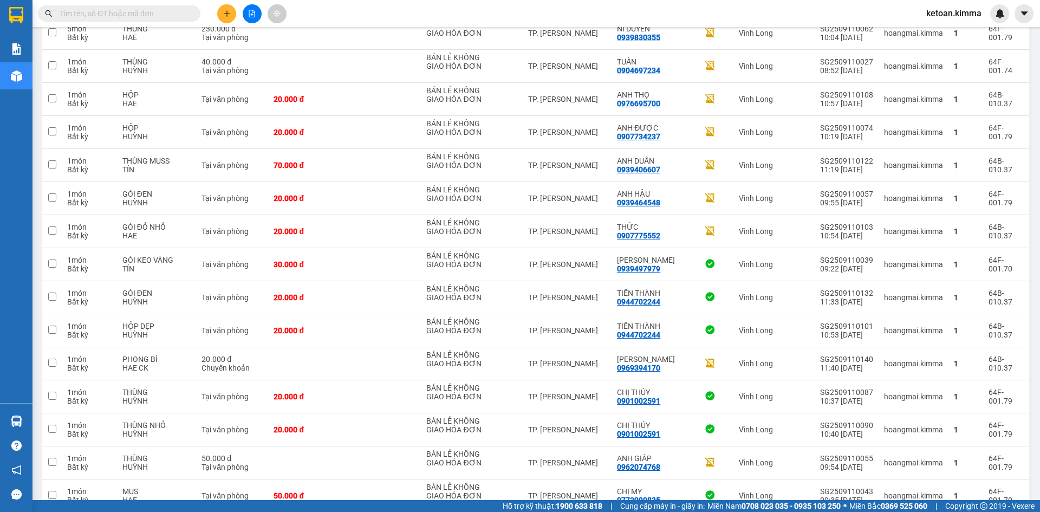
scroll to position [307, 0]
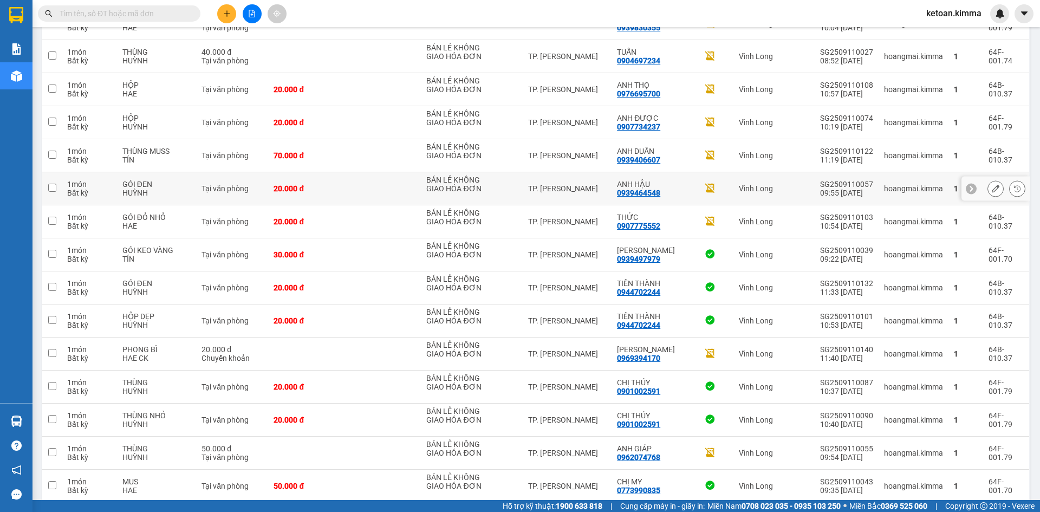
click at [992, 186] on icon at bounding box center [996, 189] width 8 height 8
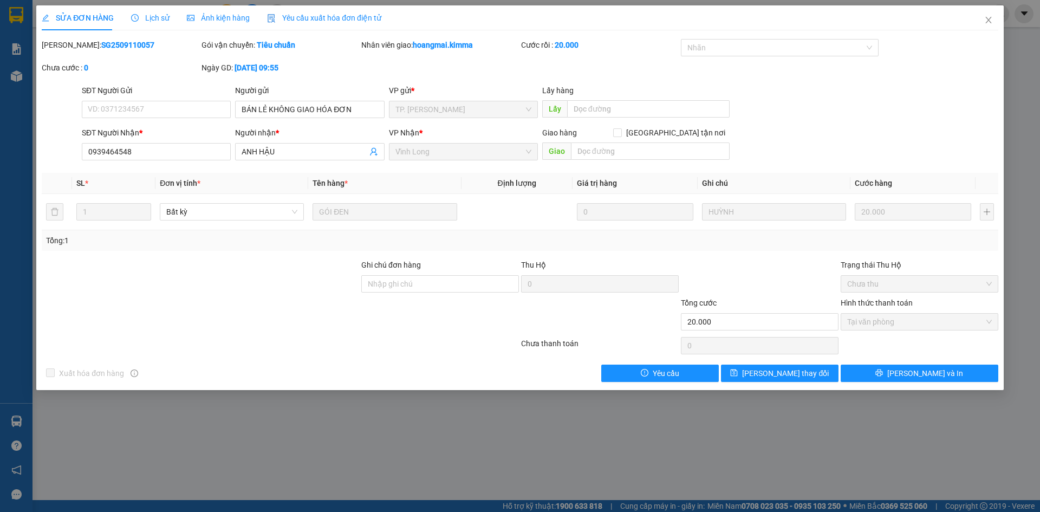
click at [340, 12] on div "Yêu cầu xuất hóa đơn điện tử" at bounding box center [324, 18] width 114 height 12
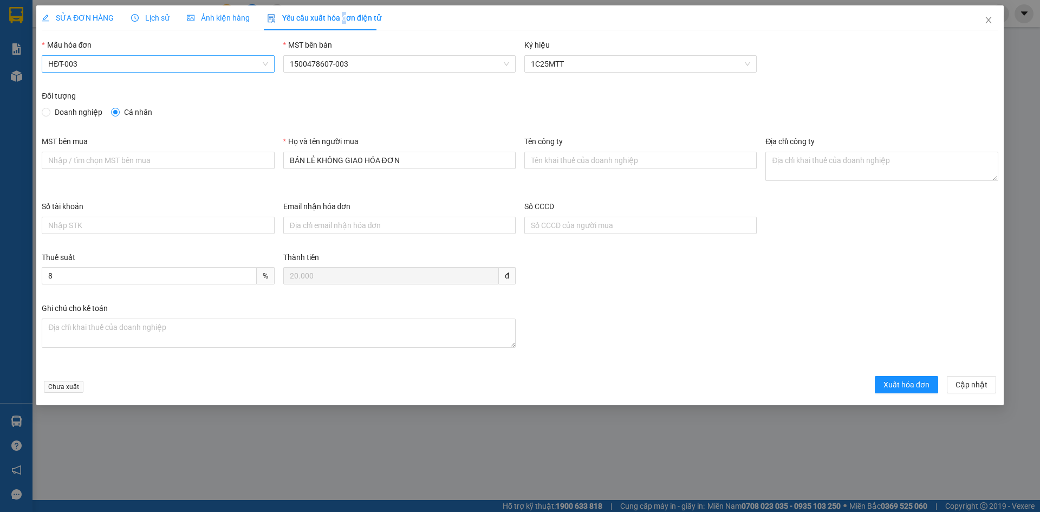
click at [123, 66] on span "HĐT-003" at bounding box center [157, 64] width 219 height 16
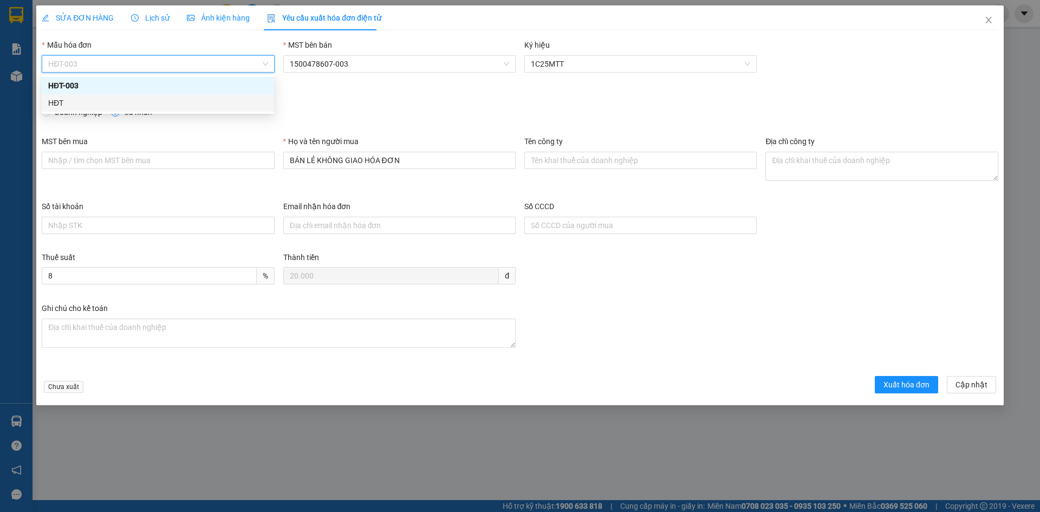
click at [64, 105] on div "HĐT" at bounding box center [157, 103] width 219 height 12
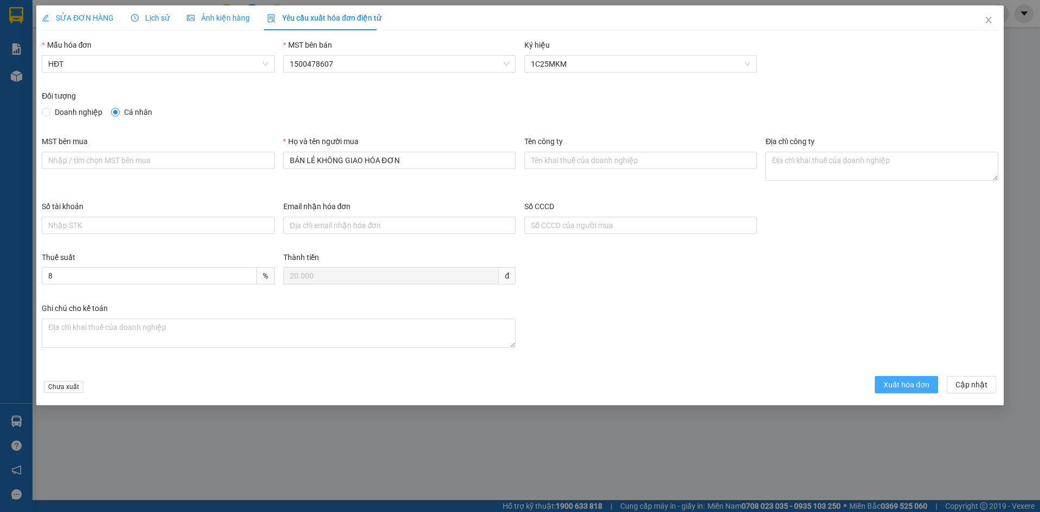
click at [888, 386] on span "Xuất hóa đơn" at bounding box center [906, 385] width 46 height 12
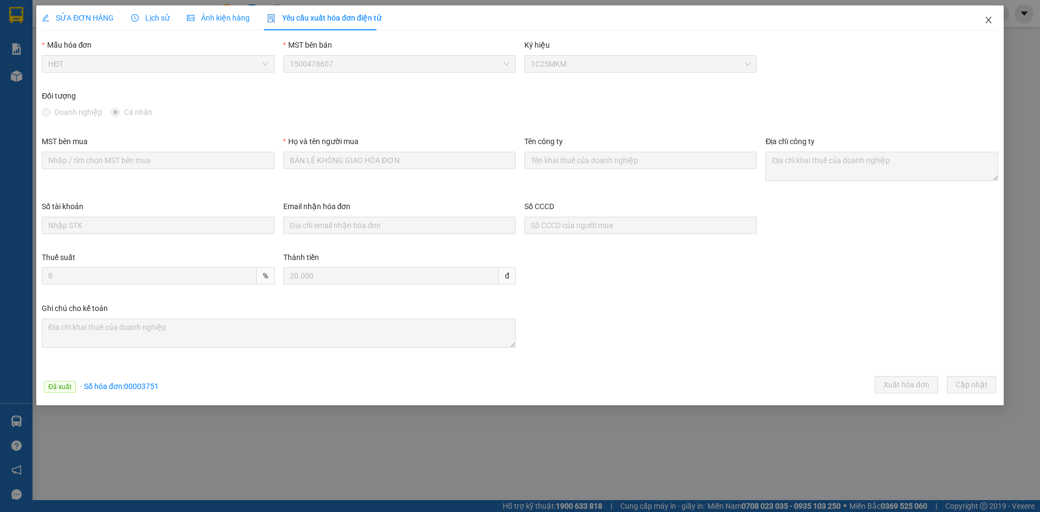
click at [989, 16] on icon "close" at bounding box center [988, 20] width 9 height 9
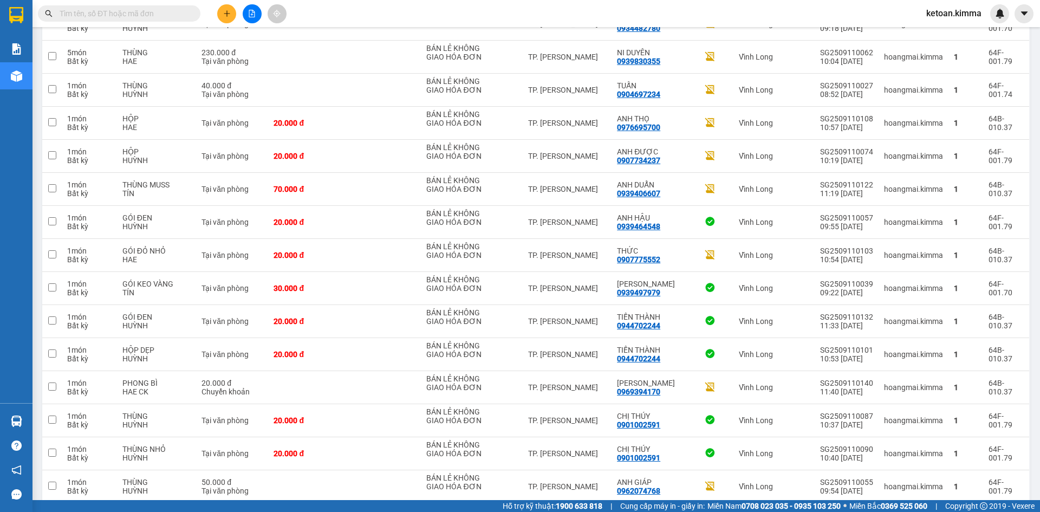
scroll to position [265, 0]
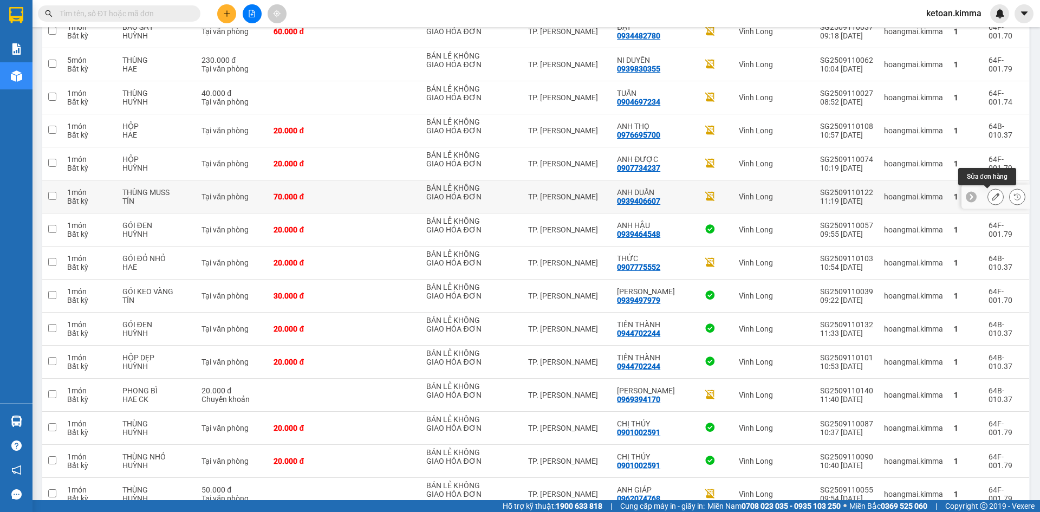
click at [992, 196] on icon at bounding box center [996, 197] width 8 height 8
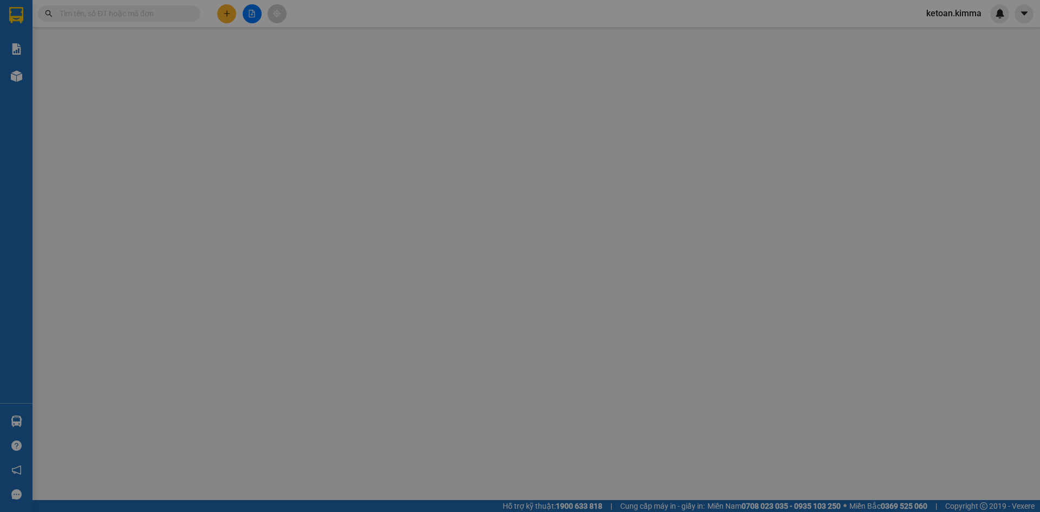
type input "BÁN LẺ KHÔNG GIAO HÓA ĐƠN"
type input "0939406607"
type input "ANH DUẨN"
type input "SA G"
type input "70.000"
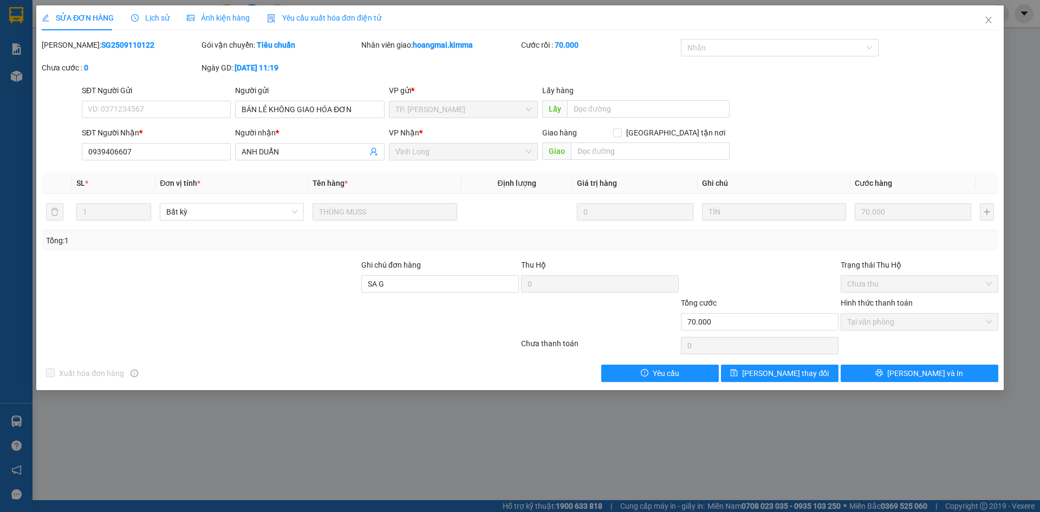
click at [332, 14] on span "Yêu cầu xuất hóa đơn điện tử" at bounding box center [324, 18] width 114 height 9
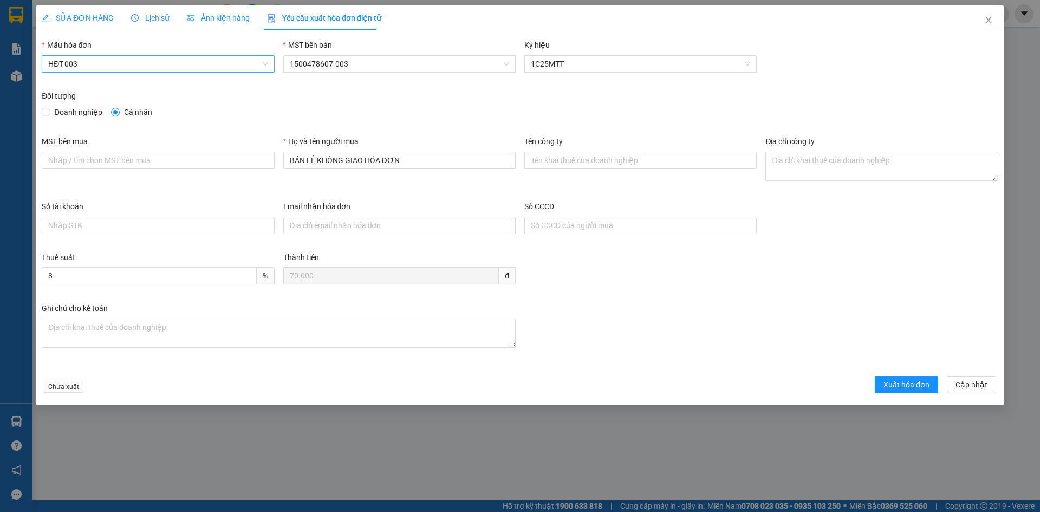
click at [139, 64] on span "HĐT-003" at bounding box center [157, 64] width 219 height 16
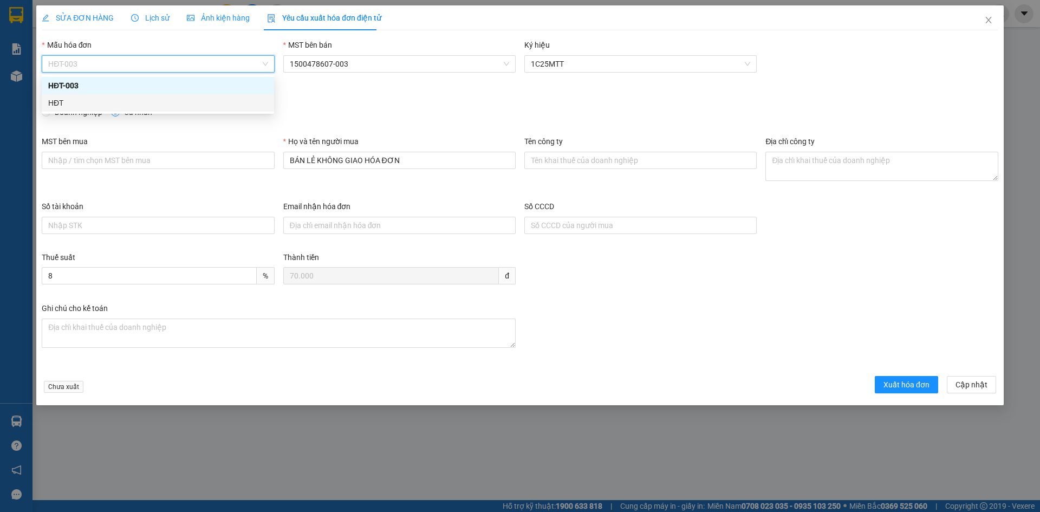
click at [62, 102] on div "HĐT" at bounding box center [157, 103] width 219 height 12
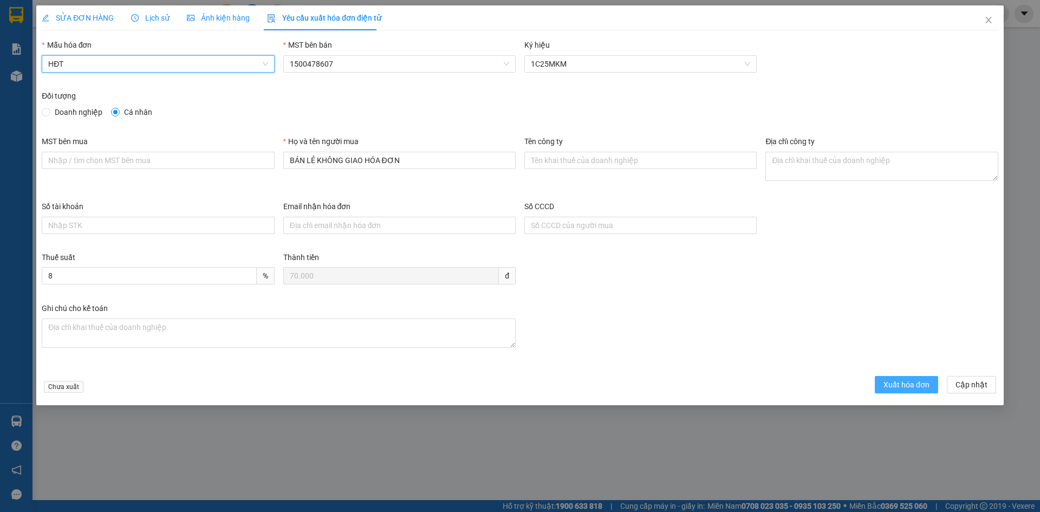
click at [904, 382] on span "Xuất hóa đơn" at bounding box center [906, 385] width 46 height 12
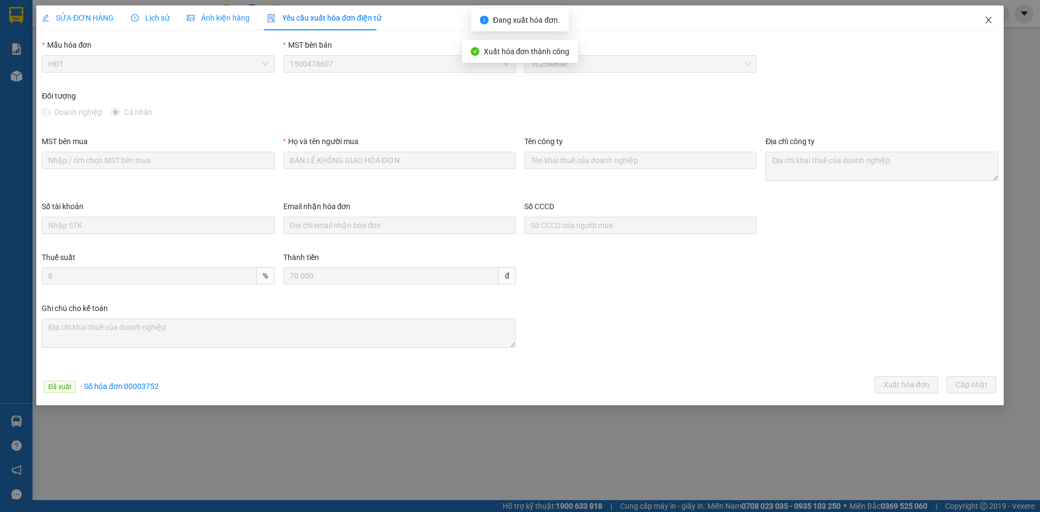
click at [985, 17] on icon "close" at bounding box center [988, 20] width 9 height 9
click at [989, 19] on span "ketoan.kimma" at bounding box center [954, 13] width 73 height 14
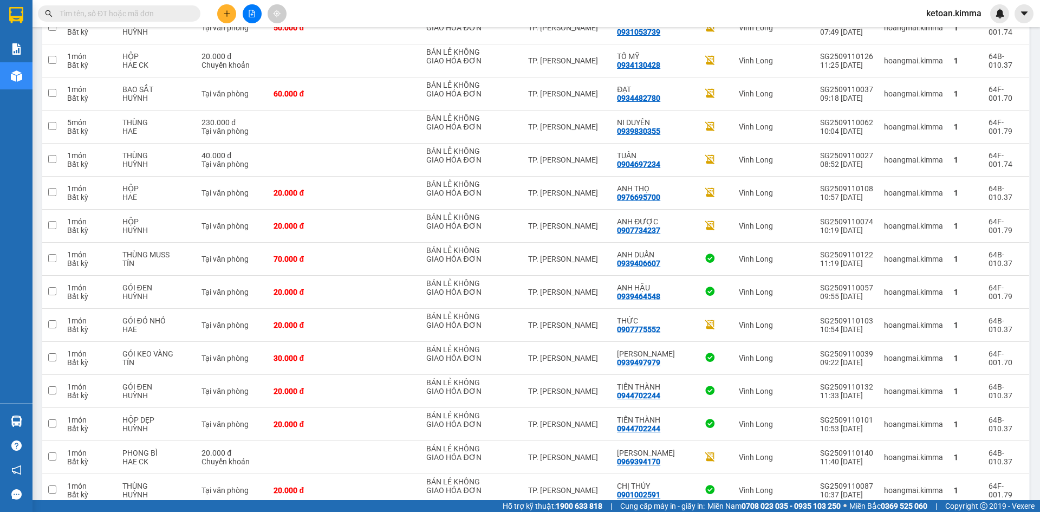
scroll to position [210, 0]
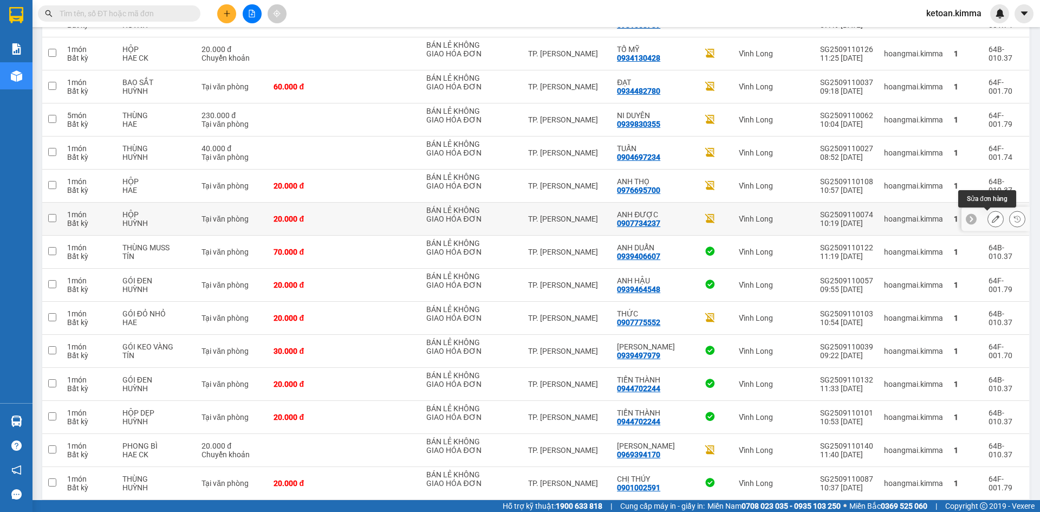
click at [992, 219] on icon at bounding box center [996, 219] width 8 height 8
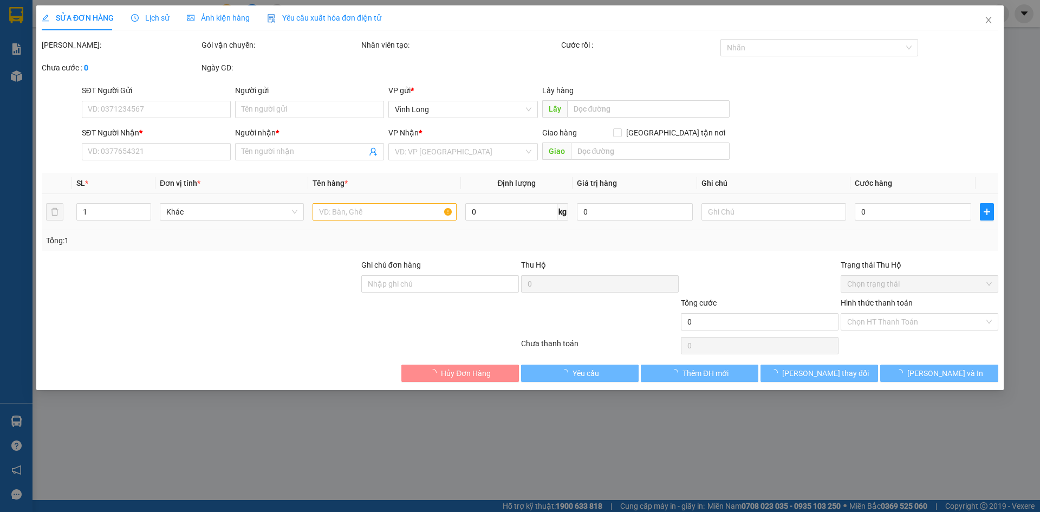
type input "BÁN LẺ KHÔNG GIAO HÓA ĐƠN"
type input "0907734237"
type input "ANH ĐƯỢC"
type input "SA G"
type input "20.000"
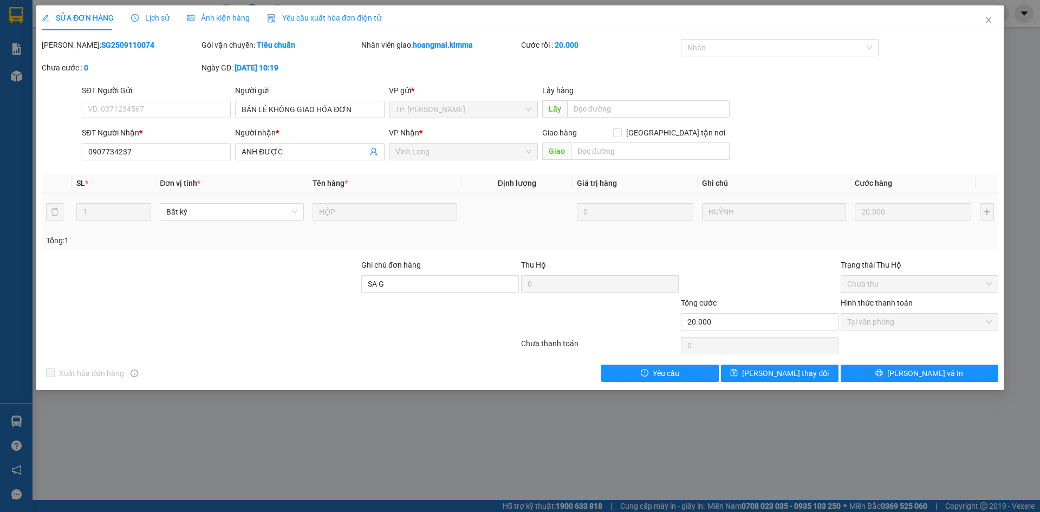
click at [300, 20] on span "Yêu cầu xuất hóa đơn điện tử" at bounding box center [324, 18] width 114 height 9
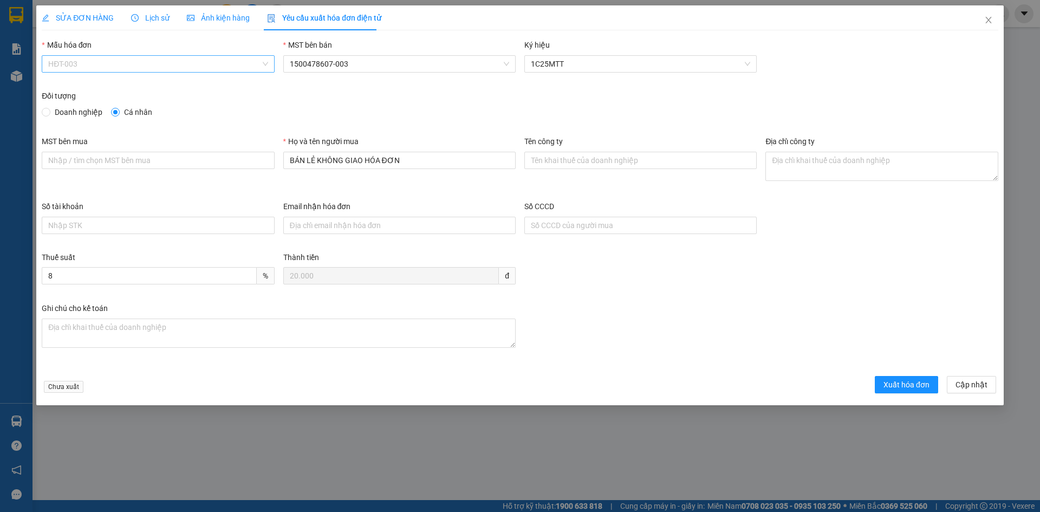
click at [90, 66] on span "HĐT-003" at bounding box center [157, 64] width 219 height 16
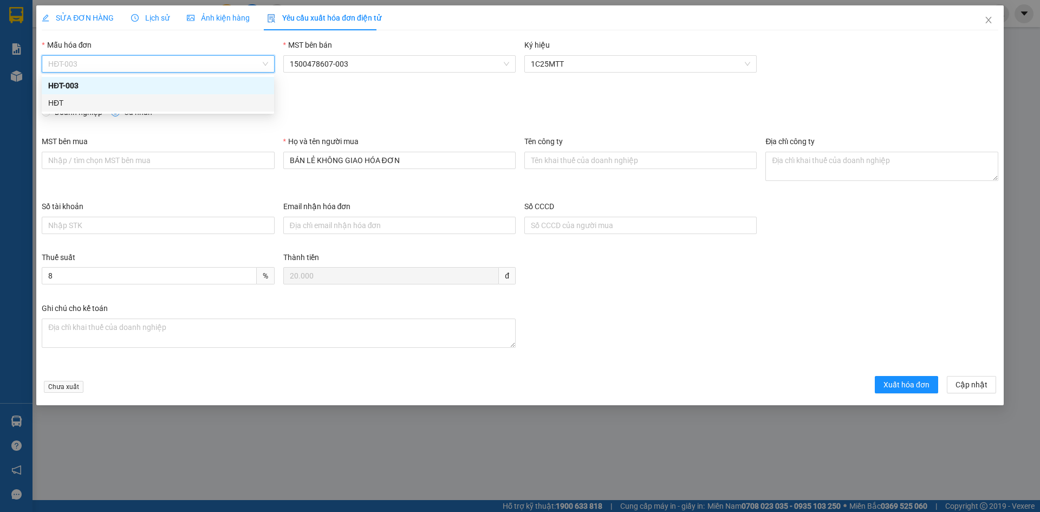
click at [63, 101] on div "HĐT" at bounding box center [157, 103] width 219 height 12
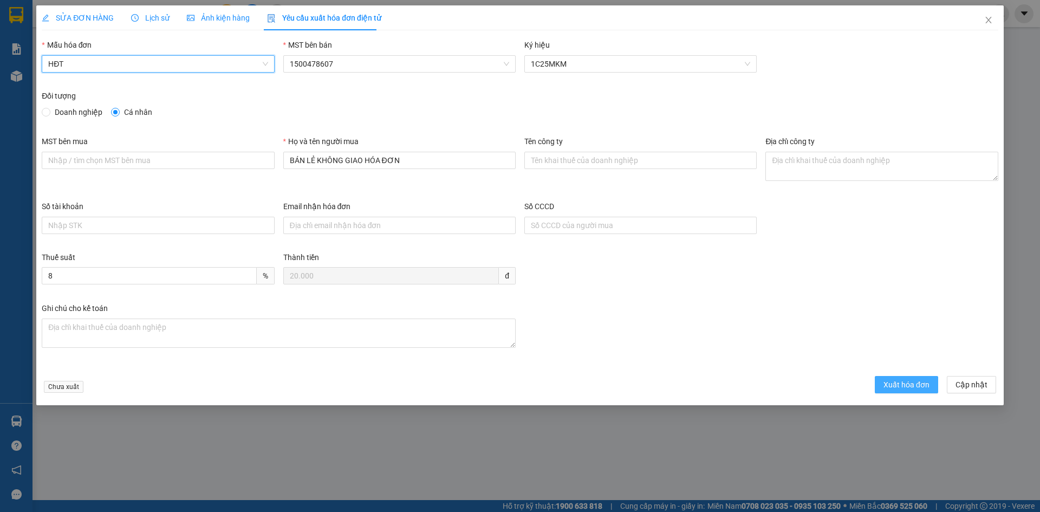
click at [908, 389] on span "Xuất hóa đơn" at bounding box center [906, 385] width 46 height 12
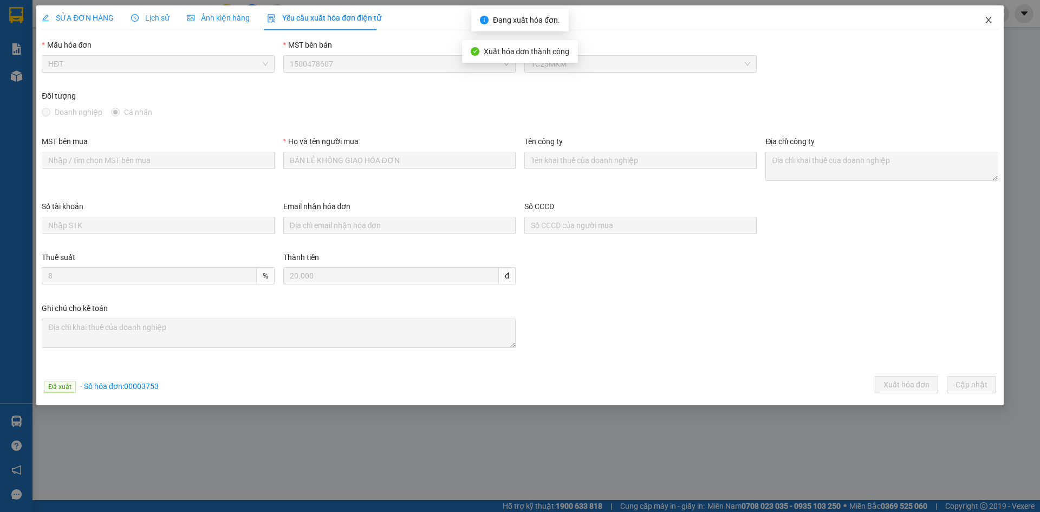
click at [988, 18] on icon "close" at bounding box center [988, 20] width 9 height 9
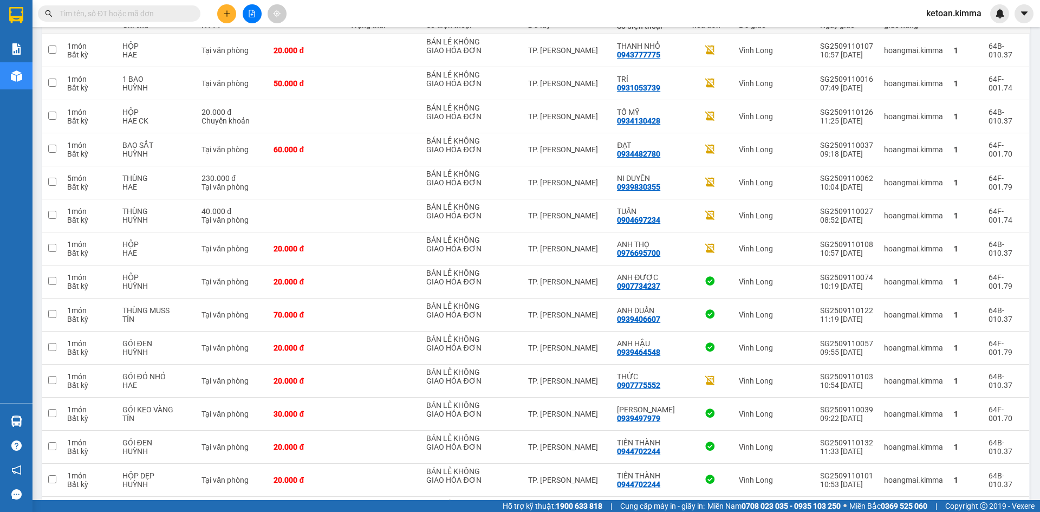
scroll to position [162, 0]
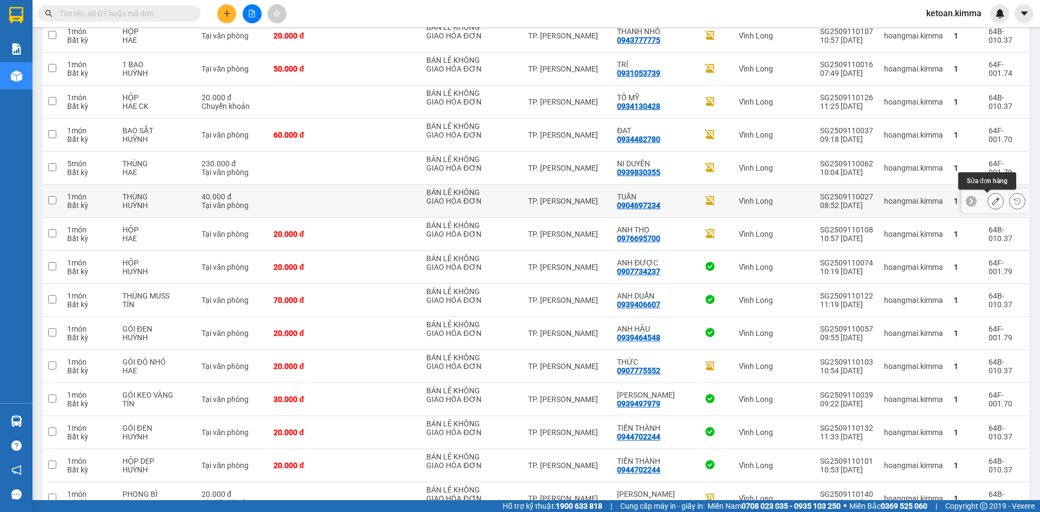
click at [992, 204] on icon at bounding box center [996, 201] width 8 height 8
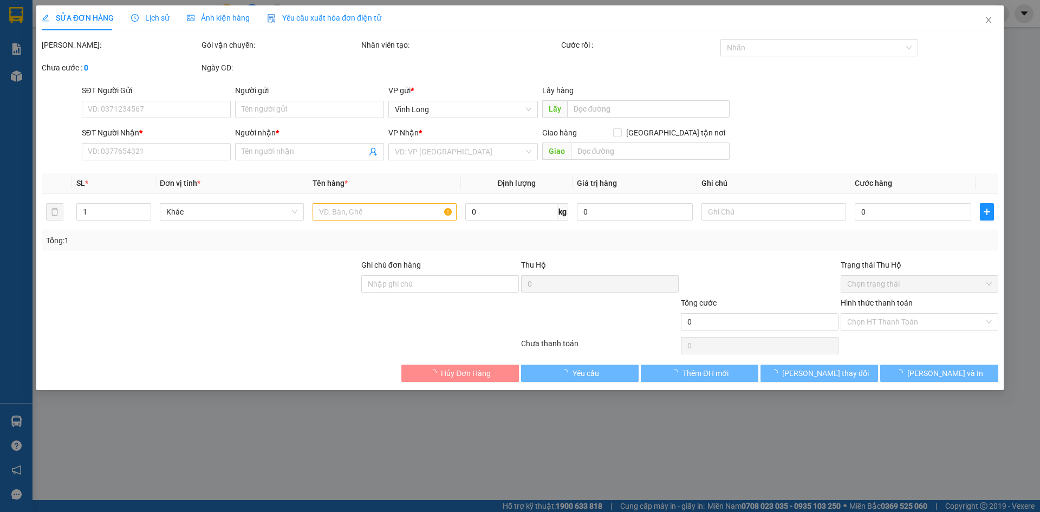
type input "BÁN LẺ KHÔNG GIAO HÓA ĐƠN"
type input "0904697234"
type input "TUẤN"
type input "SA G"
type input "40.000"
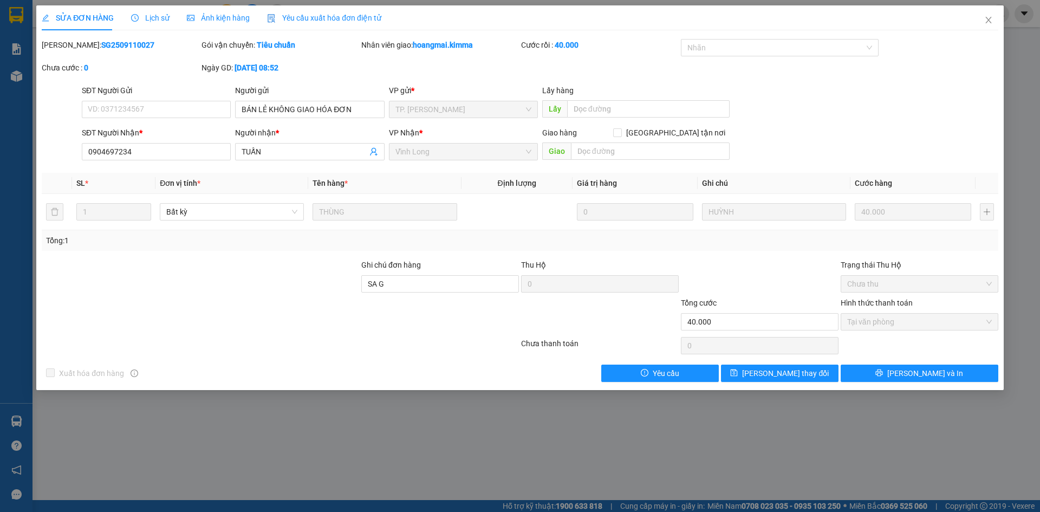
click at [300, 18] on span "Yêu cầu xuất hóa đơn điện tử" at bounding box center [324, 18] width 114 height 9
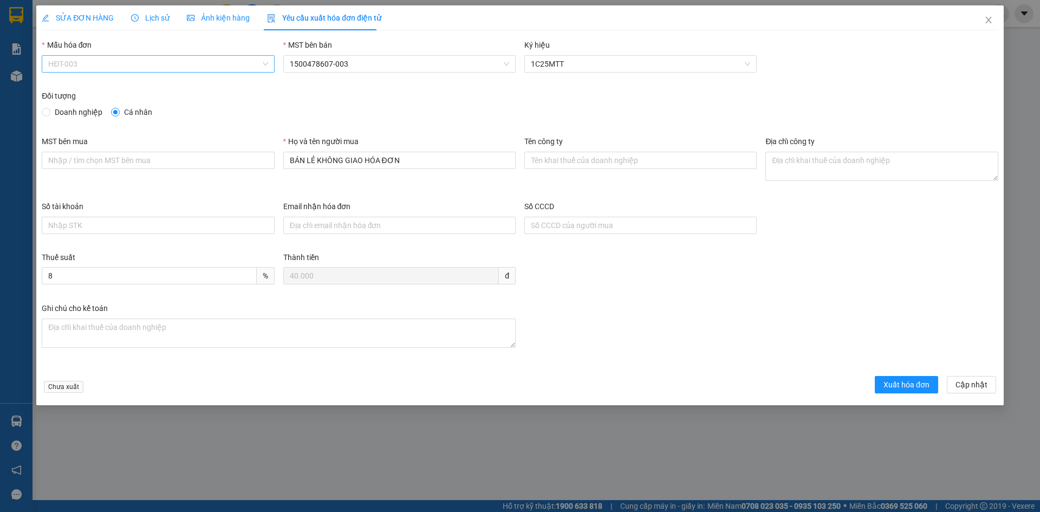
click at [110, 69] on span "HĐT-003" at bounding box center [157, 64] width 219 height 16
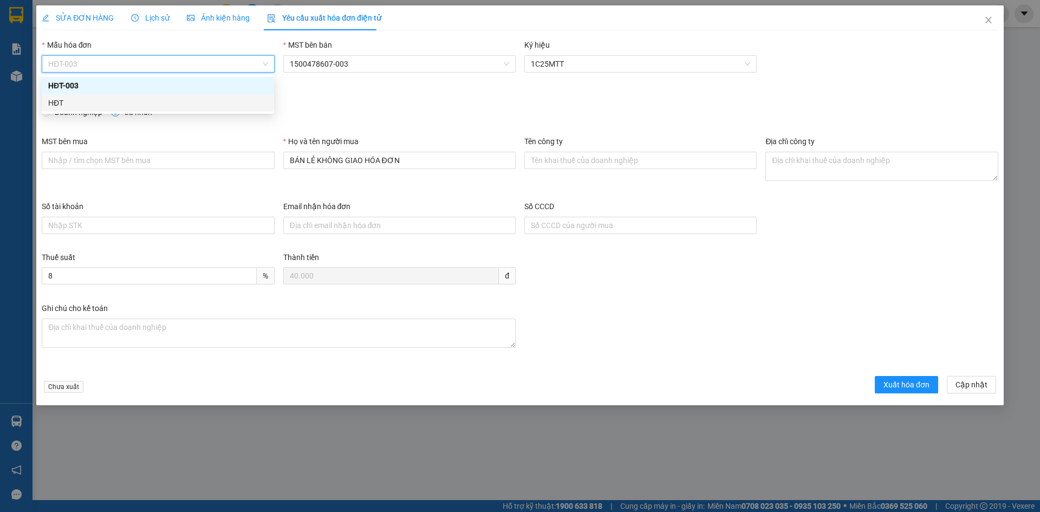
click at [67, 106] on div "HĐT" at bounding box center [157, 103] width 219 height 12
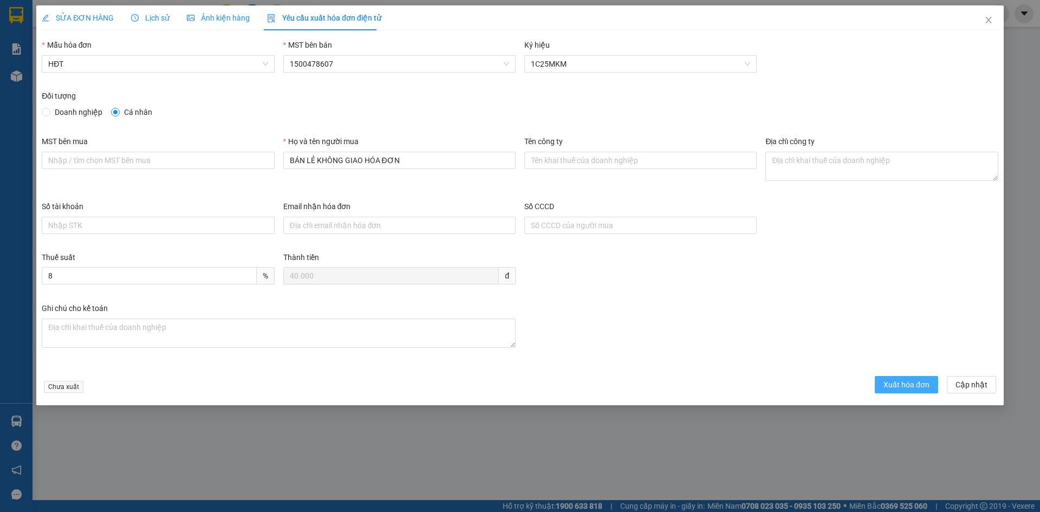
click at [893, 376] on button "Xuất hóa đơn" at bounding box center [906, 384] width 63 height 17
click at [989, 19] on icon "close" at bounding box center [988, 20] width 9 height 9
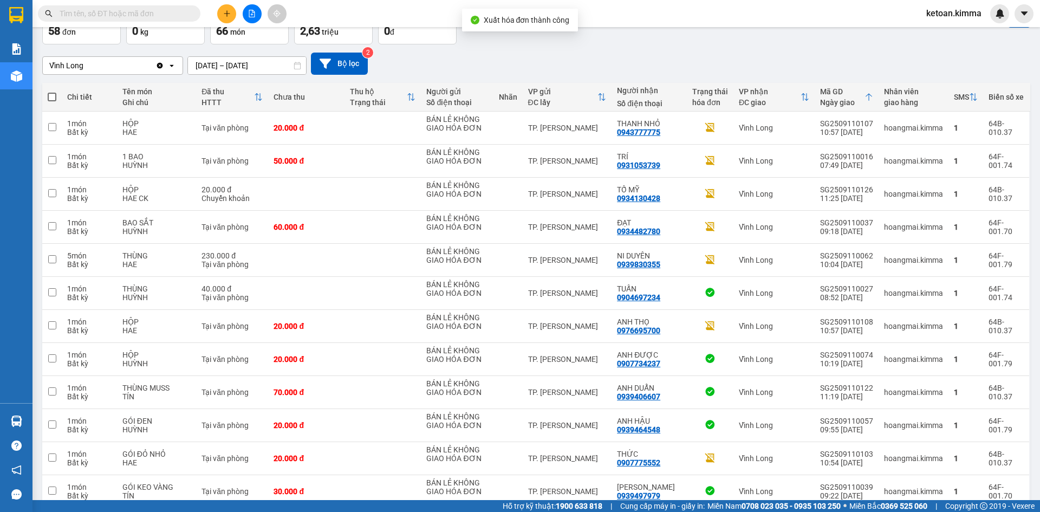
scroll to position [73, 0]
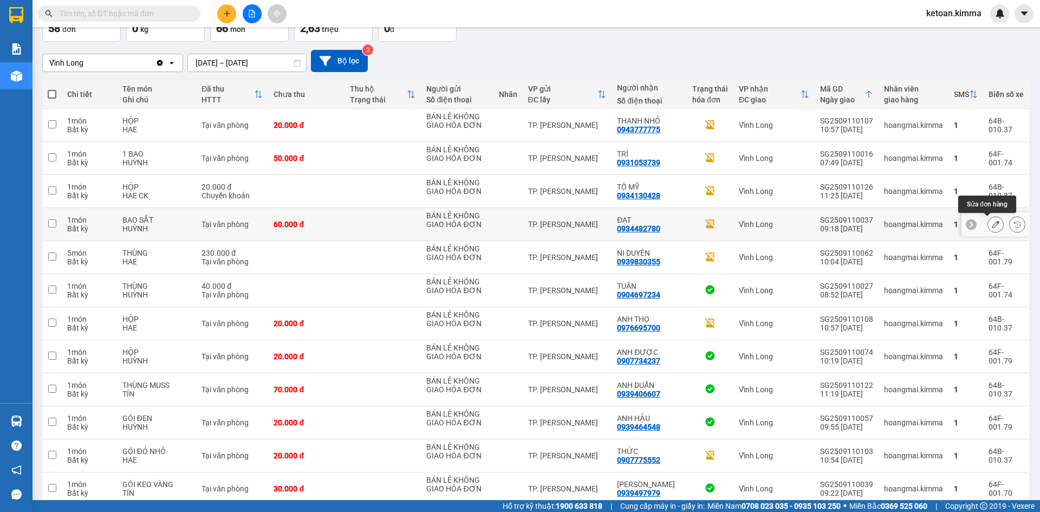
click at [992, 221] on icon at bounding box center [996, 224] width 8 height 8
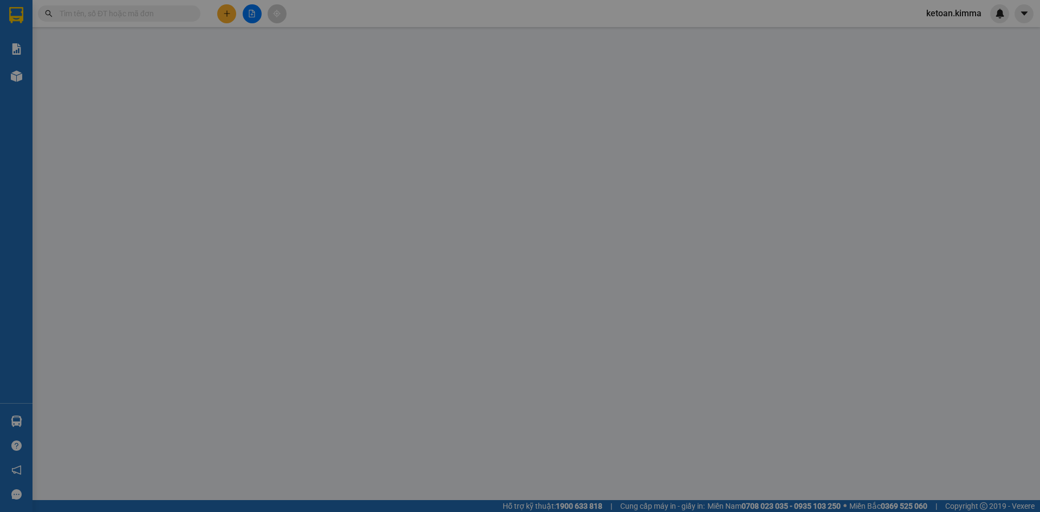
type input "BÁN LẺ KHÔNG GIAO HÓA ĐƠN"
type input "0934482780"
type input "ĐẠT"
type input "SA G KHIÊM"
type input "60.000"
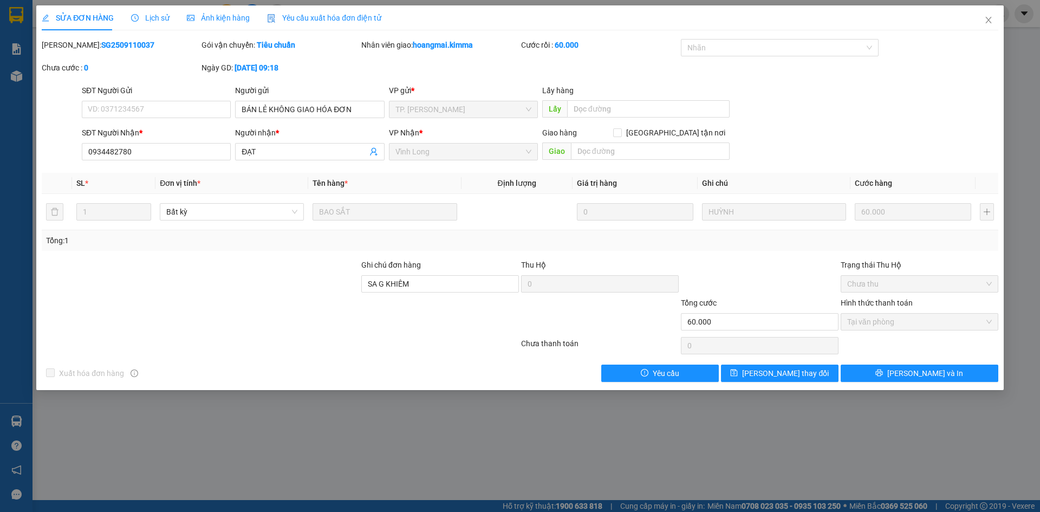
click at [323, 3] on div "SỬA ĐƠN HÀNG Lịch sử Ảnh kiện hàng Yêu cầu xuất hóa đơn điện tử Total Paid Fee …" at bounding box center [520, 256] width 1040 height 512
click at [326, 14] on span "Yêu cầu xuất hóa đơn điện tử" at bounding box center [324, 18] width 114 height 9
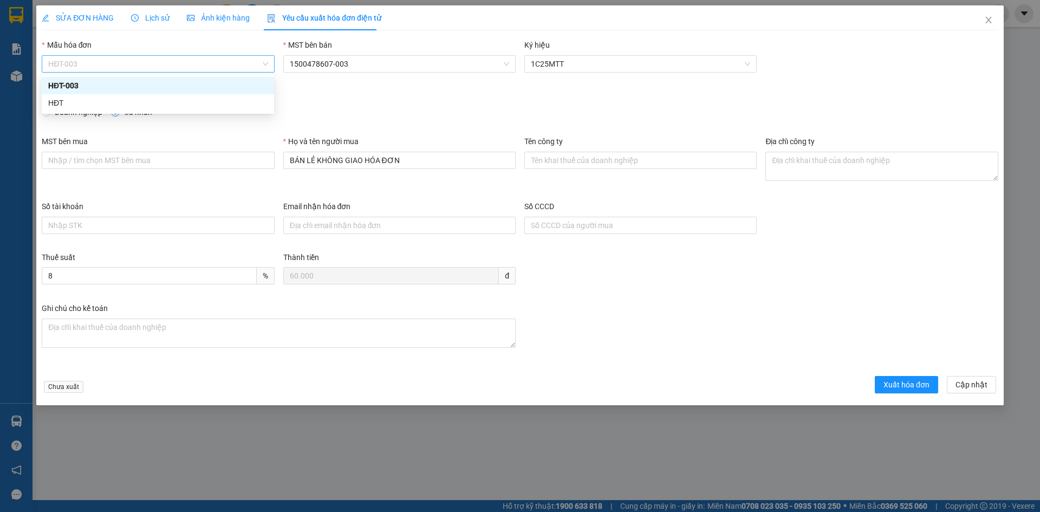
click at [74, 68] on span "HĐT-003" at bounding box center [157, 64] width 219 height 16
click at [57, 102] on div "HĐT" at bounding box center [157, 103] width 219 height 12
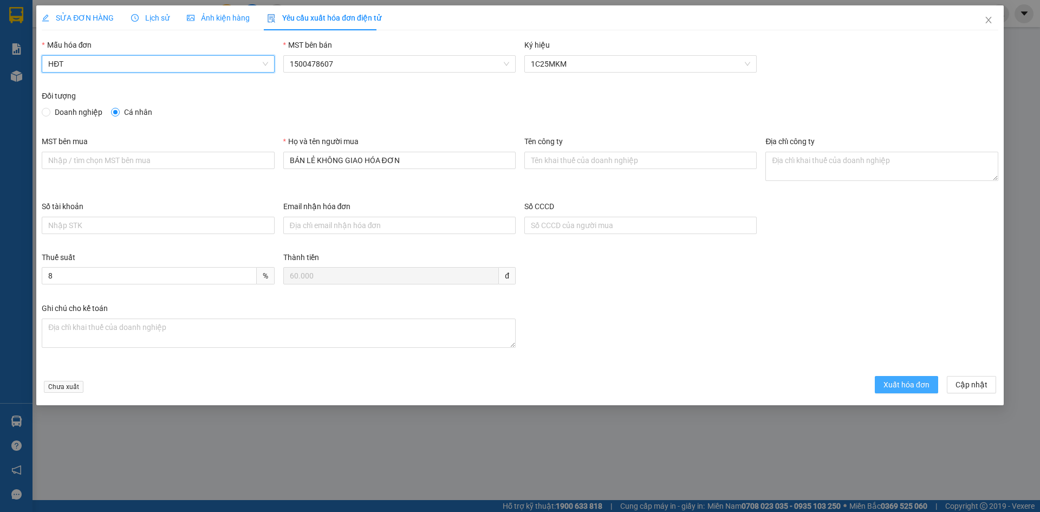
click at [888, 387] on span "Xuất hóa đơn" at bounding box center [906, 385] width 46 height 12
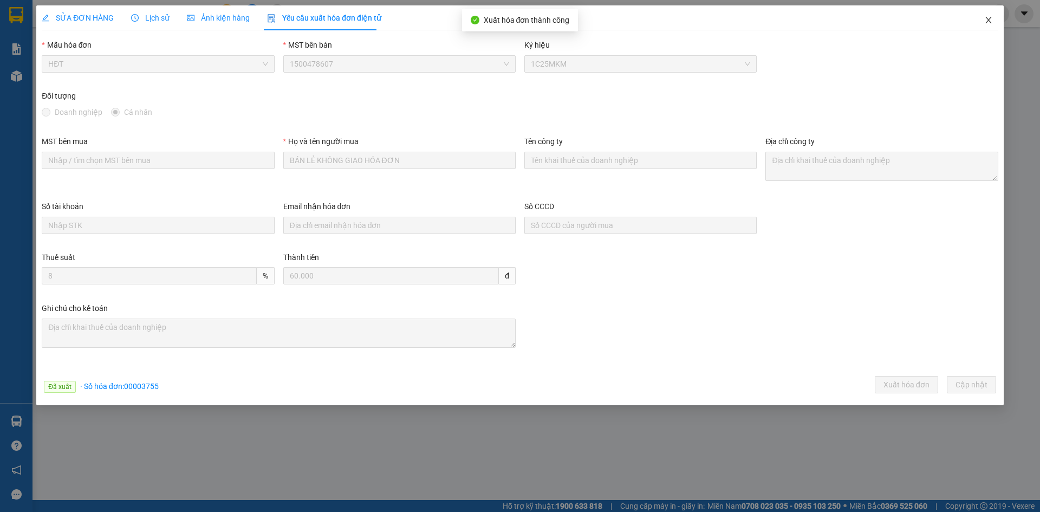
click at [988, 19] on icon "close" at bounding box center [988, 20] width 6 height 6
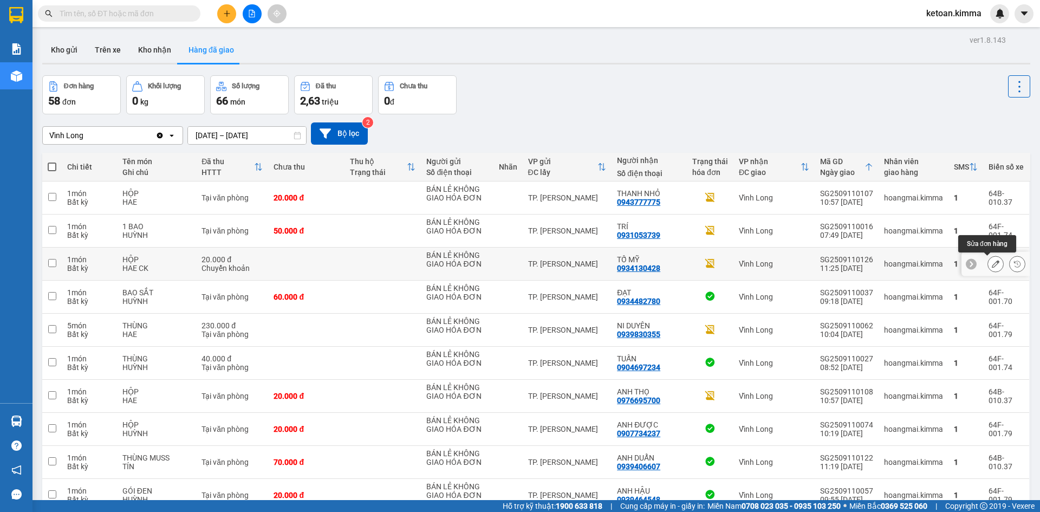
click at [992, 260] on icon at bounding box center [996, 264] width 8 height 8
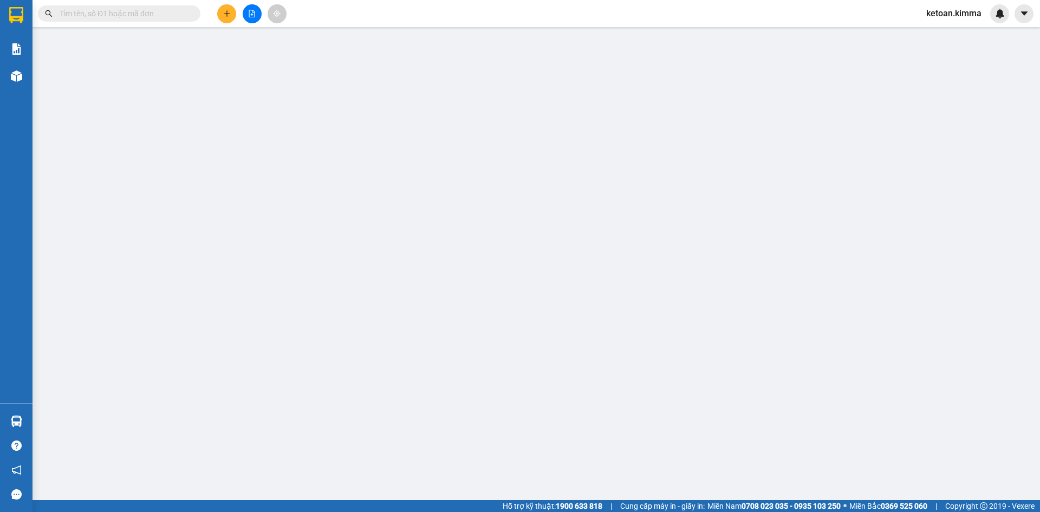
type input "BÁN LẺ KHÔNG GIAO HÓA ĐƠN"
type input "0934130428"
type input "TỐ MỸ"
type input "SA G"
type input "20.000"
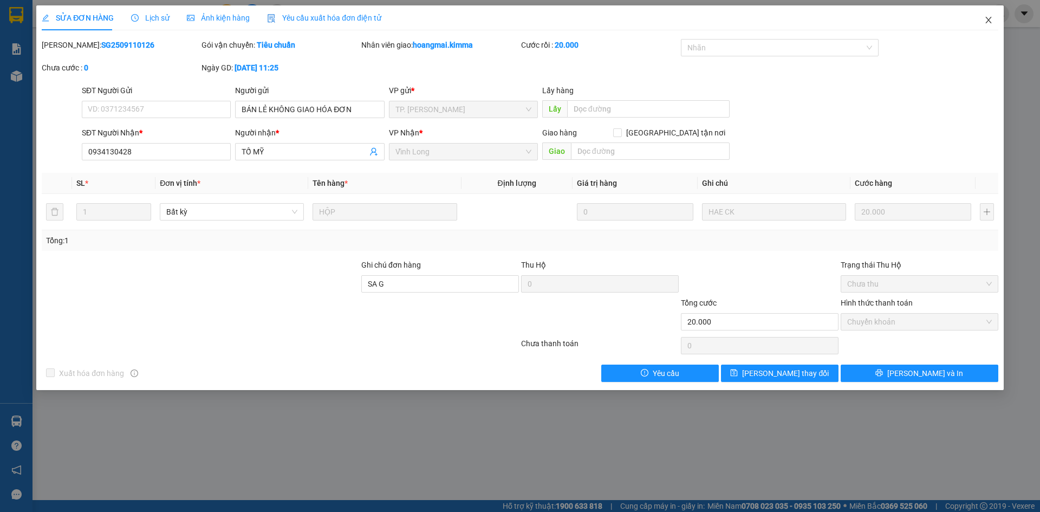
click at [992, 19] on icon "close" at bounding box center [988, 20] width 9 height 9
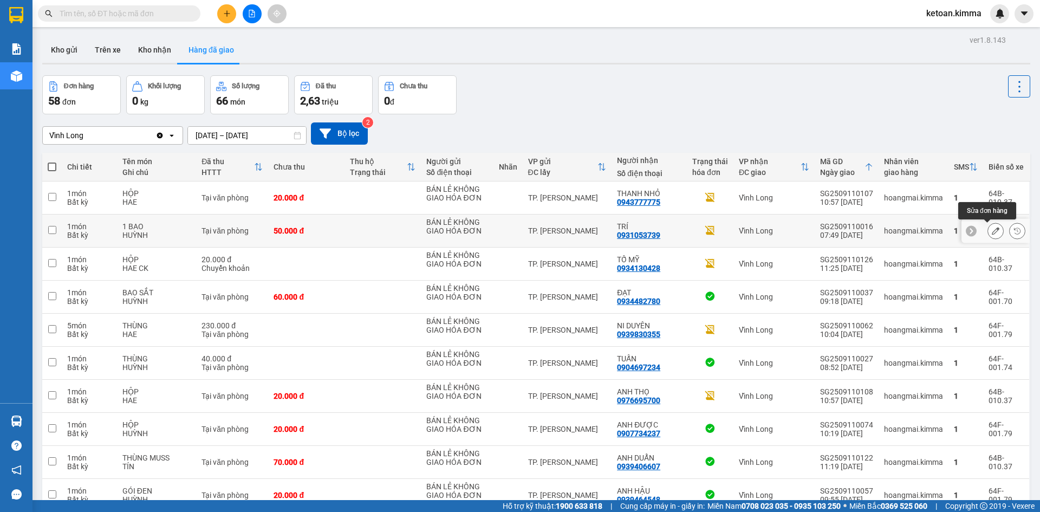
click at [988, 230] on button at bounding box center [995, 231] width 15 height 19
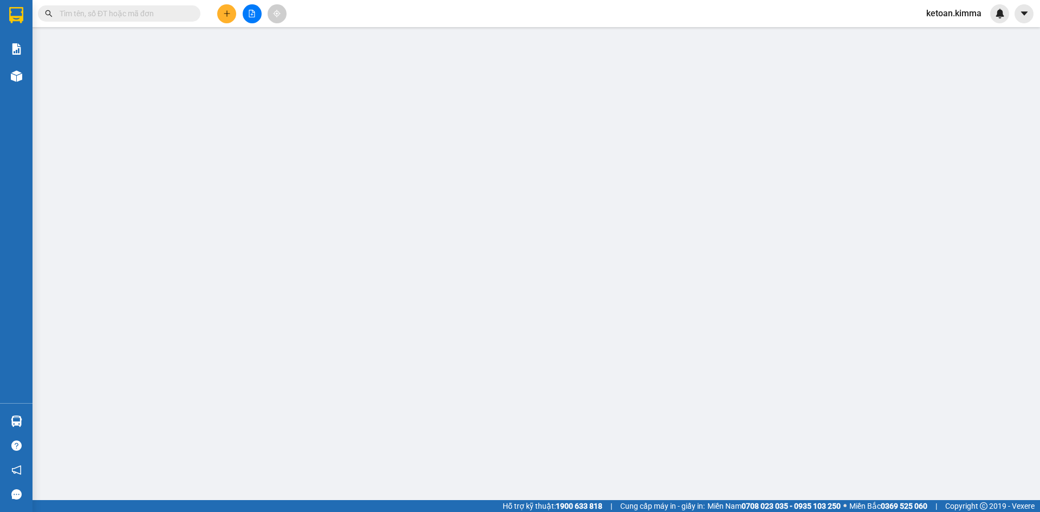
type input "BÁN LẺ KHÔNG GIAO HÓA ĐƠN"
type input "0931053739"
type input "TRÍ"
type input "SA G"
type input "50.000"
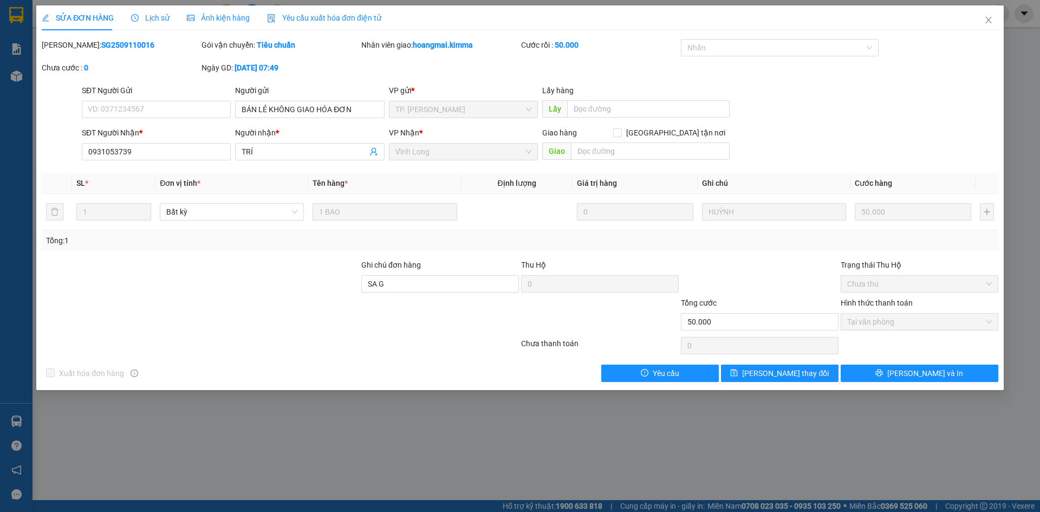
drag, startPoint x: 349, startPoint y: 18, endPoint x: 294, endPoint y: 24, distance: 56.2
click at [349, 18] on span "Yêu cầu xuất hóa đơn điện tử" at bounding box center [324, 18] width 114 height 9
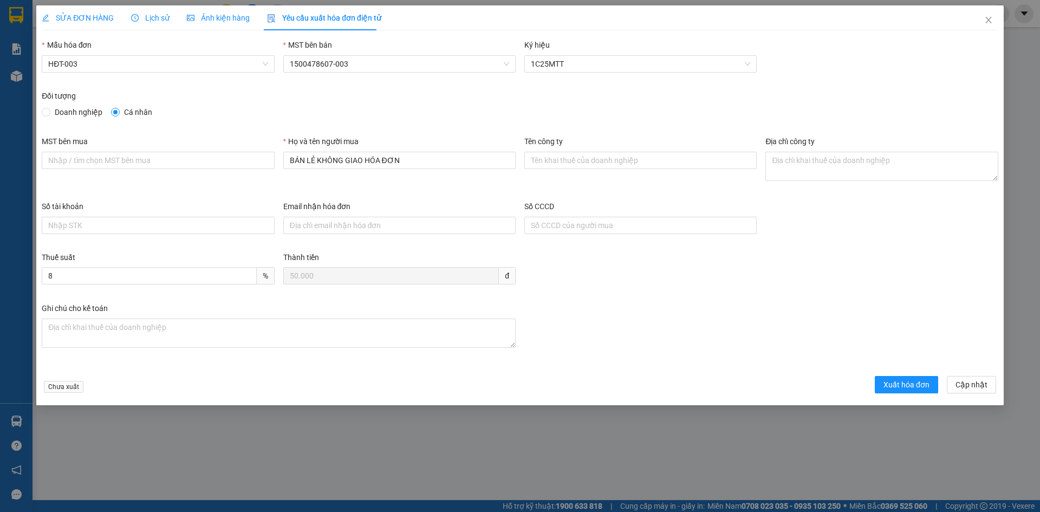
drag, startPoint x: 112, startPoint y: 67, endPoint x: 107, endPoint y: 73, distance: 7.7
click at [111, 67] on span "HĐT-003" at bounding box center [157, 64] width 219 height 16
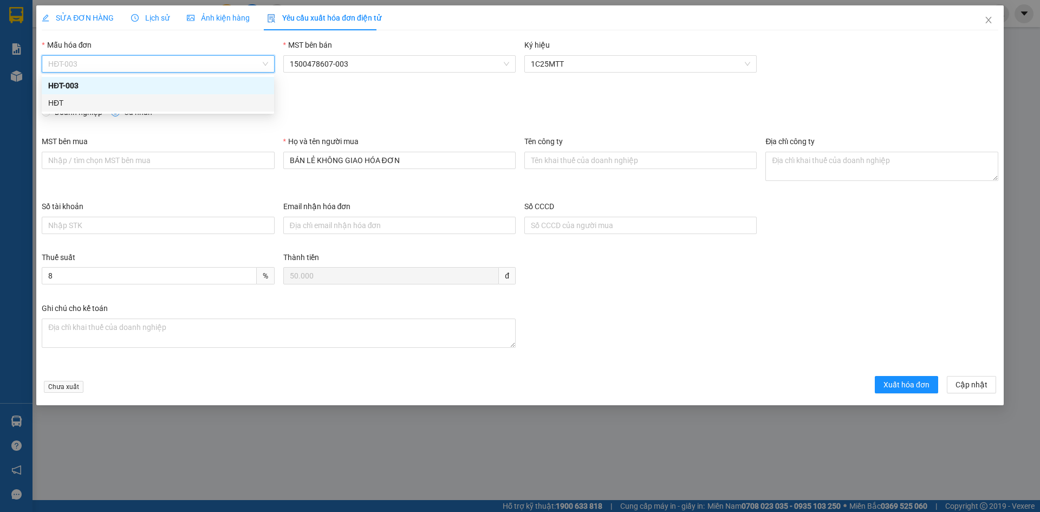
click at [68, 107] on div "HĐT" at bounding box center [157, 103] width 219 height 12
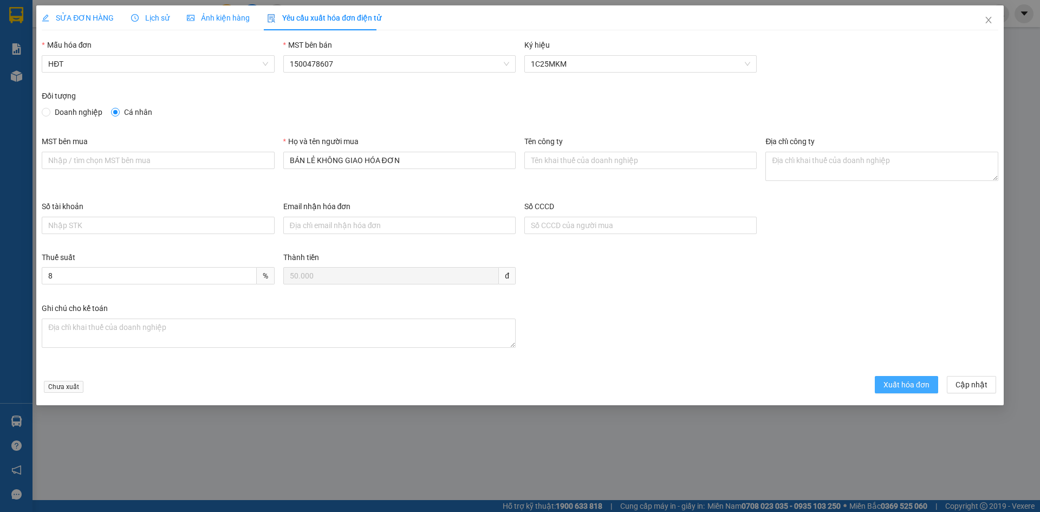
click at [889, 389] on span "Xuất hóa đơn" at bounding box center [906, 385] width 46 height 12
click at [990, 20] on icon "close" at bounding box center [988, 20] width 9 height 9
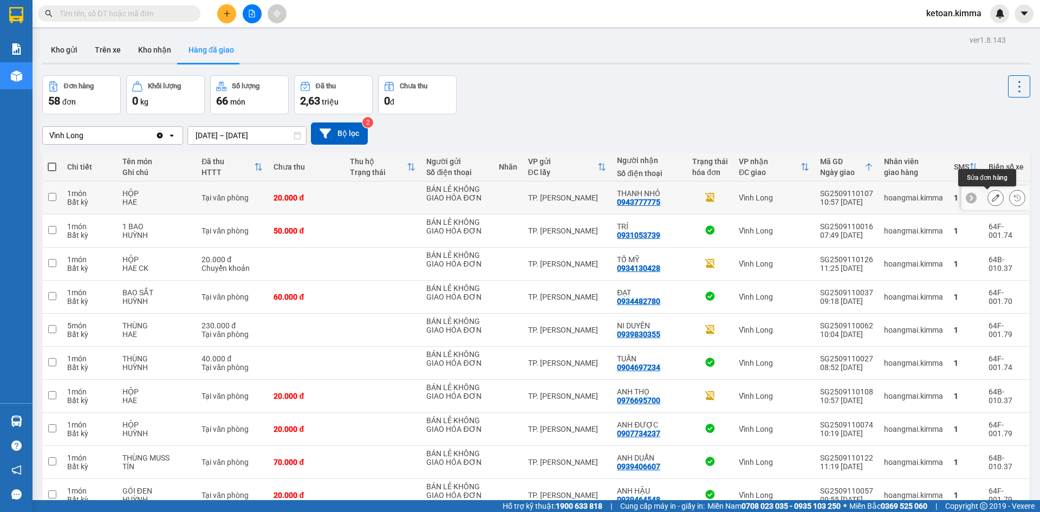
click at [992, 197] on icon at bounding box center [996, 198] width 8 height 8
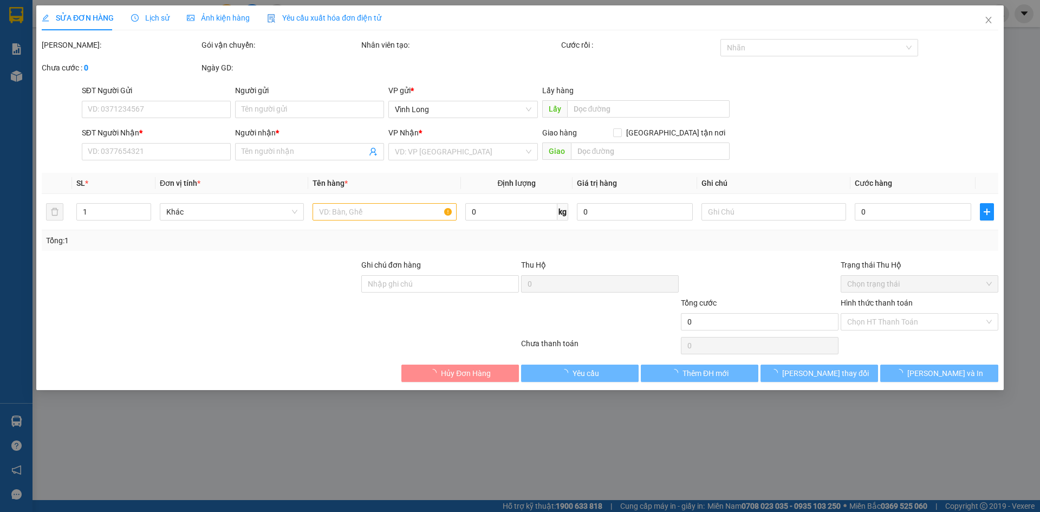
type input "BÁN LẺ KHÔNG GIAO HÓA ĐƠN"
type input "0943777775"
type input "THANH NHỎ"
type input "SA G"
type input "20.000"
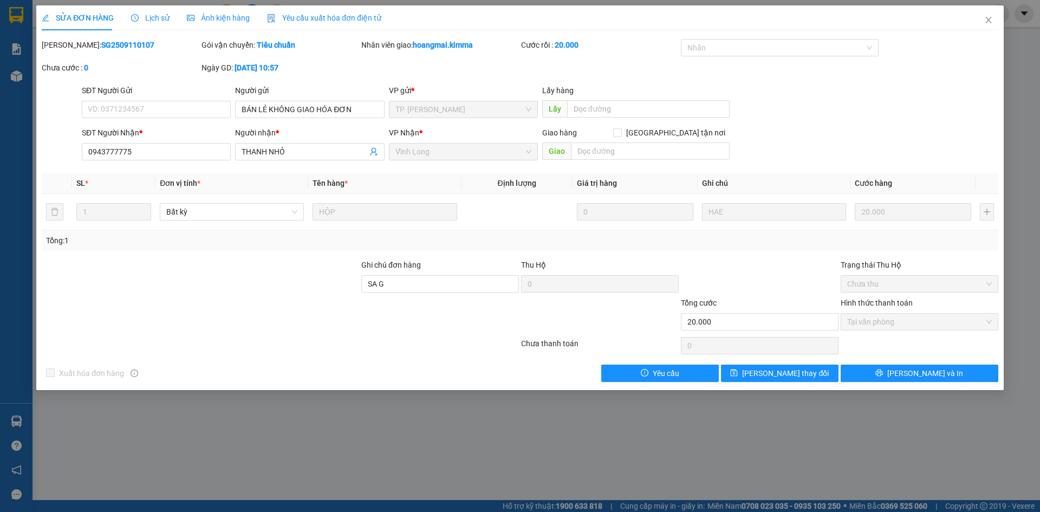
drag, startPoint x: 349, startPoint y: 18, endPoint x: 327, endPoint y: 25, distance: 23.3
click at [348, 18] on span "Yêu cầu xuất hóa đơn điện tử" at bounding box center [324, 18] width 114 height 9
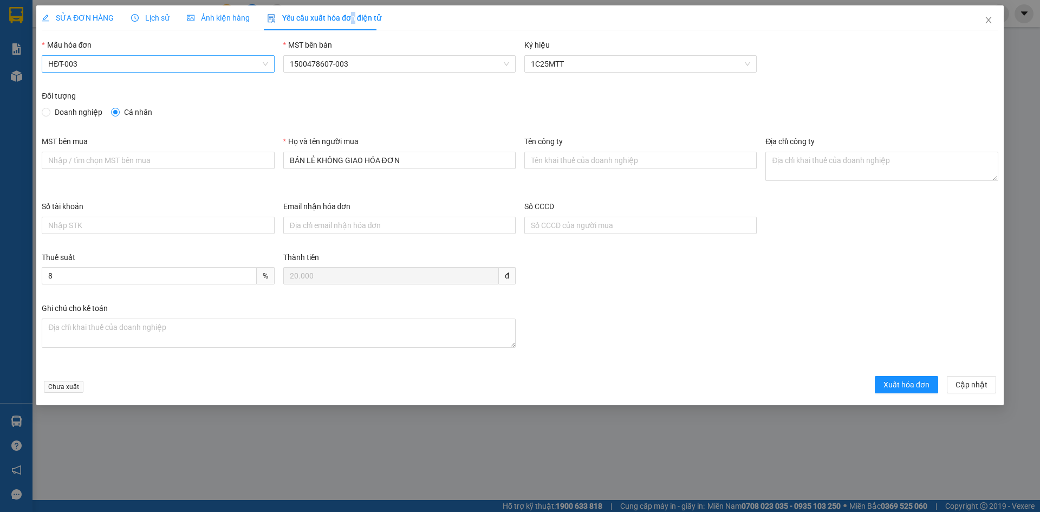
click at [118, 63] on span "HĐT-003" at bounding box center [157, 64] width 219 height 16
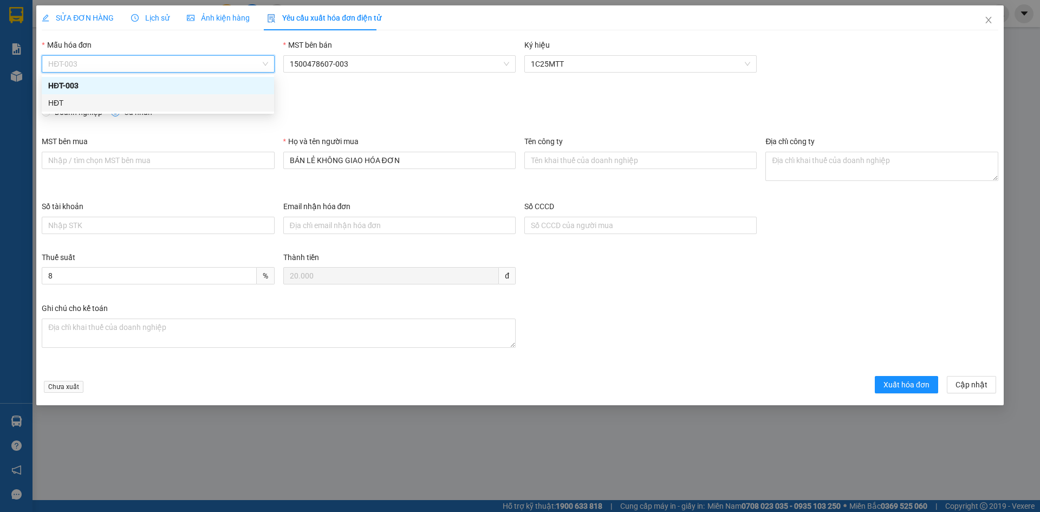
click at [73, 105] on div "HĐT" at bounding box center [157, 103] width 219 height 12
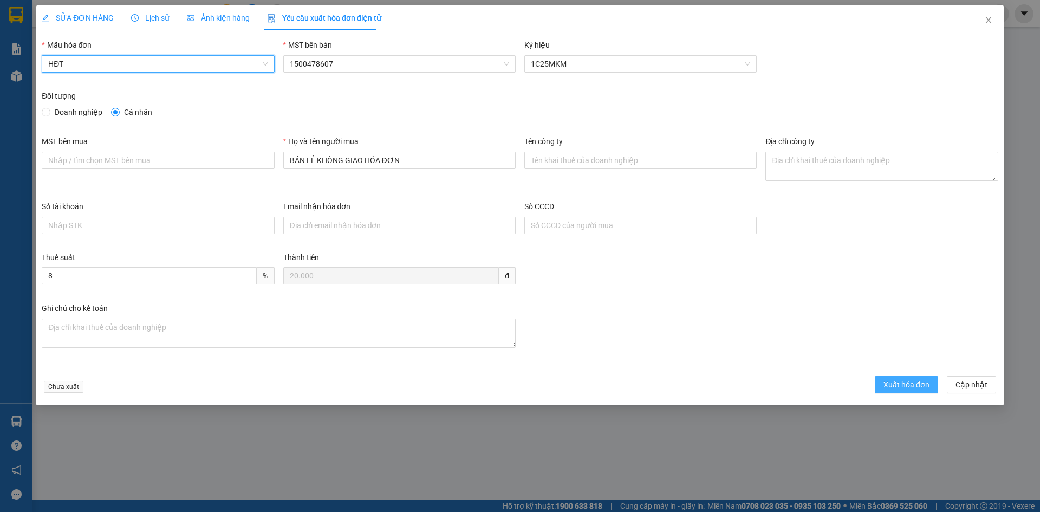
click at [919, 388] on span "Xuất hóa đơn" at bounding box center [906, 385] width 46 height 12
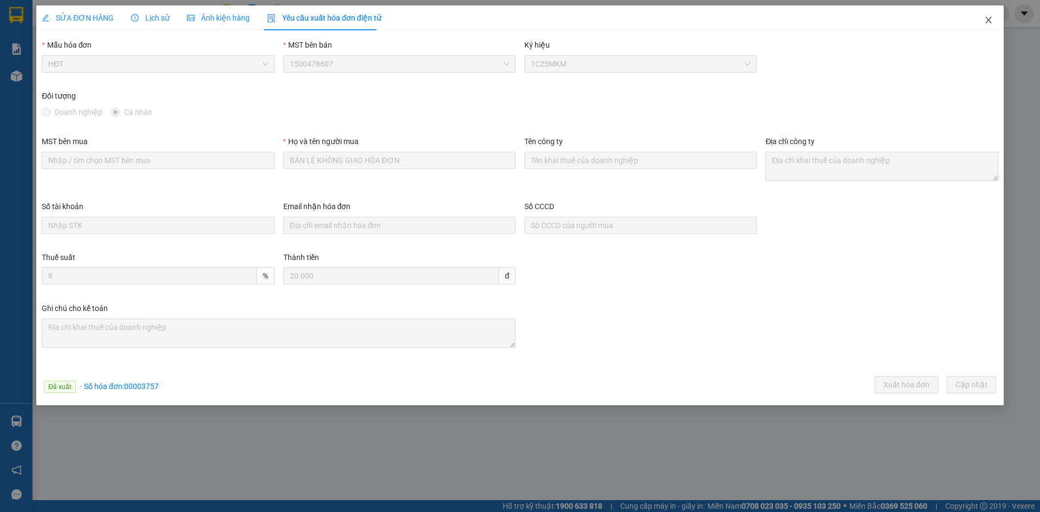
click at [985, 18] on icon "close" at bounding box center [988, 20] width 9 height 9
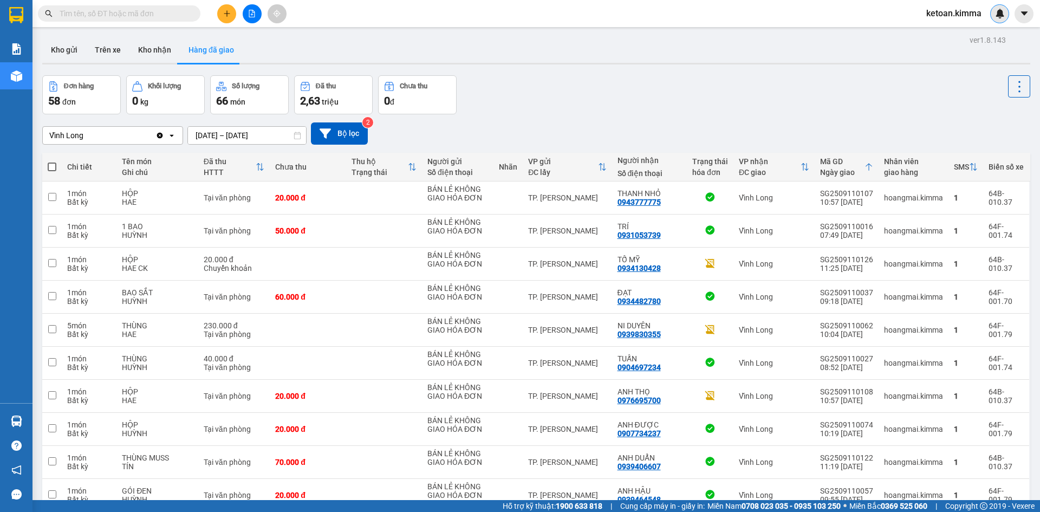
click at [1006, 10] on div at bounding box center [999, 13] width 19 height 19
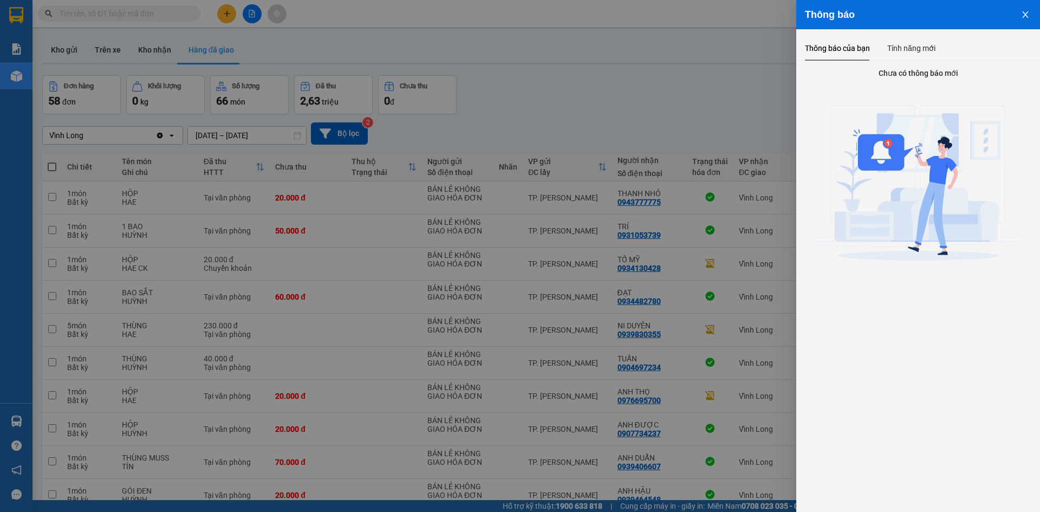
click at [1027, 18] on icon "close" at bounding box center [1025, 14] width 9 height 9
